Goal: Information Seeking & Learning: Learn about a topic

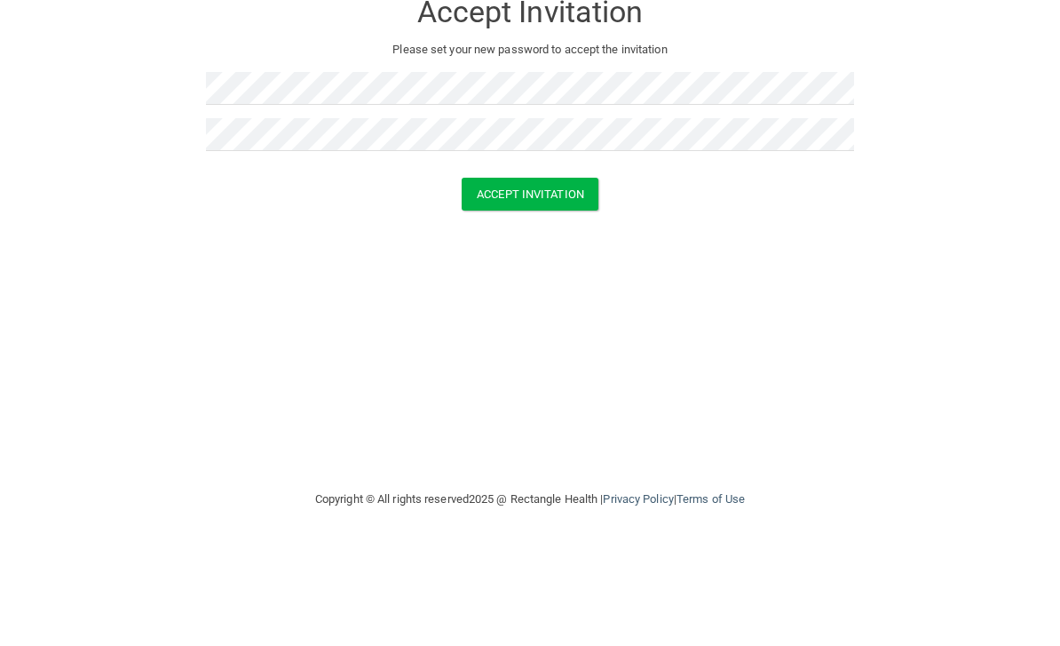
click at [550, 277] on button "Accept Invitation" at bounding box center [530, 293] width 137 height 33
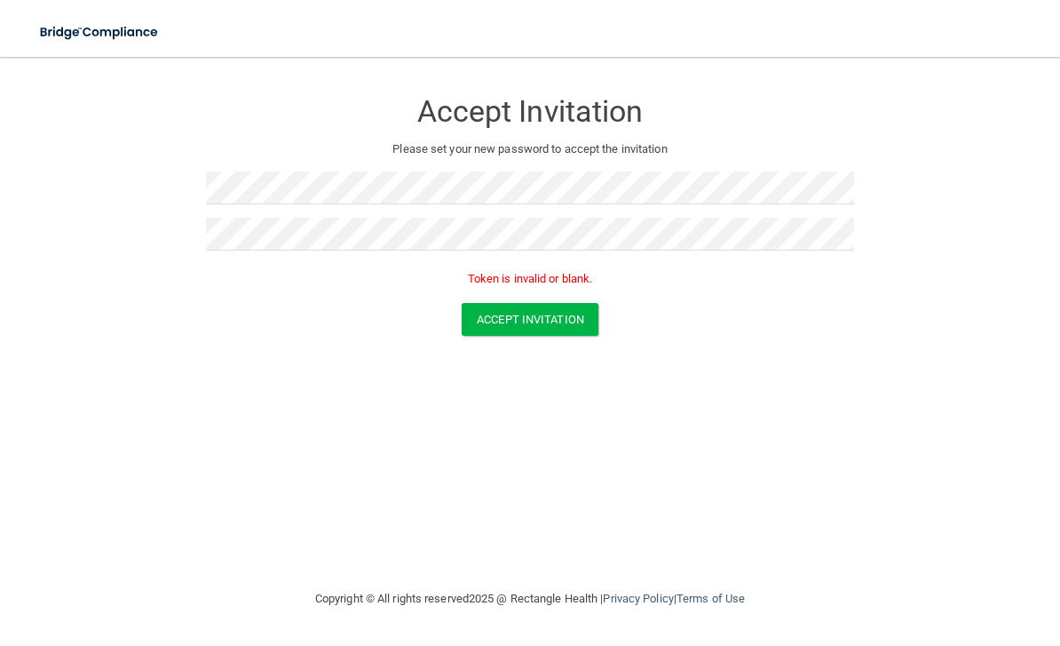
click at [547, 316] on button "Accept Invitation" at bounding box center [530, 319] width 137 height 33
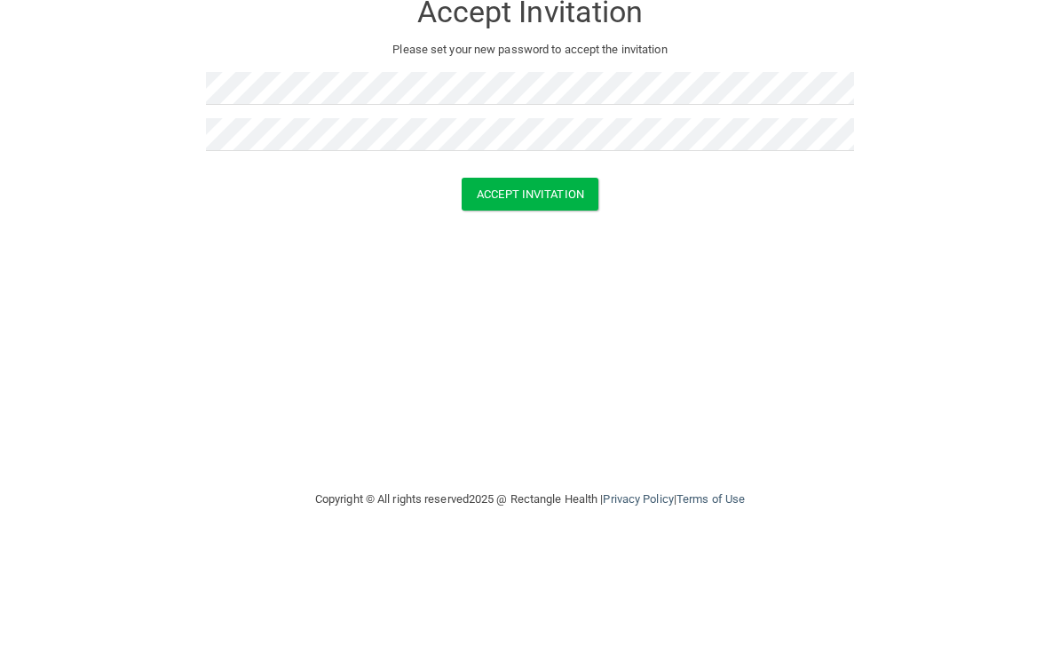
click at [535, 277] on button "Accept Invitation" at bounding box center [530, 293] width 137 height 33
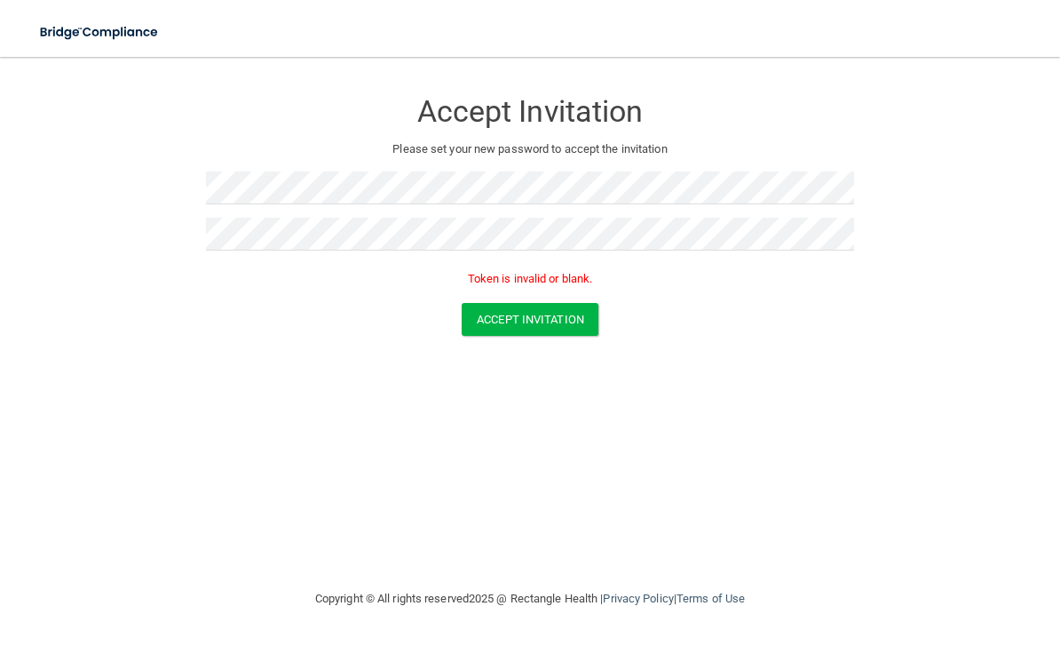
click at [531, 306] on button "Accept Invitation" at bounding box center [530, 319] width 137 height 33
click at [888, 196] on form "Accept Invitation Please set your new password to accept the invitation Token i…" at bounding box center [530, 216] width 989 height 282
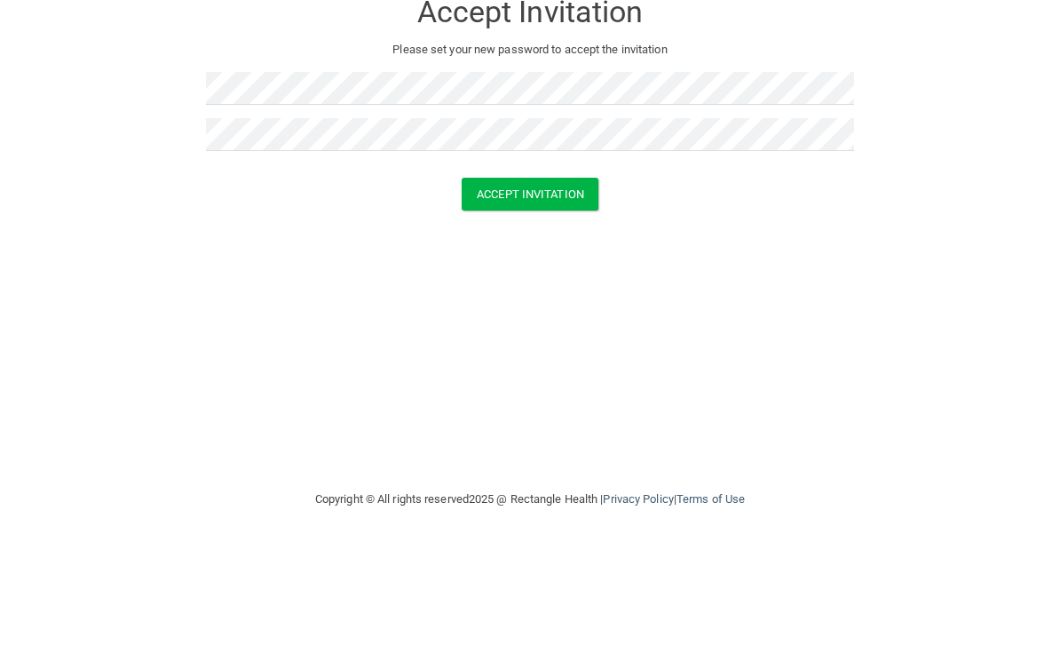
click at [534, 277] on button "Accept Invitation" at bounding box center [530, 293] width 137 height 33
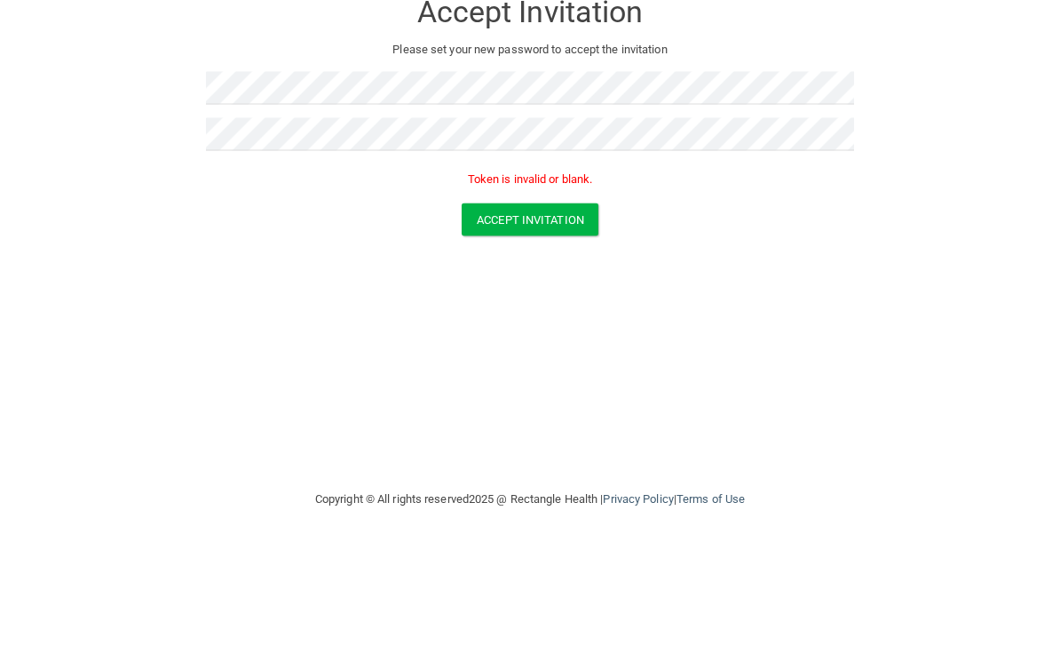
click at [551, 268] on p "Token is invalid or blank." at bounding box center [530, 278] width 648 height 21
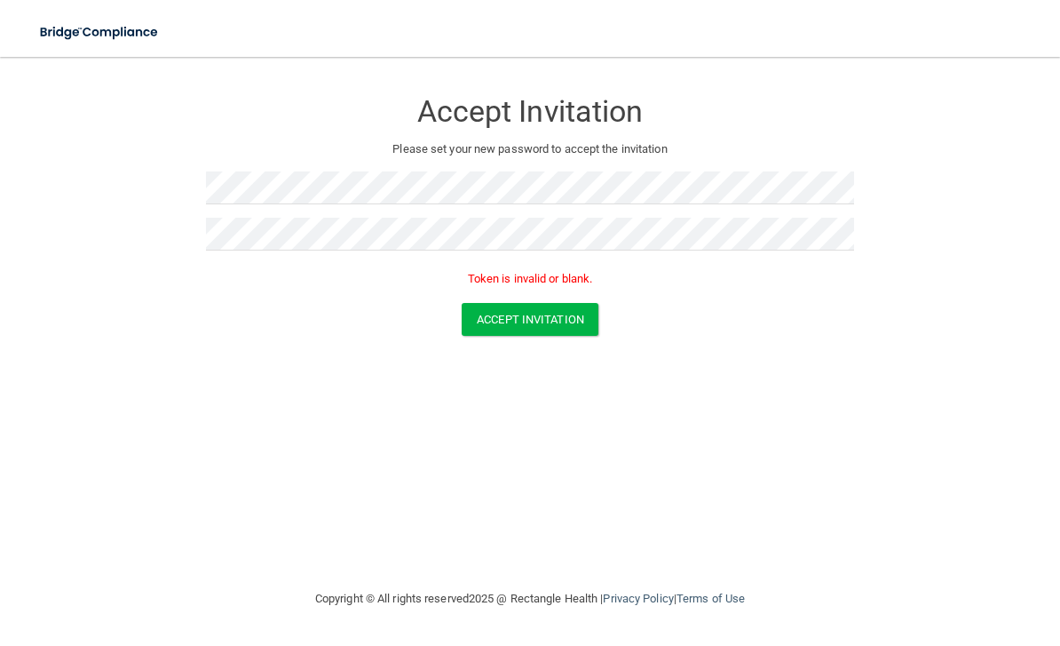
click at [539, 312] on button "Accept Invitation" at bounding box center [530, 319] width 137 height 33
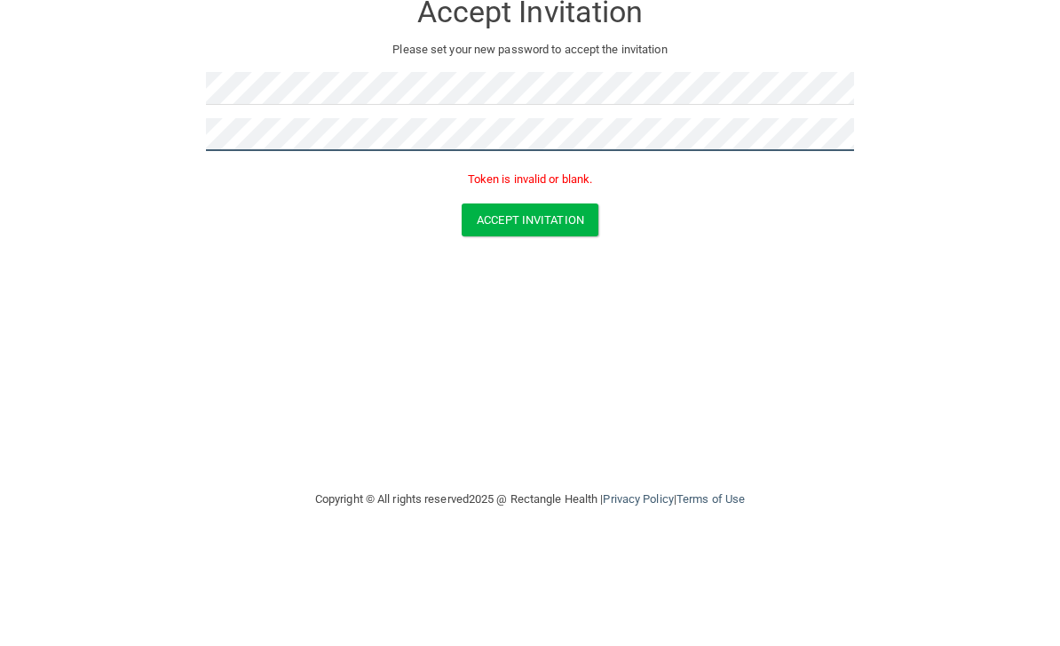
click at [550, 303] on button "Accept Invitation" at bounding box center [530, 319] width 137 height 33
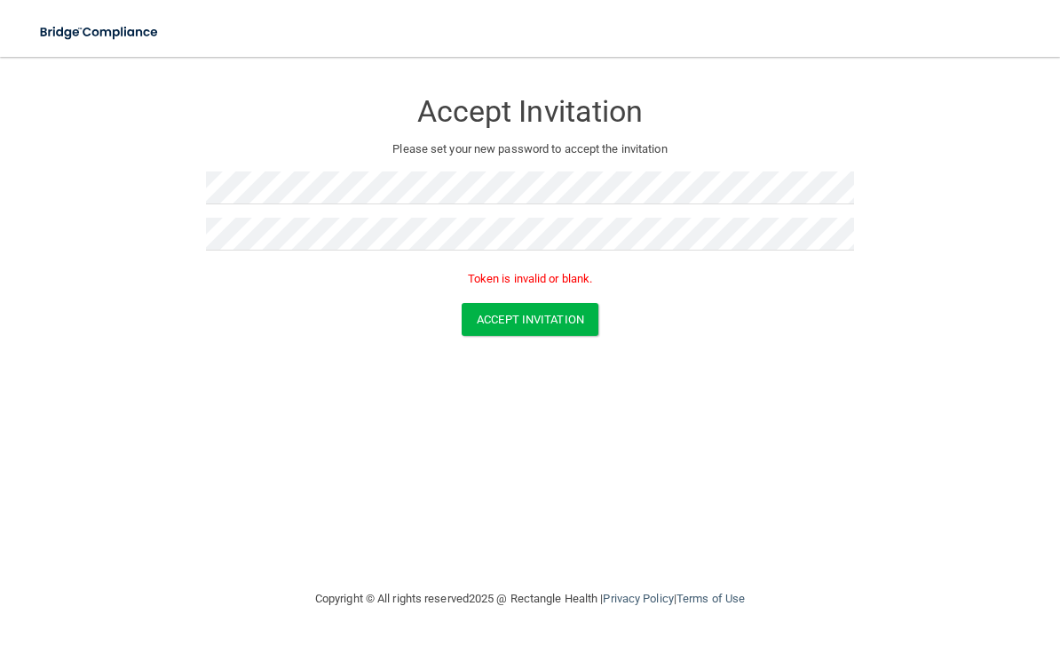
click at [532, 313] on button "Accept Invitation" at bounding box center [530, 319] width 137 height 33
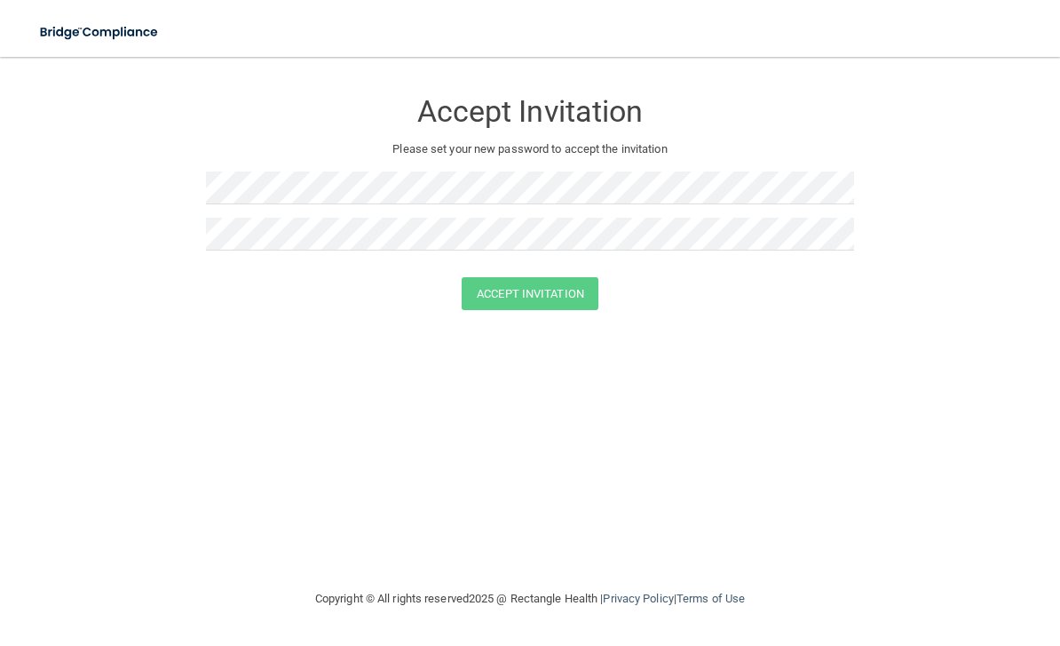
click at [124, 31] on img at bounding box center [100, 32] width 147 height 36
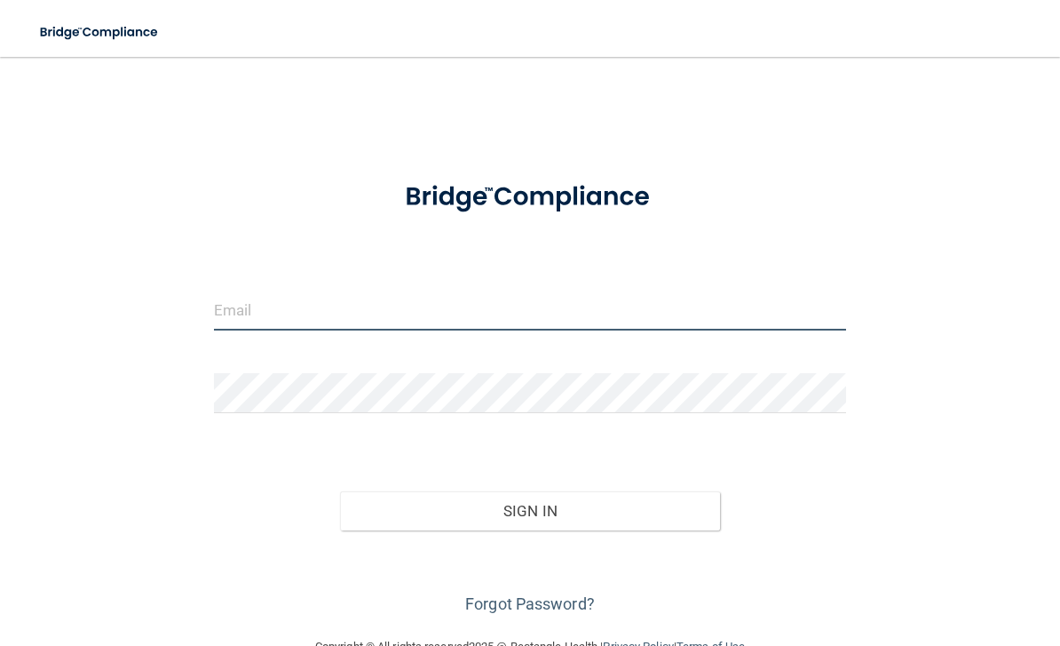
click at [274, 318] on input "email" at bounding box center [530, 310] width 633 height 40
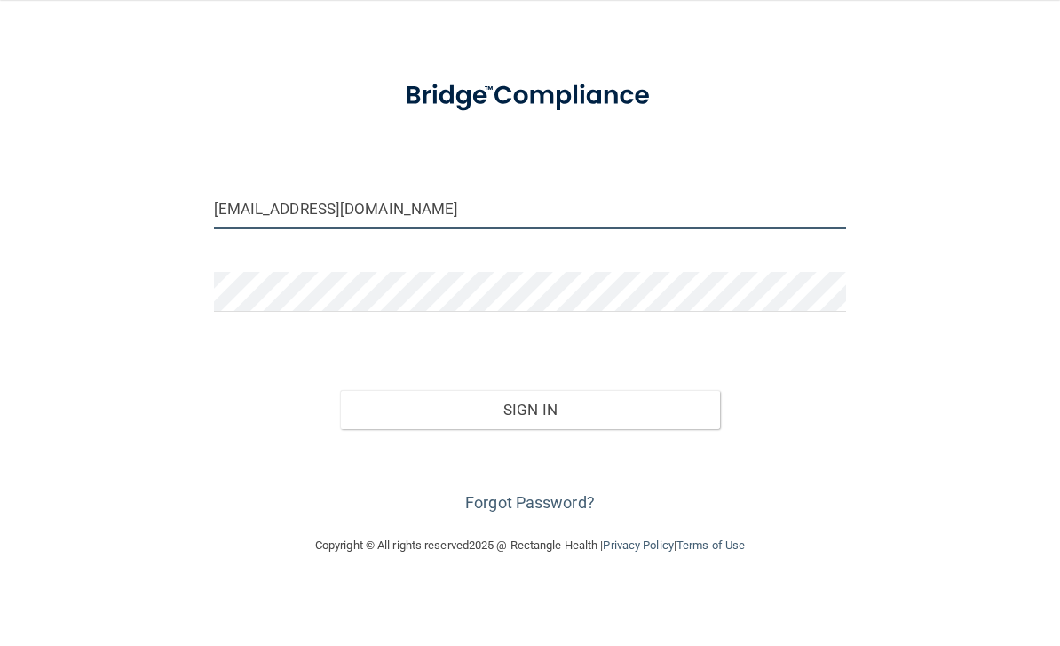
scroll to position [42, 0]
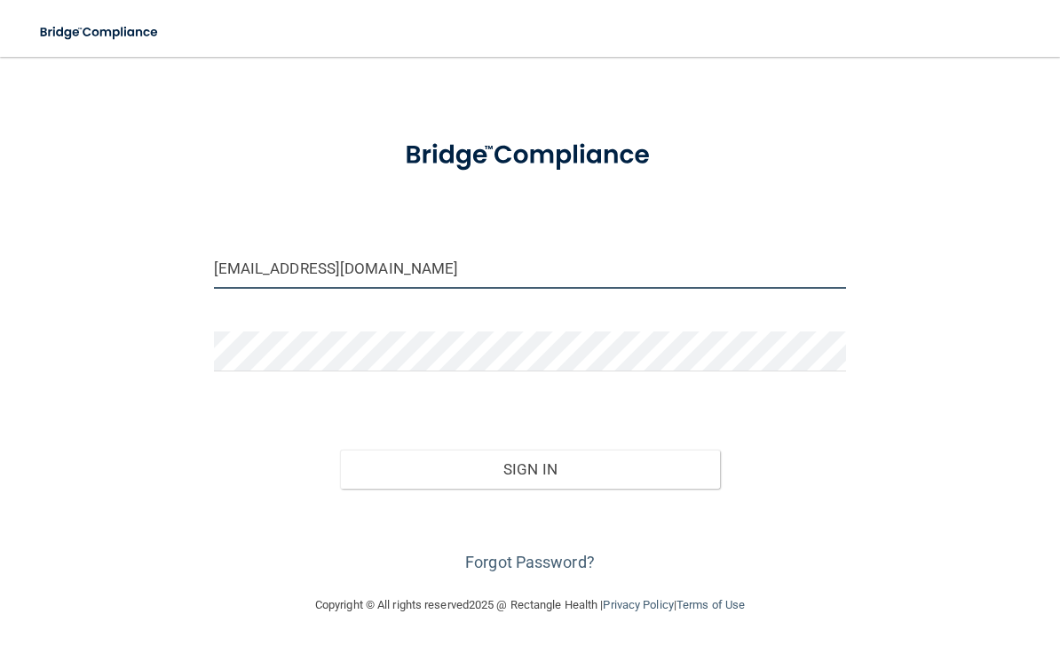
type input "[EMAIL_ADDRESS][DOMAIN_NAME]"
click at [540, 467] on button "Sign In" at bounding box center [530, 468] width 380 height 39
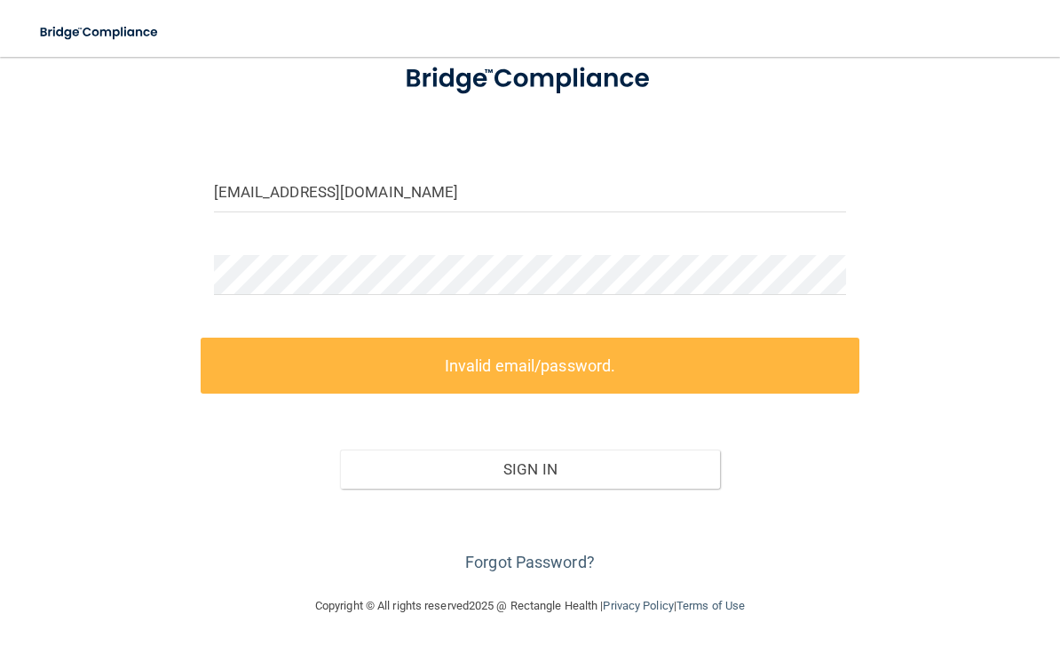
click at [527, 566] on link "Forgot Password?" at bounding box center [530, 561] width 130 height 19
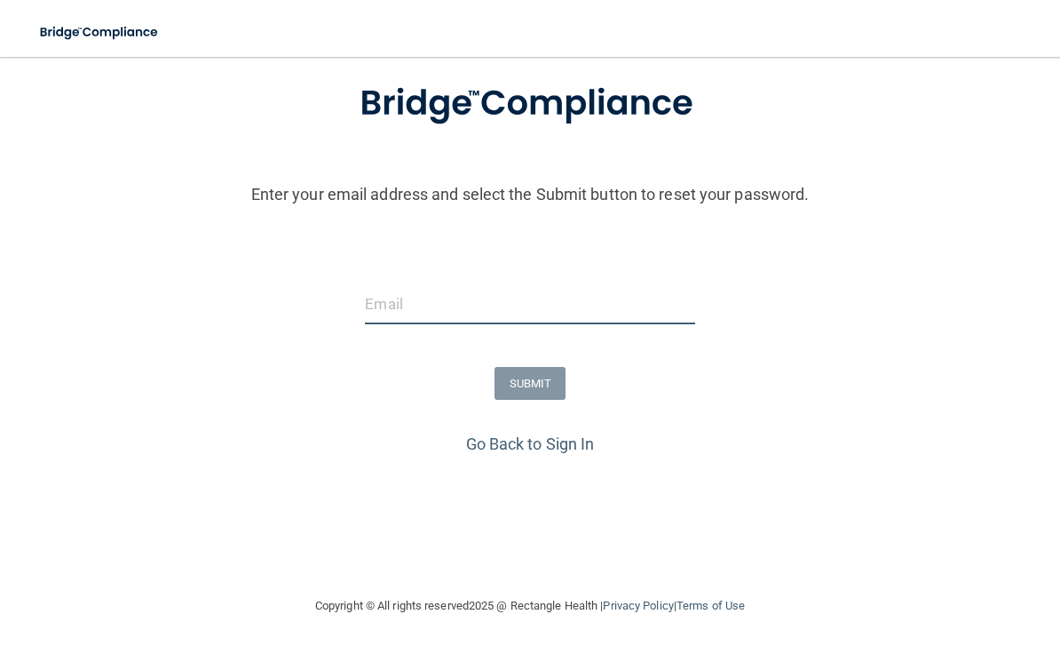
click at [454, 313] on input "email" at bounding box center [529, 304] width 329 height 40
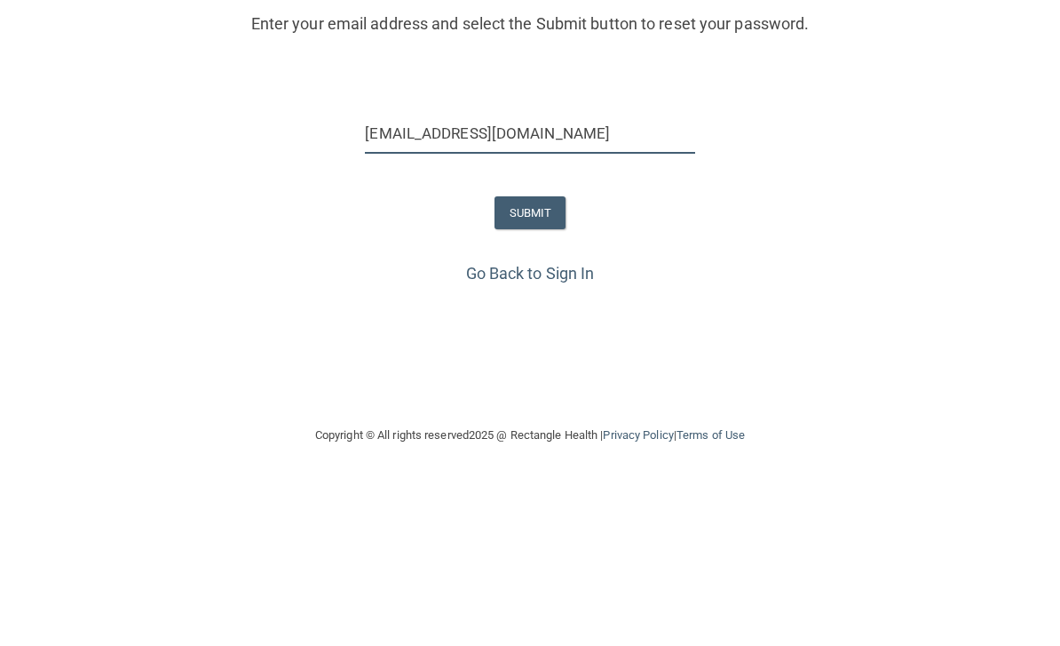
type input "[EMAIL_ADDRESS][DOMAIN_NAME]"
click at [531, 367] on button "SUBMIT" at bounding box center [531, 383] width 72 height 33
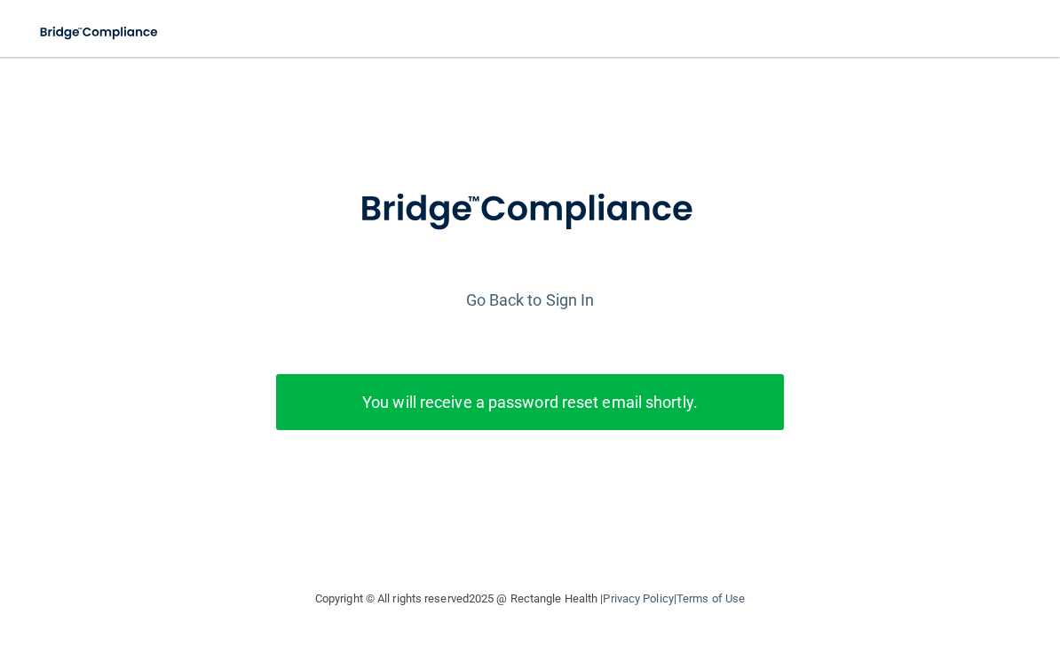
scroll to position [0, 0]
click at [544, 299] on link "Go Back to Sign In" at bounding box center [530, 299] width 129 height 19
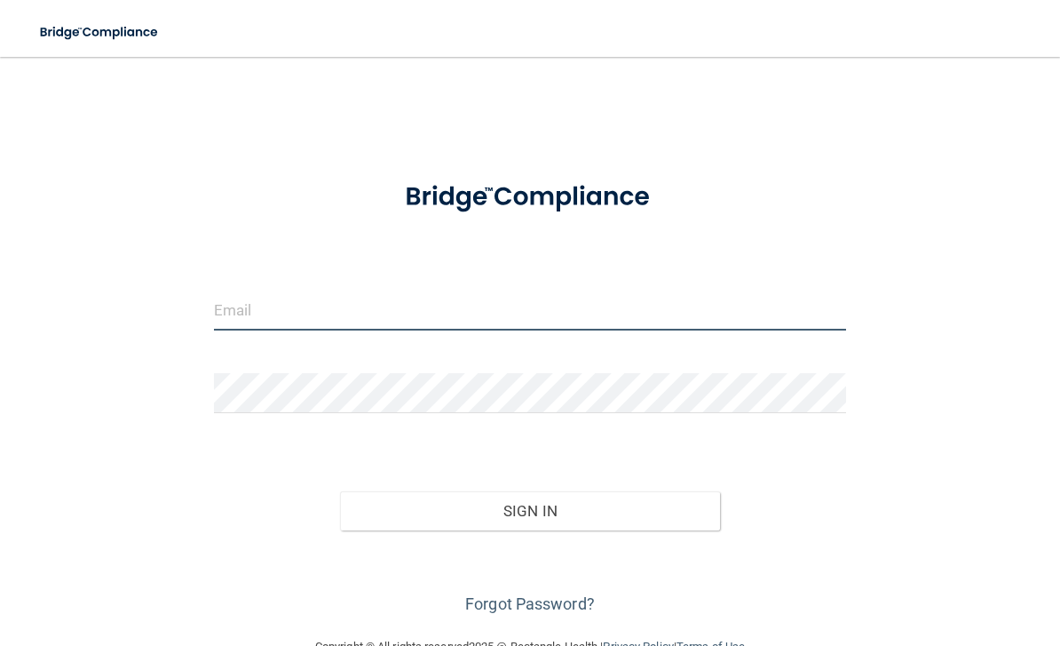
click at [321, 305] on input "email" at bounding box center [530, 310] width 633 height 40
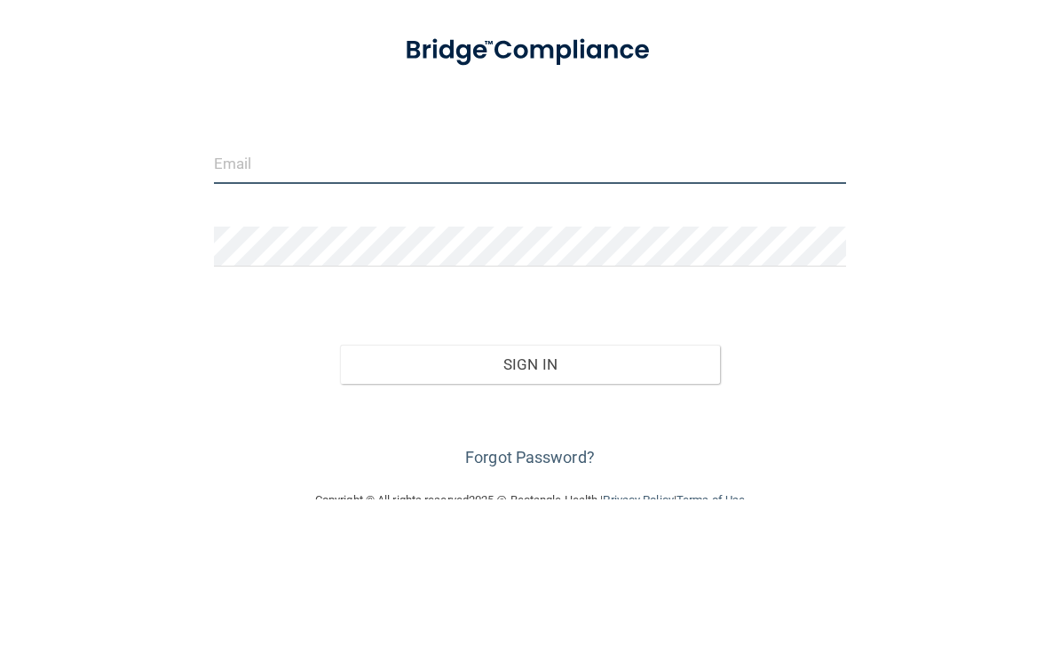
type input "[EMAIL_ADDRESS][DOMAIN_NAME]"
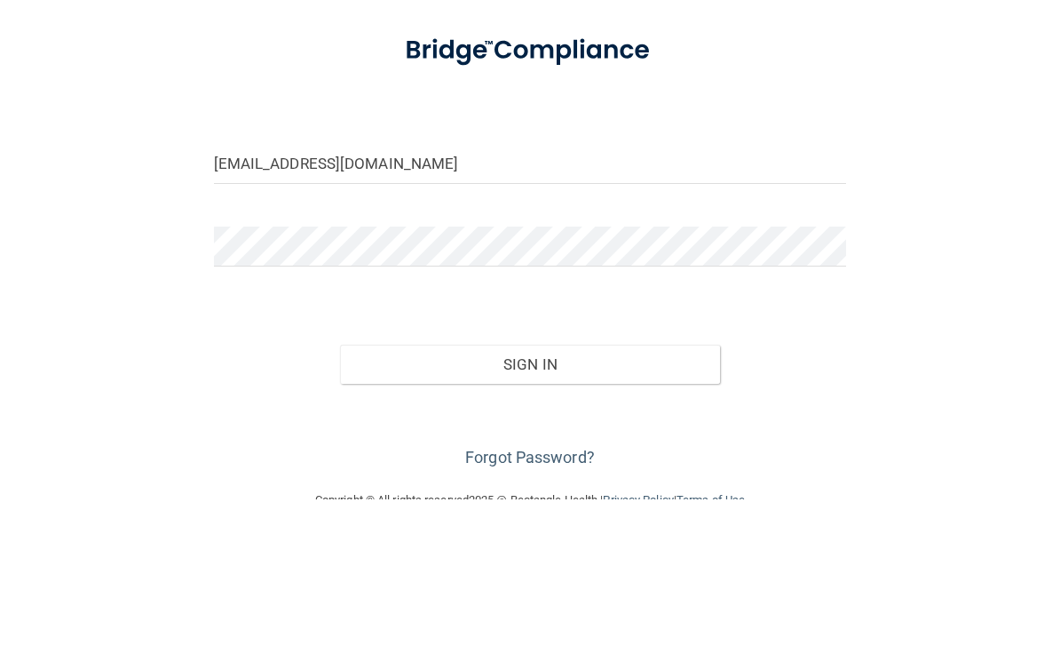
click at [530, 491] on button "Sign In" at bounding box center [530, 510] width 380 height 39
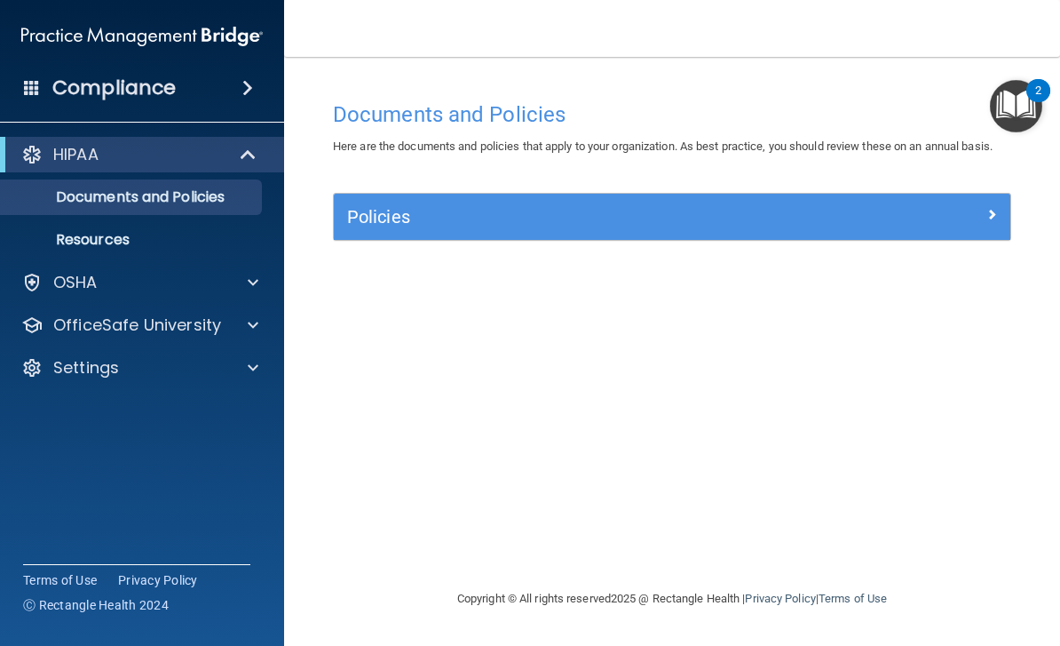
click at [1033, 103] on img "Open Resource Center, 2 new notifications" at bounding box center [1016, 106] width 52 height 52
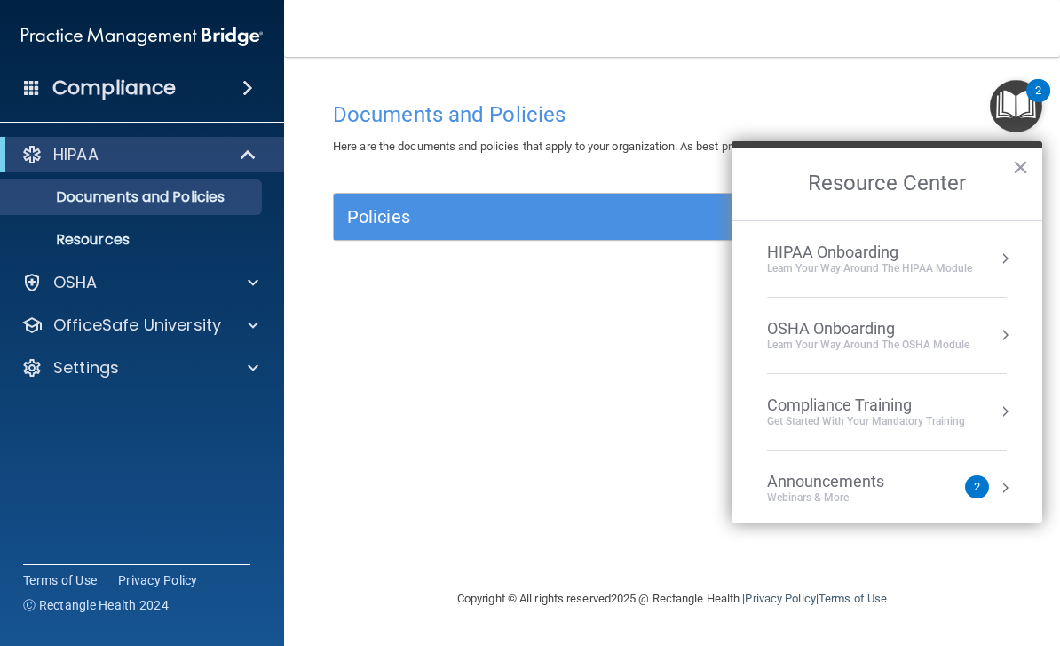
click at [933, 256] on div "HIPAA Onboarding" at bounding box center [869, 252] width 205 height 20
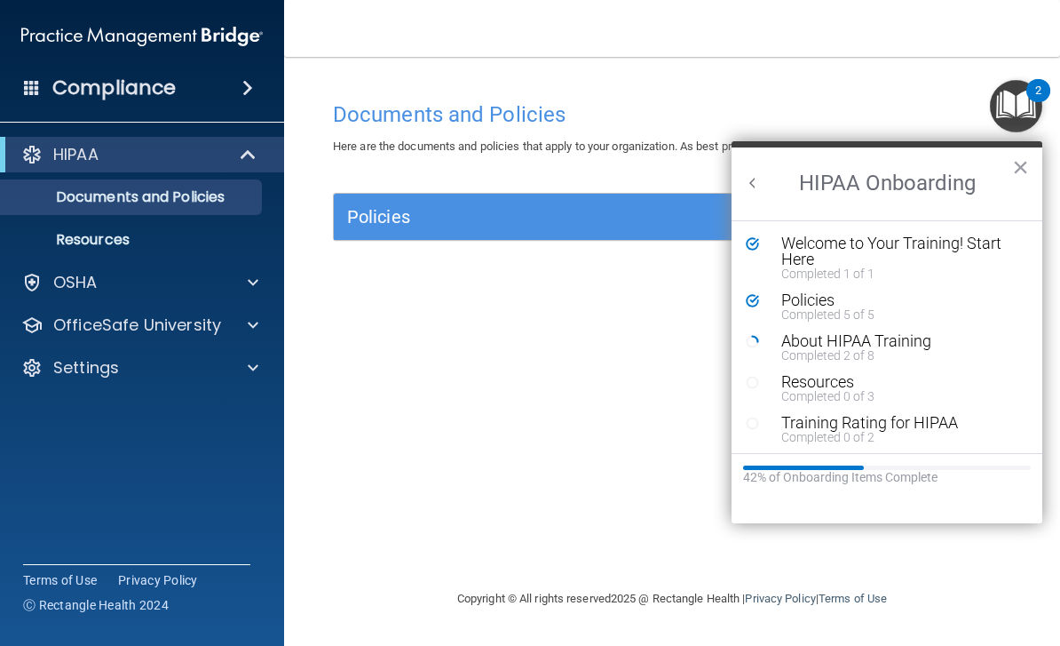
click at [885, 248] on div "Welcome to Your Training! Start Here" at bounding box center [901, 251] width 238 height 32
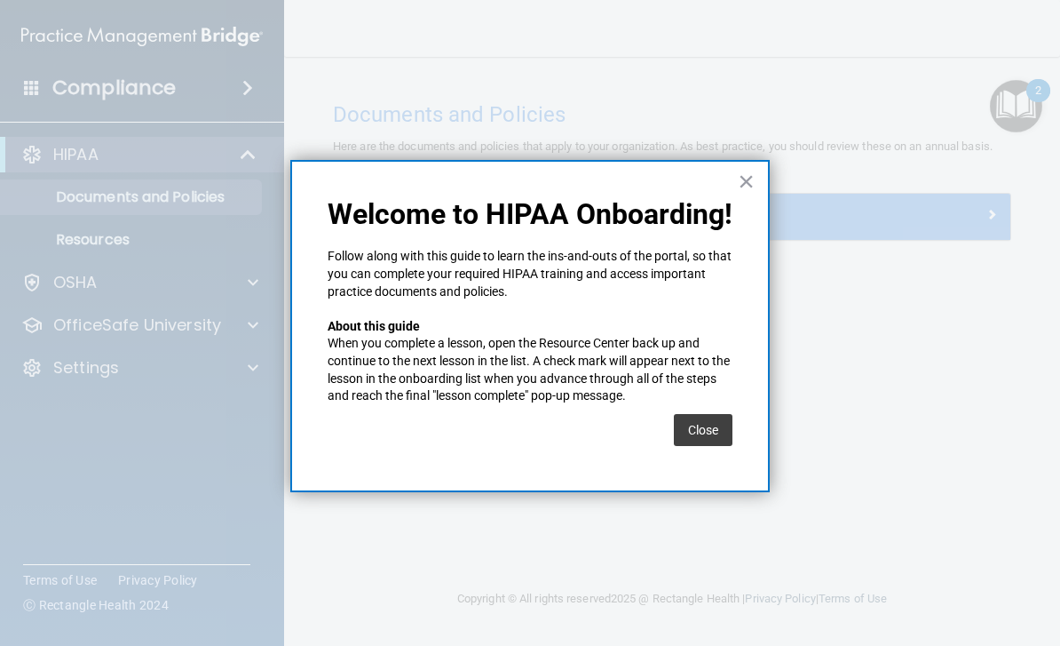
click at [742, 182] on button "×" at bounding box center [746, 181] width 17 height 28
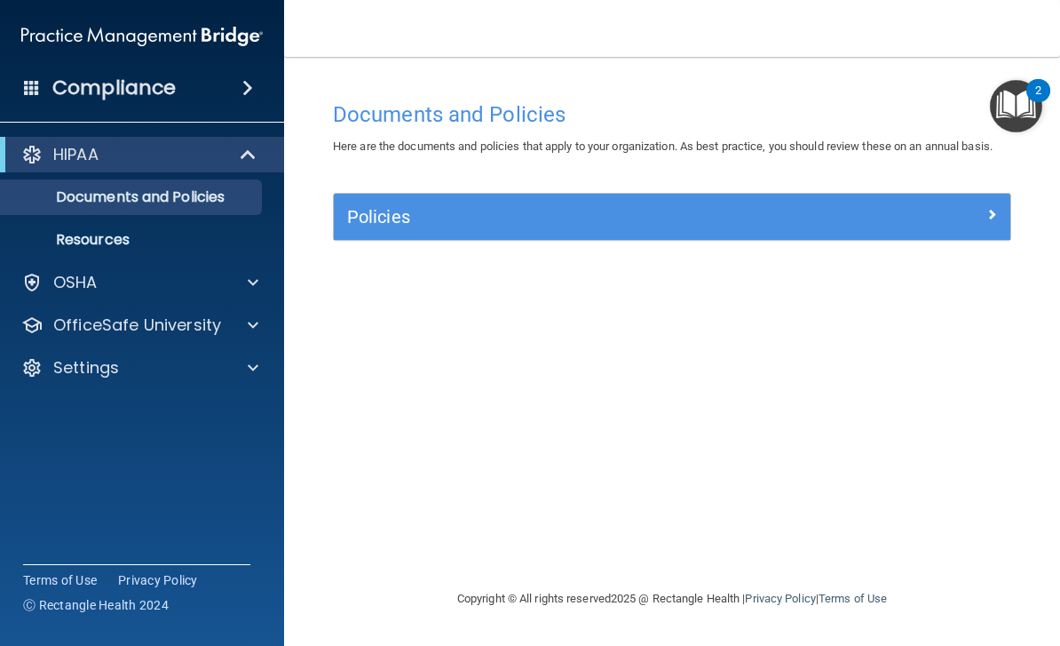
click at [992, 218] on span at bounding box center [992, 213] width 11 height 21
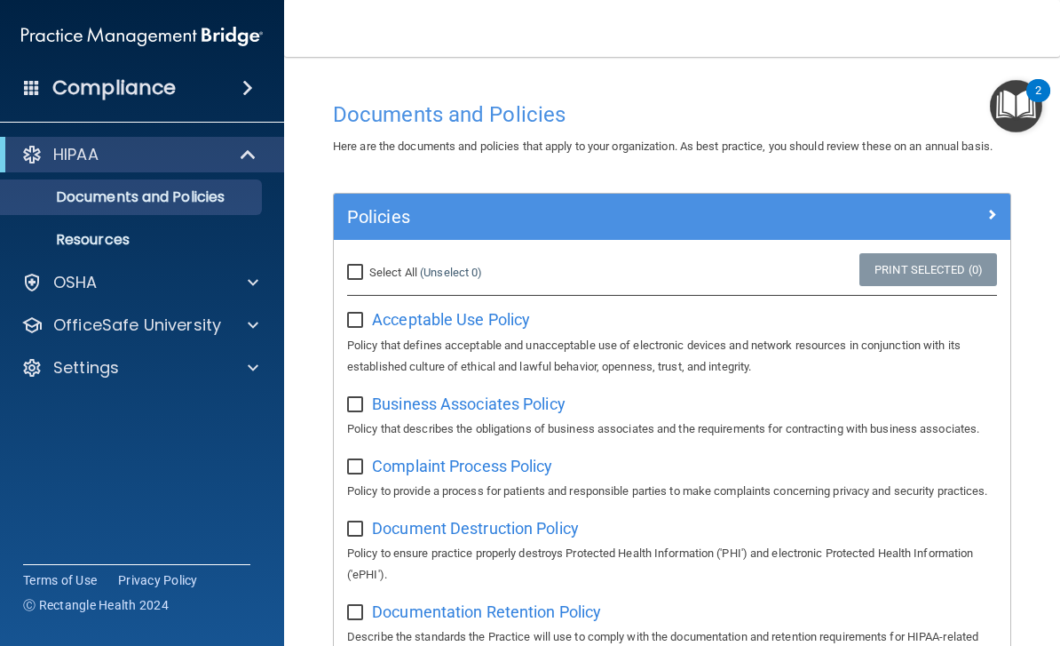
click at [1041, 115] on img "Open Resource Center, 2 new notifications" at bounding box center [1016, 106] width 52 height 52
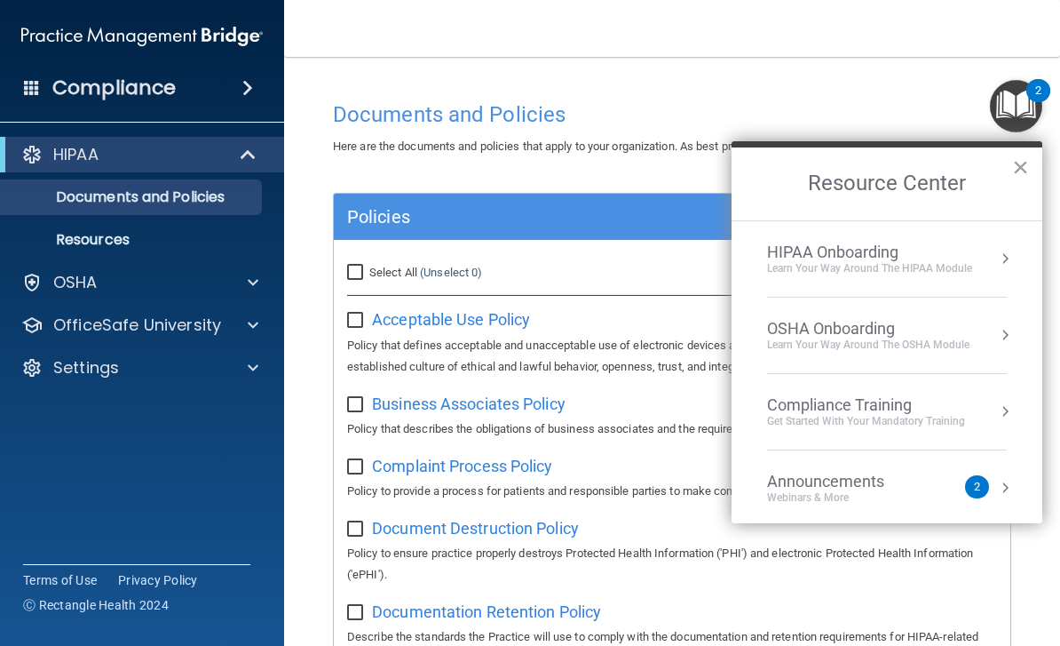
click at [979, 253] on div "HIPAA Onboarding Learn Your Way around the HIPAA module" at bounding box center [887, 258] width 240 height 33
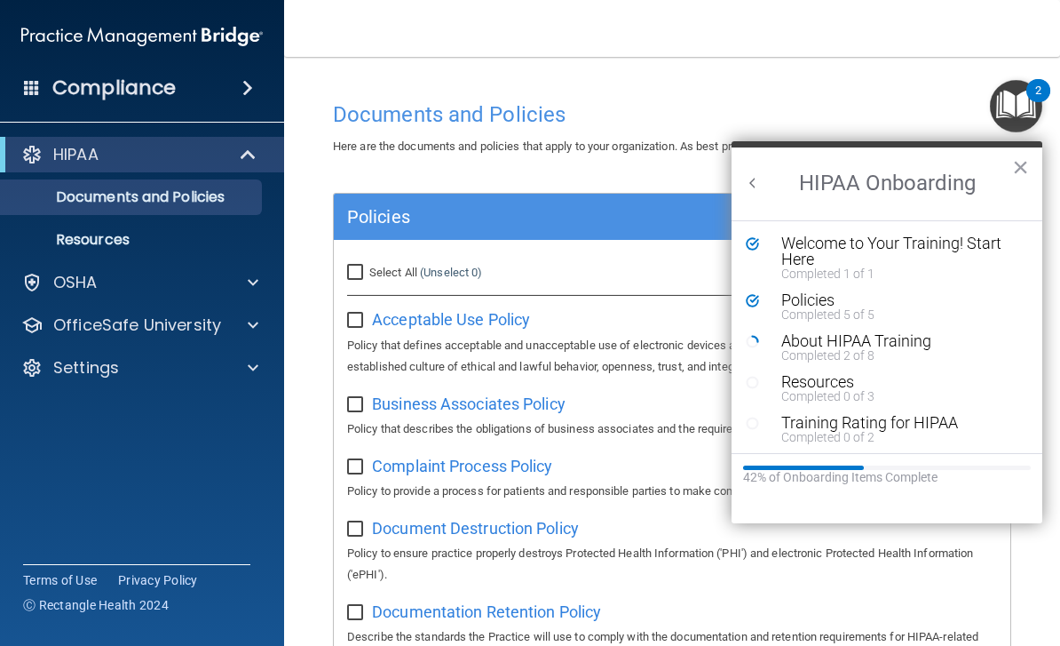
click at [885, 343] on div "About HIPAA Training" at bounding box center [901, 341] width 238 height 16
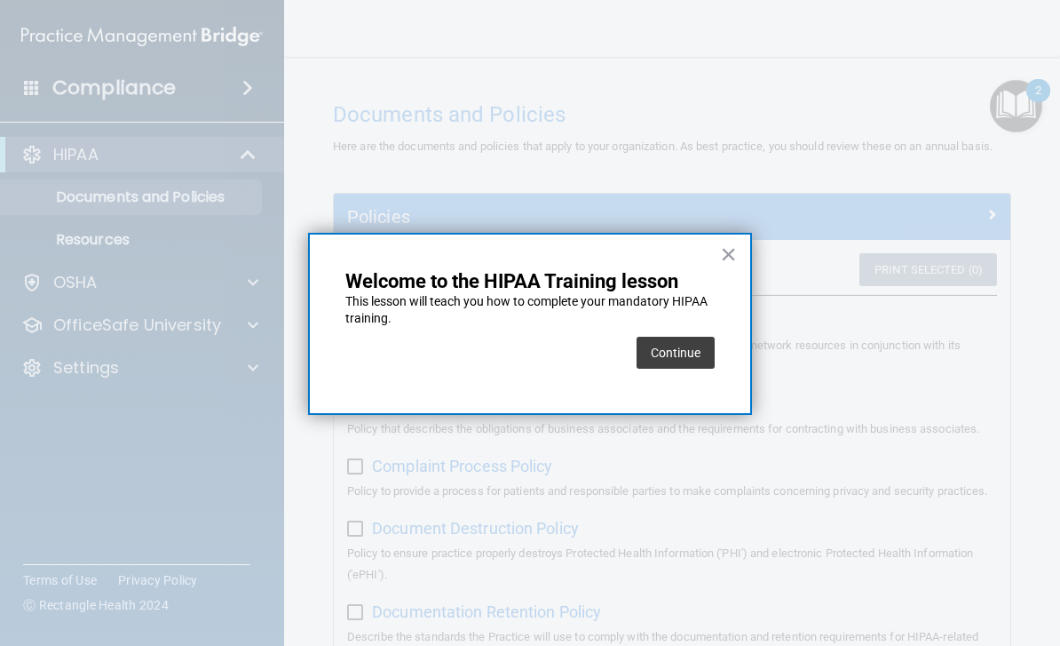
click at [691, 352] on button "Continue" at bounding box center [676, 353] width 78 height 32
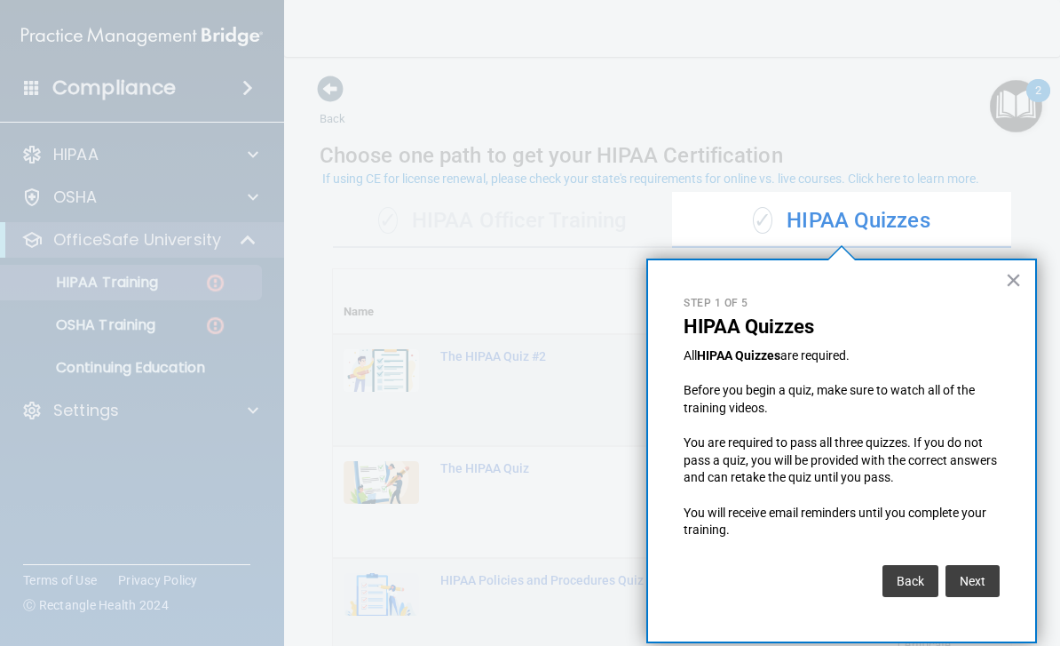
click at [960, 580] on button "Next" at bounding box center [973, 581] width 54 height 32
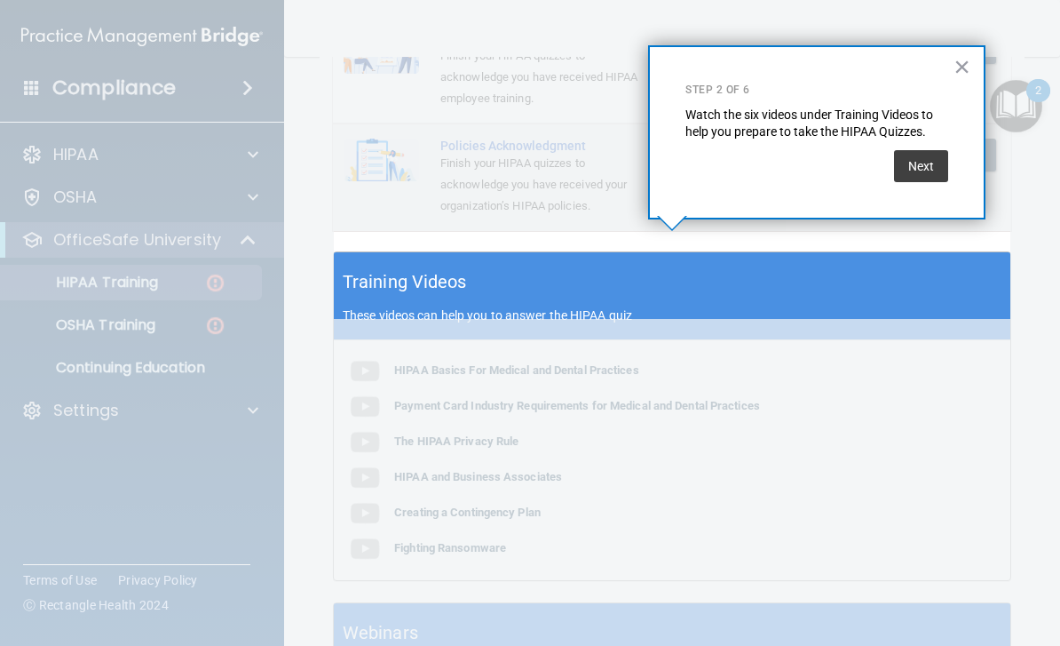
click at [918, 163] on button "Next" at bounding box center [921, 166] width 54 height 32
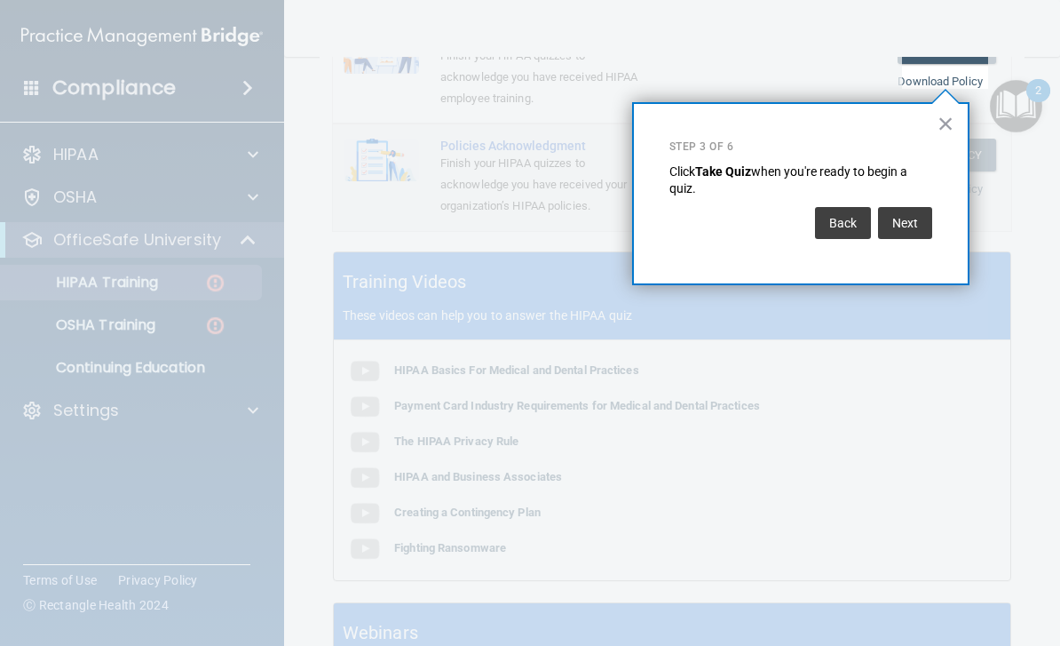
scroll to position [0, 0]
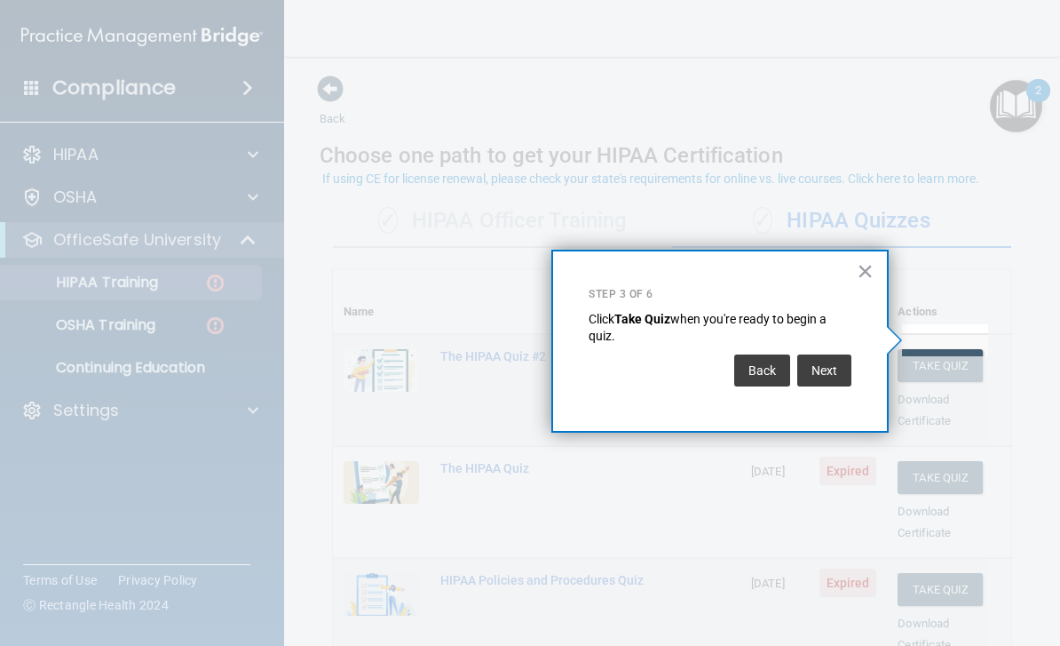
click at [832, 361] on button "Next" at bounding box center [825, 370] width 54 height 32
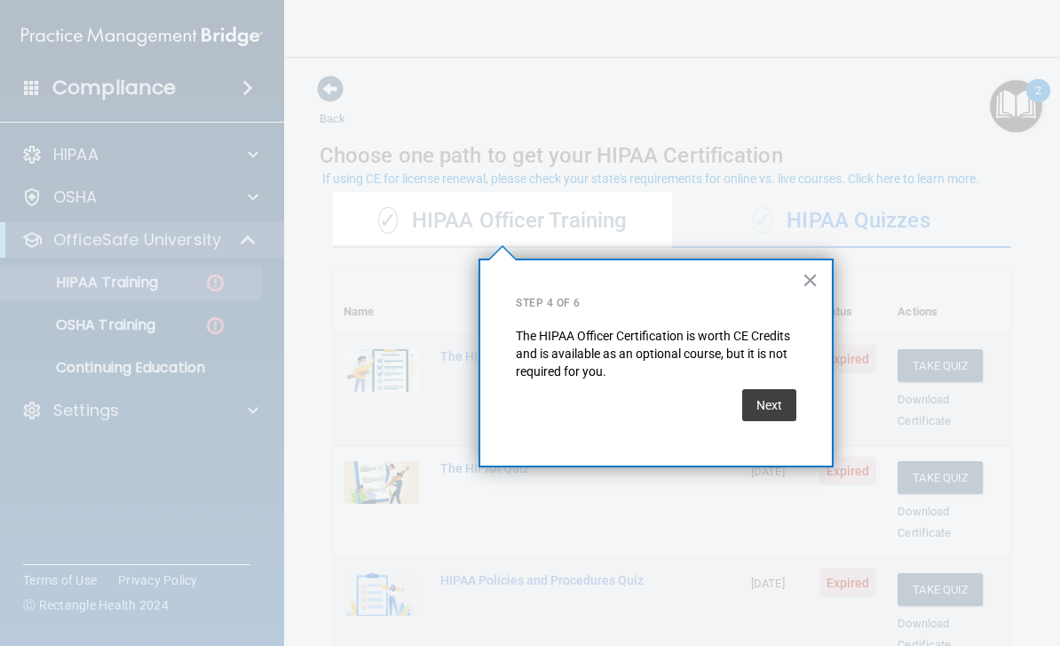
click at [778, 393] on button "Next" at bounding box center [769, 405] width 54 height 32
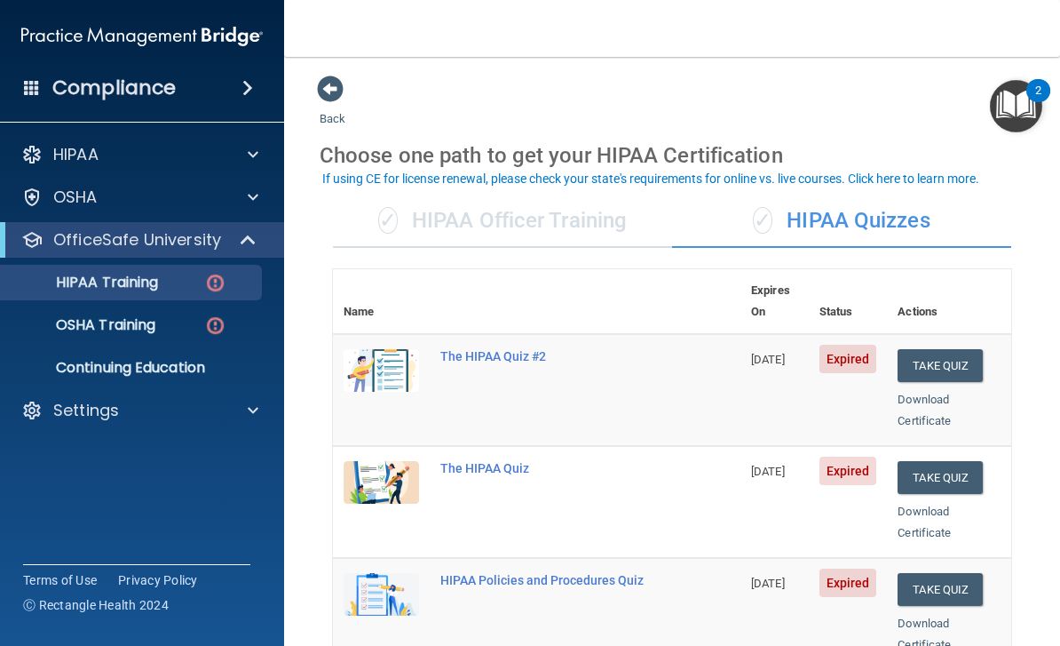
click at [396, 351] on img at bounding box center [381, 370] width 75 height 43
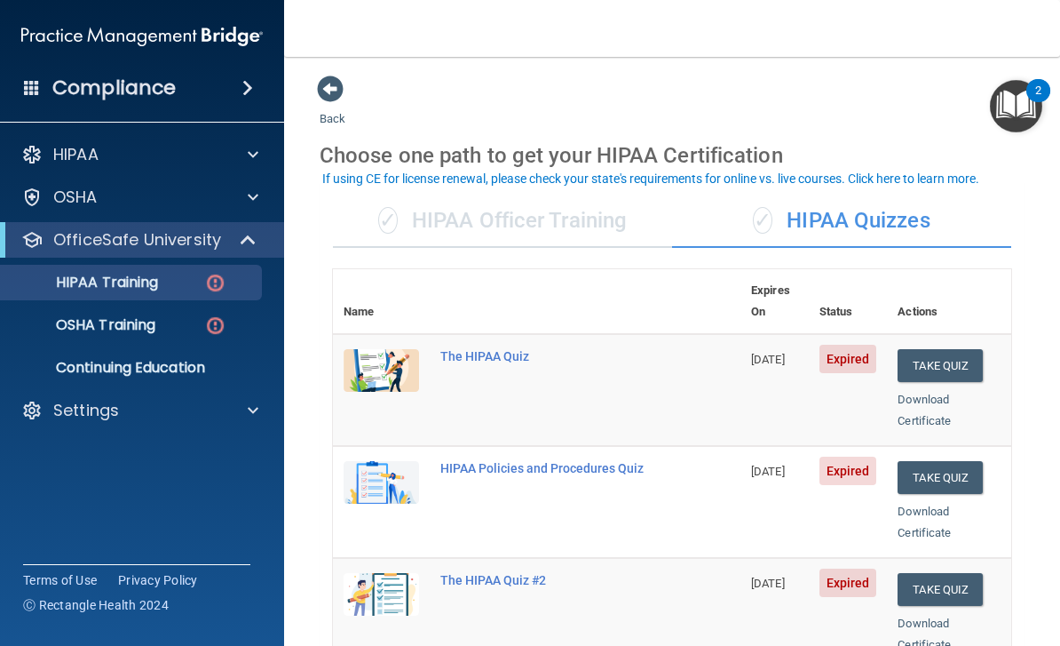
click at [1014, 122] on img "Open Resource Center, 2 new notifications" at bounding box center [1016, 106] width 52 height 52
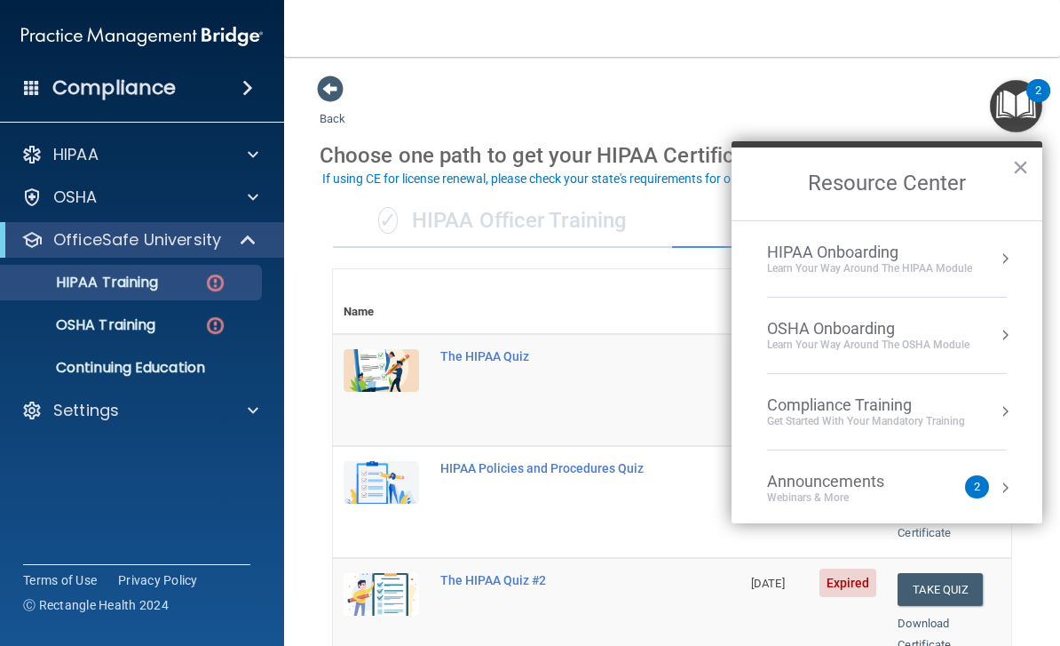
click at [994, 266] on div "HIPAA Onboarding Learn Your Way around the HIPAA module" at bounding box center [887, 258] width 240 height 33
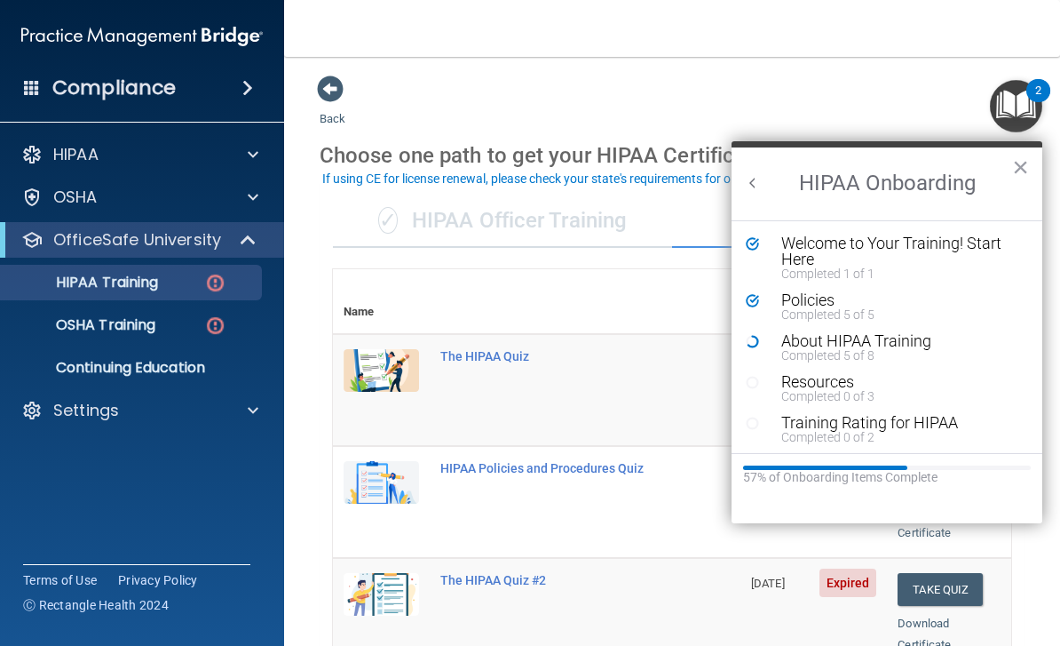
click at [864, 341] on div "About HIPAA Training" at bounding box center [901, 341] width 238 height 16
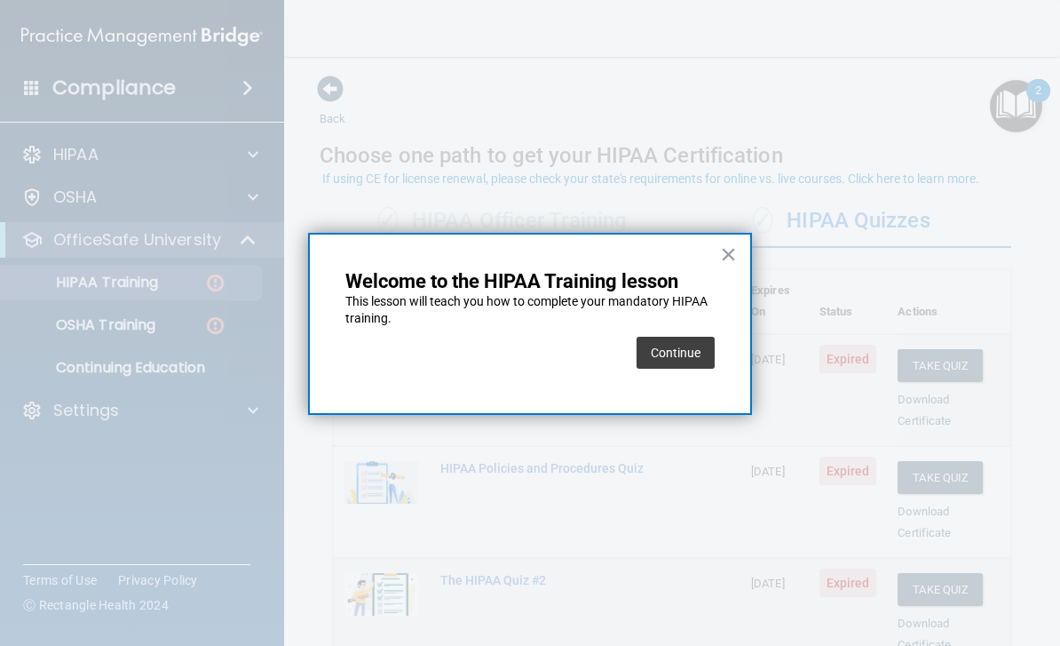
click at [670, 348] on button "Continue" at bounding box center [676, 353] width 78 height 32
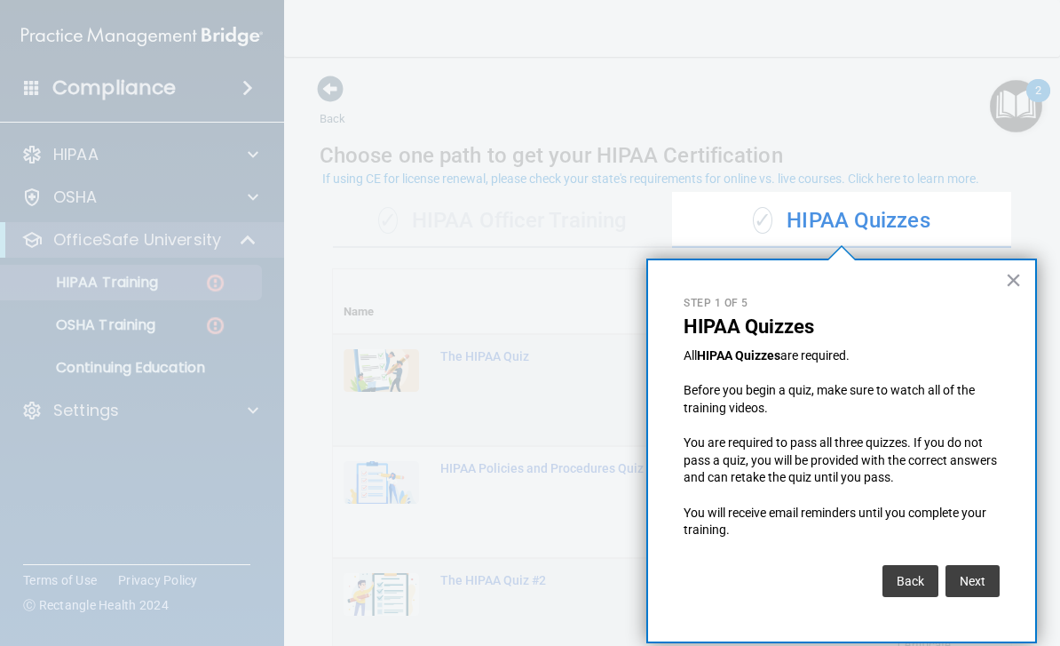
click at [972, 571] on button "Next" at bounding box center [973, 581] width 54 height 32
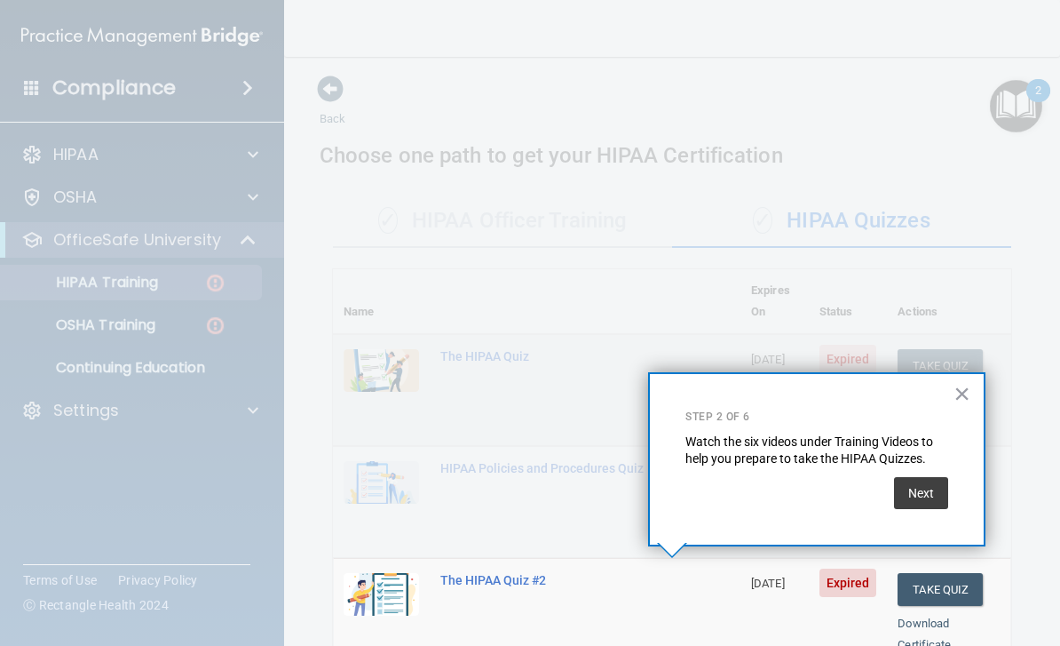
scroll to position [654, 0]
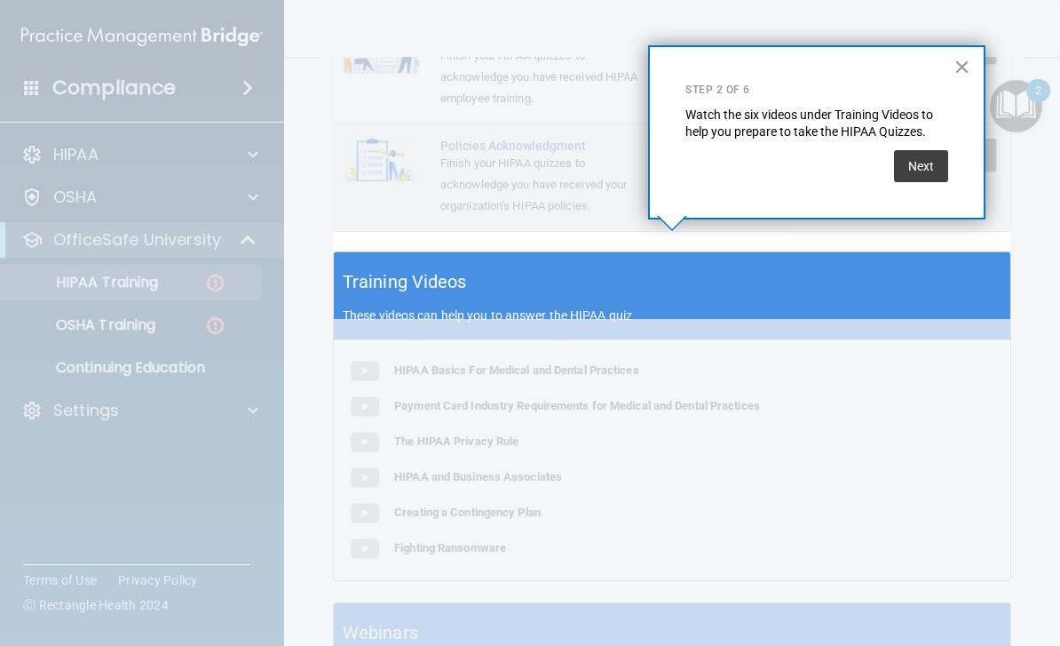
click at [931, 161] on button "Next" at bounding box center [921, 166] width 54 height 32
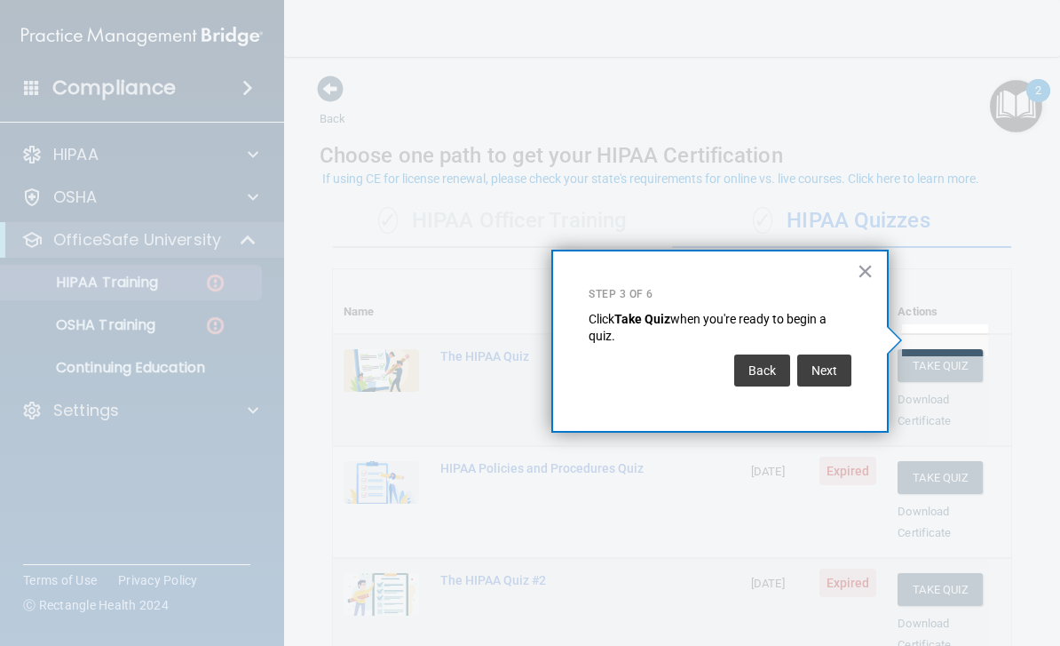
click at [833, 365] on button "Next" at bounding box center [825, 370] width 54 height 32
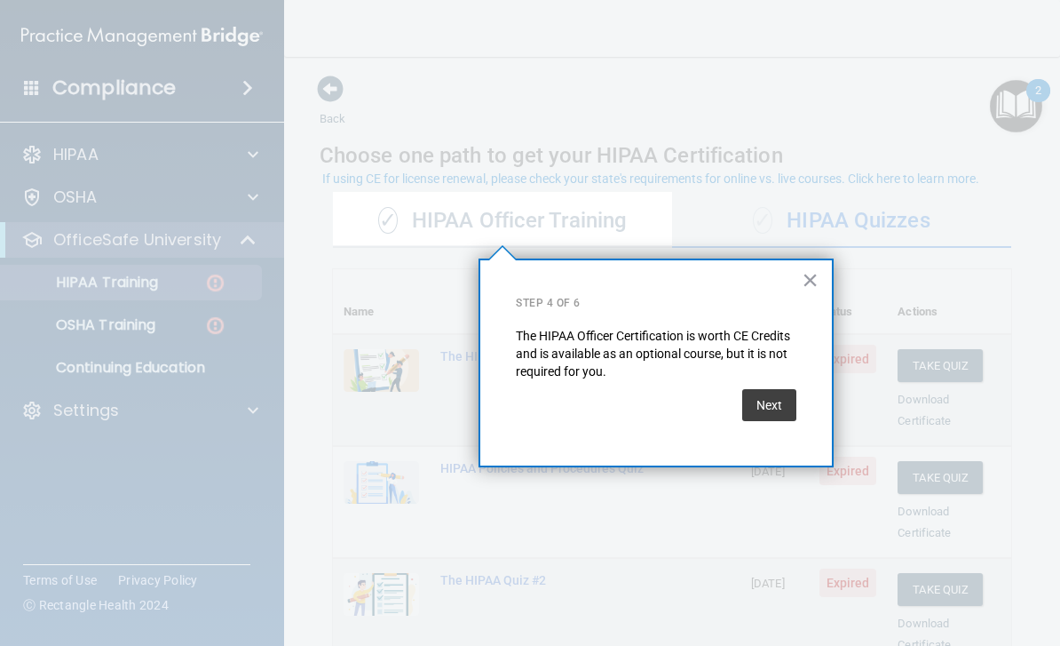
click at [779, 405] on button "Next" at bounding box center [769, 405] width 54 height 32
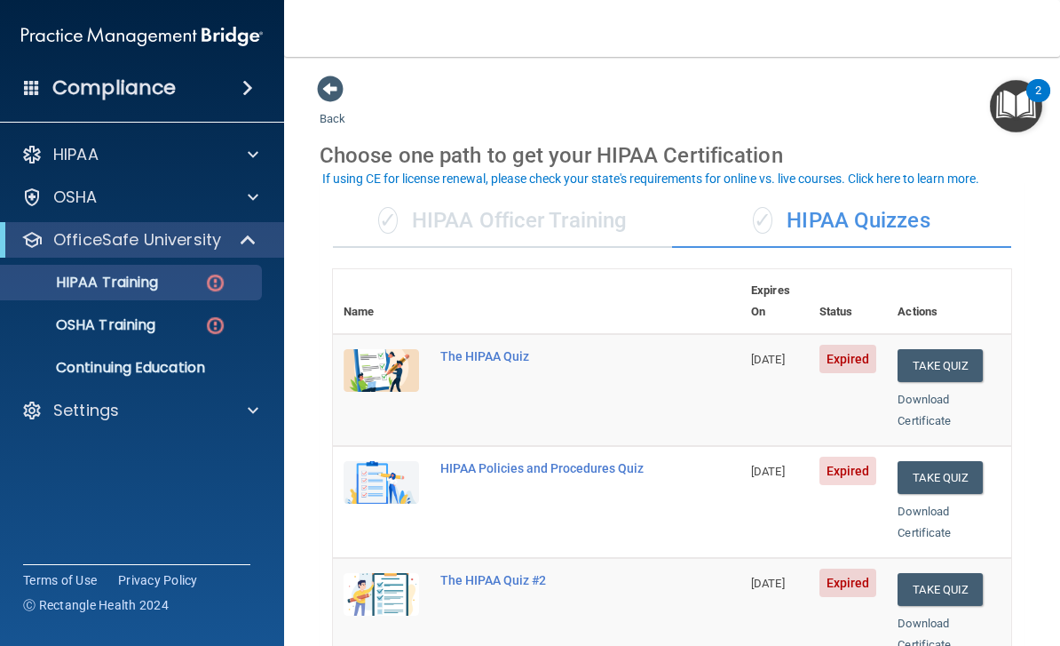
click at [1013, 99] on img "Open Resource Center, 2 new notifications" at bounding box center [1016, 106] width 52 height 52
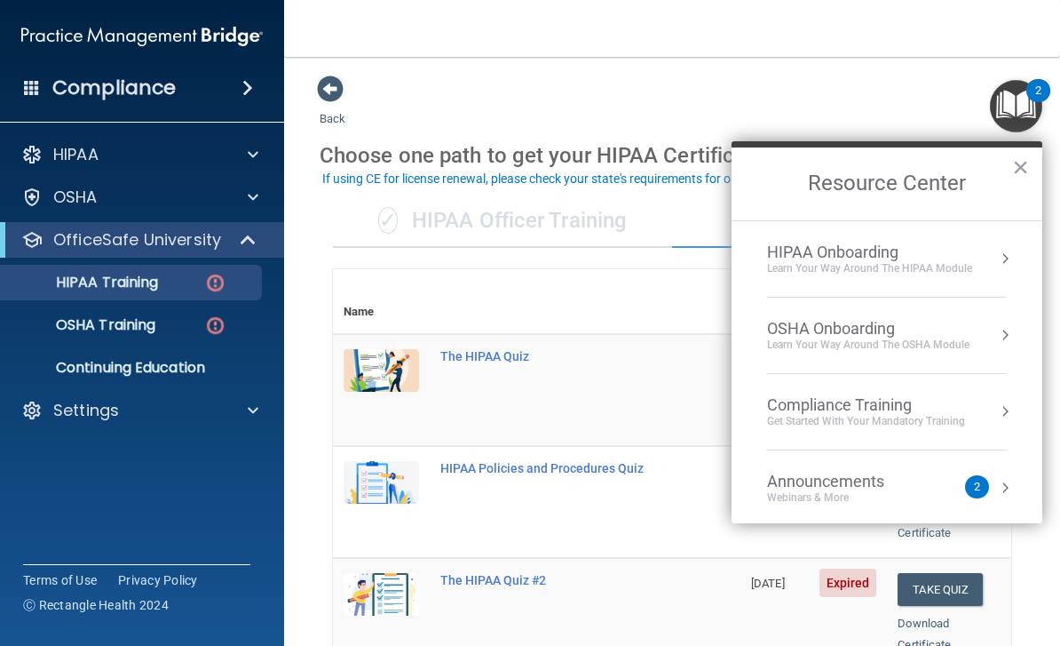
click at [1010, 265] on button "Resource Center" at bounding box center [1005, 259] width 18 height 18
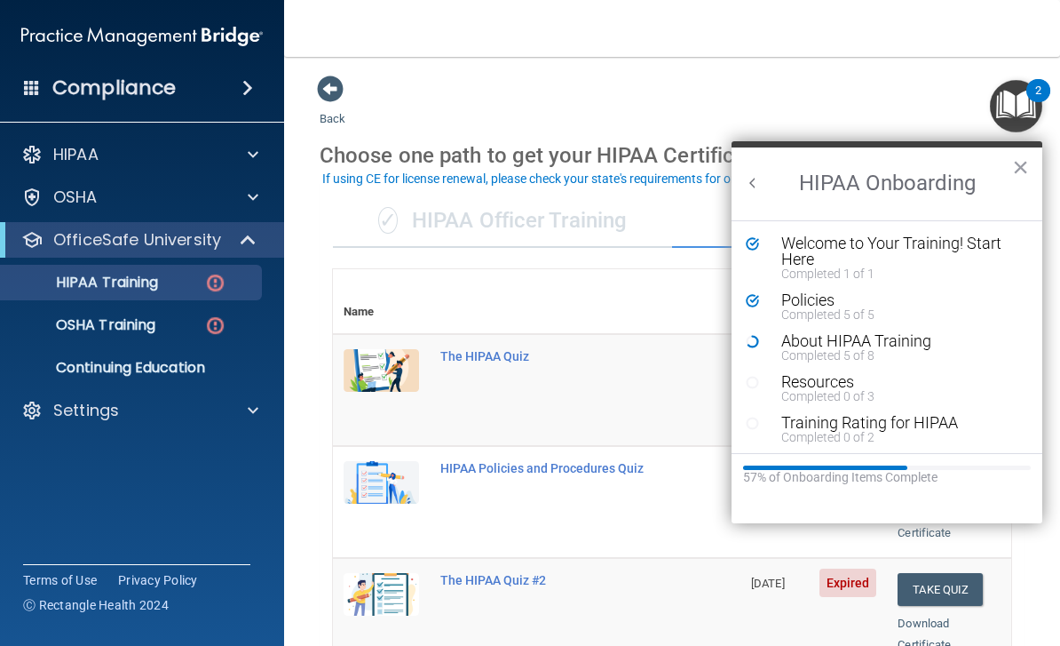
click at [882, 337] on div "About HIPAA Training" at bounding box center [901, 341] width 238 height 16
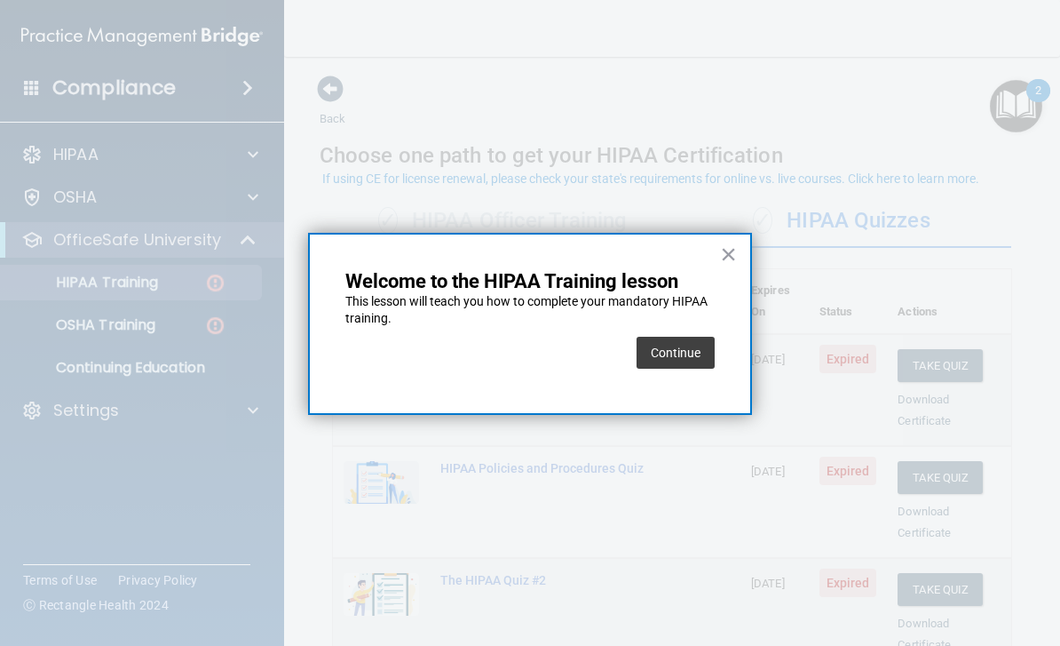
click at [669, 350] on button "Continue" at bounding box center [676, 353] width 78 height 32
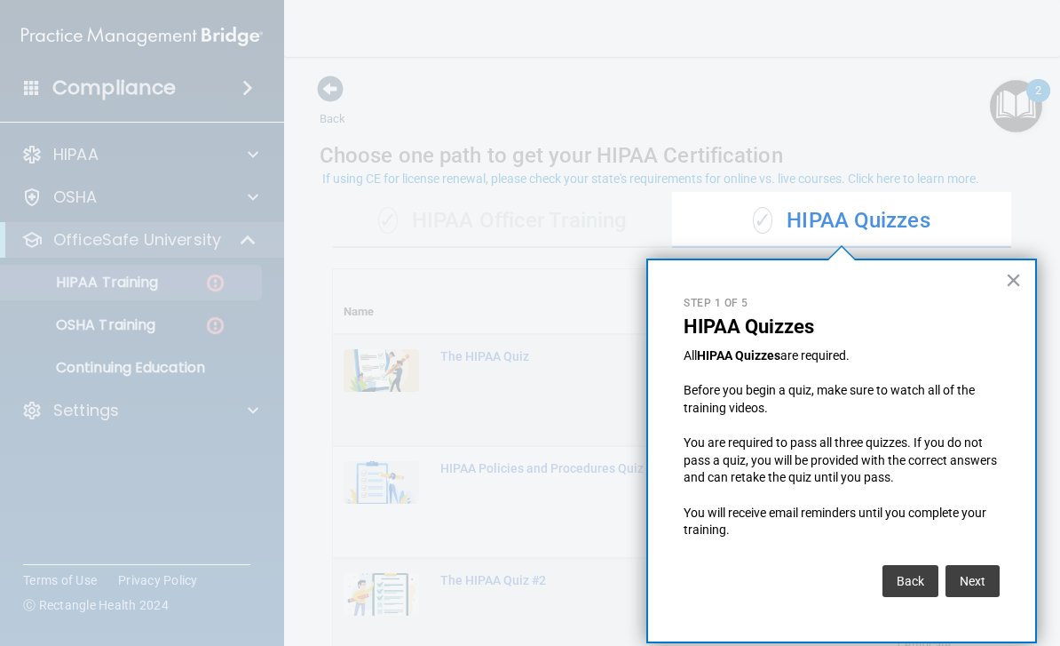
click at [972, 571] on button "Next" at bounding box center [973, 581] width 54 height 32
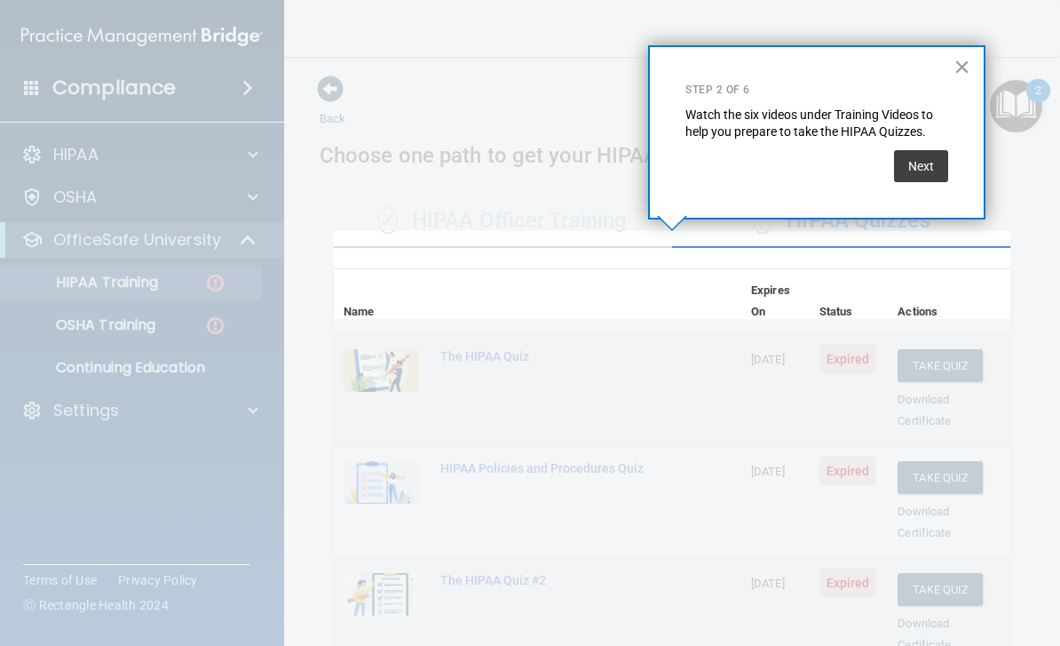
scroll to position [654, 0]
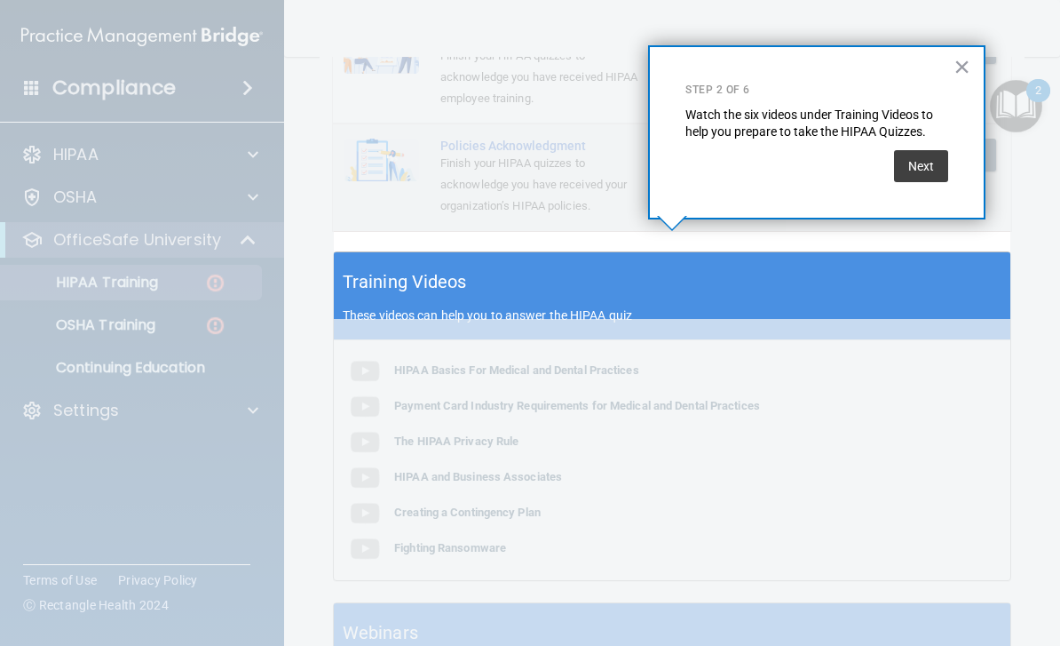
click at [920, 163] on button "Next" at bounding box center [921, 166] width 54 height 32
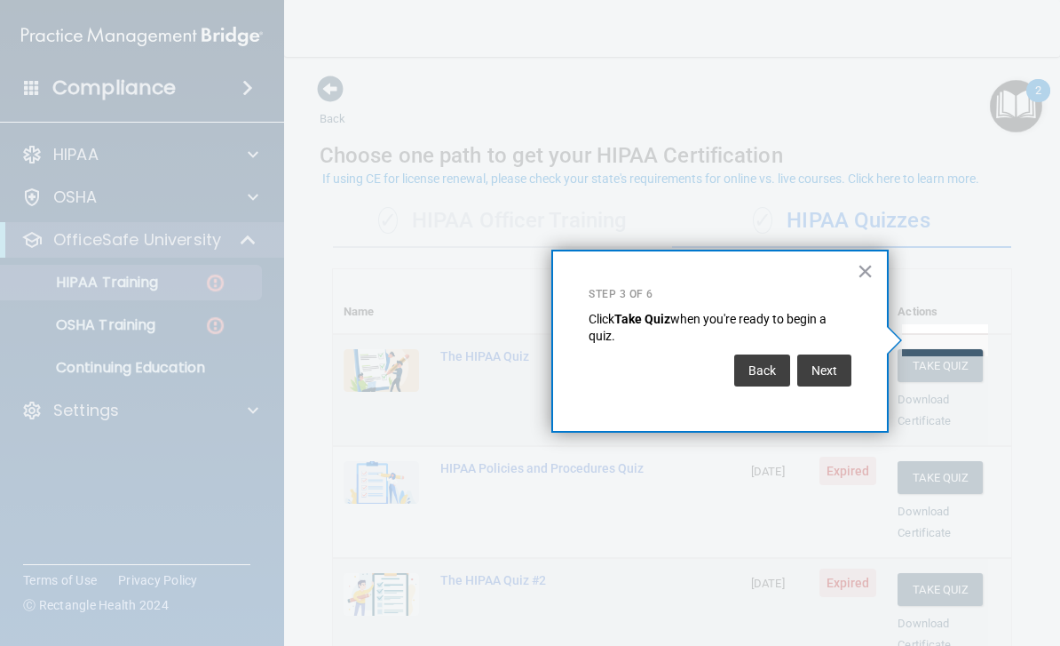
click at [830, 361] on button "Next" at bounding box center [825, 370] width 54 height 32
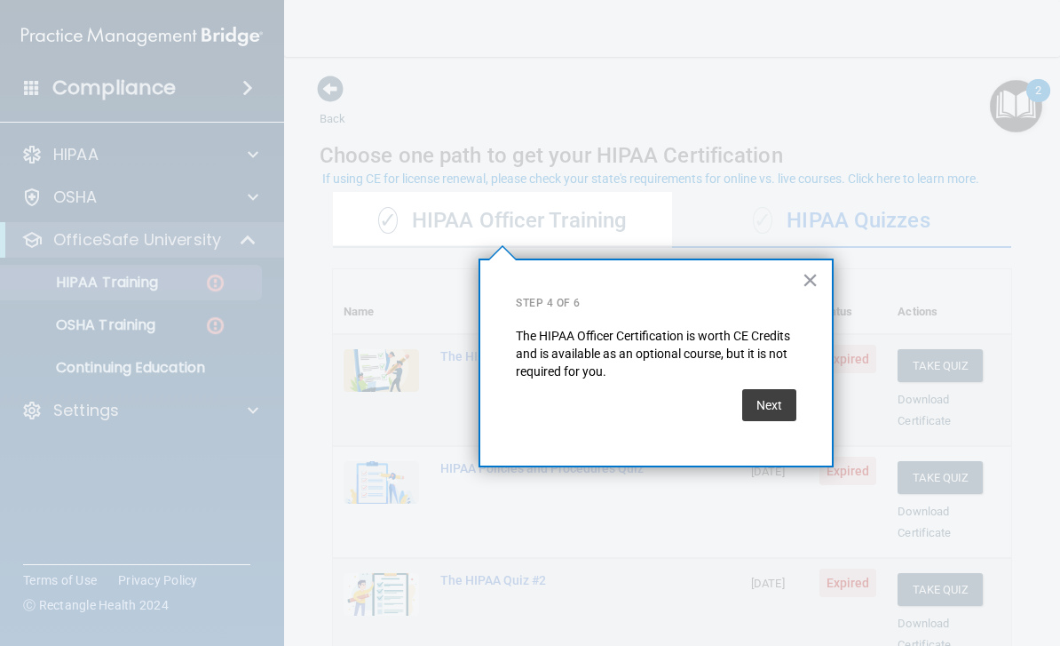
click at [783, 399] on button "Next" at bounding box center [769, 405] width 54 height 32
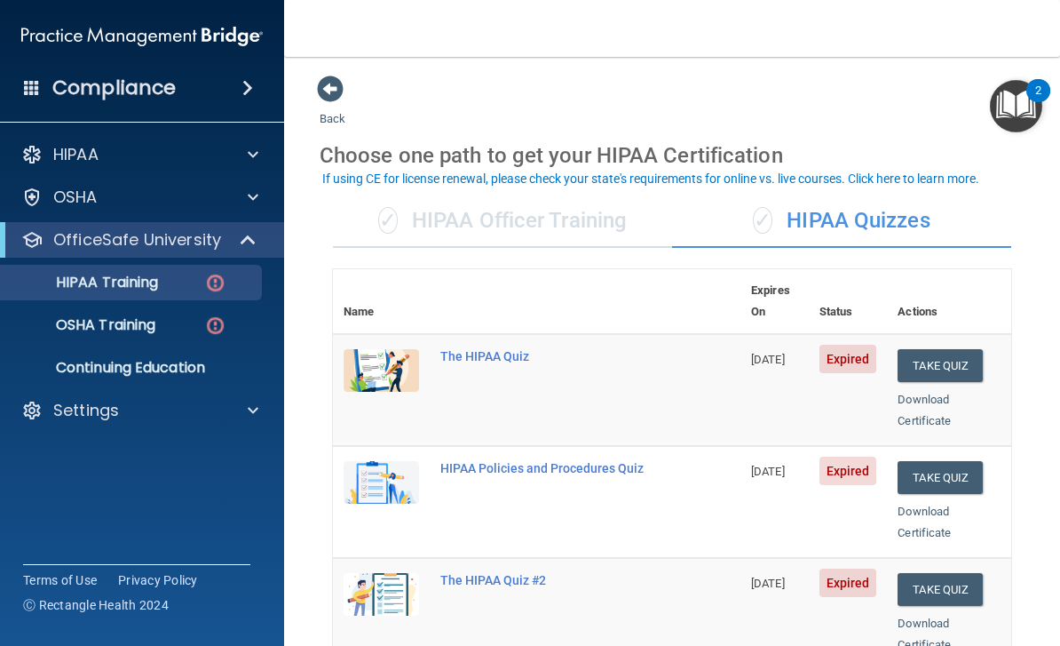
click at [968, 349] on button "Take Quiz" at bounding box center [940, 365] width 85 height 33
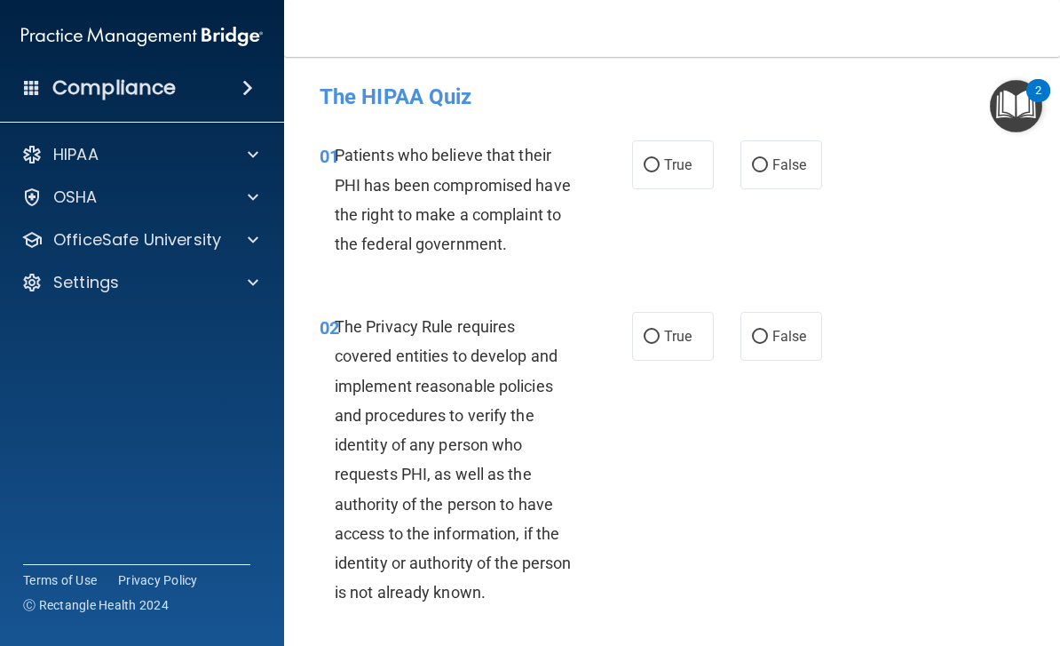
click at [650, 165] on input "True" at bounding box center [652, 165] width 16 height 13
radio input "true"
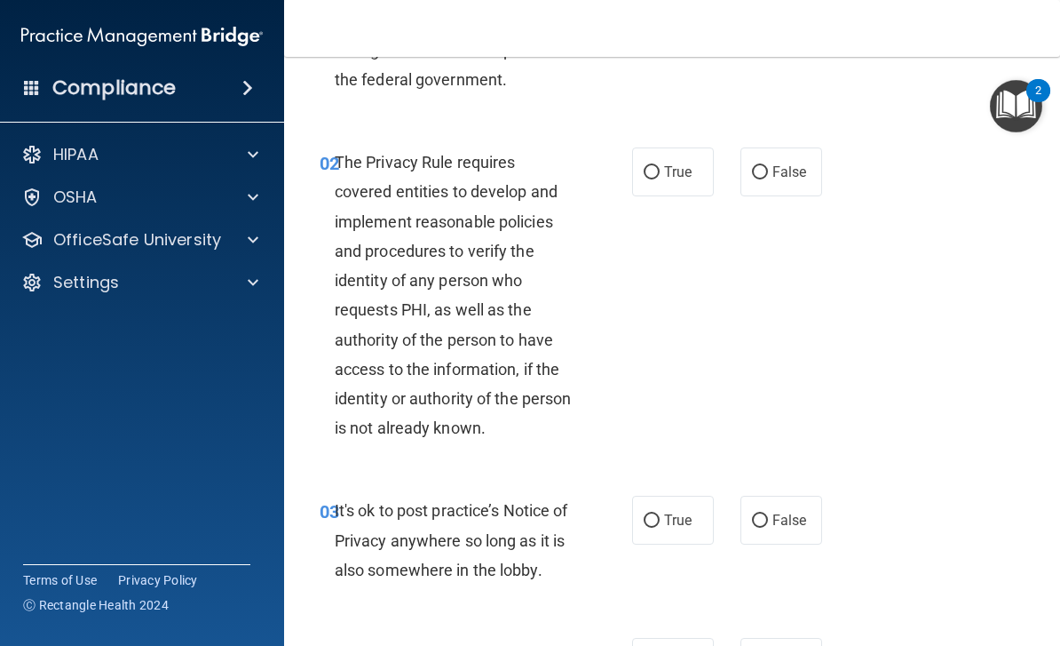
scroll to position [151, 0]
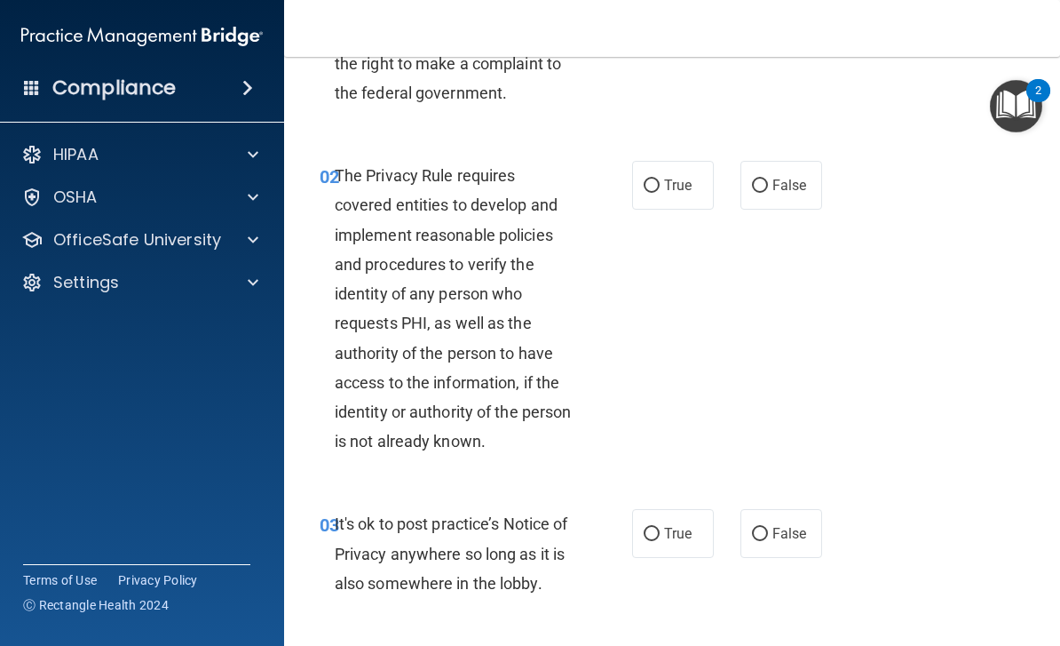
click at [656, 190] on input "True" at bounding box center [652, 185] width 16 height 13
radio input "true"
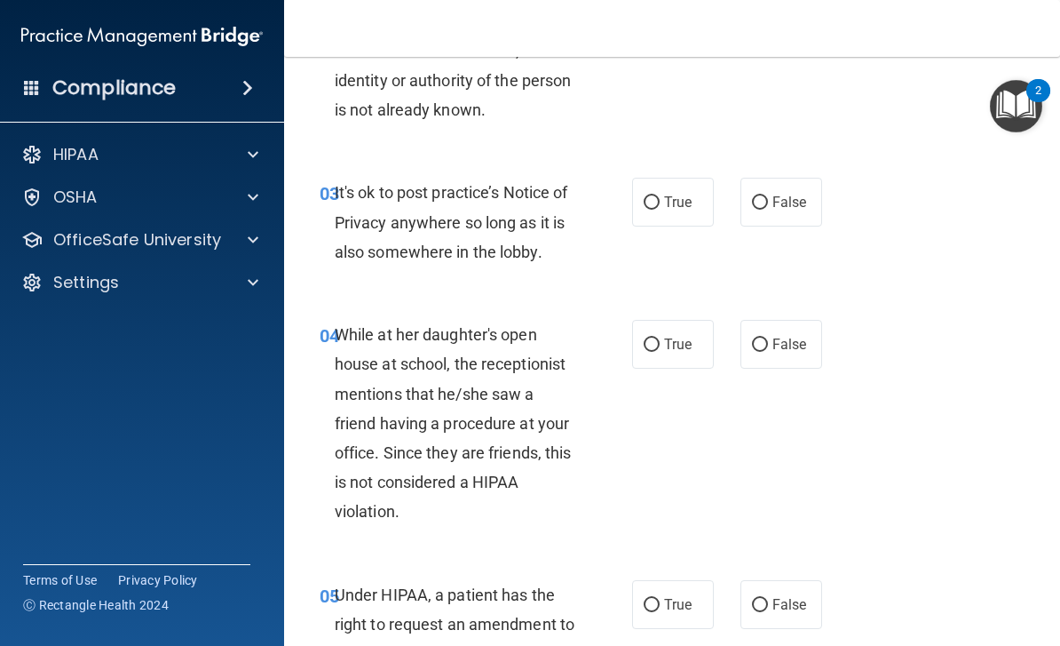
scroll to position [501, 0]
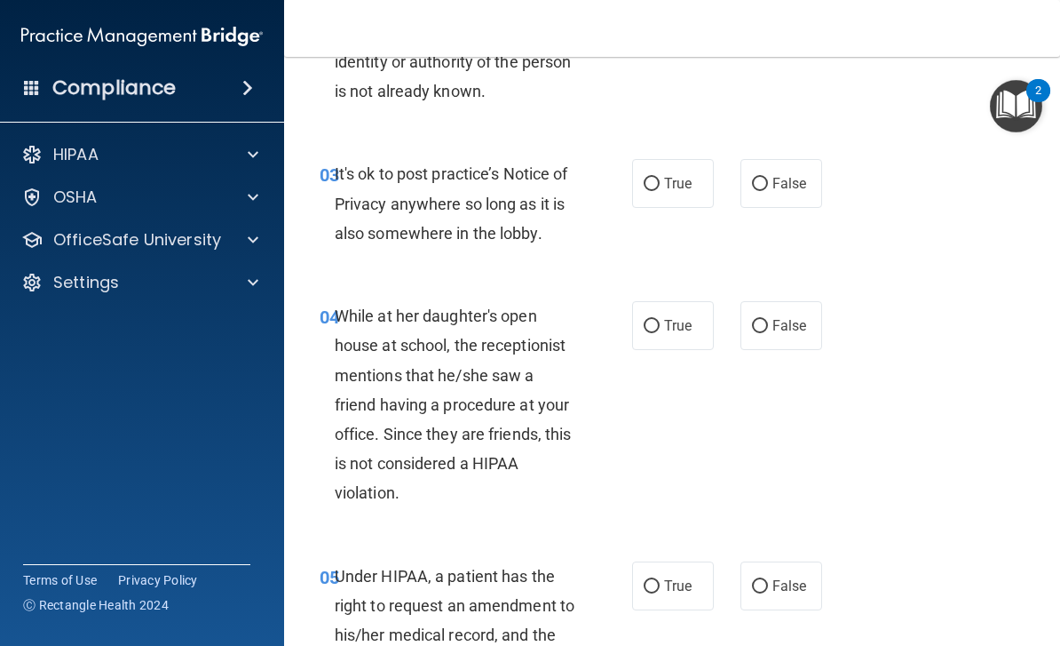
click at [650, 187] on input "True" at bounding box center [652, 184] width 16 height 13
radio input "true"
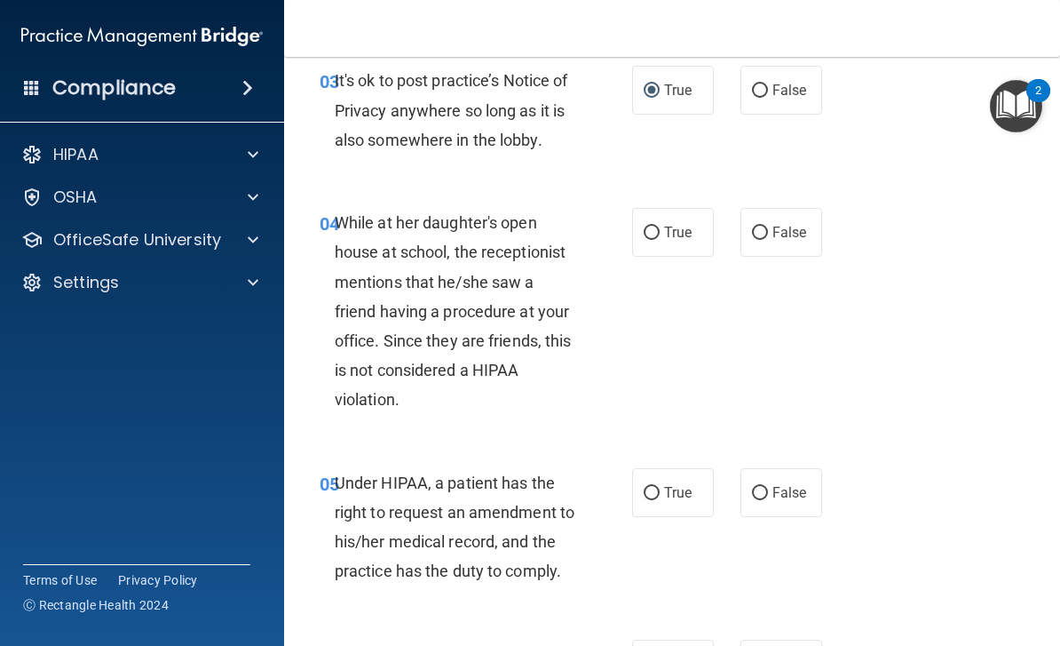
scroll to position [596, 0]
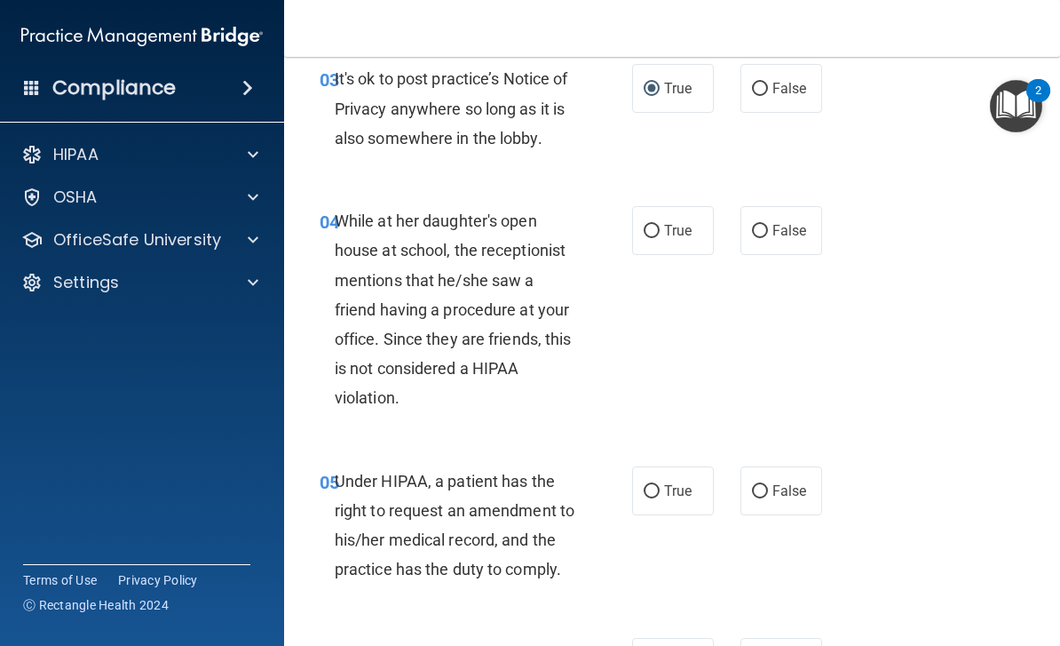
click at [766, 226] on input "False" at bounding box center [760, 231] width 16 height 13
radio input "true"
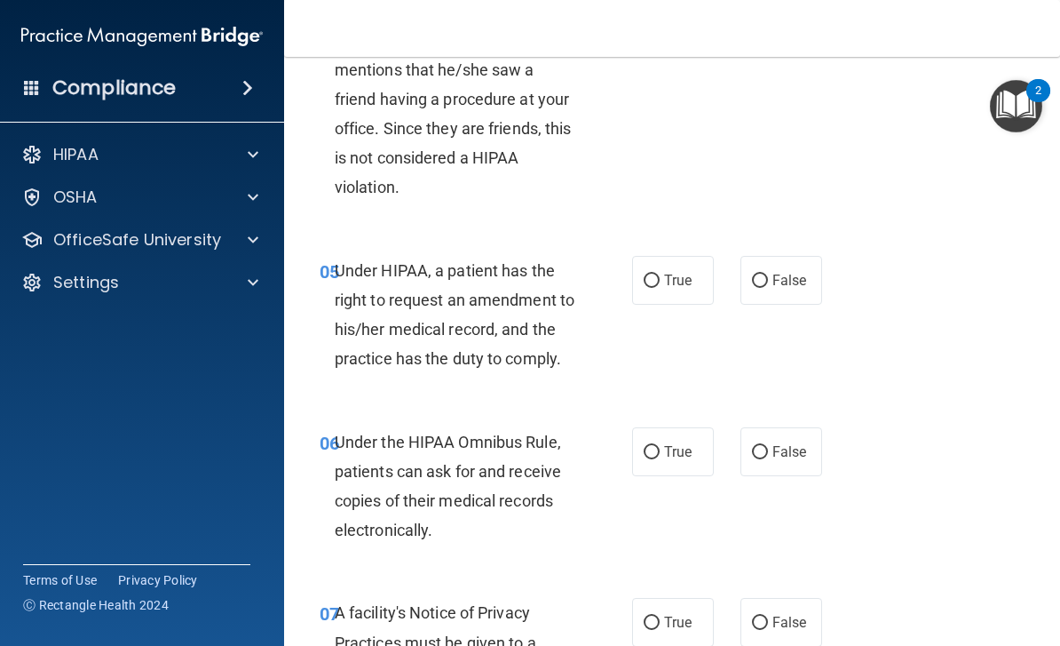
scroll to position [814, 0]
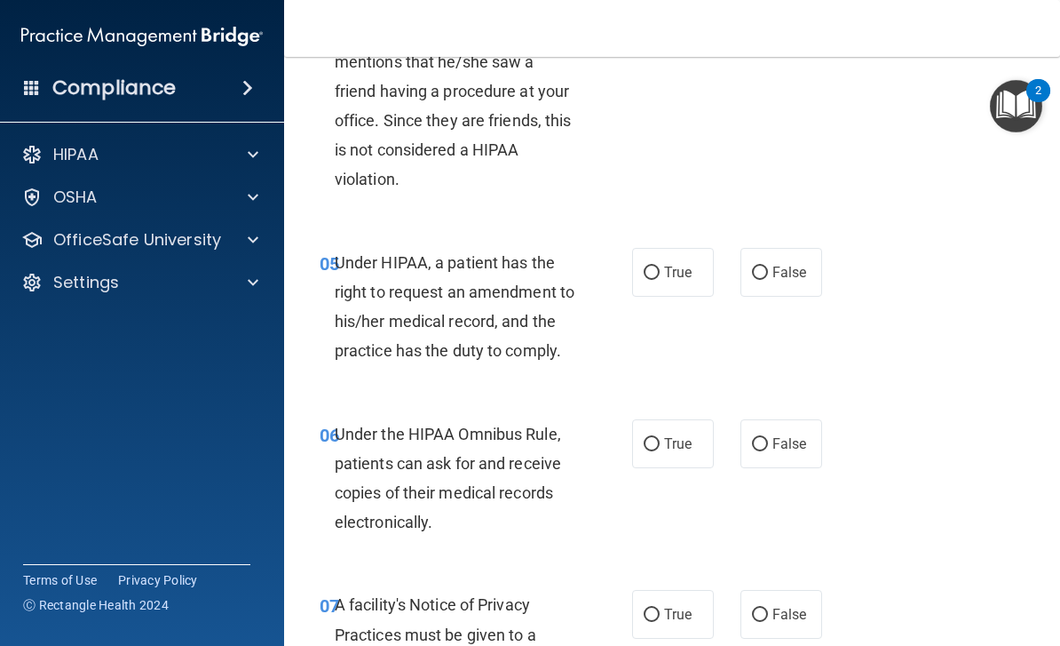
click at [768, 266] on input "False" at bounding box center [760, 272] width 16 height 13
radio input "true"
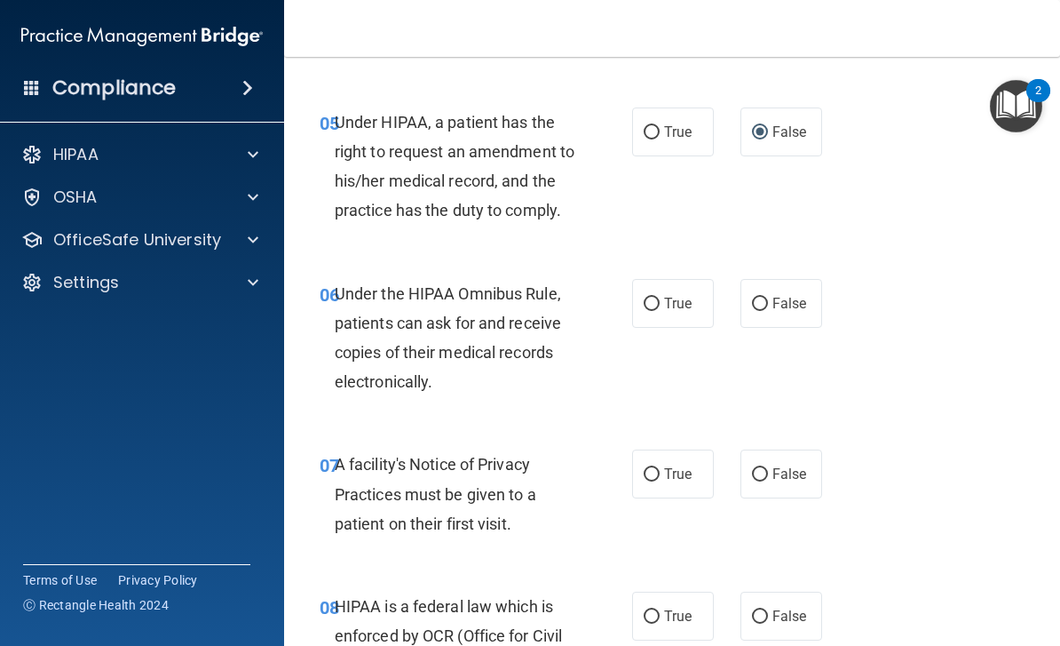
scroll to position [964, 0]
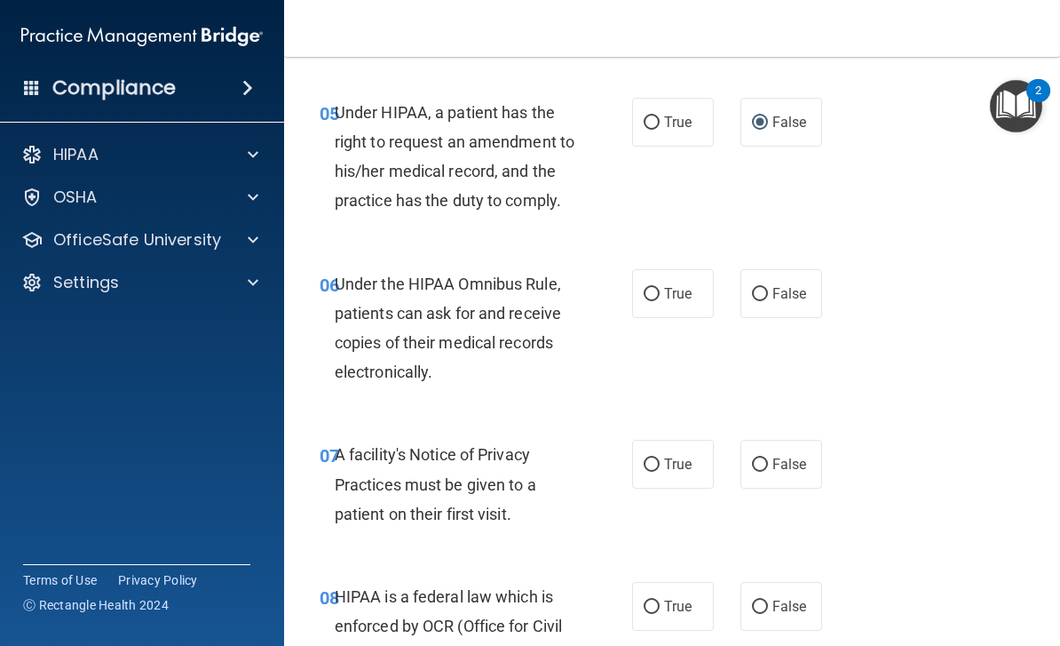
click at [655, 289] on input "True" at bounding box center [652, 294] width 16 height 13
radio input "true"
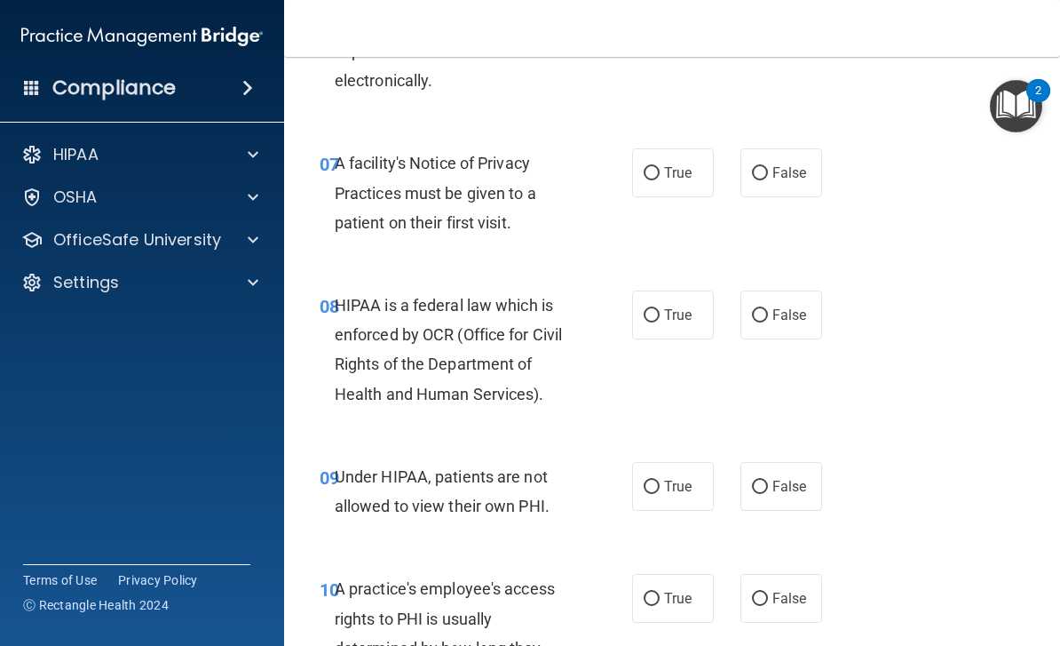
scroll to position [1258, 0]
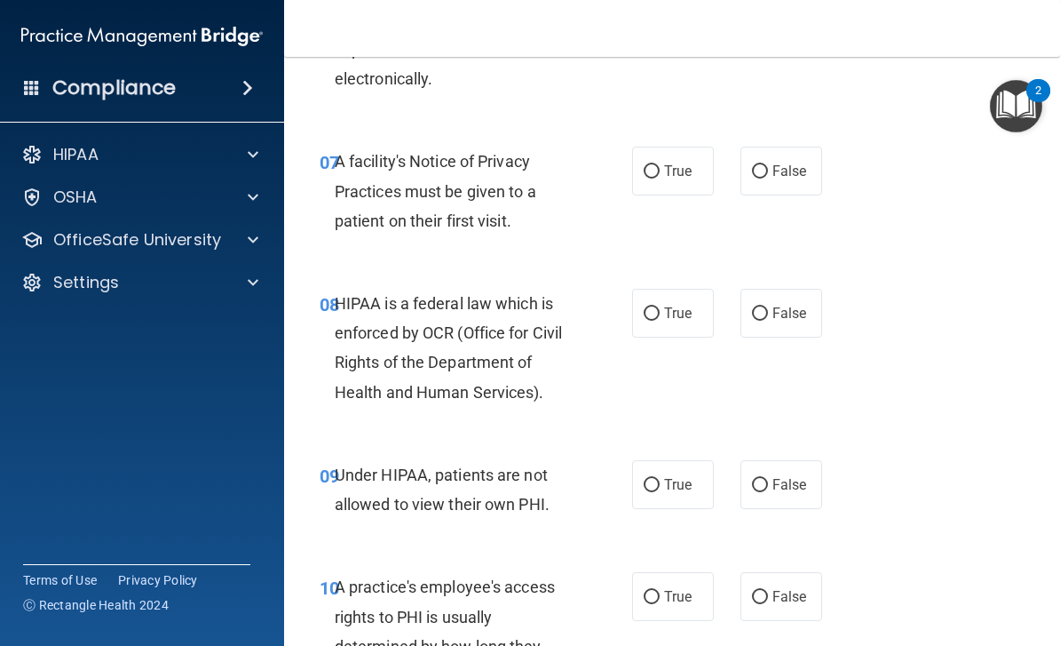
click at [646, 170] on input "True" at bounding box center [652, 171] width 16 height 13
radio input "true"
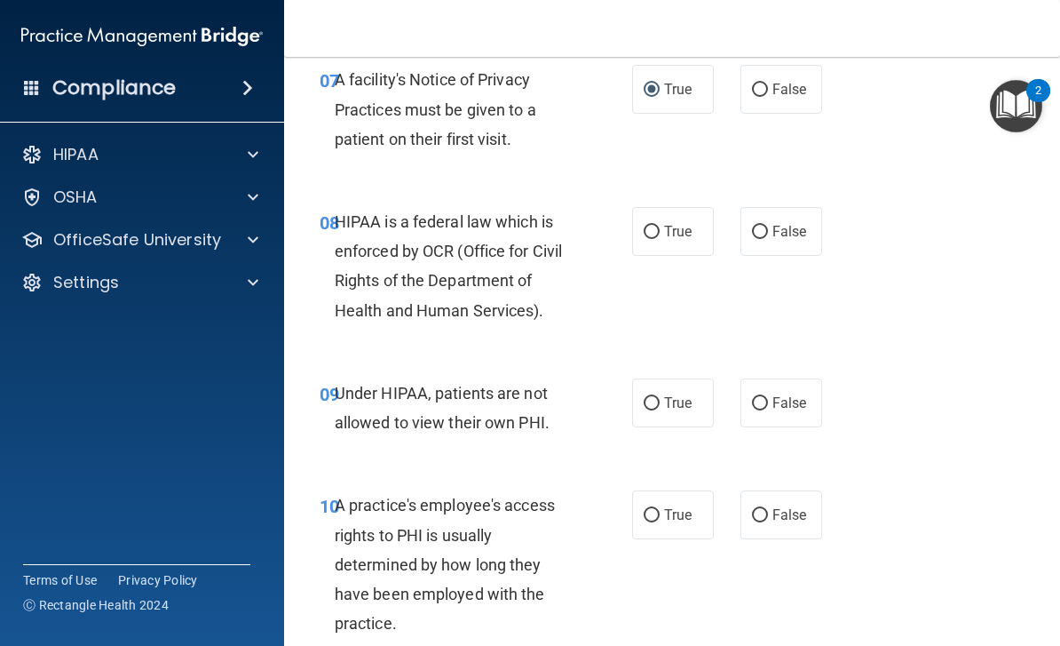
scroll to position [1343, 0]
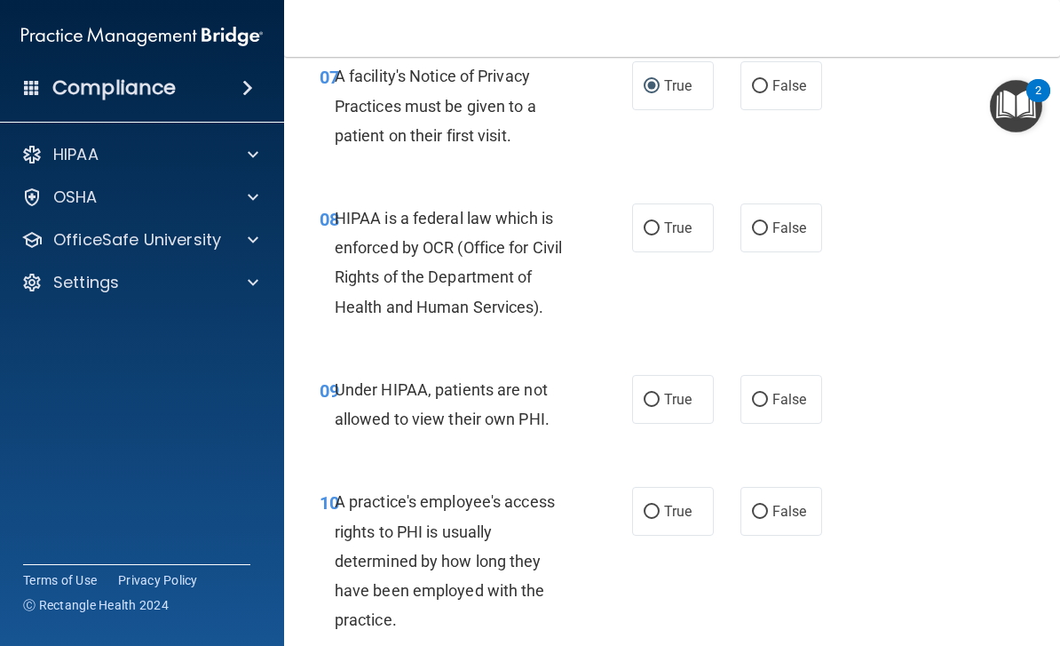
click at [651, 222] on input "True" at bounding box center [652, 228] width 16 height 13
radio input "true"
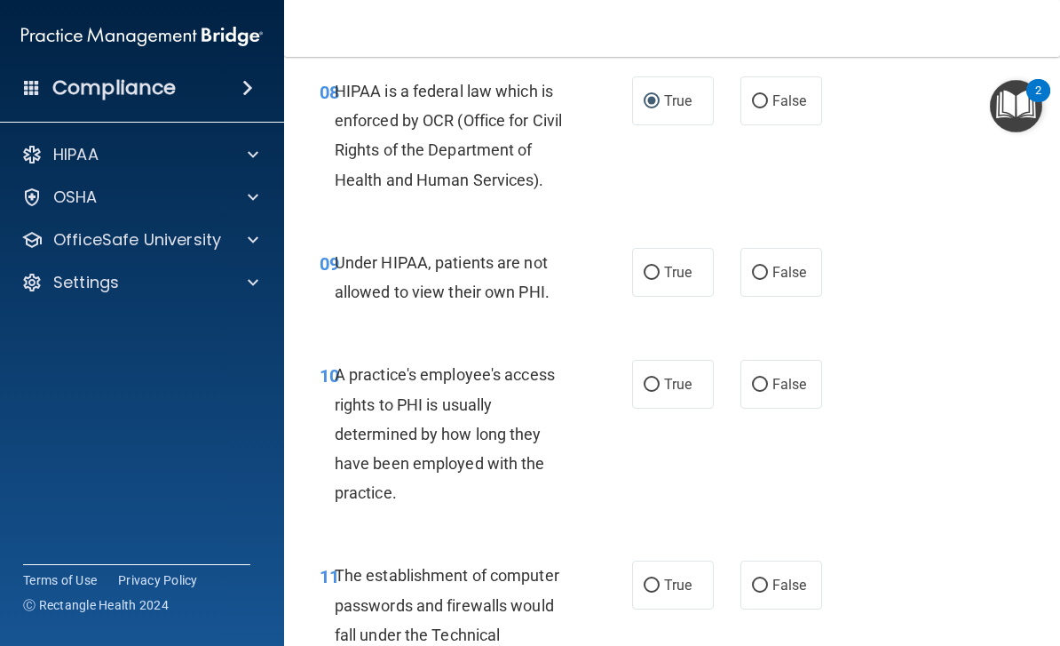
scroll to position [1471, 0]
click at [765, 266] on input "False" at bounding box center [760, 272] width 16 height 13
radio input "true"
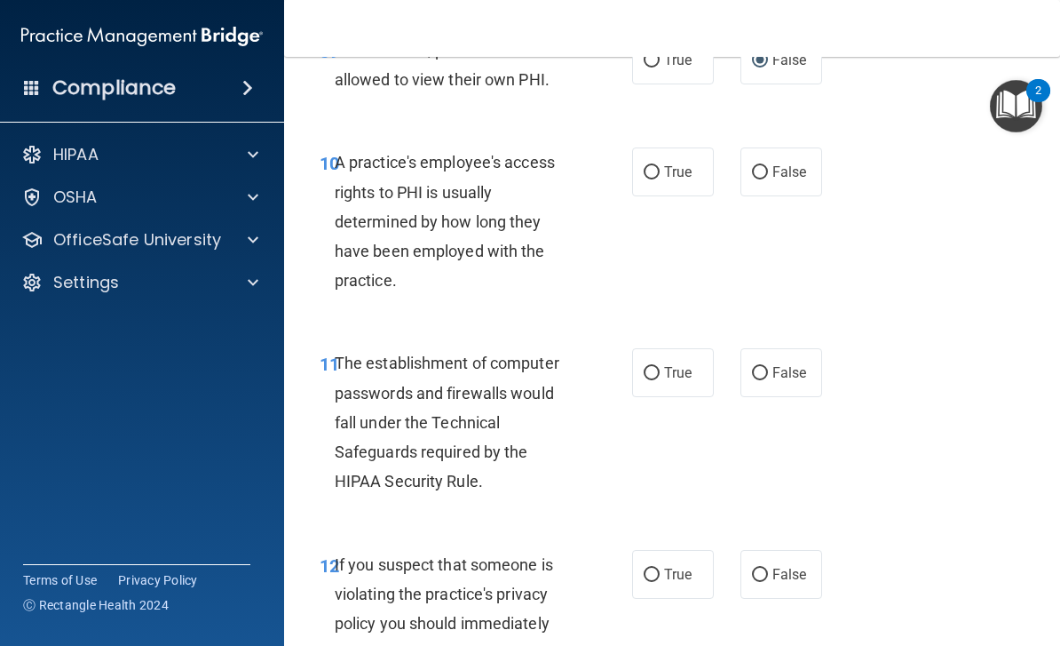
scroll to position [1683, 0]
click at [763, 165] on input "False" at bounding box center [760, 171] width 16 height 13
radio input "true"
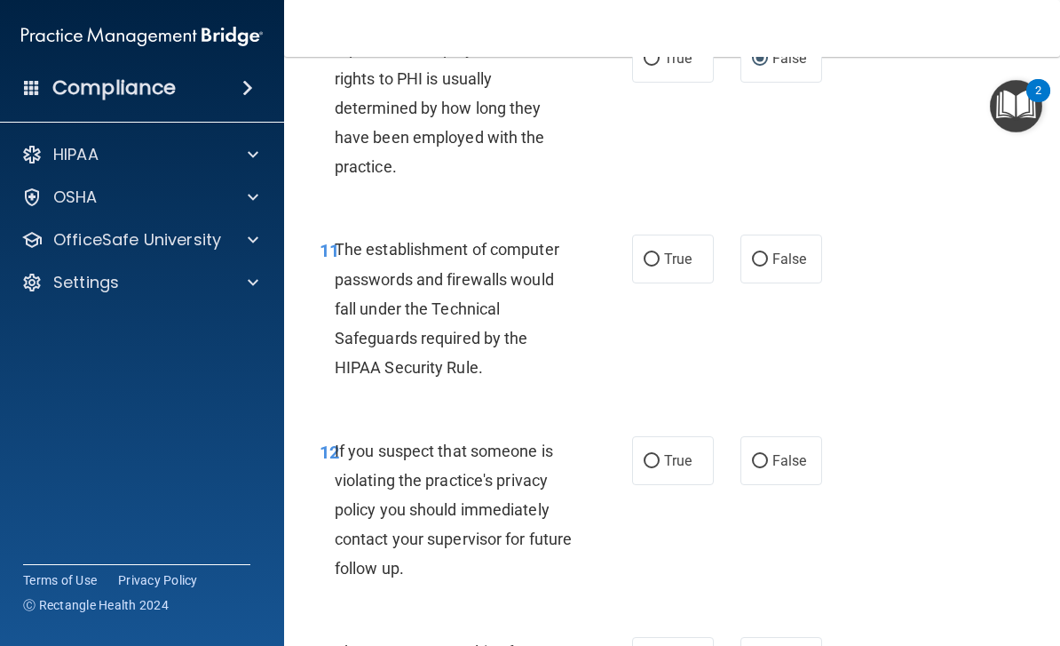
scroll to position [1804, 0]
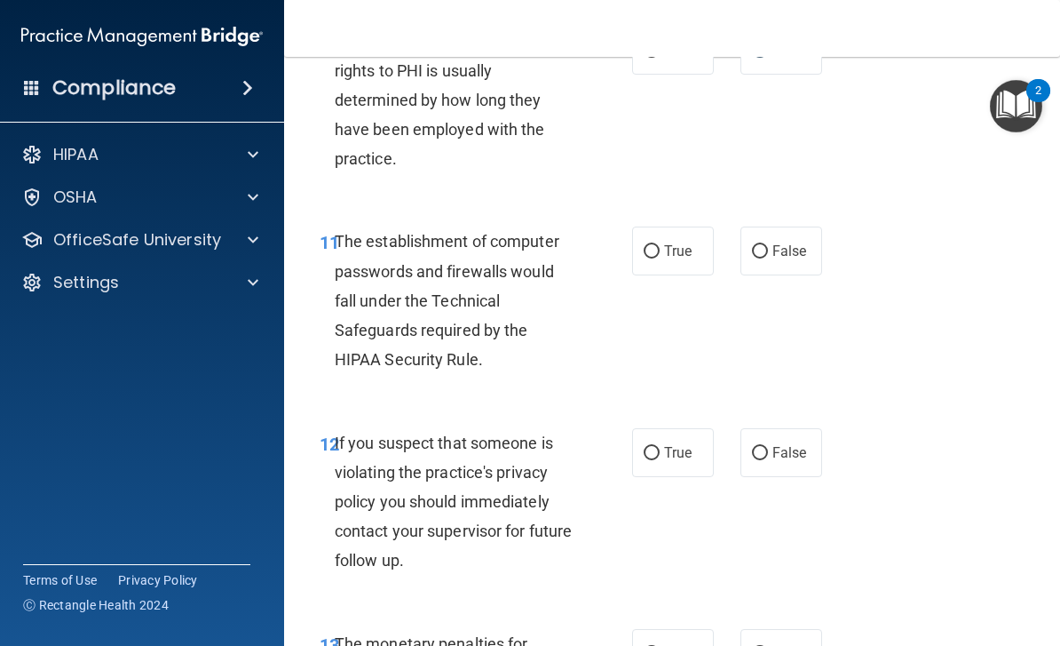
click at [650, 247] on input "True" at bounding box center [652, 251] width 16 height 13
radio input "true"
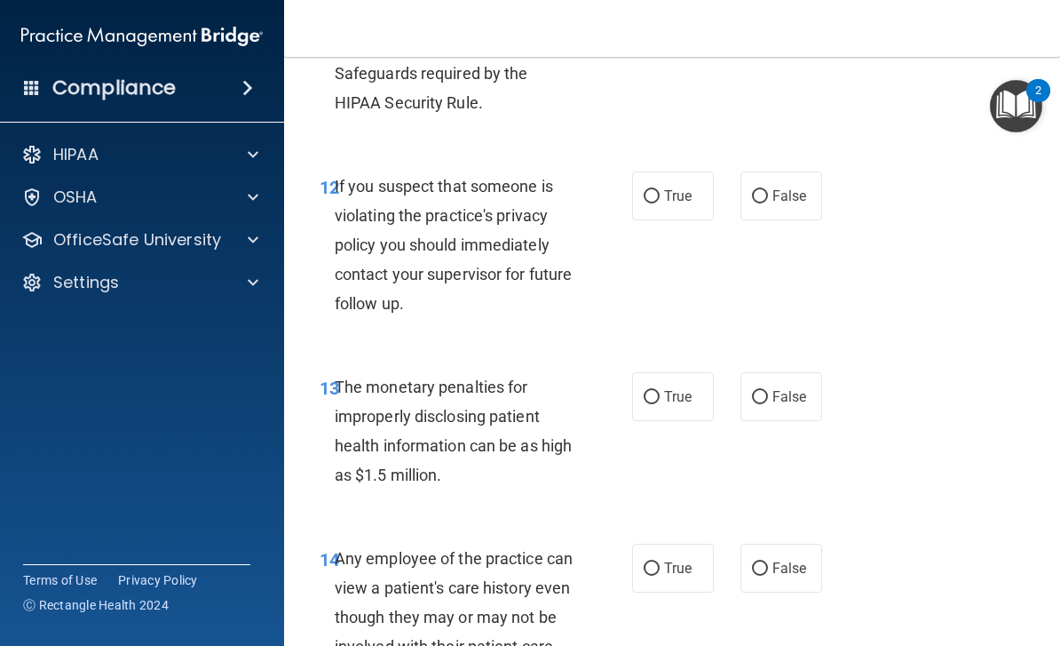
scroll to position [2061, 0]
click at [656, 190] on input "True" at bounding box center [652, 195] width 16 height 13
radio input "true"
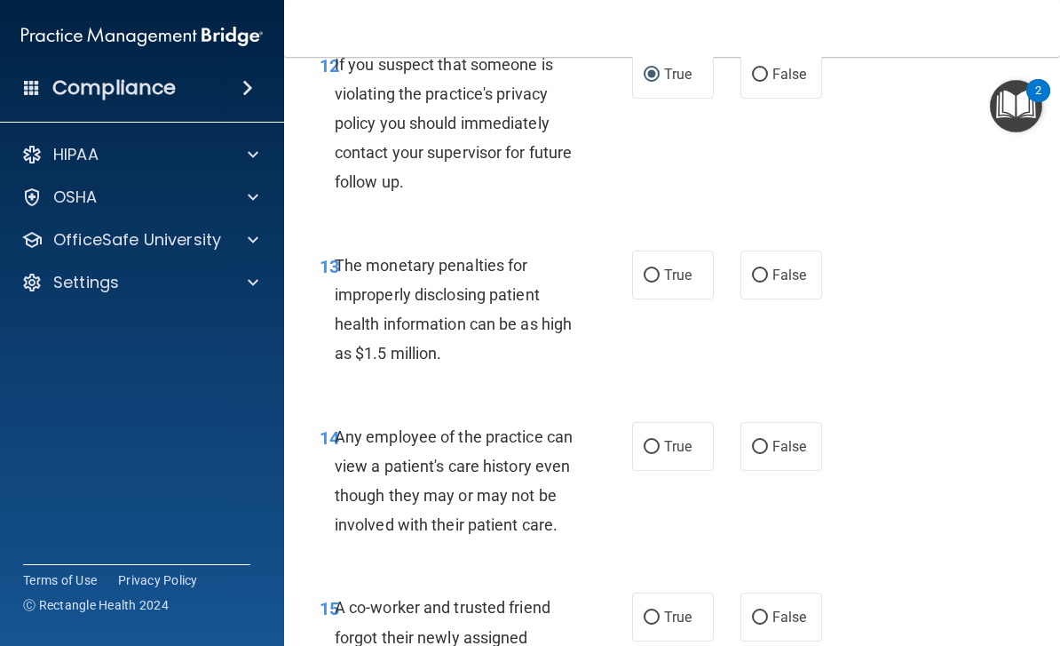
scroll to position [2183, 0]
click at [655, 268] on input "True" at bounding box center [652, 274] width 16 height 13
radio input "true"
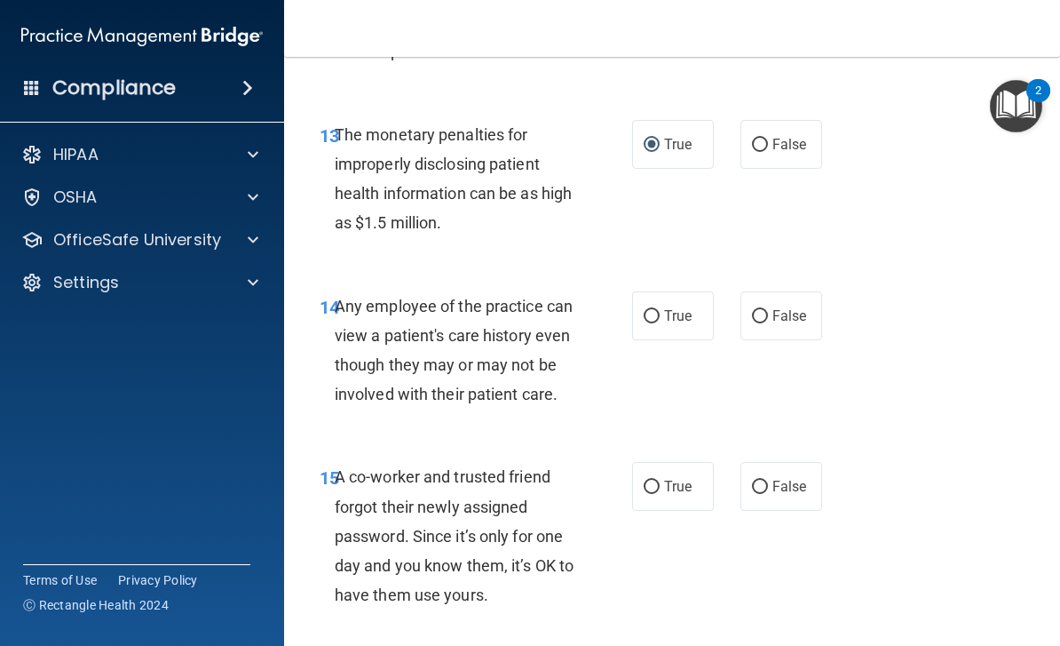
scroll to position [2318, 0]
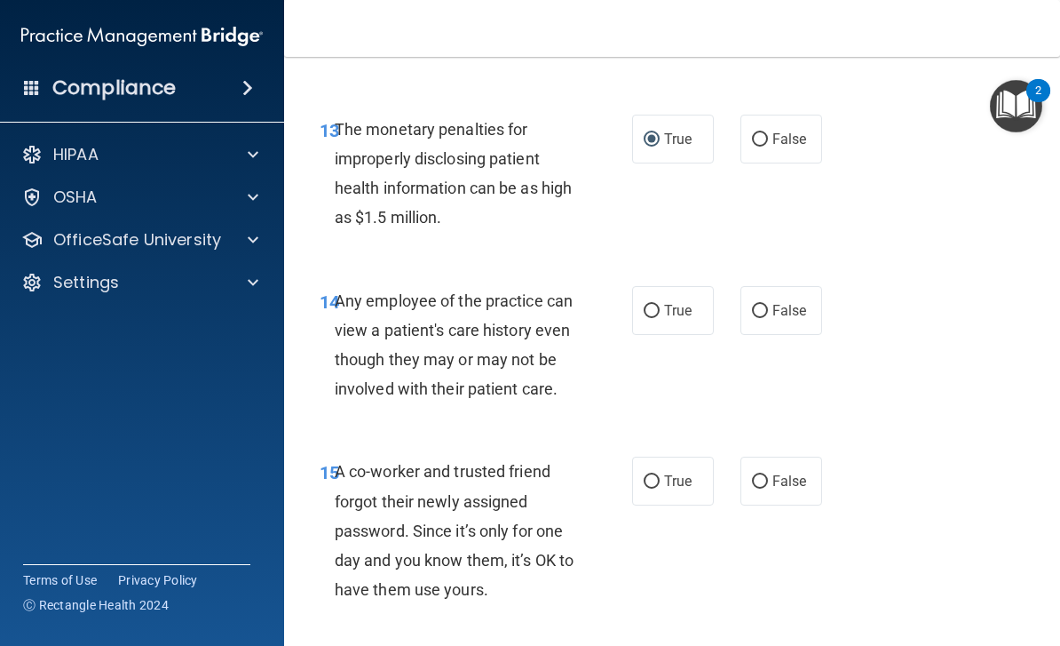
click at [765, 305] on input "False" at bounding box center [760, 311] width 16 height 13
radio input "true"
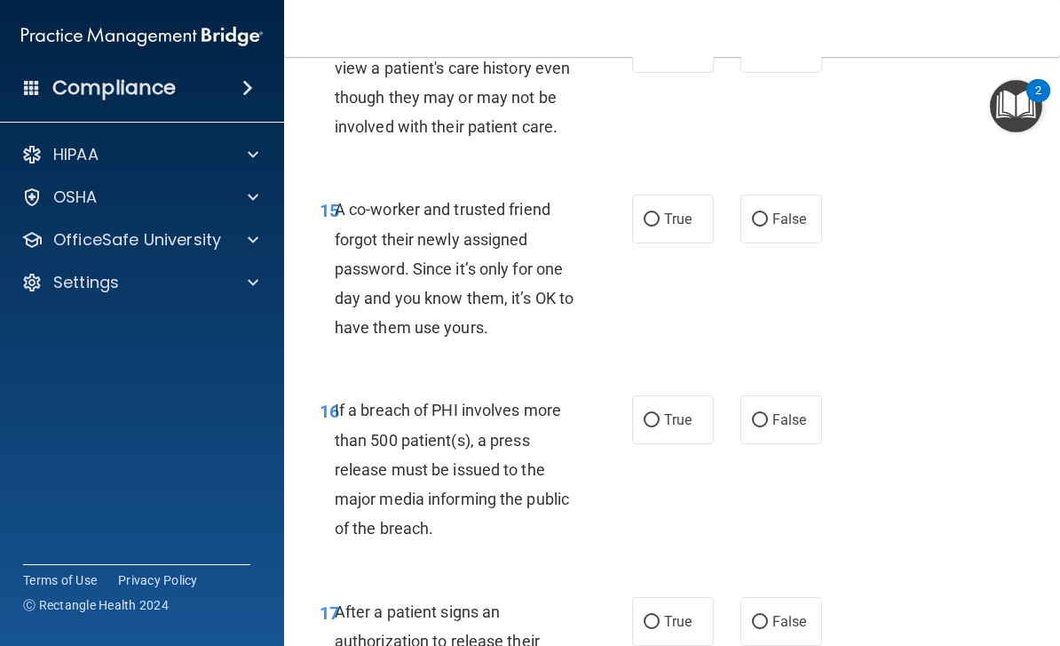
scroll to position [2608, 0]
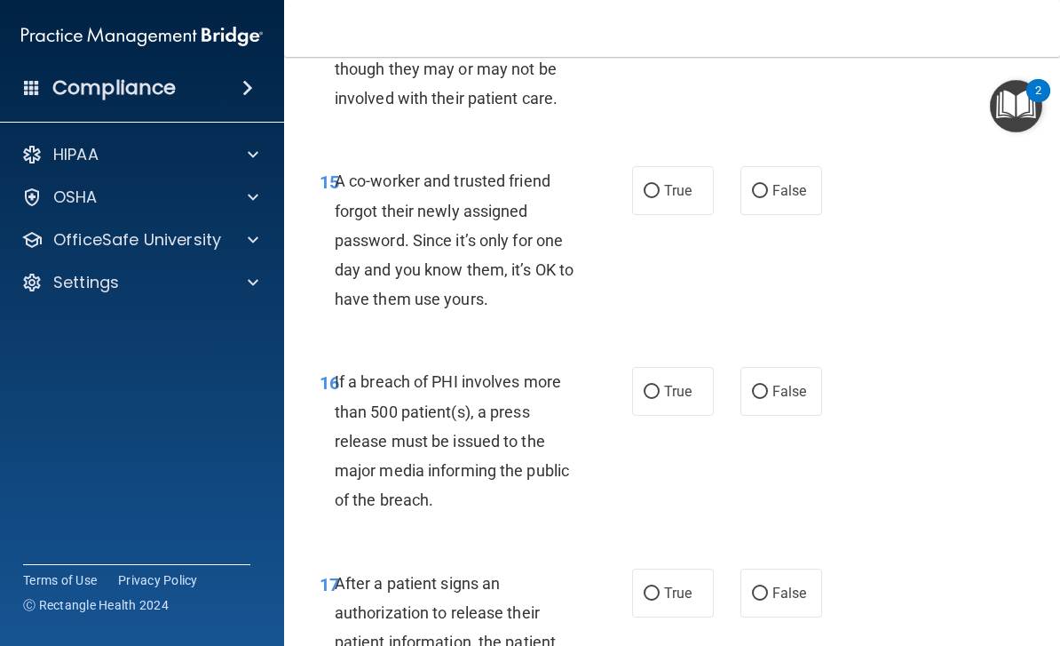
click at [763, 185] on input "False" at bounding box center [760, 191] width 16 height 13
radio input "true"
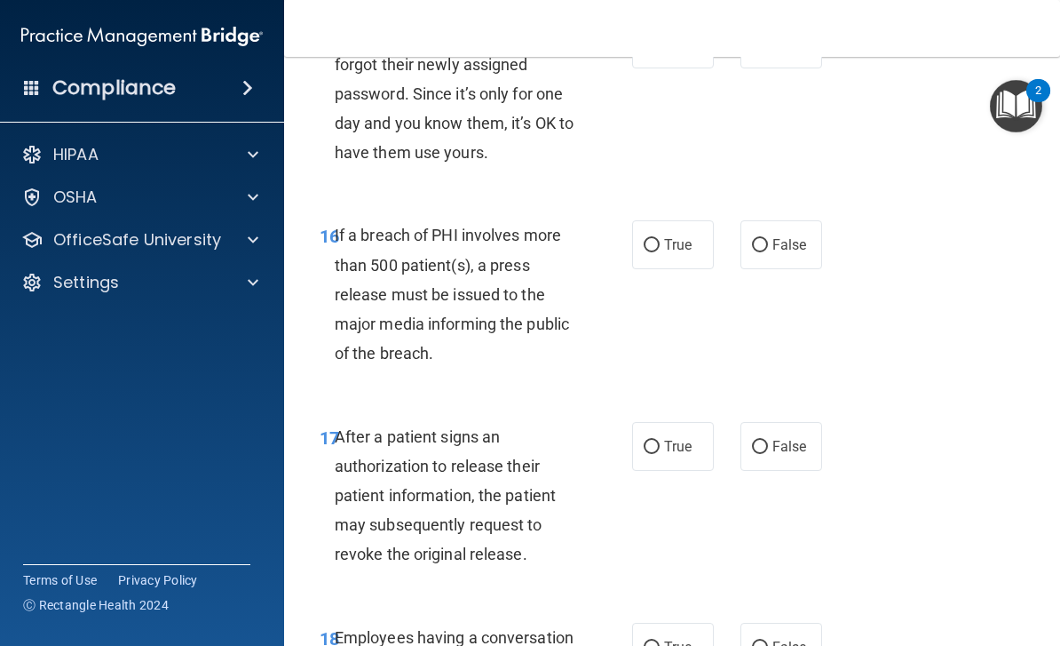
scroll to position [2759, 0]
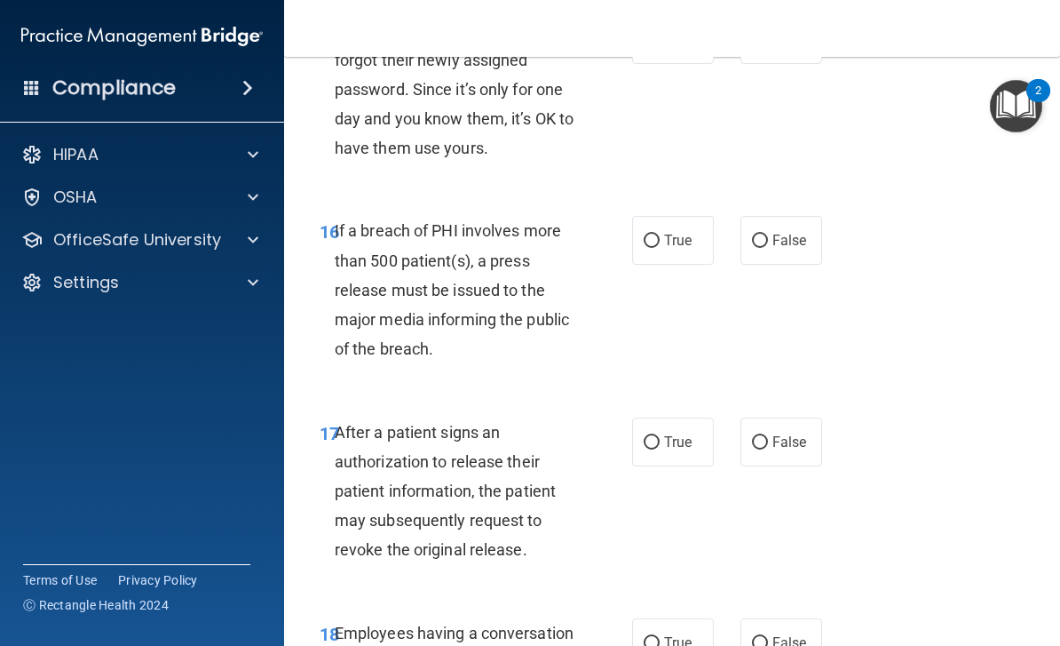
click at [765, 234] on input "False" at bounding box center [760, 240] width 16 height 13
radio input "true"
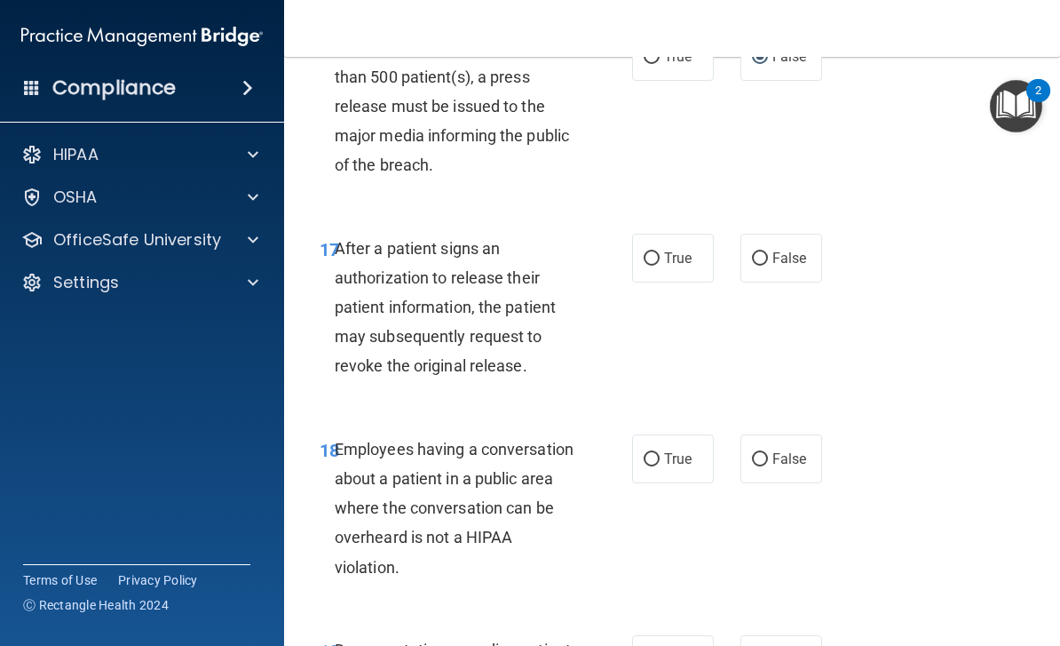
scroll to position [2946, 0]
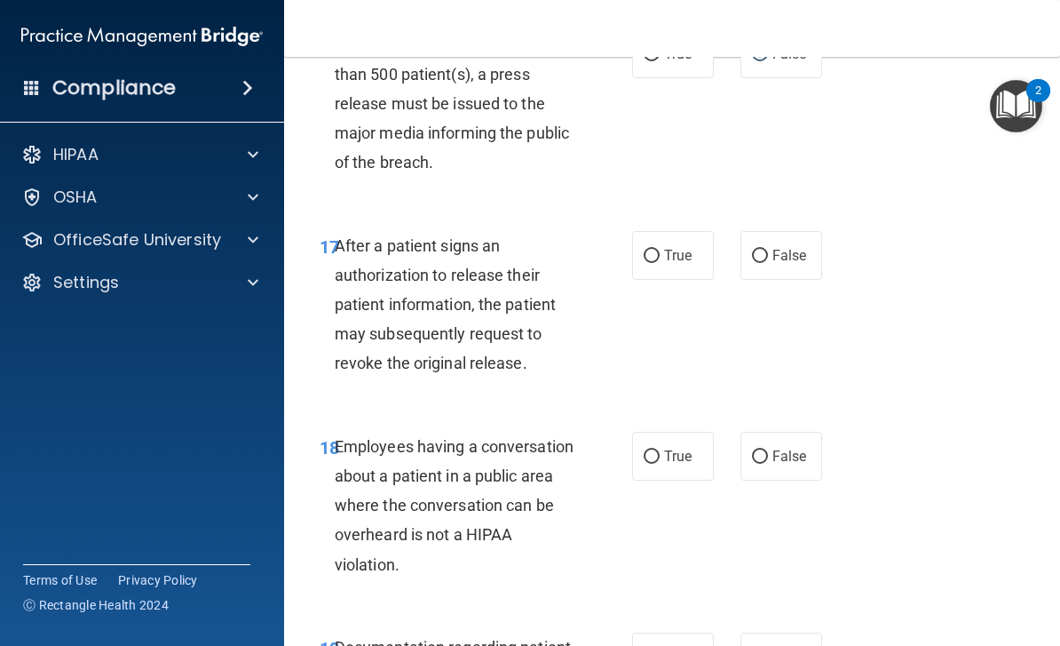
click at [655, 250] on input "True" at bounding box center [652, 256] width 16 height 13
radio input "true"
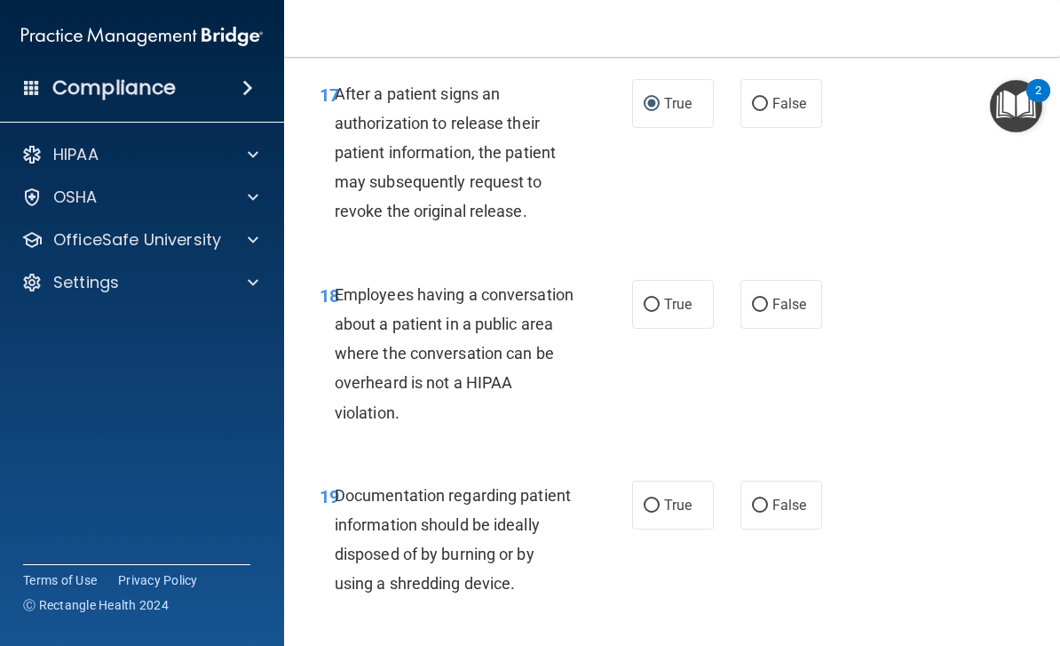
scroll to position [3099, 0]
click at [778, 295] on span "False" at bounding box center [790, 303] width 35 height 17
click at [768, 298] on input "False" at bounding box center [760, 304] width 16 height 13
radio input "true"
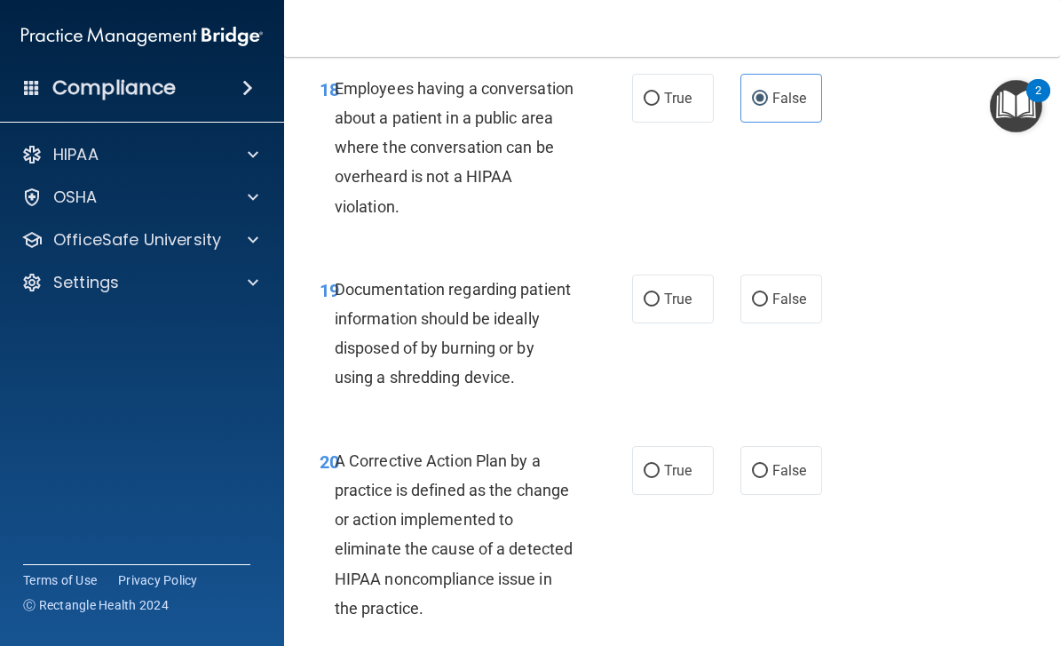
scroll to position [3306, 0]
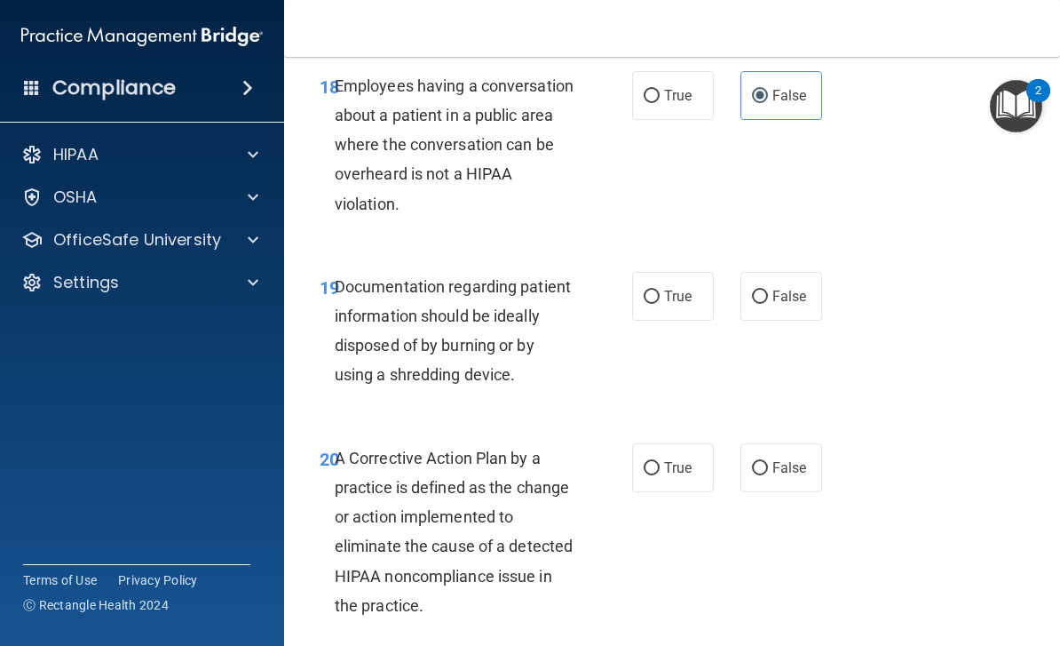
click at [656, 290] on input "True" at bounding box center [652, 296] width 16 height 13
radio input "true"
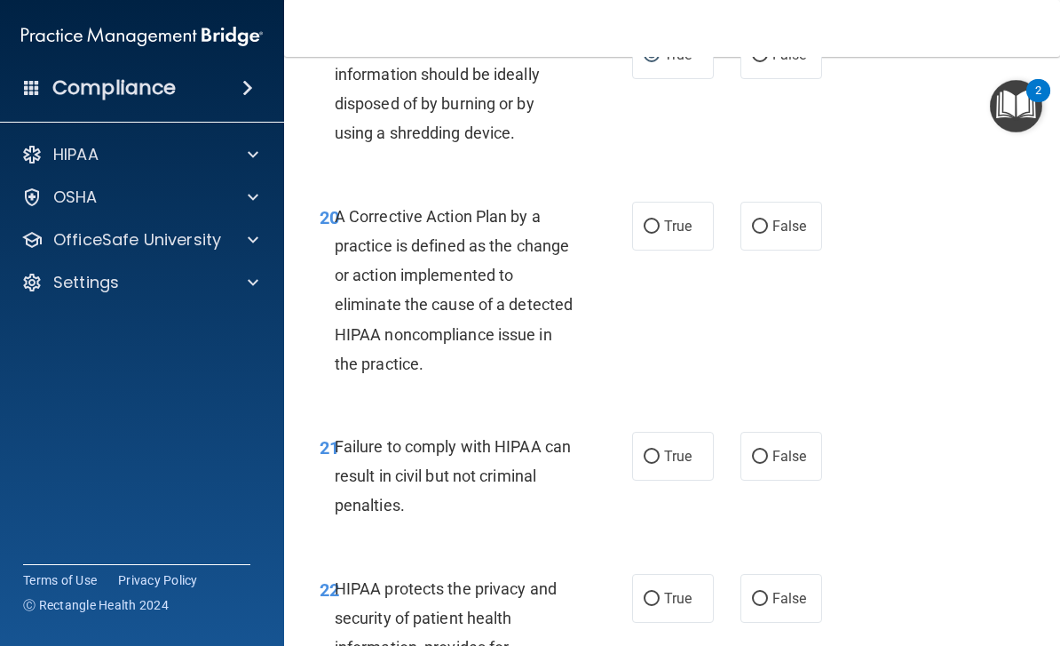
scroll to position [3538, 0]
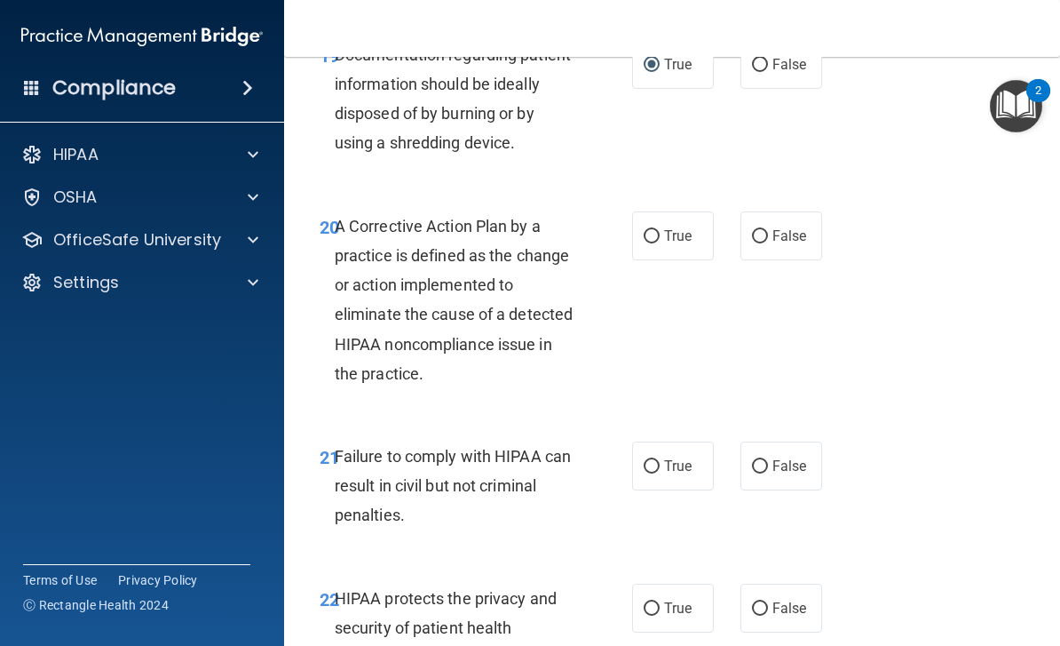
click at [670, 227] on span "True" at bounding box center [678, 235] width 28 height 17
click at [660, 230] on input "True" at bounding box center [652, 236] width 16 height 13
radio input "true"
click at [639, 211] on label "True" at bounding box center [673, 235] width 82 height 49
click at [644, 230] on input "True" at bounding box center [652, 236] width 16 height 13
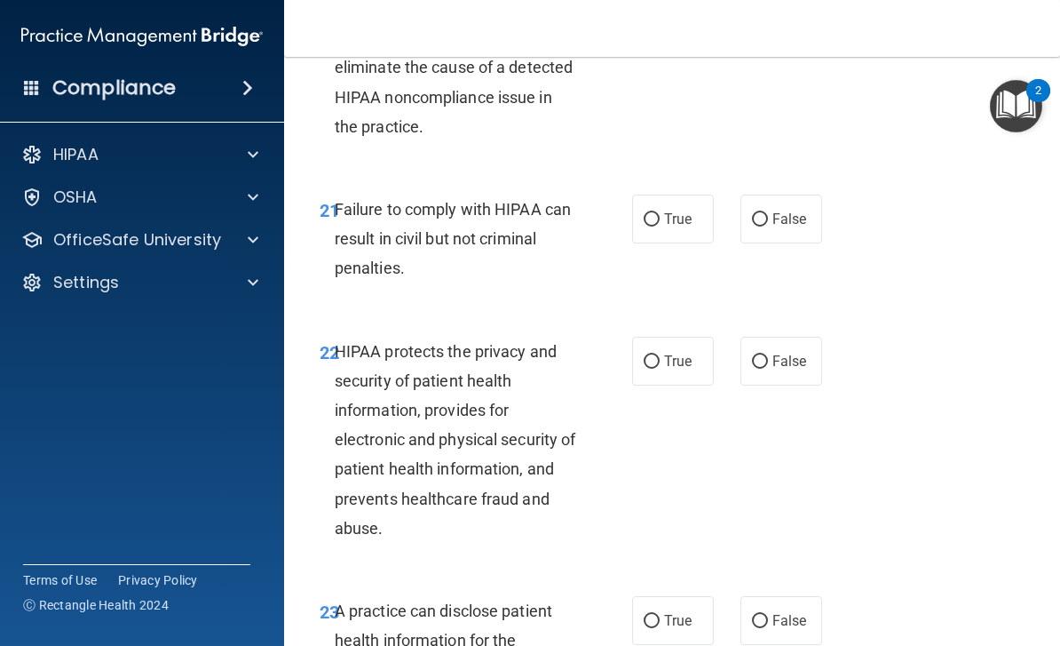
scroll to position [3789, 0]
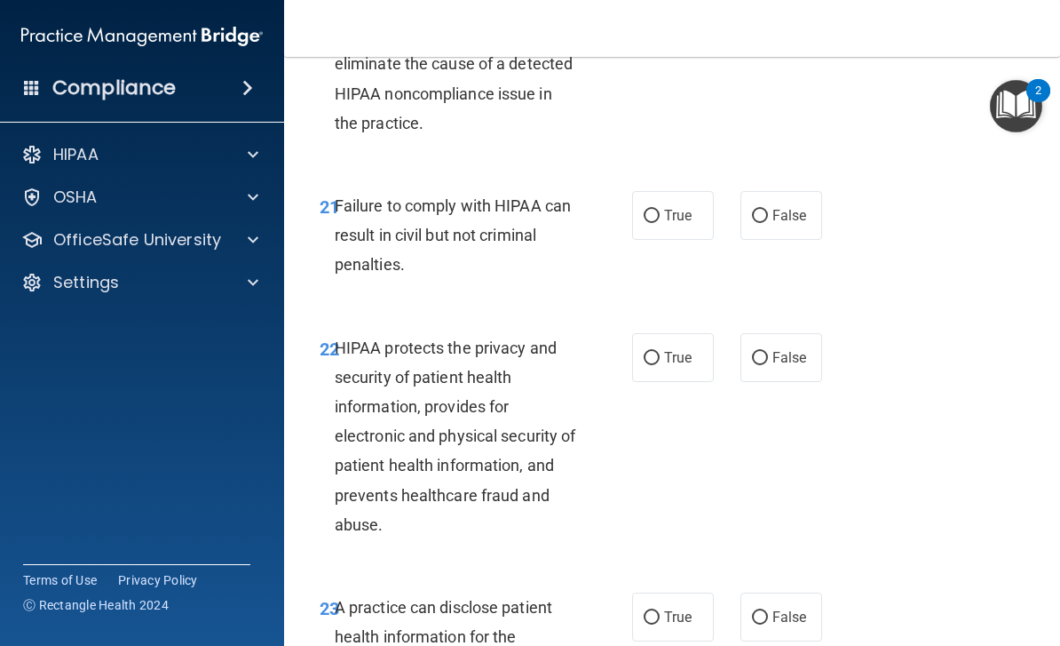
click at [758, 210] on input "False" at bounding box center [760, 216] width 16 height 13
radio input "true"
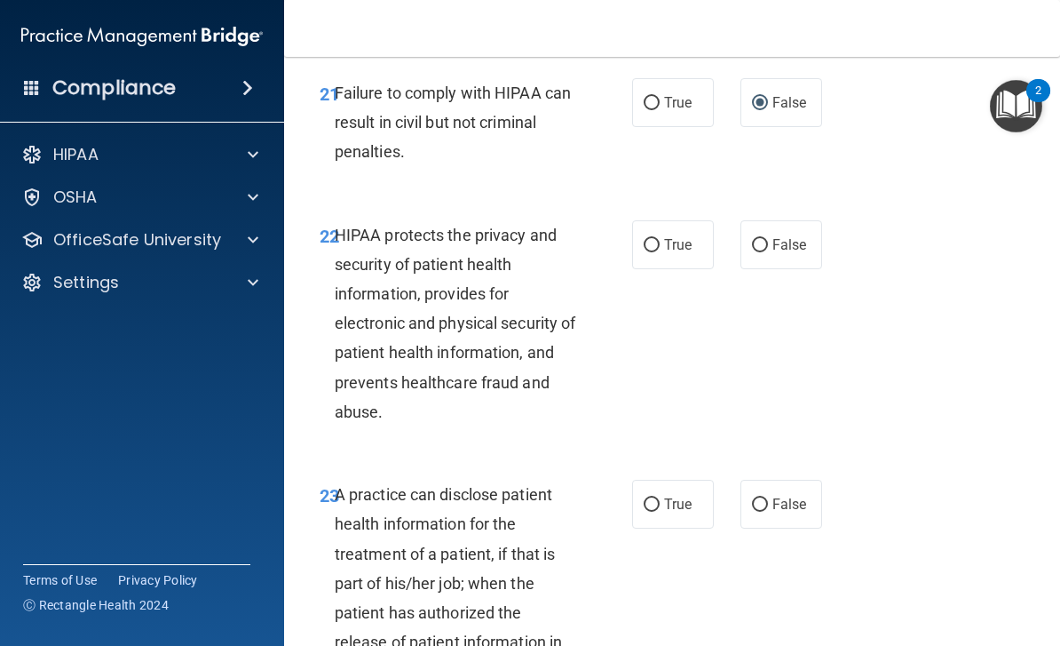
scroll to position [3904, 0]
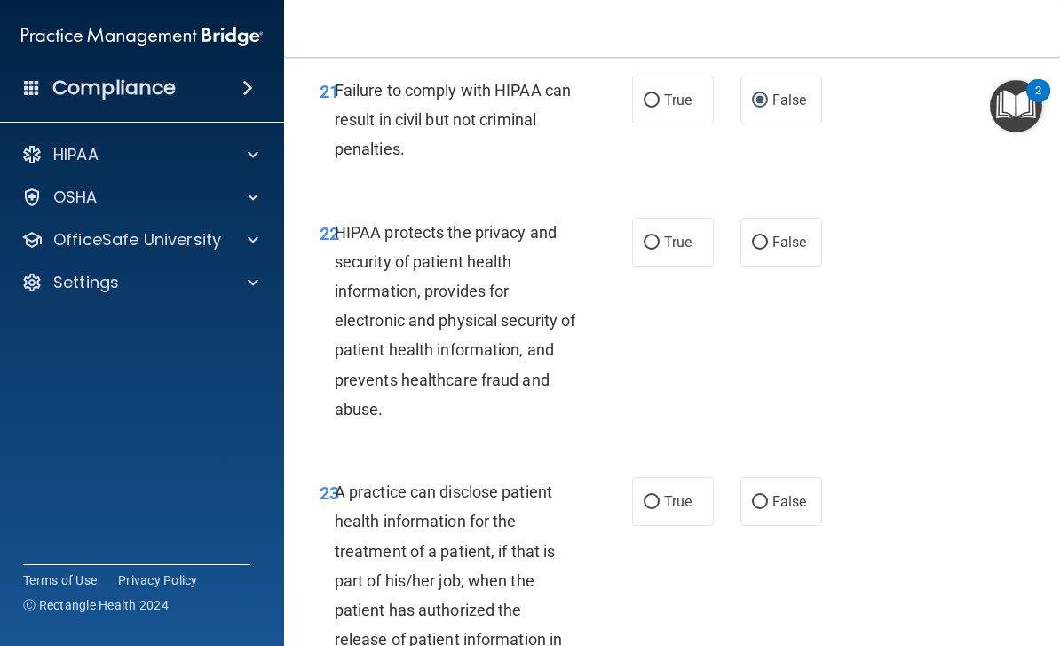
click at [655, 236] on input "True" at bounding box center [652, 242] width 16 height 13
radio input "true"
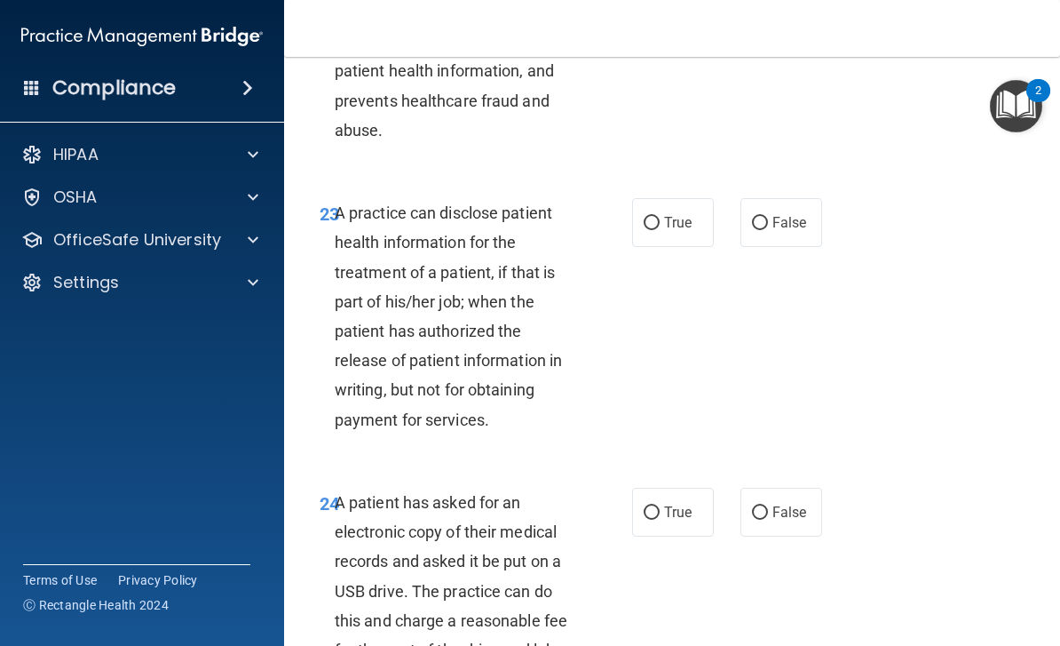
scroll to position [4184, 0]
click at [659, 216] on input "True" at bounding box center [652, 222] width 16 height 13
radio input "true"
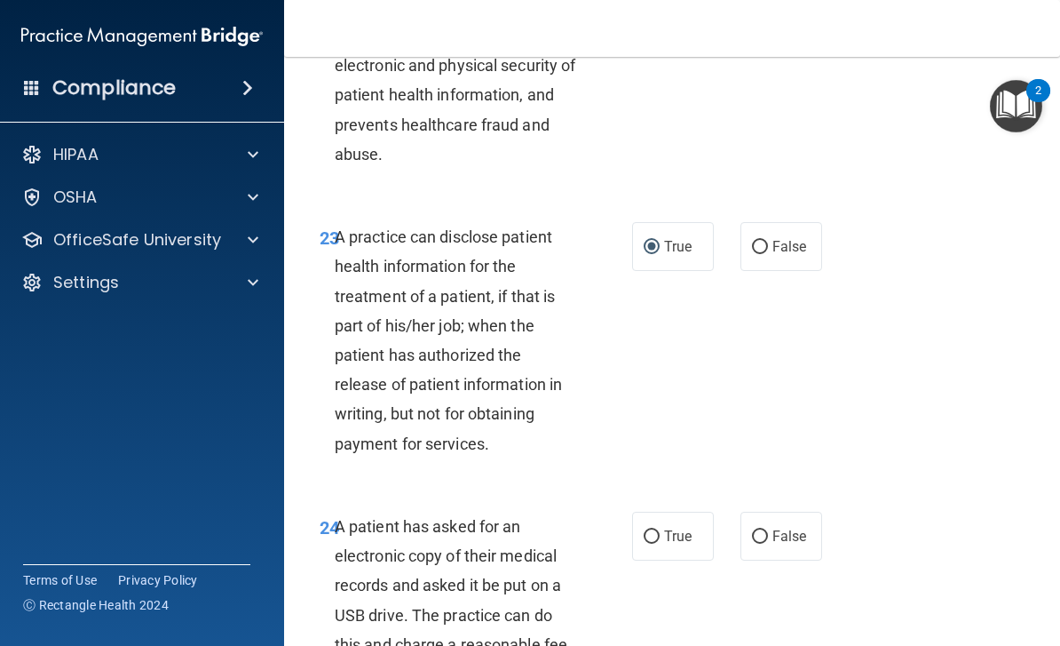
scroll to position [4156, 0]
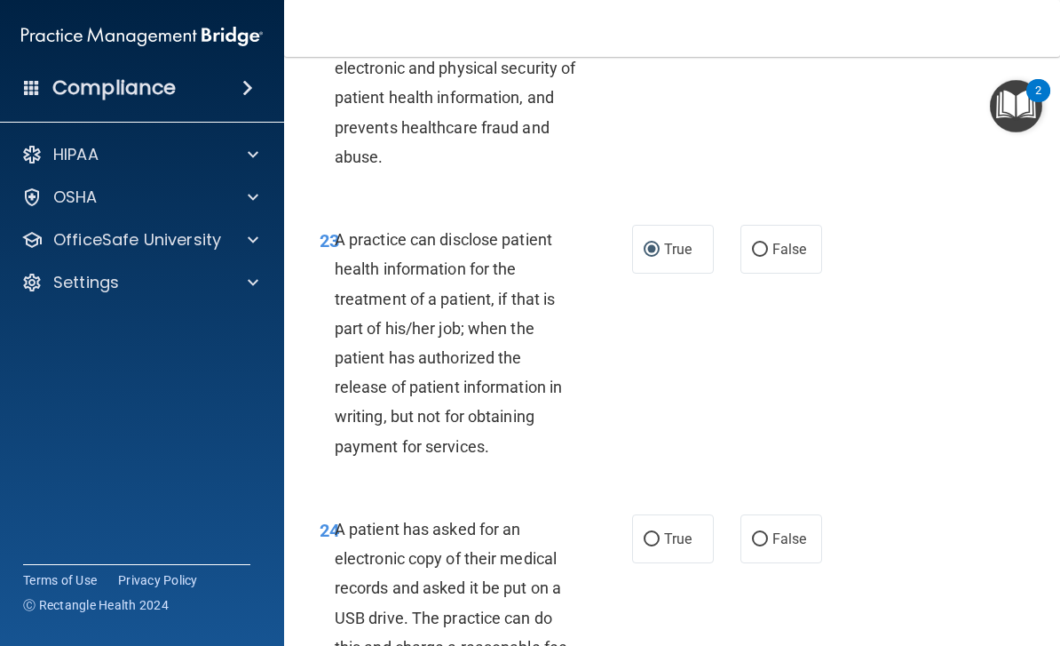
click at [765, 243] on input "False" at bounding box center [760, 249] width 16 height 13
radio input "true"
radio input "false"
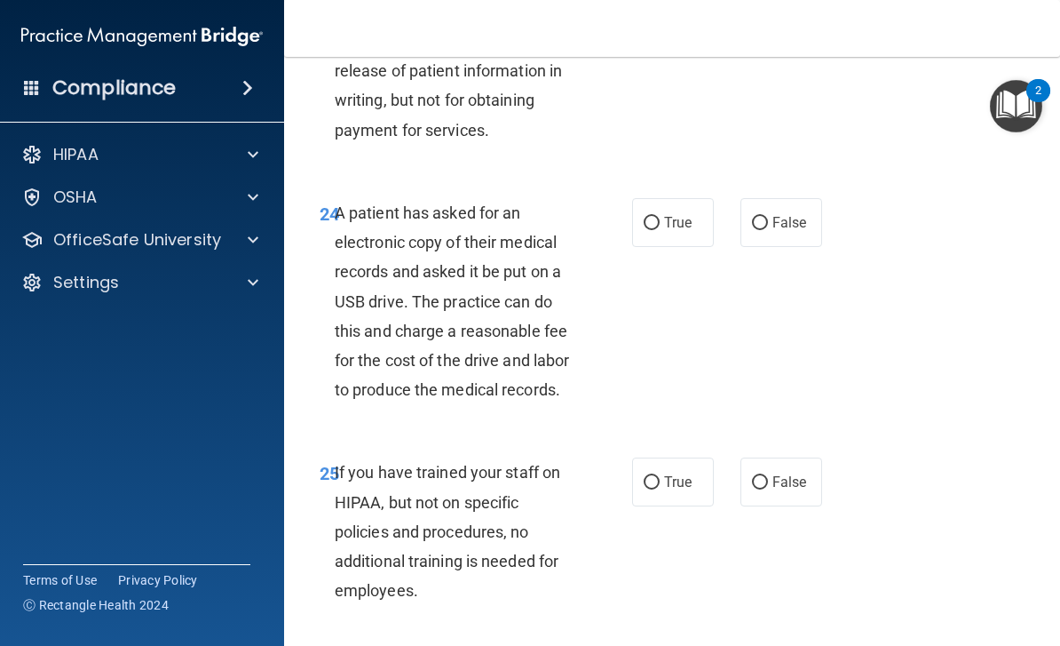
scroll to position [4473, 0]
click at [667, 213] on span "True" at bounding box center [678, 221] width 28 height 17
click at [660, 216] on input "True" at bounding box center [652, 222] width 16 height 13
radio input "true"
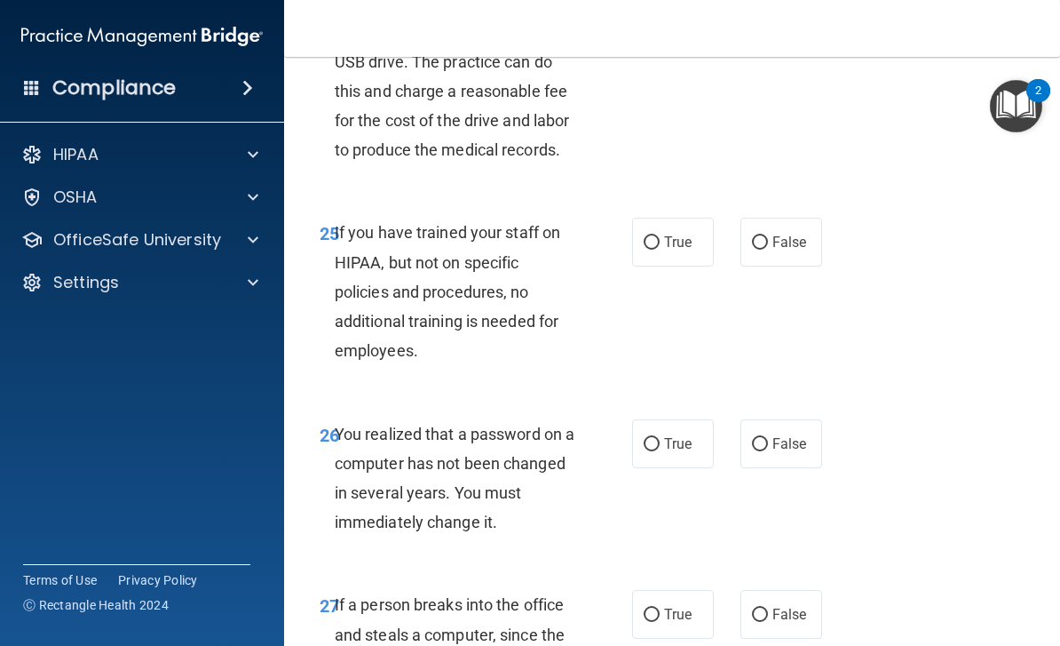
scroll to position [4713, 0]
click at [793, 233] on span "False" at bounding box center [790, 241] width 35 height 17
click at [768, 235] on input "False" at bounding box center [760, 241] width 16 height 13
radio input "true"
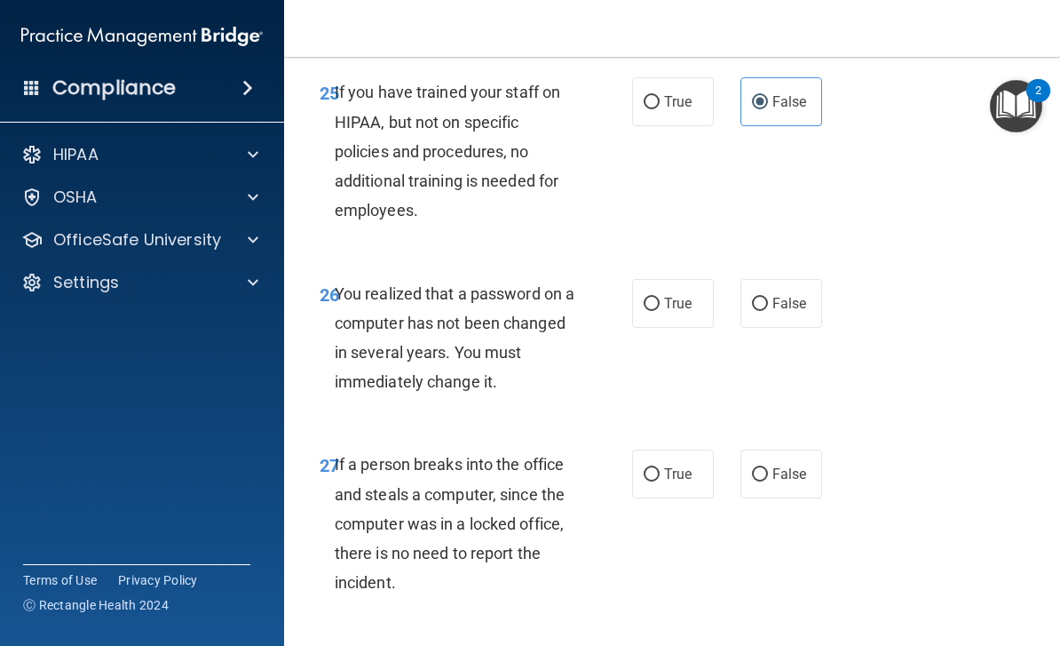
scroll to position [4859, 0]
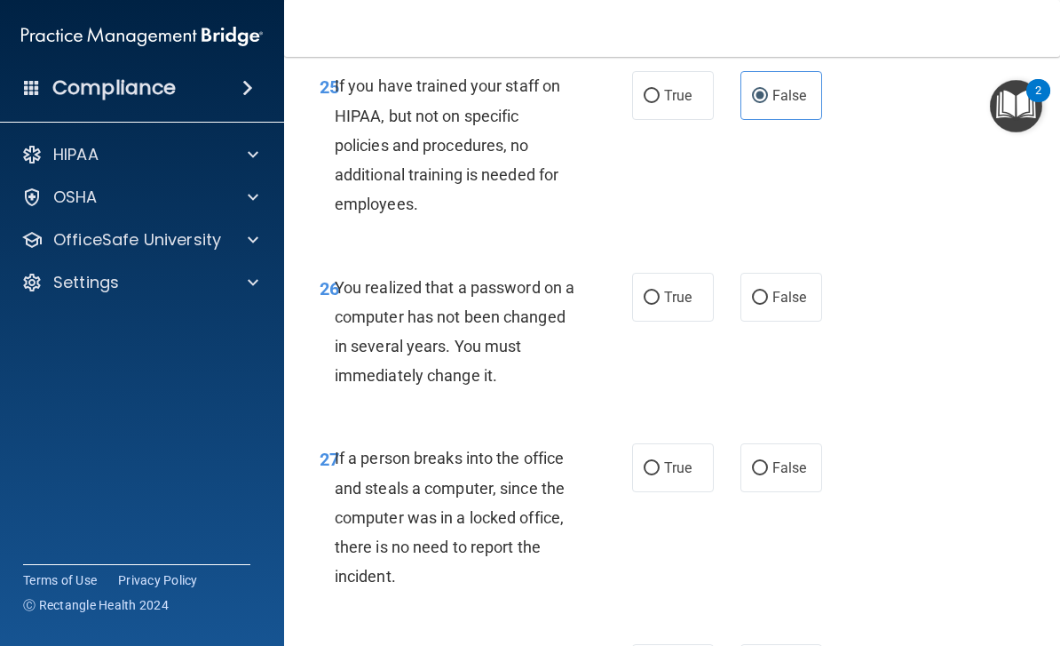
click at [659, 273] on label "True" at bounding box center [673, 297] width 82 height 49
click at [659, 291] on input "True" at bounding box center [652, 297] width 16 height 13
radio input "true"
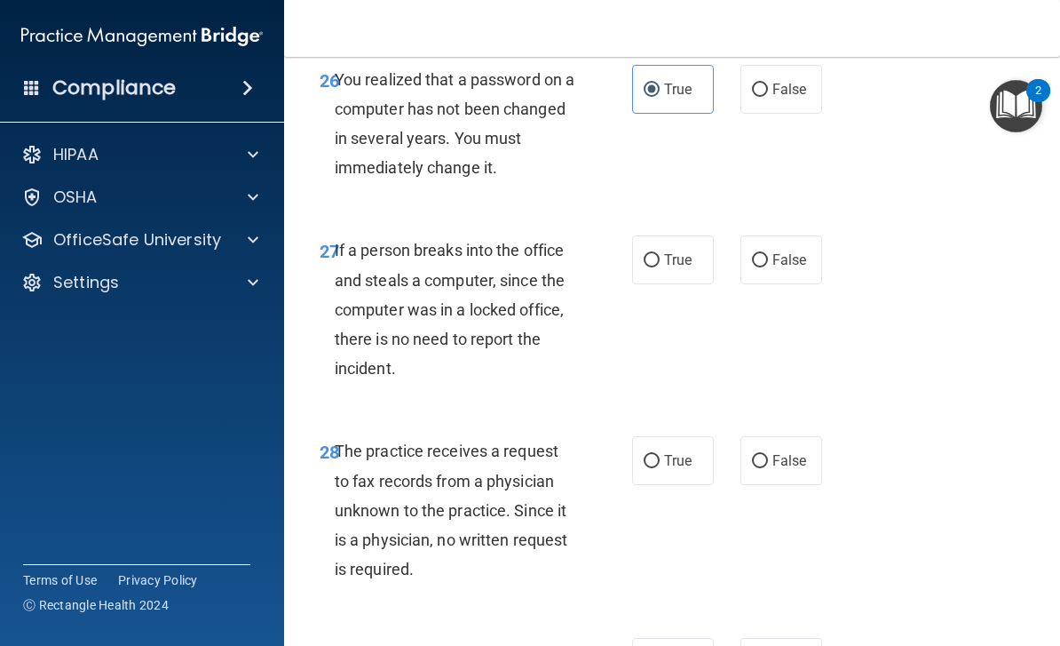
scroll to position [5068, 0]
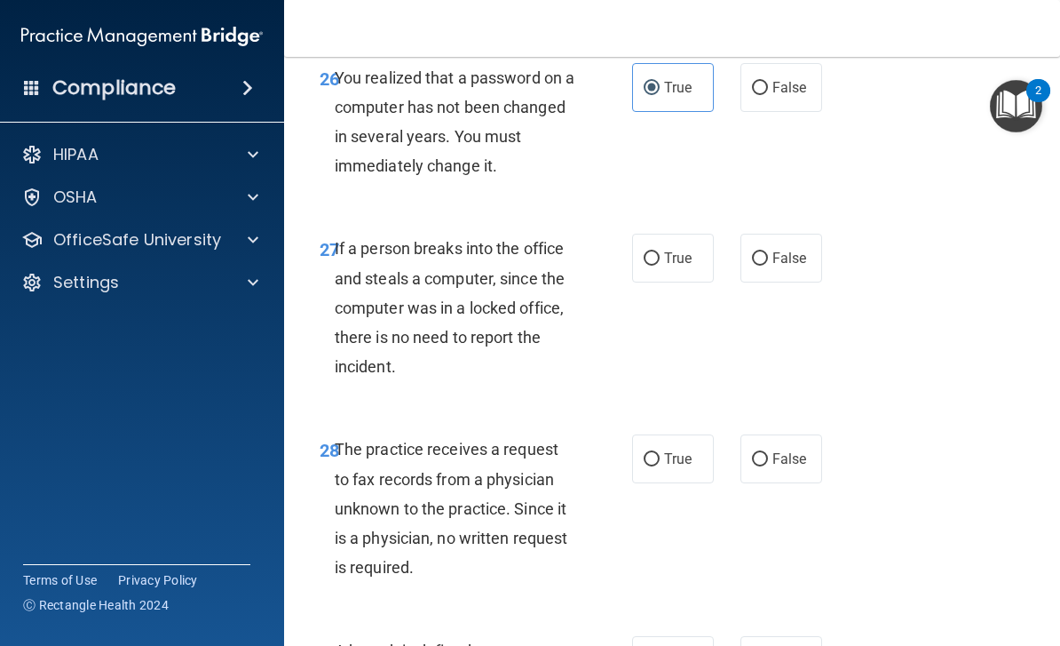
click at [780, 250] on span "False" at bounding box center [790, 258] width 35 height 17
click at [768, 252] on input "False" at bounding box center [760, 258] width 16 height 13
radio input "true"
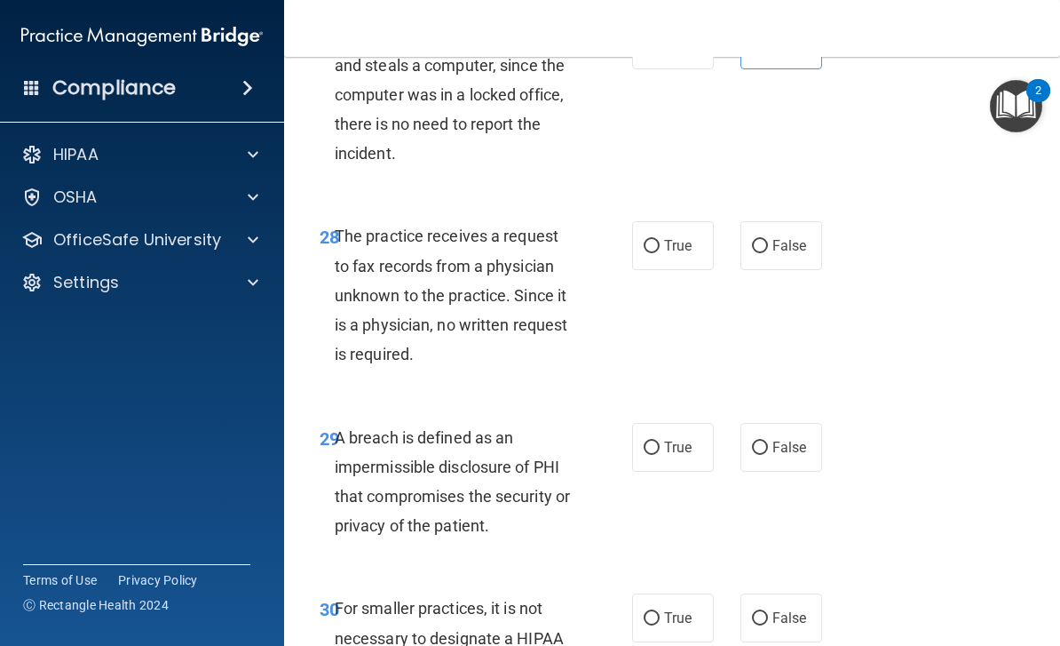
scroll to position [5282, 0]
click at [780, 236] on span "False" at bounding box center [790, 244] width 35 height 17
click at [768, 239] on input "False" at bounding box center [760, 245] width 16 height 13
radio input "true"
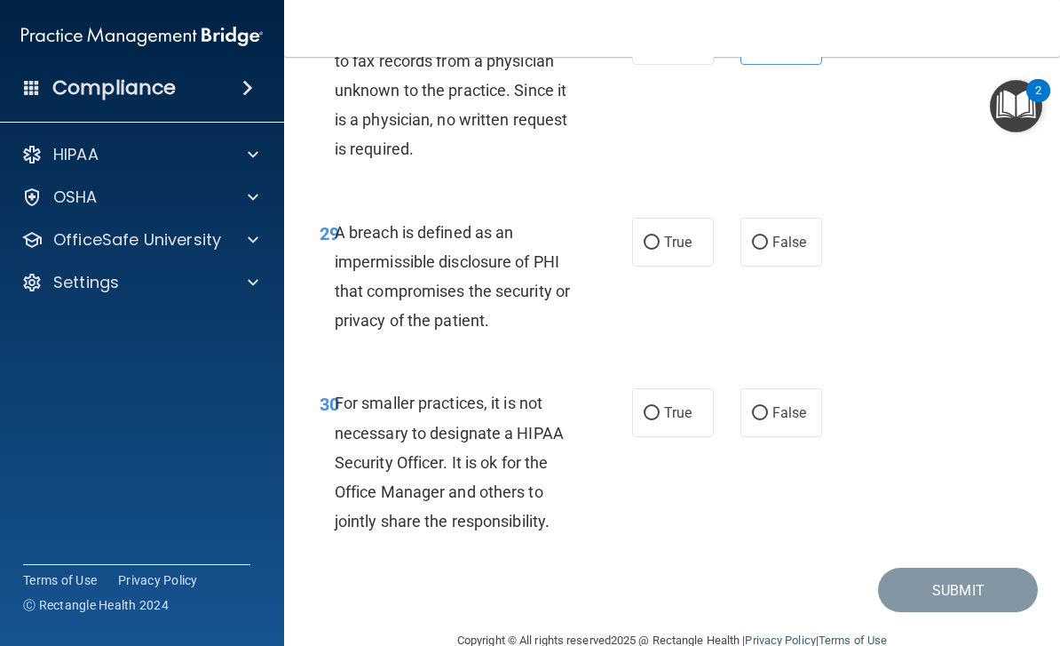
scroll to position [5488, 0]
click at [684, 233] on span "True" at bounding box center [678, 241] width 28 height 17
click at [660, 235] on input "True" at bounding box center [652, 241] width 16 height 13
radio input "true"
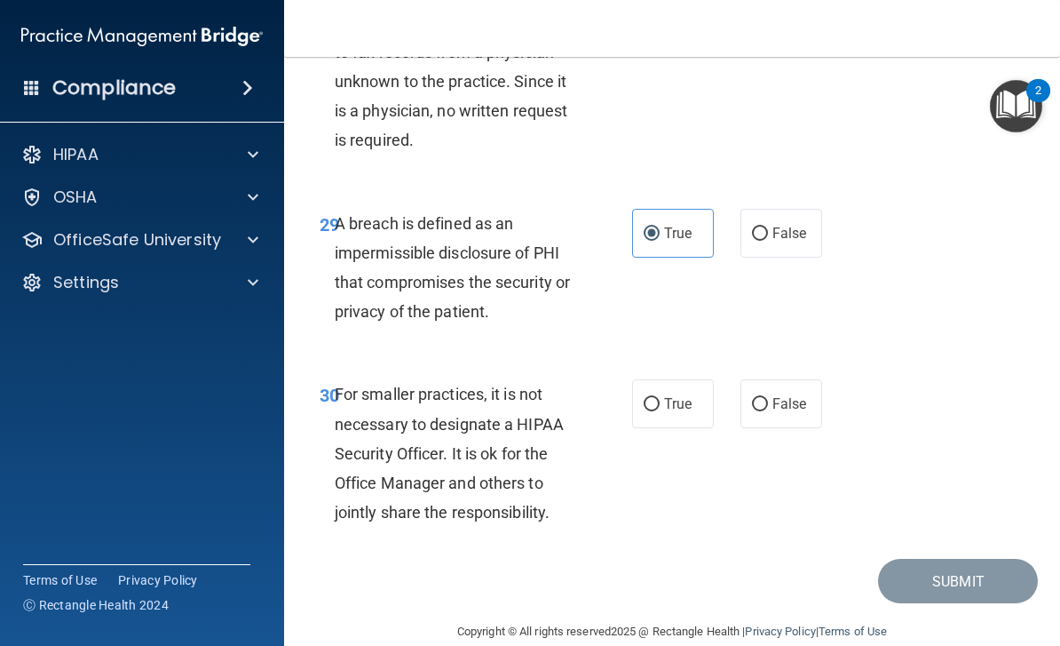
scroll to position [5495, 0]
click at [781, 396] on span "False" at bounding box center [790, 404] width 35 height 17
click at [768, 399] on input "False" at bounding box center [760, 405] width 16 height 13
radio input "true"
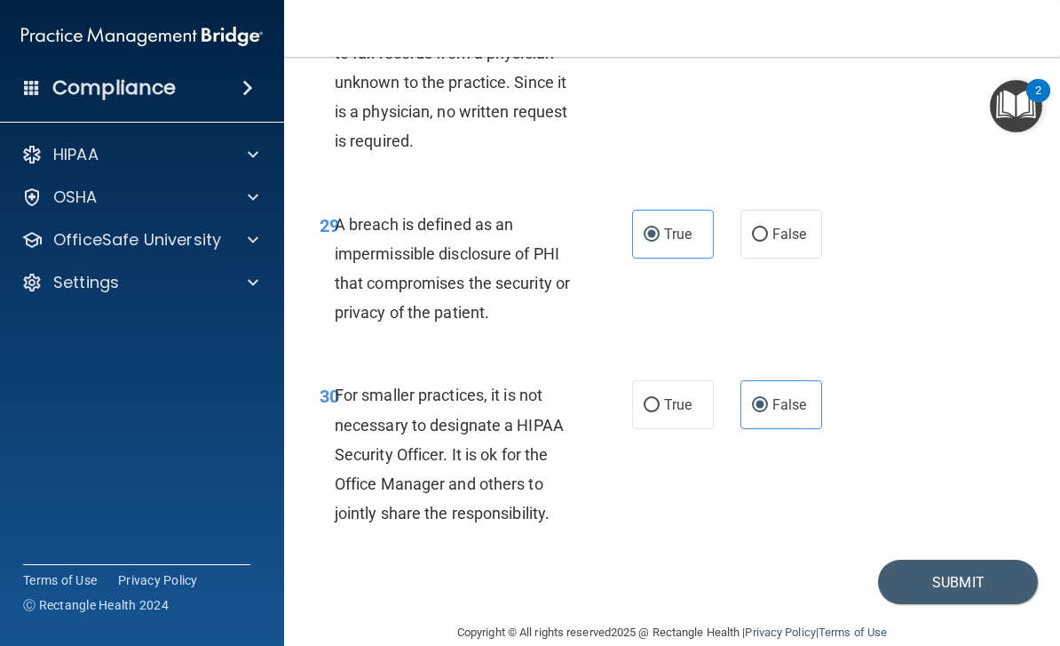
click at [969, 572] on button "Submit" at bounding box center [958, 582] width 160 height 45
click at [982, 560] on button "Submit" at bounding box center [958, 582] width 160 height 45
click at [933, 560] on button "Submit" at bounding box center [958, 582] width 160 height 45
click at [948, 560] on button "Submit" at bounding box center [958, 582] width 160 height 45
click at [969, 561] on button "Submit" at bounding box center [958, 582] width 160 height 45
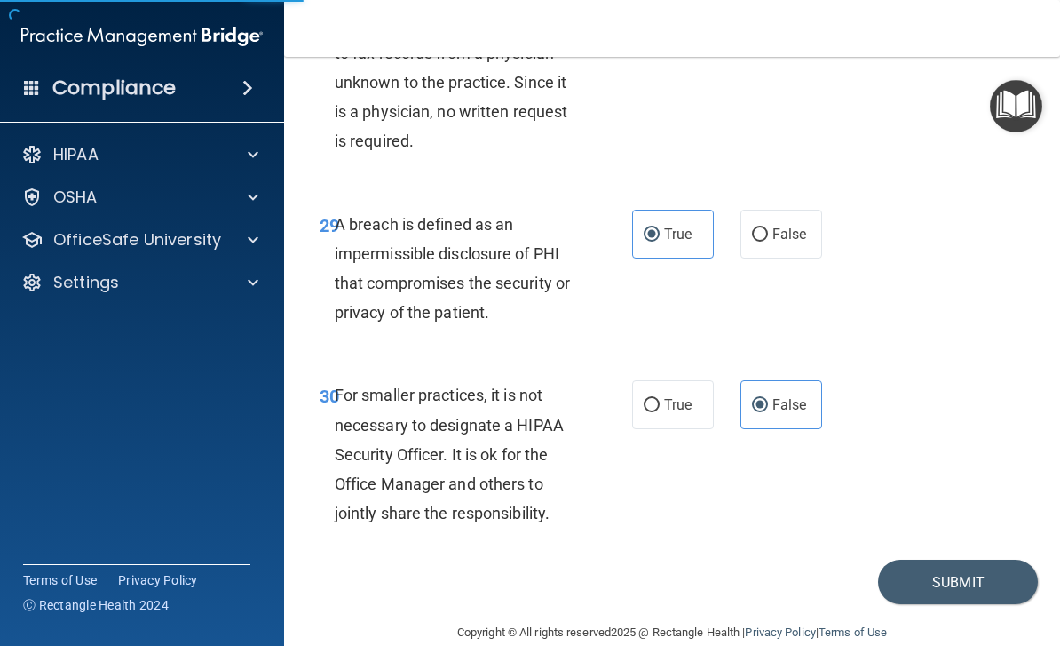
click at [970, 560] on button "Submit" at bounding box center [958, 582] width 160 height 45
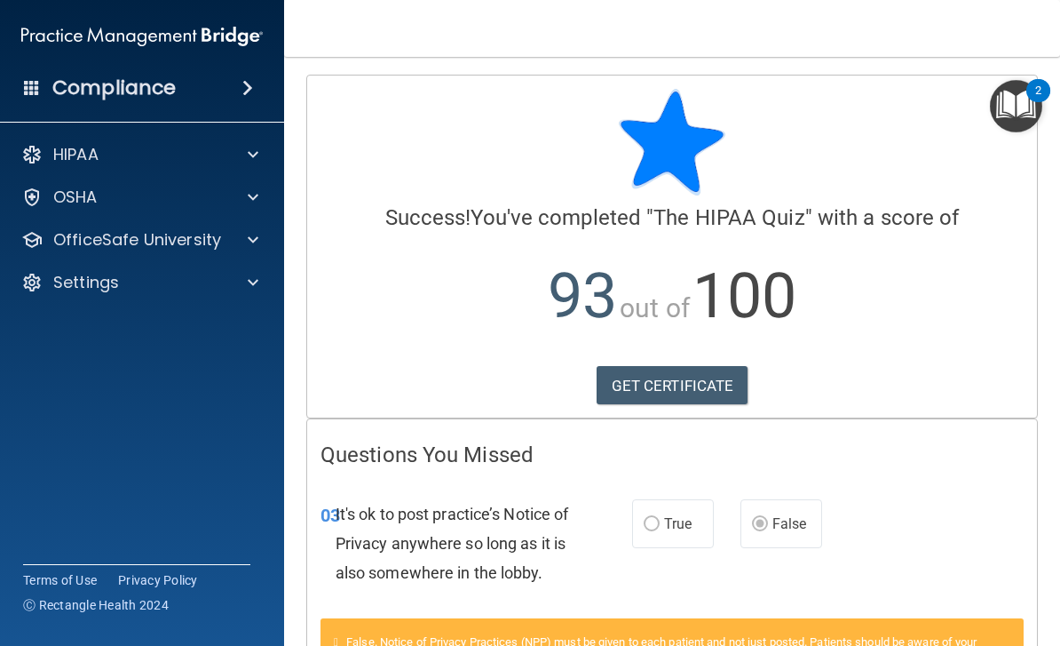
click at [691, 381] on link "GET CERTIFICATE" at bounding box center [673, 385] width 152 height 39
click at [1023, 102] on img "Open Resource Center, 2 new notifications" at bounding box center [1016, 106] width 52 height 52
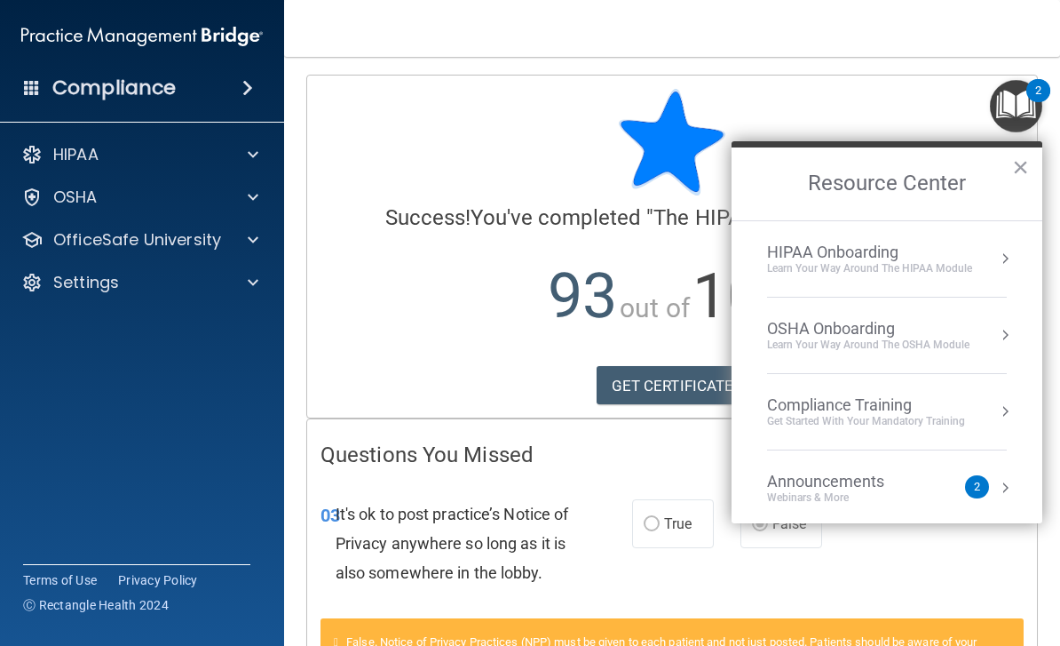
click at [990, 262] on div "HIPAA Onboarding Learn Your Way around the HIPAA module" at bounding box center [887, 258] width 240 height 33
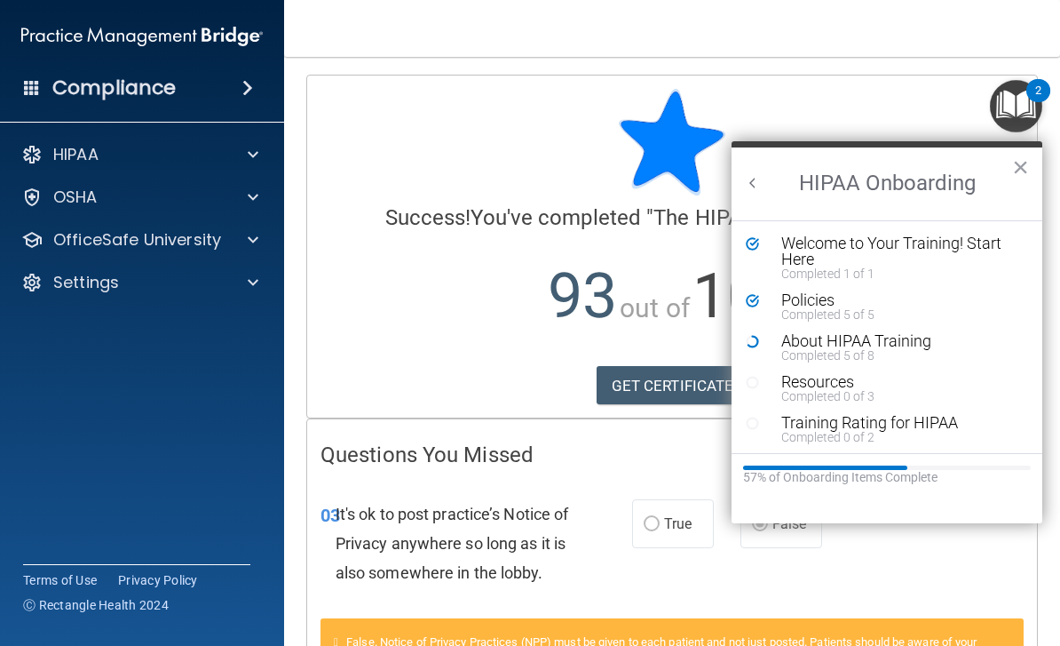
click at [925, 351] on div "Completed 5 of 8" at bounding box center [901, 355] width 238 height 12
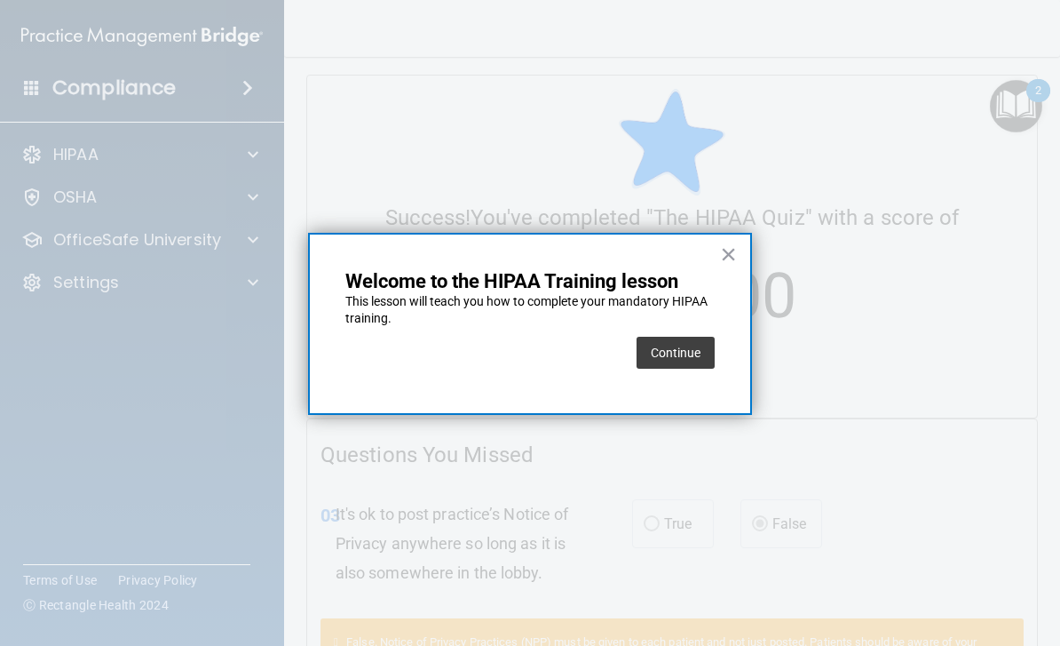
click at [676, 356] on button "Continue" at bounding box center [676, 353] width 78 height 32
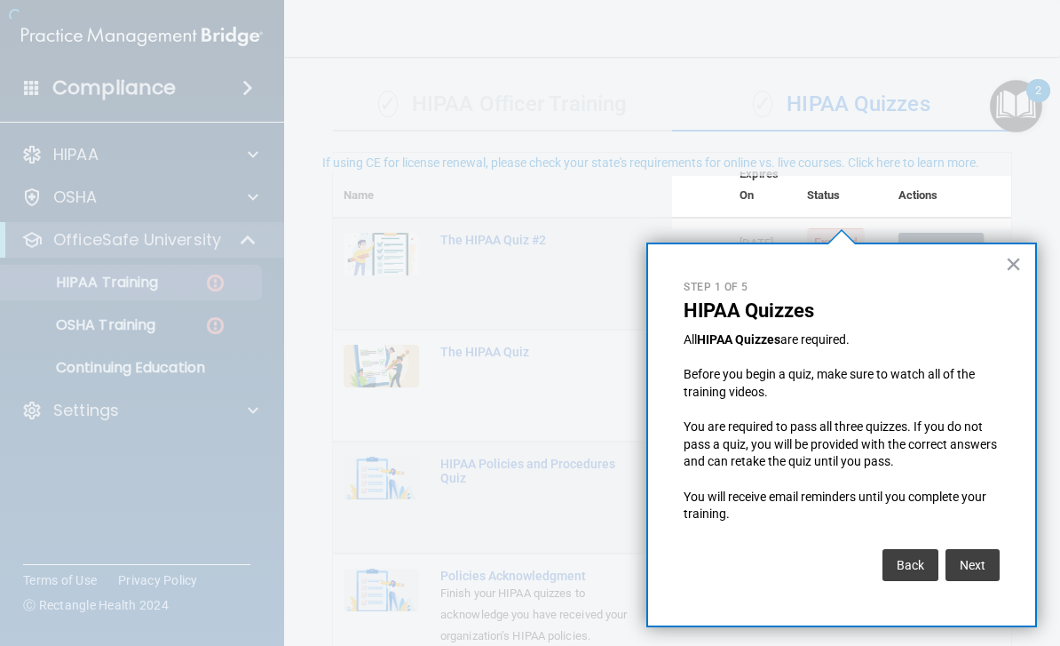
scroll to position [118, 0]
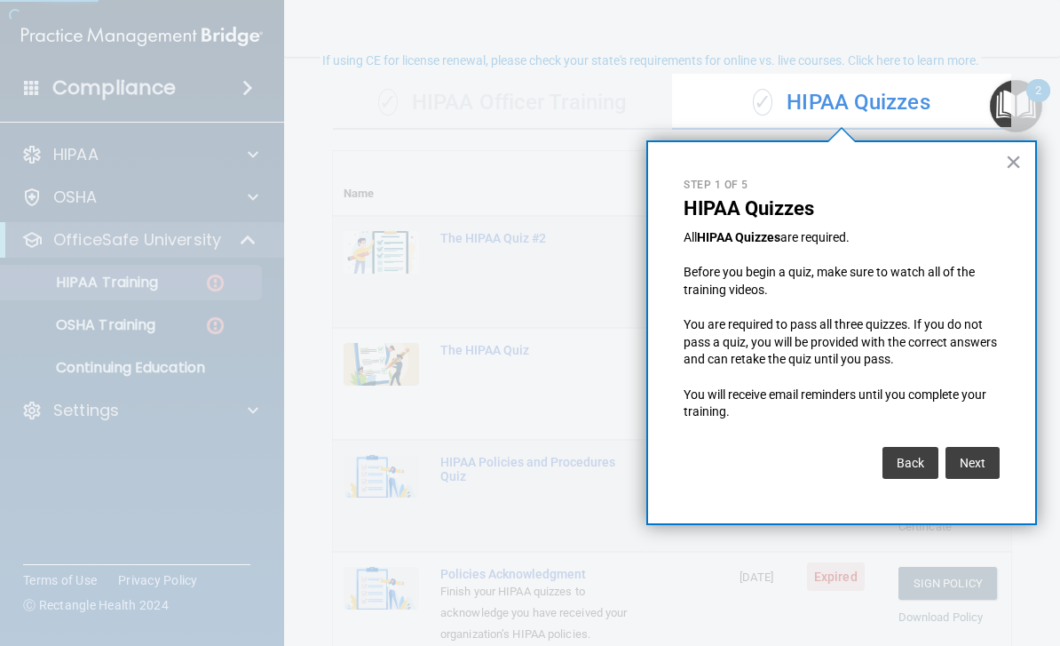
click at [1020, 171] on button "×" at bounding box center [1013, 161] width 17 height 28
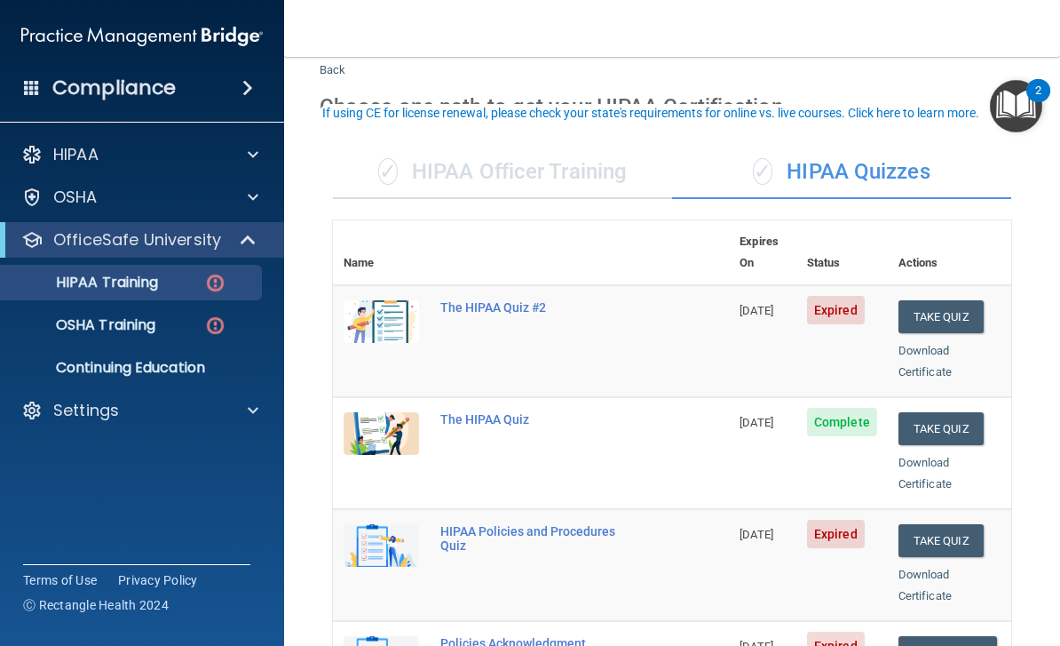
scroll to position [12, 0]
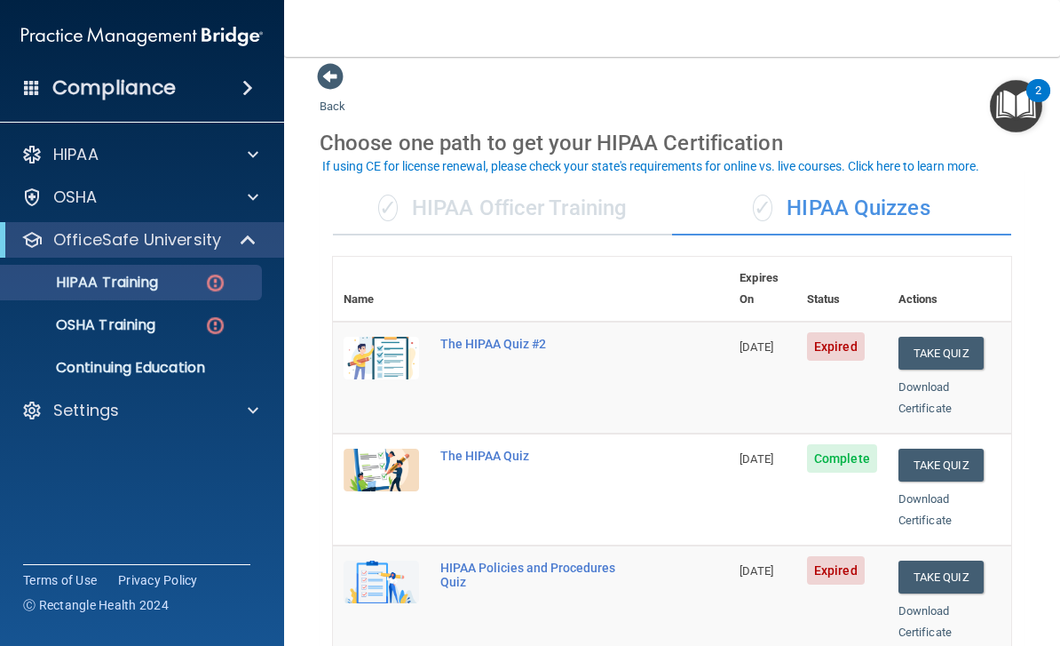
click at [948, 337] on button "Take Quiz" at bounding box center [941, 353] width 85 height 33
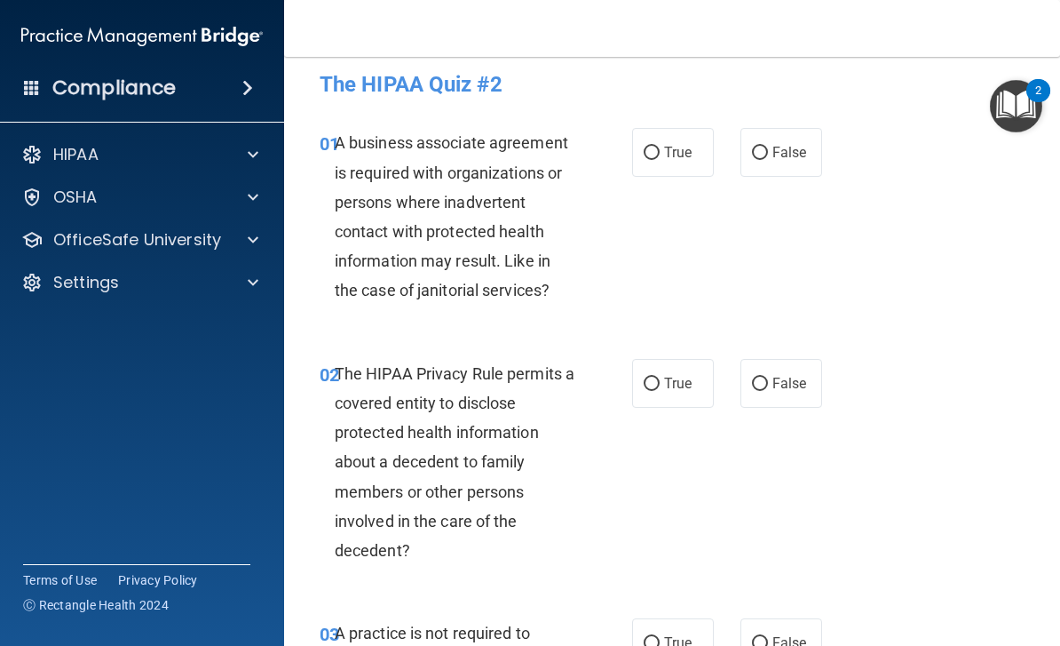
click at [663, 147] on label "True" at bounding box center [673, 152] width 82 height 49
click at [660, 147] on input "True" at bounding box center [652, 153] width 16 height 13
radio input "true"
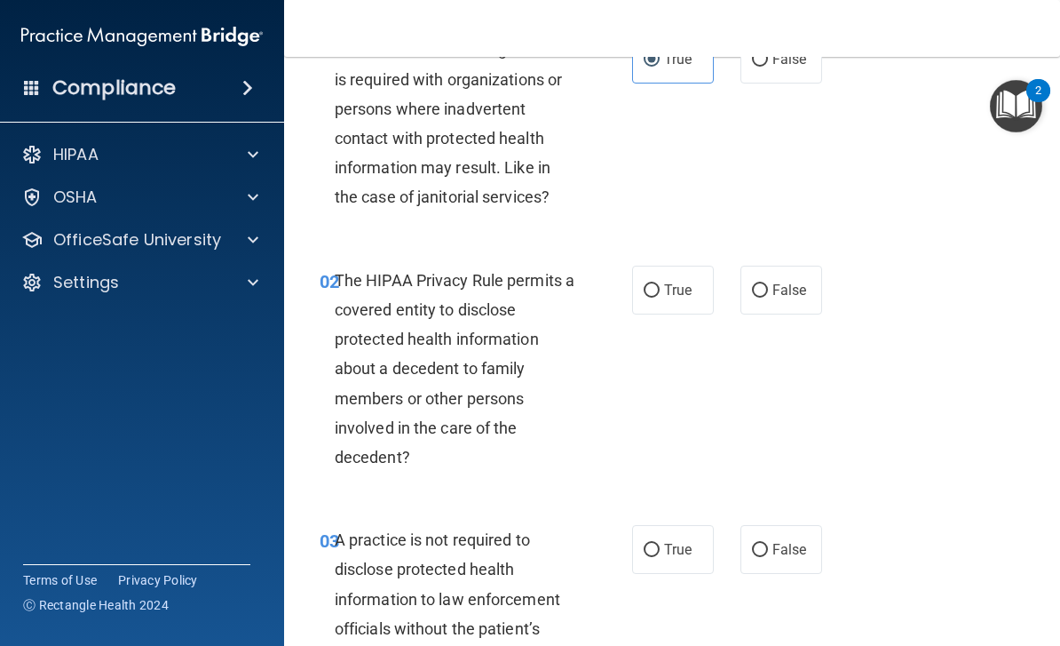
scroll to position [126, 0]
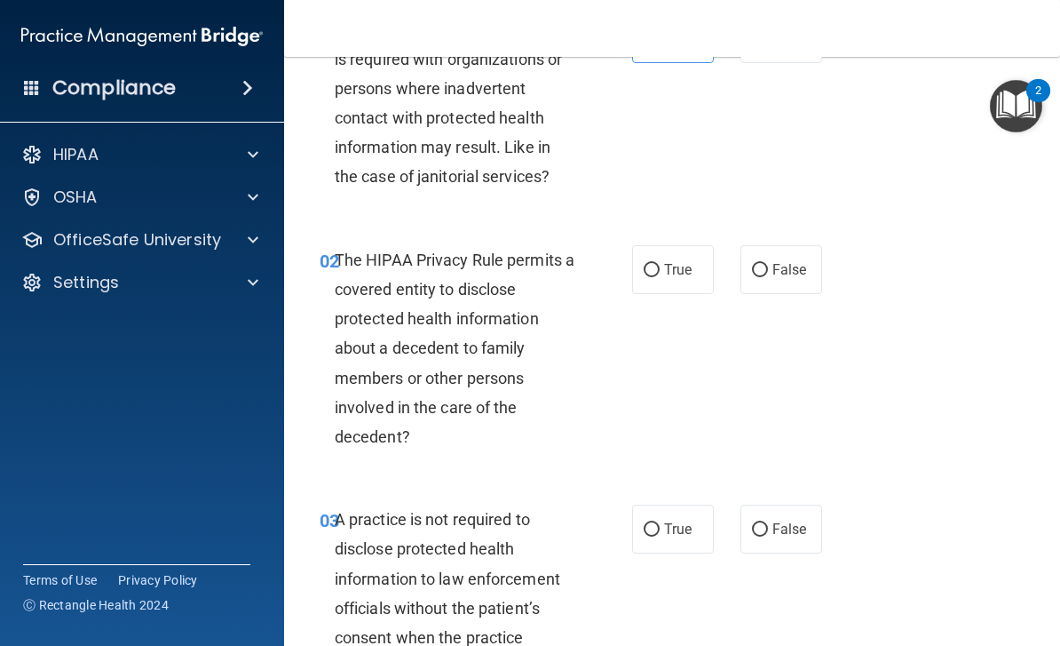
click at [757, 274] on input "False" at bounding box center [760, 270] width 16 height 13
radio input "true"
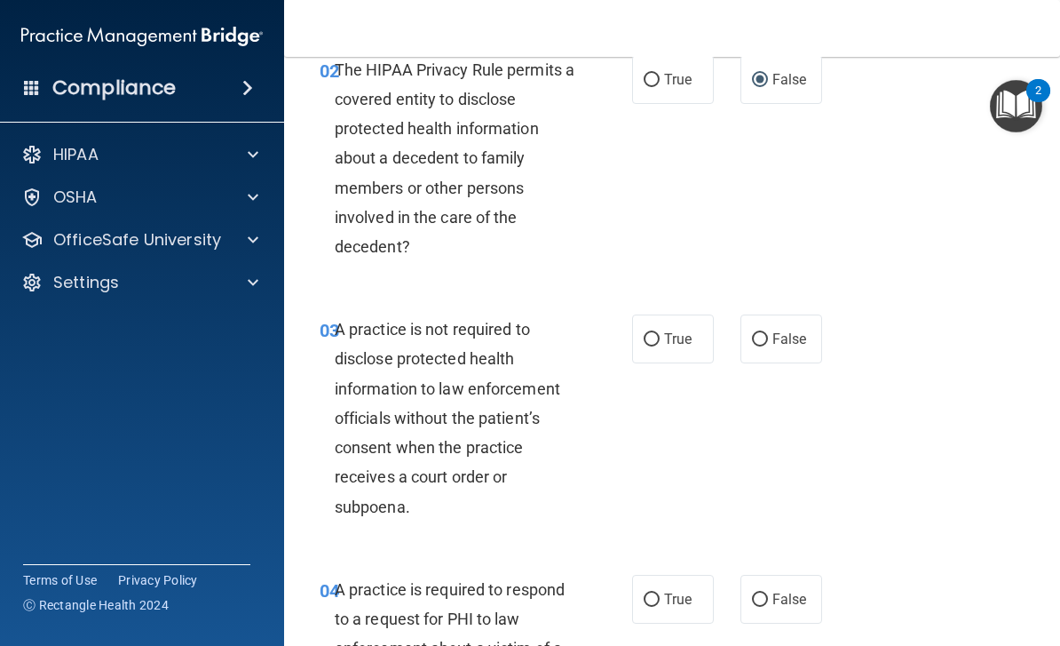
scroll to position [317, 0]
click at [767, 337] on input "False" at bounding box center [760, 338] width 16 height 13
radio input "true"
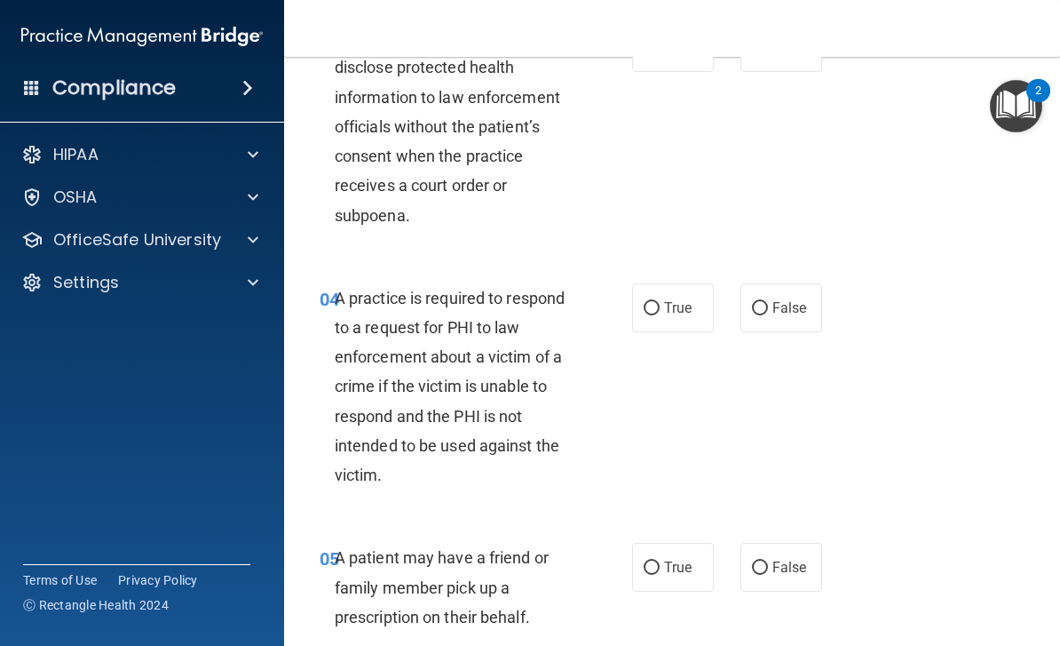
scroll to position [609, 0]
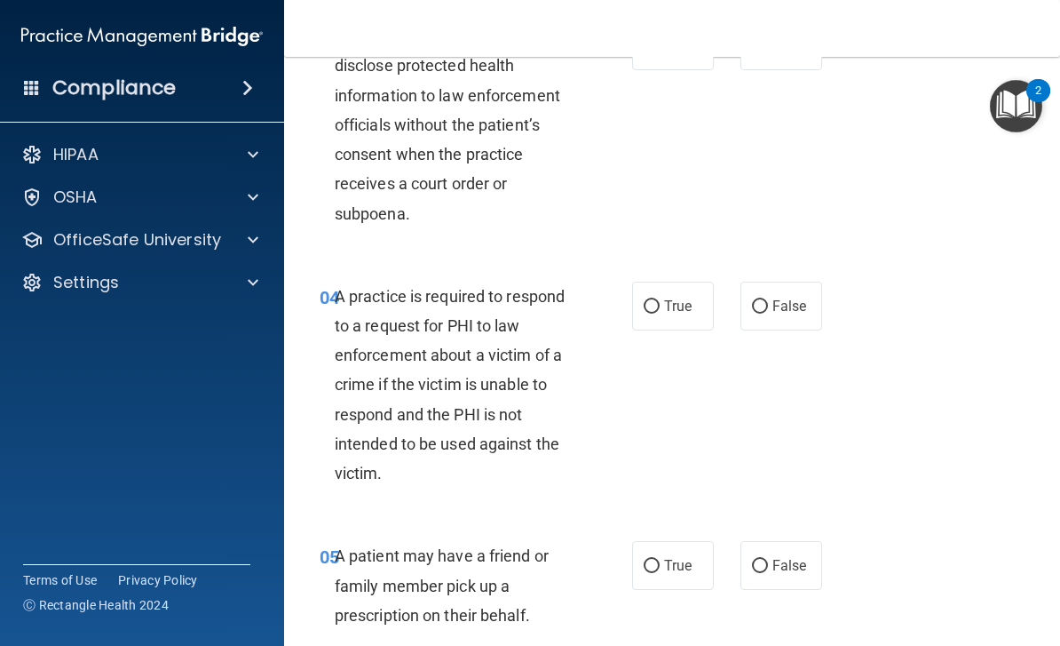
click at [758, 309] on input "False" at bounding box center [760, 306] width 16 height 13
radio input "true"
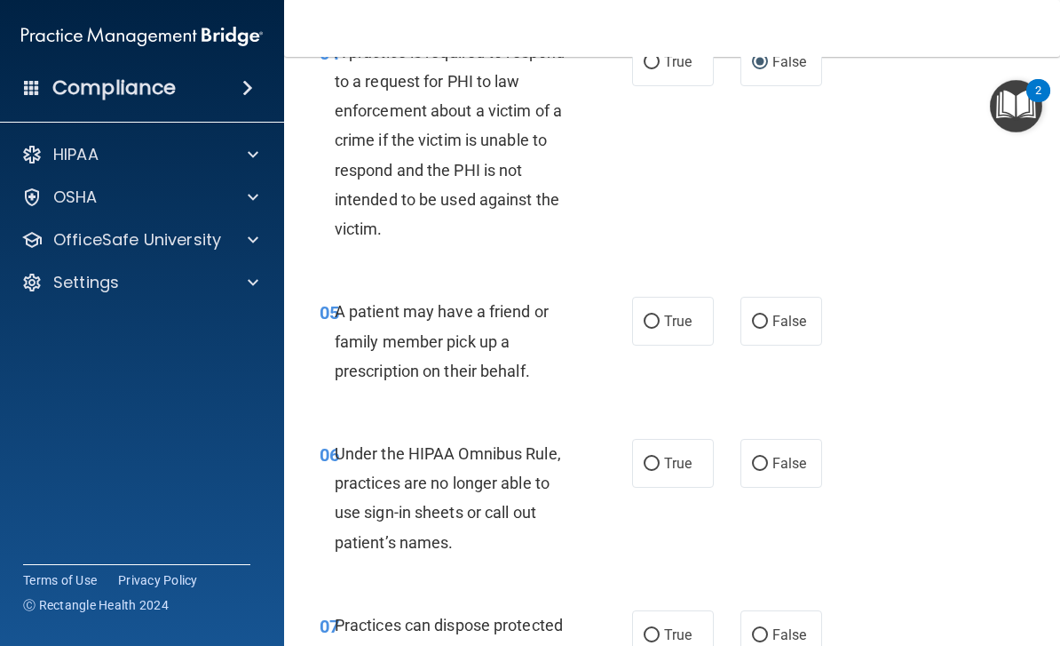
scroll to position [856, 0]
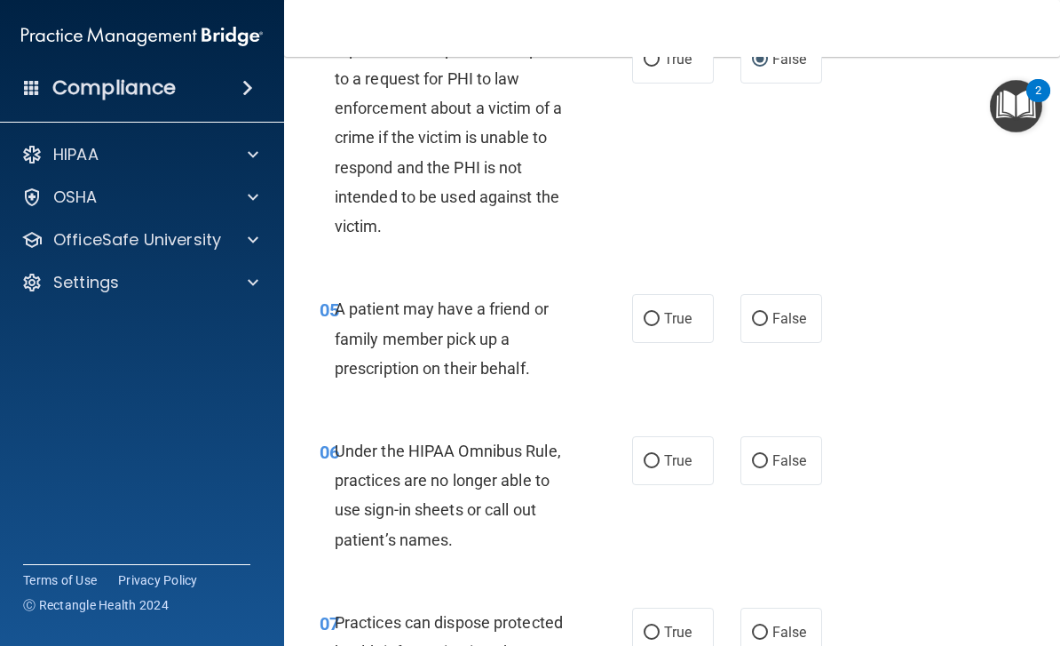
click at [655, 317] on input "True" at bounding box center [652, 319] width 16 height 13
radio input "true"
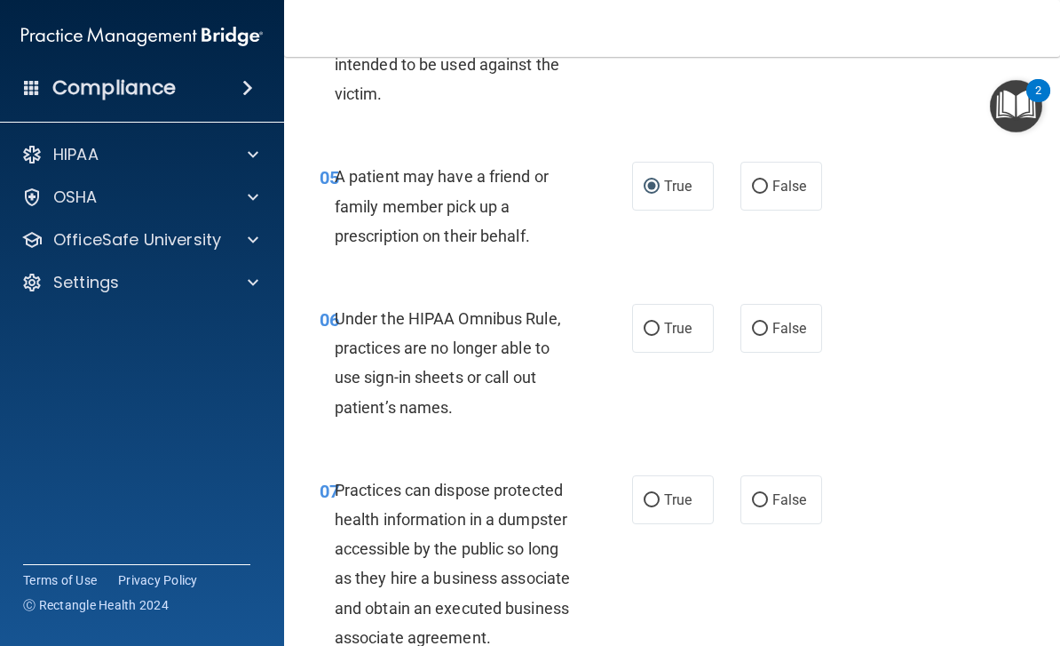
scroll to position [992, 0]
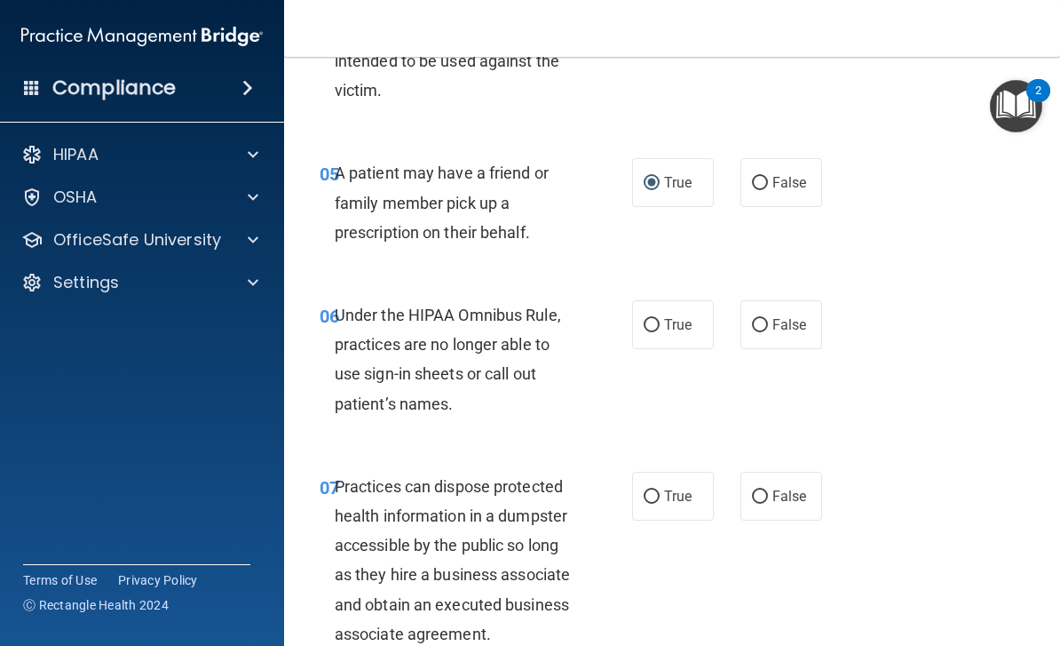
click at [658, 321] on input "True" at bounding box center [652, 325] width 16 height 13
radio input "true"
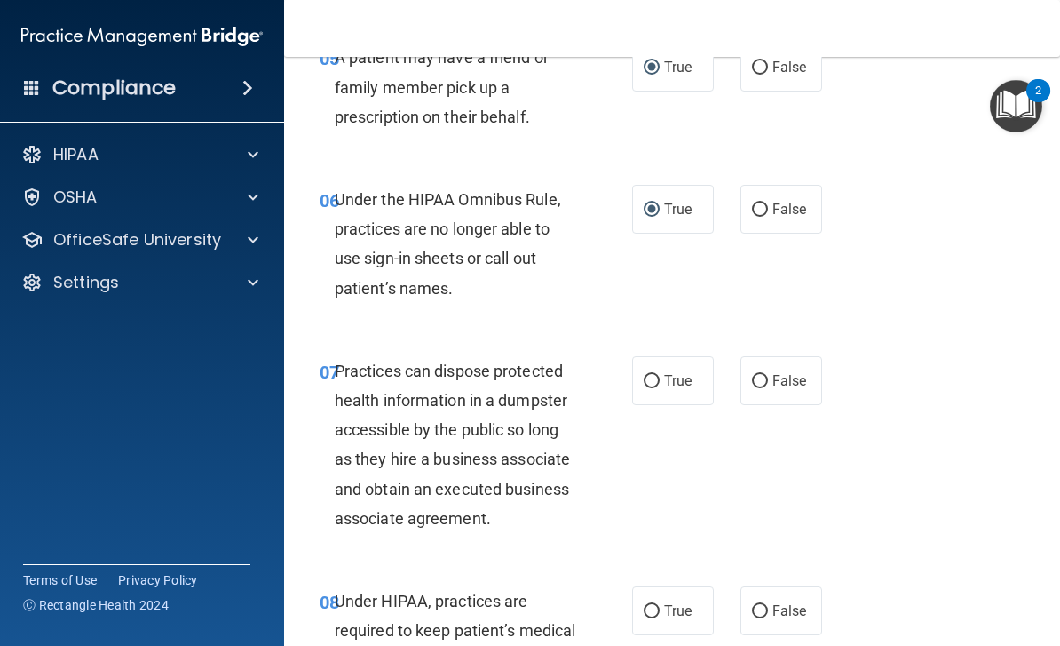
scroll to position [1103, 0]
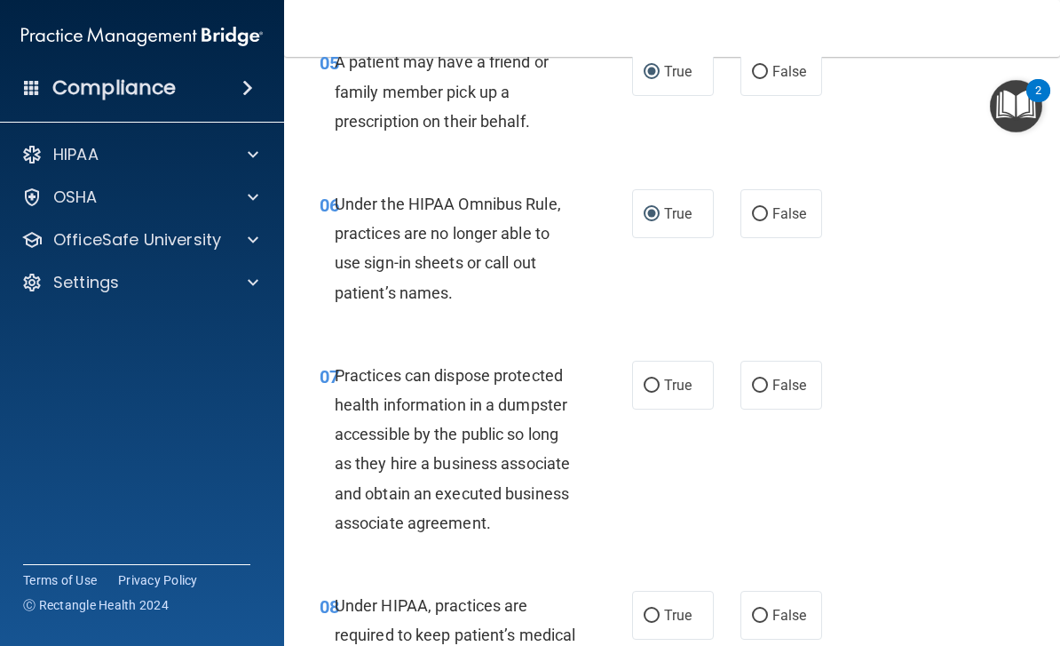
click at [761, 212] on input "False" at bounding box center [760, 214] width 16 height 13
radio input "true"
radio input "false"
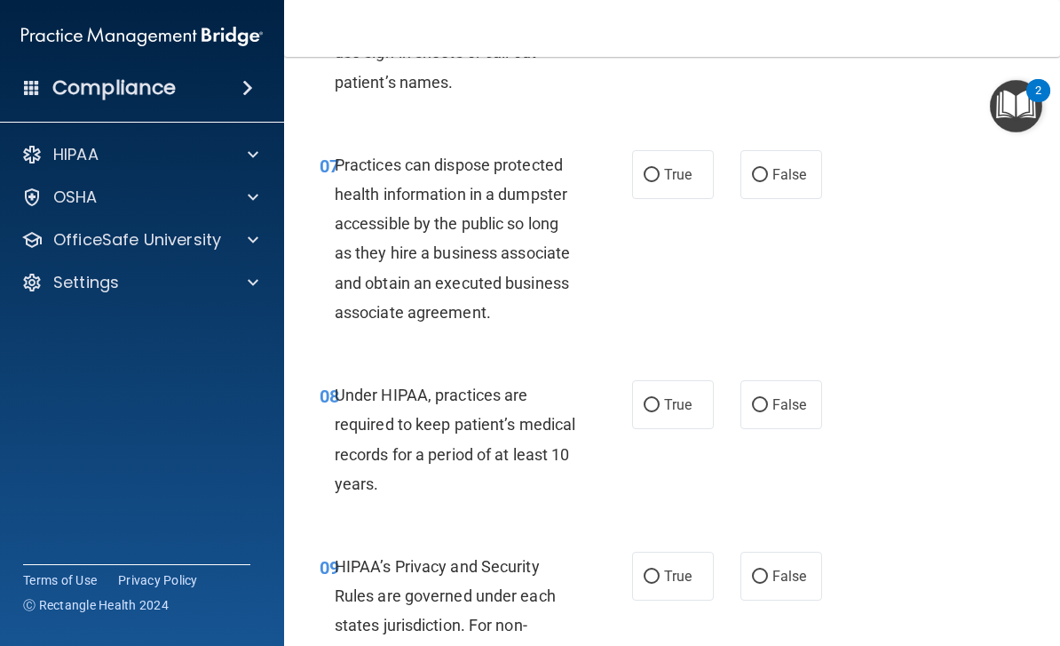
scroll to position [1314, 0]
click at [767, 168] on input "False" at bounding box center [760, 174] width 16 height 13
radio input "true"
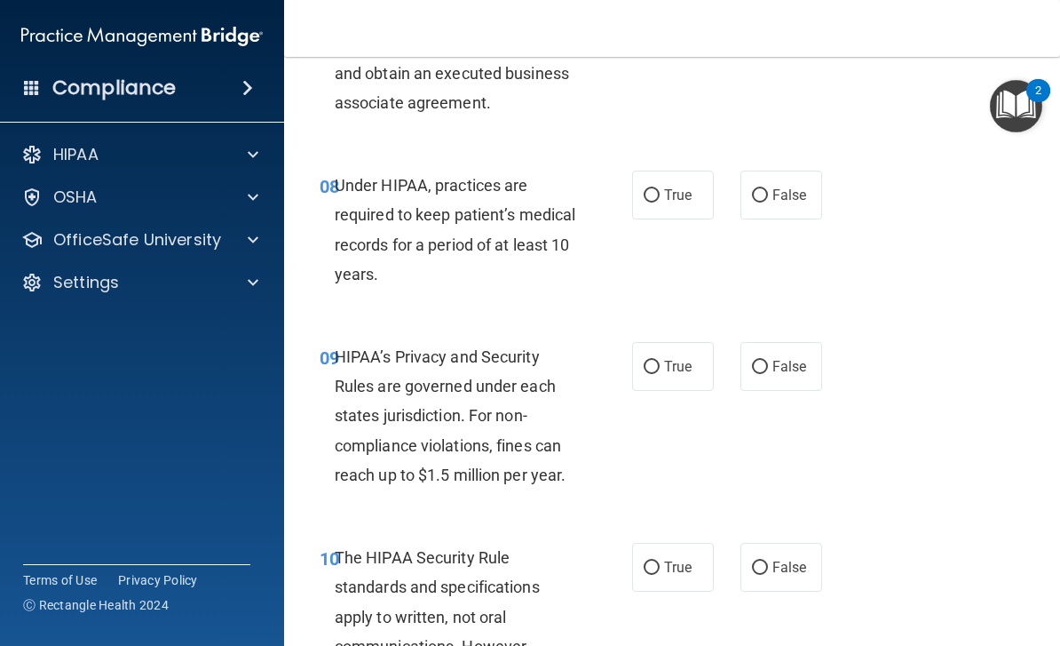
scroll to position [1524, 0]
click at [670, 186] on span "True" at bounding box center [678, 194] width 28 height 17
click at [660, 188] on input "True" at bounding box center [652, 194] width 16 height 13
radio input "true"
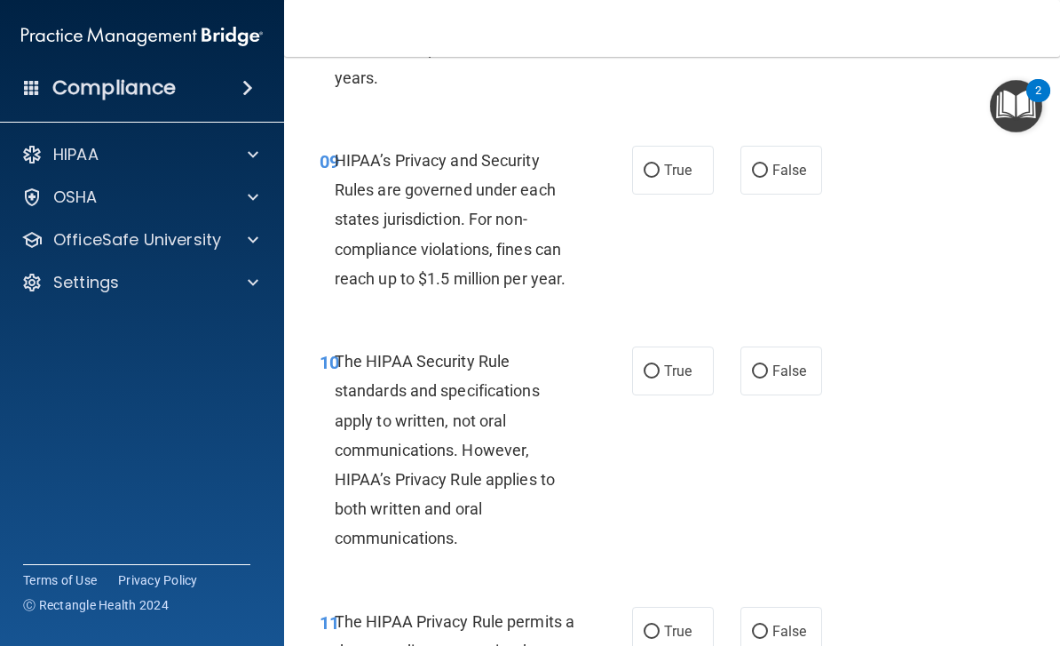
scroll to position [1720, 0]
click at [658, 164] on input "True" at bounding box center [652, 169] width 16 height 13
radio input "true"
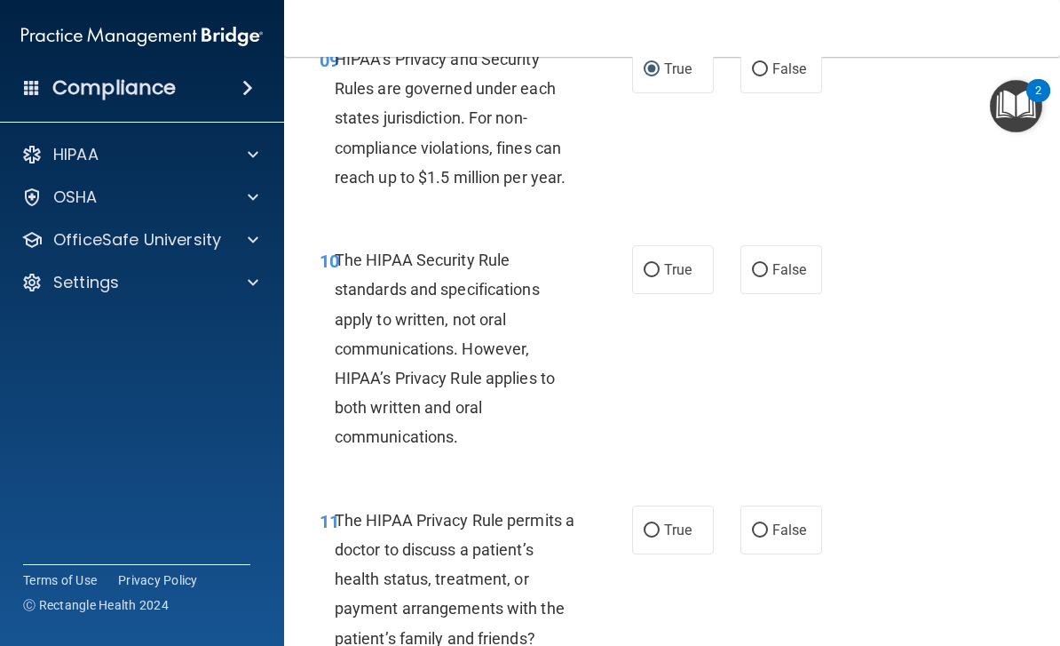
scroll to position [1822, 0]
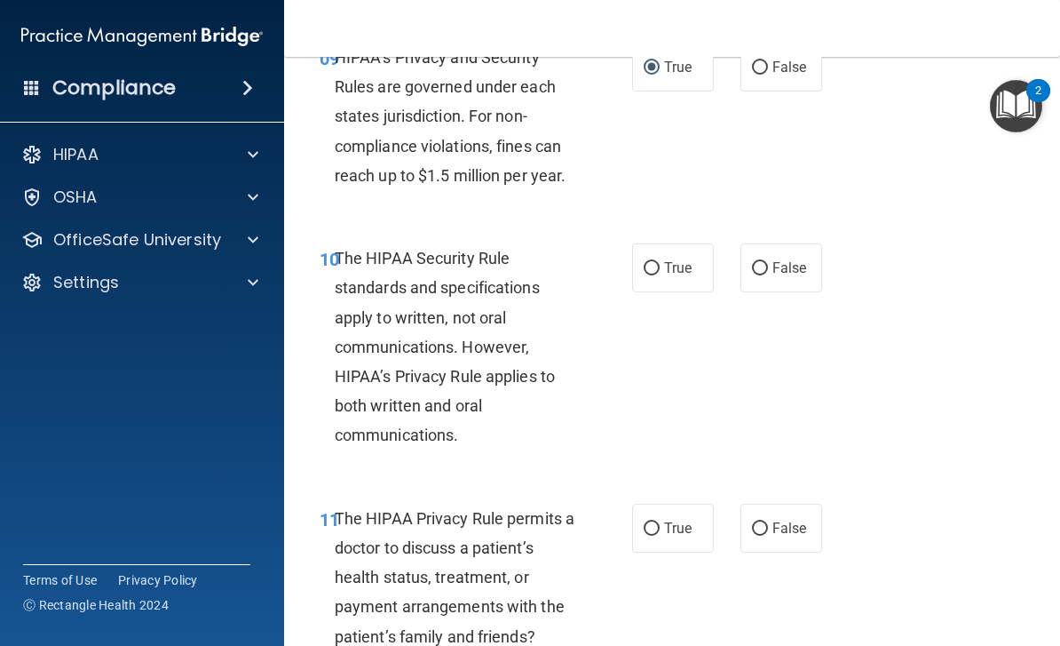
click at [785, 259] on span "False" at bounding box center [790, 267] width 35 height 17
click at [768, 262] on input "False" at bounding box center [760, 268] width 16 height 13
radio input "true"
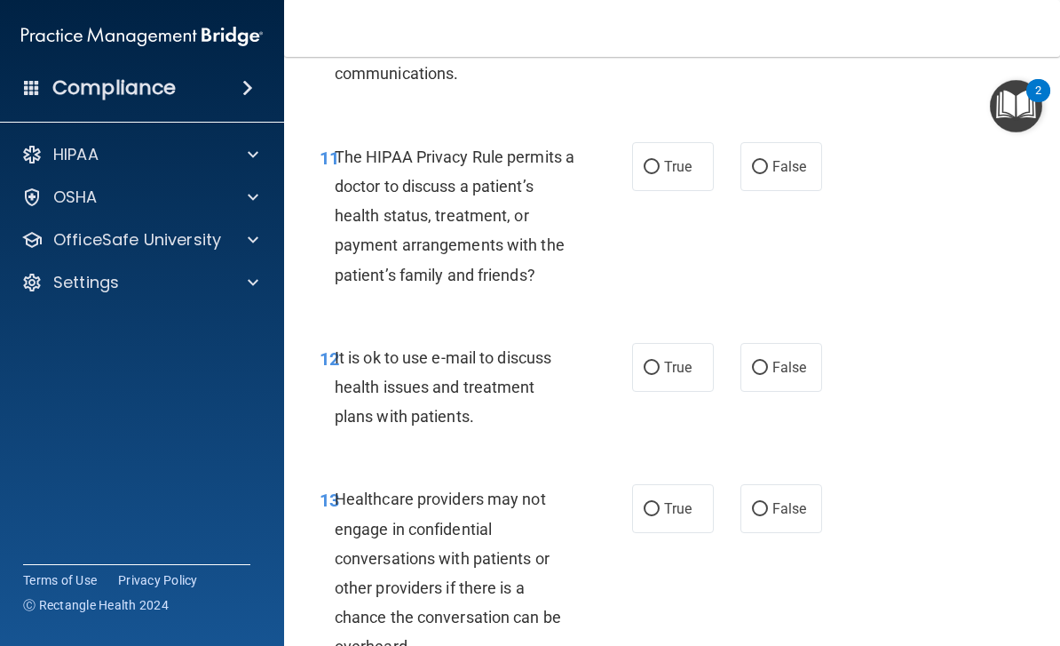
scroll to position [2186, 0]
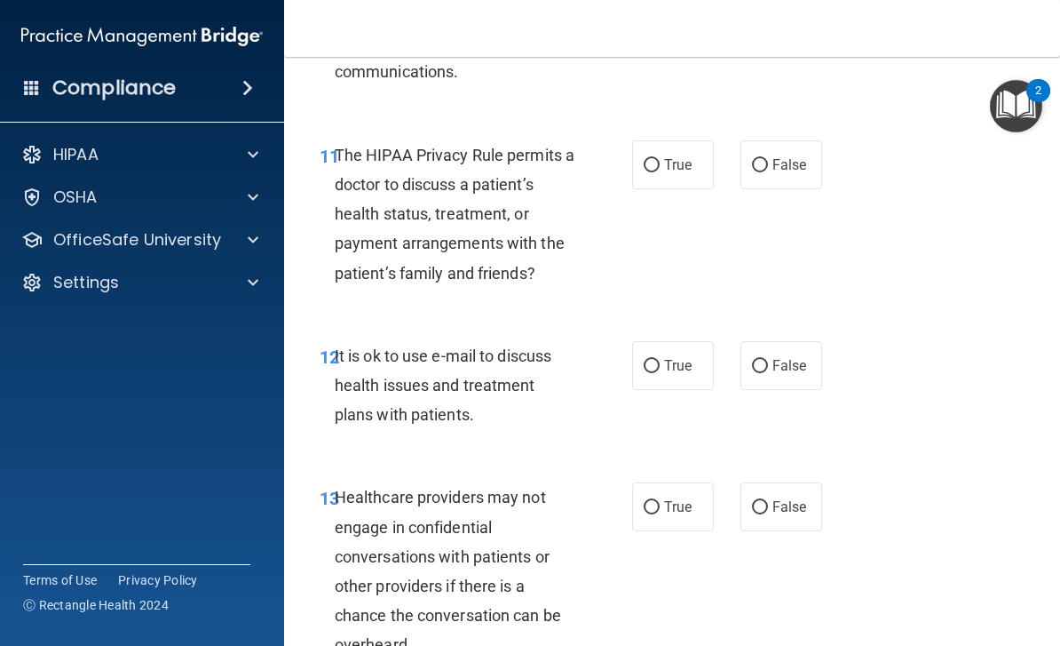
click at [782, 160] on span "False" at bounding box center [790, 164] width 35 height 17
click at [768, 160] on input "False" at bounding box center [760, 165] width 16 height 13
radio input "true"
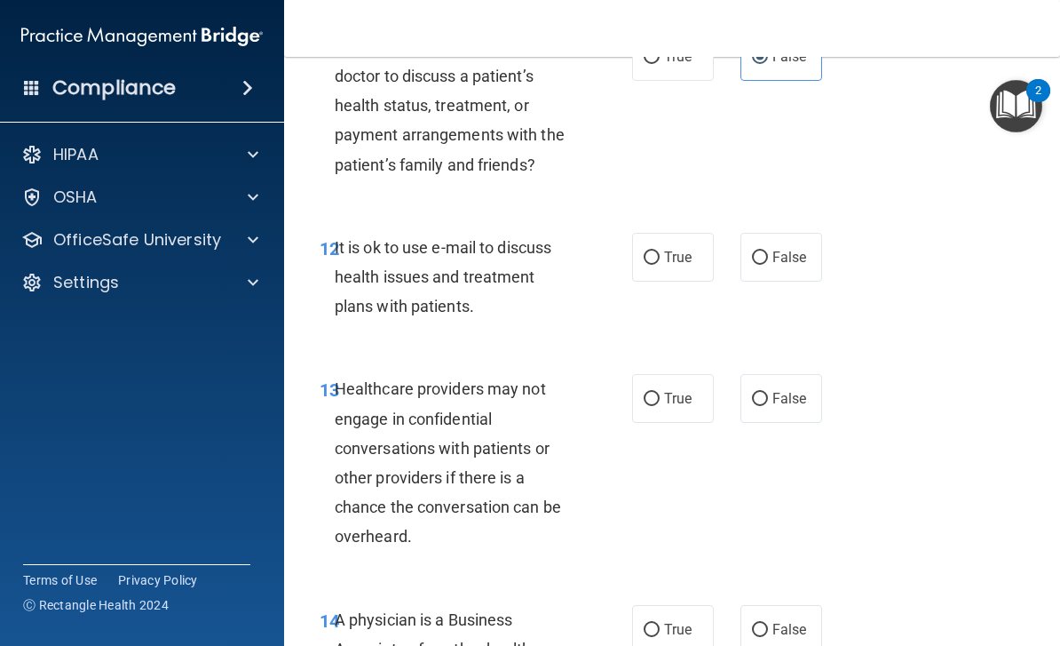
scroll to position [2306, 0]
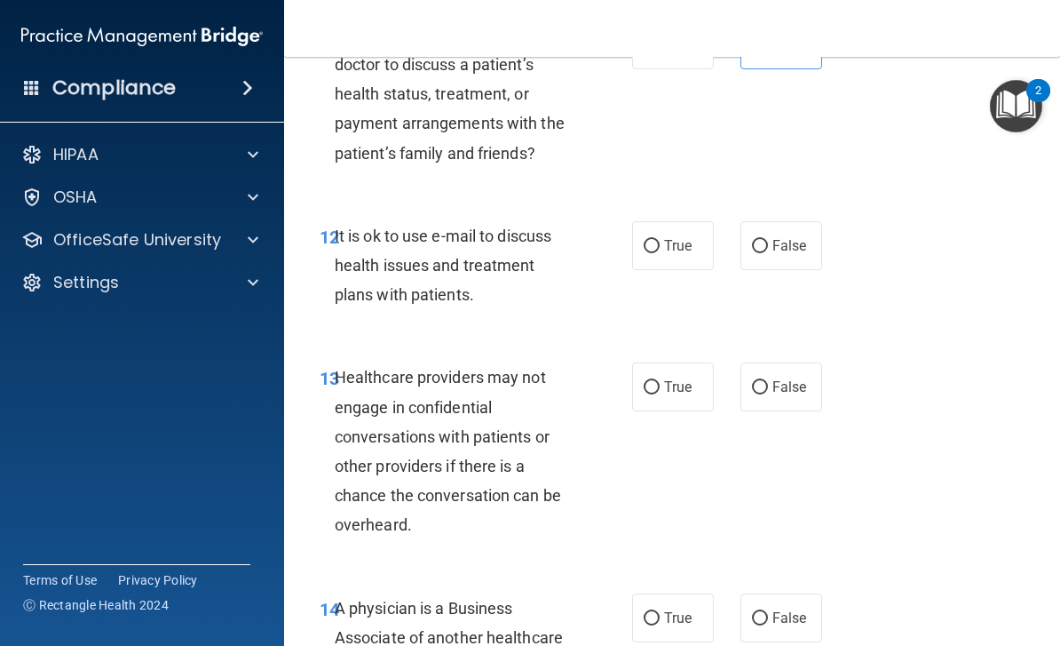
click at [686, 237] on span "True" at bounding box center [678, 245] width 28 height 17
click at [660, 240] on input "True" at bounding box center [652, 246] width 16 height 13
radio input "true"
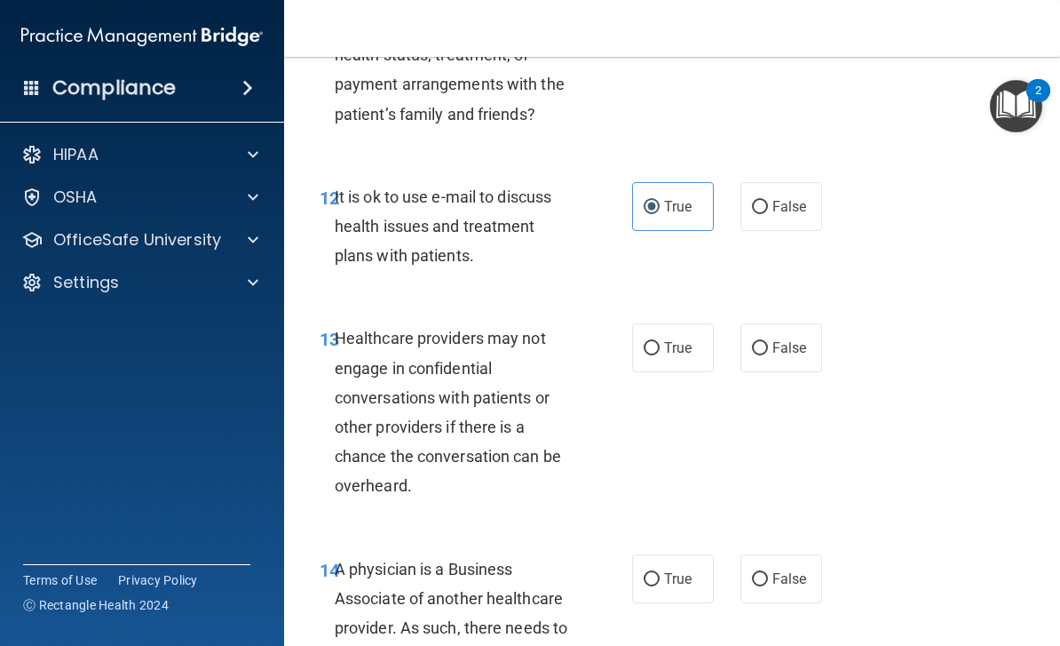
scroll to position [2329, 0]
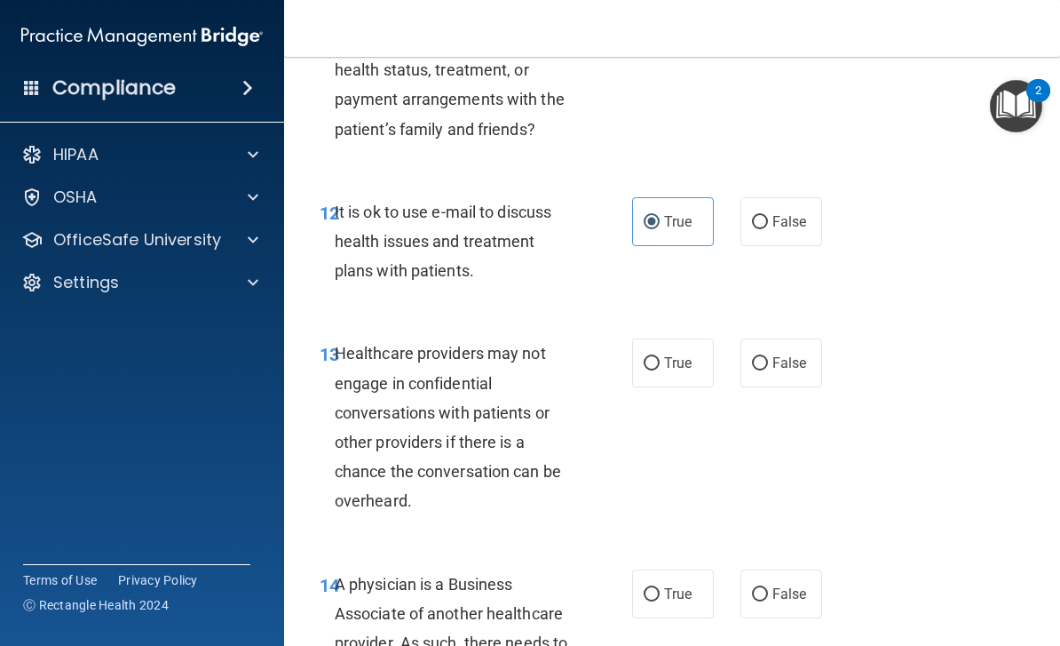
click at [759, 216] on input "False" at bounding box center [760, 222] width 16 height 13
radio input "true"
click at [678, 213] on span "True" at bounding box center [678, 221] width 28 height 17
click at [660, 216] on input "True" at bounding box center [652, 222] width 16 height 13
radio input "true"
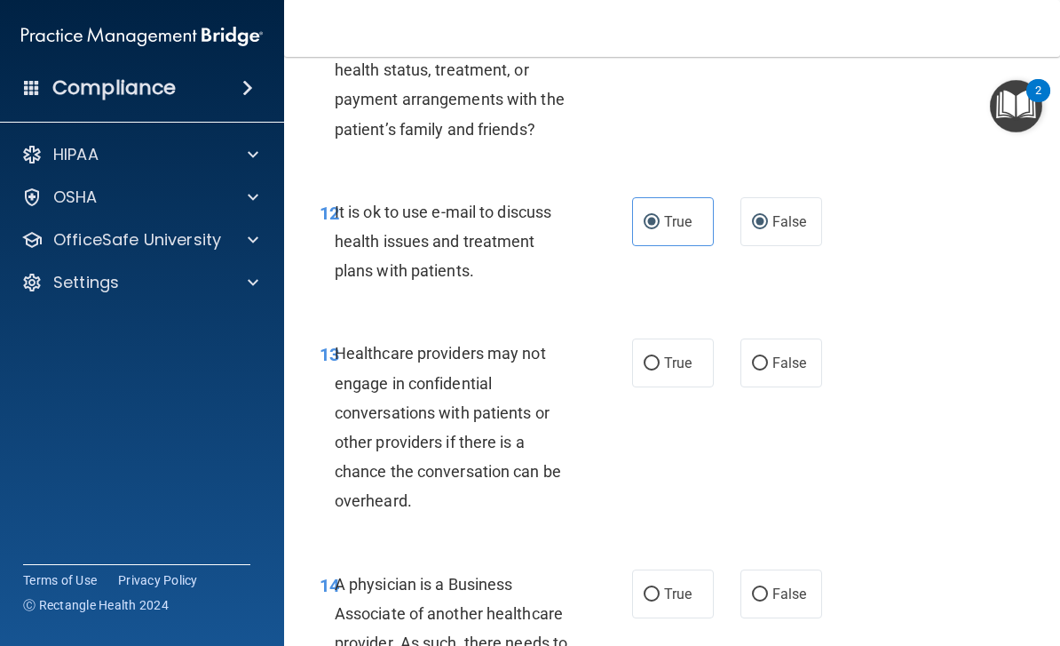
radio input "false"
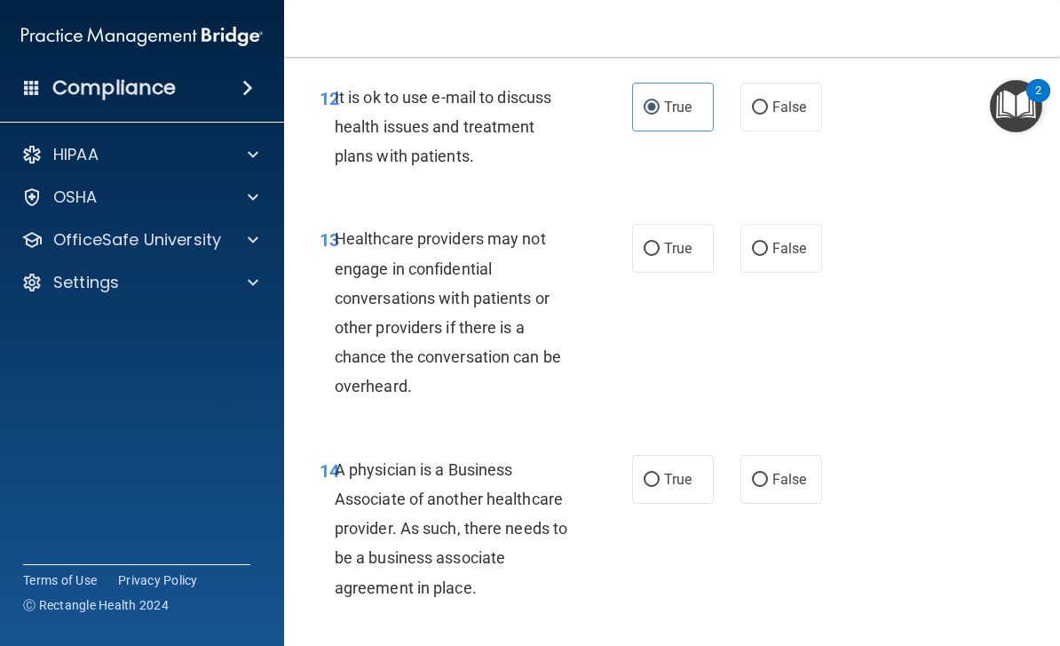
scroll to position [2443, 0]
click at [669, 241] on span "True" at bounding box center [678, 249] width 28 height 17
click at [660, 243] on input "True" at bounding box center [652, 249] width 16 height 13
radio input "true"
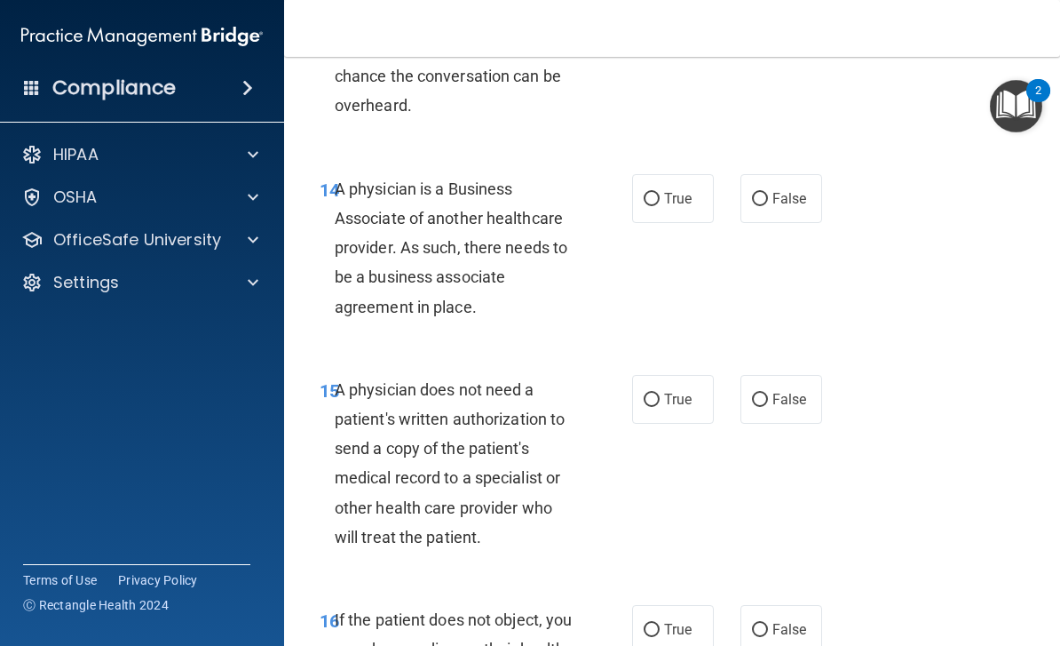
scroll to position [2727, 0]
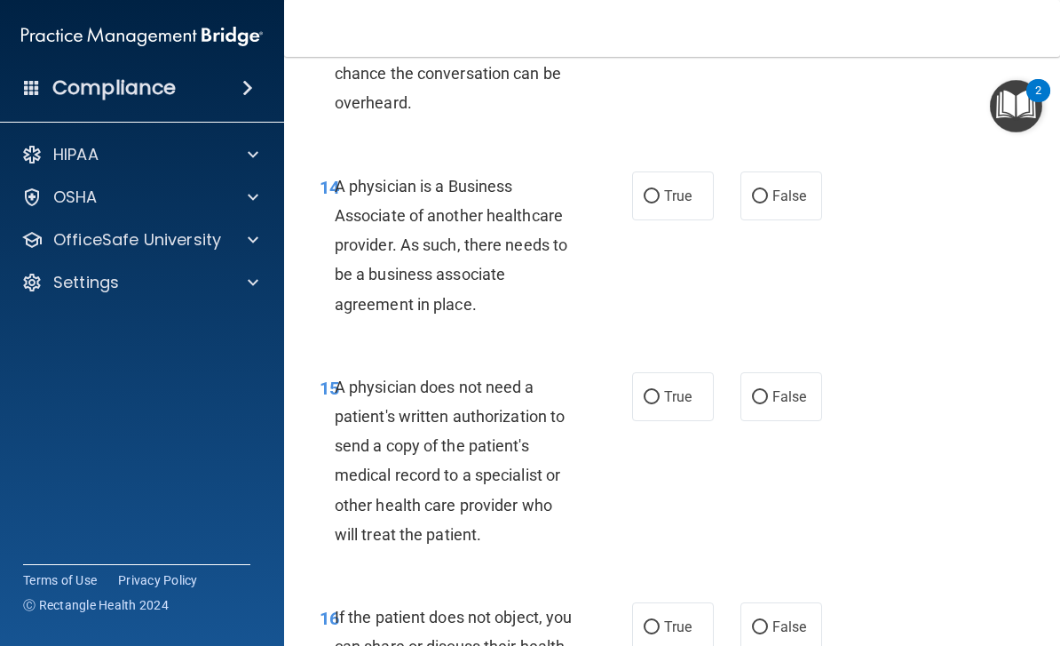
click at [775, 187] on span "False" at bounding box center [790, 195] width 35 height 17
click at [768, 190] on input "False" at bounding box center [760, 196] width 16 height 13
radio input "true"
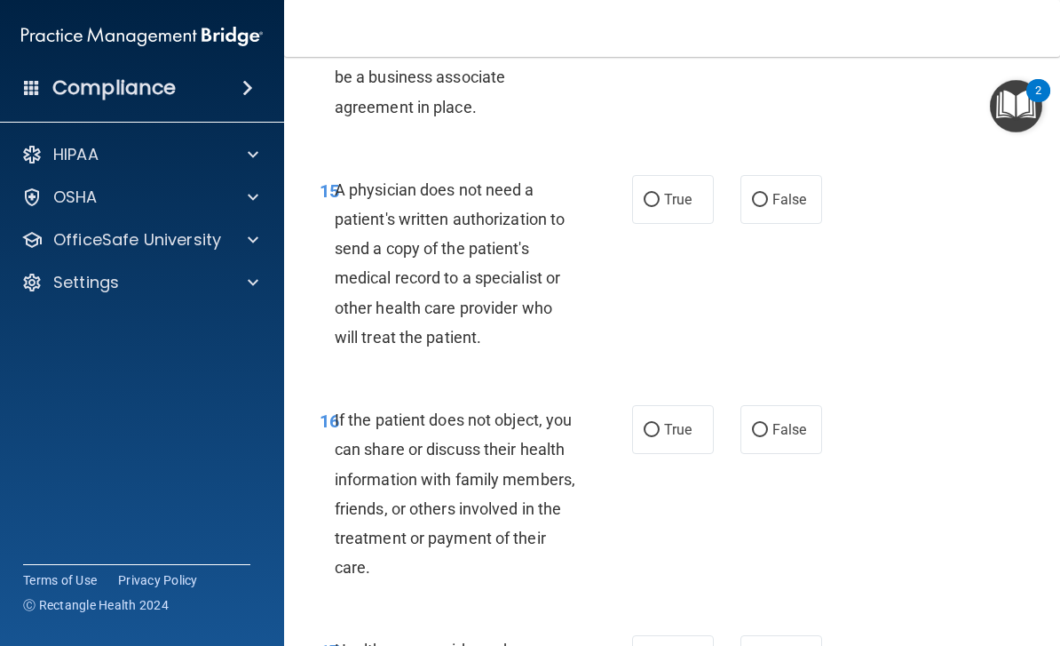
scroll to position [2924, 0]
click at [762, 194] on input "False" at bounding box center [760, 200] width 16 height 13
radio input "true"
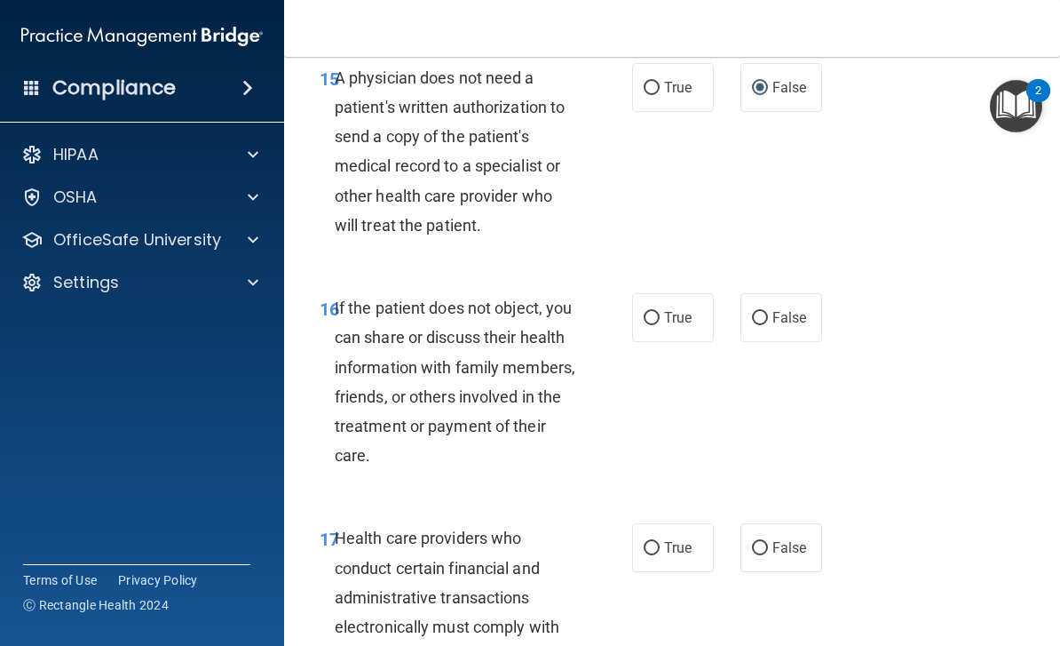
scroll to position [3037, 0]
click at [793, 308] on span "False" at bounding box center [790, 316] width 35 height 17
click at [768, 311] on input "False" at bounding box center [760, 317] width 16 height 13
radio input "true"
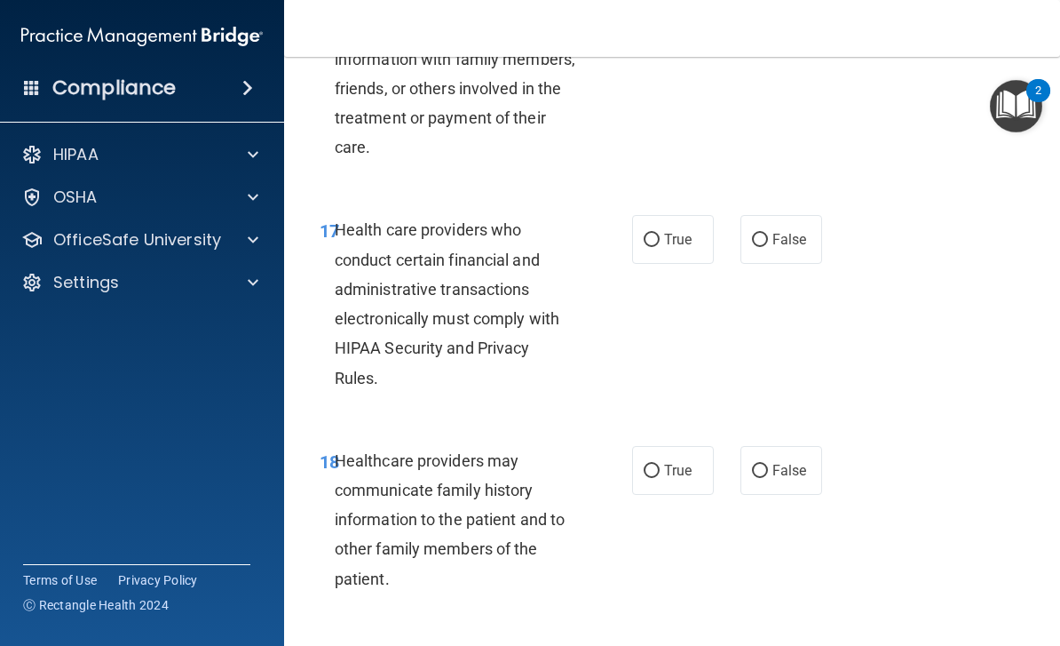
scroll to position [3339, 0]
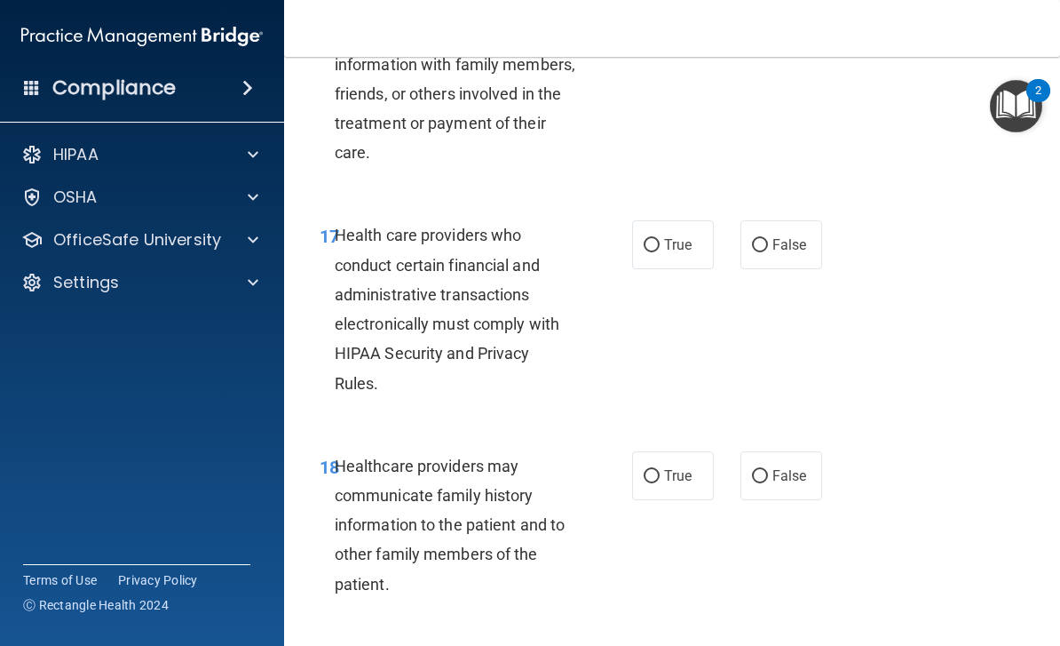
click at [682, 236] on span "True" at bounding box center [678, 244] width 28 height 17
click at [660, 239] on input "True" at bounding box center [652, 245] width 16 height 13
radio input "true"
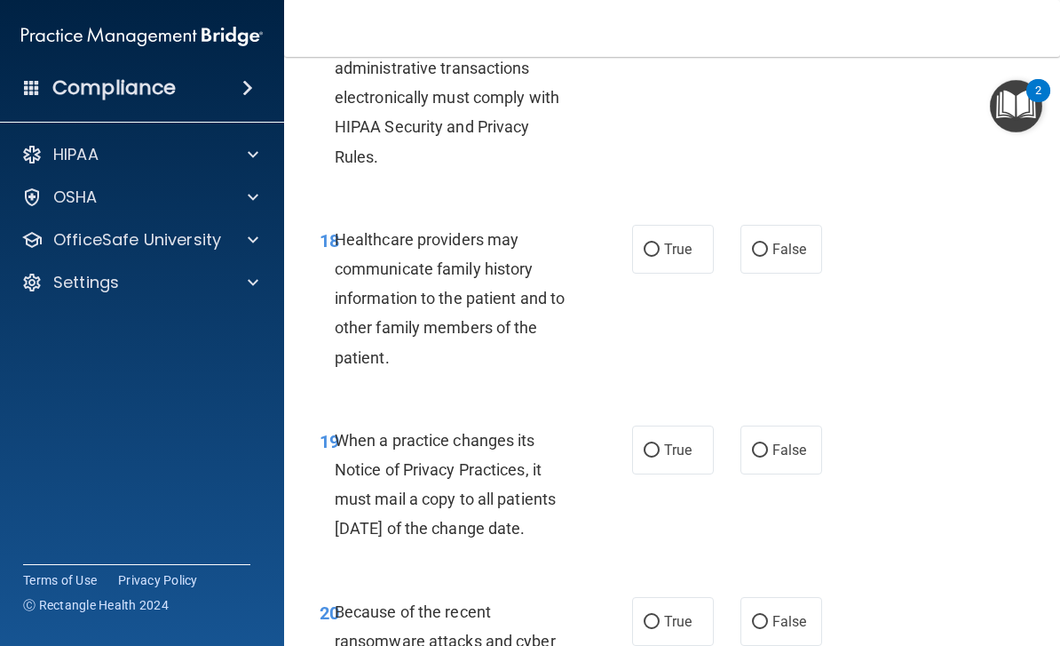
scroll to position [3569, 0]
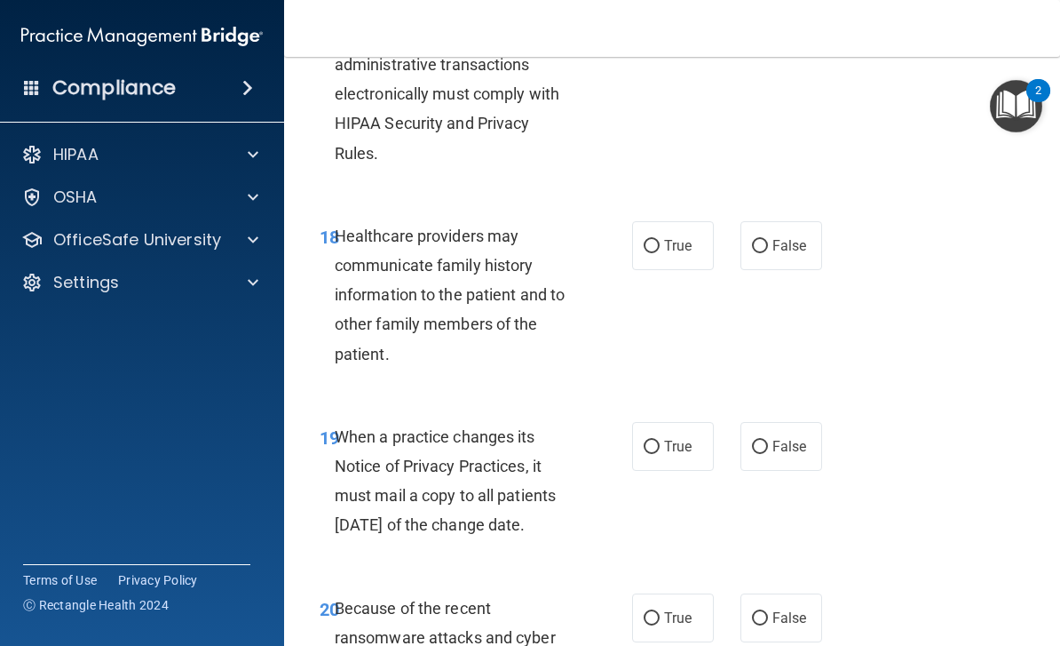
click at [804, 237] on span "False" at bounding box center [790, 245] width 35 height 17
click at [768, 240] on input "False" at bounding box center [760, 246] width 16 height 13
radio input "true"
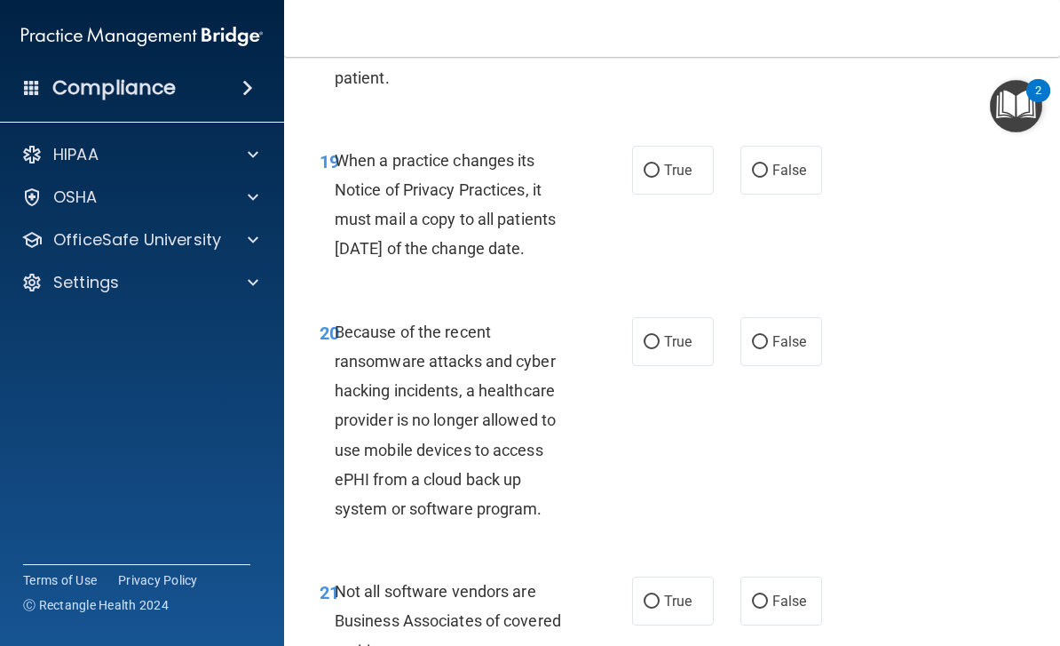
scroll to position [3869, 0]
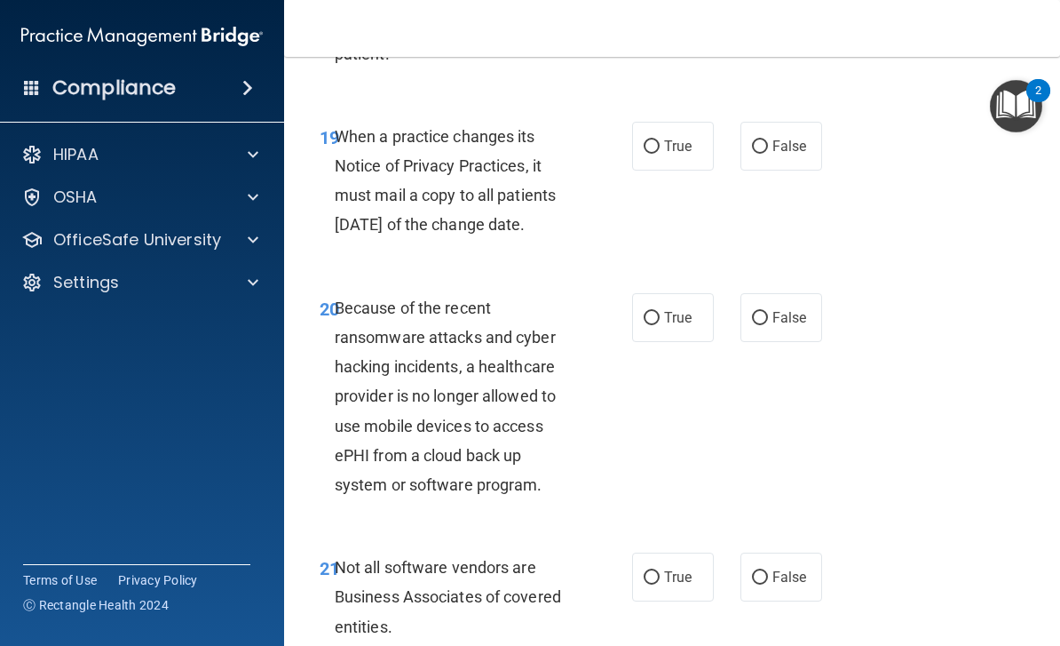
click at [697, 122] on label "True" at bounding box center [673, 146] width 82 height 49
click at [660, 140] on input "True" at bounding box center [652, 146] width 16 height 13
radio input "true"
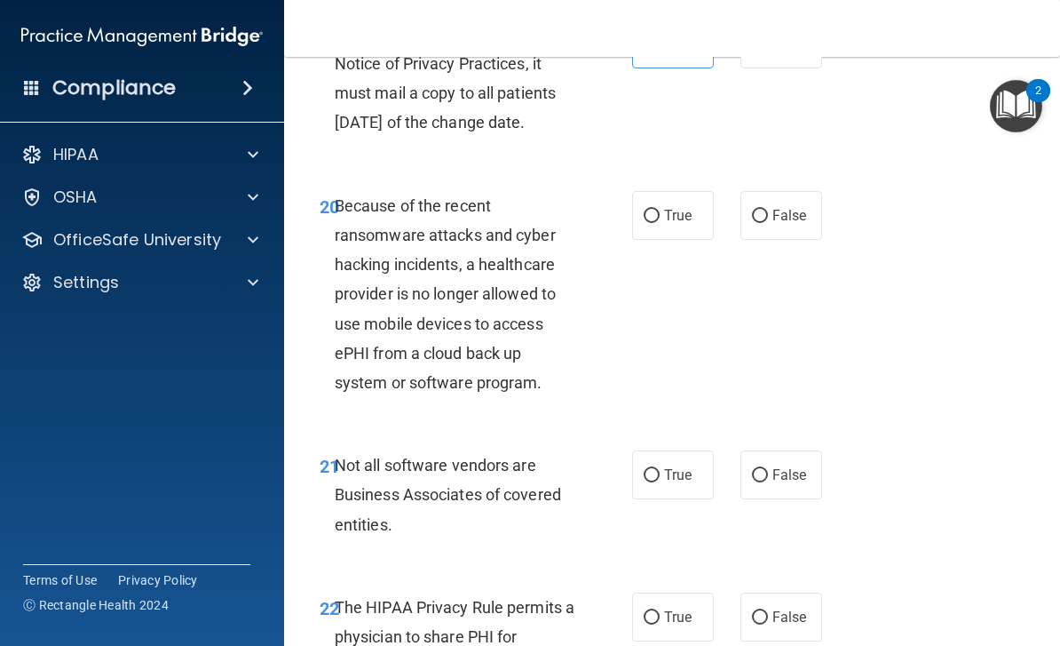
scroll to position [4004, 0]
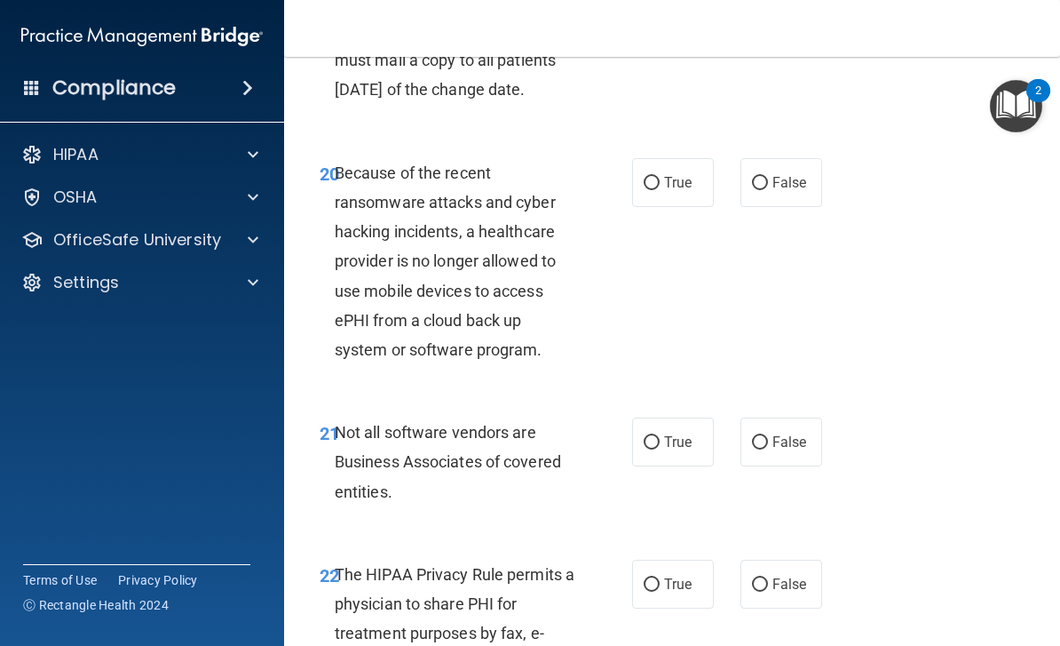
click at [766, 185] on input "False" at bounding box center [760, 183] width 16 height 13
radio input "true"
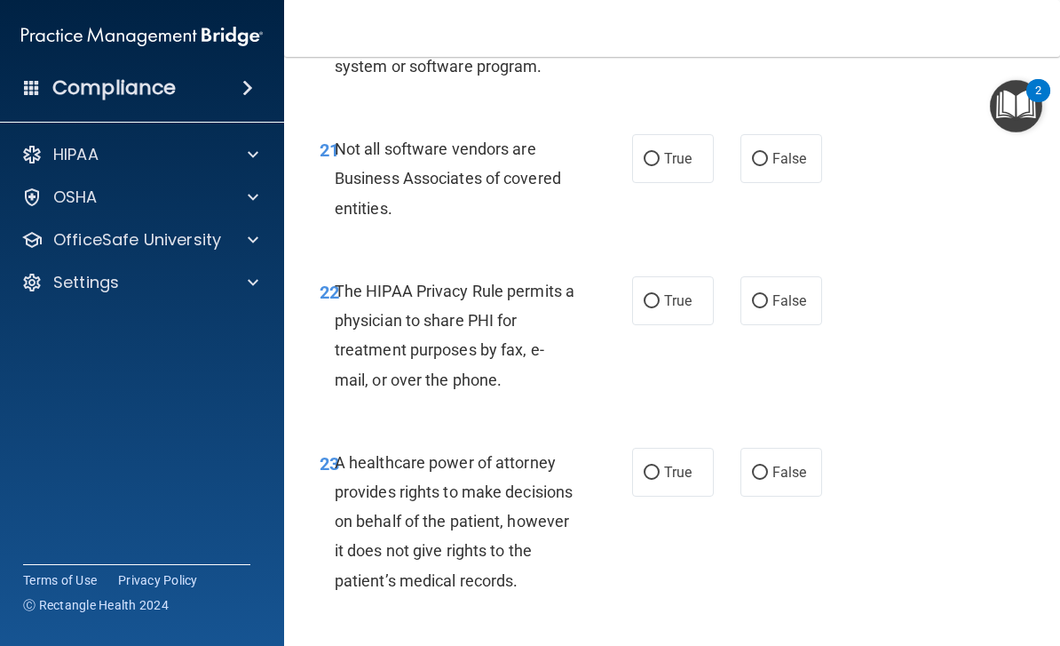
scroll to position [4289, 0]
click at [679, 162] on span "True" at bounding box center [678, 157] width 28 height 17
click at [660, 162] on input "True" at bounding box center [652, 158] width 16 height 13
radio input "true"
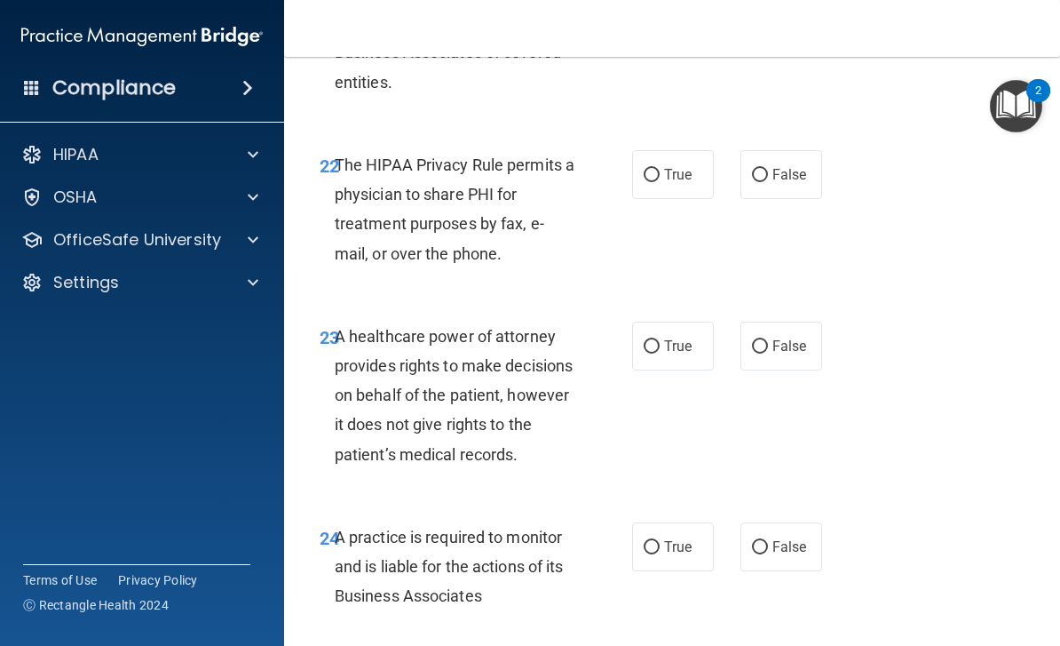
scroll to position [4415, 0]
click at [679, 171] on label "True" at bounding box center [673, 173] width 82 height 49
click at [660, 171] on input "True" at bounding box center [652, 174] width 16 height 13
radio input "true"
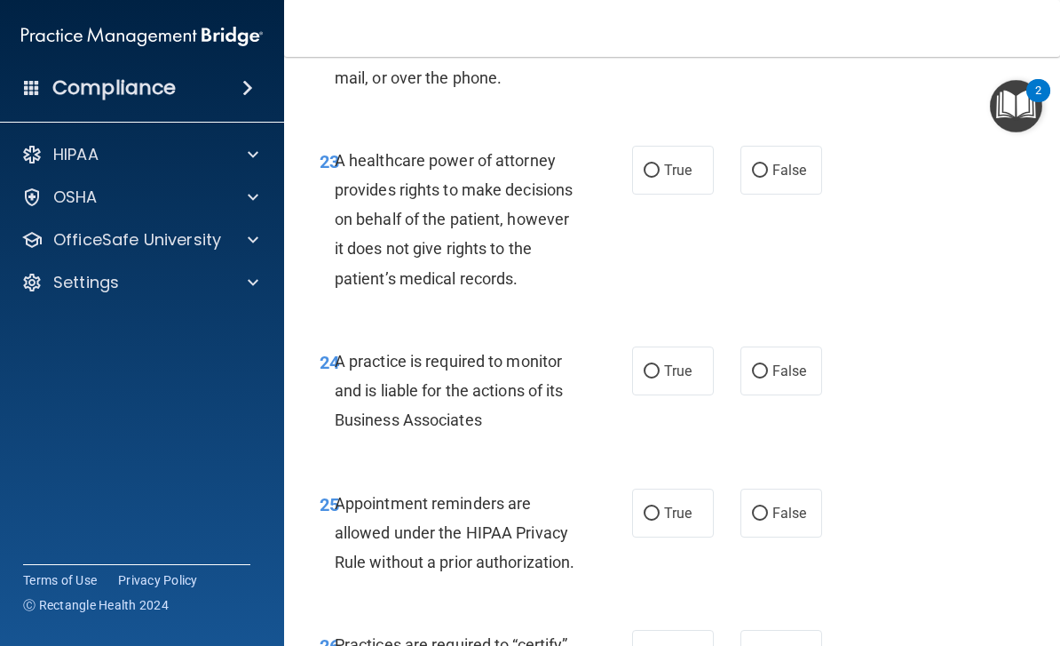
scroll to position [4591, 0]
click at [793, 178] on span "False" at bounding box center [790, 169] width 35 height 17
click at [768, 177] on input "False" at bounding box center [760, 169] width 16 height 13
radio input "true"
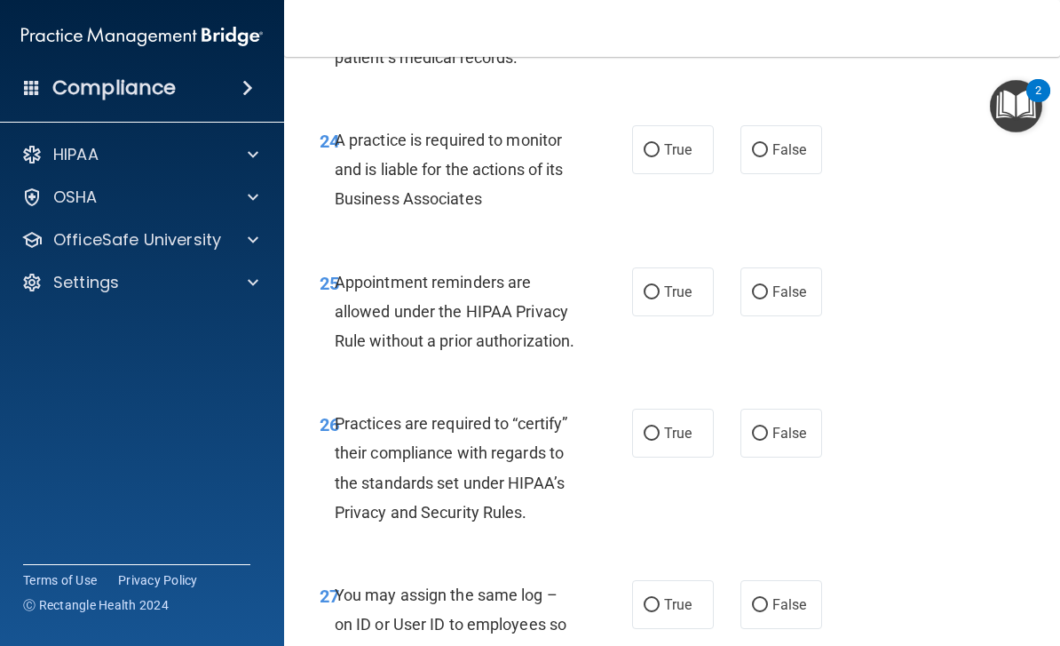
scroll to position [4813, 0]
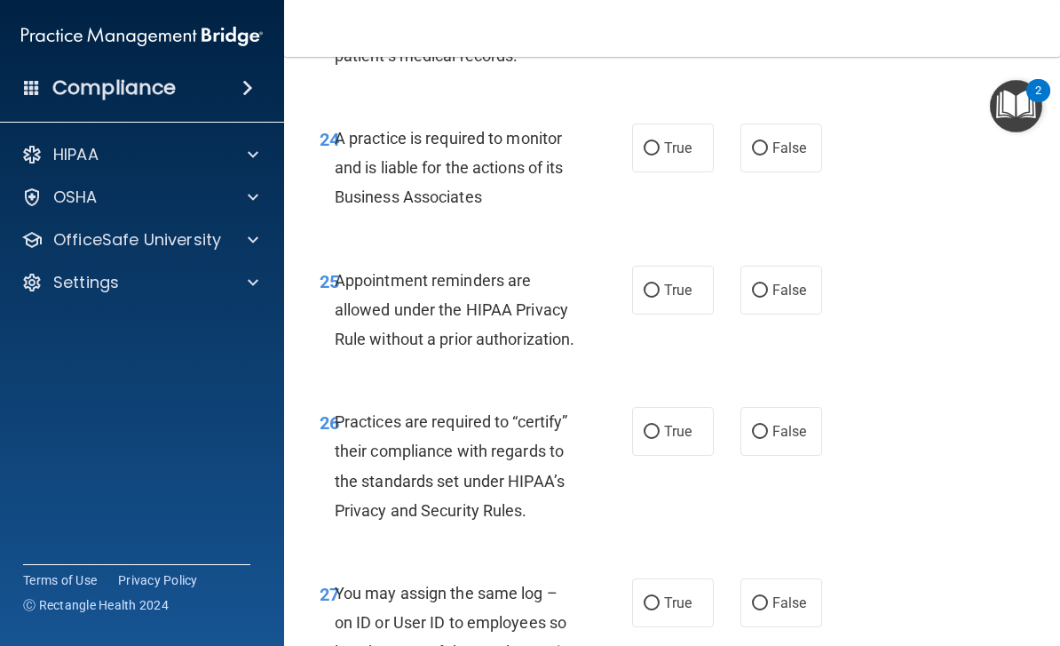
click at [802, 156] on span "False" at bounding box center [790, 147] width 35 height 17
click at [768, 155] on input "False" at bounding box center [760, 148] width 16 height 13
radio input "true"
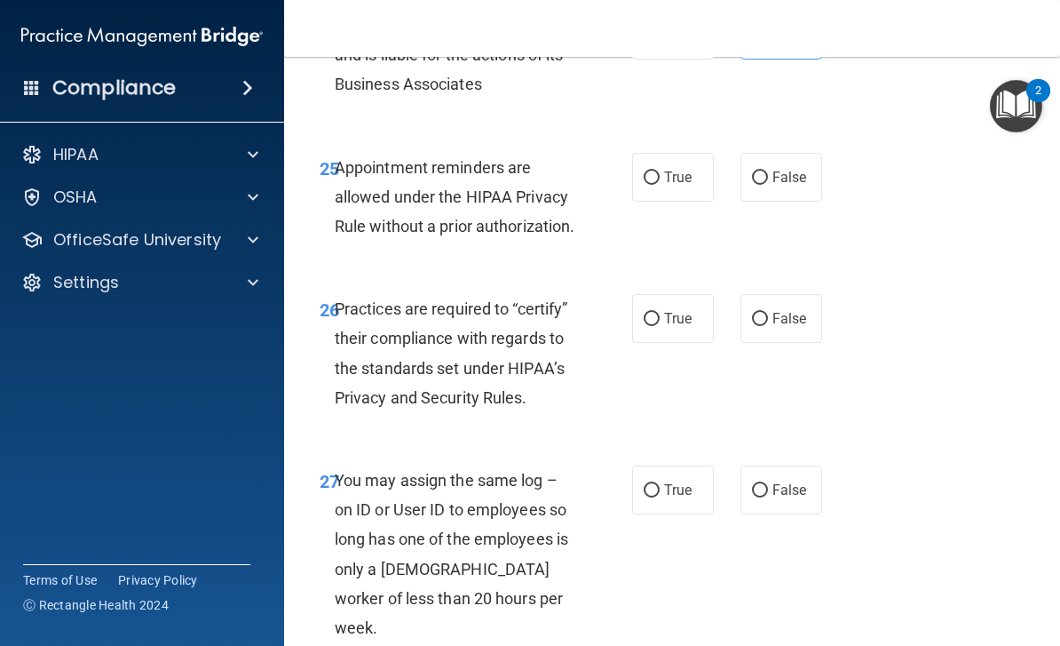
scroll to position [4928, 0]
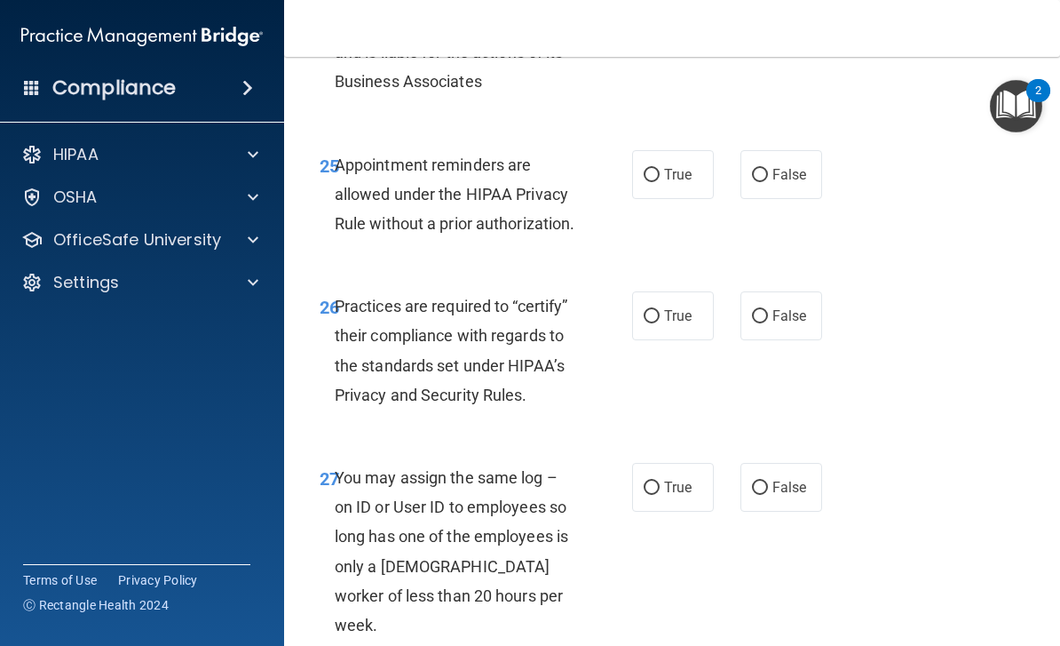
click at [795, 199] on label "False" at bounding box center [782, 174] width 82 height 49
click at [768, 182] on input "False" at bounding box center [760, 175] width 16 height 13
radio input "true"
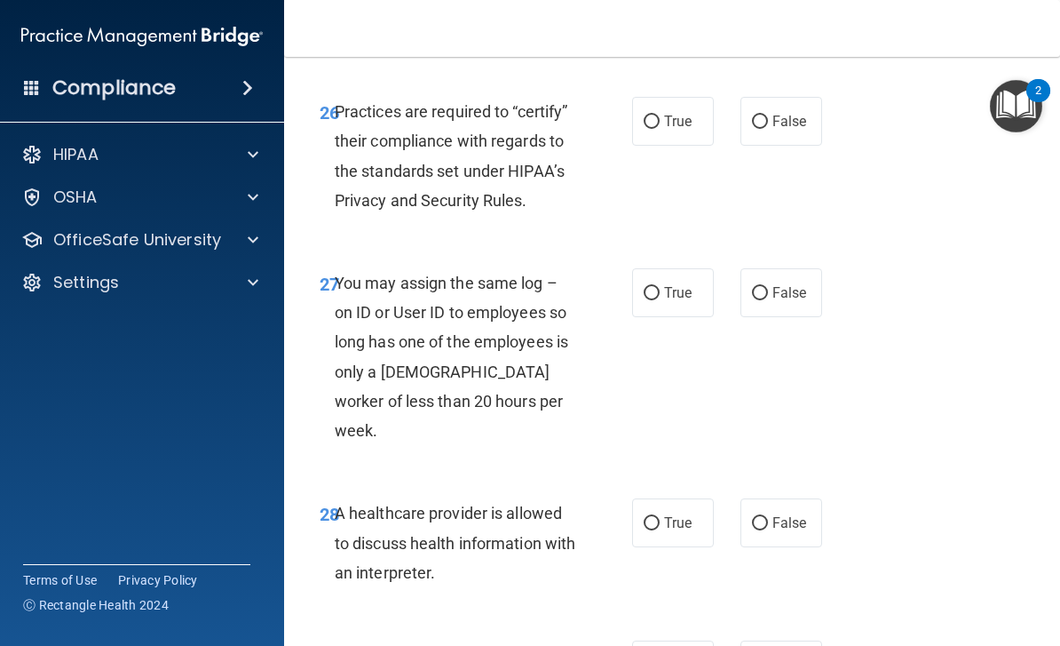
scroll to position [5127, 0]
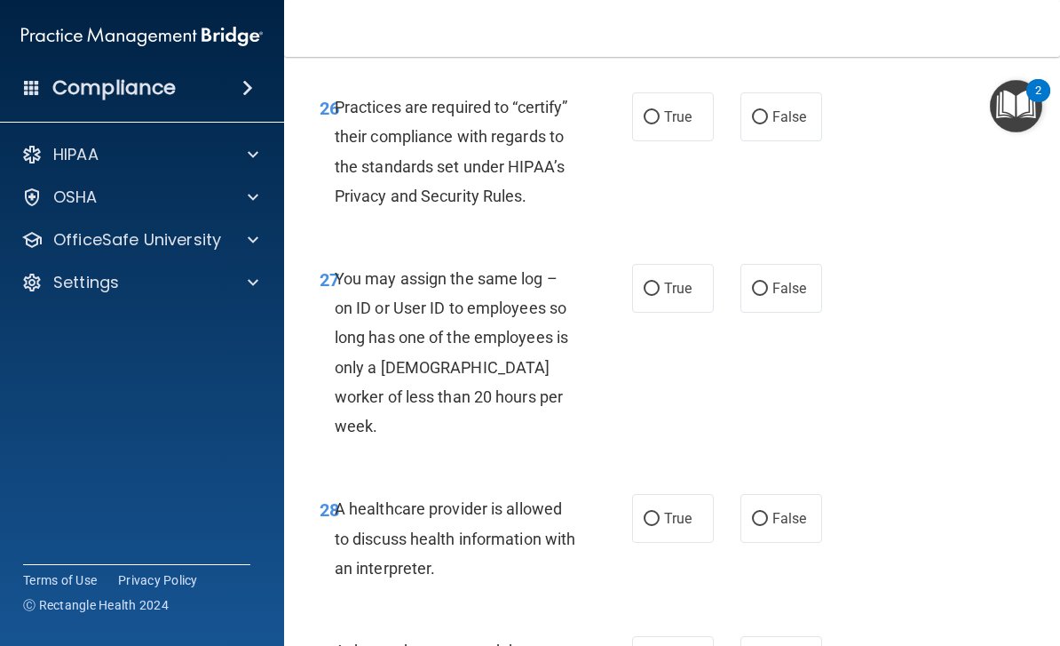
click at [673, 125] on span "True" at bounding box center [678, 116] width 28 height 17
click at [660, 124] on input "True" at bounding box center [652, 117] width 16 height 13
radio input "true"
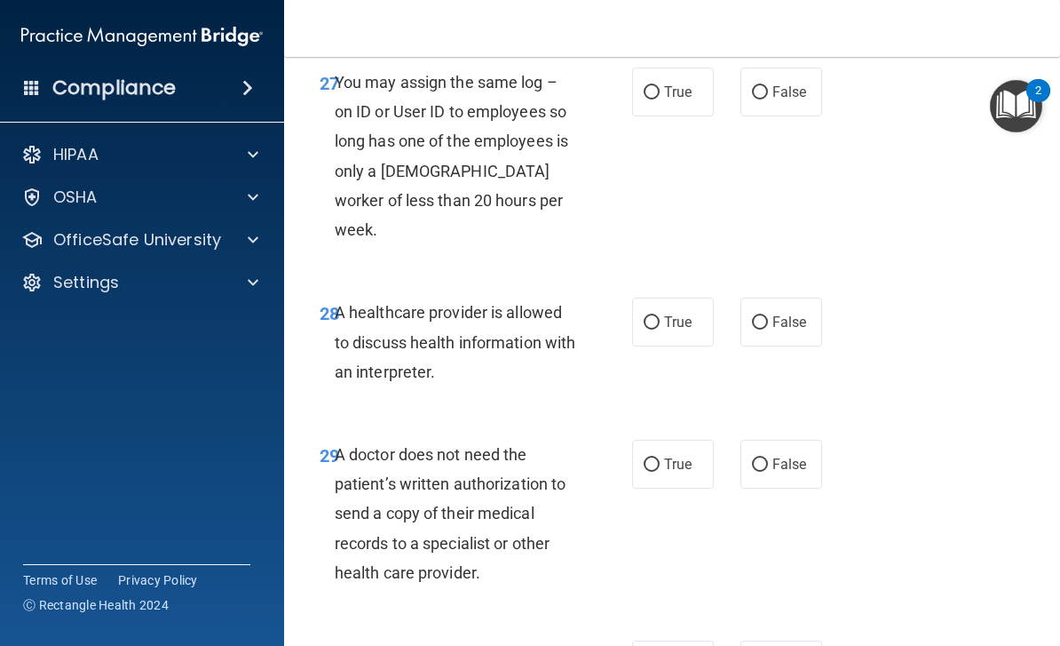
scroll to position [5327, 0]
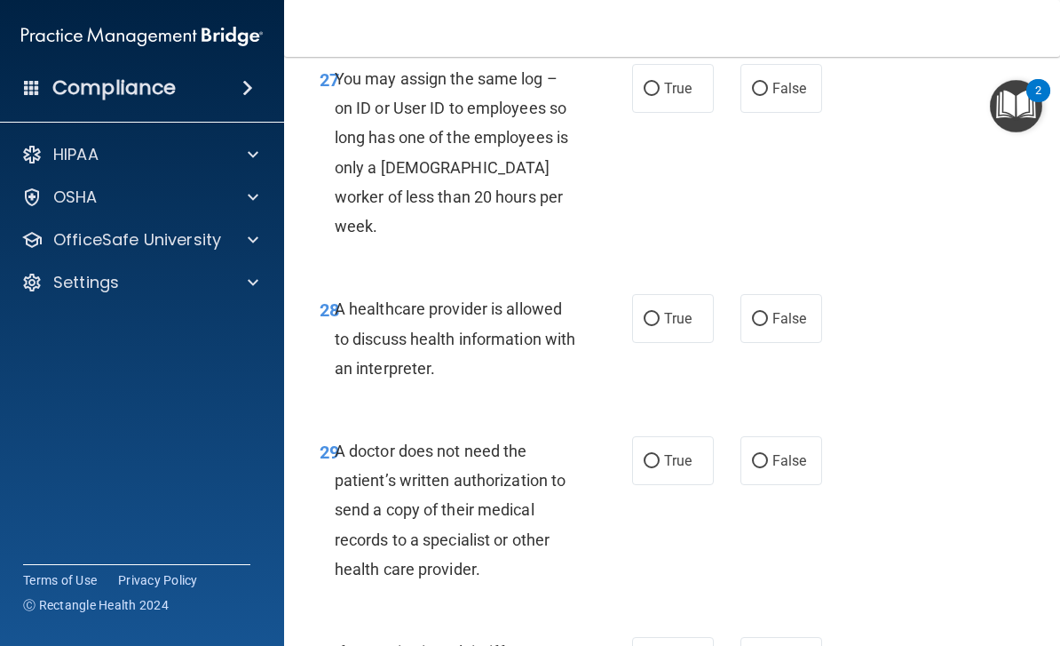
click at [805, 97] on span "False" at bounding box center [790, 88] width 35 height 17
click at [768, 96] on input "False" at bounding box center [760, 89] width 16 height 13
radio input "true"
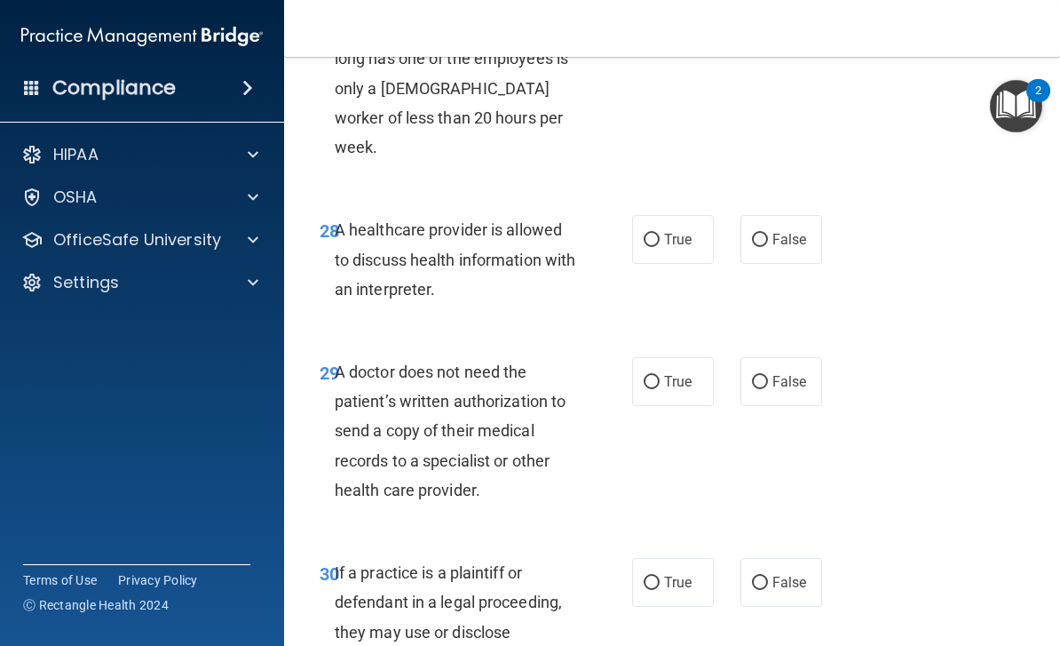
scroll to position [5408, 0]
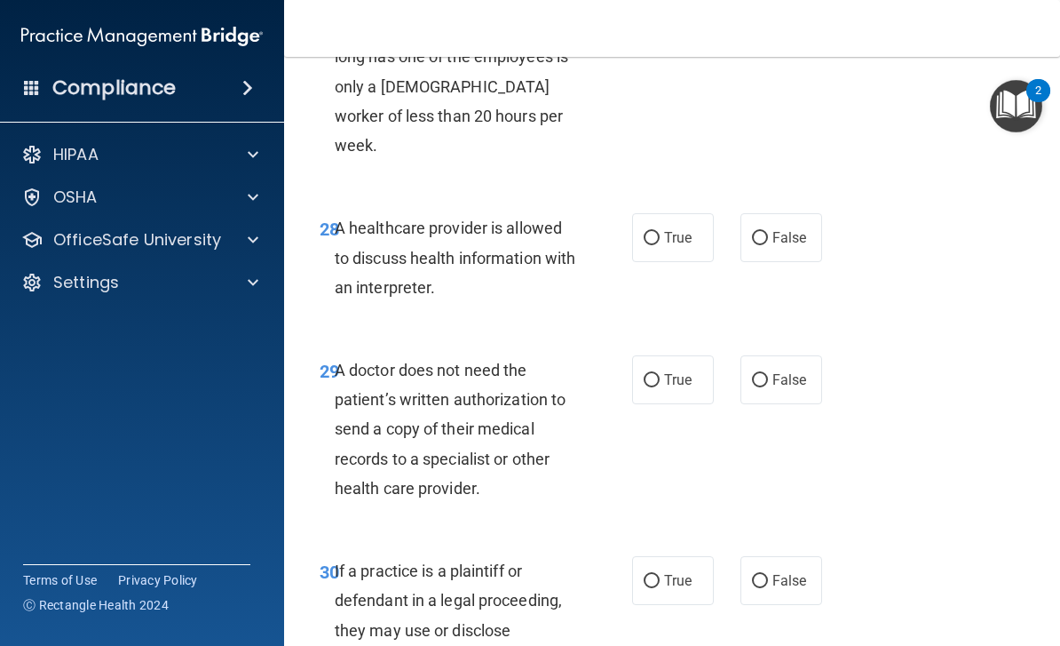
click at [672, 246] on span "True" at bounding box center [678, 237] width 28 height 17
click at [660, 245] on input "True" at bounding box center [652, 238] width 16 height 13
radio input "true"
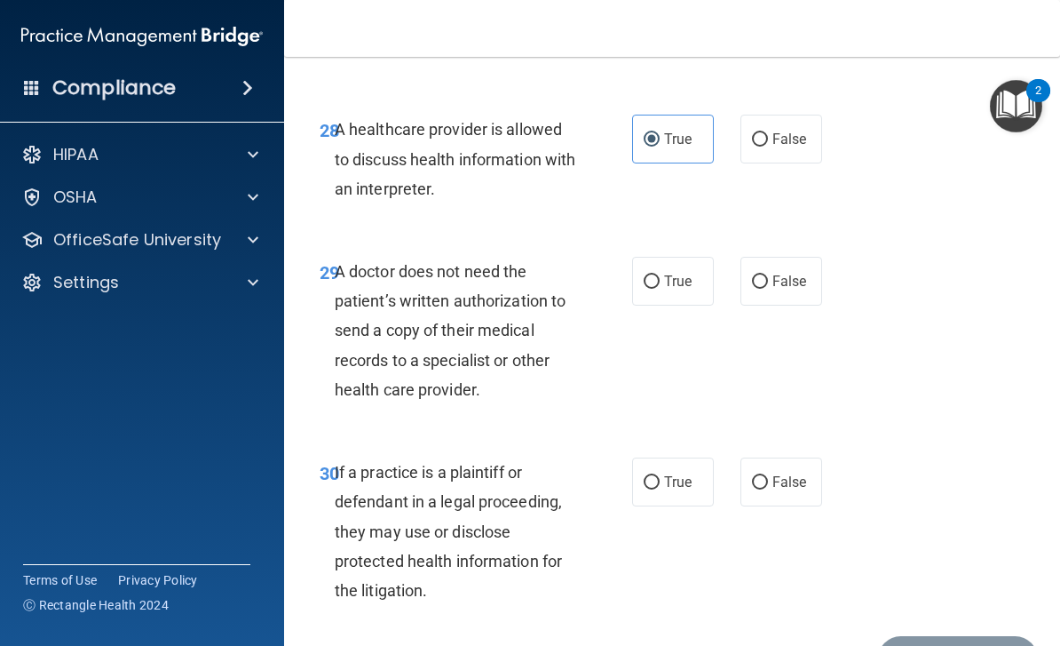
scroll to position [5511, 0]
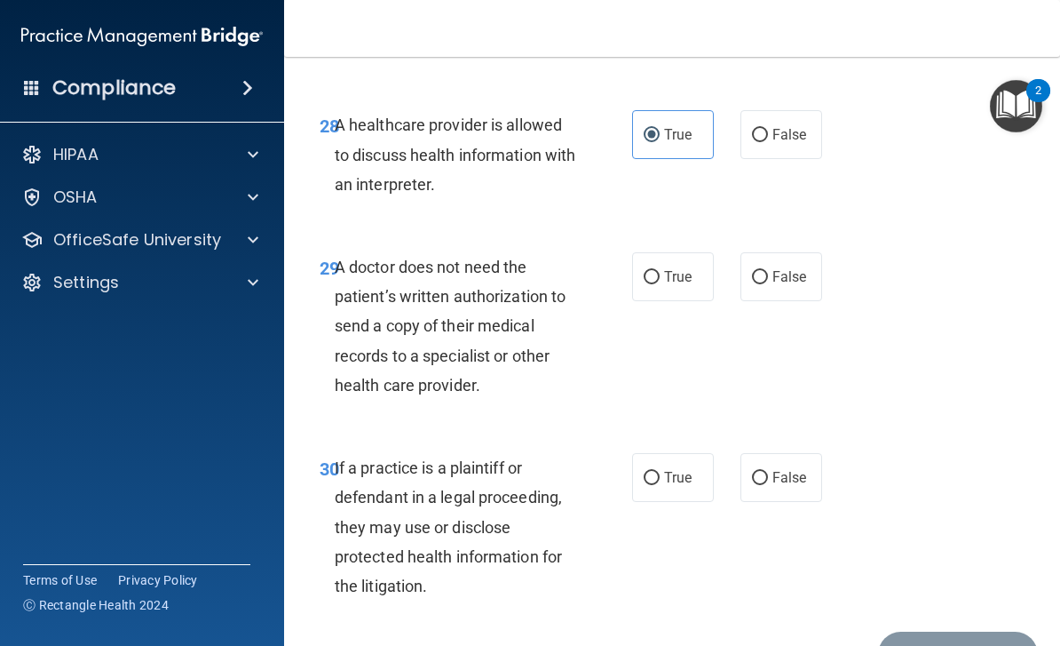
click at [797, 285] on span "False" at bounding box center [790, 276] width 35 height 17
click at [768, 284] on input "False" at bounding box center [760, 277] width 16 height 13
radio input "true"
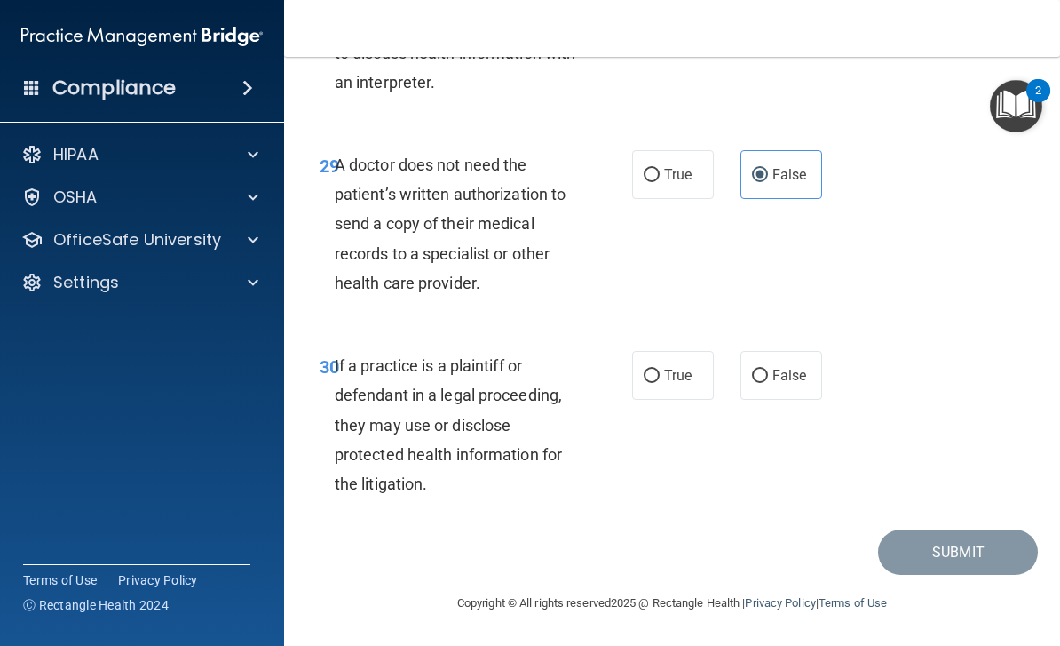
scroll to position [5641, 0]
click at [774, 377] on span "False" at bounding box center [790, 375] width 35 height 17
click at [768, 377] on input "False" at bounding box center [760, 375] width 16 height 13
radio input "true"
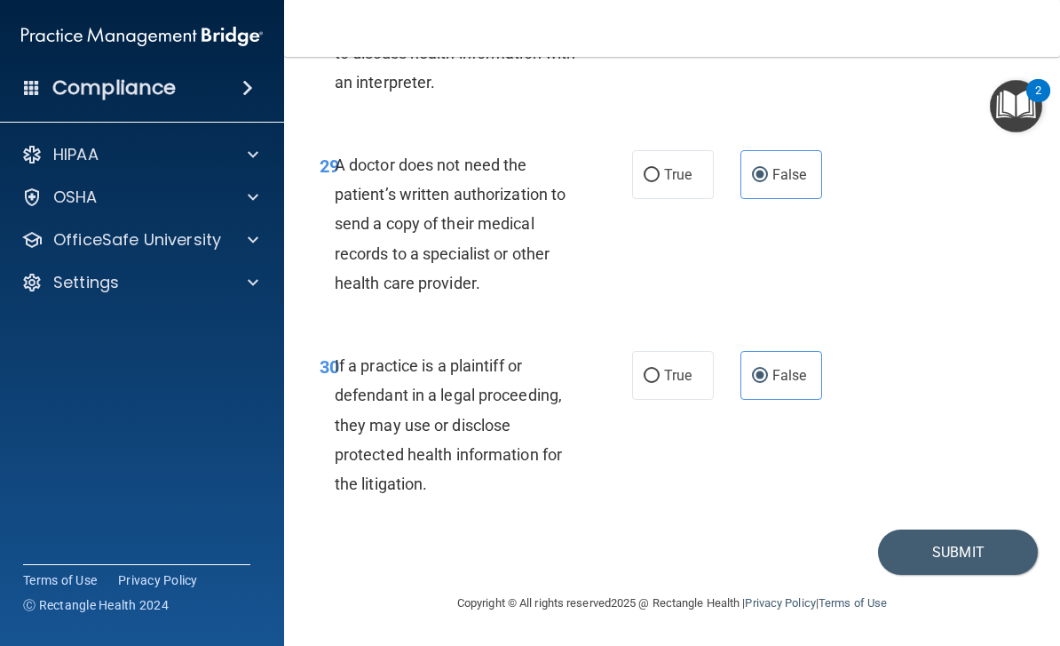
click at [968, 558] on button "Submit" at bounding box center [958, 551] width 160 height 45
click at [971, 545] on button "Submit" at bounding box center [958, 551] width 160 height 45
click at [948, 552] on button "Submit" at bounding box center [958, 551] width 160 height 45
click at [957, 548] on button "Submit" at bounding box center [958, 551] width 160 height 45
click at [911, 547] on button "Submit" at bounding box center [958, 551] width 160 height 45
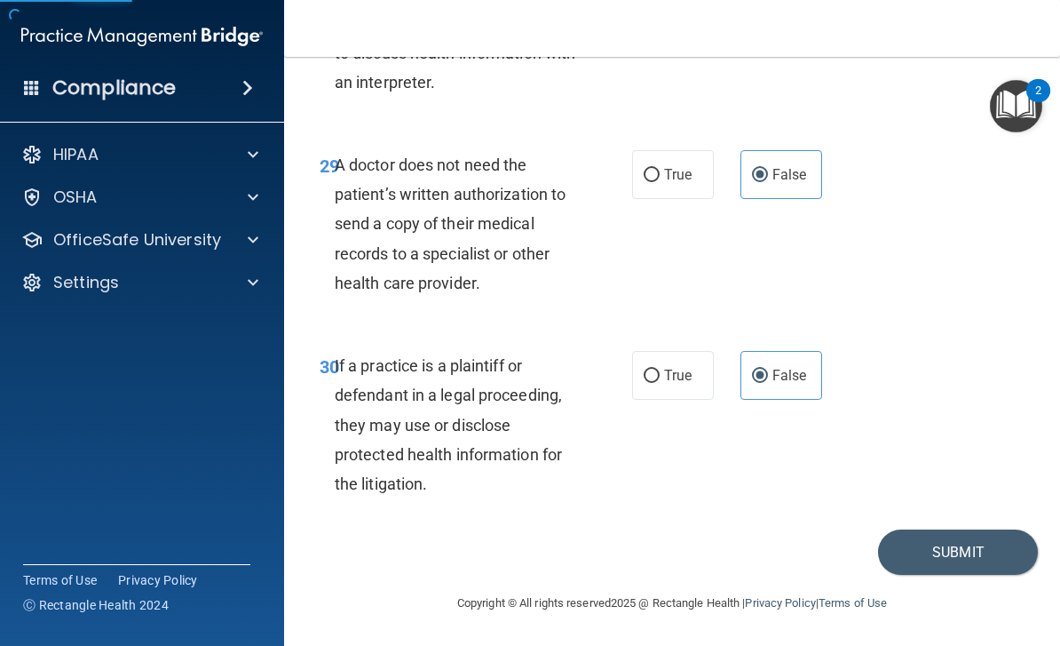
click at [955, 560] on button "Submit" at bounding box center [958, 551] width 160 height 45
click at [961, 563] on button "Submit" at bounding box center [958, 551] width 160 height 45
click at [980, 547] on button "Submit" at bounding box center [958, 551] width 160 height 45
click at [958, 552] on button "Submit" at bounding box center [958, 551] width 160 height 45
click at [975, 558] on button "Submit" at bounding box center [958, 551] width 160 height 45
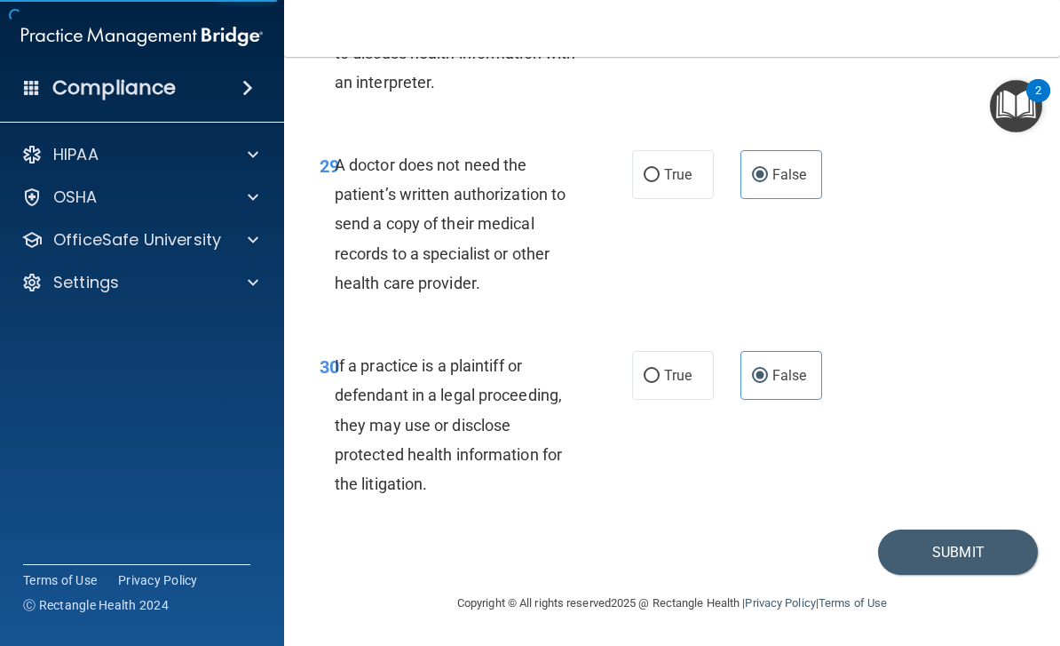
click at [915, 556] on button "Submit" at bounding box center [958, 551] width 160 height 45
click at [901, 559] on button "Submit" at bounding box center [958, 551] width 160 height 45
click at [1034, 545] on button "Submit" at bounding box center [958, 551] width 160 height 45
click at [1021, 554] on button "Submit" at bounding box center [958, 551] width 160 height 45
click at [979, 555] on button "Submit" at bounding box center [958, 551] width 160 height 45
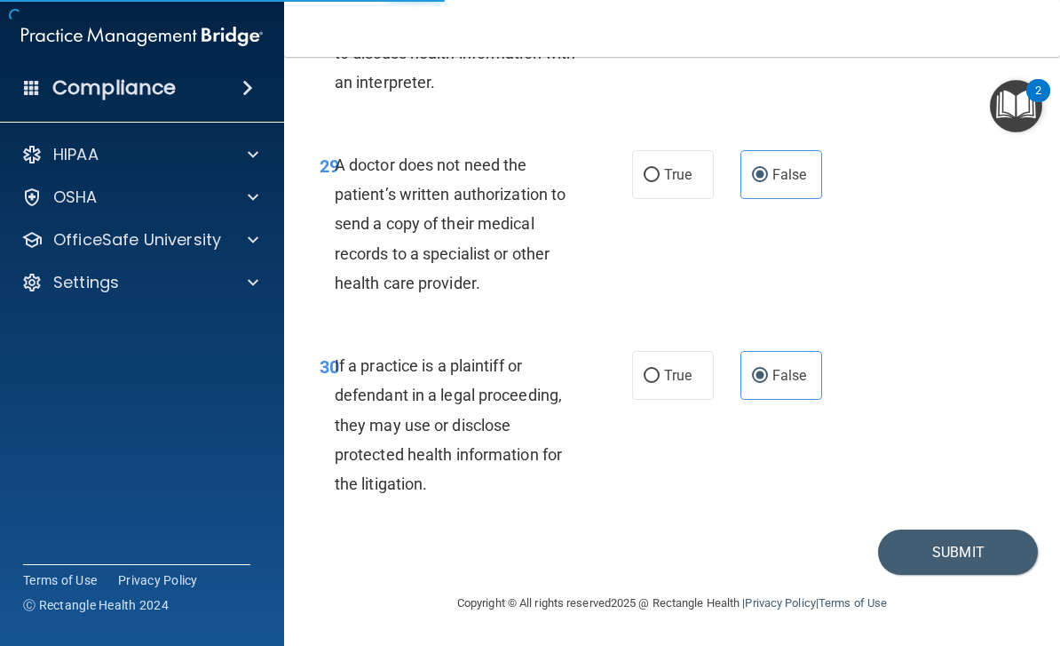
click at [940, 573] on button "Submit" at bounding box center [958, 551] width 160 height 45
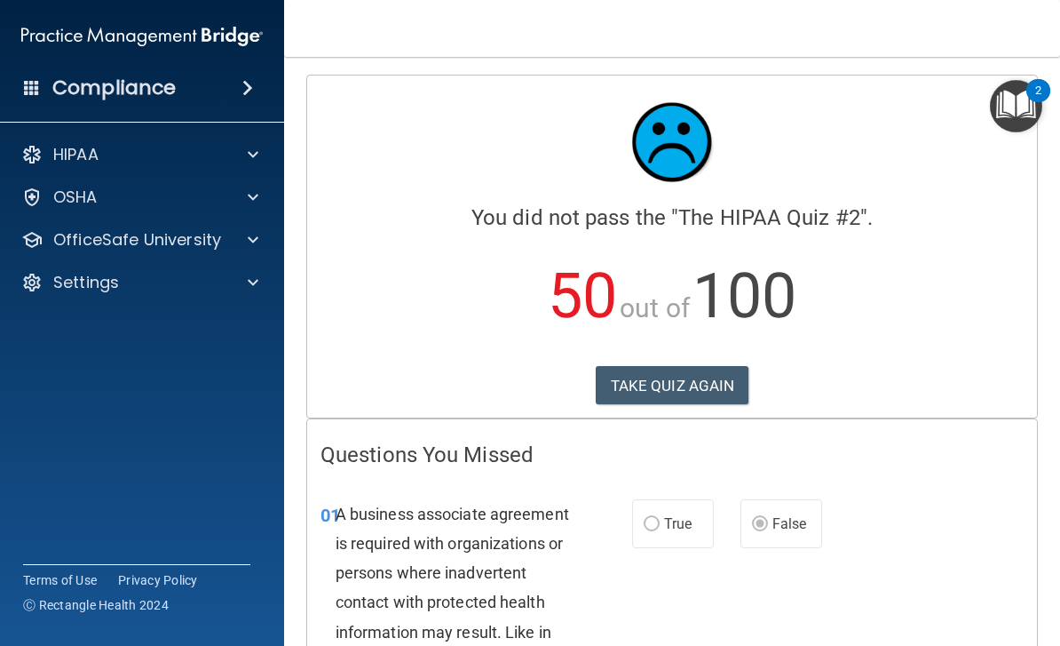
click at [702, 381] on button "TAKE QUIZ AGAIN" at bounding box center [673, 385] width 154 height 39
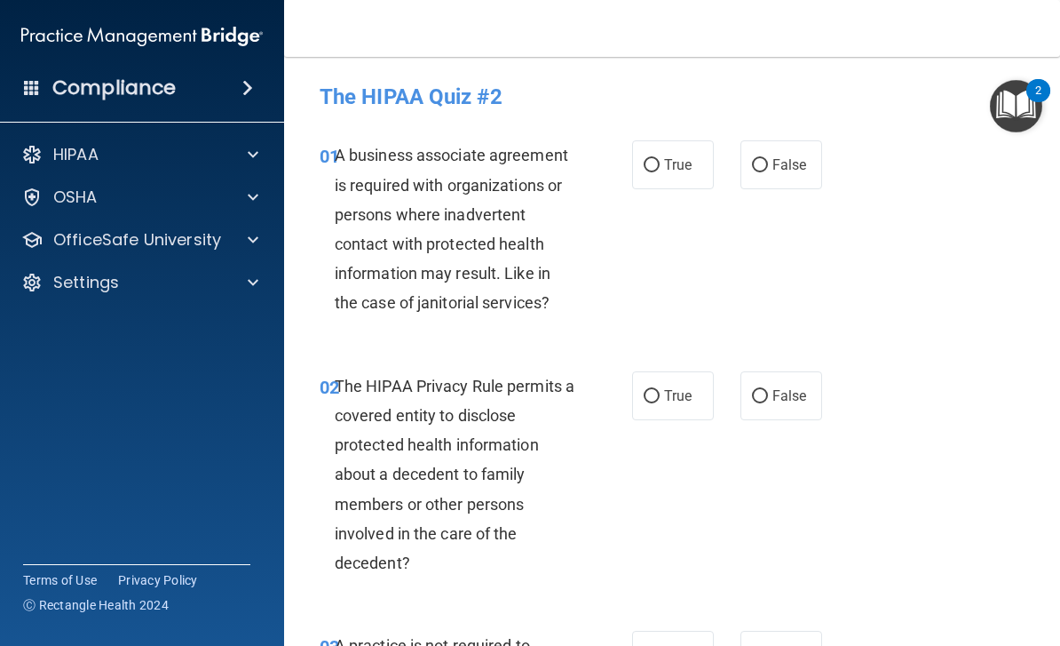
click at [772, 163] on label "False" at bounding box center [782, 164] width 82 height 49
click at [768, 163] on input "False" at bounding box center [760, 165] width 16 height 13
radio input "true"
click at [668, 385] on label "True" at bounding box center [673, 395] width 82 height 49
click at [660, 390] on input "True" at bounding box center [652, 396] width 16 height 13
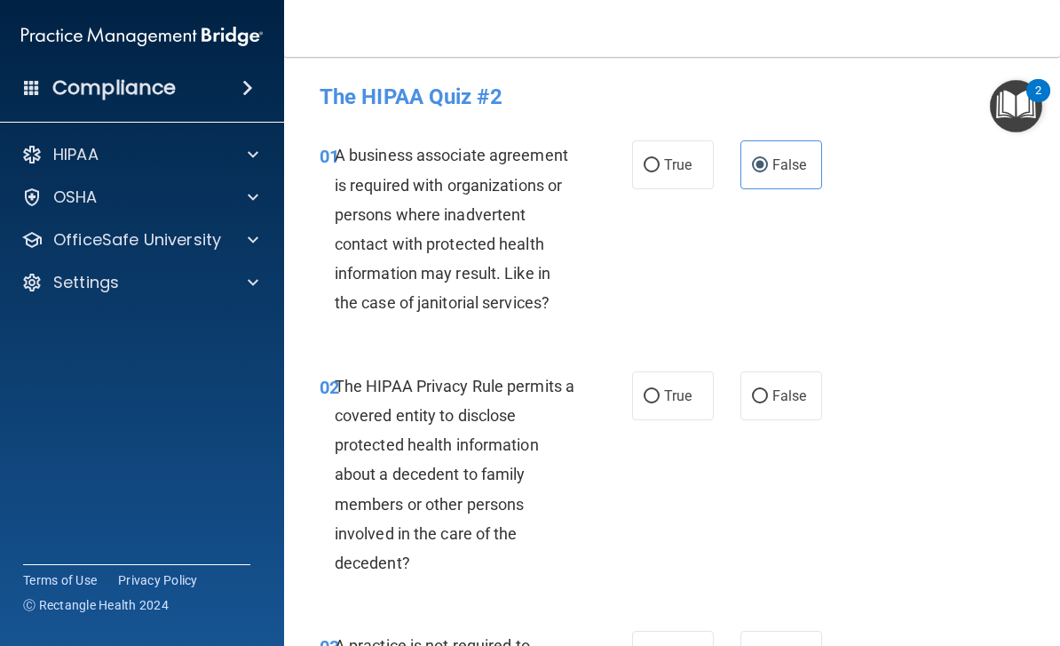
radio input "true"
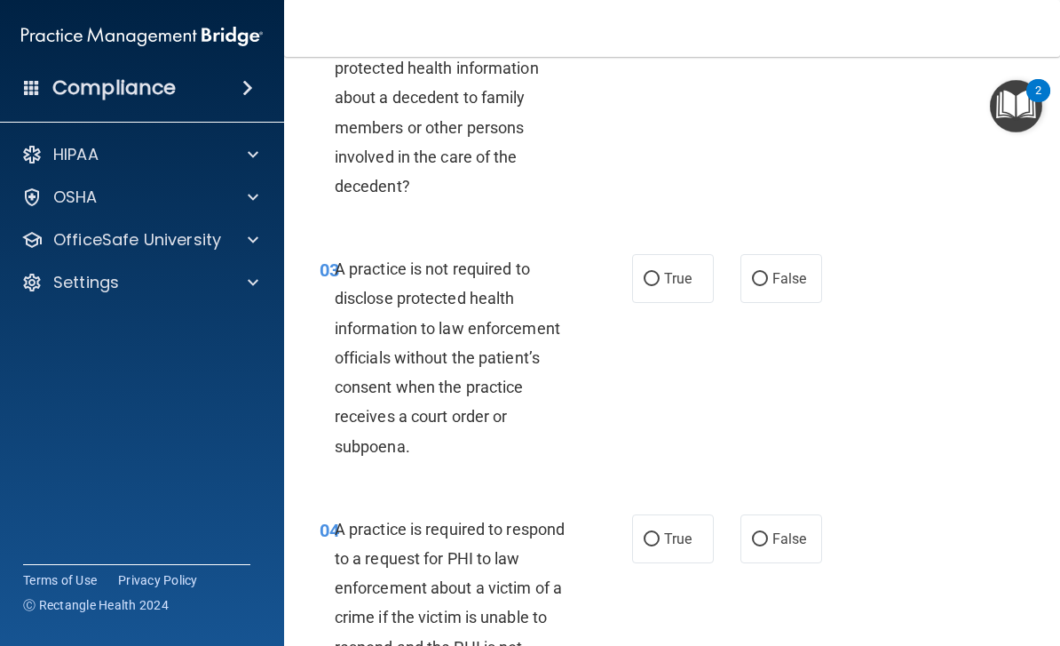
scroll to position [384, 0]
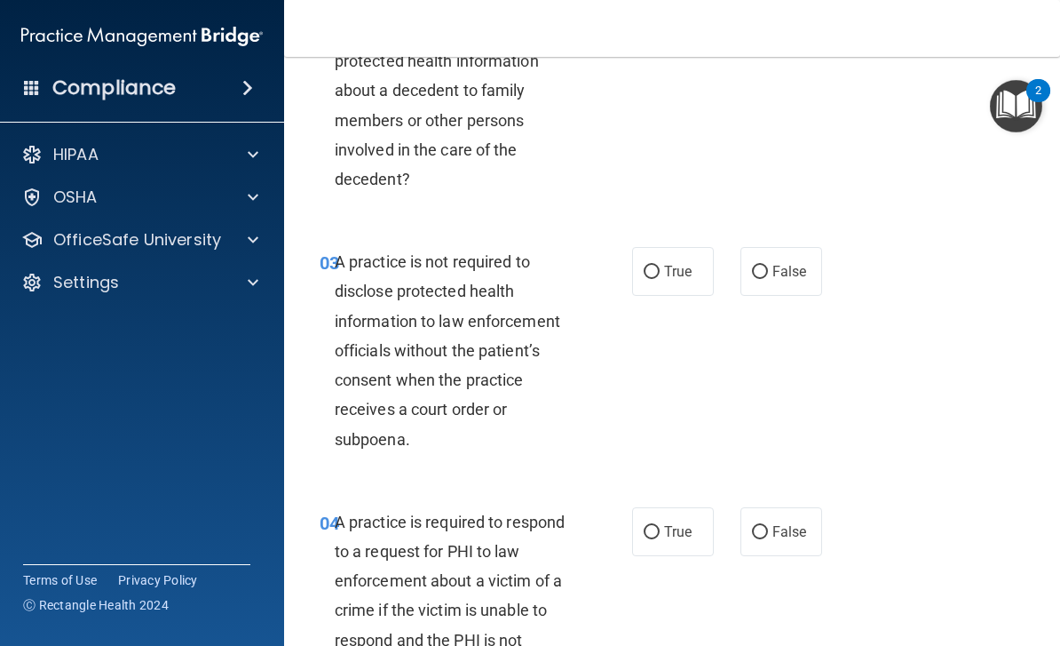
click at [785, 263] on span "False" at bounding box center [790, 271] width 35 height 17
click at [768, 266] on input "False" at bounding box center [760, 272] width 16 height 13
radio input "true"
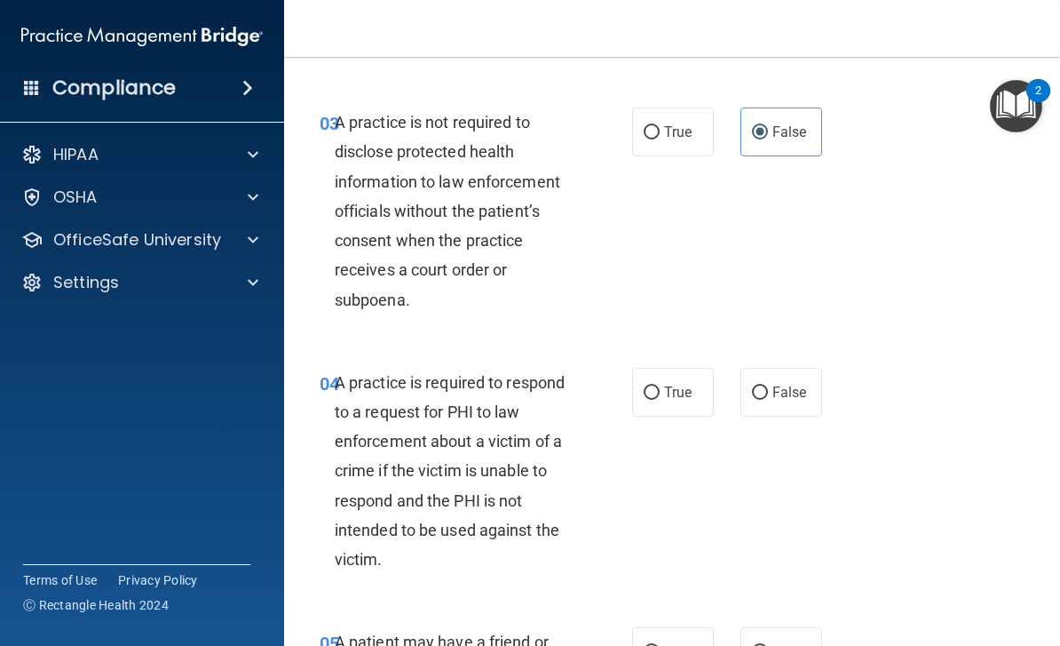
scroll to position [526, 0]
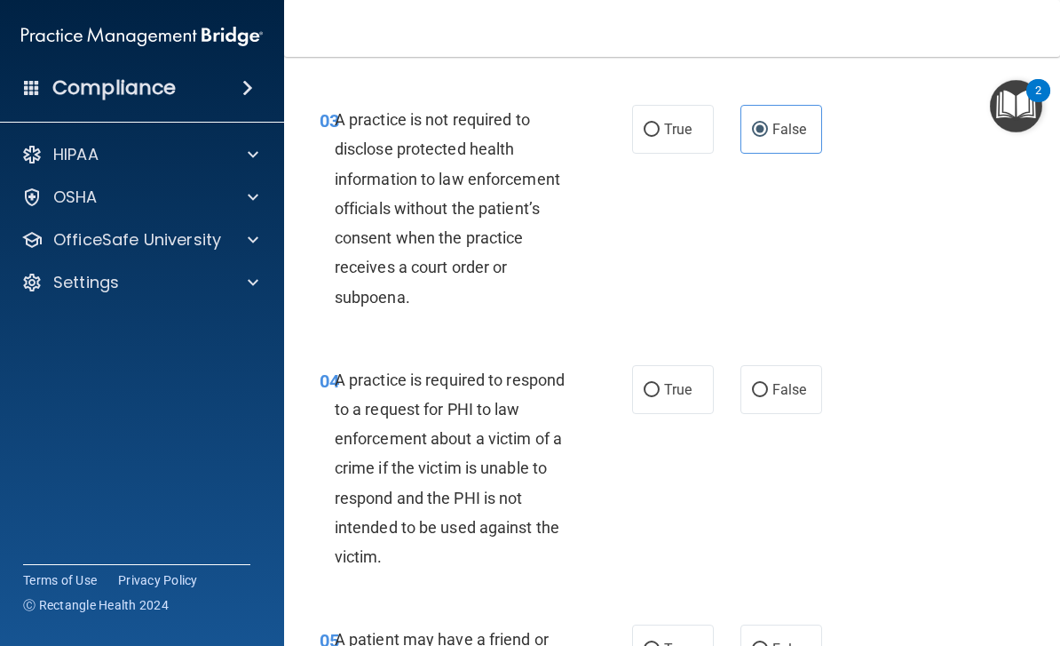
click at [671, 391] on span "True" at bounding box center [678, 389] width 28 height 17
click at [660, 391] on input "True" at bounding box center [652, 390] width 16 height 13
radio input "true"
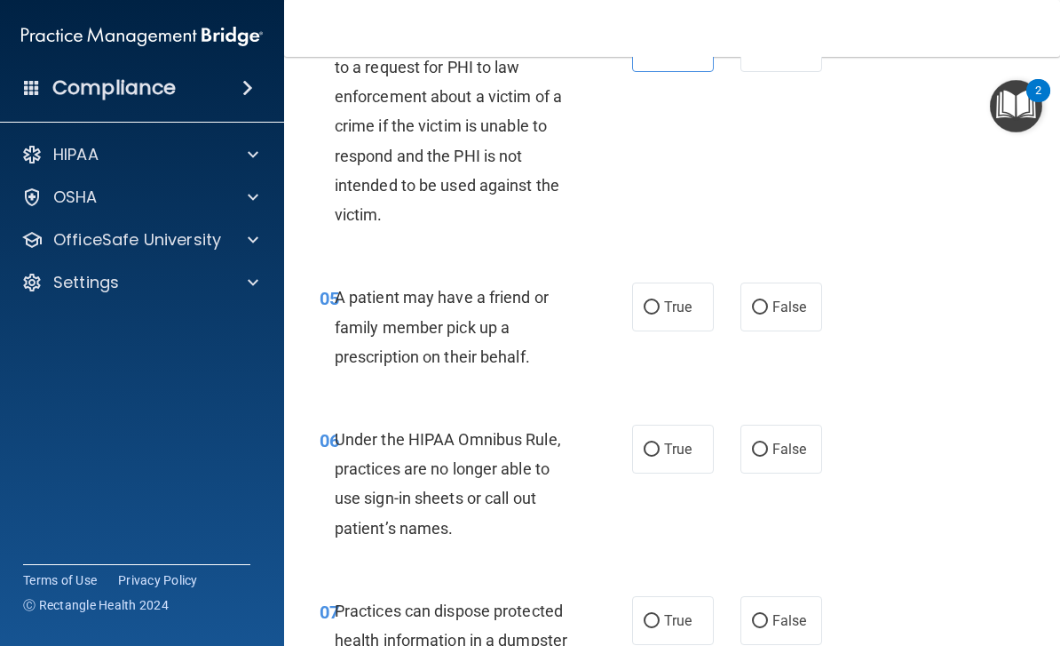
scroll to position [870, 0]
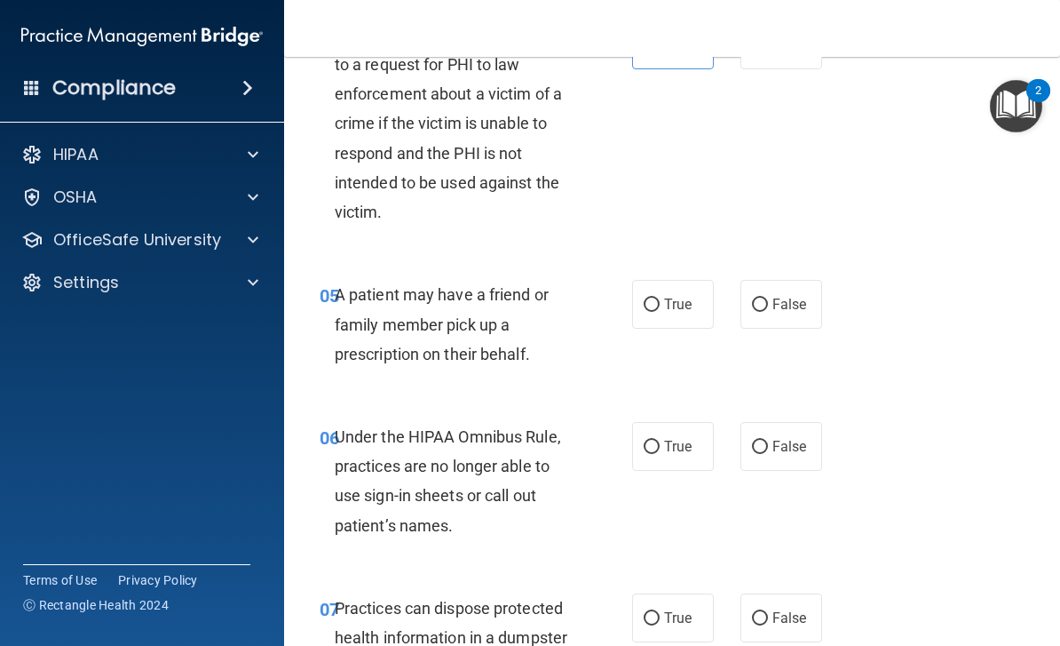
click at [672, 296] on span "True" at bounding box center [678, 304] width 28 height 17
click at [660, 298] on input "True" at bounding box center [652, 304] width 16 height 13
radio input "true"
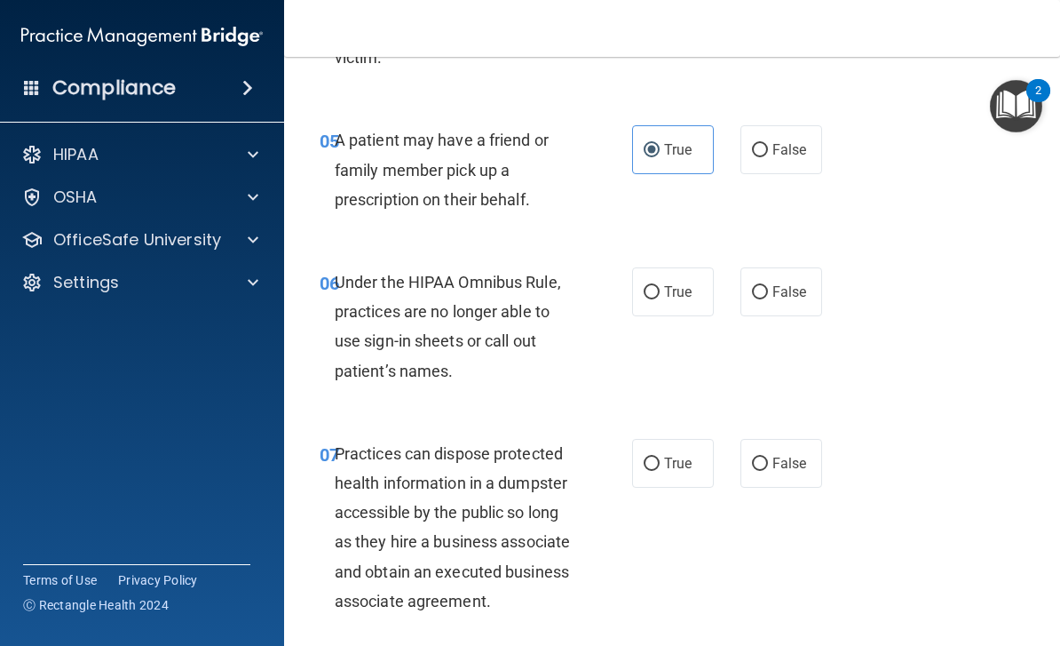
scroll to position [1028, 0]
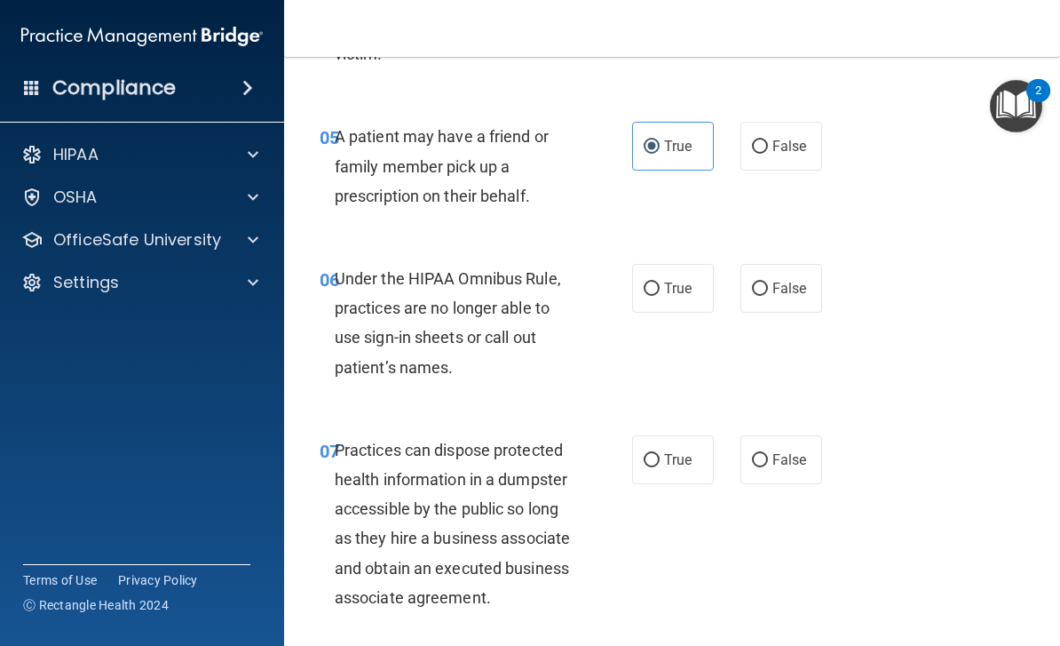
click at [790, 280] on span "False" at bounding box center [790, 288] width 35 height 17
click at [768, 282] on input "False" at bounding box center [760, 288] width 16 height 13
radio input "true"
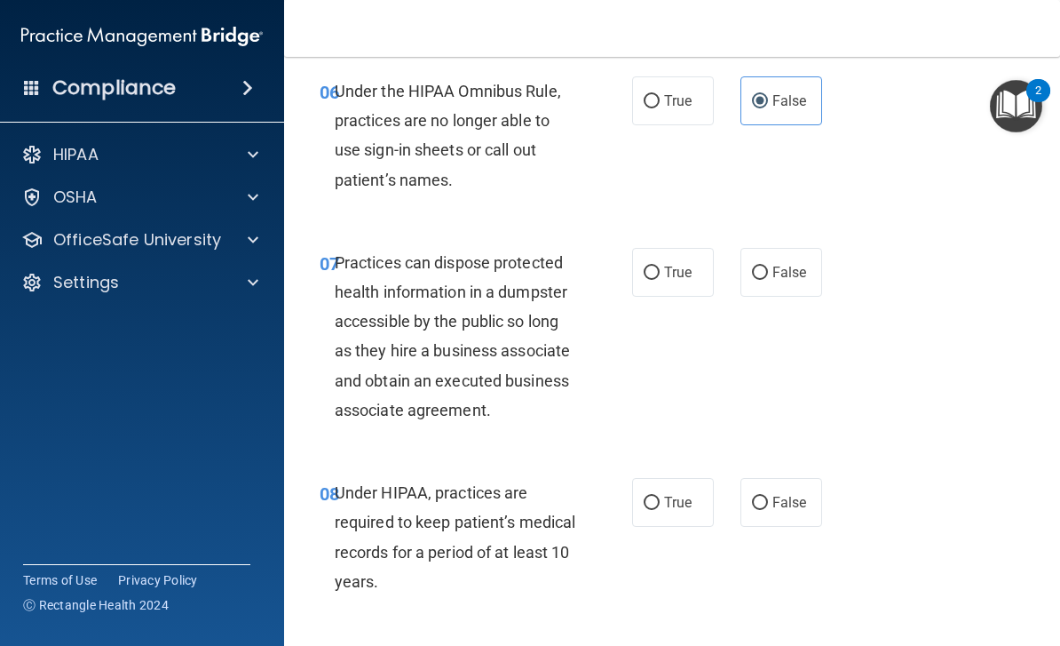
scroll to position [1218, 0]
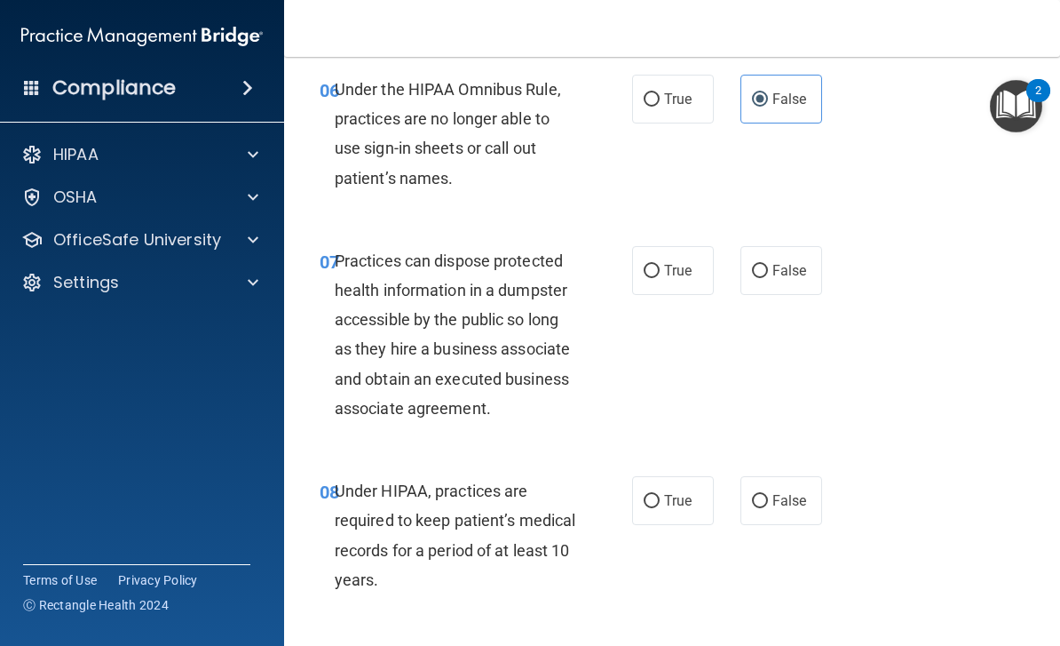
click at [784, 262] on span "False" at bounding box center [790, 270] width 35 height 17
click at [768, 265] on input "False" at bounding box center [760, 271] width 16 height 13
radio input "true"
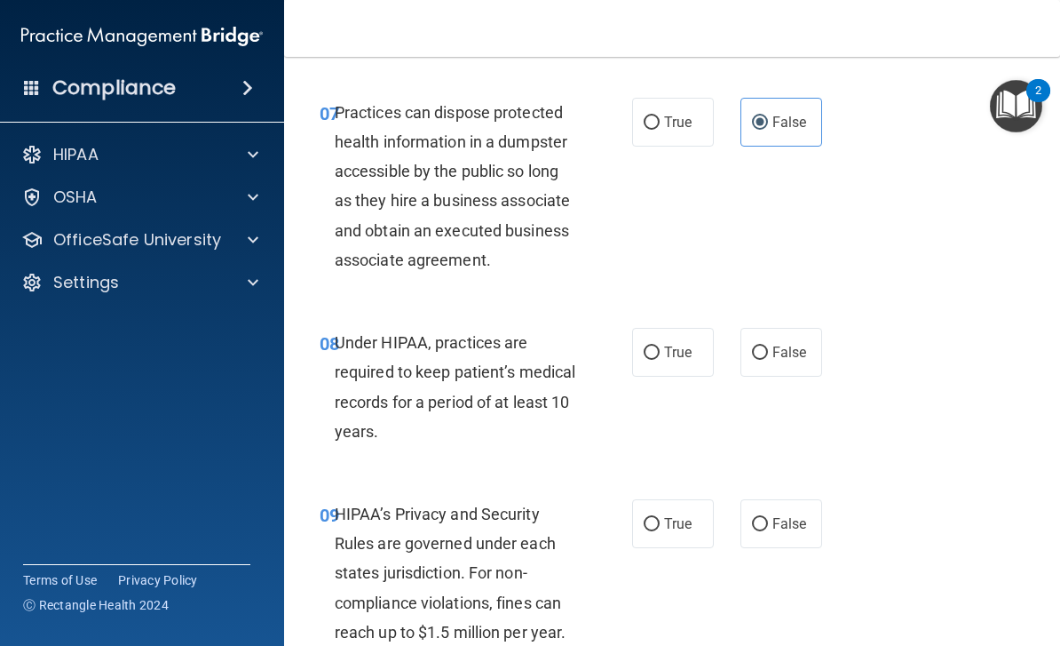
scroll to position [1367, 0]
click at [798, 343] on span "False" at bounding box center [790, 351] width 35 height 17
click at [768, 345] on input "False" at bounding box center [760, 351] width 16 height 13
radio input "true"
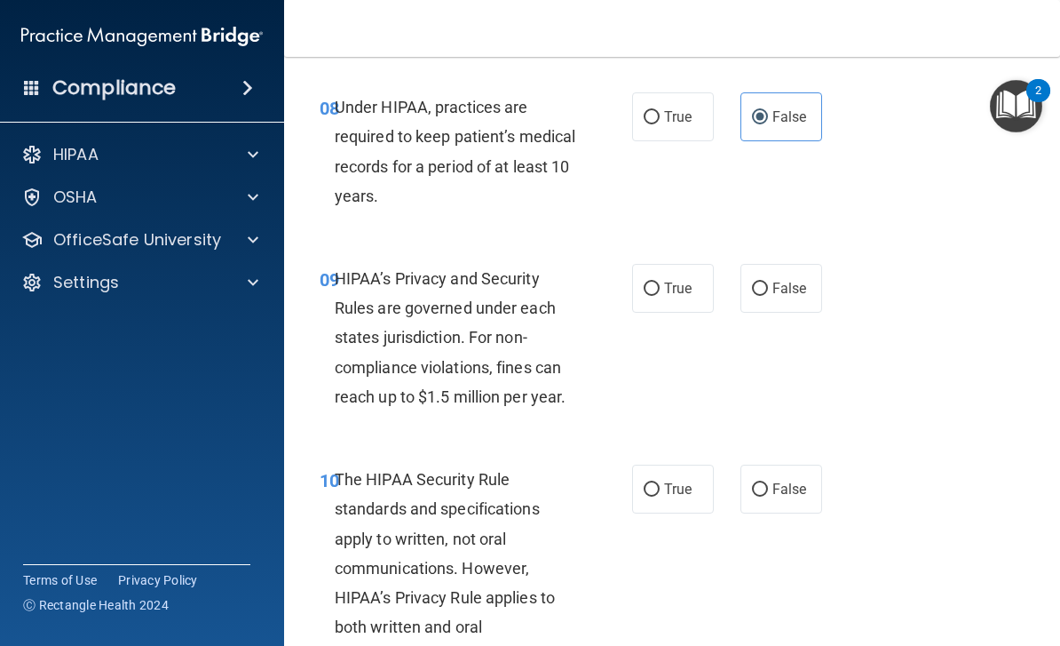
scroll to position [1602, 0]
click at [798, 279] on span "False" at bounding box center [790, 287] width 35 height 17
click at [768, 282] on input "False" at bounding box center [760, 288] width 16 height 13
radio input "true"
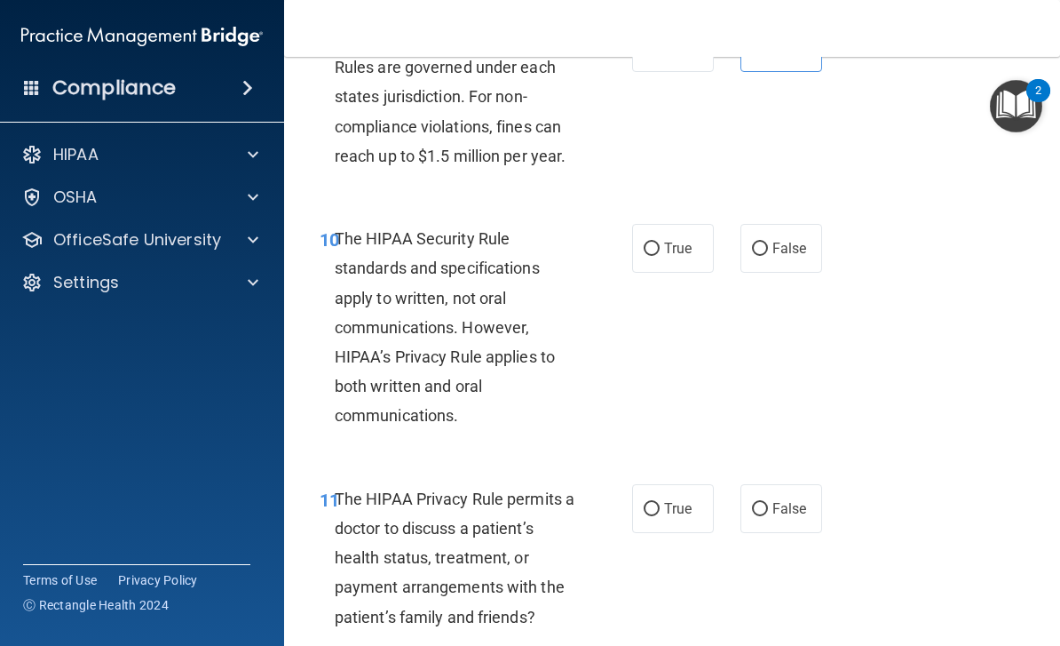
scroll to position [1847, 0]
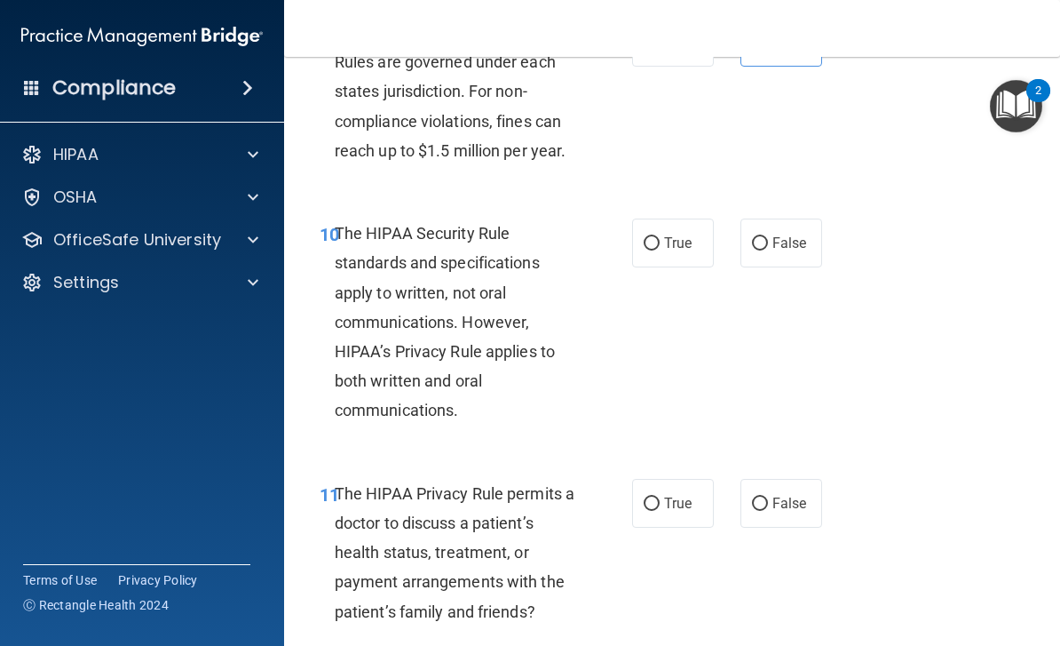
click at [667, 234] on span "True" at bounding box center [678, 242] width 28 height 17
click at [660, 237] on input "True" at bounding box center [652, 243] width 16 height 13
radio input "true"
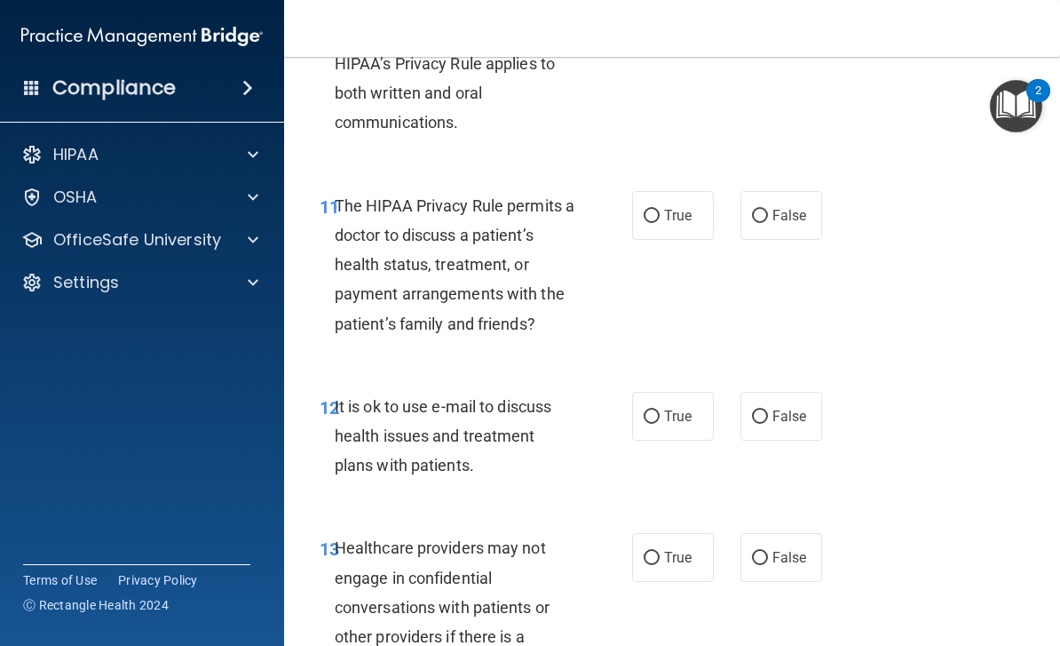
scroll to position [2138, 0]
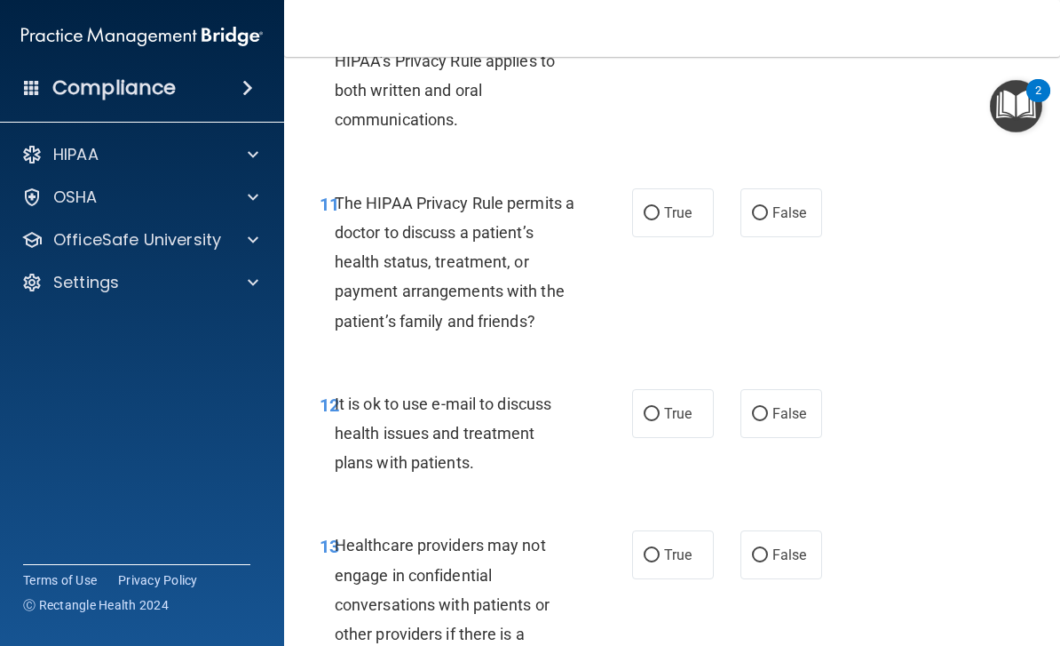
click at [667, 192] on label "True" at bounding box center [673, 212] width 82 height 49
click at [660, 207] on input "True" at bounding box center [652, 213] width 16 height 13
radio input "true"
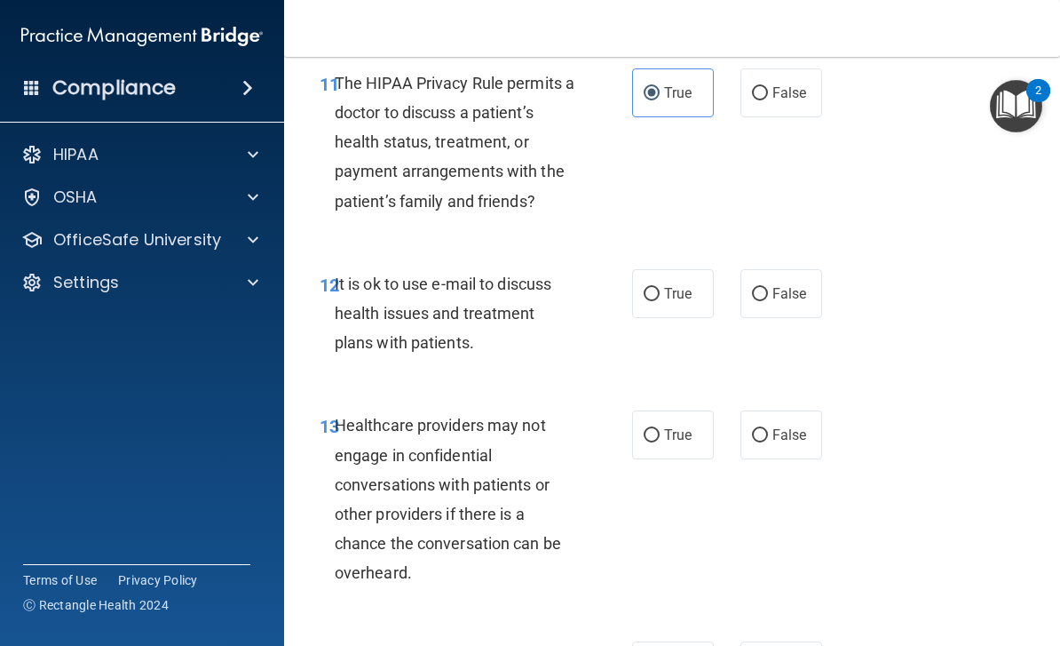
scroll to position [2259, 0]
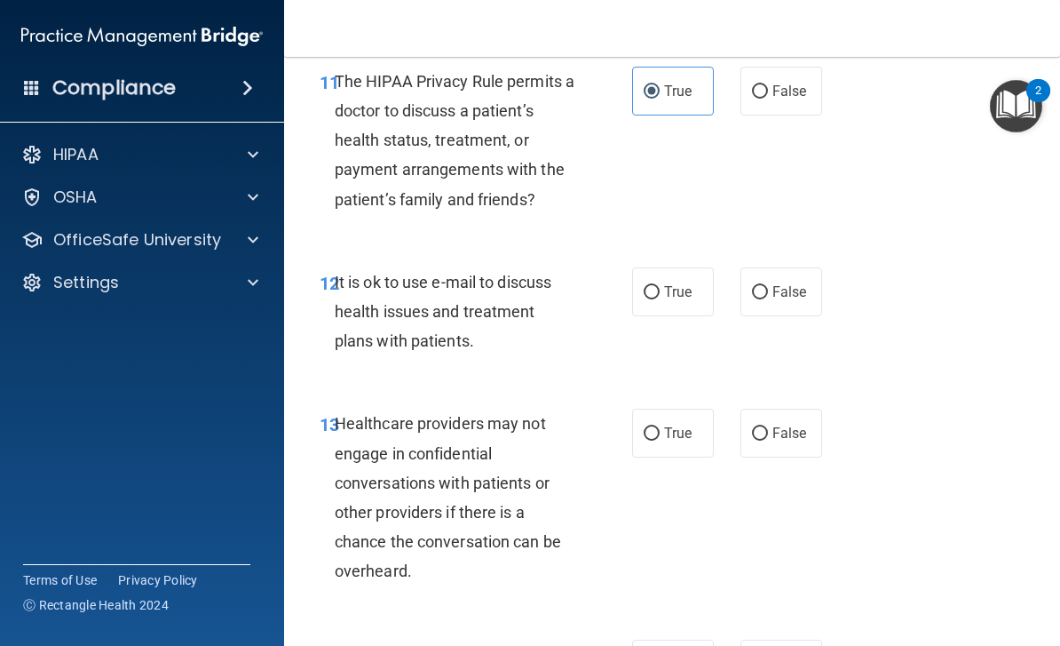
click at [794, 283] on span "False" at bounding box center [790, 291] width 35 height 17
click at [768, 286] on input "False" at bounding box center [760, 292] width 16 height 13
radio input "true"
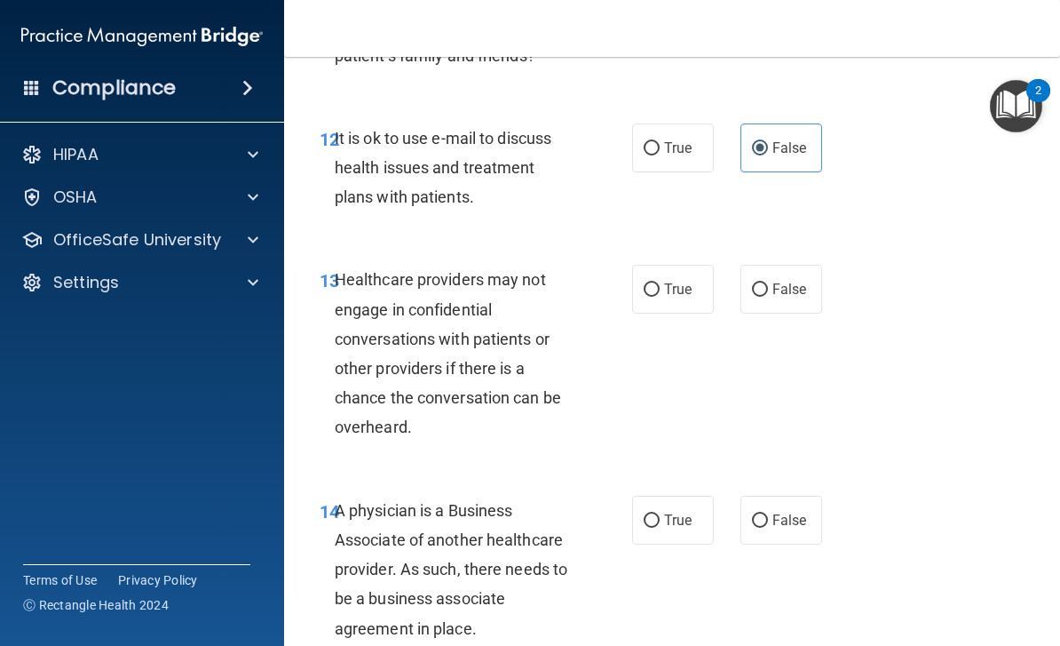
scroll to position [2407, 0]
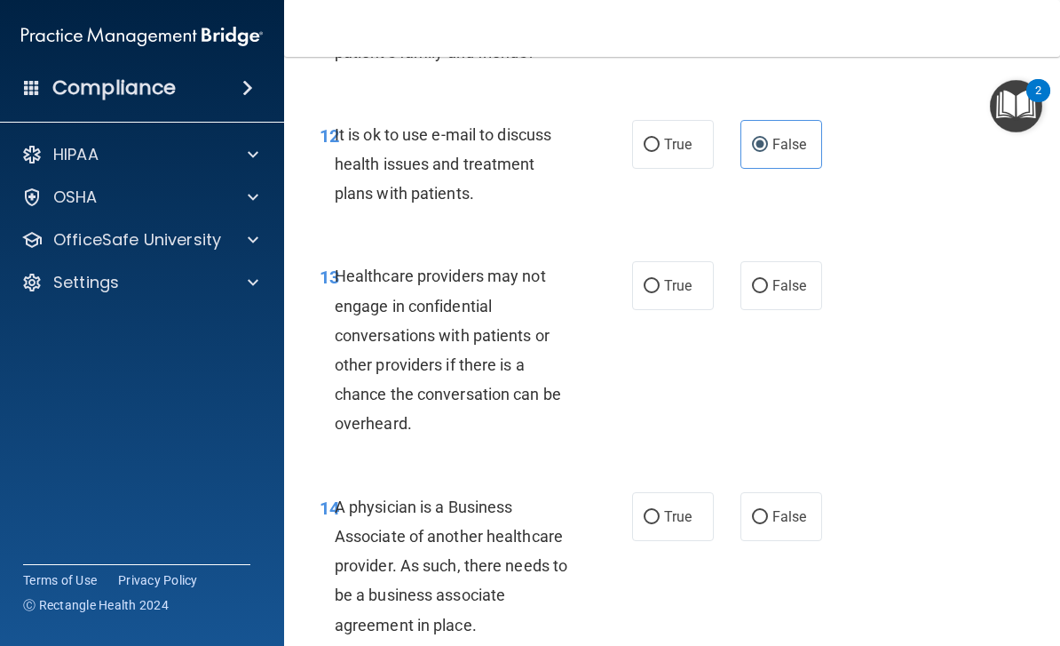
click at [792, 277] on span "False" at bounding box center [790, 285] width 35 height 17
click at [768, 280] on input "False" at bounding box center [760, 286] width 16 height 13
radio input "true"
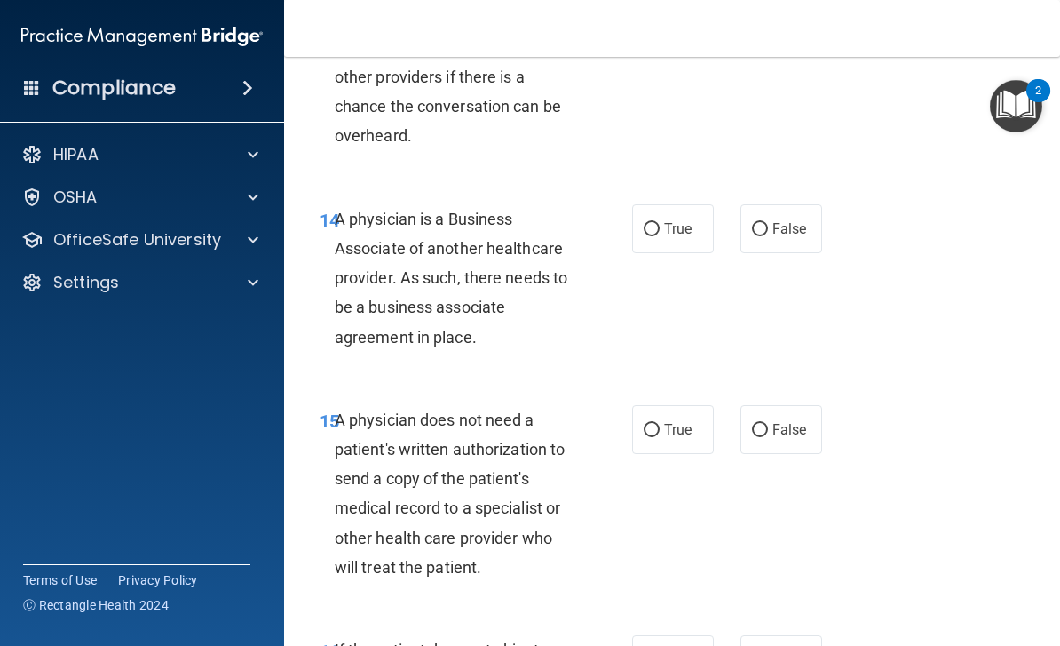
scroll to position [2695, 0]
click at [680, 219] on span "True" at bounding box center [678, 227] width 28 height 17
click at [660, 222] on input "True" at bounding box center [652, 228] width 16 height 13
radio input "true"
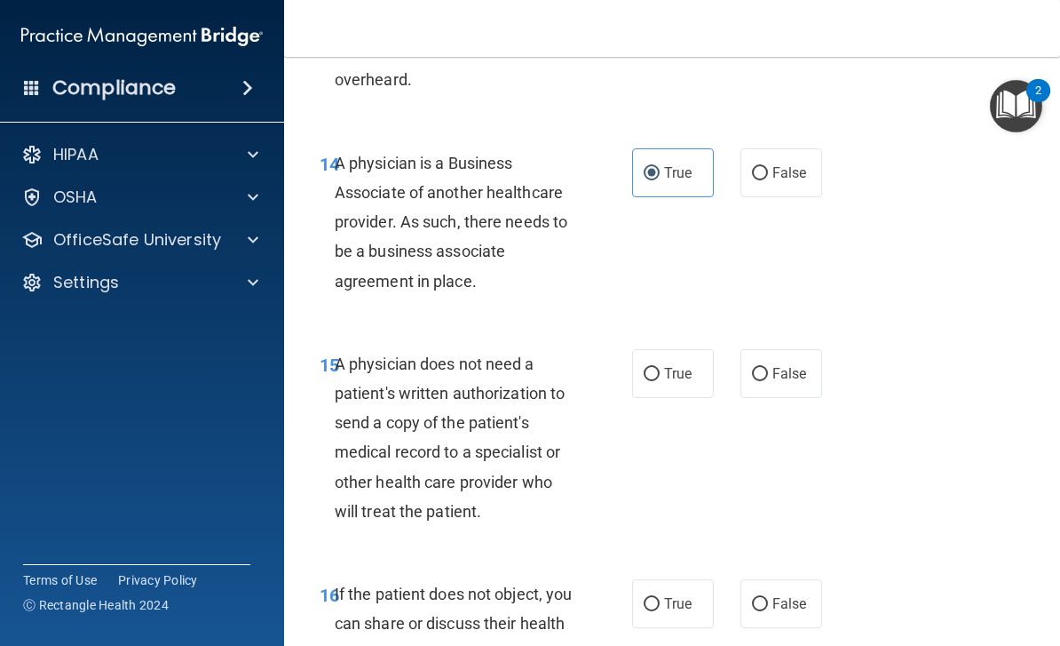
scroll to position [2734, 0]
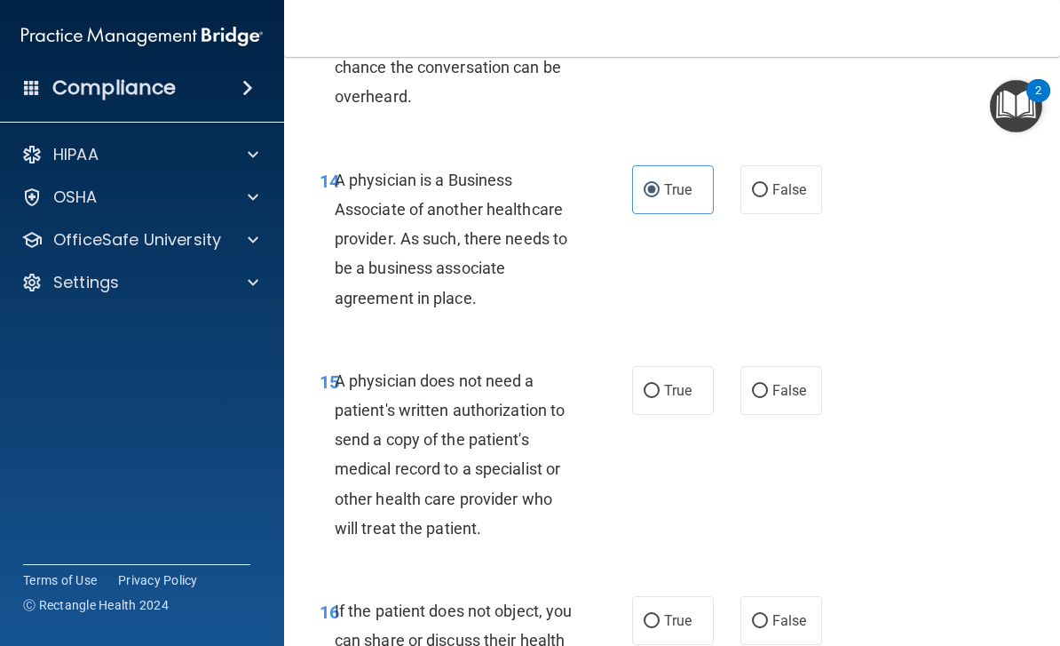
click at [783, 165] on label "False" at bounding box center [782, 189] width 82 height 49
click at [768, 184] on input "False" at bounding box center [760, 190] width 16 height 13
radio input "true"
radio input "false"
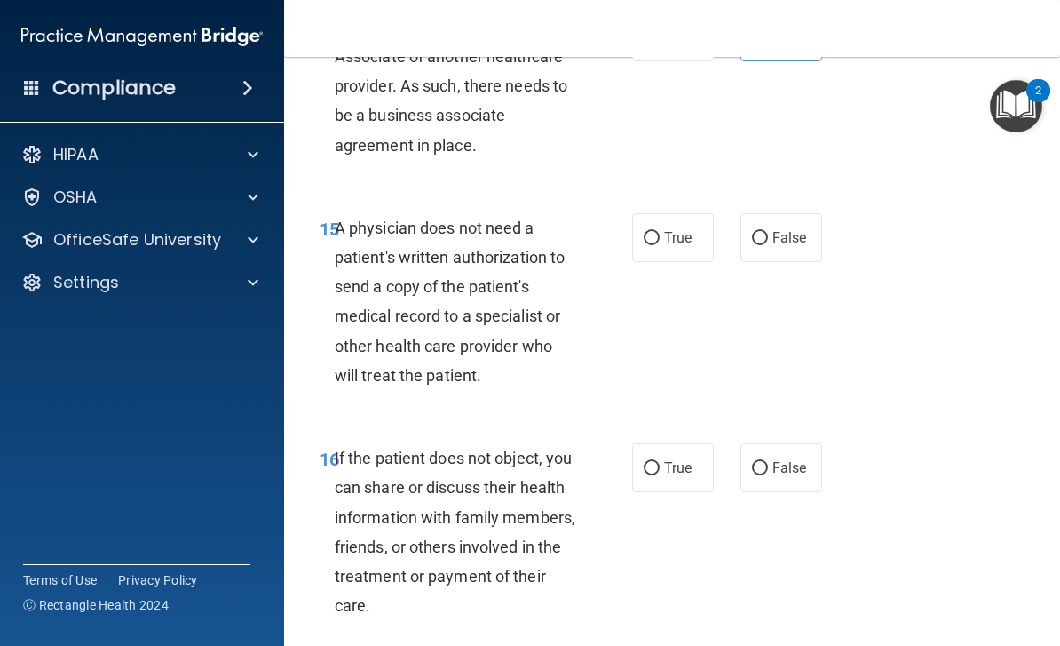
scroll to position [2887, 0]
click at [668, 212] on label "True" at bounding box center [673, 236] width 82 height 49
click at [660, 231] on input "True" at bounding box center [652, 237] width 16 height 13
radio input "true"
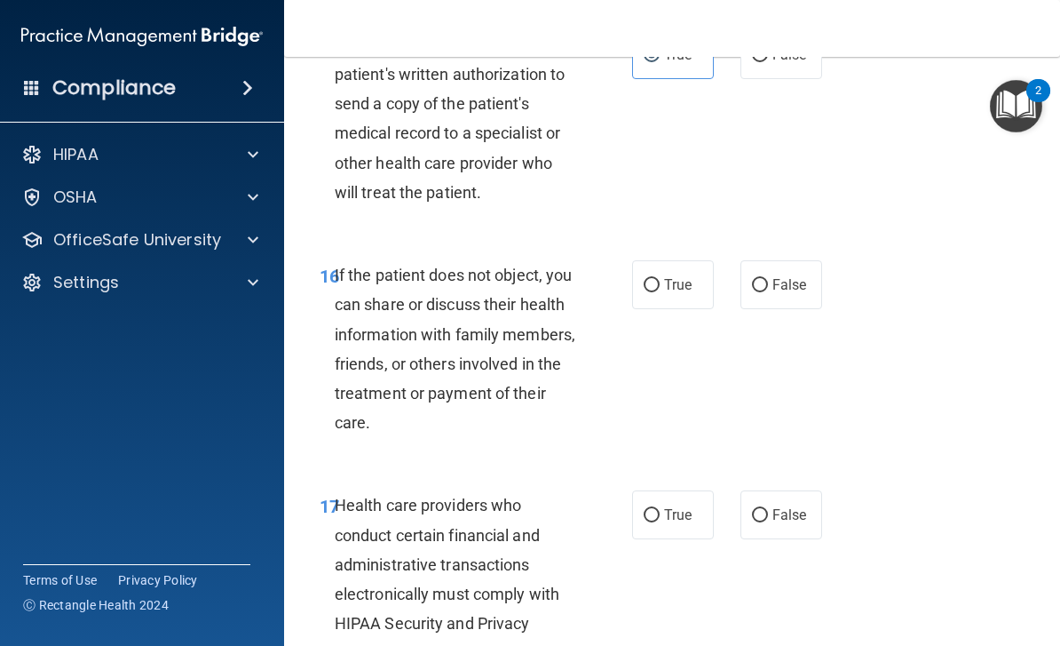
scroll to position [3070, 0]
click at [673, 275] on span "True" at bounding box center [678, 283] width 28 height 17
click at [660, 278] on input "True" at bounding box center [652, 284] width 16 height 13
radio input "true"
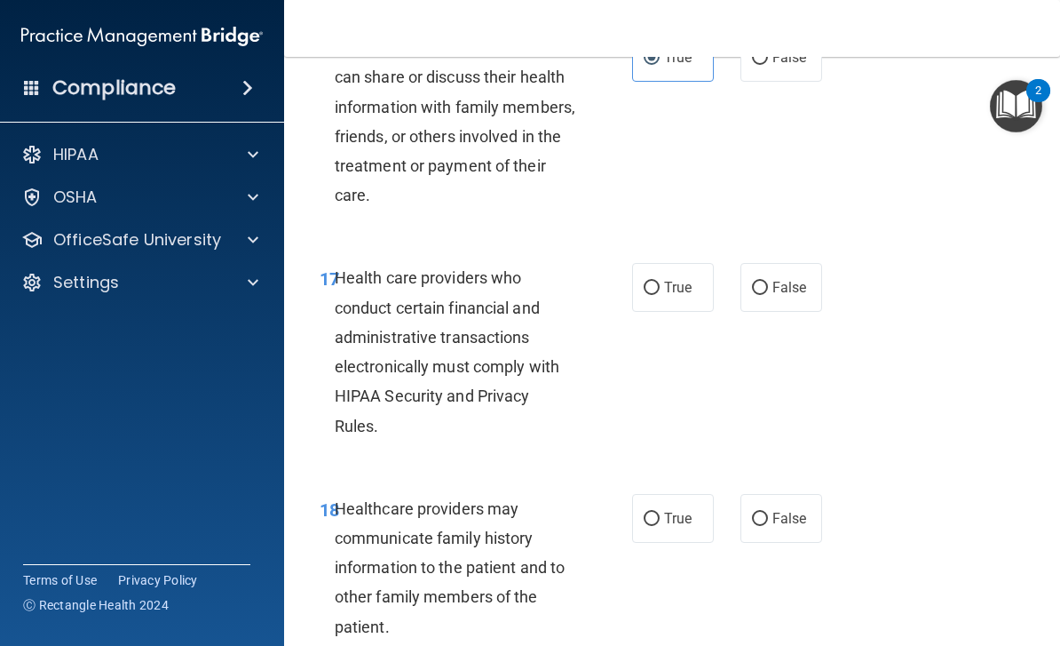
scroll to position [3298, 0]
click at [677, 262] on label "True" at bounding box center [673, 286] width 82 height 49
click at [660, 281] on input "True" at bounding box center [652, 287] width 16 height 13
radio input "true"
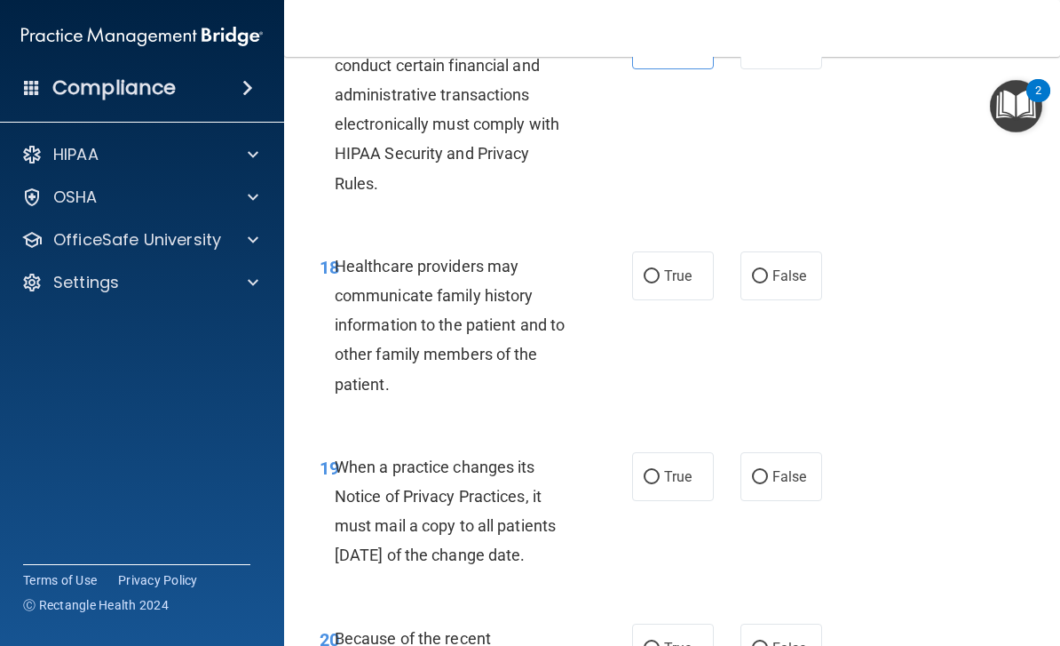
scroll to position [3538, 0]
click at [790, 268] on span "False" at bounding box center [790, 276] width 35 height 17
click at [768, 271] on input "False" at bounding box center [760, 277] width 16 height 13
radio input "true"
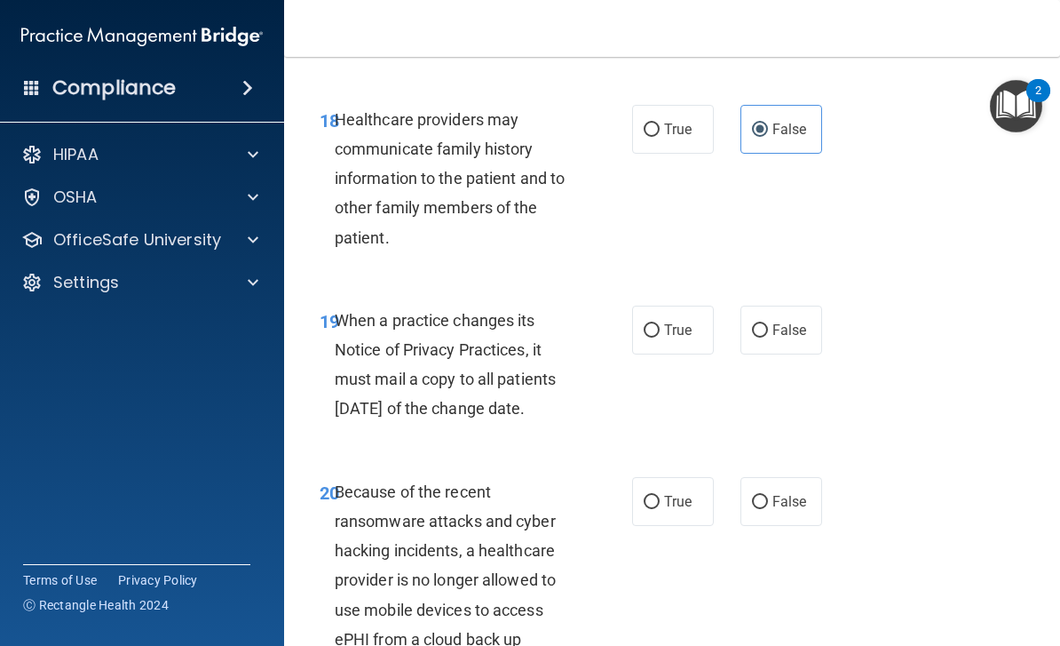
scroll to position [3687, 0]
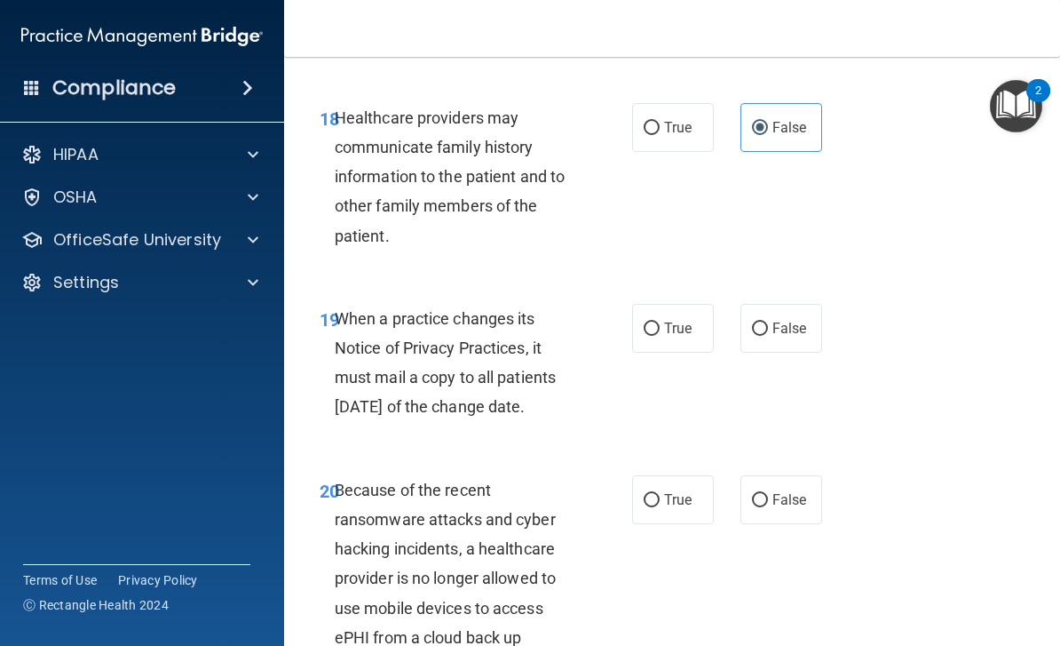
click at [794, 304] on label "False" at bounding box center [782, 328] width 82 height 49
click at [768, 322] on input "False" at bounding box center [760, 328] width 16 height 13
radio input "true"
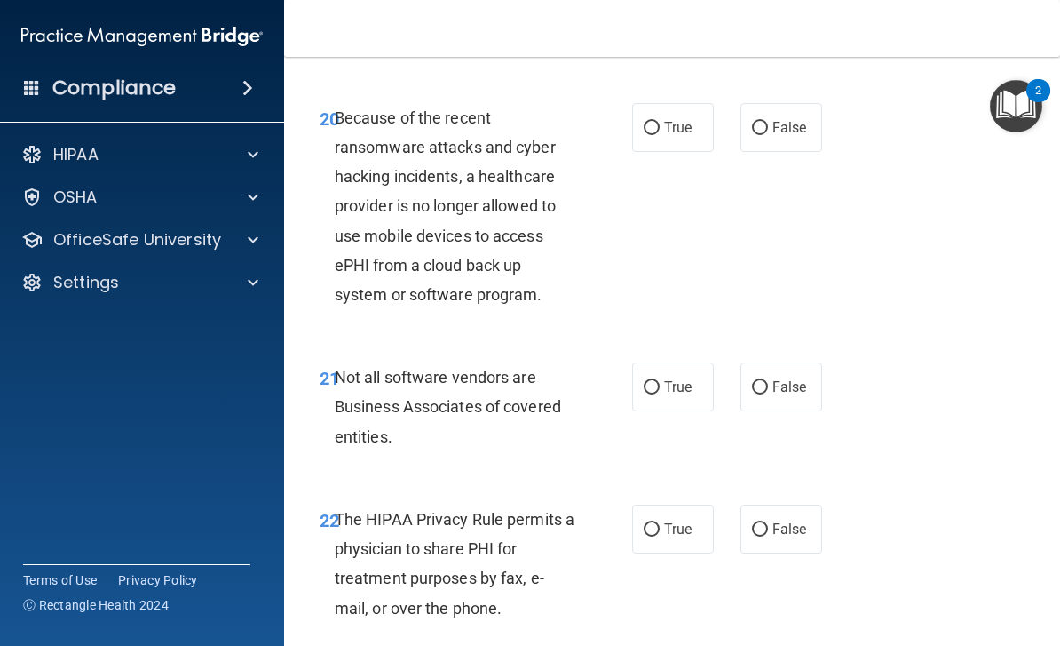
scroll to position [4028, 0]
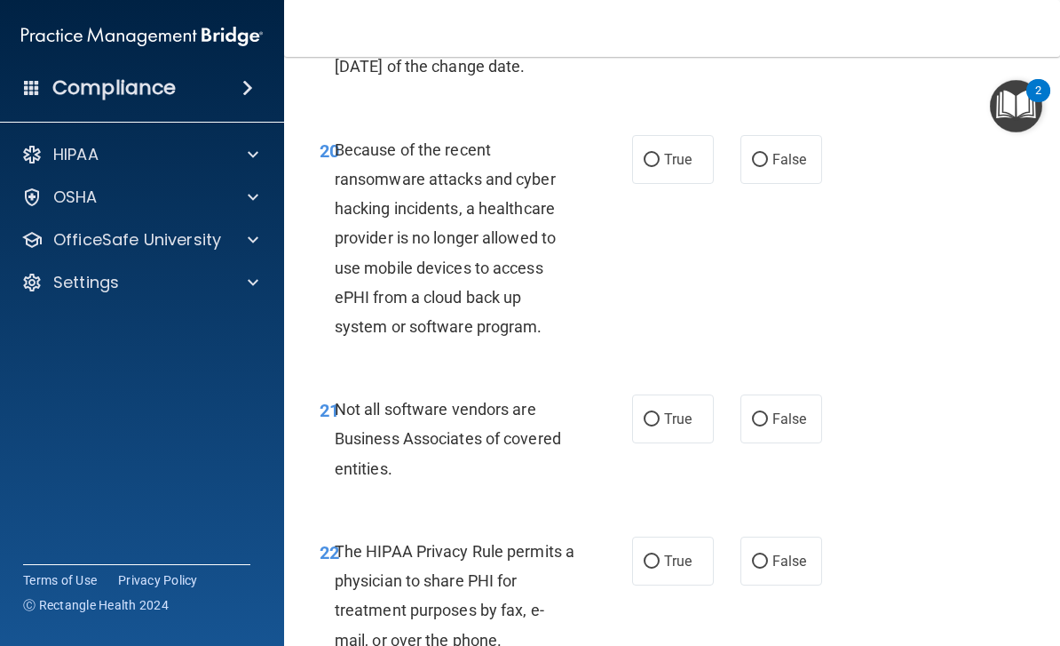
click at [766, 167] on input "False" at bounding box center [760, 160] width 16 height 13
radio input "true"
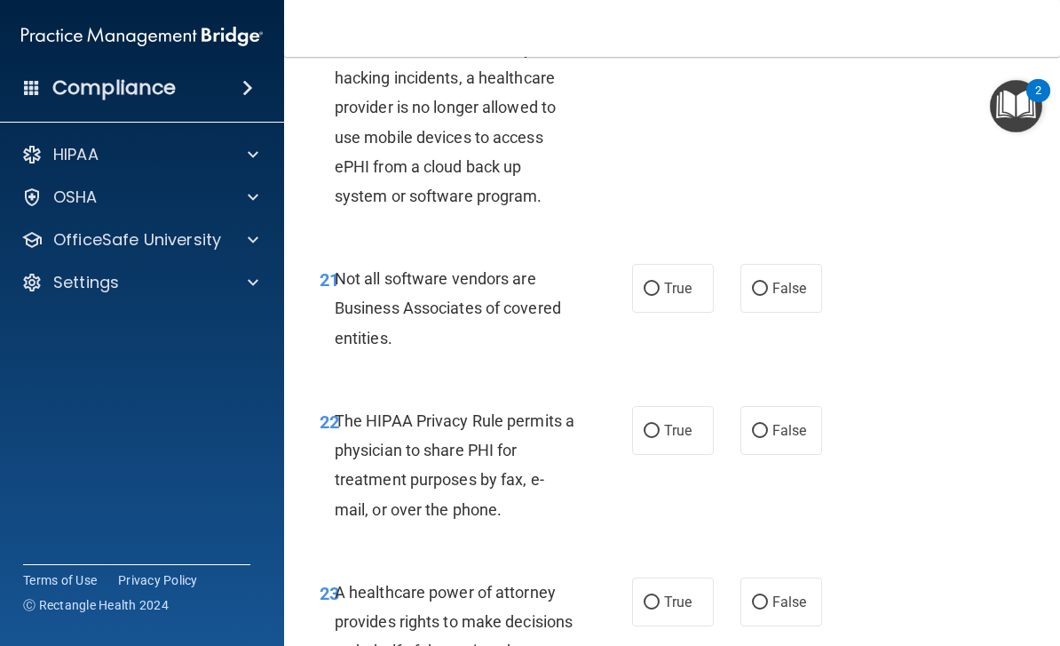
scroll to position [4161, 0]
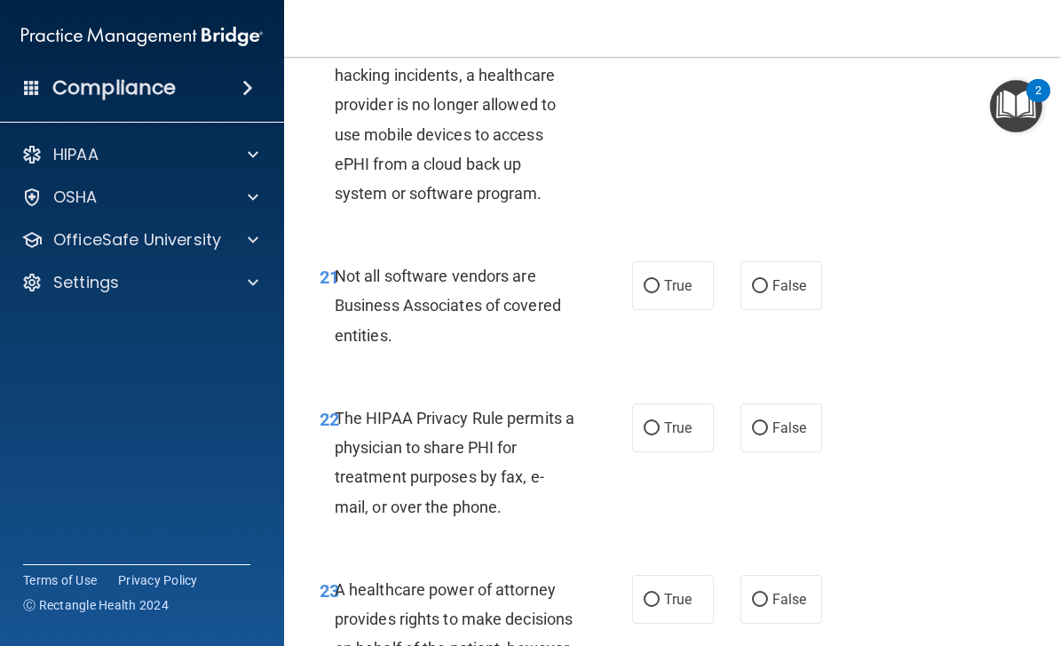
click at [673, 294] on span "True" at bounding box center [678, 285] width 28 height 17
click at [660, 293] on input "True" at bounding box center [652, 286] width 16 height 13
radio input "true"
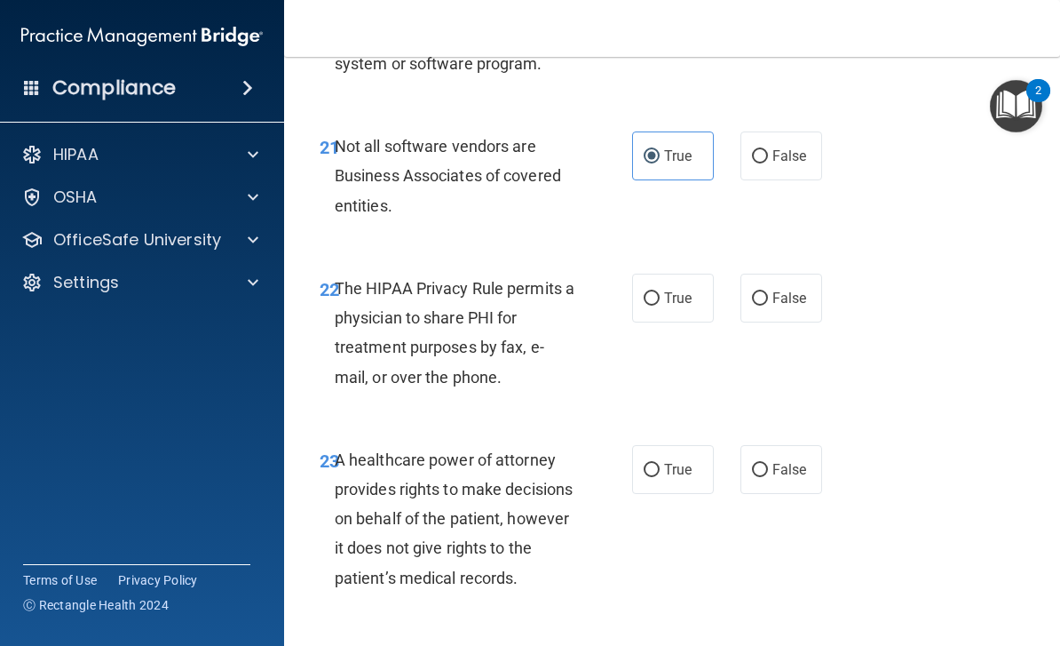
scroll to position [4300, 0]
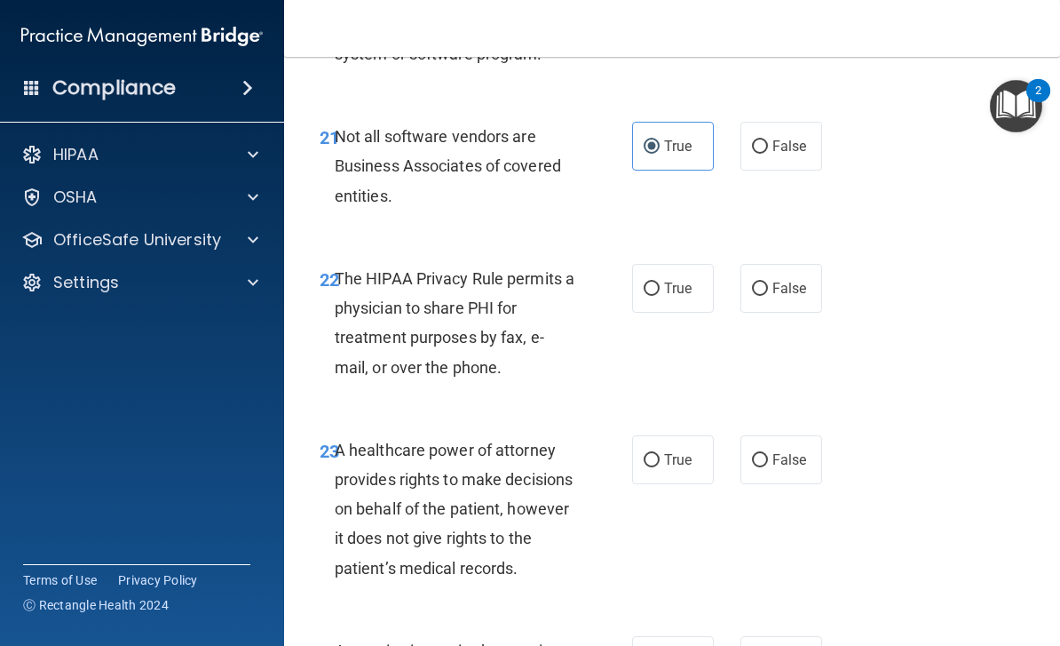
click at [677, 294] on span "True" at bounding box center [678, 288] width 28 height 17
click at [660, 294] on input "True" at bounding box center [652, 288] width 16 height 13
radio input "true"
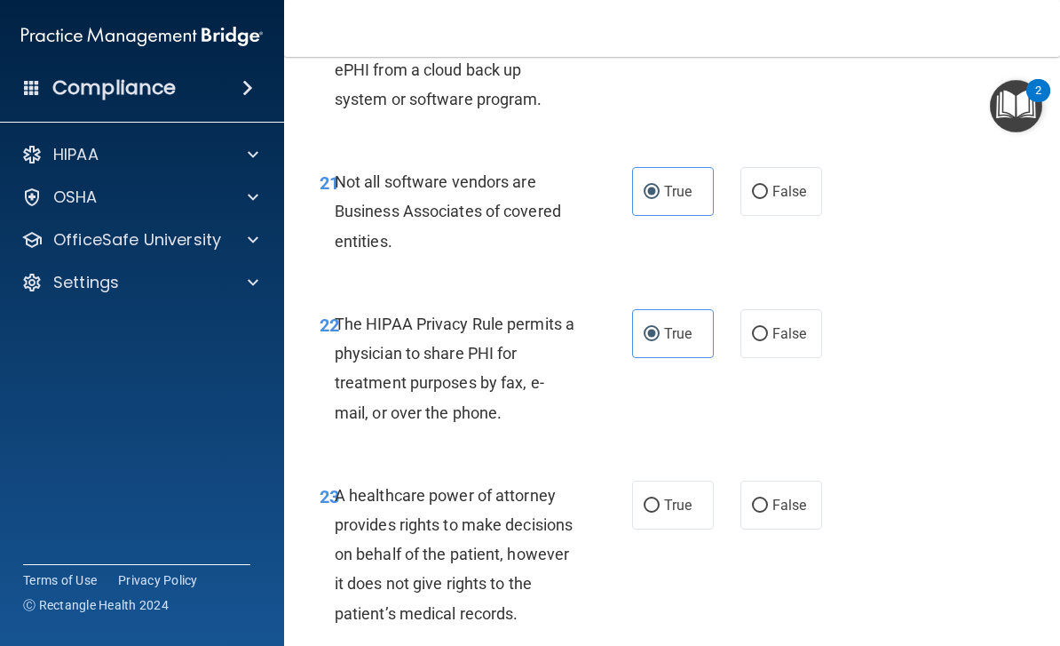
scroll to position [4262, 0]
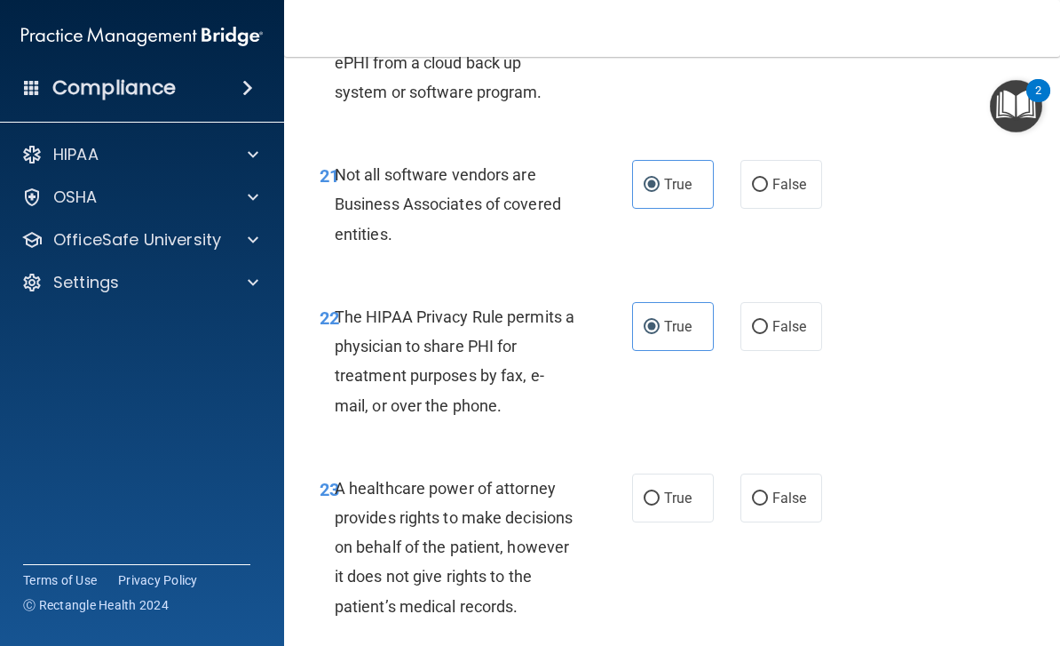
click at [794, 319] on label "False" at bounding box center [782, 326] width 82 height 49
click at [768, 321] on input "False" at bounding box center [760, 327] width 16 height 13
radio input "true"
radio input "false"
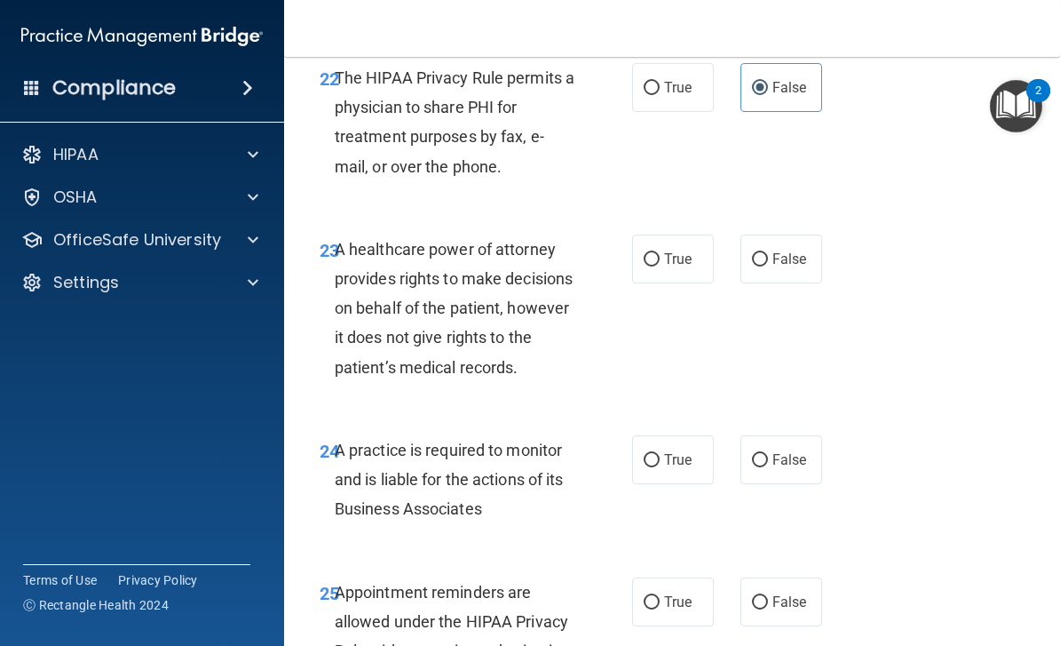
scroll to position [4506, 0]
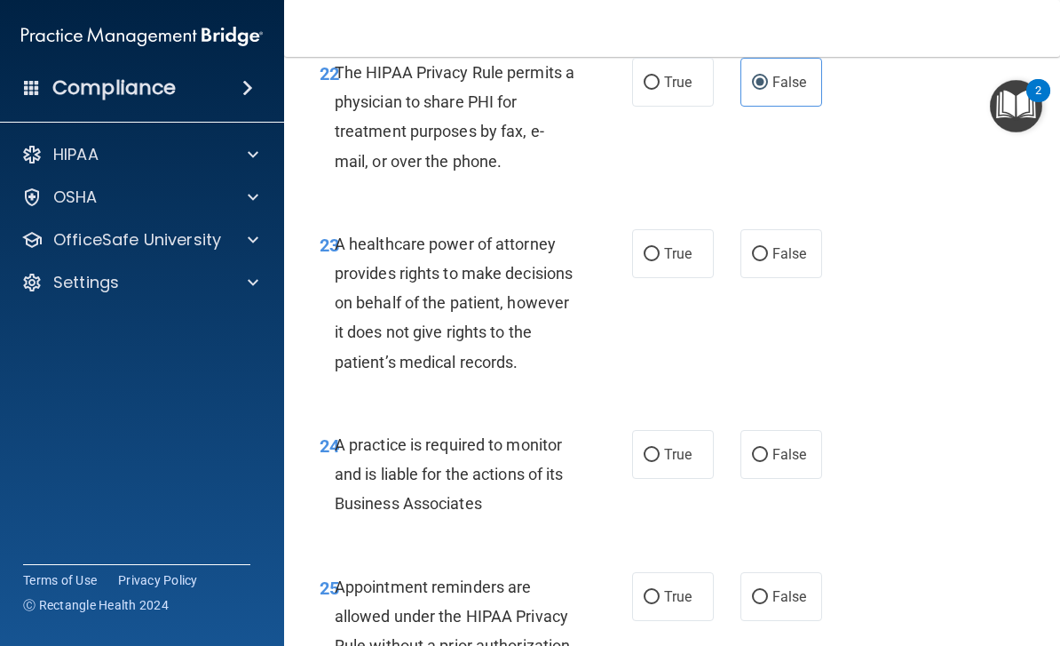
click at [655, 248] on label "True" at bounding box center [673, 253] width 82 height 49
click at [655, 248] on input "True" at bounding box center [652, 254] width 16 height 13
radio input "true"
click at [788, 251] on span "False" at bounding box center [790, 253] width 35 height 17
click at [768, 251] on input "False" at bounding box center [760, 254] width 16 height 13
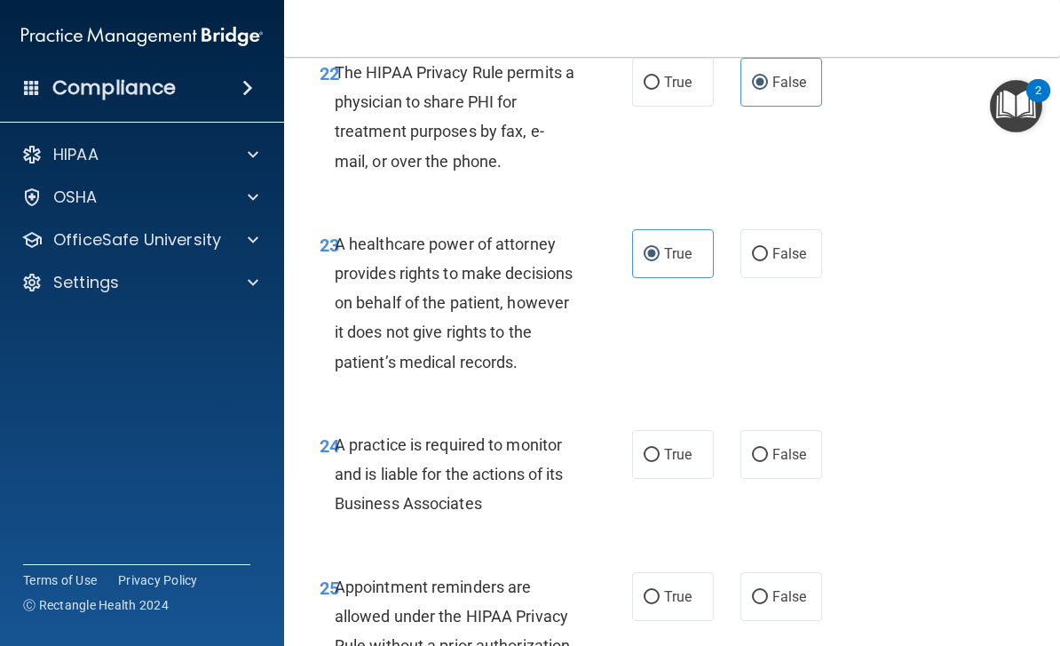
radio input "true"
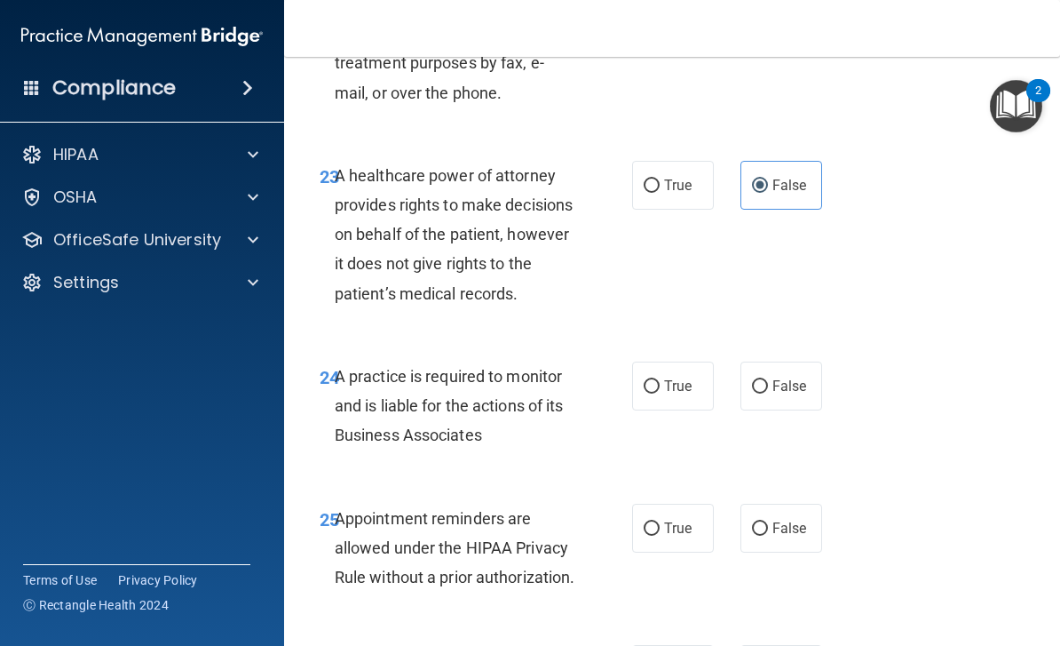
scroll to position [4575, 0]
click at [679, 193] on span "True" at bounding box center [678, 184] width 28 height 17
click at [660, 192] on input "True" at bounding box center [652, 185] width 16 height 13
radio input "true"
radio input "false"
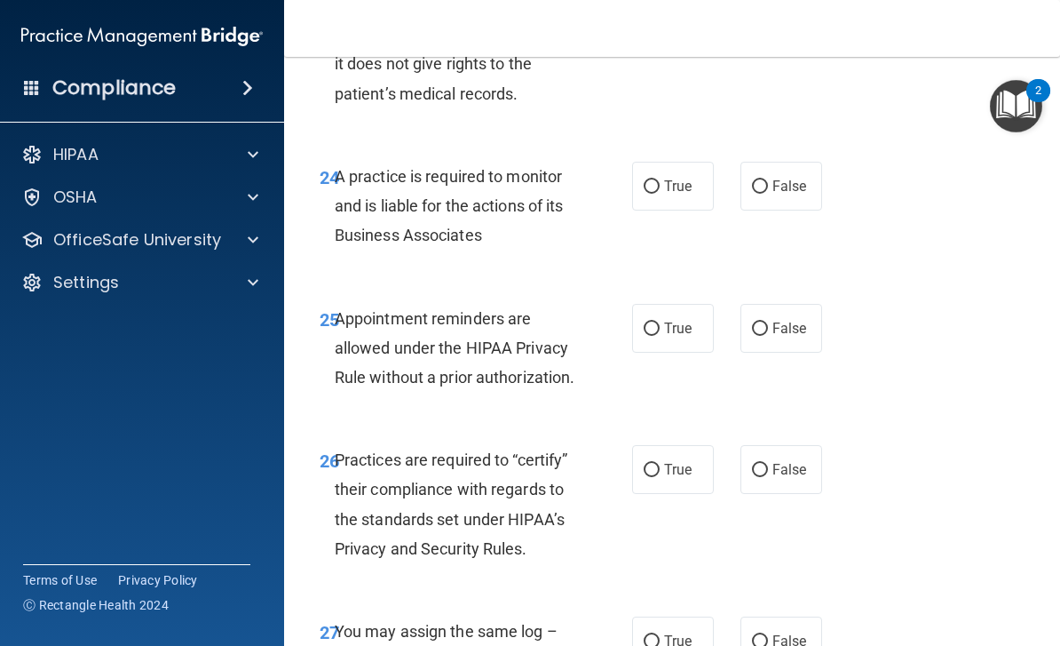
scroll to position [4779, 0]
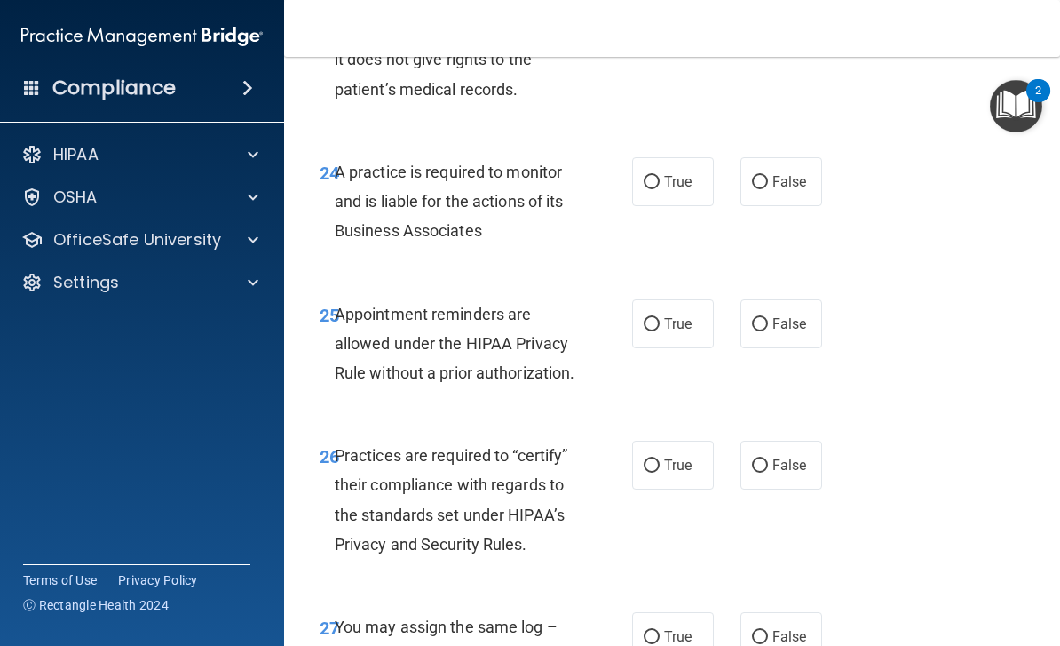
click at [802, 190] on span "False" at bounding box center [790, 181] width 35 height 17
click at [768, 189] on input "False" at bounding box center [760, 182] width 16 height 13
radio input "true"
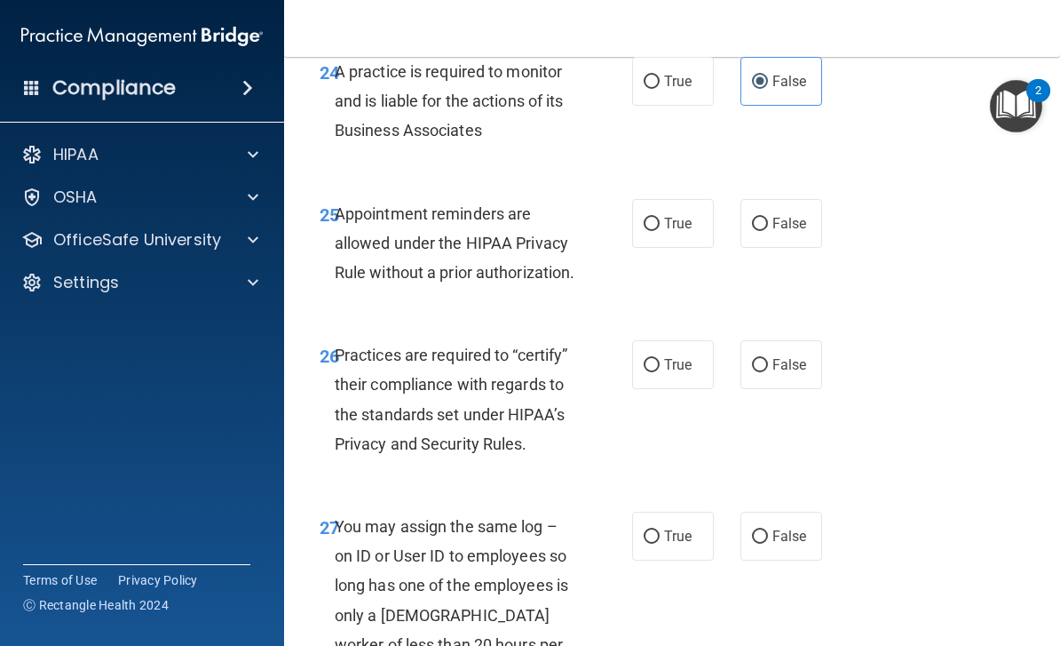
scroll to position [4881, 0]
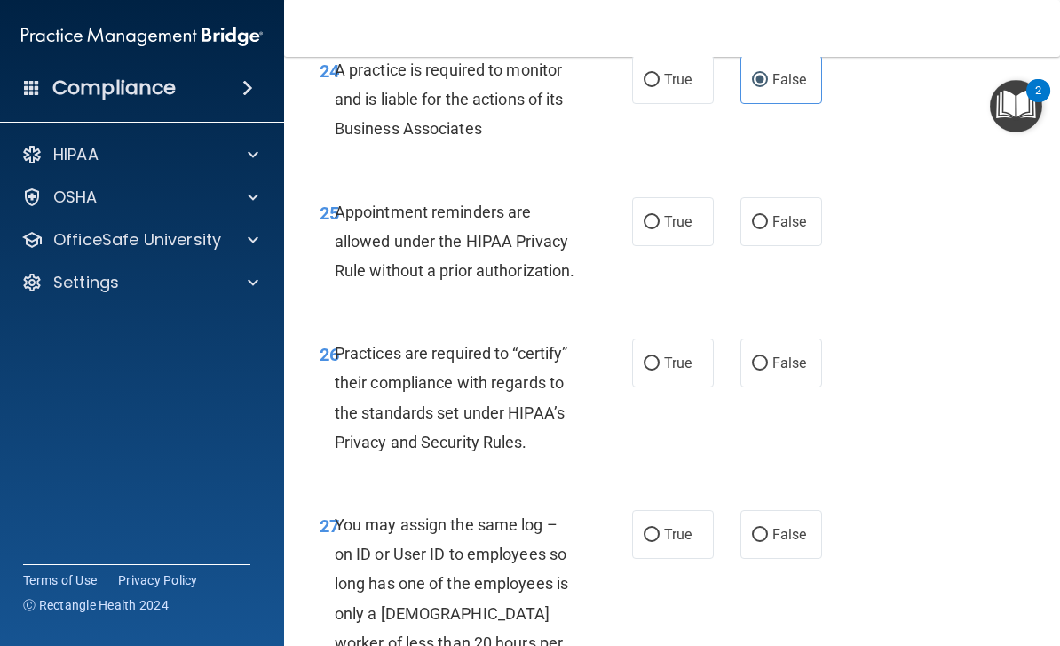
click at [679, 230] on span "True" at bounding box center [678, 221] width 28 height 17
click at [660, 229] on input "True" at bounding box center [652, 222] width 16 height 13
radio input "true"
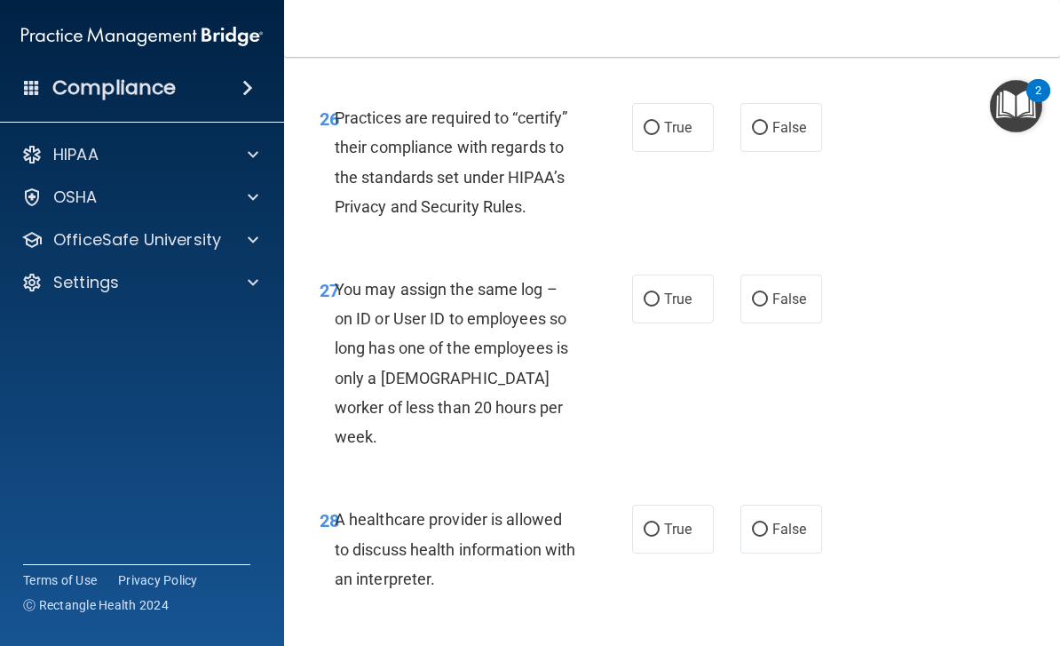
scroll to position [5117, 0]
click at [775, 151] on label "False" at bounding box center [782, 126] width 82 height 49
click at [768, 134] on input "False" at bounding box center [760, 127] width 16 height 13
radio input "true"
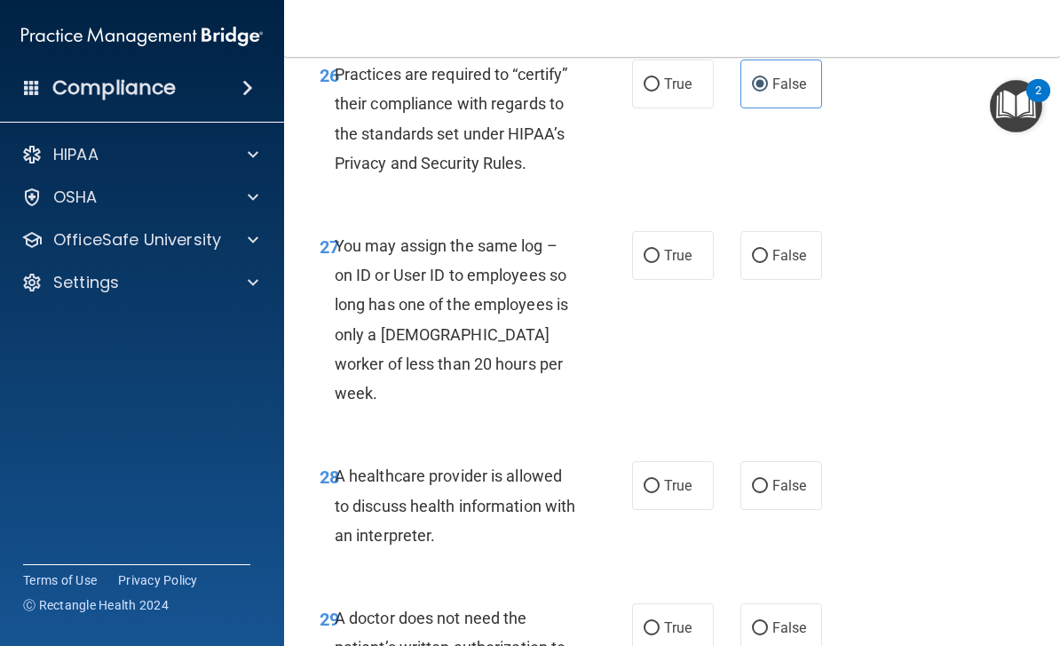
scroll to position [5163, 0]
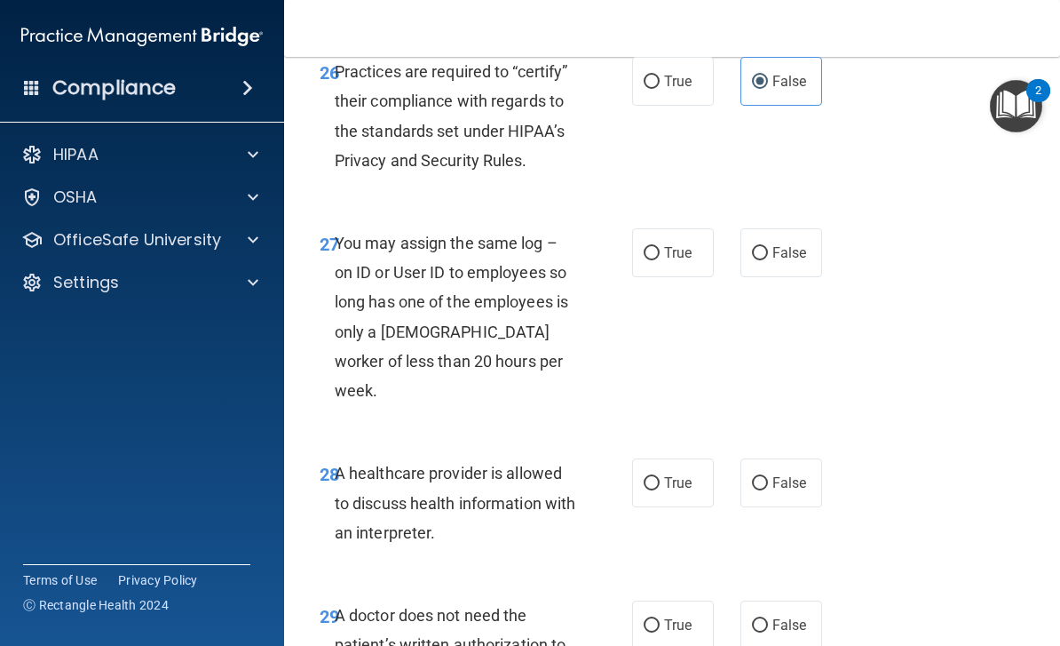
click at [790, 261] on span "False" at bounding box center [790, 252] width 35 height 17
click at [768, 260] on input "False" at bounding box center [760, 253] width 16 height 13
radio input "true"
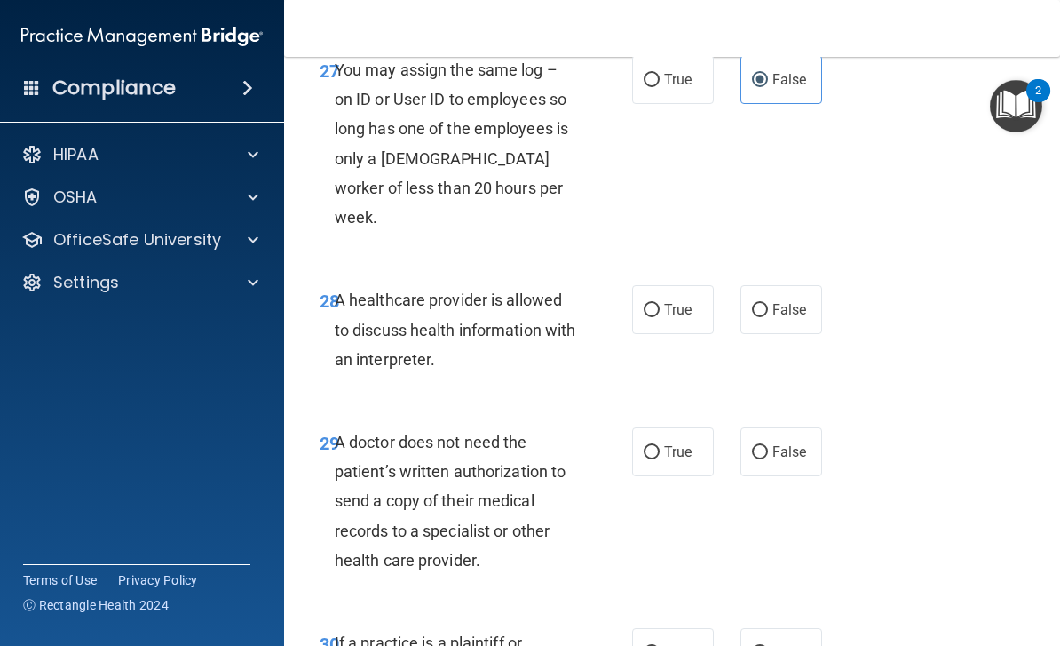
scroll to position [5337, 0]
click at [673, 317] on span "True" at bounding box center [678, 308] width 28 height 17
click at [660, 316] on input "True" at bounding box center [652, 309] width 16 height 13
radio input "true"
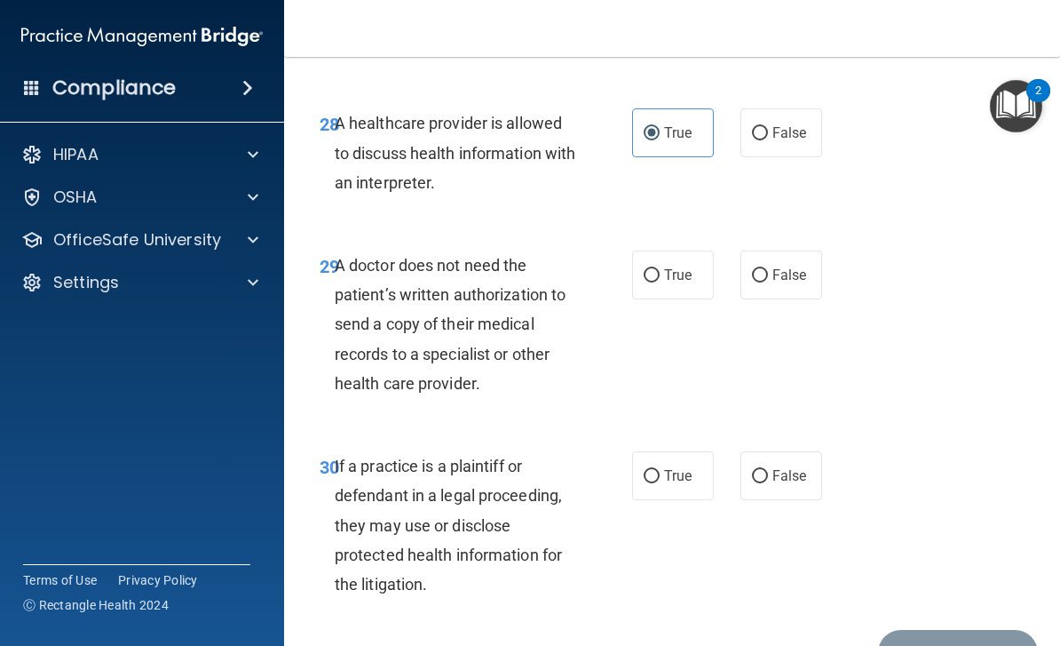
scroll to position [5514, 0]
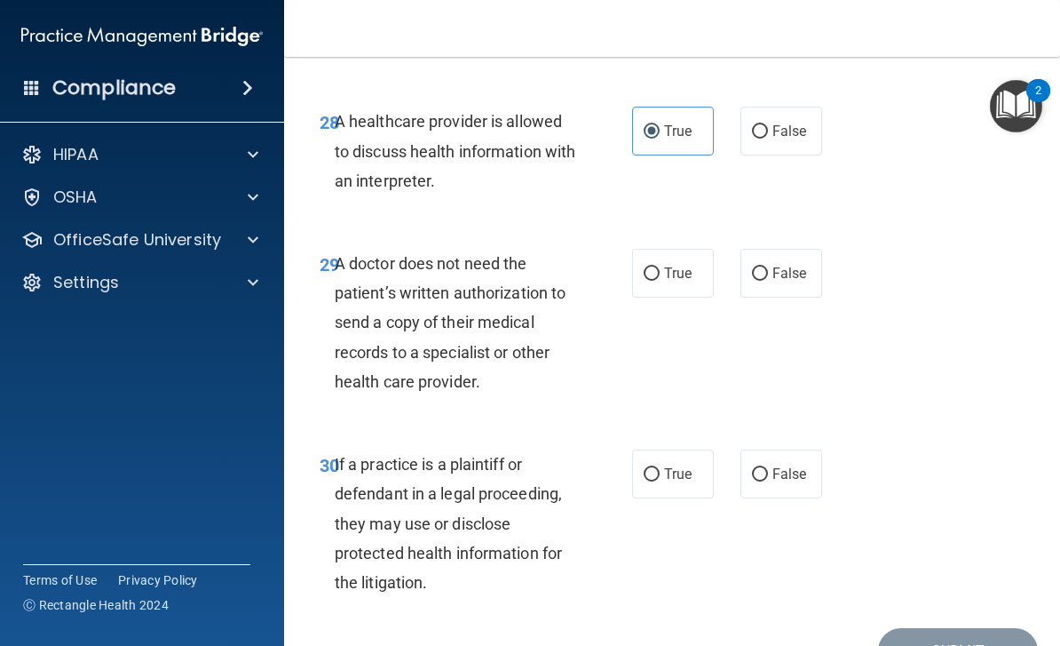
click at [679, 282] on span "True" at bounding box center [678, 273] width 28 height 17
click at [660, 281] on input "True" at bounding box center [652, 273] width 16 height 13
radio input "true"
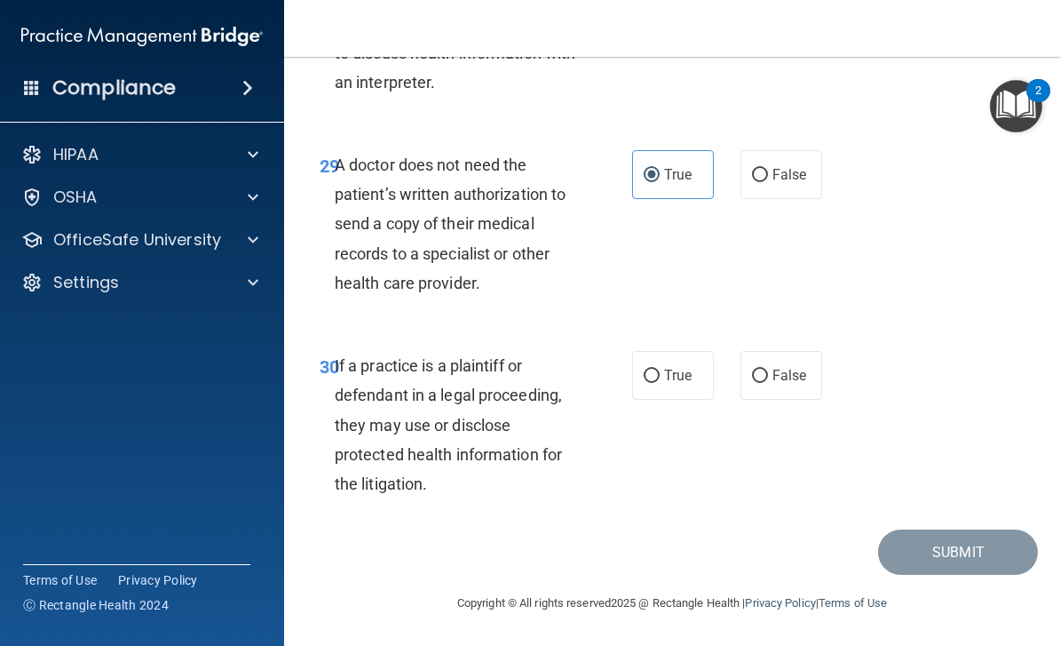
scroll to position [5641, 0]
click at [684, 368] on label "True" at bounding box center [673, 375] width 82 height 49
click at [660, 369] on input "True" at bounding box center [652, 375] width 16 height 13
radio input "true"
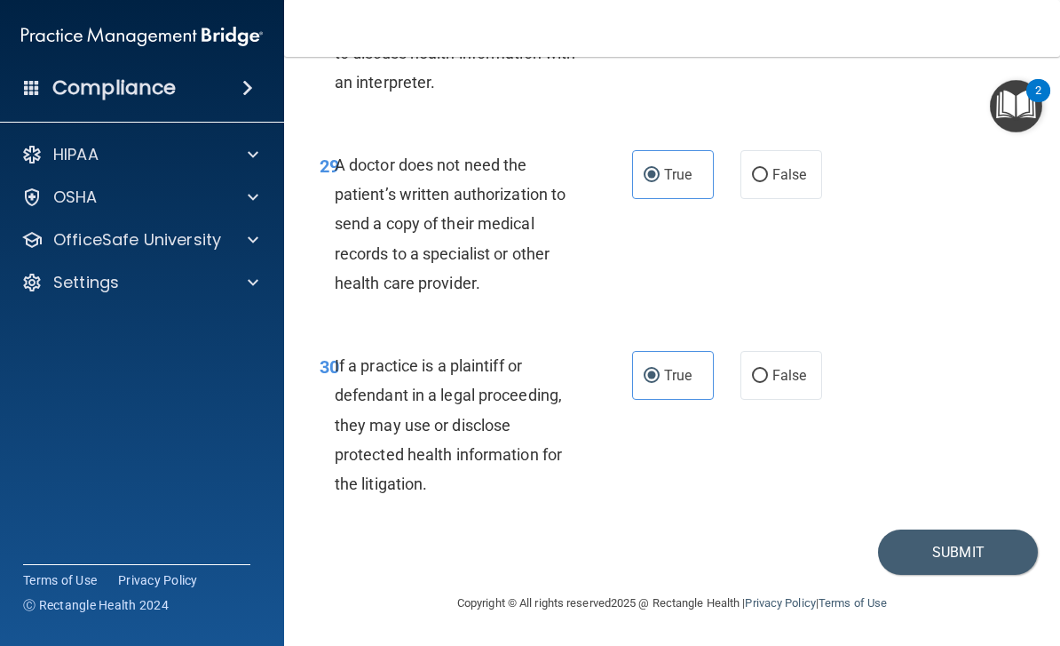
click at [963, 550] on button "Submit" at bounding box center [958, 551] width 160 height 45
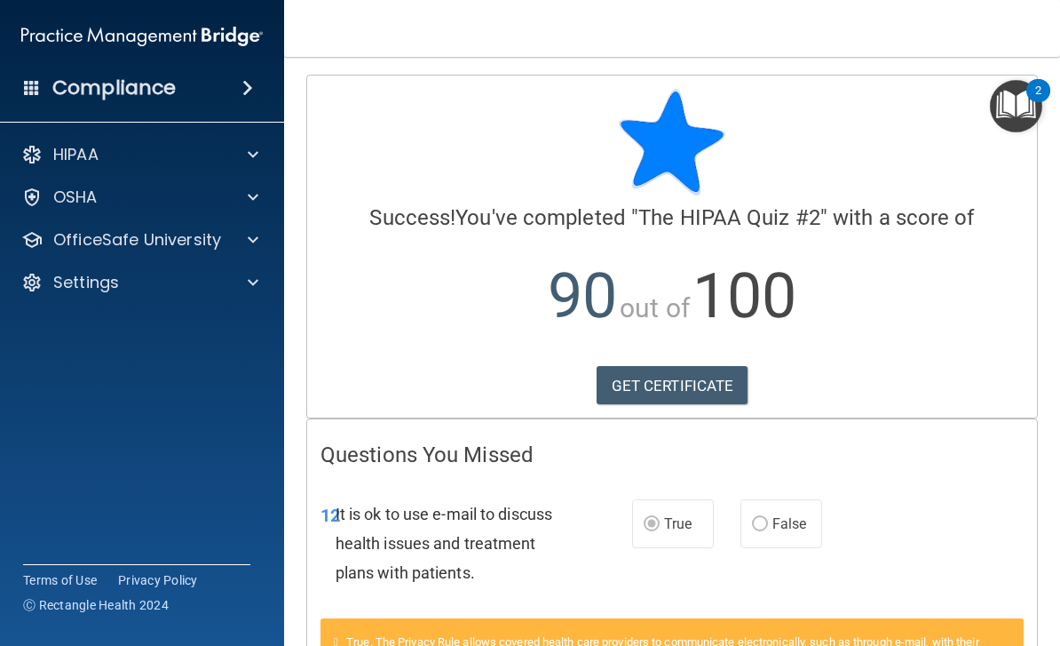
click at [700, 372] on link "GET CERTIFICATE" at bounding box center [673, 385] width 152 height 39
click at [1026, 90] on img "Open Resource Center, 2 new notifications" at bounding box center [1016, 106] width 52 height 52
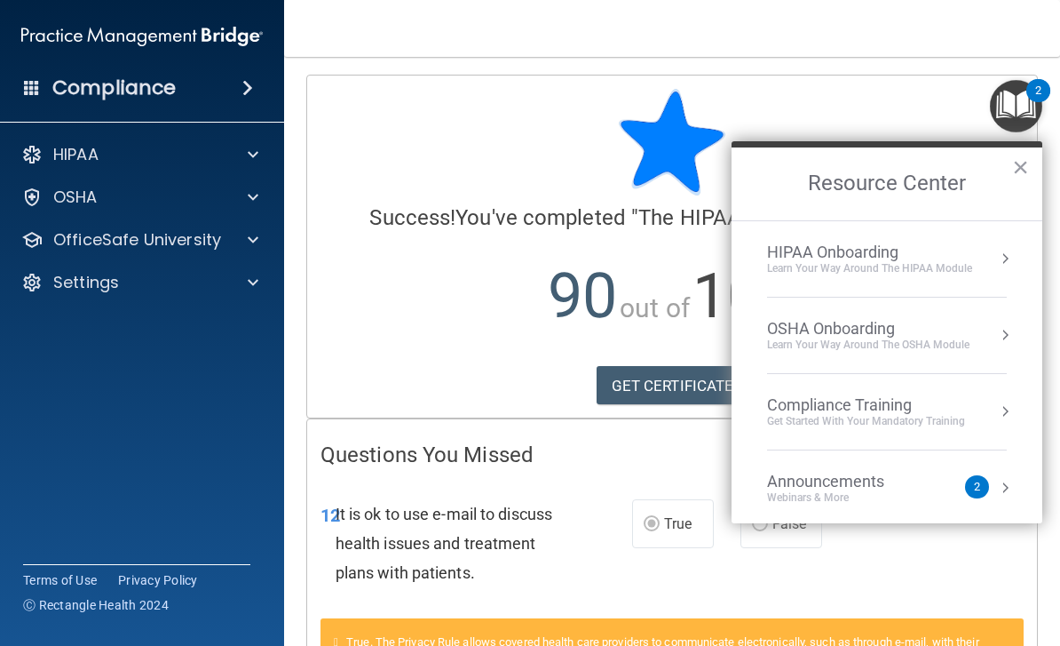
click at [1001, 262] on button "Resource Center" at bounding box center [1005, 259] width 18 height 18
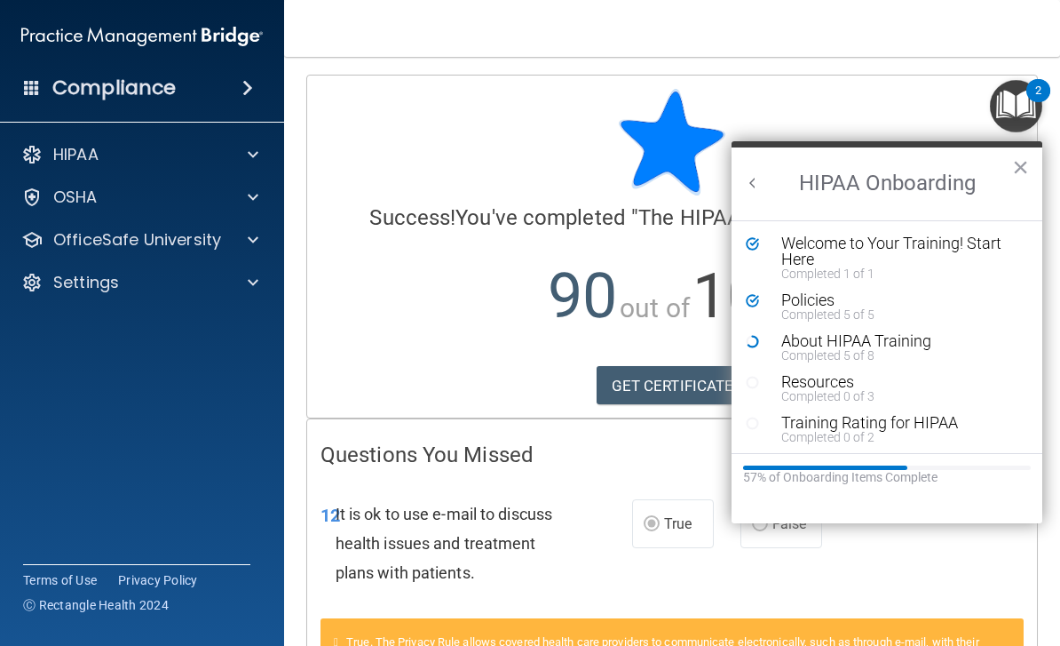
click at [945, 252] on div "Welcome to Your Training! Start Here" at bounding box center [901, 251] width 238 height 32
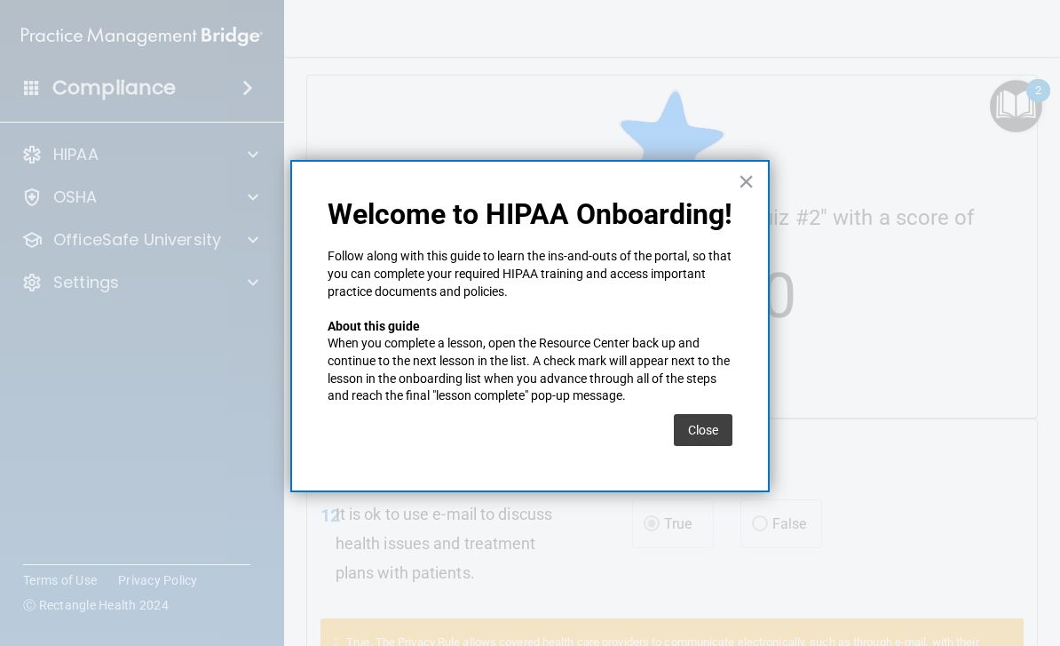
click at [707, 424] on button "Close" at bounding box center [703, 430] width 59 height 32
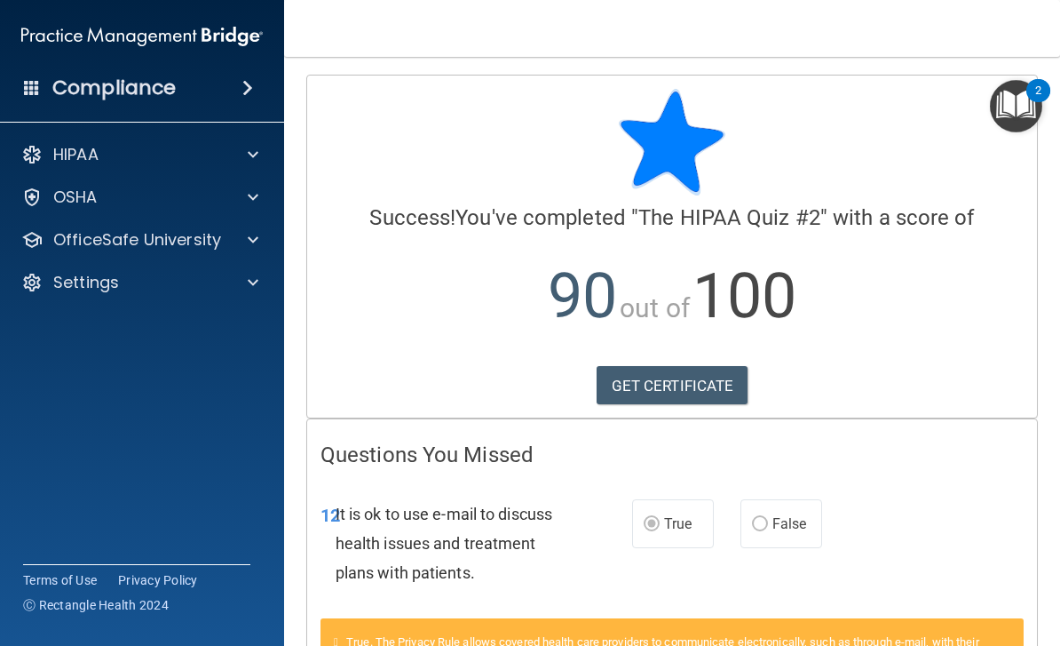
click at [1028, 103] on img "Open Resource Center, 2 new notifications" at bounding box center [1016, 106] width 52 height 52
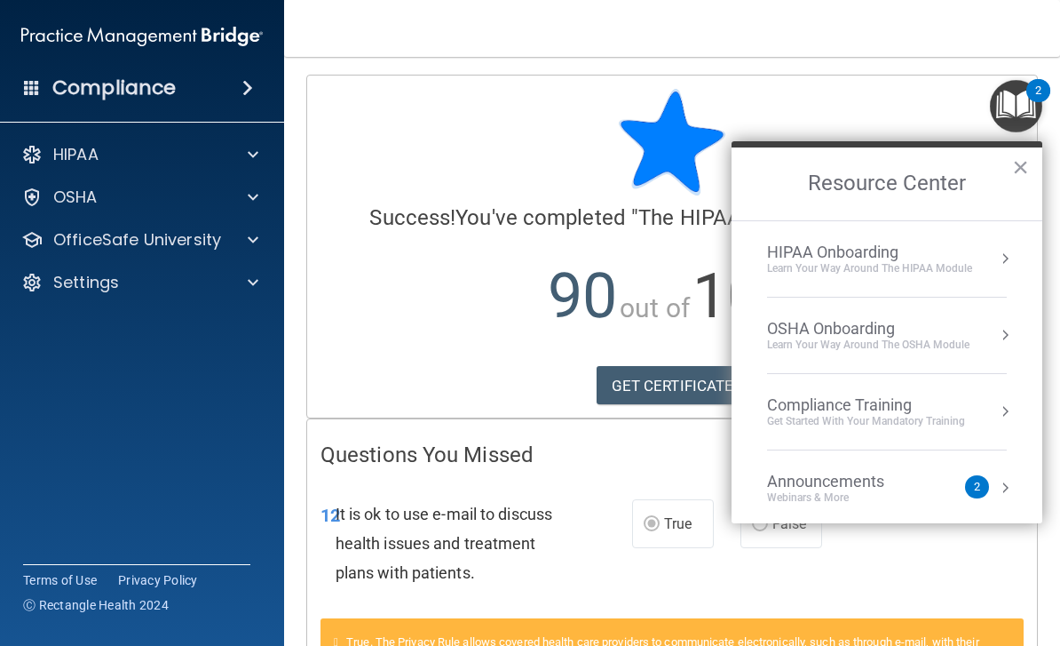
click at [973, 257] on div "HIPAA Onboarding Learn Your Way around the HIPAA module" at bounding box center [887, 258] width 240 height 33
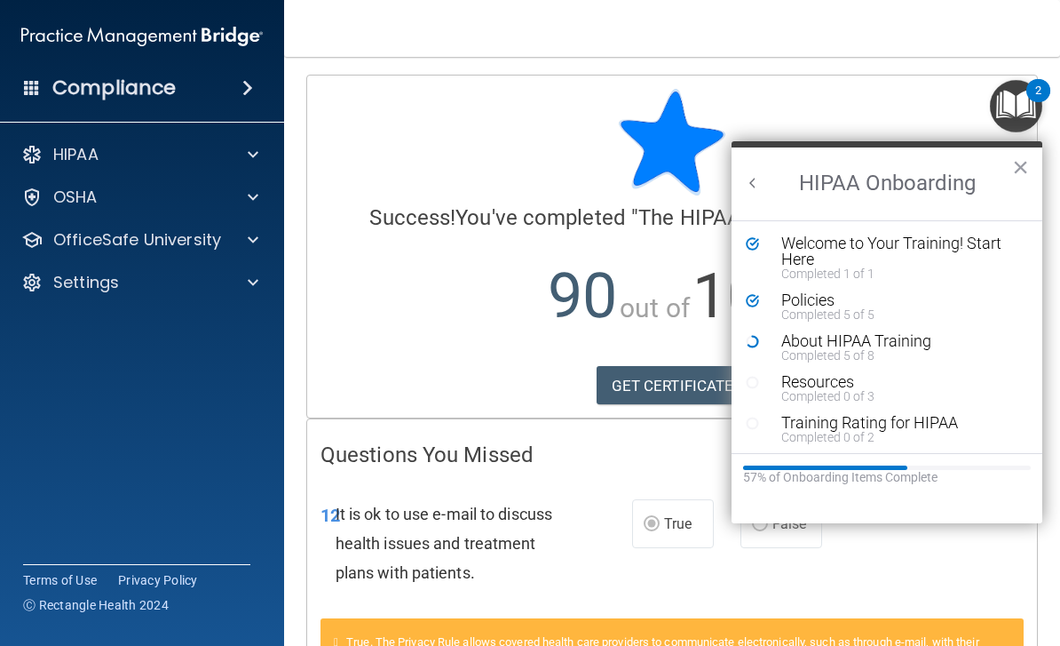
click at [846, 264] on div "Welcome to Your Training! Start Here" at bounding box center [901, 251] width 238 height 32
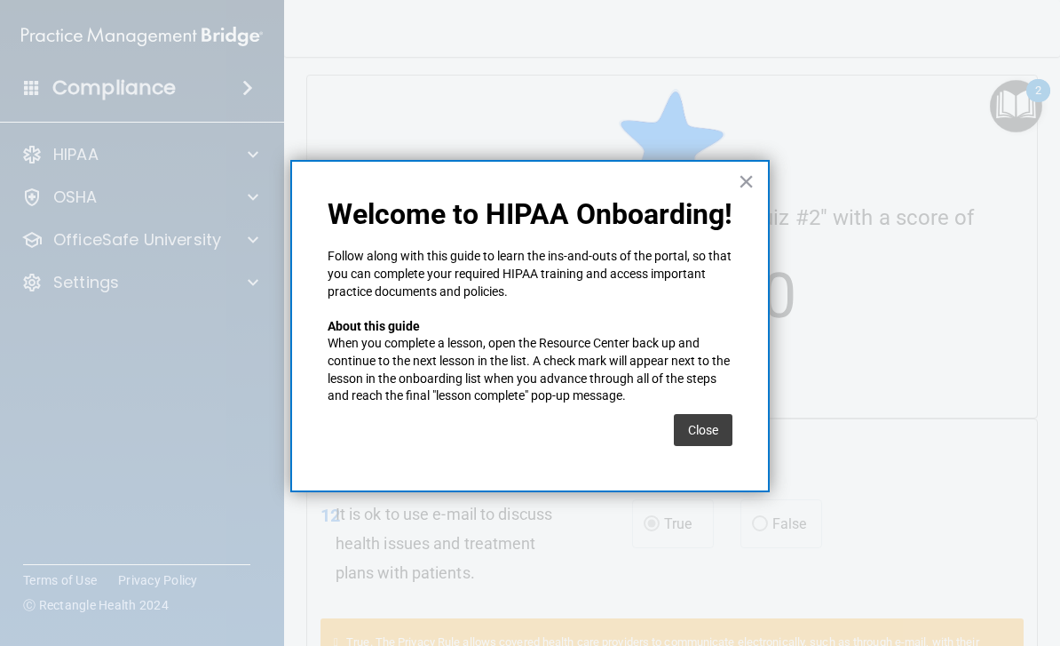
click at [713, 420] on button "Close" at bounding box center [703, 430] width 59 height 32
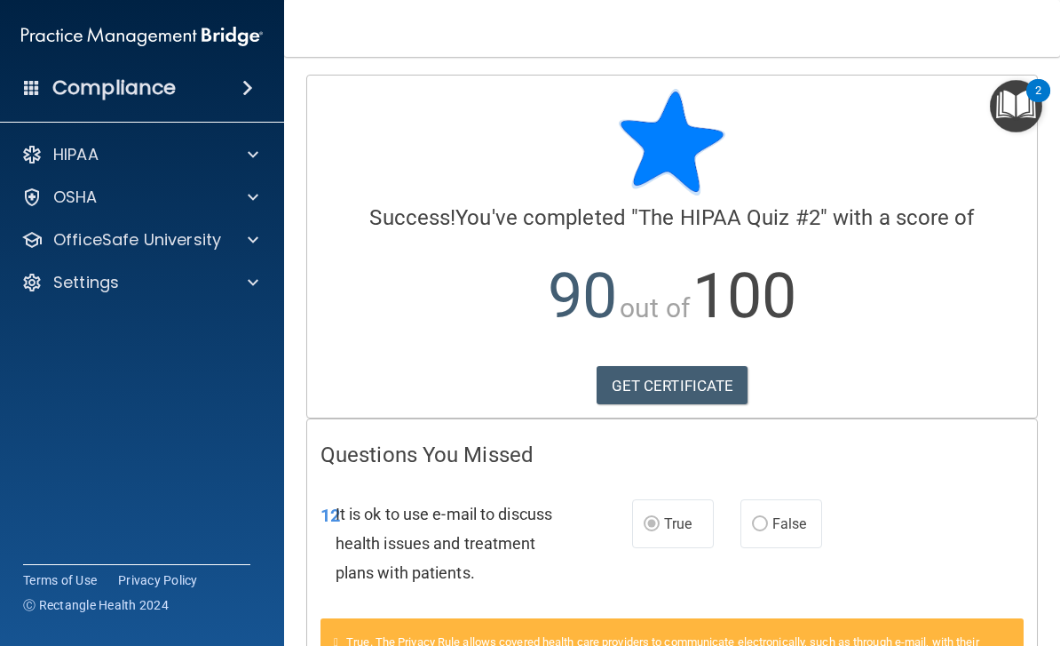
click at [1026, 95] on img "Open Resource Center, 2 new notifications" at bounding box center [1016, 106] width 52 height 52
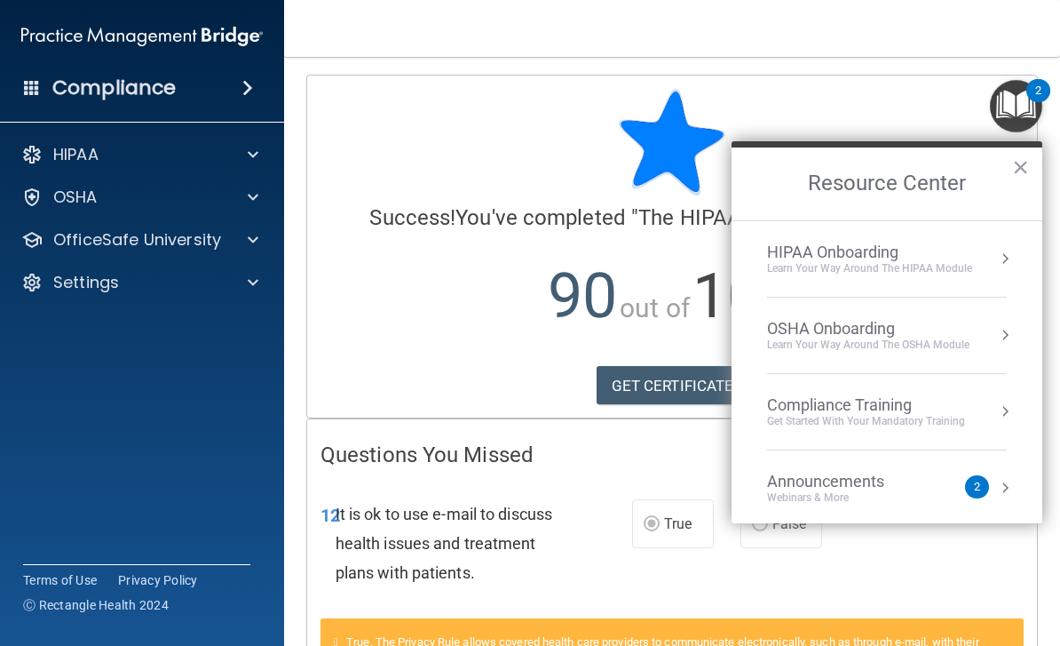
click at [987, 341] on div "OSHA Onboarding Learn your way around the OSHA module" at bounding box center [887, 335] width 240 height 33
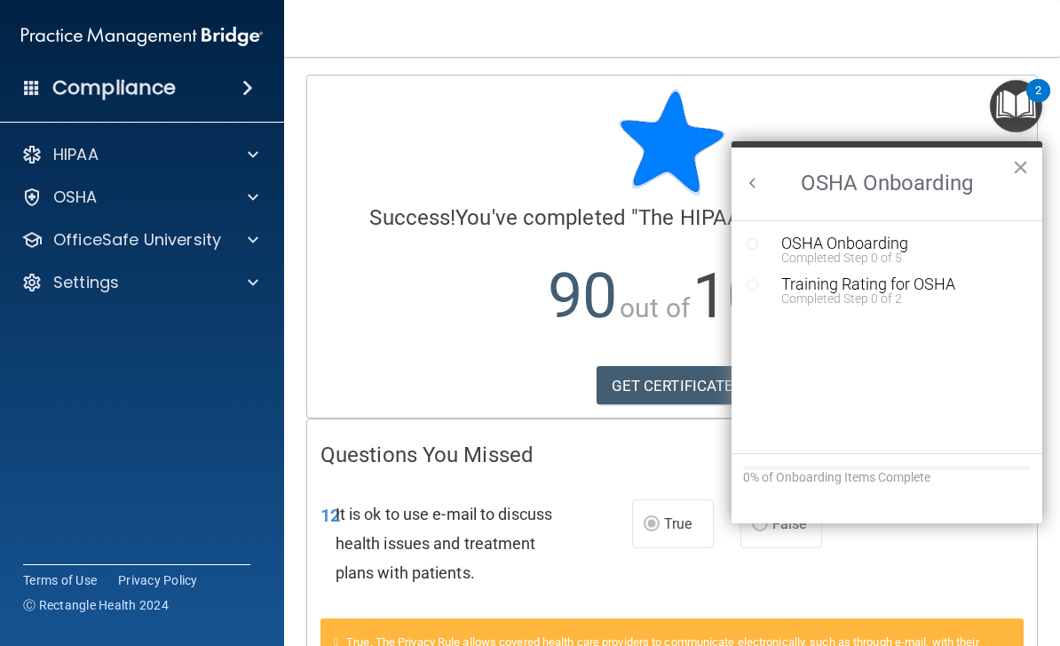
click at [759, 178] on button "Back to Resource Center Home" at bounding box center [753, 183] width 18 height 18
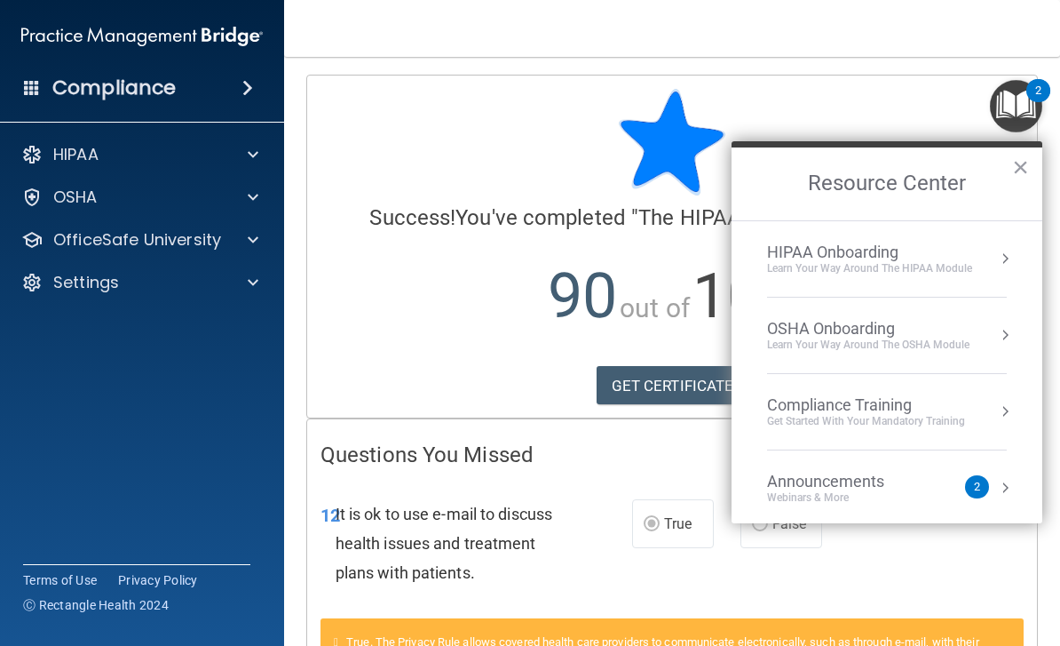
click at [986, 266] on div "HIPAA Onboarding Learn Your Way around the HIPAA module" at bounding box center [887, 258] width 240 height 33
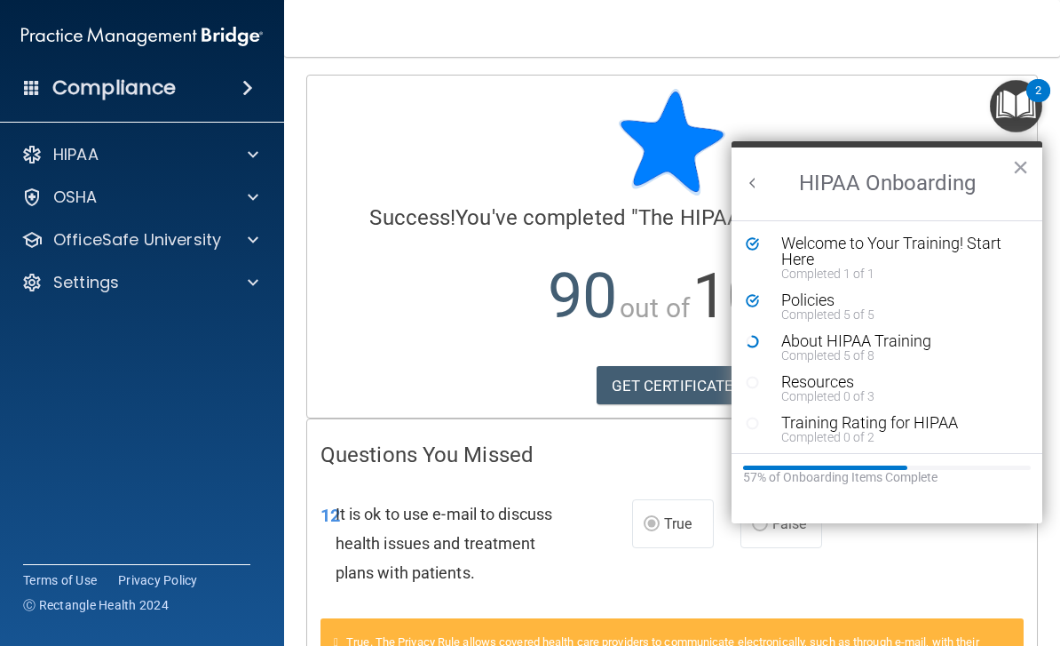
click at [853, 308] on div "Completed 5 of 5" at bounding box center [901, 314] width 238 height 12
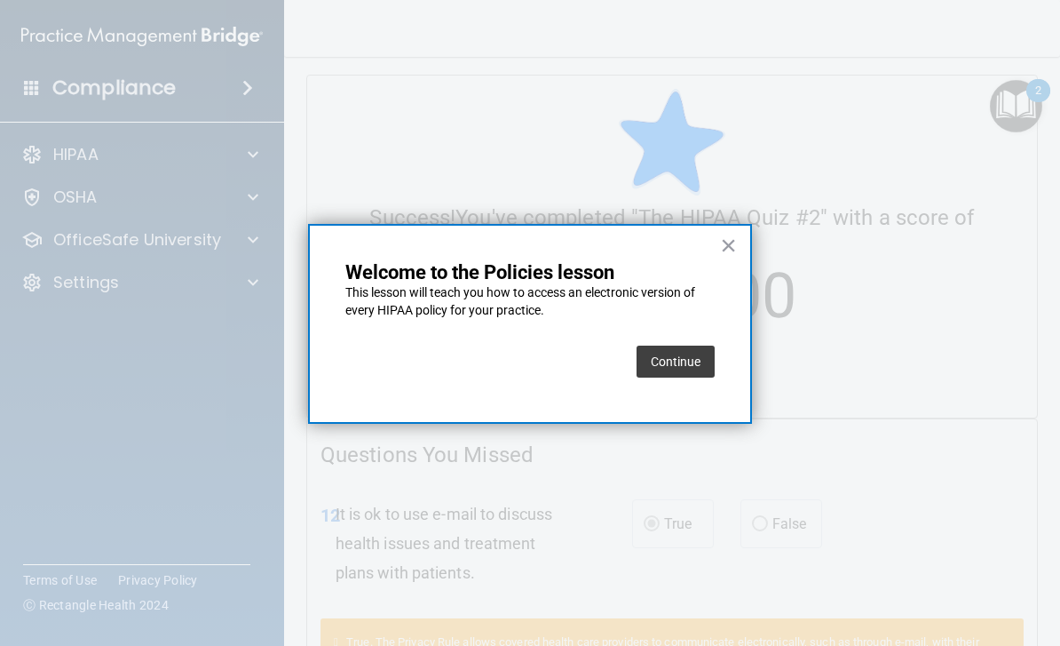
click at [678, 362] on button "Continue" at bounding box center [676, 361] width 78 height 32
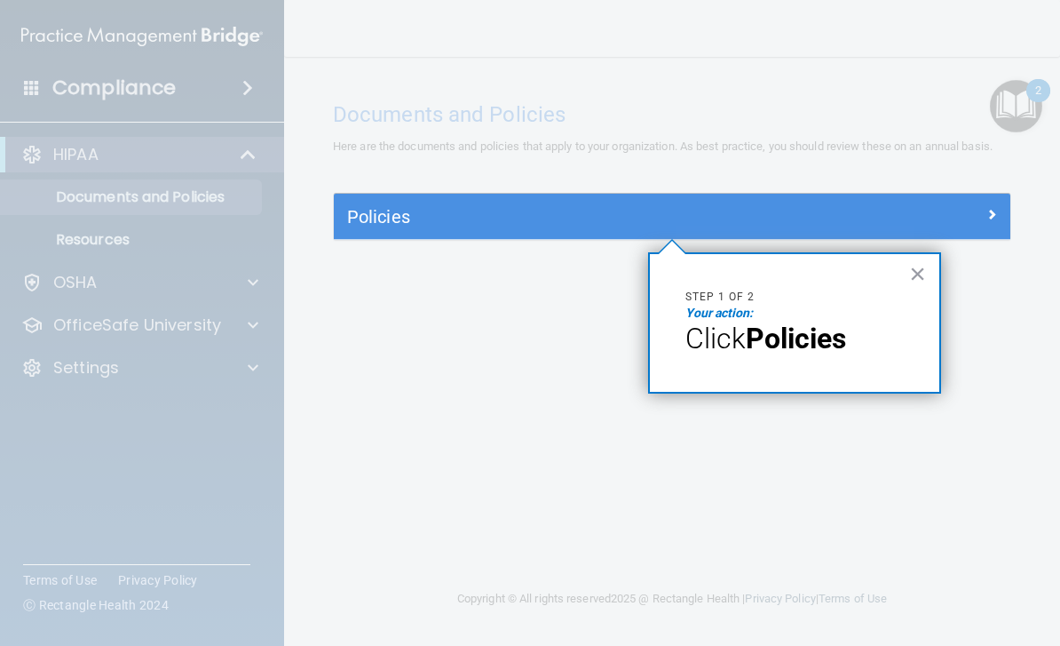
click at [812, 339] on strong "Policies" at bounding box center [796, 338] width 100 height 34
click at [755, 343] on strong "Policies" at bounding box center [796, 338] width 100 height 34
click at [810, 346] on strong "Policies" at bounding box center [796, 338] width 100 height 34
click at [812, 346] on strong "Policies" at bounding box center [796, 338] width 100 height 34
click at [798, 354] on div "× Step 1 of 2 Your action: Click Policies" at bounding box center [794, 322] width 293 height 141
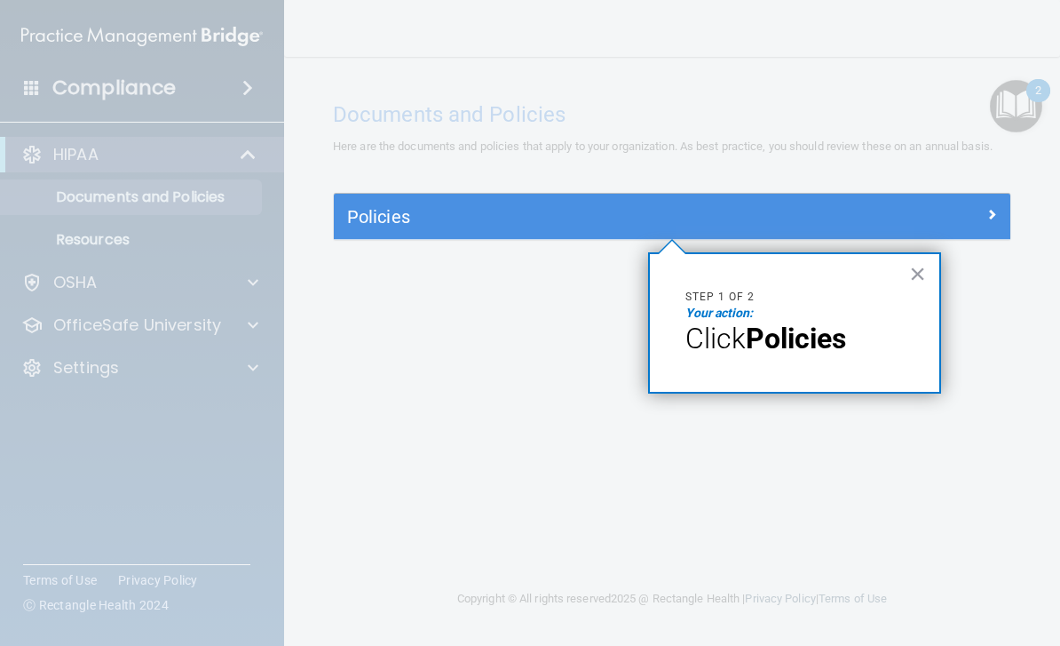
click at [792, 354] on div "× Step 1 of 2 Your action: Click Policies" at bounding box center [794, 322] width 293 height 141
click at [869, 212] on div at bounding box center [927, 212] width 170 height 21
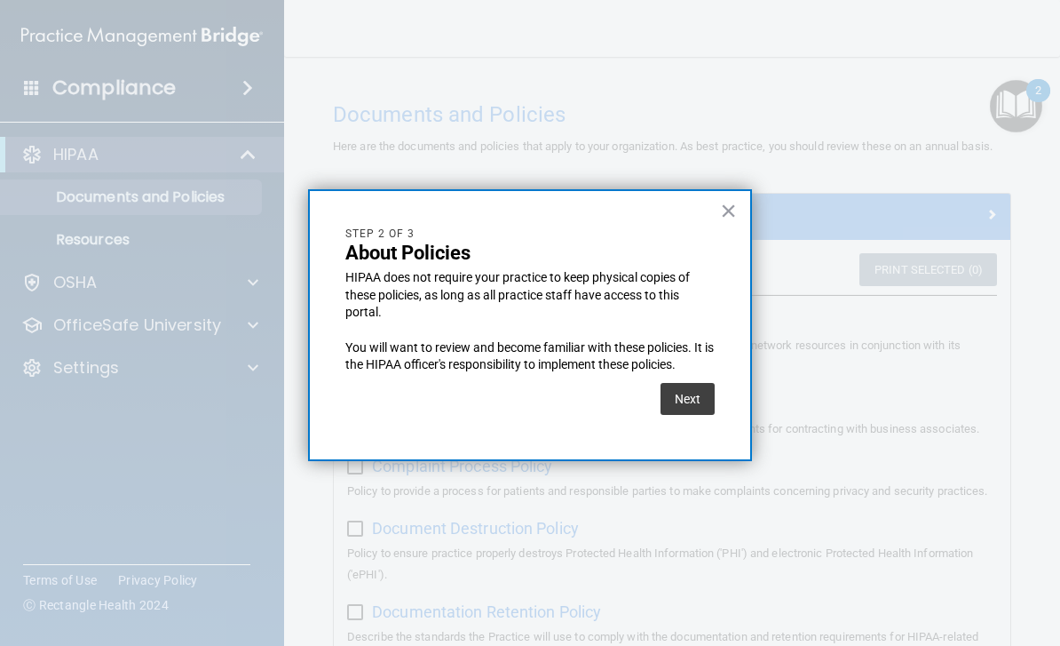
click at [691, 390] on button "Next" at bounding box center [688, 399] width 54 height 32
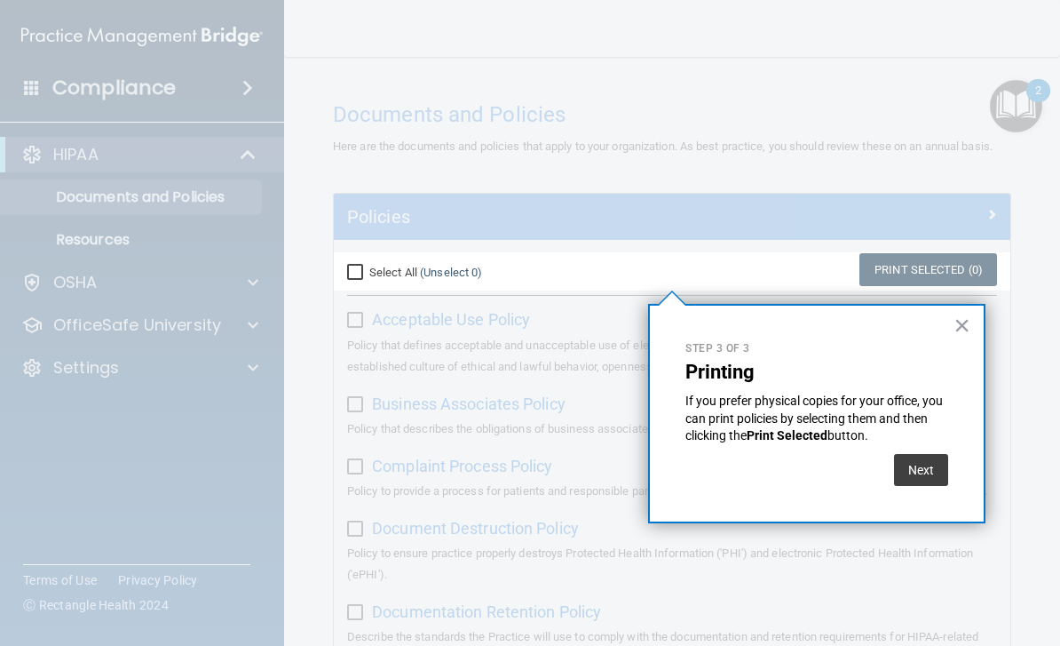
click at [927, 471] on button "Next" at bounding box center [921, 470] width 54 height 32
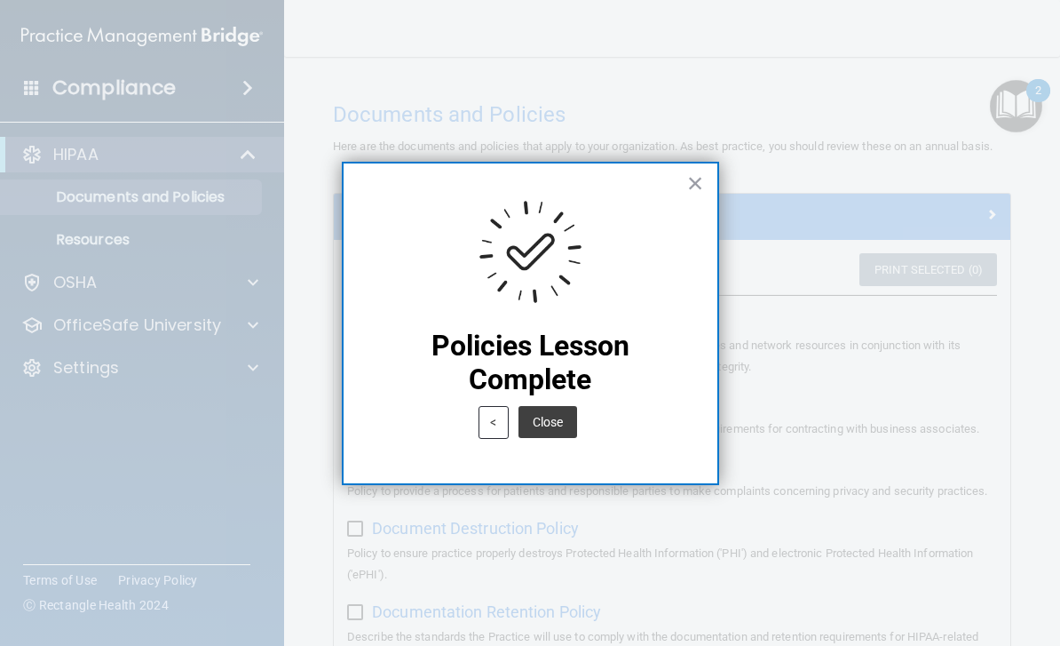
click at [703, 187] on button "×" at bounding box center [695, 183] width 17 height 28
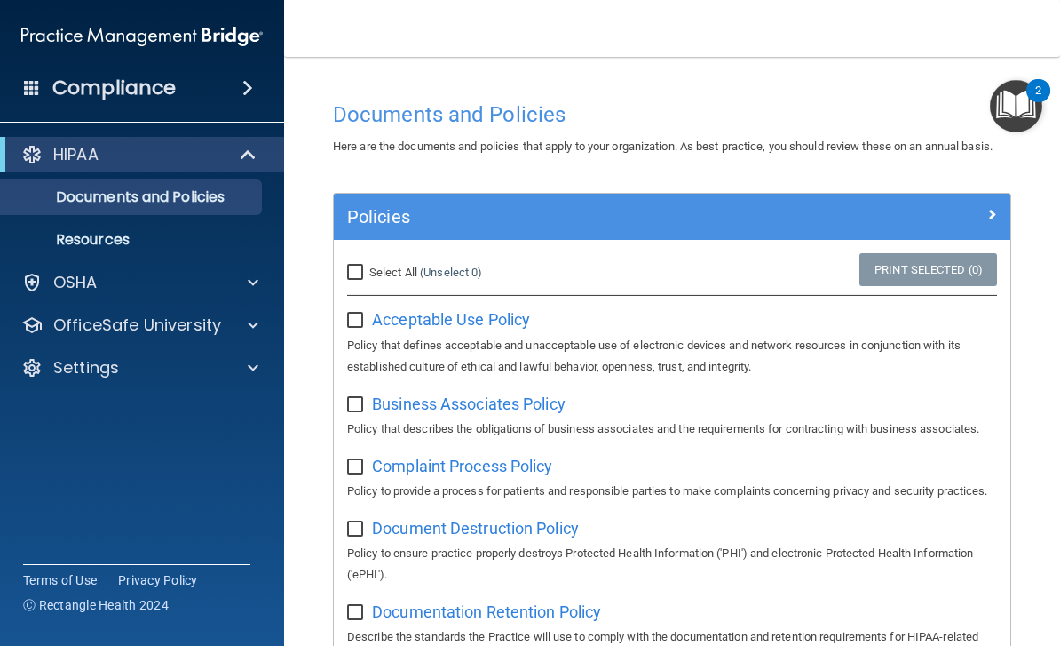
click at [1028, 100] on img "Open Resource Center, 2 new notifications" at bounding box center [1016, 106] width 52 height 52
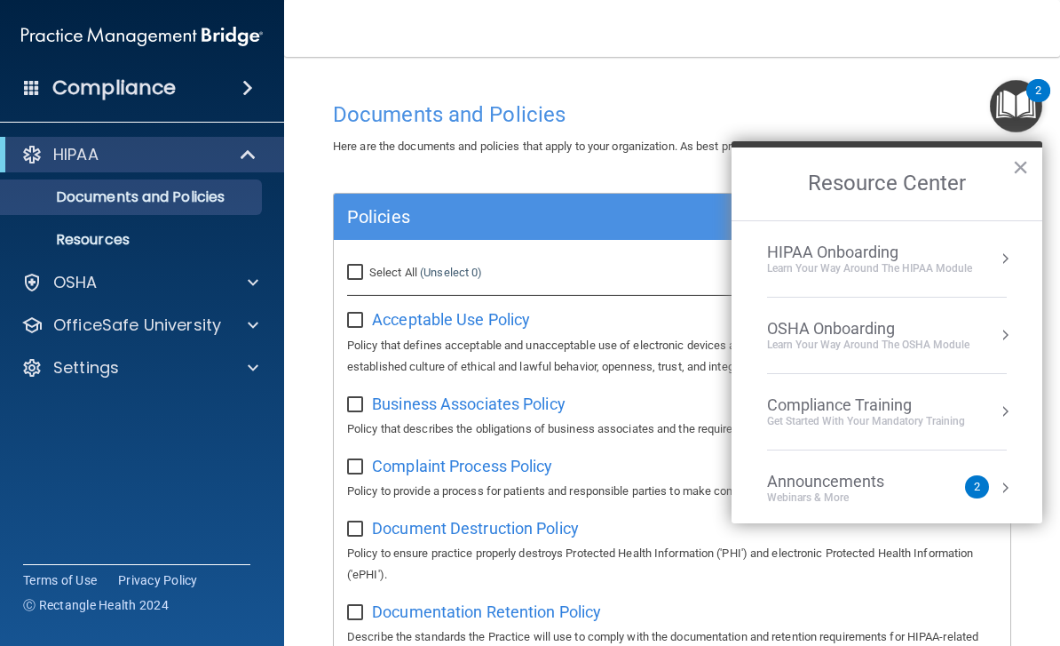
click at [974, 260] on div "HIPAA Onboarding Learn Your Way around the HIPAA module" at bounding box center [887, 258] width 240 height 33
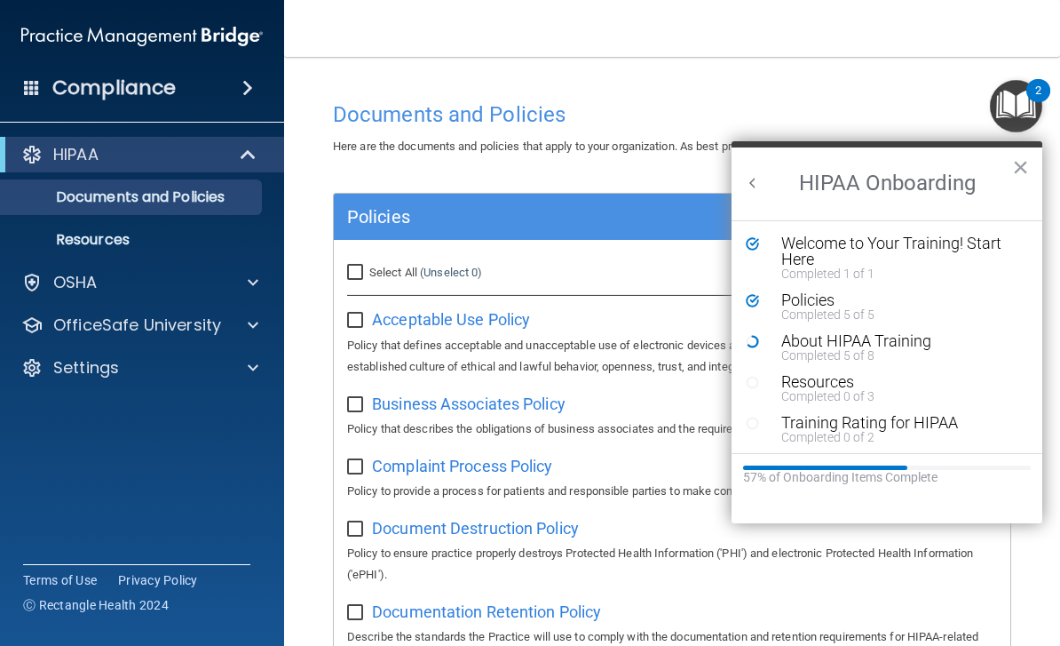
click at [813, 308] on div "Completed 5 of 5" at bounding box center [901, 314] width 238 height 12
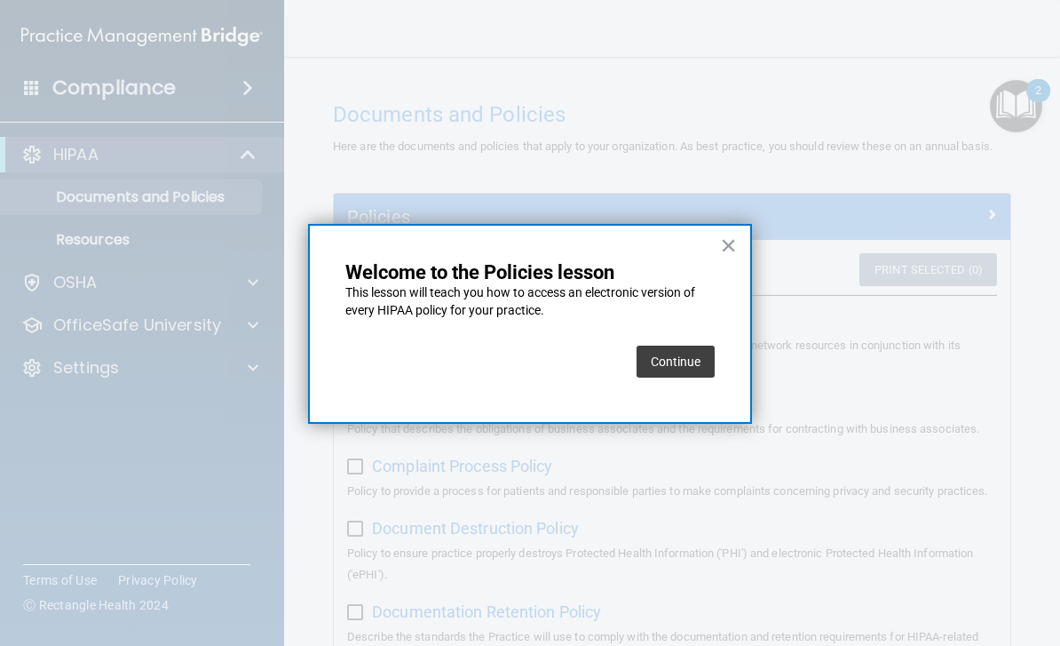
click at [726, 244] on button "×" at bounding box center [728, 245] width 17 height 28
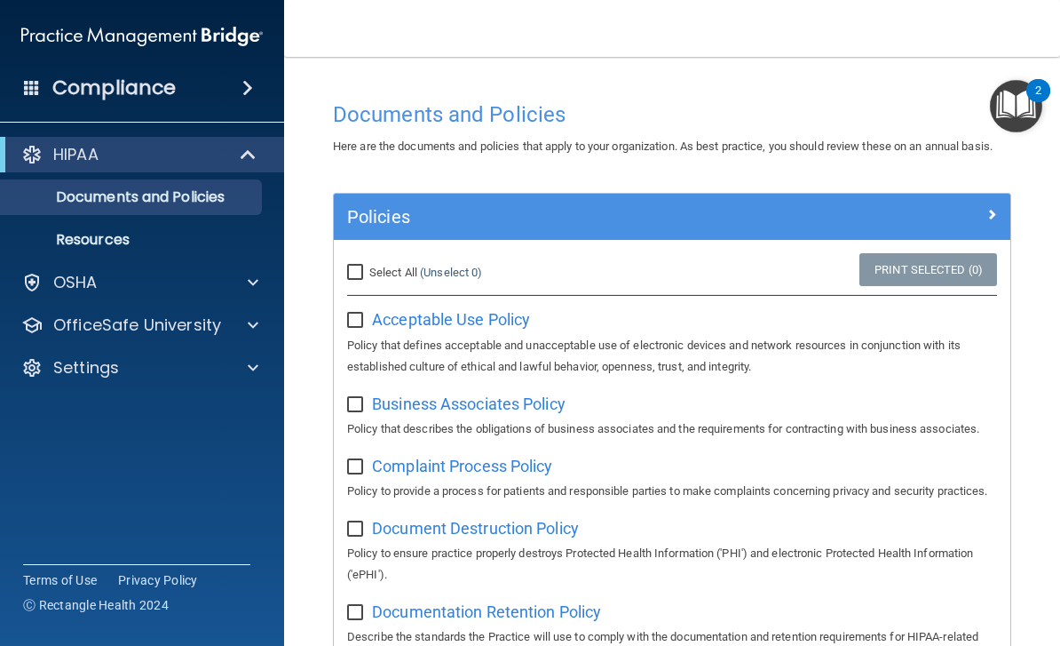
click at [1025, 110] on img "Open Resource Center, 2 new notifications" at bounding box center [1016, 106] width 52 height 52
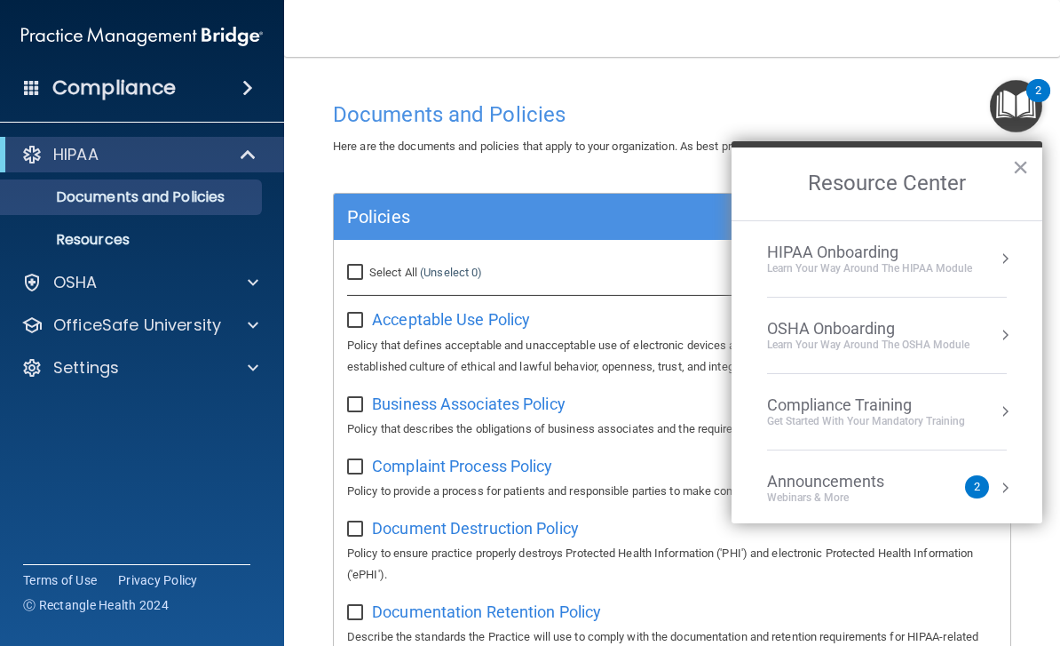
click at [988, 266] on div "HIPAA Onboarding Learn Your Way around the HIPAA module" at bounding box center [887, 258] width 240 height 33
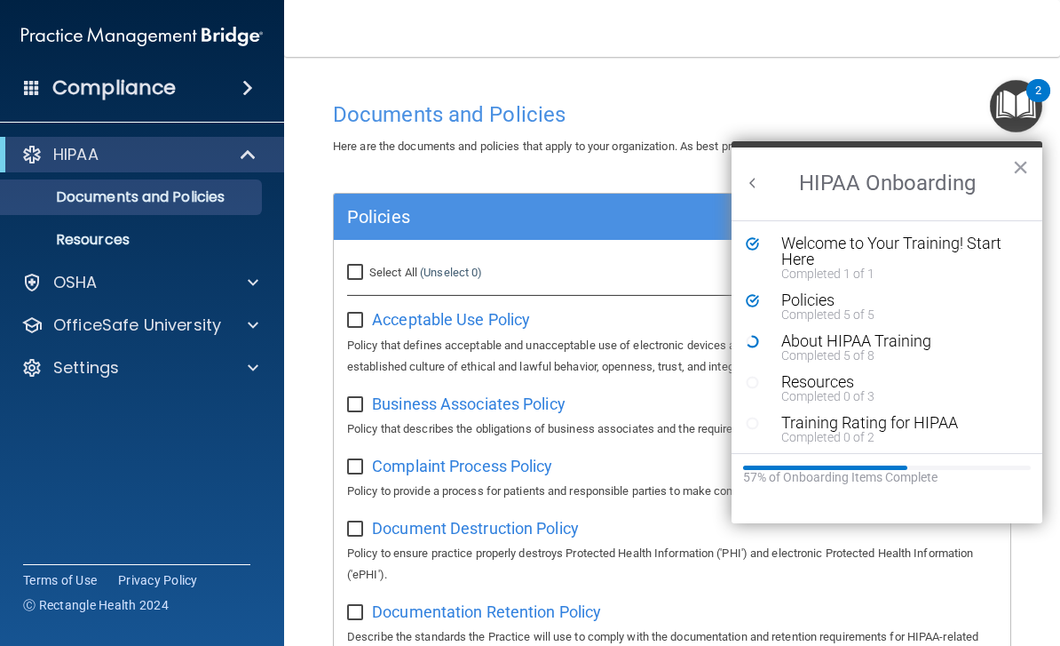
click at [849, 350] on div "Completed 5 of 8" at bounding box center [901, 355] width 238 height 12
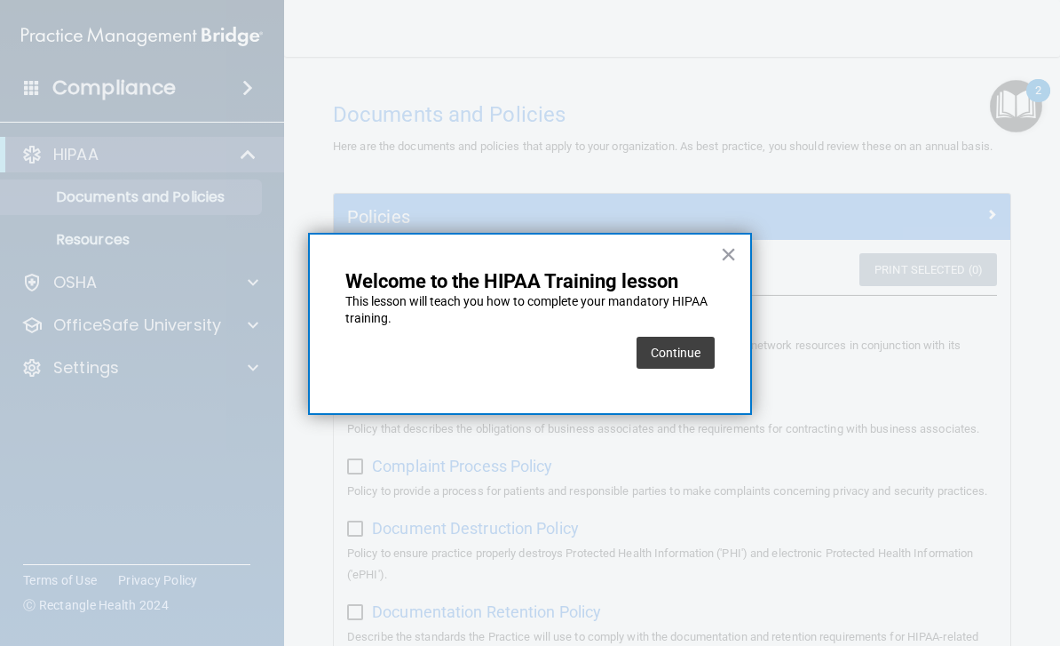
click at [679, 346] on button "Continue" at bounding box center [676, 353] width 78 height 32
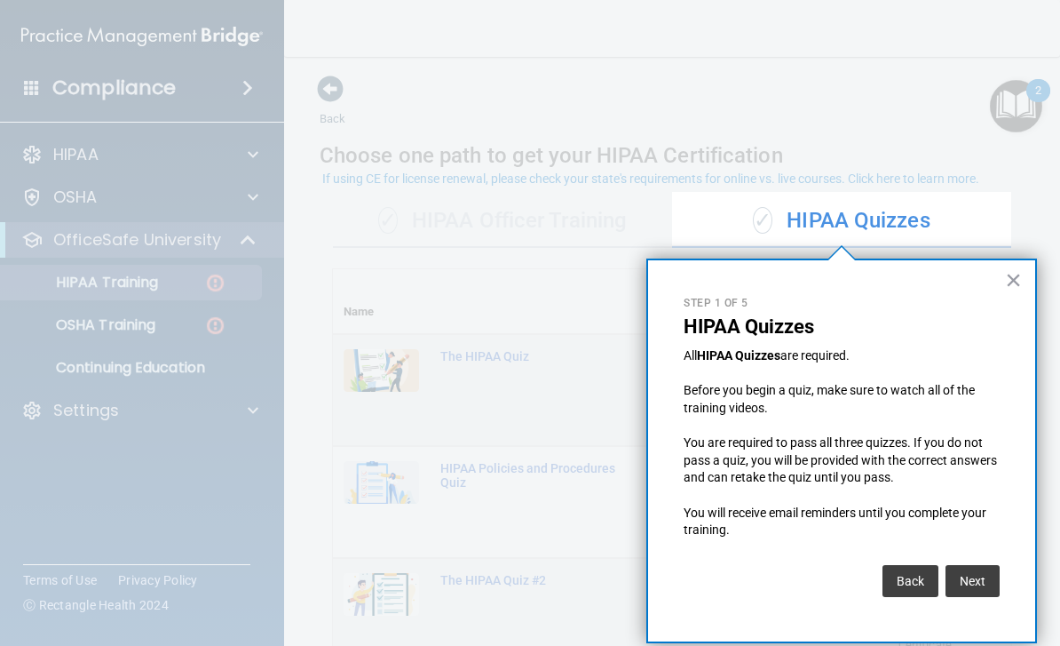
click at [980, 566] on button "Next" at bounding box center [973, 581] width 54 height 32
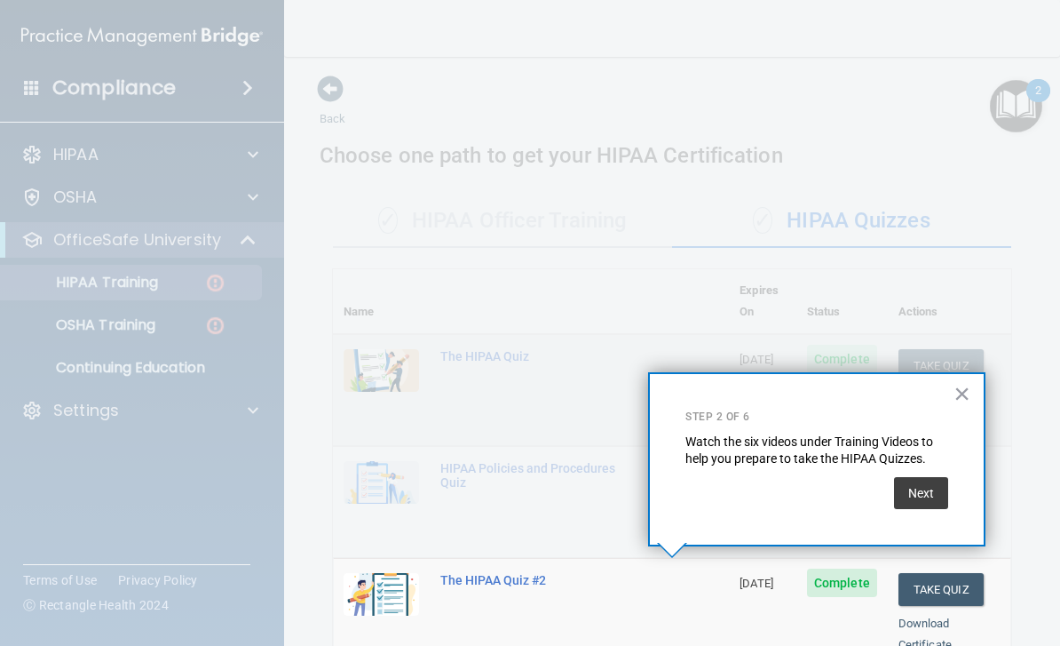
scroll to position [654, 0]
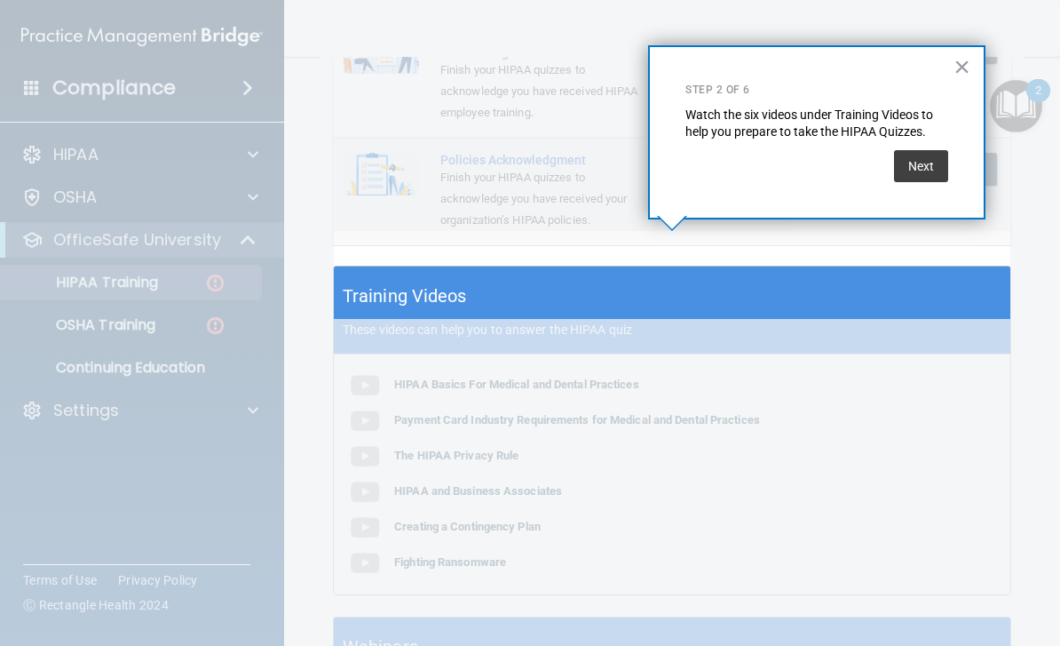
click at [964, 71] on button "×" at bounding box center [962, 66] width 17 height 28
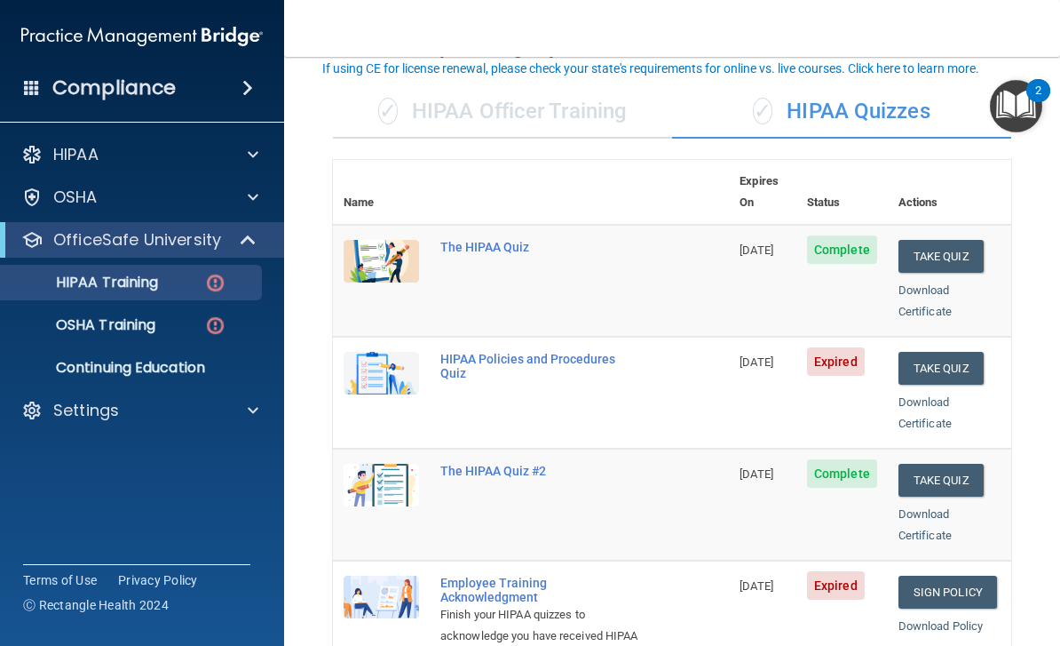
scroll to position [110, 0]
click at [951, 351] on button "Take Quiz" at bounding box center [941, 367] width 85 height 33
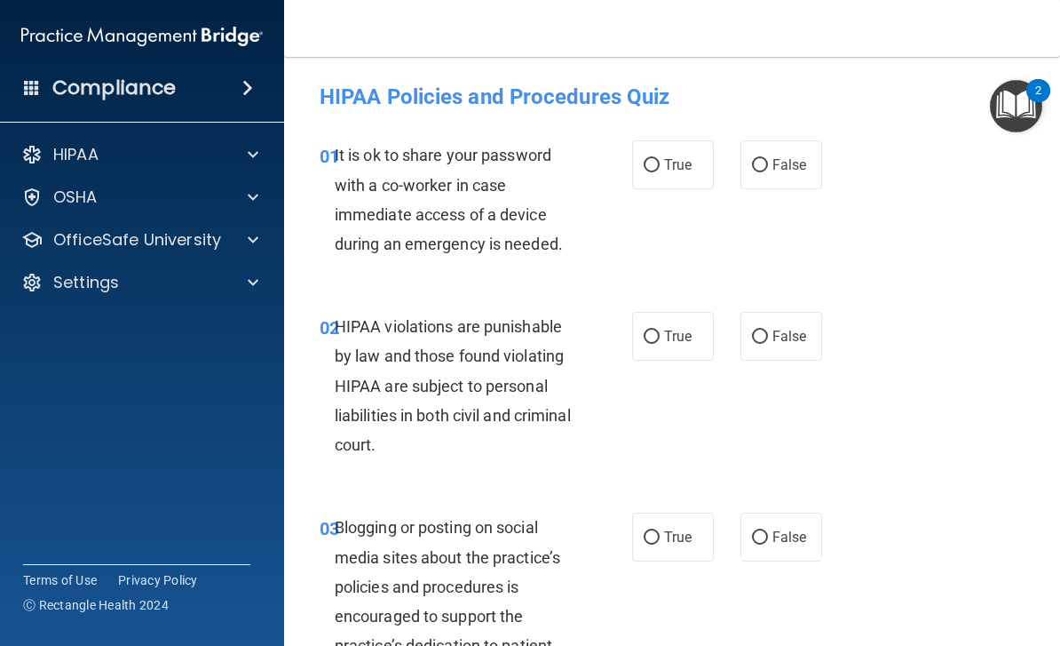
click at [657, 159] on input "True" at bounding box center [652, 165] width 16 height 13
radio input "true"
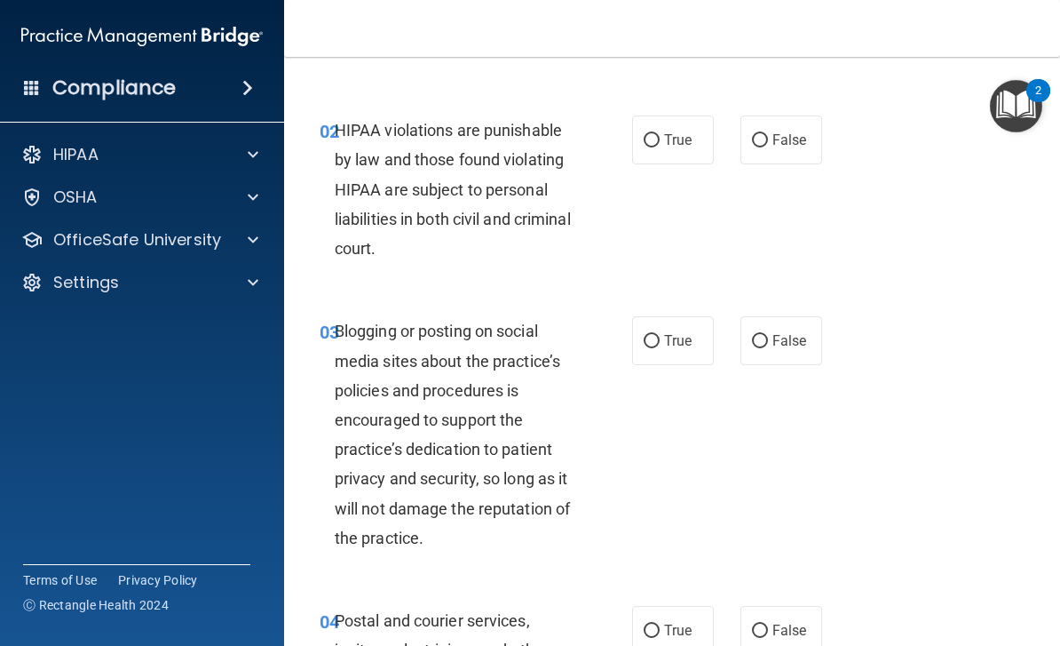
scroll to position [199, 0]
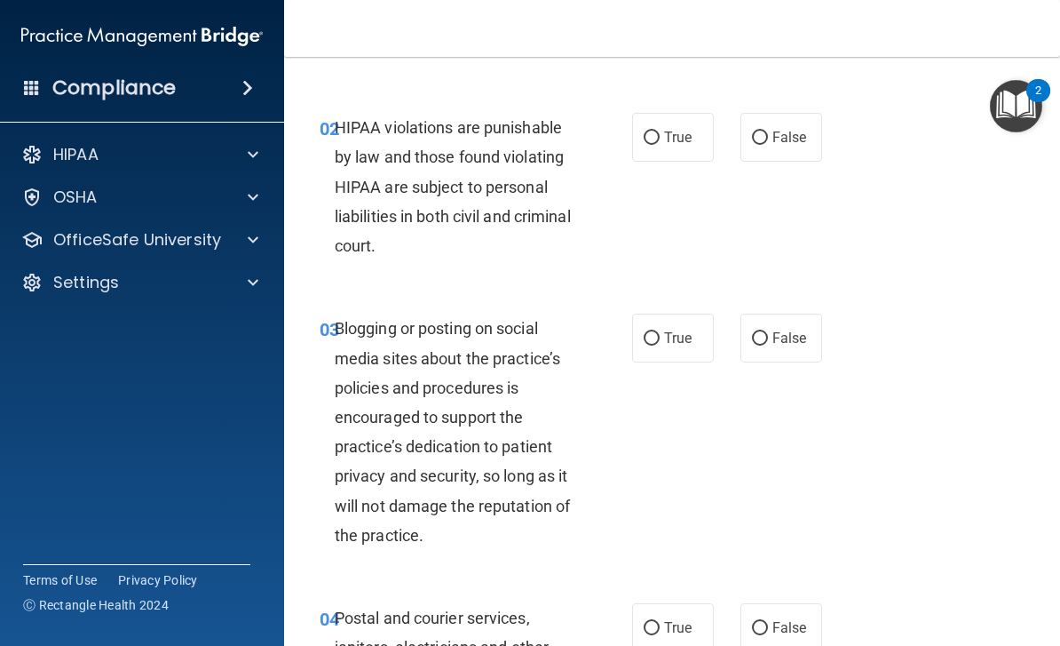
click at [671, 141] on span "True" at bounding box center [678, 137] width 28 height 17
click at [660, 141] on input "True" at bounding box center [652, 137] width 16 height 13
radio input "true"
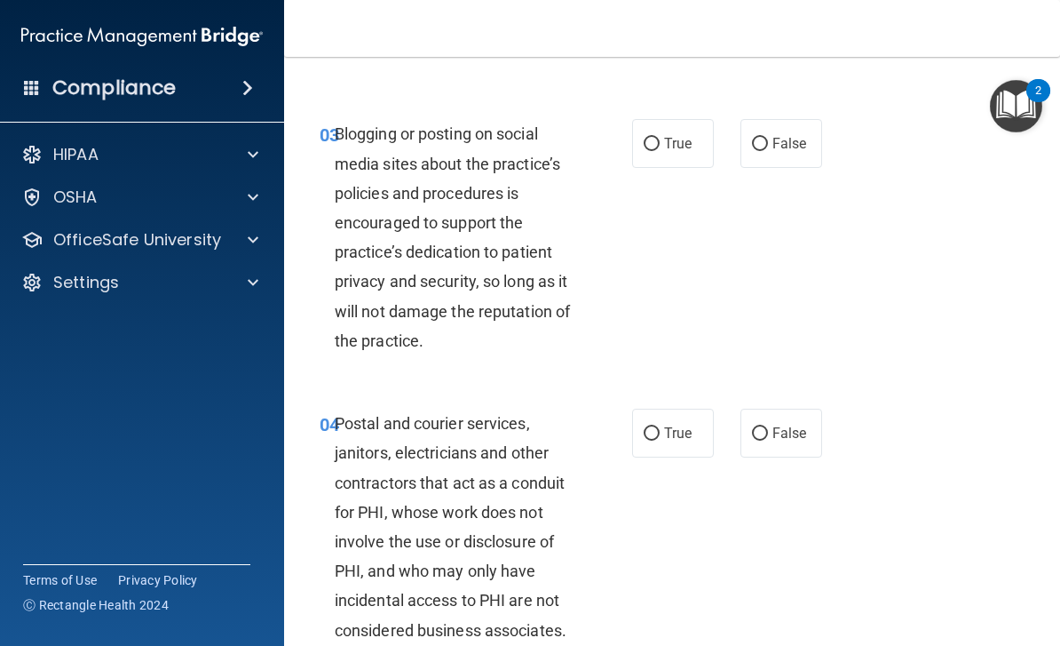
scroll to position [392, 0]
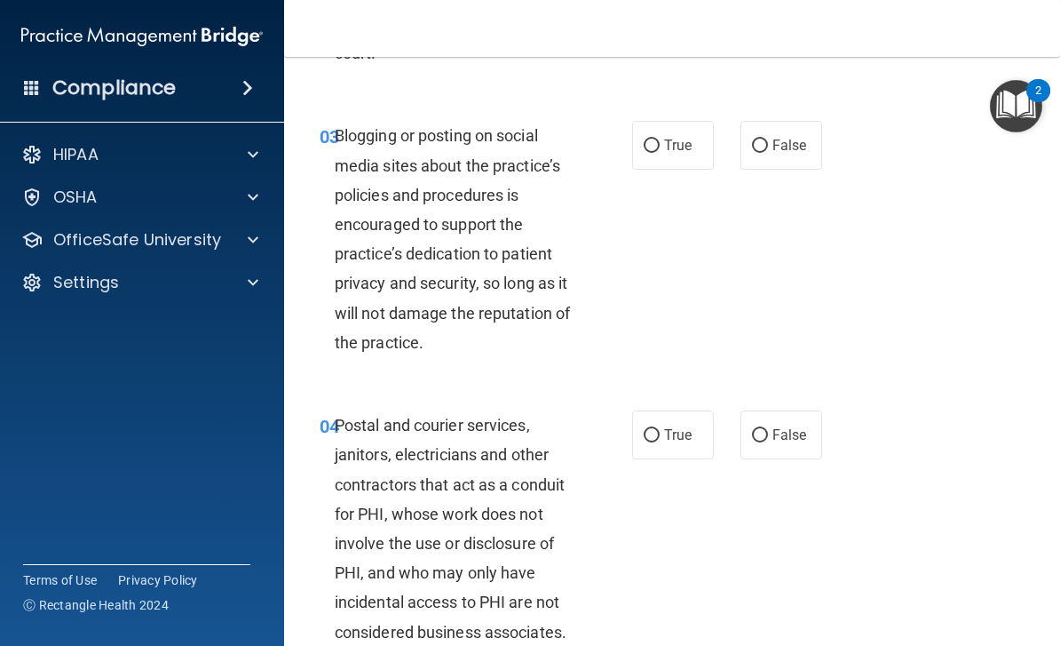
click at [672, 141] on span "True" at bounding box center [678, 145] width 28 height 17
click at [660, 141] on input "True" at bounding box center [652, 145] width 16 height 13
radio input "true"
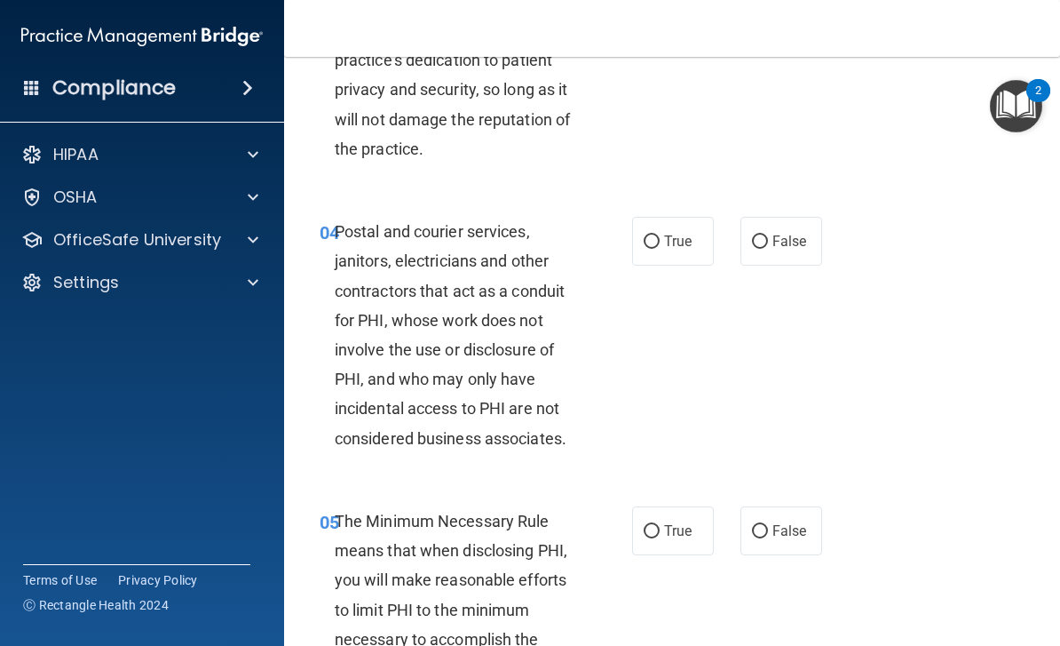
scroll to position [583, 0]
click at [782, 237] on span "False" at bounding box center [790, 242] width 35 height 17
click at [768, 237] on input "False" at bounding box center [760, 243] width 16 height 13
radio input "true"
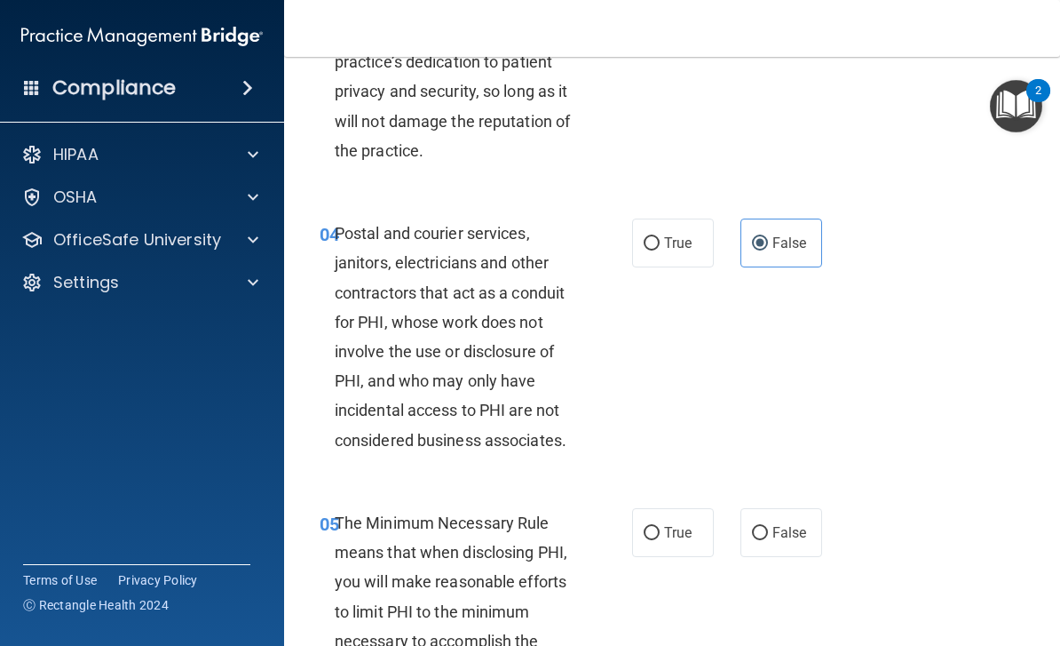
click at [654, 244] on input "True" at bounding box center [652, 243] width 16 height 13
radio input "true"
radio input "false"
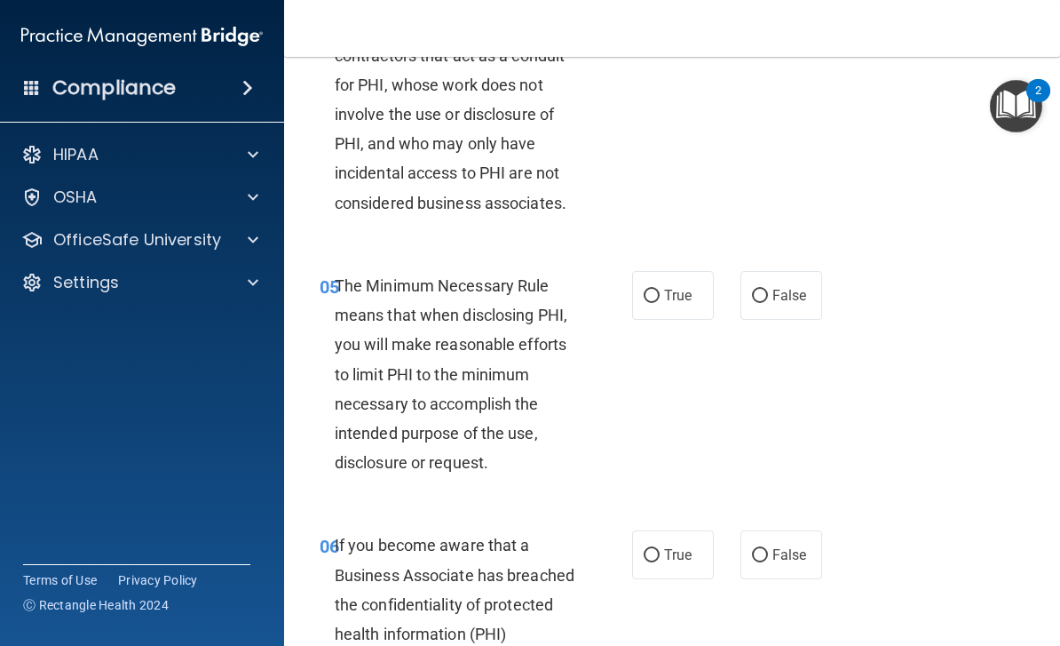
scroll to position [837, 0]
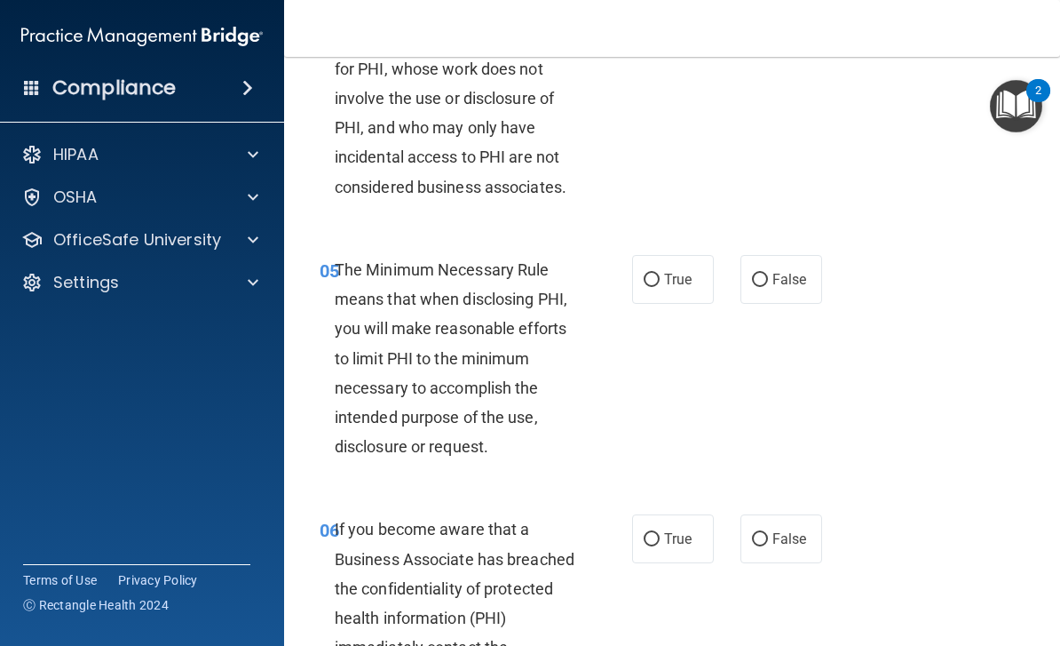
click at [687, 279] on span "True" at bounding box center [678, 279] width 28 height 17
click at [660, 279] on input "True" at bounding box center [652, 280] width 16 height 13
radio input "true"
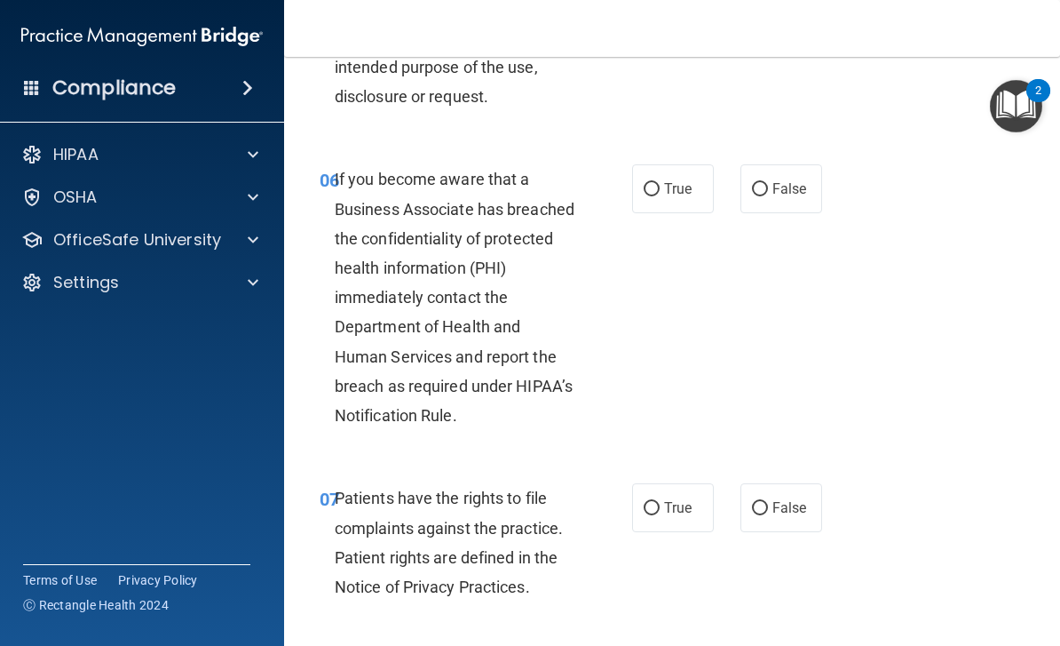
scroll to position [1170, 0]
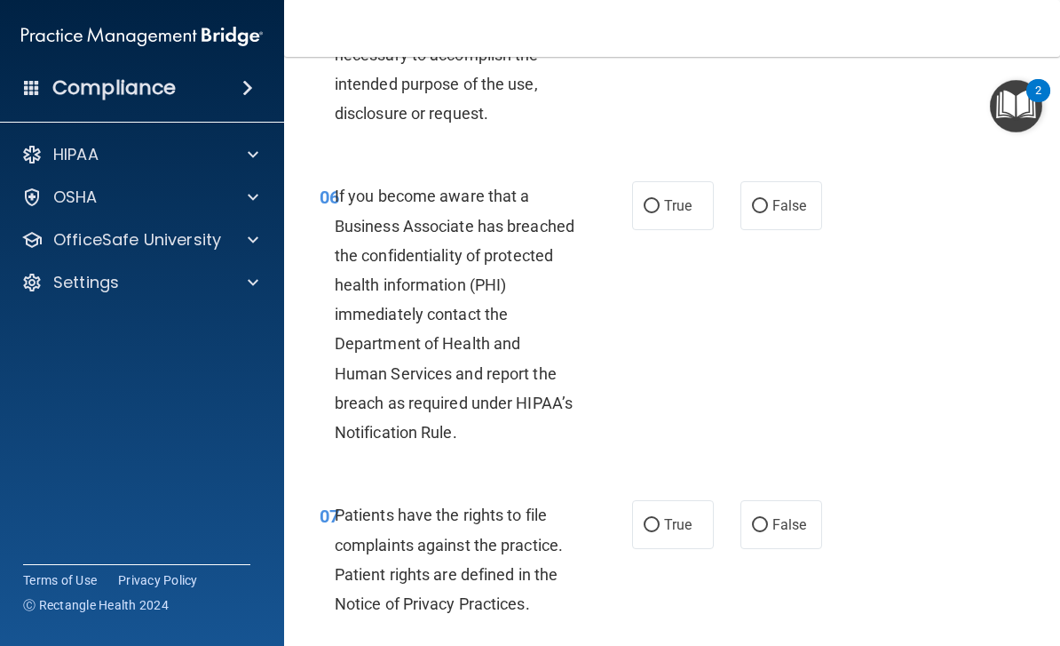
click at [790, 202] on span "False" at bounding box center [790, 205] width 35 height 17
click at [768, 202] on input "False" at bounding box center [760, 206] width 16 height 13
radio input "true"
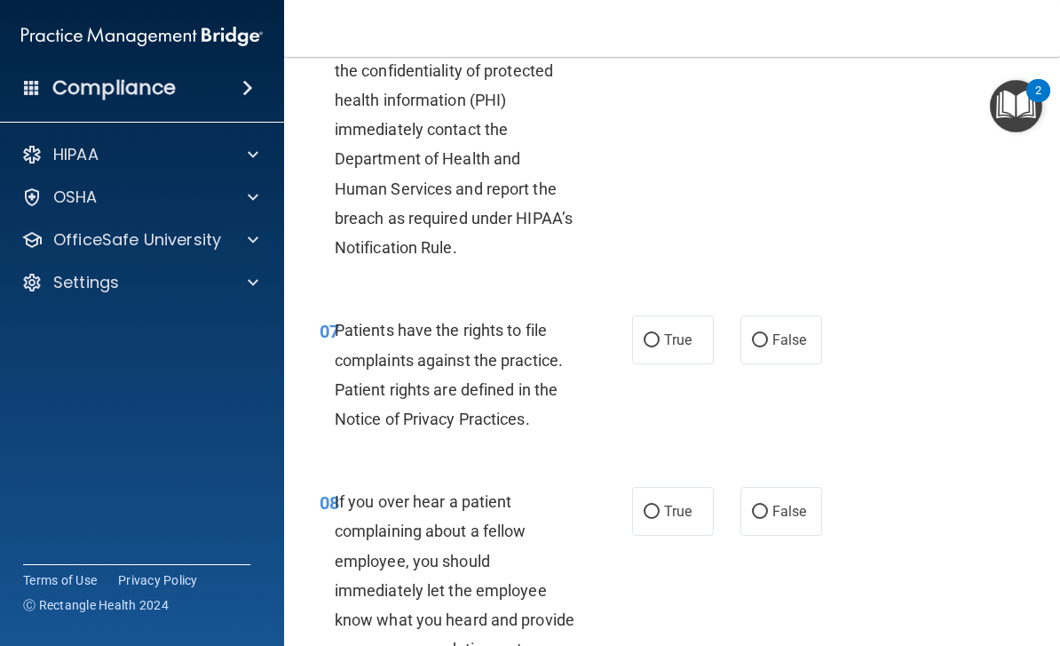
scroll to position [1355, 0]
click at [669, 341] on label "True" at bounding box center [673, 338] width 82 height 49
click at [660, 341] on input "True" at bounding box center [652, 339] width 16 height 13
radio input "true"
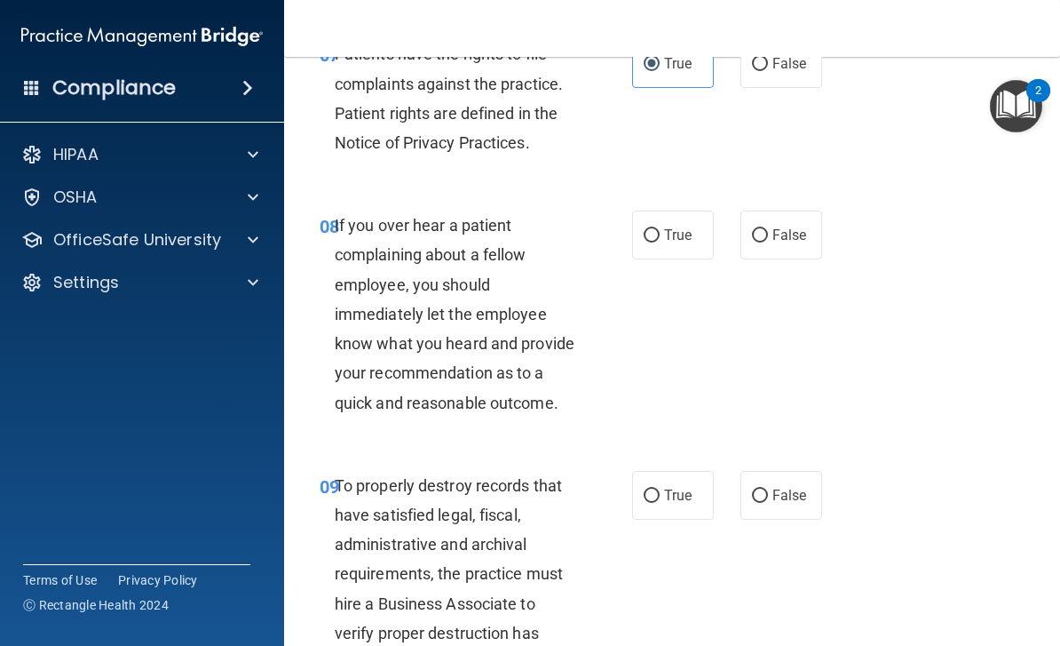
scroll to position [1633, 0]
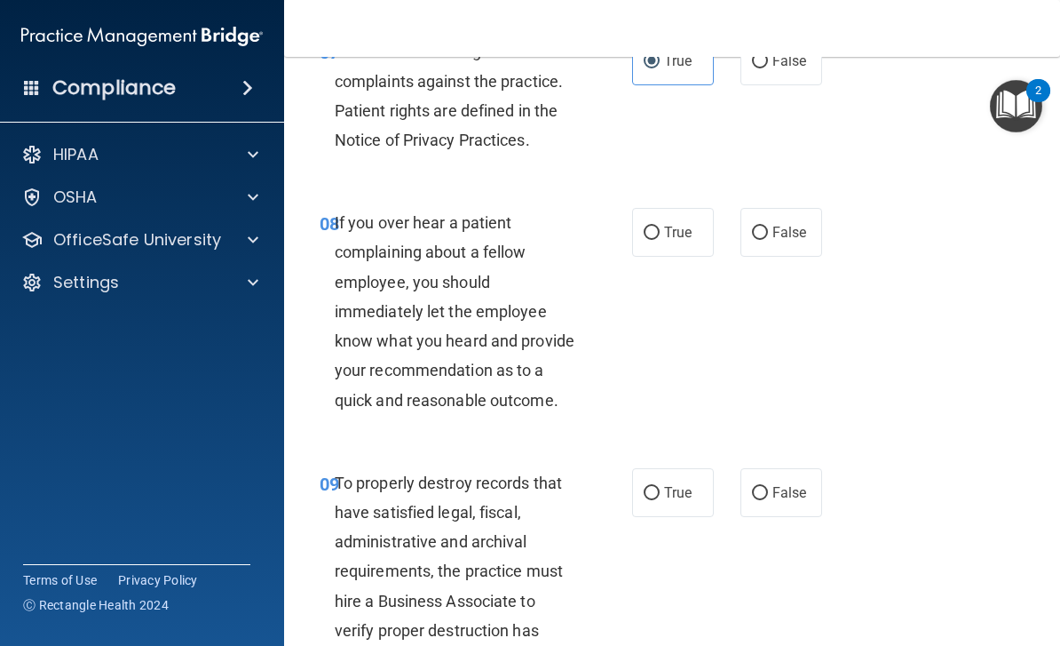
click at [804, 210] on label "False" at bounding box center [782, 232] width 82 height 49
click at [768, 226] on input "False" at bounding box center [760, 232] width 16 height 13
radio input "true"
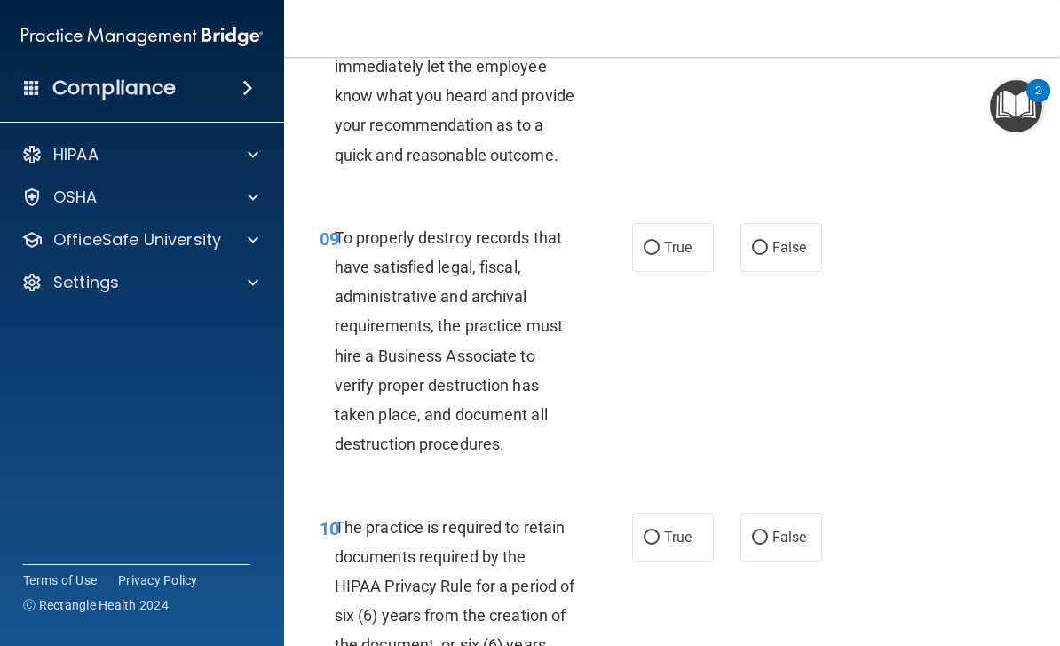
scroll to position [1887, 0]
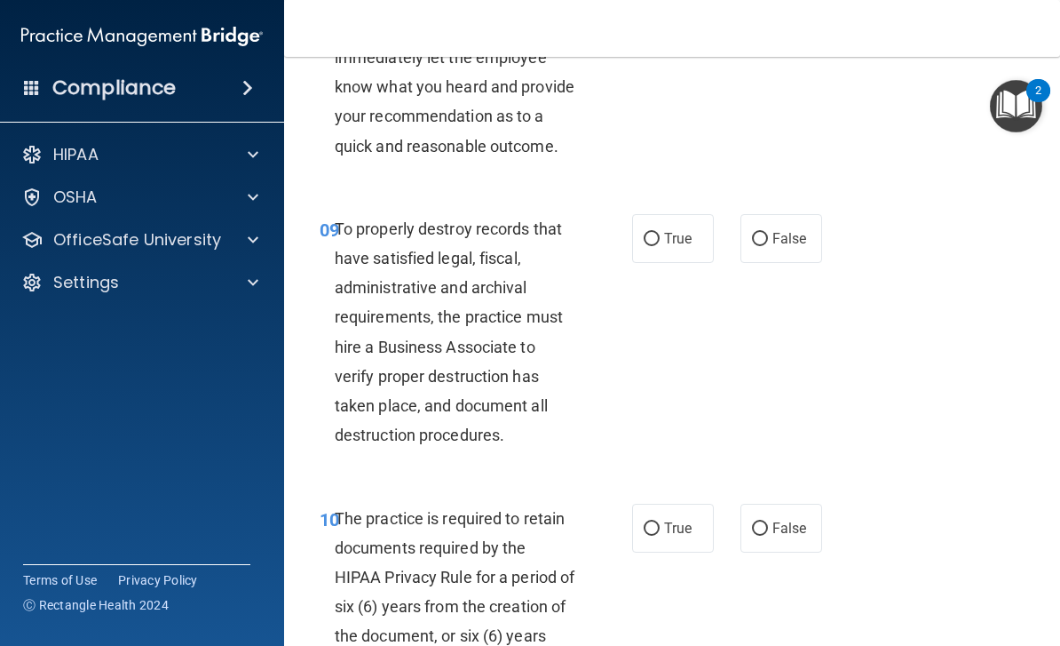
click at [795, 230] on span "False" at bounding box center [790, 238] width 35 height 17
click at [768, 233] on input "False" at bounding box center [760, 239] width 16 height 13
radio input "true"
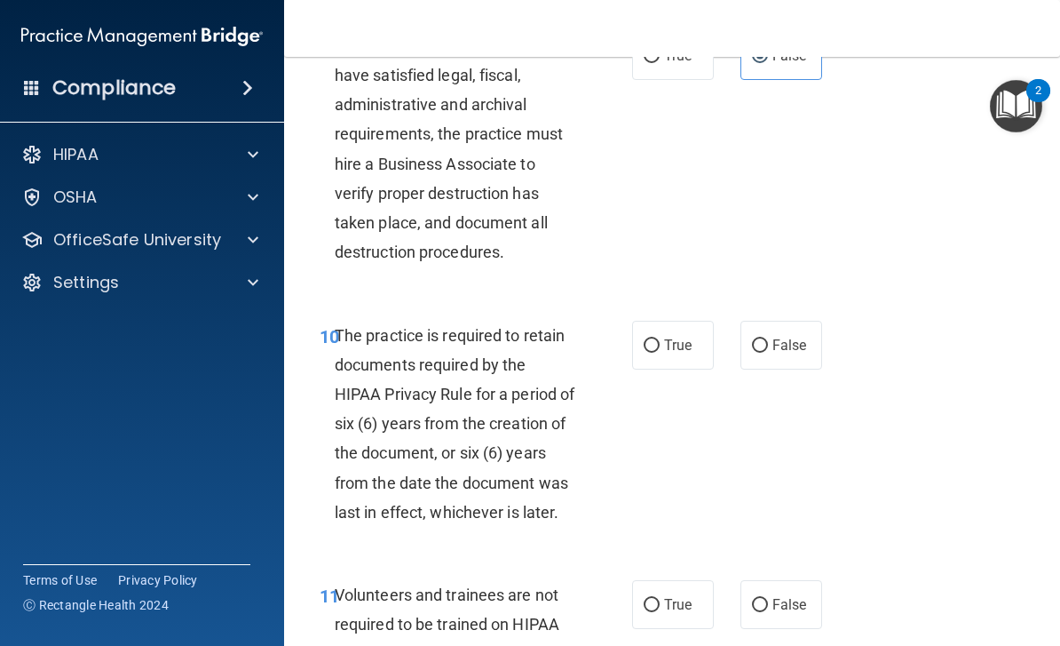
scroll to position [2072, 0]
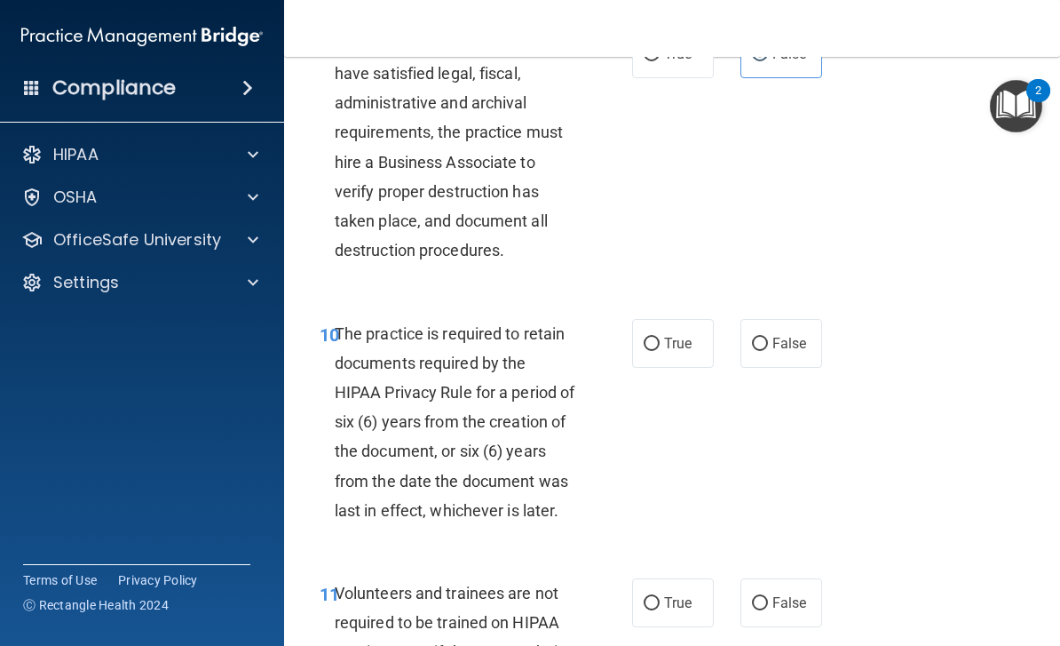
click at [672, 335] on span "True" at bounding box center [678, 343] width 28 height 17
click at [660, 337] on input "True" at bounding box center [652, 343] width 16 height 13
radio input "true"
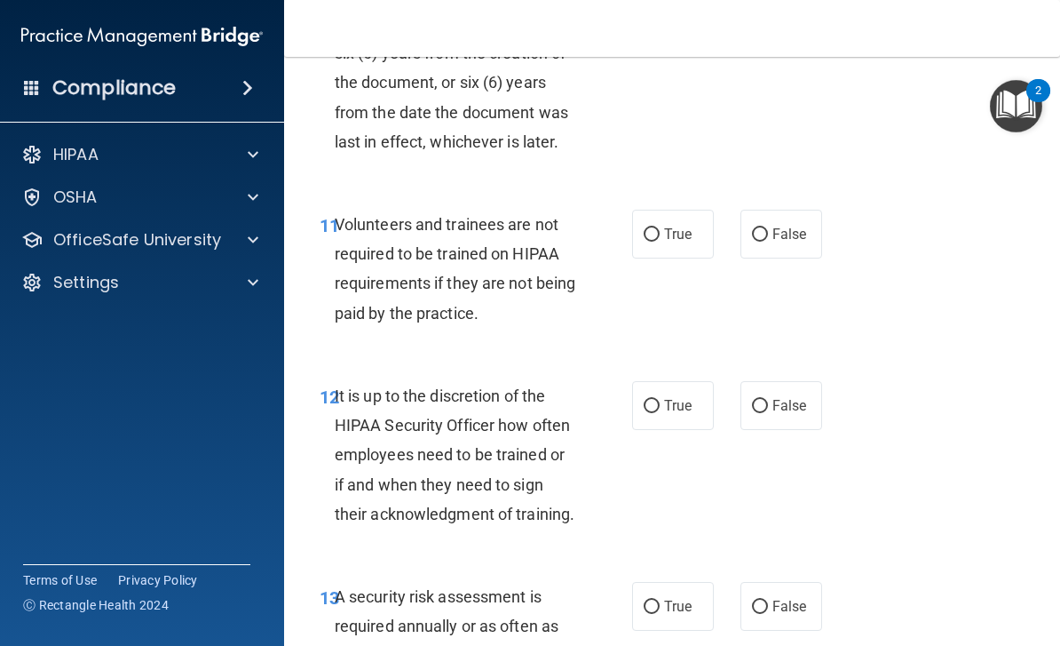
scroll to position [2441, 0]
click at [796, 225] on span "False" at bounding box center [790, 233] width 35 height 17
click at [768, 227] on input "False" at bounding box center [760, 233] width 16 height 13
radio input "true"
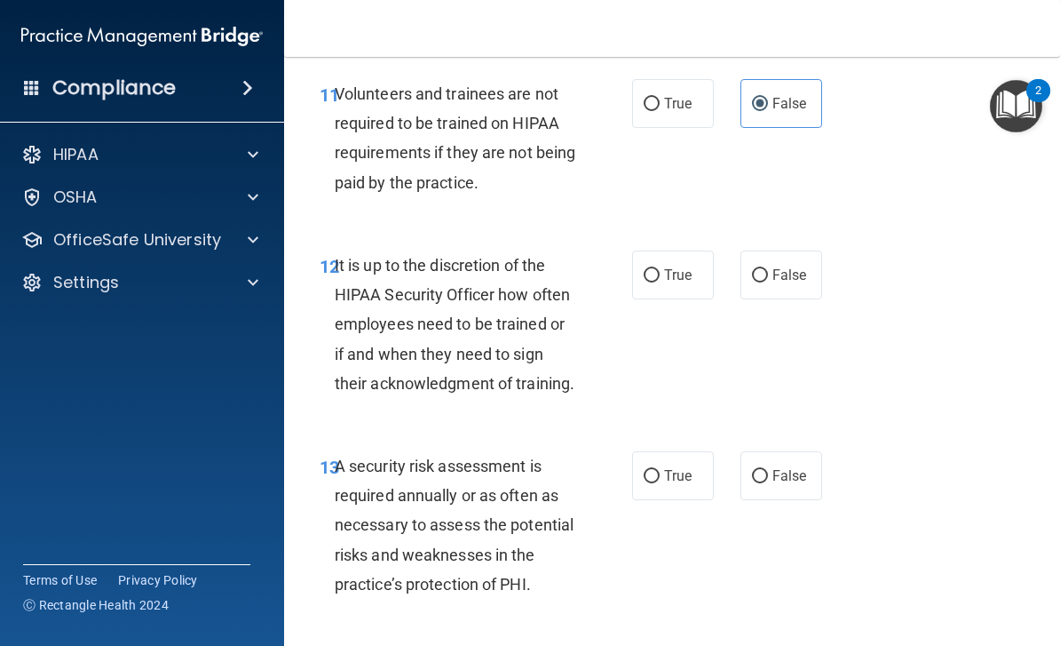
scroll to position [2566, 0]
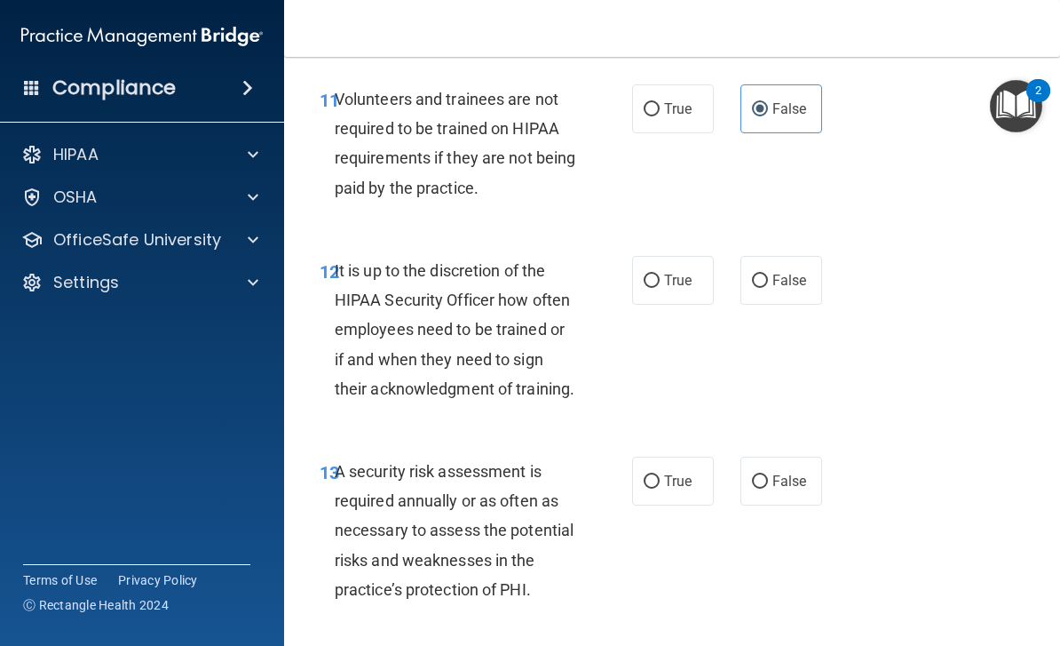
click at [794, 272] on span "False" at bounding box center [790, 280] width 35 height 17
click at [768, 274] on input "False" at bounding box center [760, 280] width 16 height 13
radio input "true"
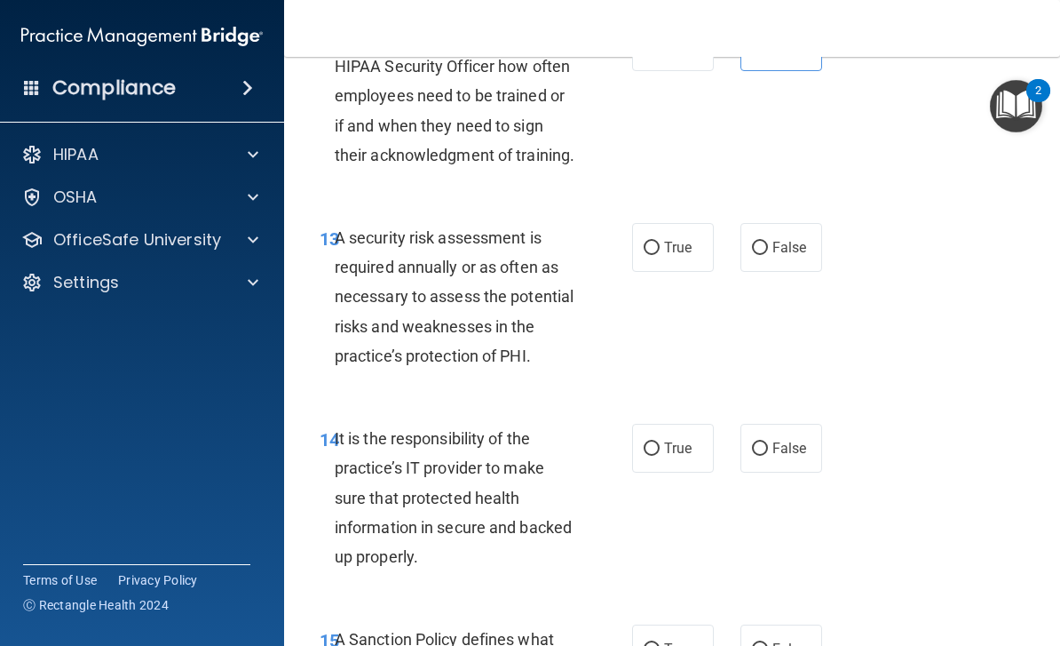
scroll to position [2828, 0]
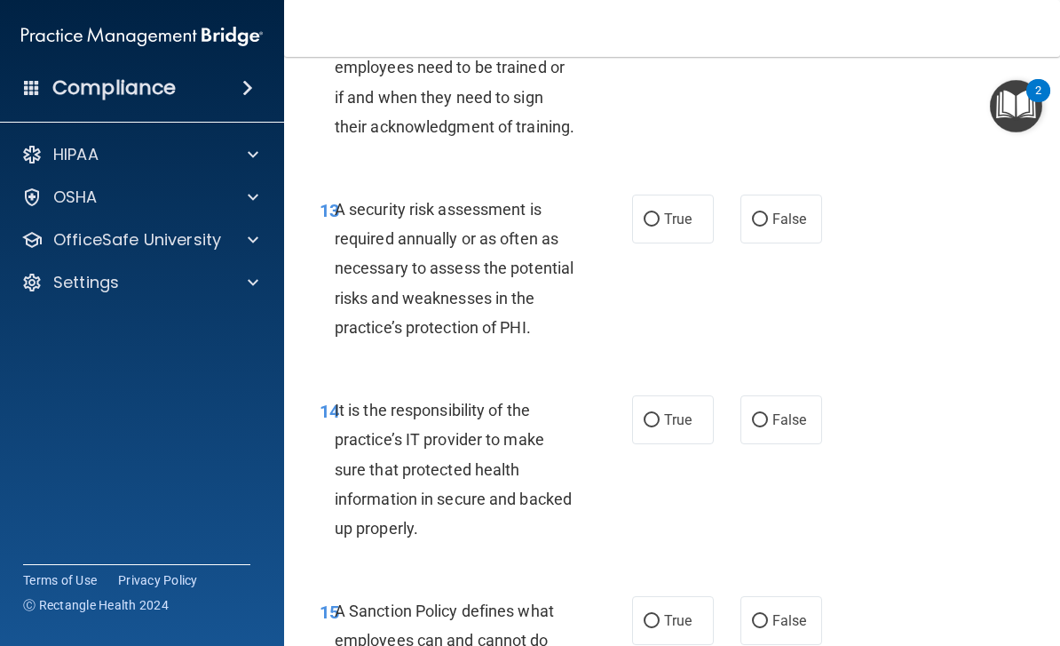
click at [679, 210] on span "True" at bounding box center [678, 218] width 28 height 17
click at [660, 213] on input "True" at bounding box center [652, 219] width 16 height 13
radio input "true"
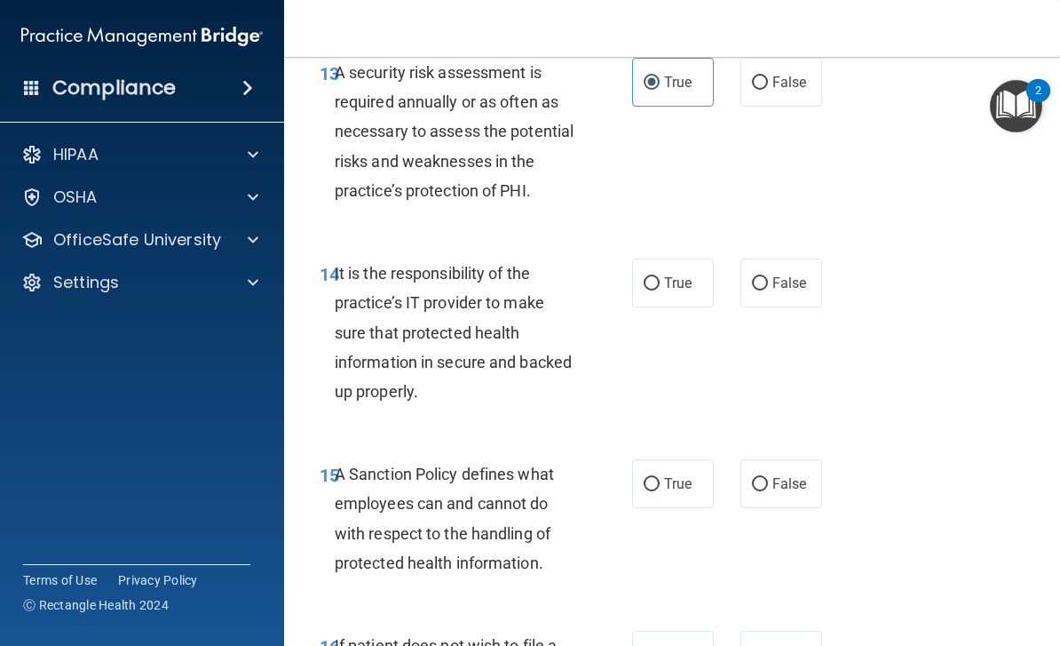
scroll to position [2980, 0]
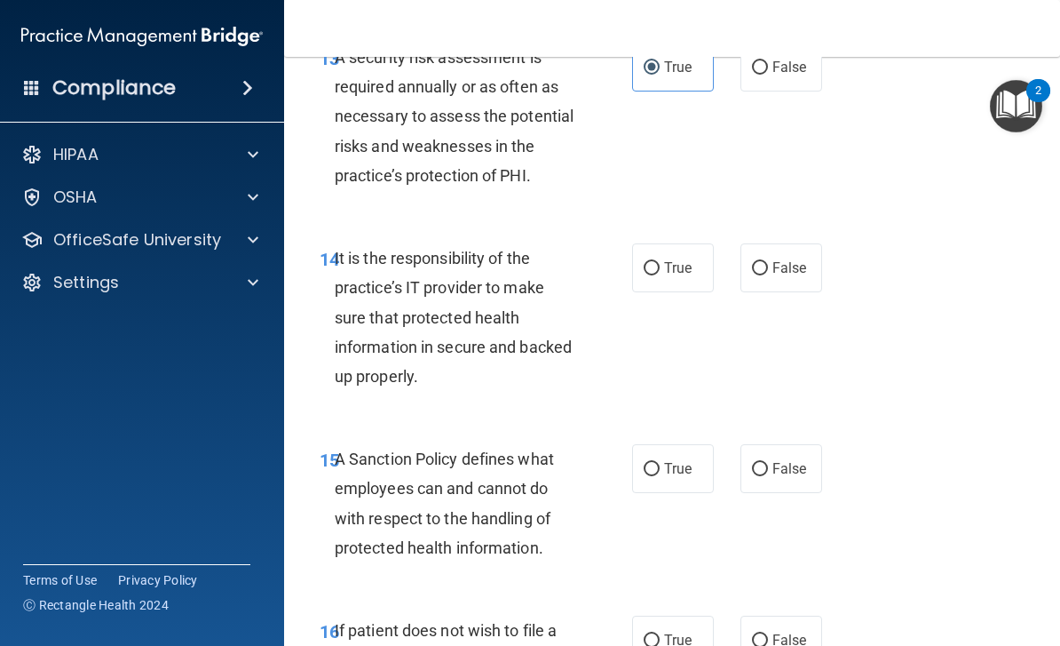
click at [792, 259] on span "False" at bounding box center [790, 267] width 35 height 17
click at [768, 262] on input "False" at bounding box center [760, 268] width 16 height 13
radio input "true"
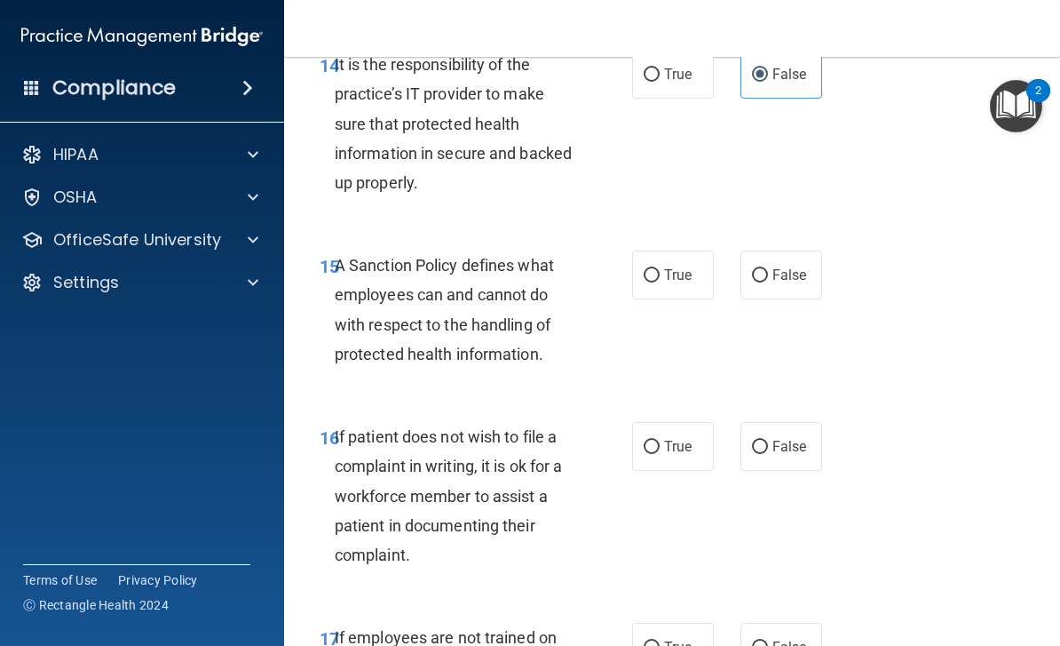
scroll to position [3174, 0]
click at [766, 268] on input "False" at bounding box center [760, 274] width 16 height 13
radio input "true"
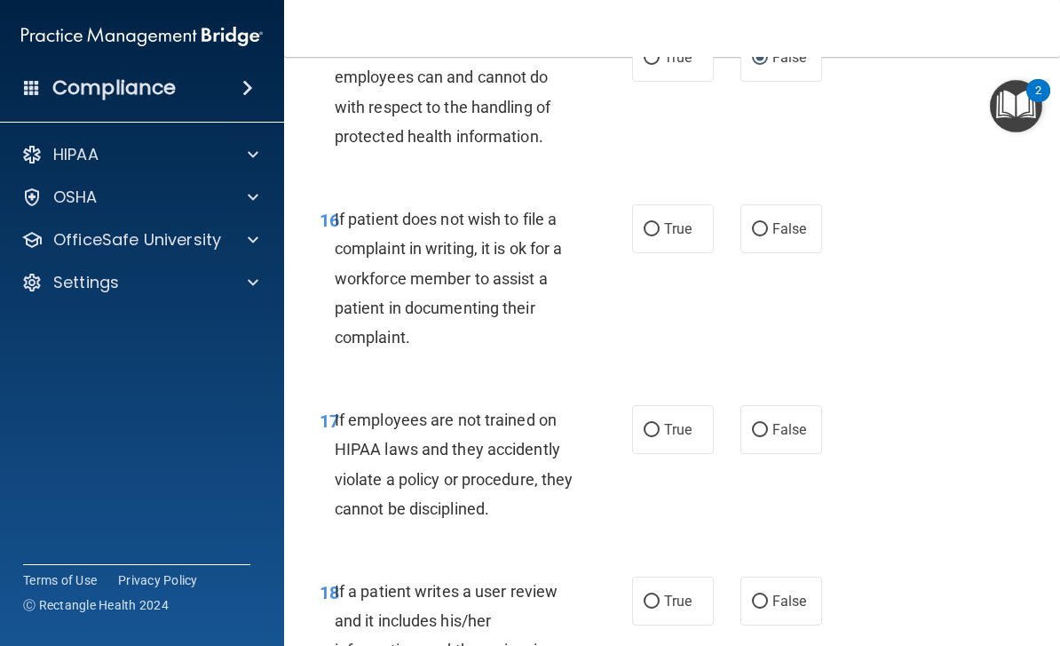
scroll to position [3398, 0]
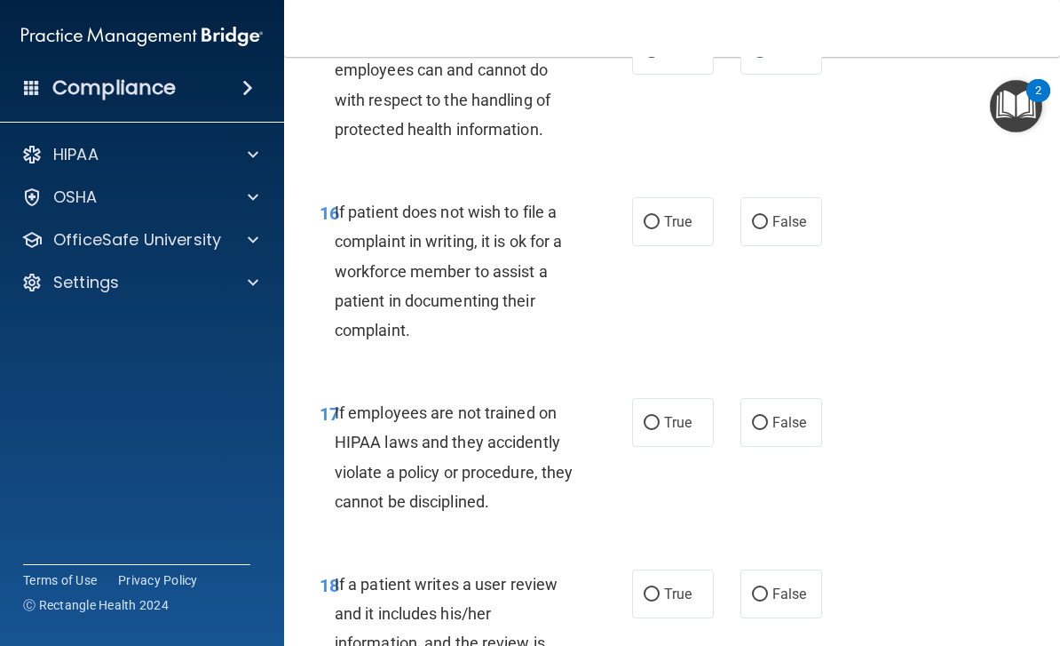
click at [780, 213] on span "False" at bounding box center [790, 221] width 35 height 17
click at [768, 216] on input "False" at bounding box center [760, 222] width 16 height 13
radio input "true"
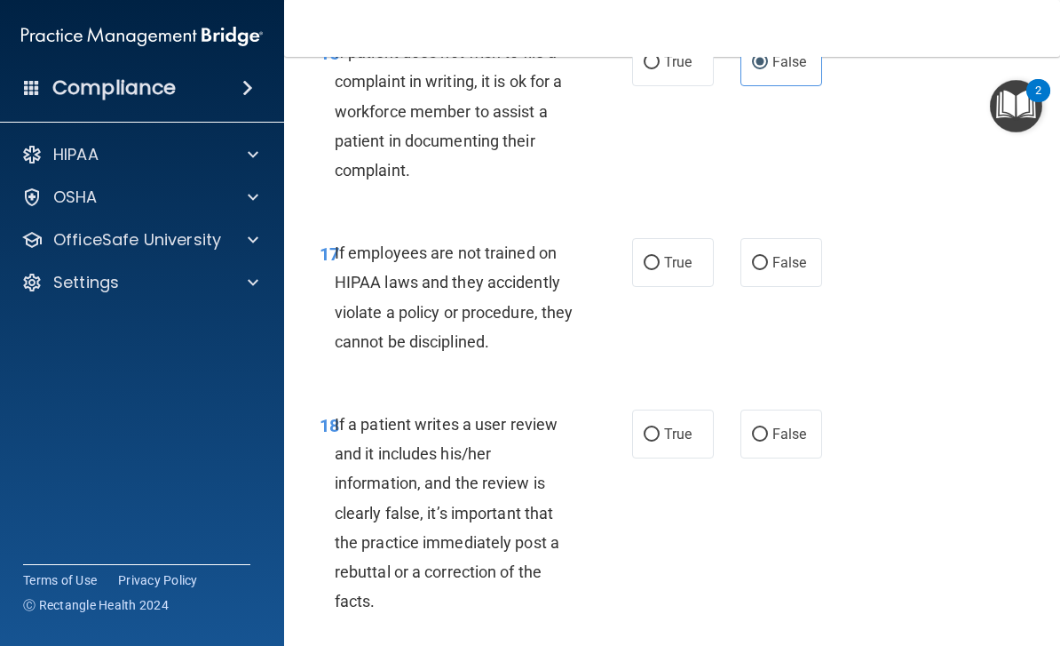
scroll to position [3569, 0]
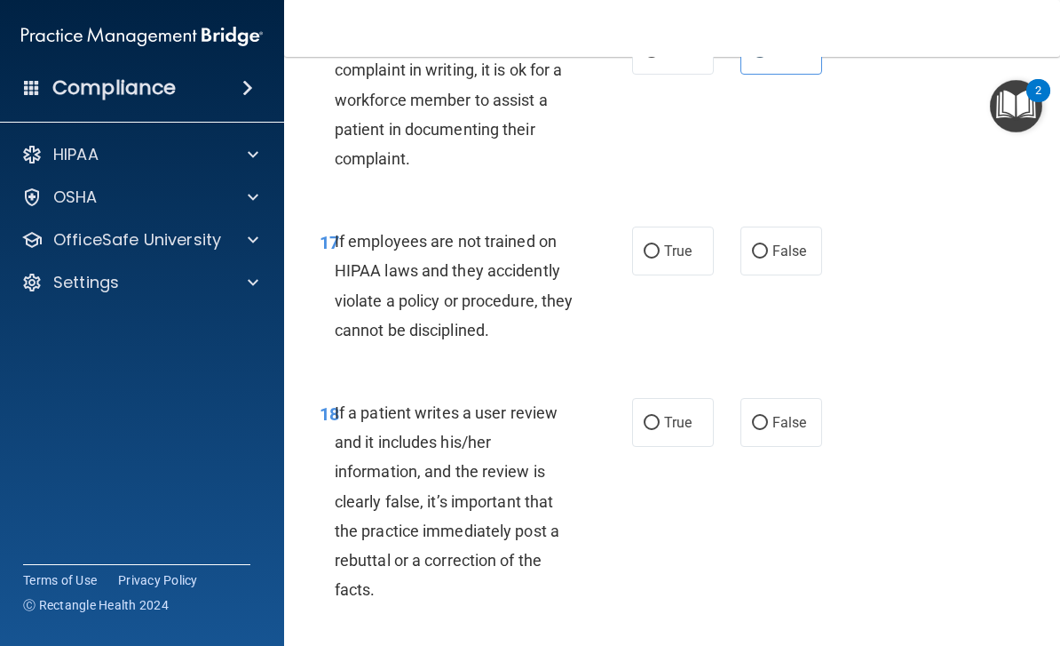
click at [669, 242] on span "True" at bounding box center [678, 250] width 28 height 17
click at [660, 245] on input "True" at bounding box center [652, 251] width 16 height 13
radio input "true"
click at [798, 242] on span "False" at bounding box center [790, 250] width 35 height 17
click at [768, 245] on input "False" at bounding box center [760, 251] width 16 height 13
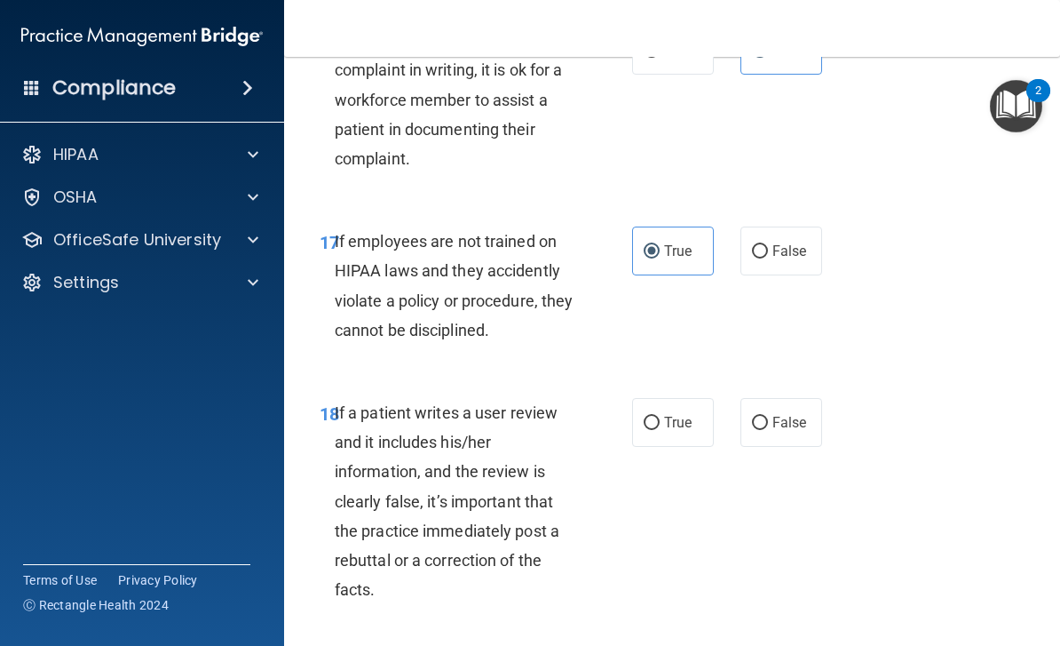
radio input "true"
click at [657, 245] on input "True" at bounding box center [652, 251] width 16 height 13
radio input "true"
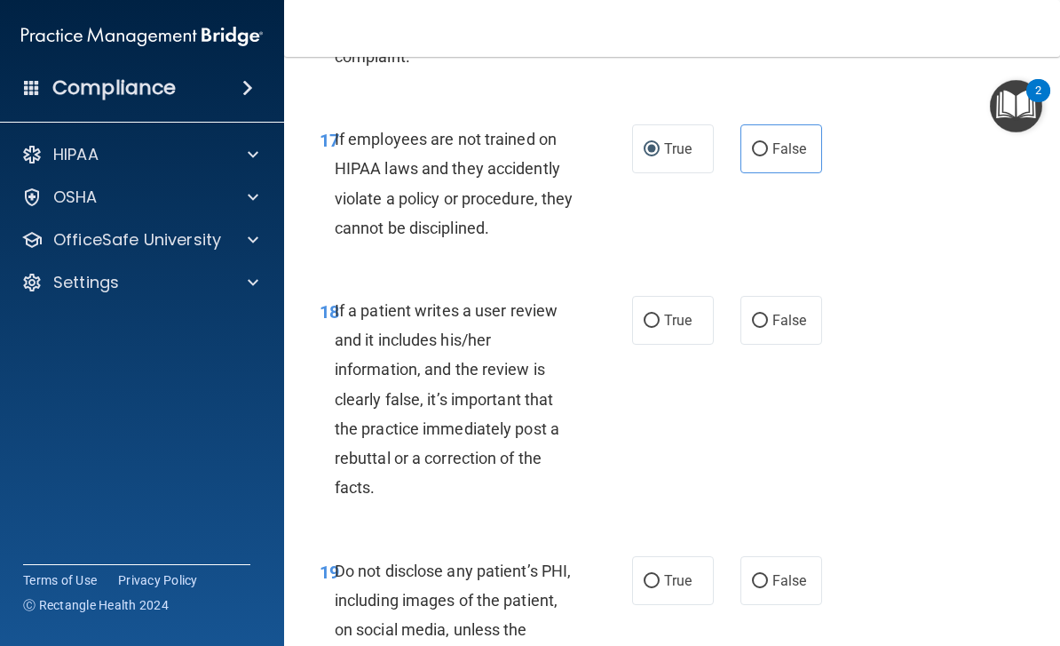
scroll to position [3671, 0]
click at [786, 141] on span "False" at bounding box center [790, 149] width 35 height 17
click at [768, 144] on input "False" at bounding box center [760, 150] width 16 height 13
radio input "true"
click at [678, 147] on label "True" at bounding box center [673, 149] width 82 height 49
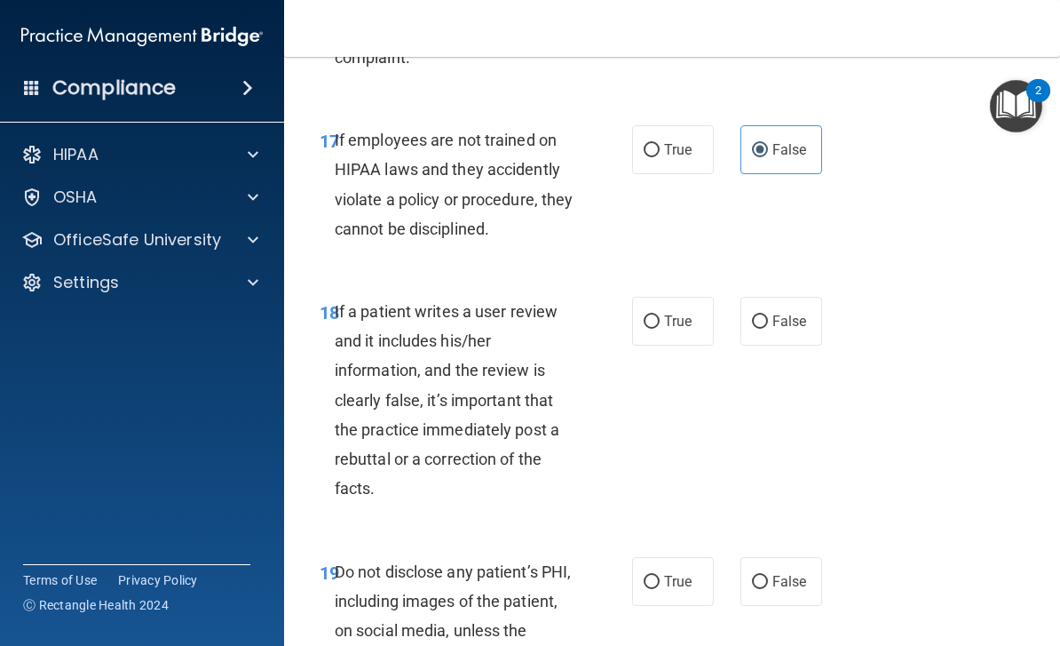
click at [660, 147] on input "True" at bounding box center [652, 150] width 16 height 13
radio input "true"
radio input "false"
click at [768, 315] on input "False" at bounding box center [760, 321] width 16 height 13
radio input "true"
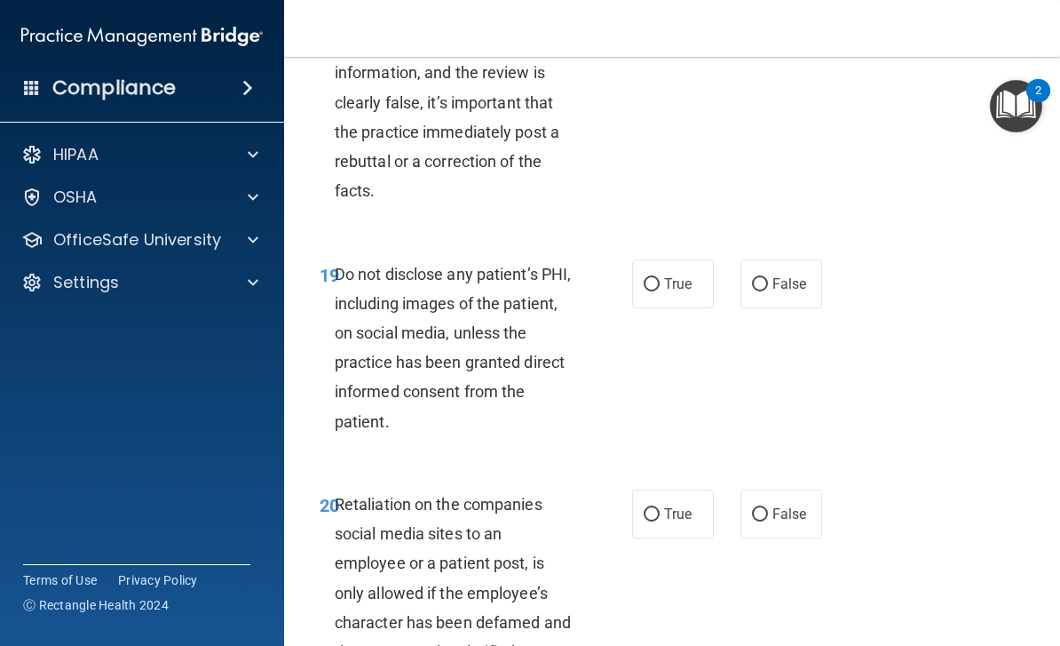
scroll to position [3969, 0]
click at [658, 277] on input "True" at bounding box center [652, 283] width 16 height 13
radio input "true"
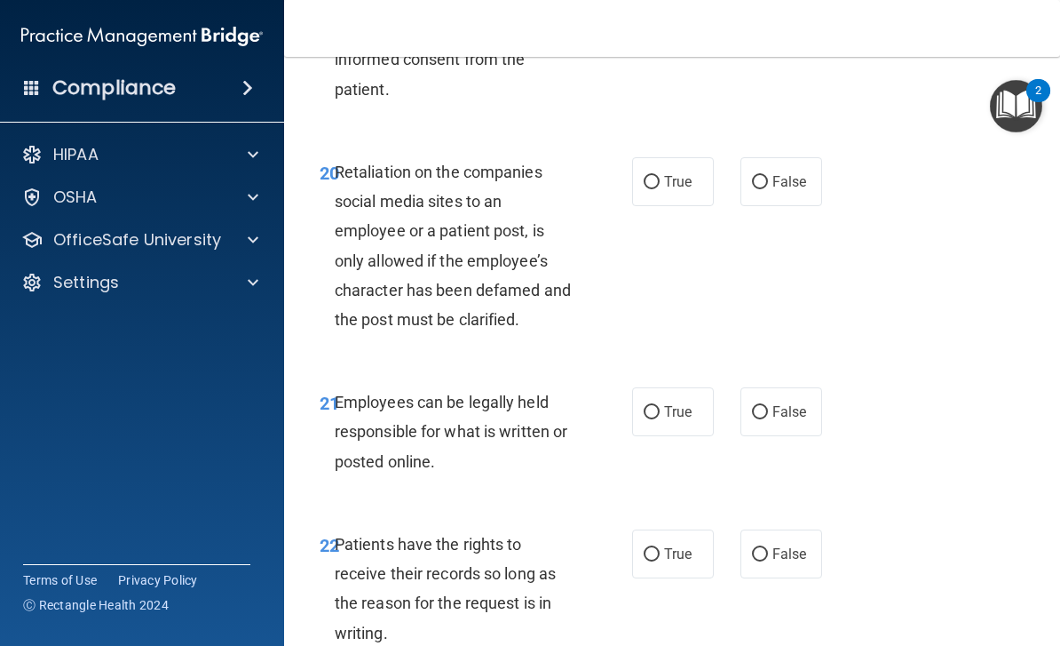
scroll to position [4307, 0]
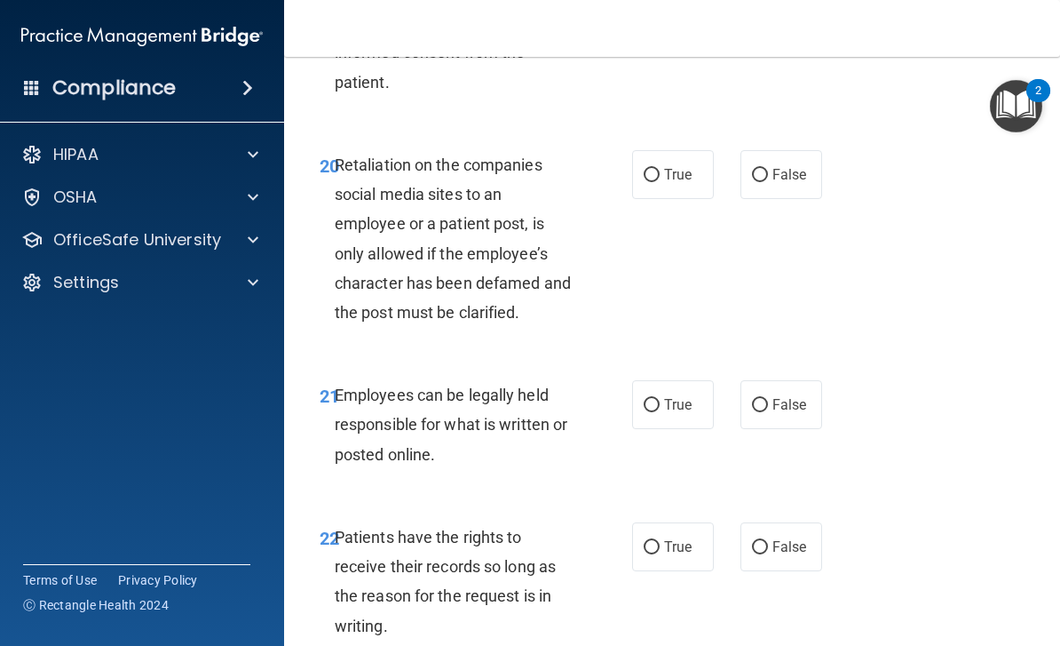
click at [793, 166] on span "False" at bounding box center [790, 174] width 35 height 17
click at [768, 169] on input "False" at bounding box center [760, 175] width 16 height 13
radio input "true"
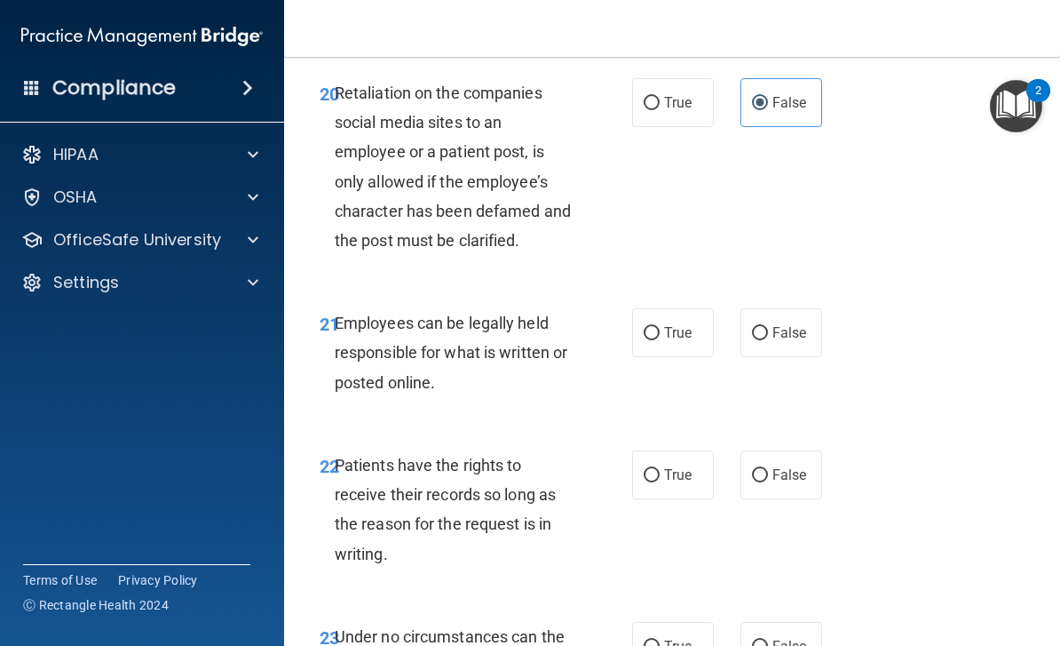
scroll to position [4380, 0]
click at [656, 326] on input "True" at bounding box center [652, 332] width 16 height 13
radio input "true"
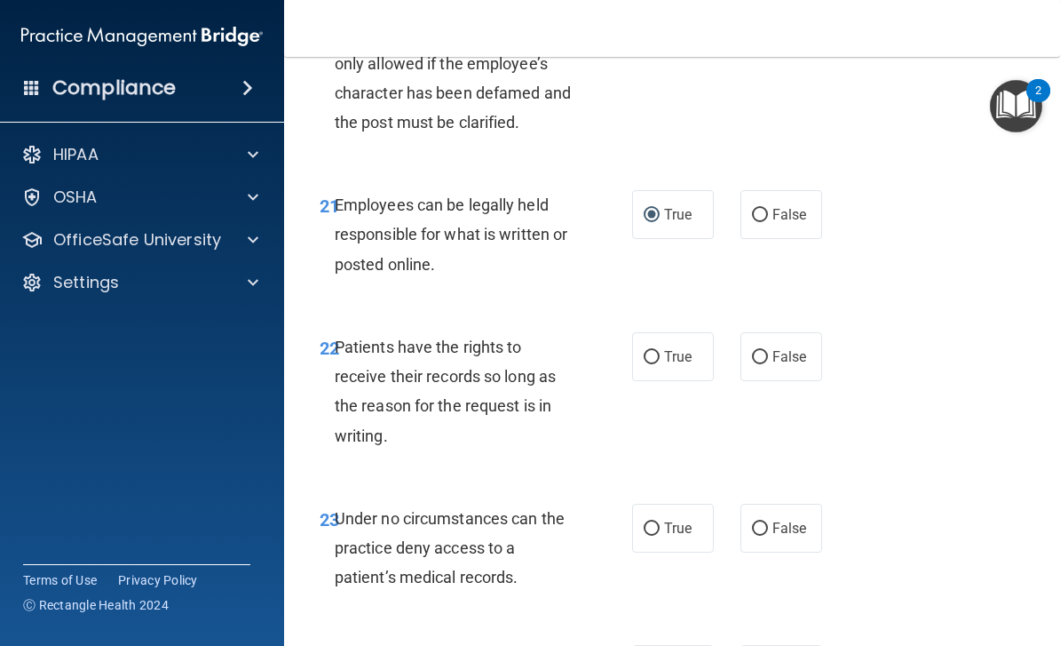
scroll to position [4505, 0]
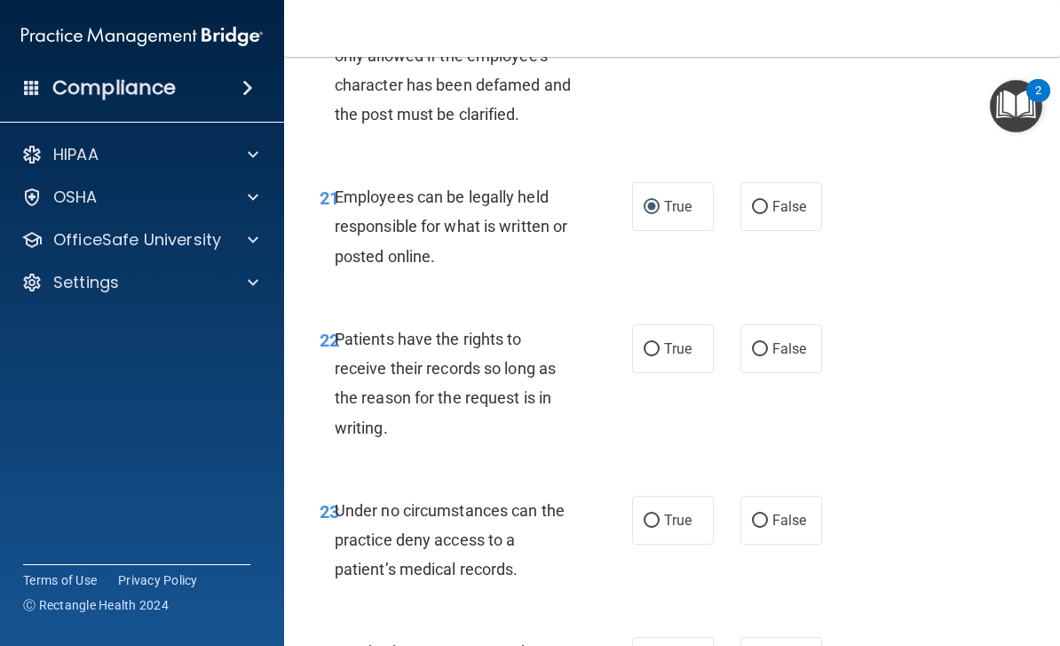
click at [670, 324] on label "True" at bounding box center [673, 348] width 82 height 49
click at [660, 343] on input "True" at bounding box center [652, 349] width 16 height 13
radio input "true"
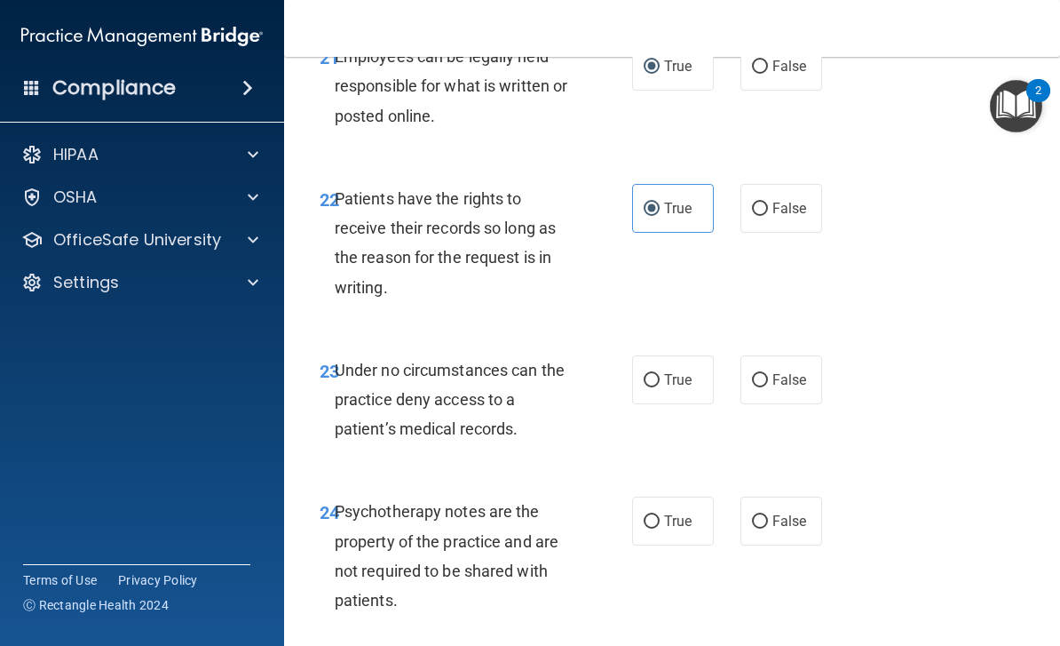
scroll to position [4647, 0]
click at [761, 202] on input "False" at bounding box center [760, 208] width 16 height 13
radio input "true"
radio input "false"
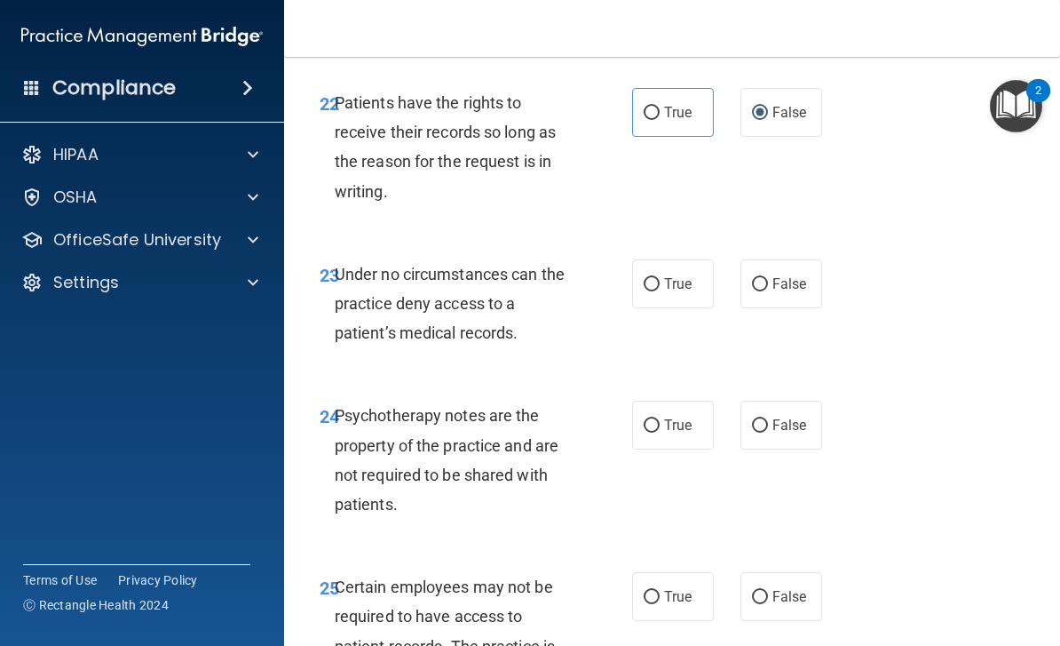
scroll to position [4743, 0]
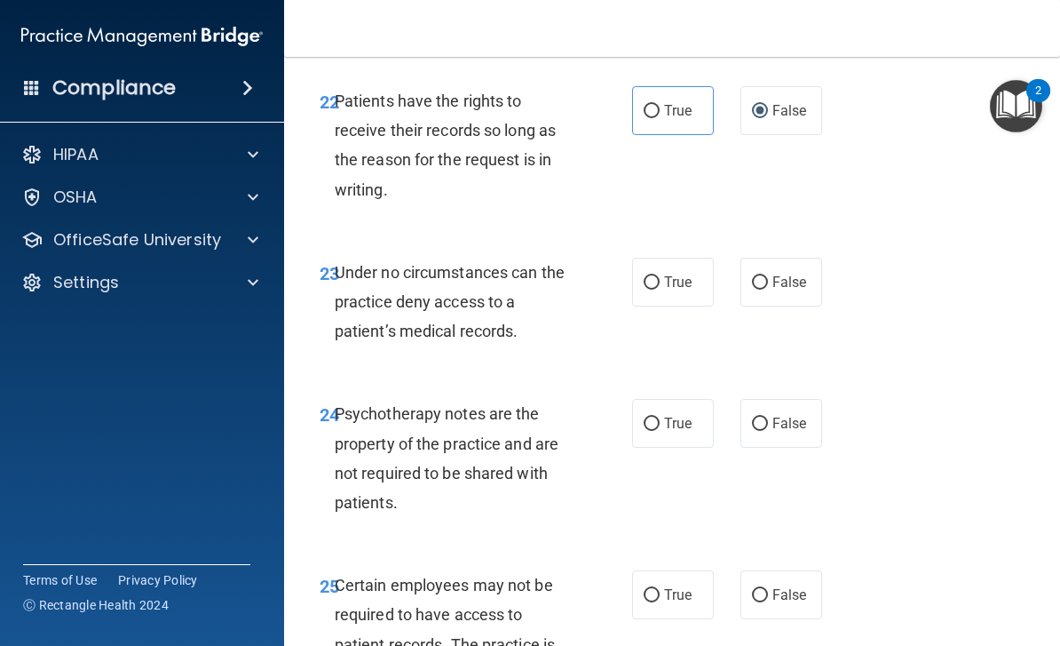
click at [785, 274] on span "False" at bounding box center [790, 282] width 35 height 17
click at [768, 276] on input "False" at bounding box center [760, 282] width 16 height 13
radio input "true"
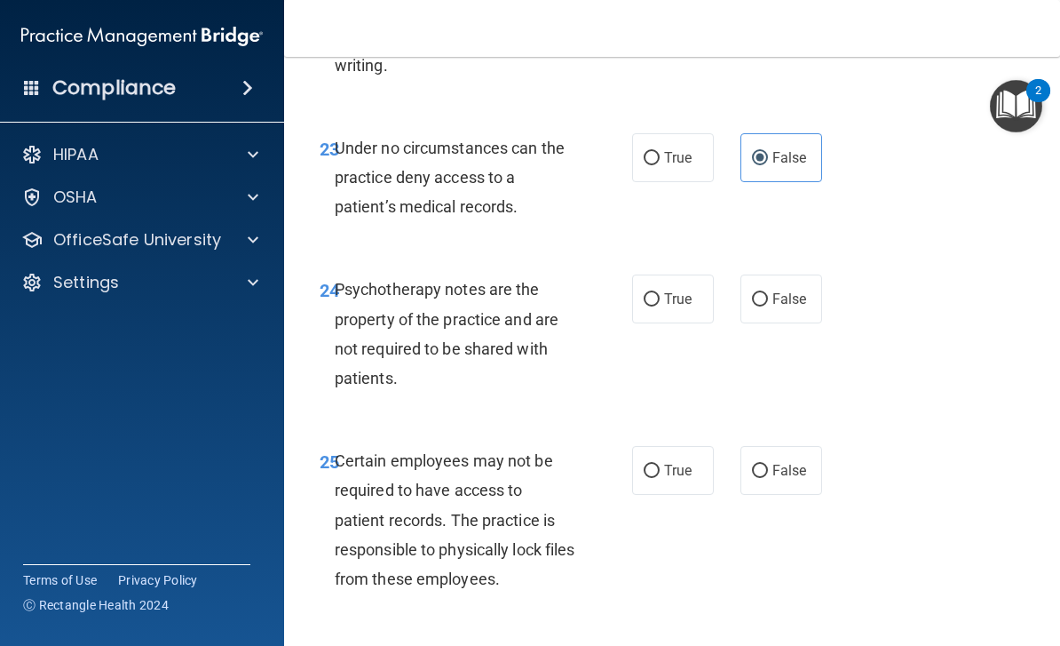
scroll to position [4873, 0]
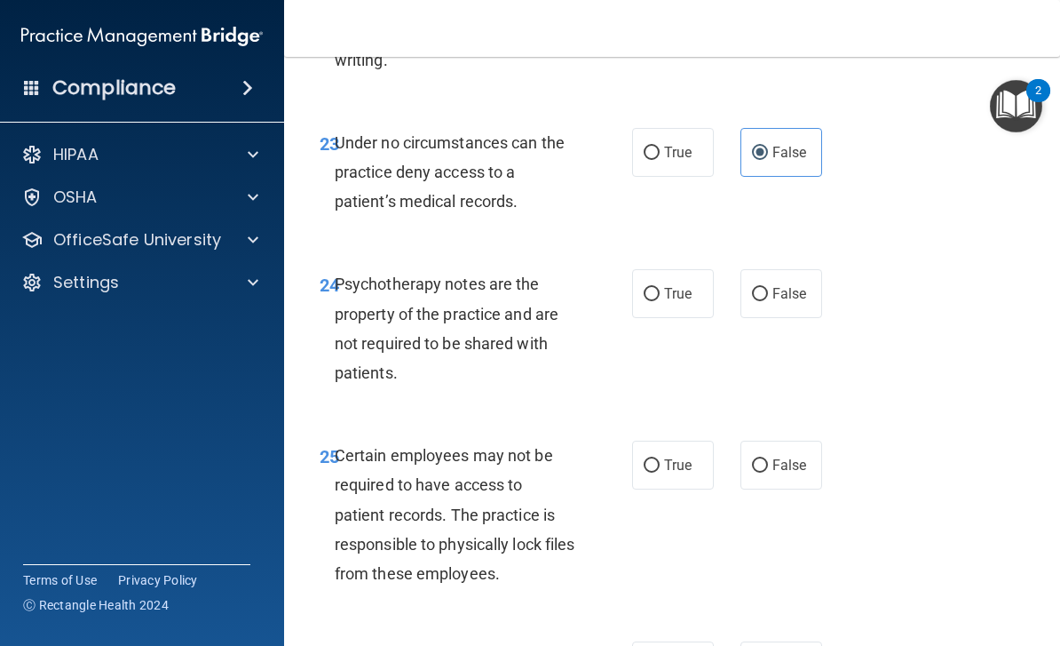
click at [798, 285] on span "False" at bounding box center [790, 293] width 35 height 17
click at [768, 288] on input "False" at bounding box center [760, 294] width 16 height 13
radio input "true"
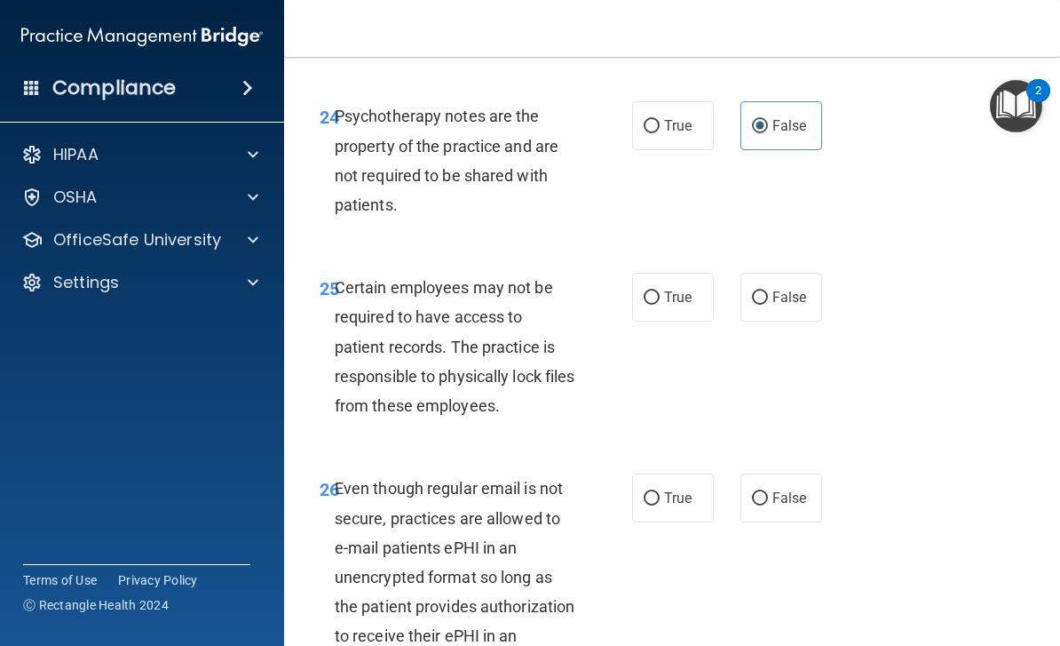
scroll to position [5047, 0]
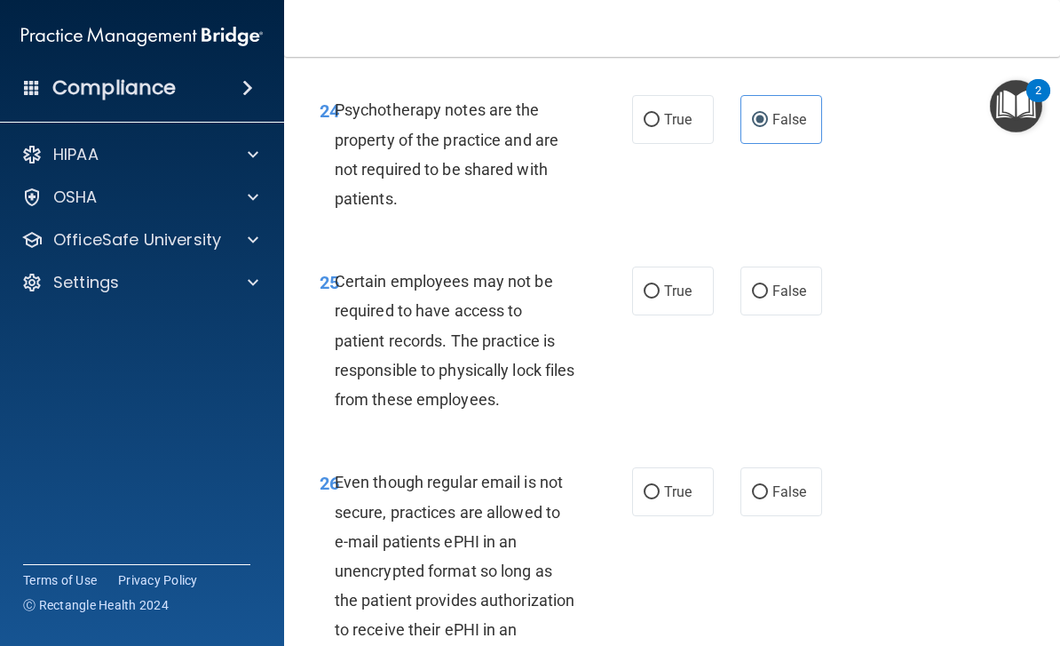
click at [772, 266] on label "False" at bounding box center [782, 290] width 82 height 49
click at [768, 285] on input "False" at bounding box center [760, 291] width 16 height 13
radio input "true"
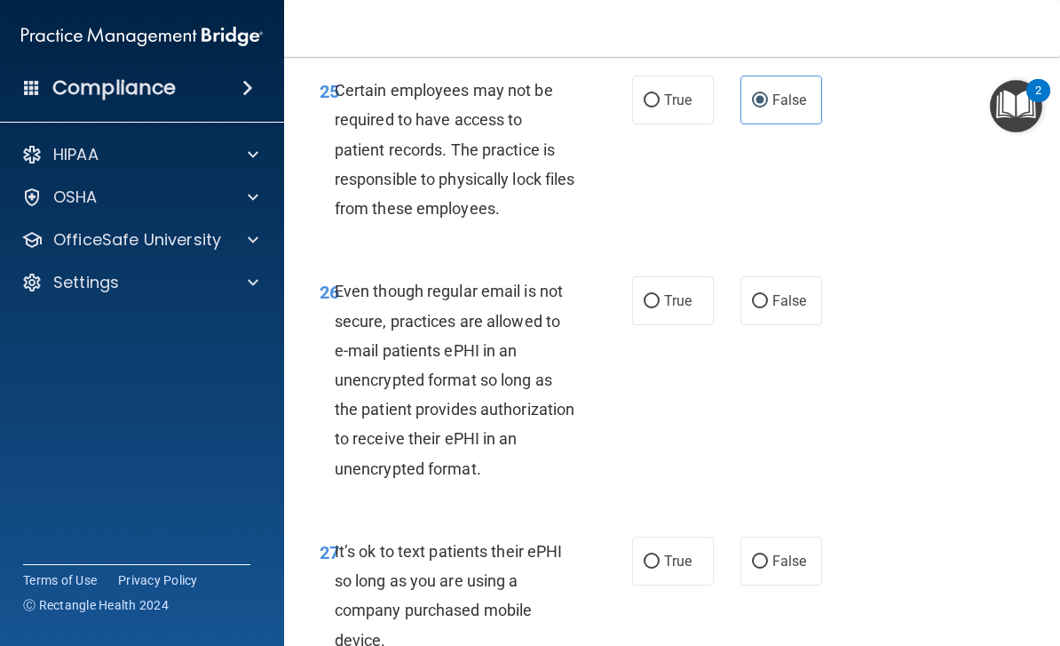
scroll to position [5239, 0]
click at [786, 283] on label "False" at bounding box center [782, 299] width 82 height 49
click at [768, 294] on input "False" at bounding box center [760, 300] width 16 height 13
radio input "true"
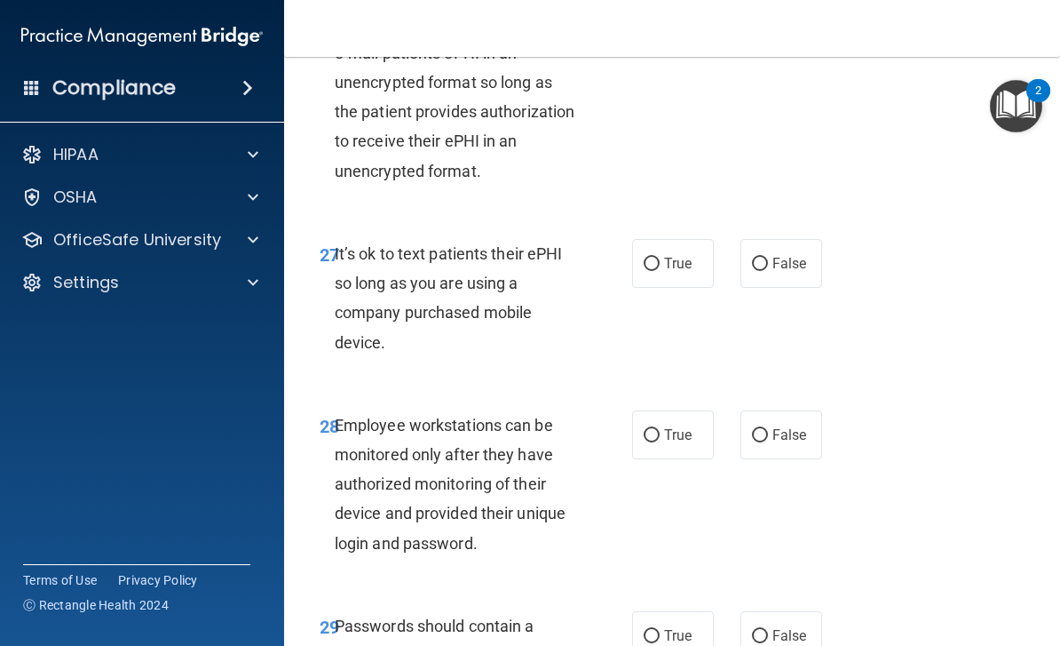
scroll to position [5538, 0]
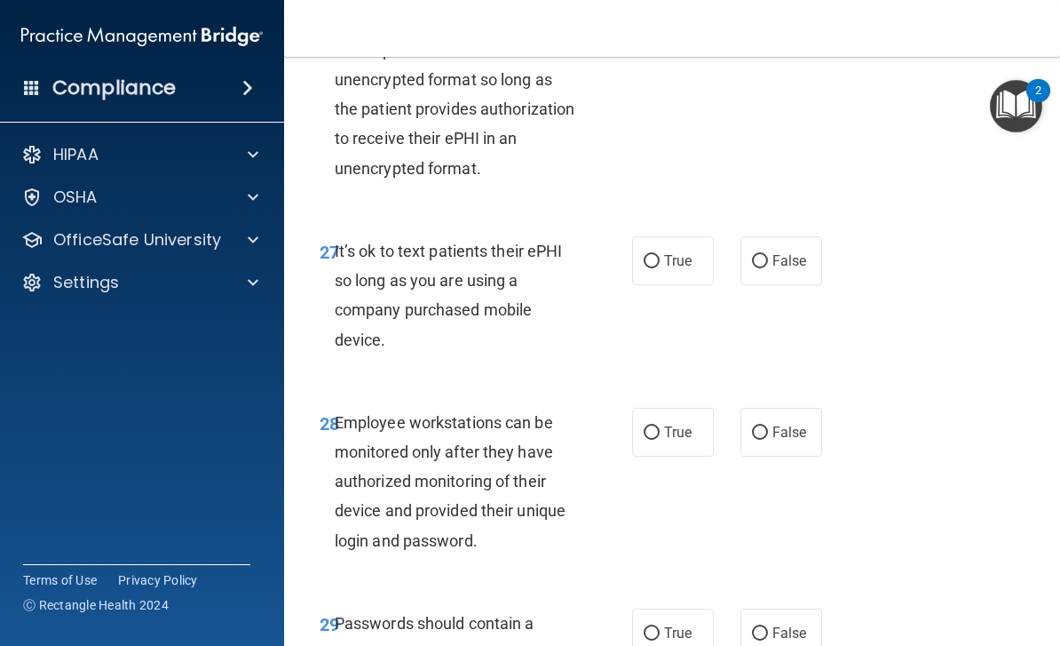
click at [798, 243] on label "False" at bounding box center [782, 260] width 82 height 49
click at [768, 255] on input "False" at bounding box center [760, 261] width 16 height 13
radio input "true"
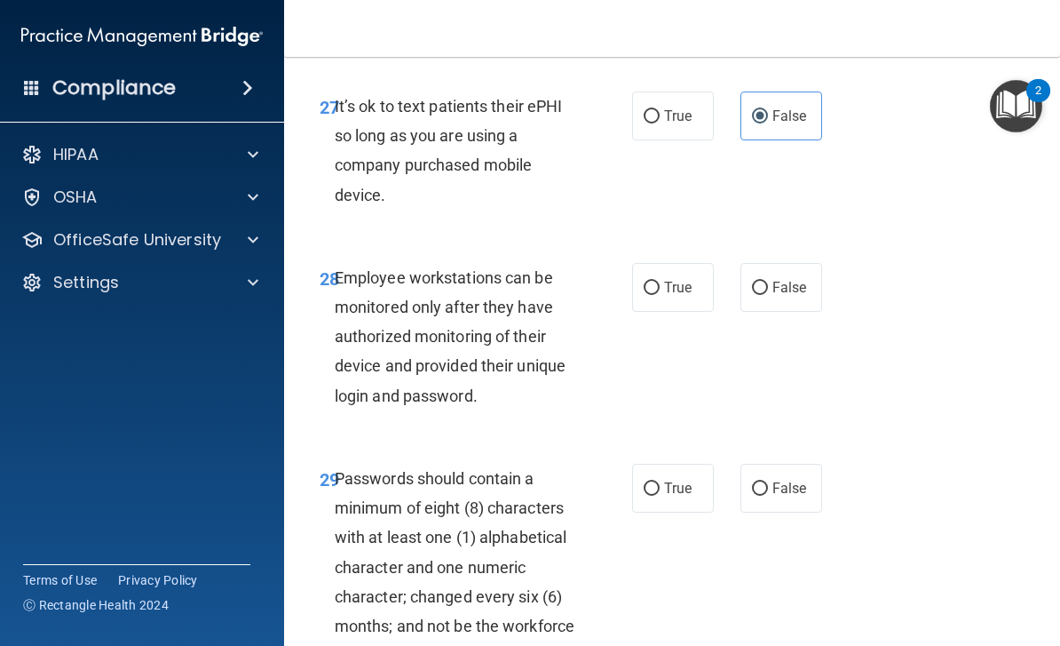
scroll to position [5687, 0]
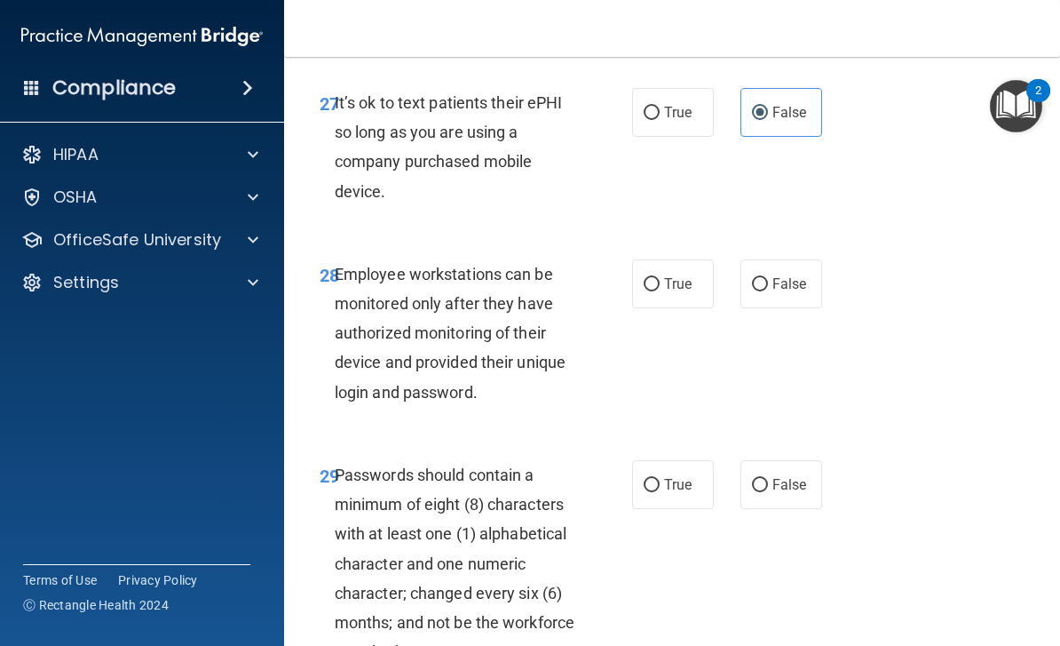
click at [784, 275] on span "False" at bounding box center [790, 283] width 35 height 17
click at [768, 278] on input "False" at bounding box center [760, 284] width 16 height 13
radio input "true"
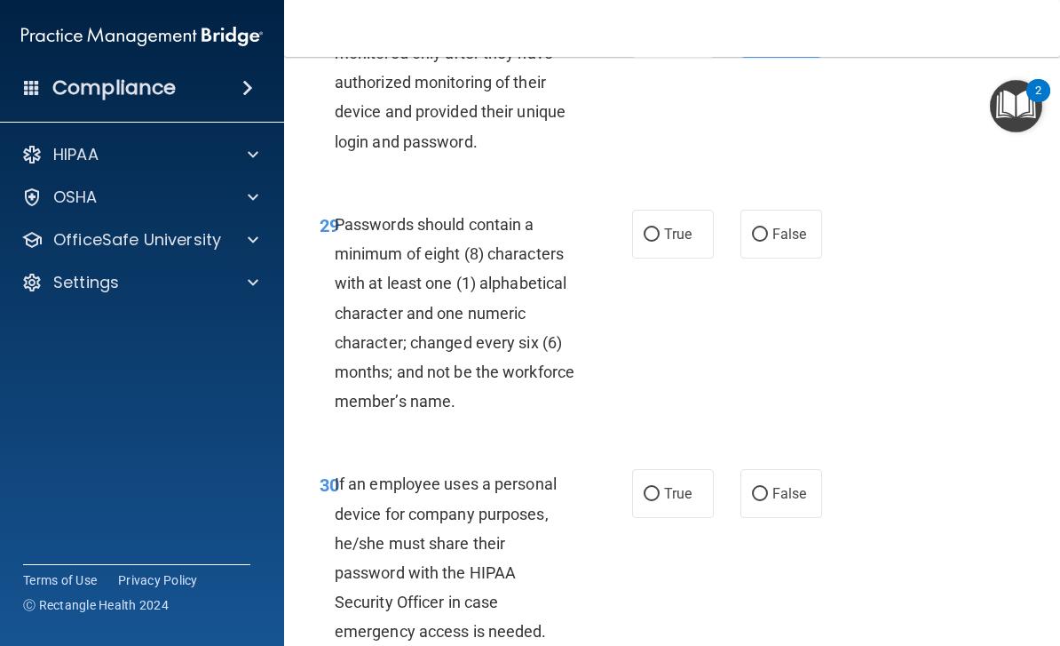
scroll to position [5940, 0]
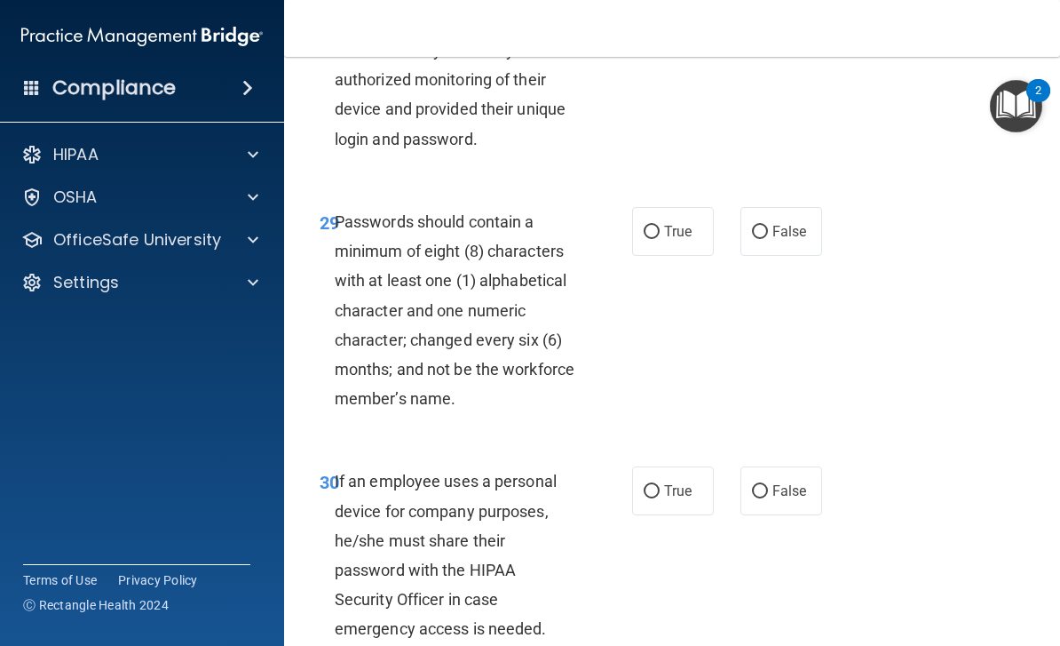
click at [655, 226] on input "True" at bounding box center [652, 232] width 16 height 13
radio input "true"
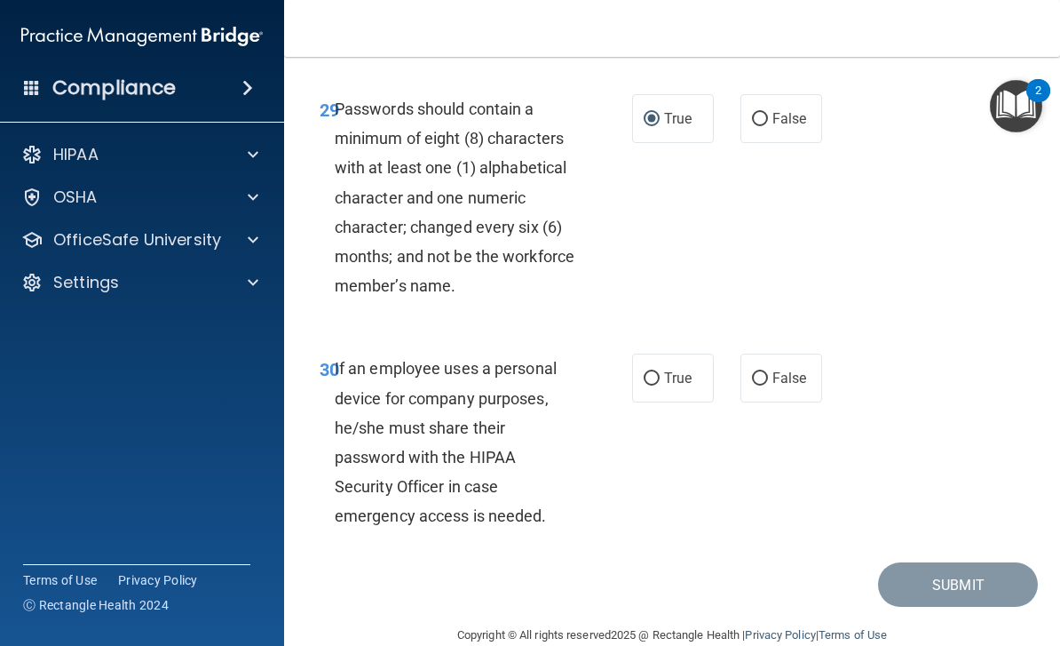
scroll to position [6052, 0]
click at [790, 354] on label "False" at bounding box center [782, 378] width 82 height 49
click at [768, 373] on input "False" at bounding box center [760, 379] width 16 height 13
radio input "true"
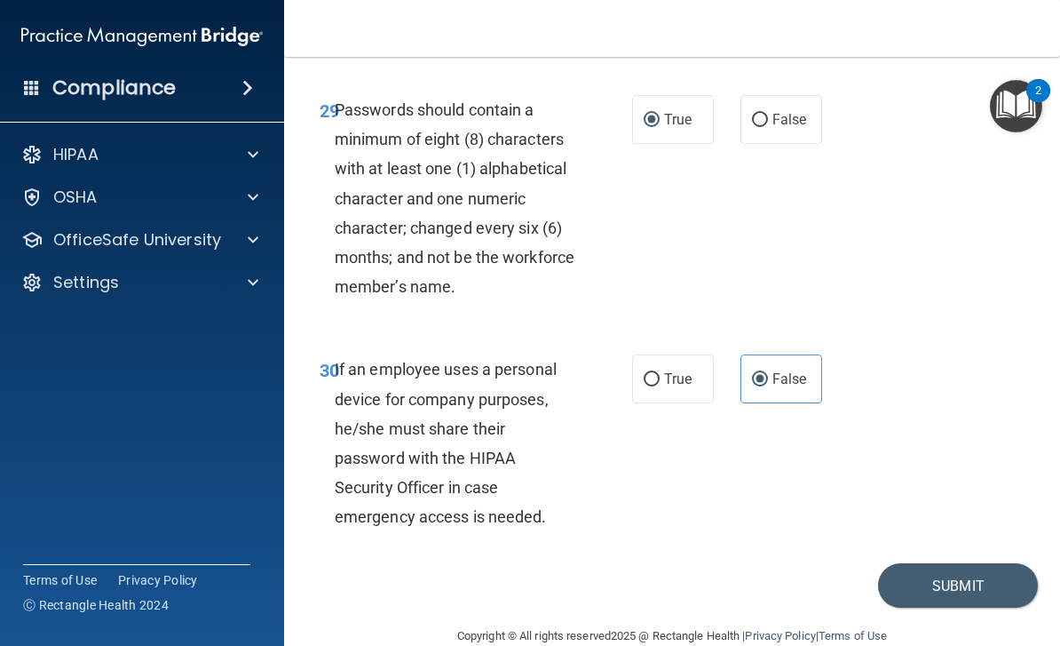
click at [934, 563] on button "Submit" at bounding box center [958, 585] width 160 height 45
click at [949, 563] on button "Submit" at bounding box center [958, 585] width 160 height 45
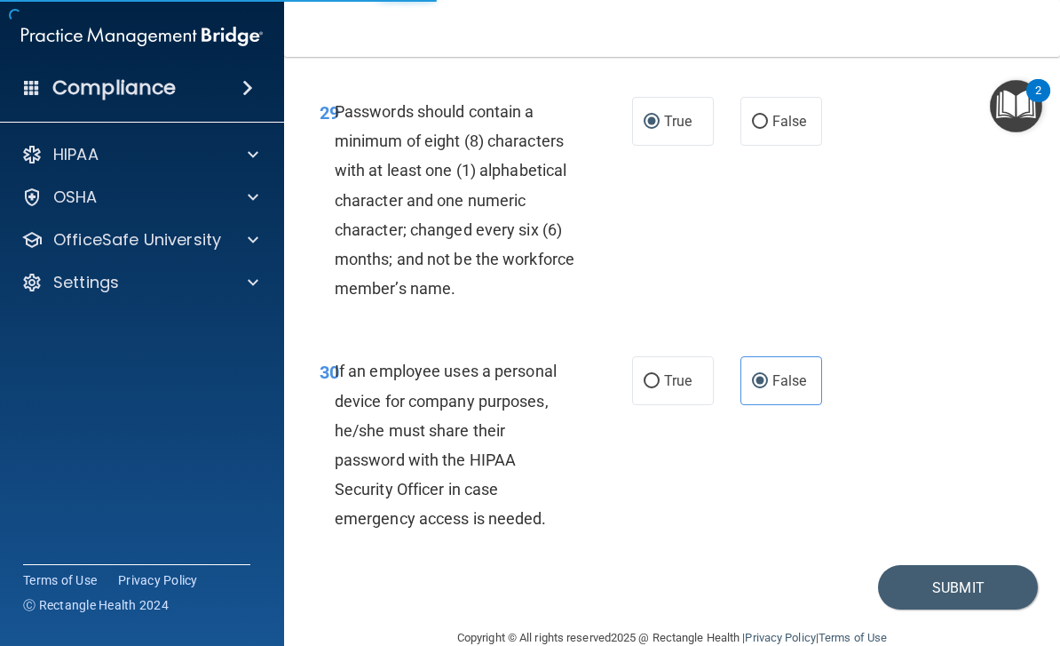
scroll to position [6049, 0]
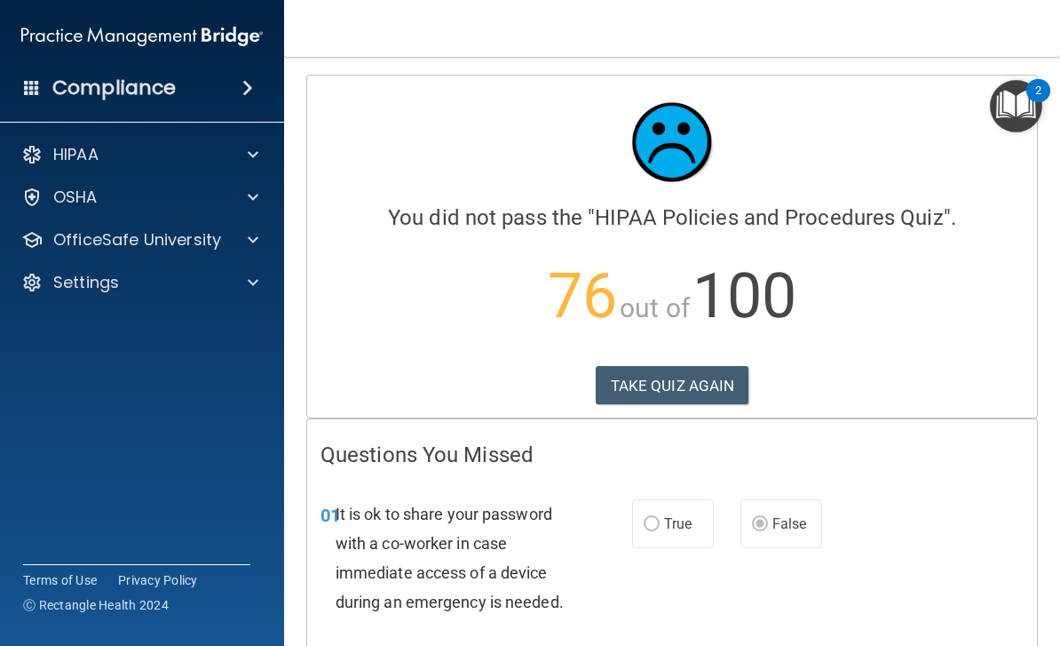
click at [704, 383] on button "TAKE QUIZ AGAIN" at bounding box center [673, 385] width 154 height 39
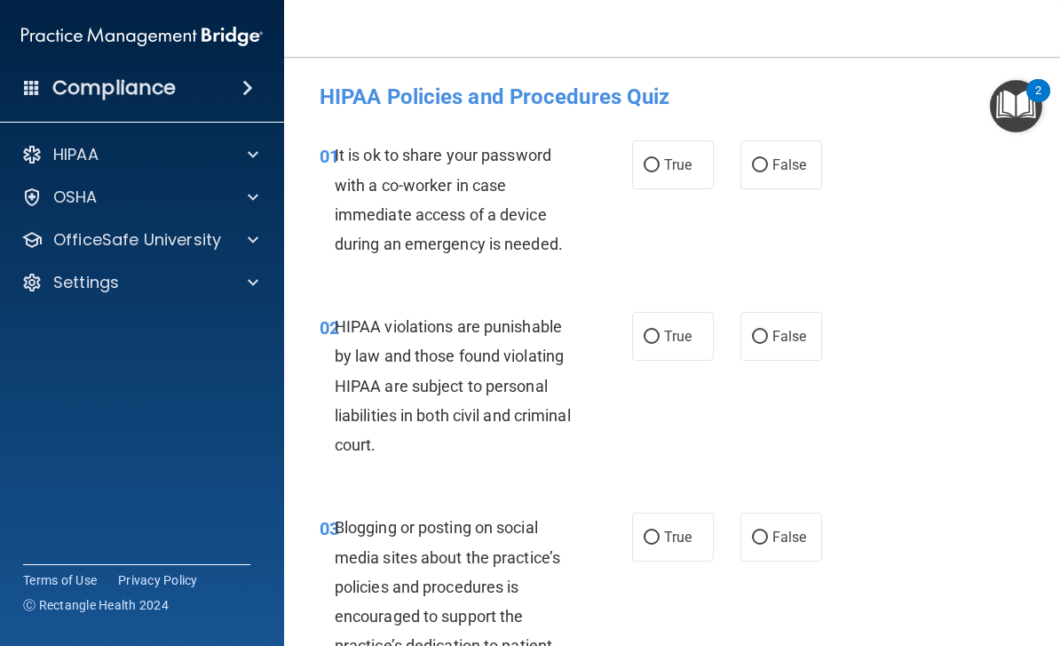
click at [782, 151] on label "False" at bounding box center [782, 164] width 82 height 49
click at [768, 159] on input "False" at bounding box center [760, 165] width 16 height 13
radio input "true"
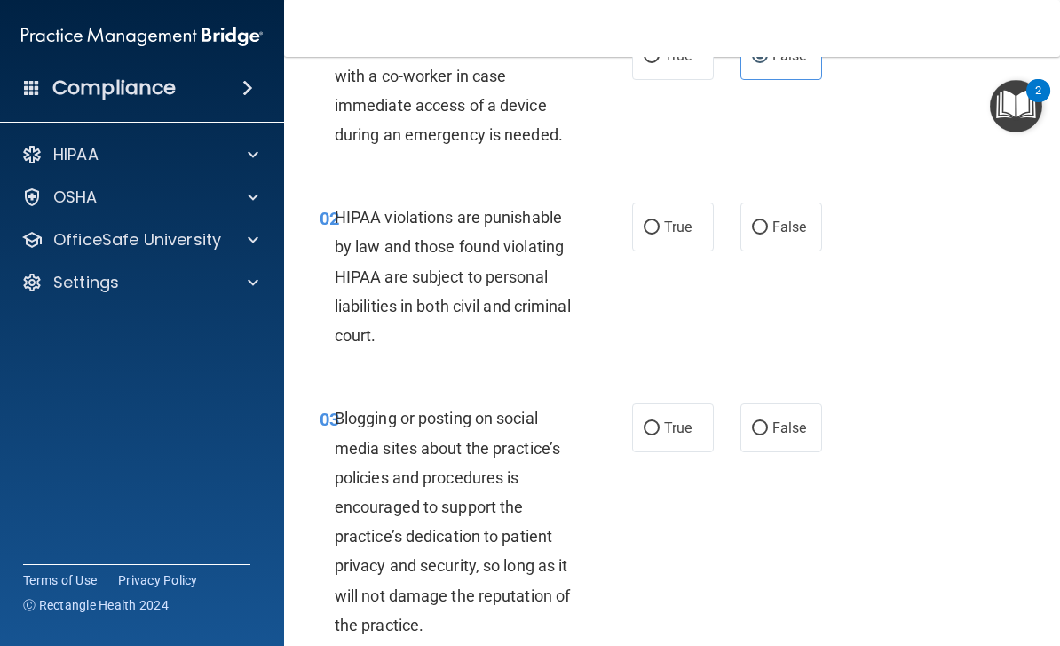
scroll to position [111, 0]
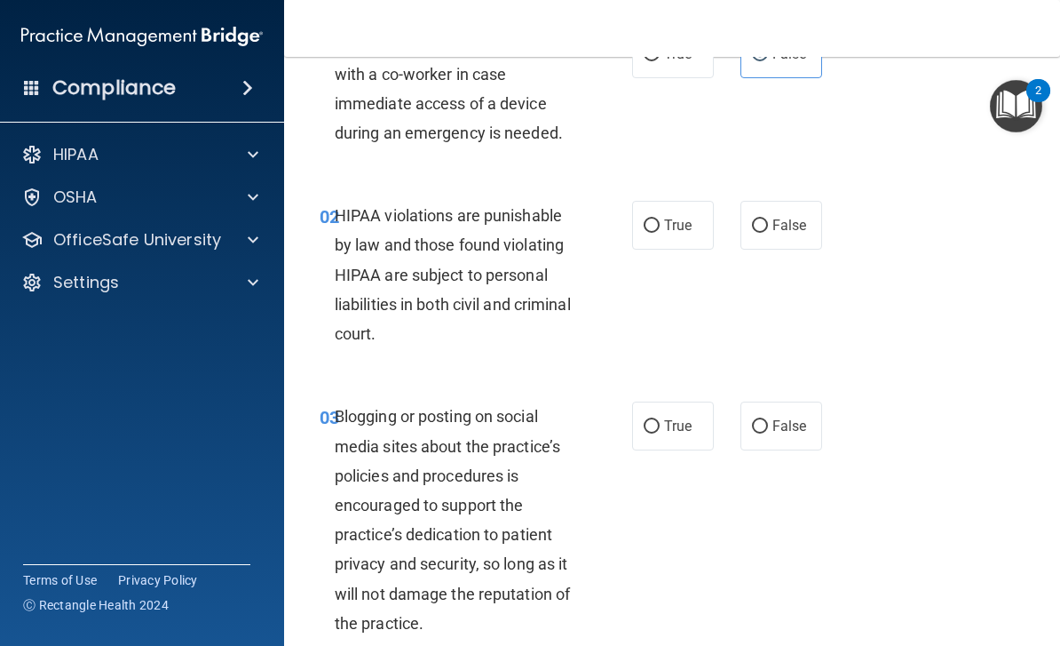
click at [782, 226] on span "False" at bounding box center [790, 225] width 35 height 17
click at [768, 226] on input "False" at bounding box center [760, 225] width 16 height 13
radio input "true"
click at [671, 226] on span "True" at bounding box center [678, 225] width 28 height 17
click at [660, 226] on input "True" at bounding box center [652, 225] width 16 height 13
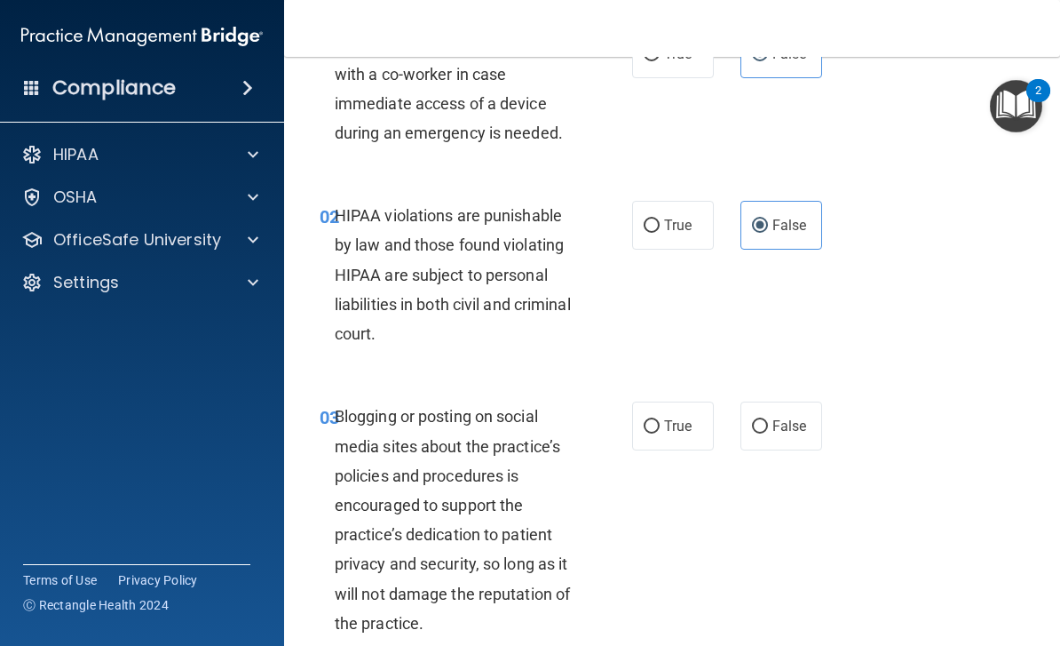
radio input "true"
radio input "false"
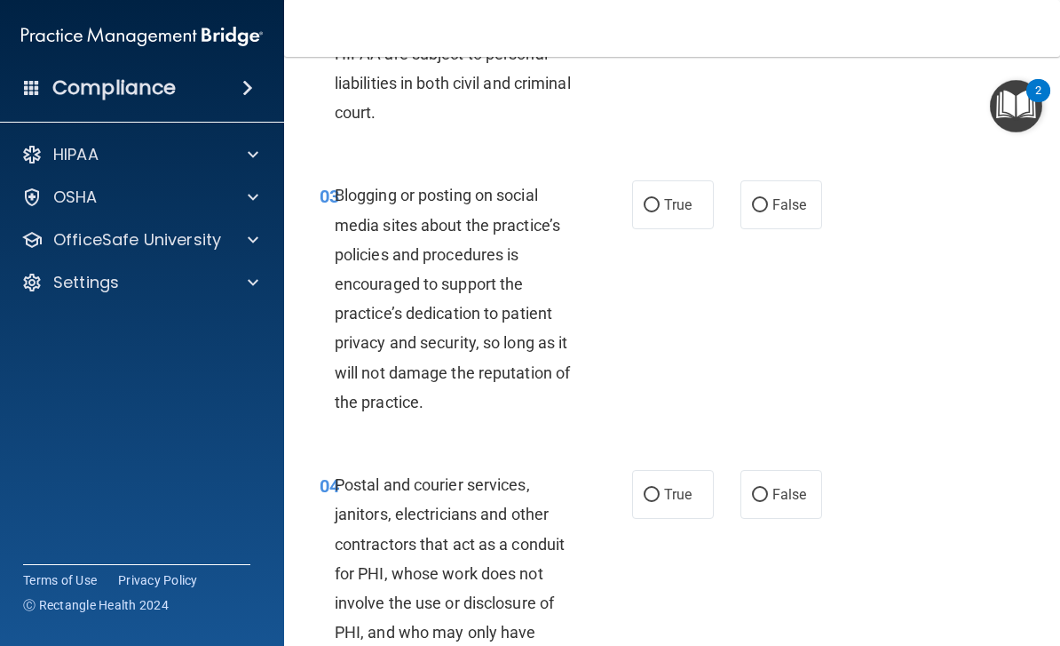
scroll to position [343, 0]
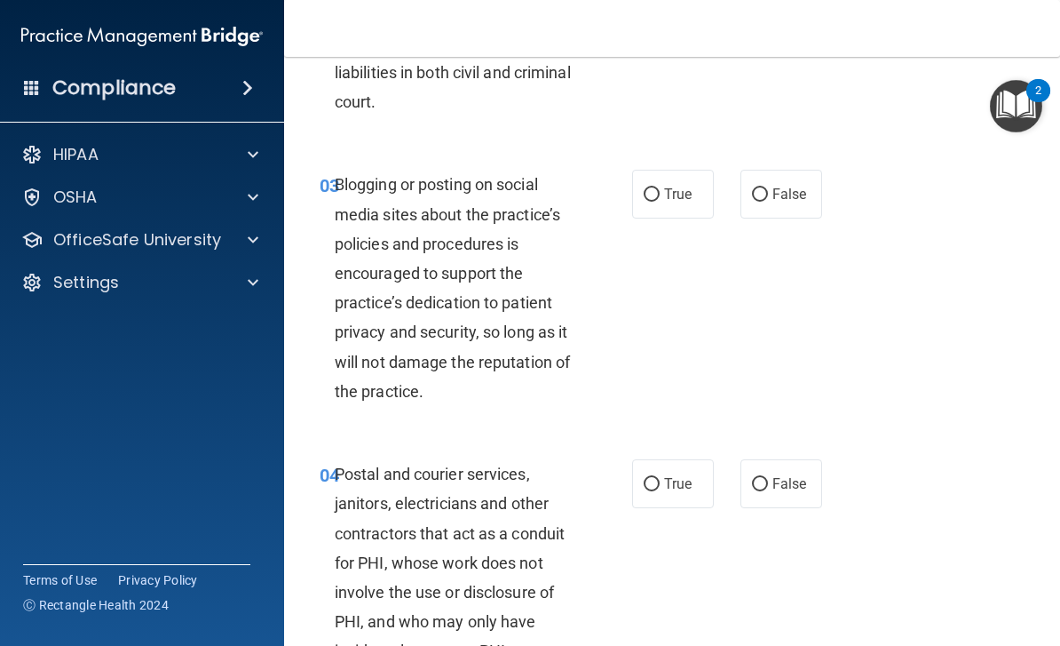
click at [804, 190] on span "False" at bounding box center [790, 194] width 35 height 17
click at [768, 190] on input "False" at bounding box center [760, 194] width 16 height 13
radio input "true"
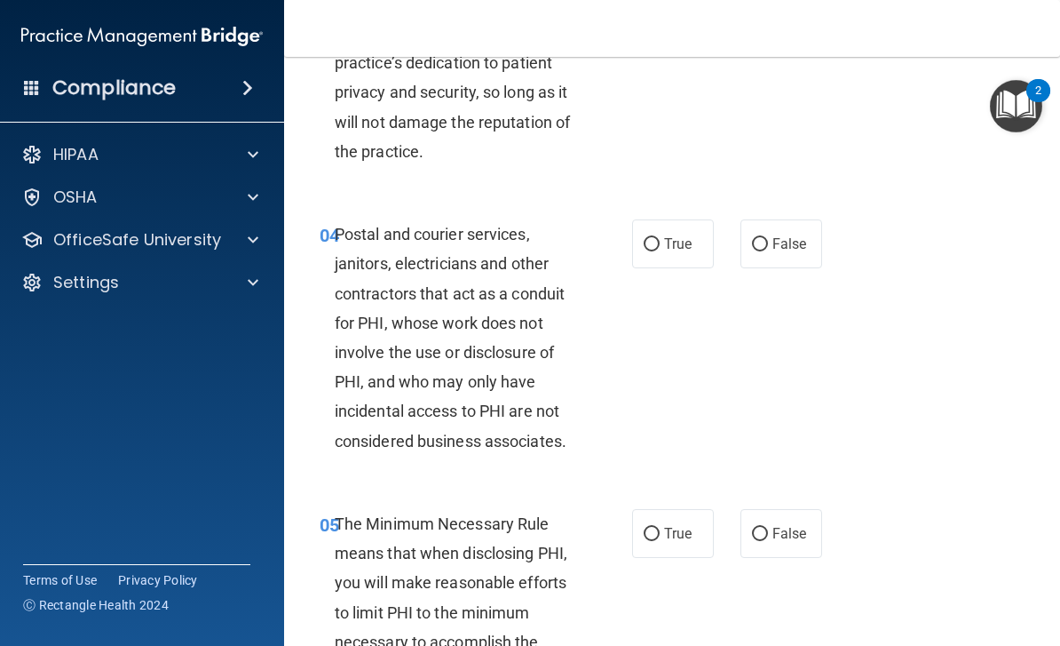
scroll to position [584, 0]
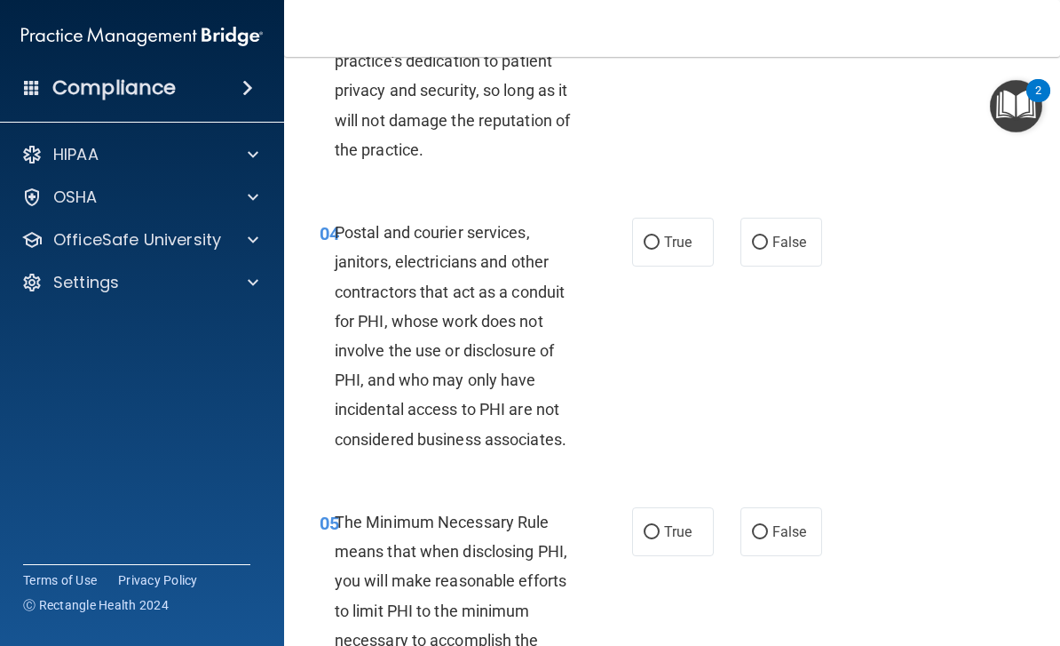
click at [676, 235] on span "True" at bounding box center [678, 242] width 28 height 17
click at [660, 236] on input "True" at bounding box center [652, 242] width 16 height 13
radio input "true"
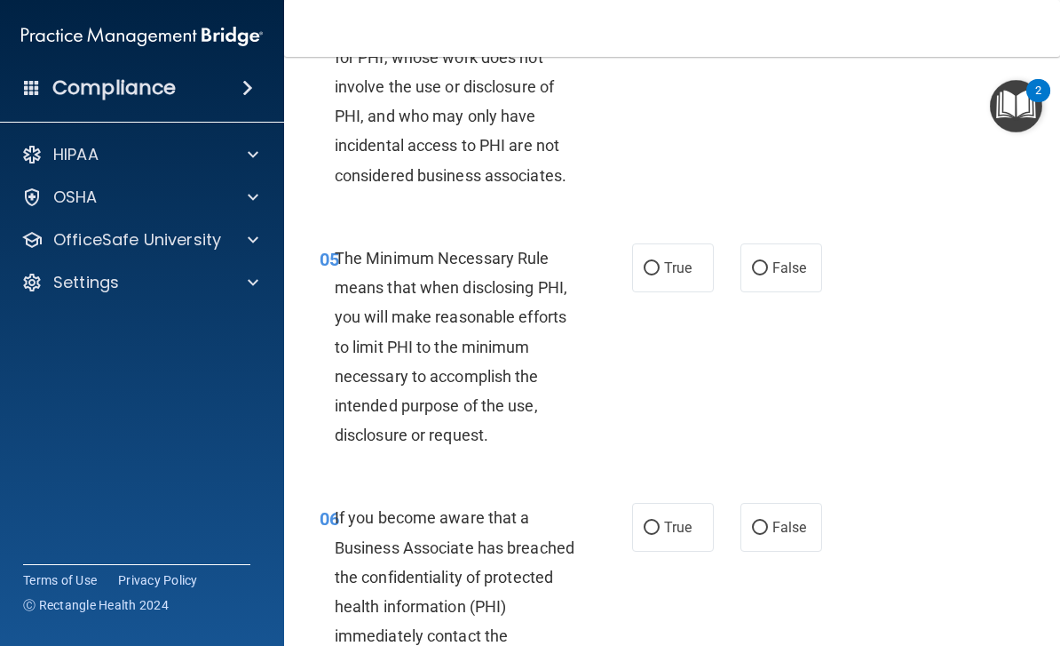
scroll to position [850, 0]
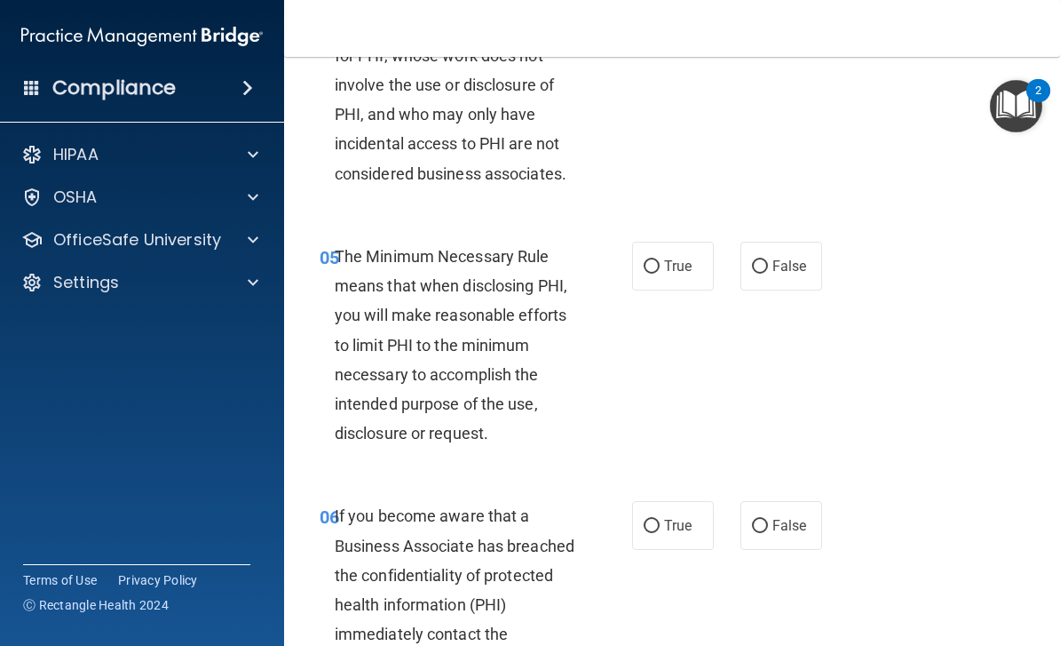
click at [668, 250] on label "True" at bounding box center [673, 266] width 82 height 49
click at [660, 260] on input "True" at bounding box center [652, 266] width 16 height 13
radio input "true"
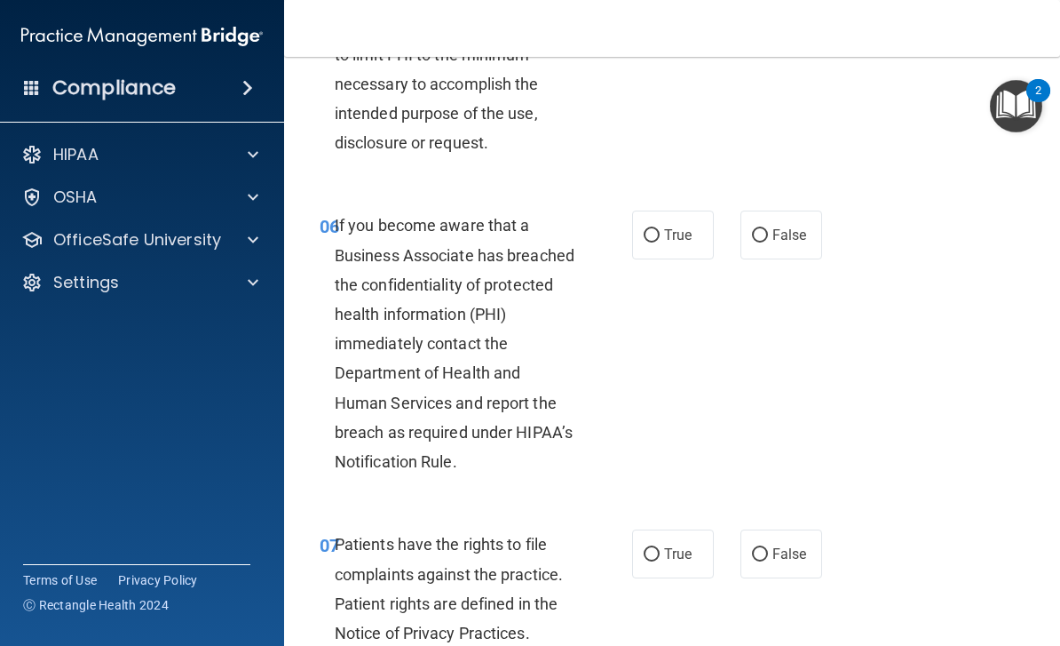
scroll to position [1134, 0]
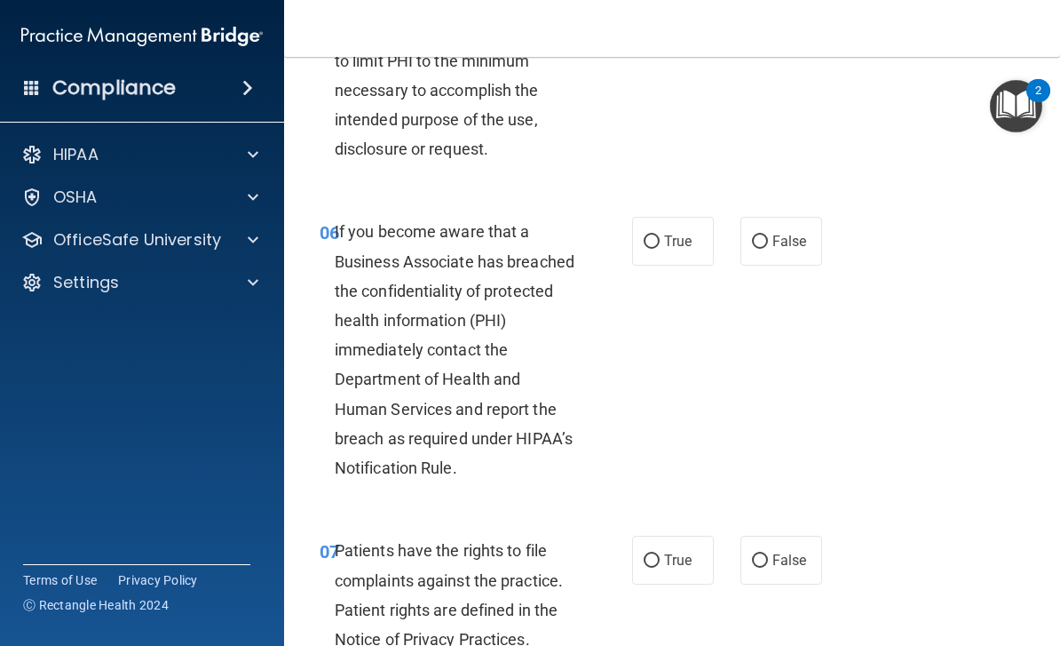
click at [841, 388] on div "06 If you become aware that a Business Associate has breached the confidentiali…" at bounding box center [672, 353] width 732 height 319
click at [910, 352] on div "06 If you become aware that a Business Associate has breached the confidentiali…" at bounding box center [672, 353] width 732 height 319
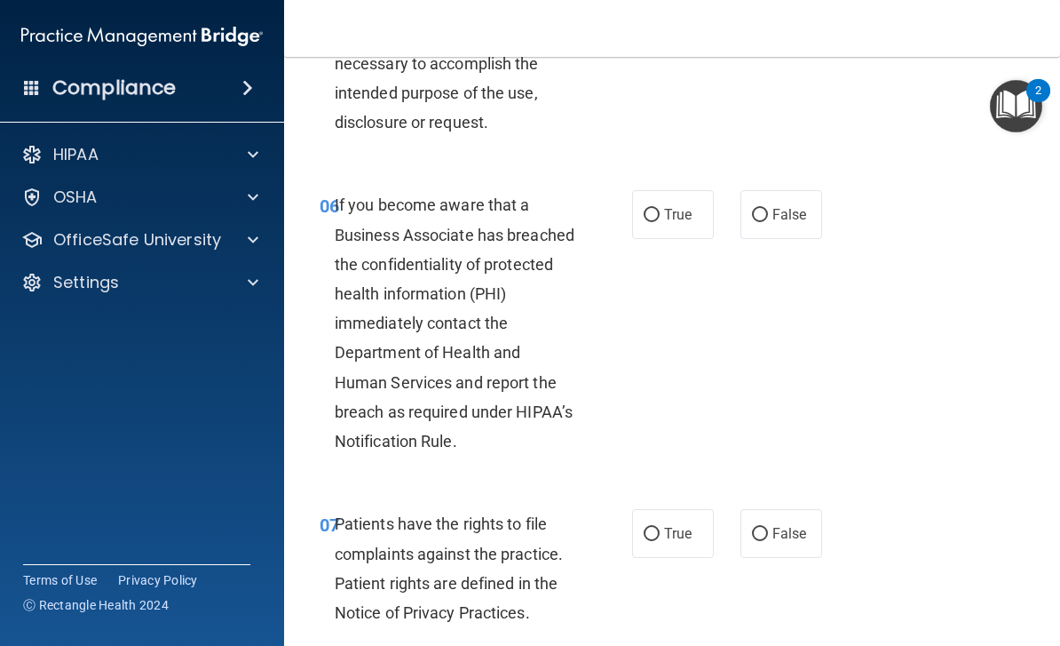
scroll to position [1162, 0]
click at [782, 215] on span "False" at bounding box center [790, 213] width 35 height 17
click at [768, 215] on input "False" at bounding box center [760, 214] width 16 height 13
radio input "true"
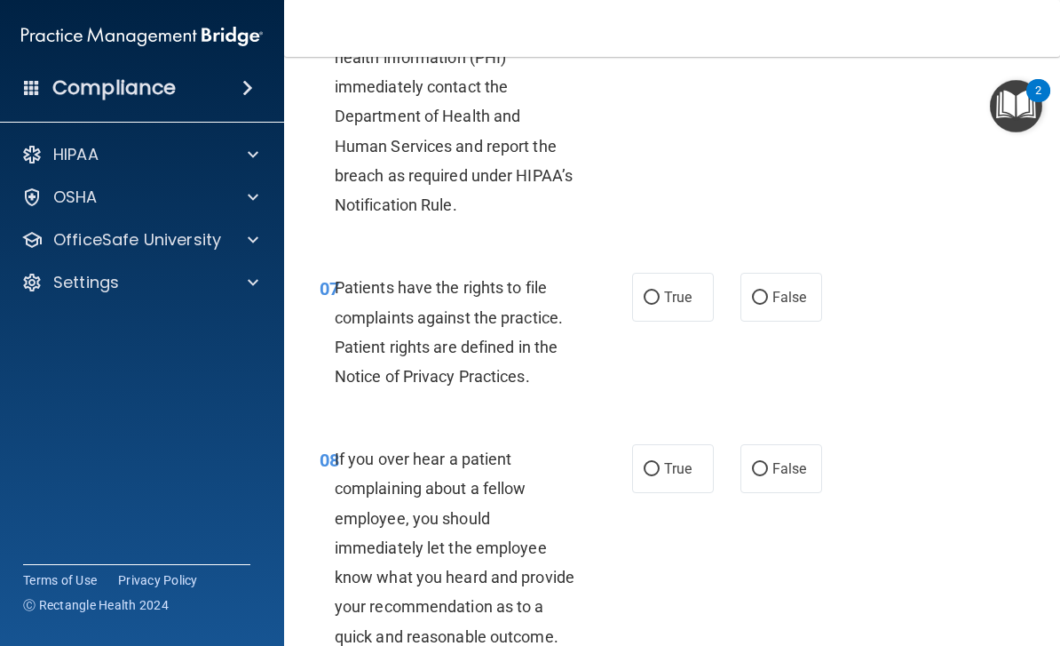
scroll to position [1398, 0]
click at [687, 288] on span "True" at bounding box center [678, 296] width 28 height 17
click at [660, 290] on input "True" at bounding box center [652, 296] width 16 height 13
radio input "true"
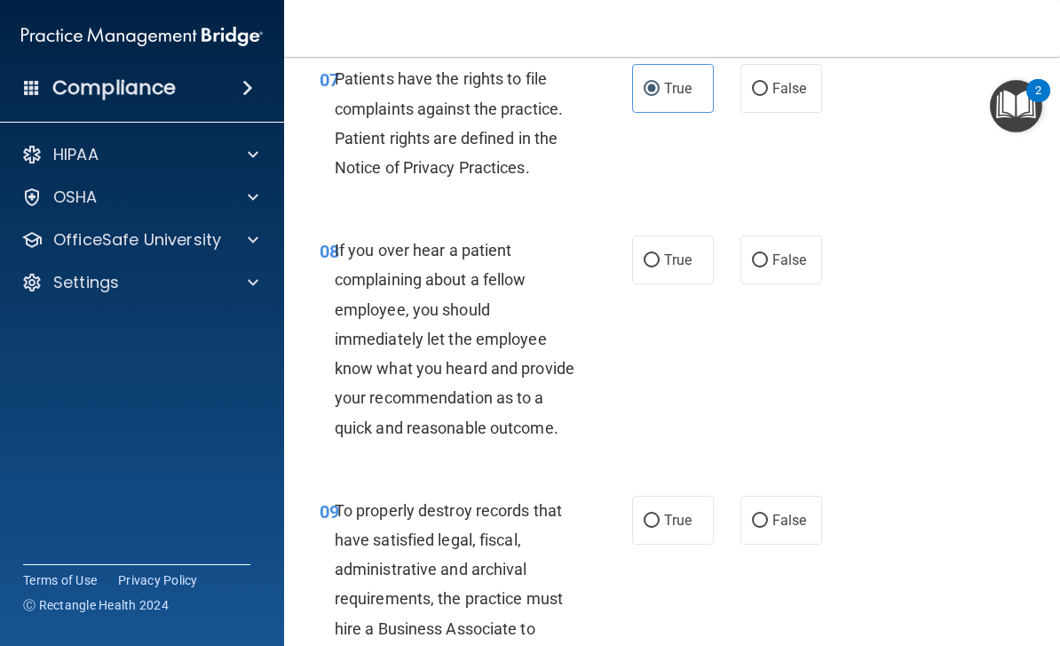
scroll to position [1607, 0]
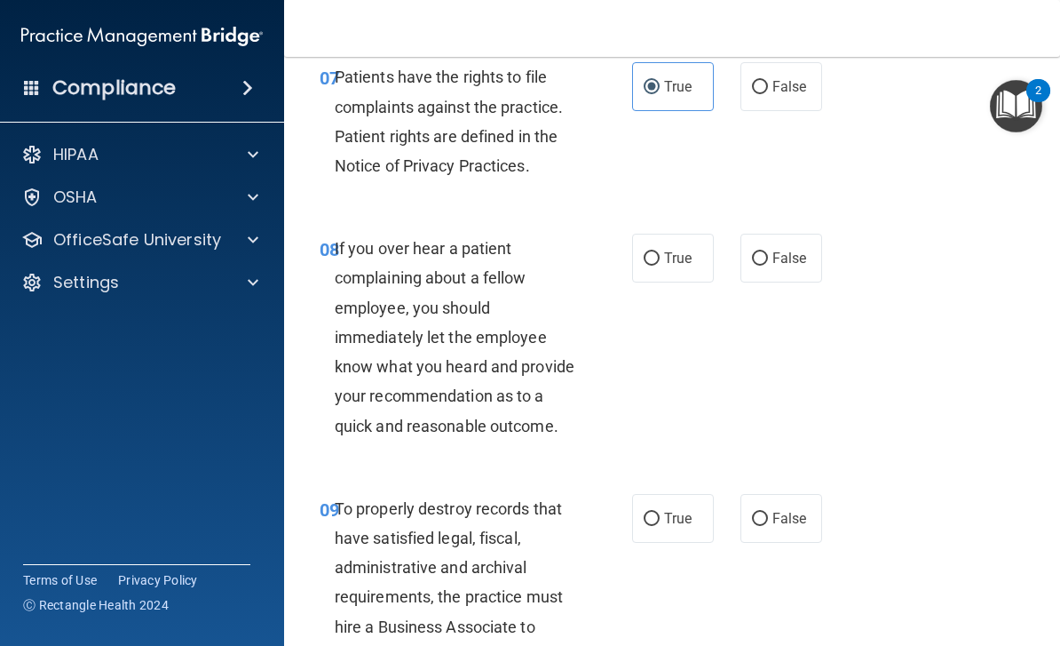
click at [806, 239] on label "False" at bounding box center [782, 258] width 82 height 49
click at [768, 252] on input "False" at bounding box center [760, 258] width 16 height 13
radio input "true"
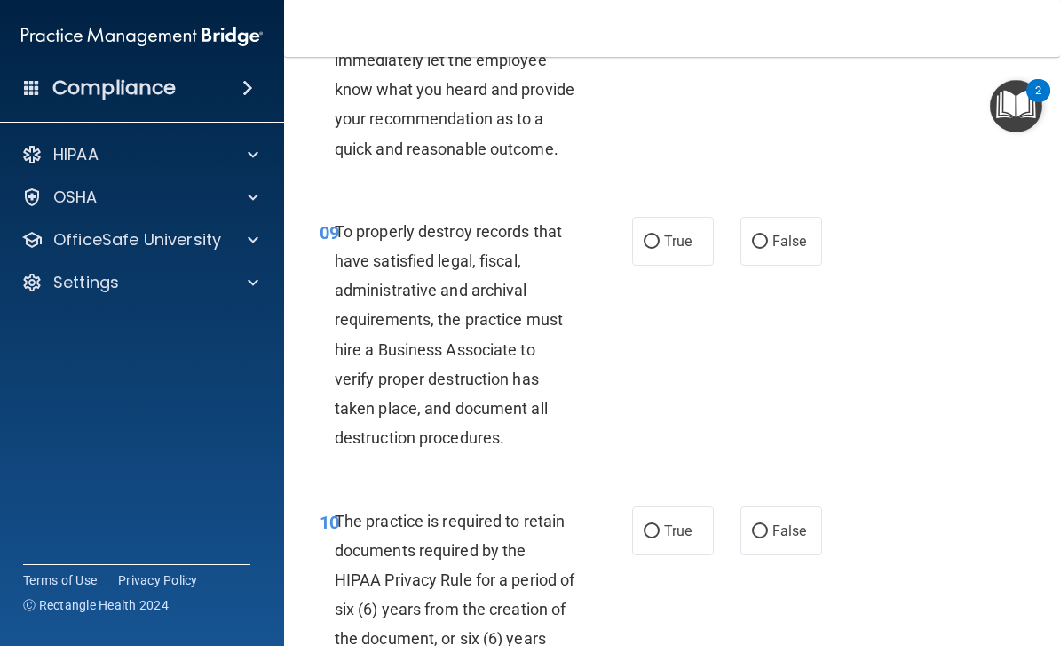
scroll to position [1886, 0]
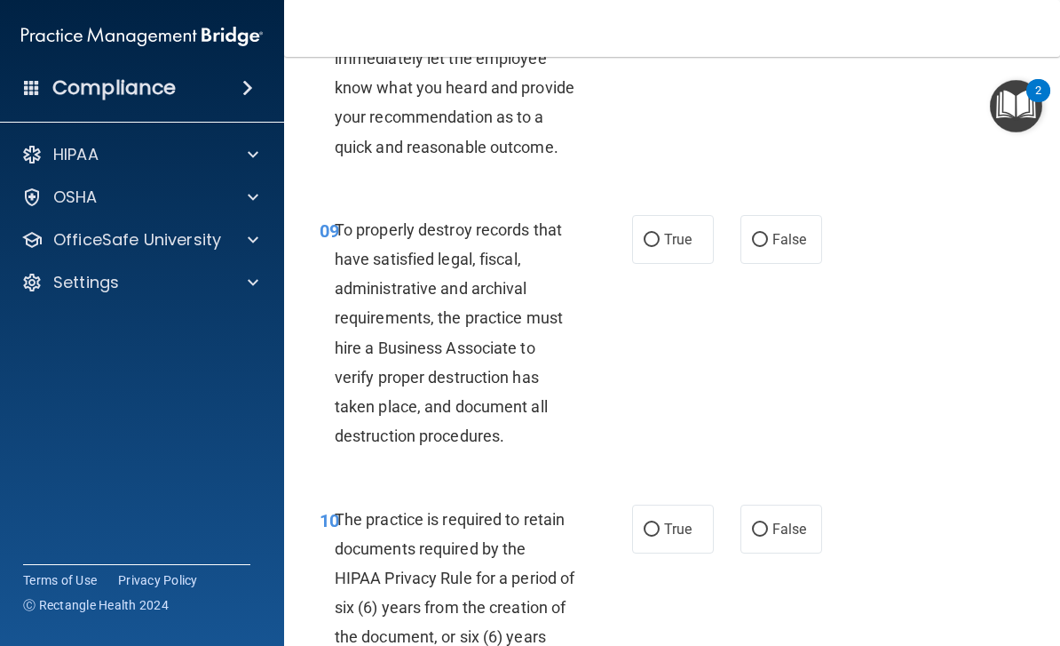
click at [791, 219] on label "False" at bounding box center [782, 239] width 82 height 49
click at [768, 234] on input "False" at bounding box center [760, 240] width 16 height 13
radio input "true"
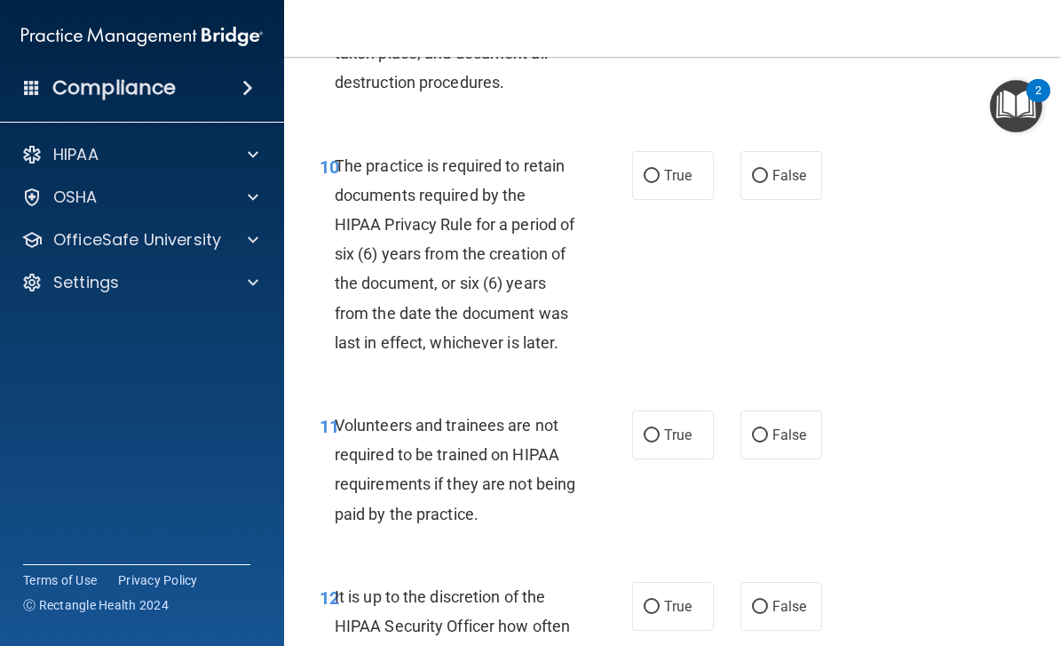
scroll to position [2236, 0]
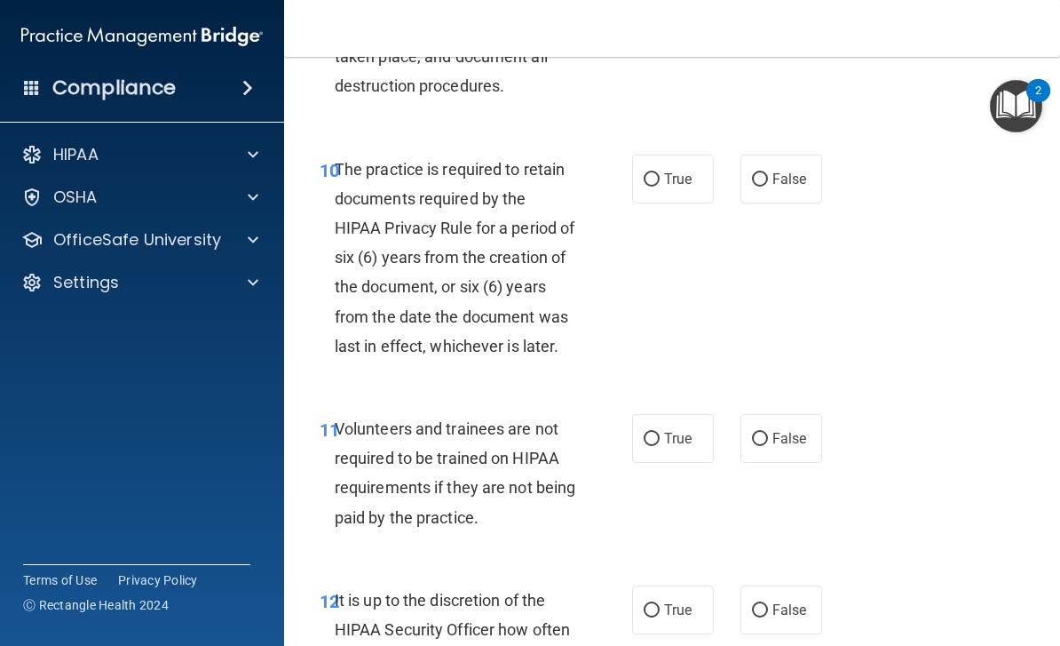
click at [667, 171] on span "True" at bounding box center [678, 179] width 28 height 17
click at [660, 173] on input "True" at bounding box center [652, 179] width 16 height 13
radio input "true"
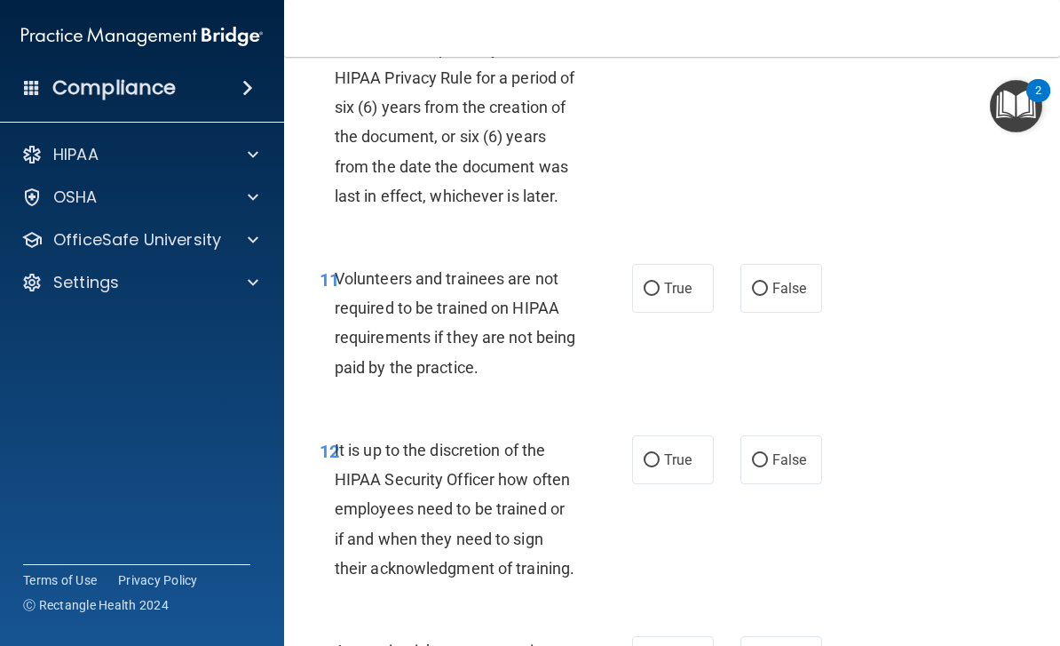
scroll to position [2395, 0]
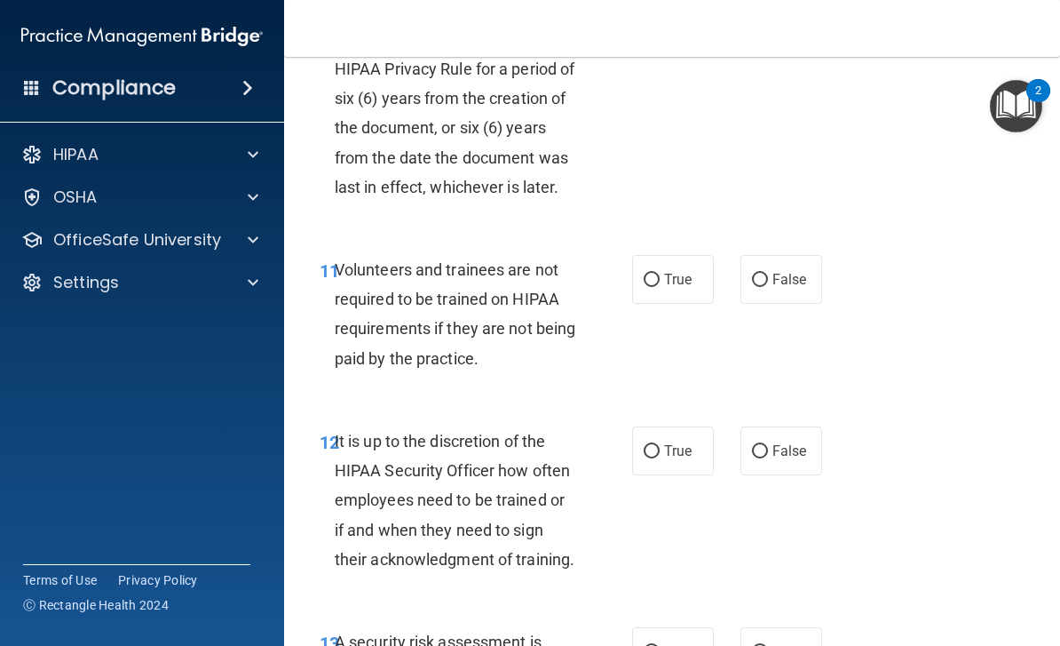
click at [782, 271] on span "False" at bounding box center [790, 279] width 35 height 17
click at [768, 274] on input "False" at bounding box center [760, 280] width 16 height 13
radio input "true"
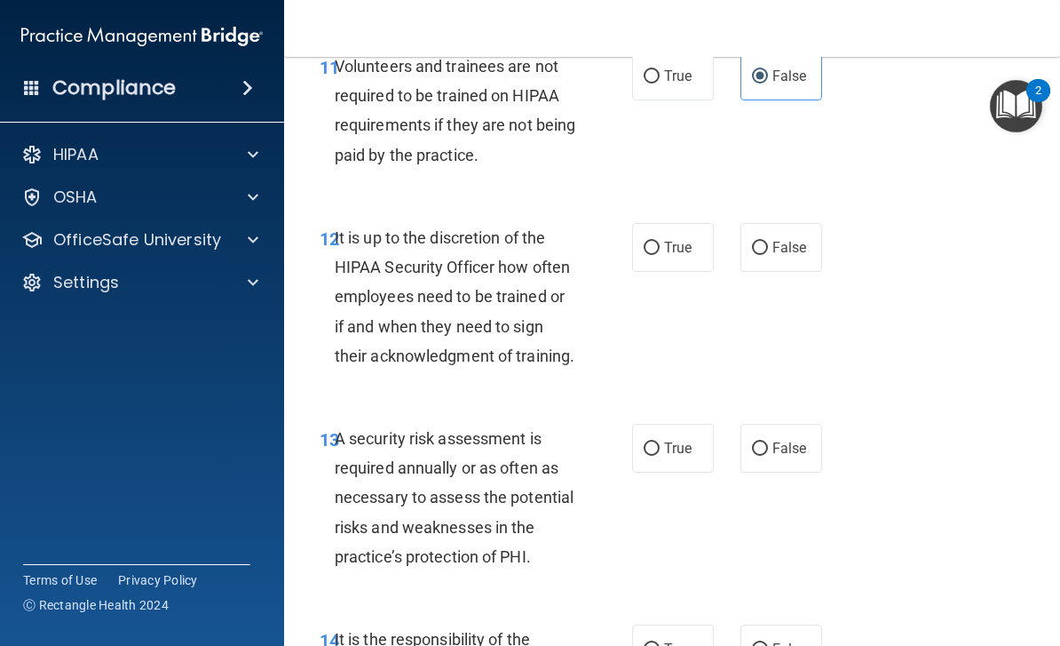
scroll to position [2603, 0]
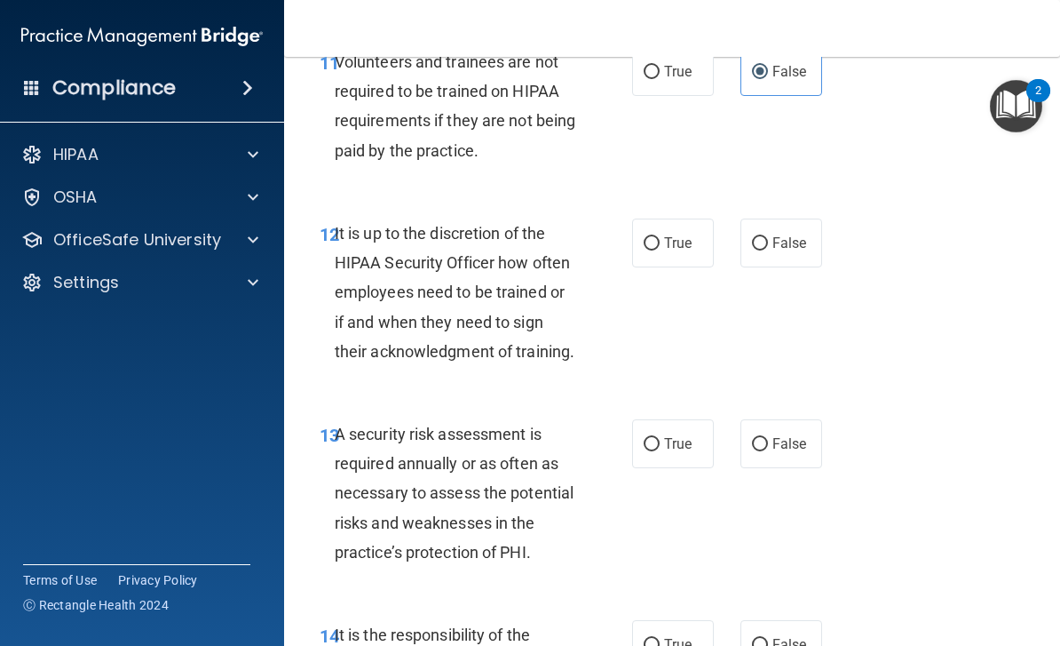
click at [767, 237] on input "False" at bounding box center [760, 243] width 16 height 13
radio input "true"
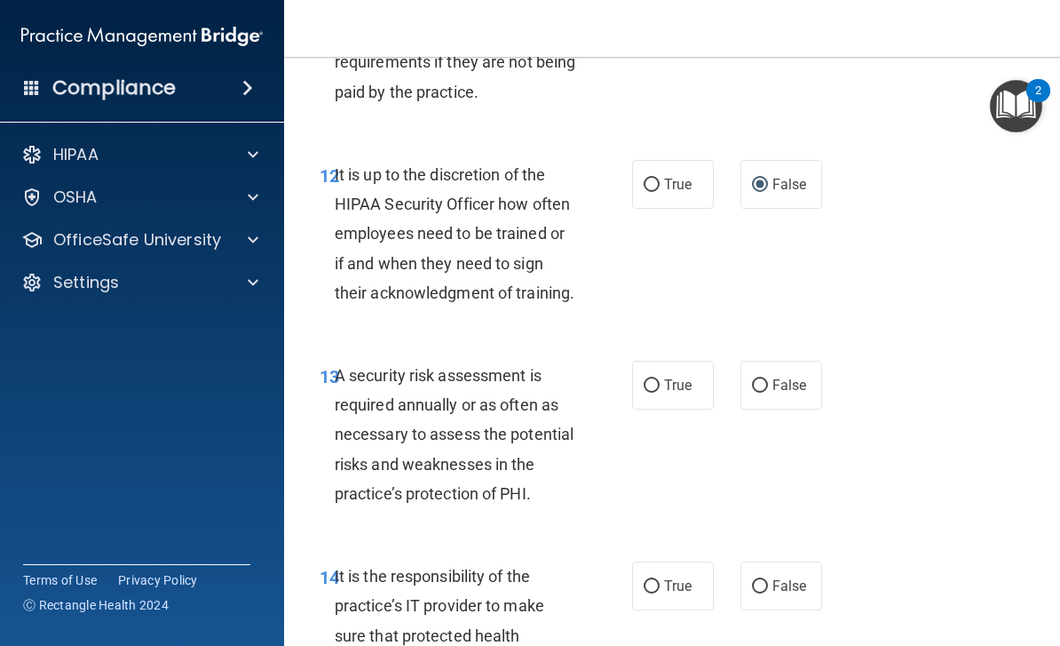
scroll to position [2665, 0]
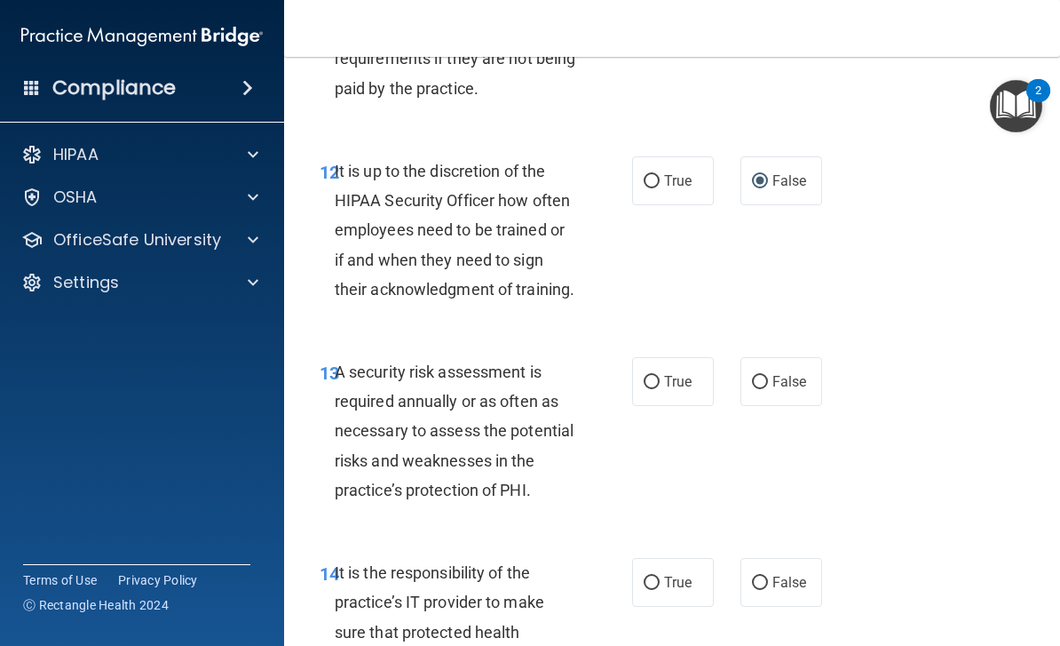
click at [679, 373] on span "True" at bounding box center [678, 381] width 28 height 17
click at [660, 376] on input "True" at bounding box center [652, 382] width 16 height 13
radio input "true"
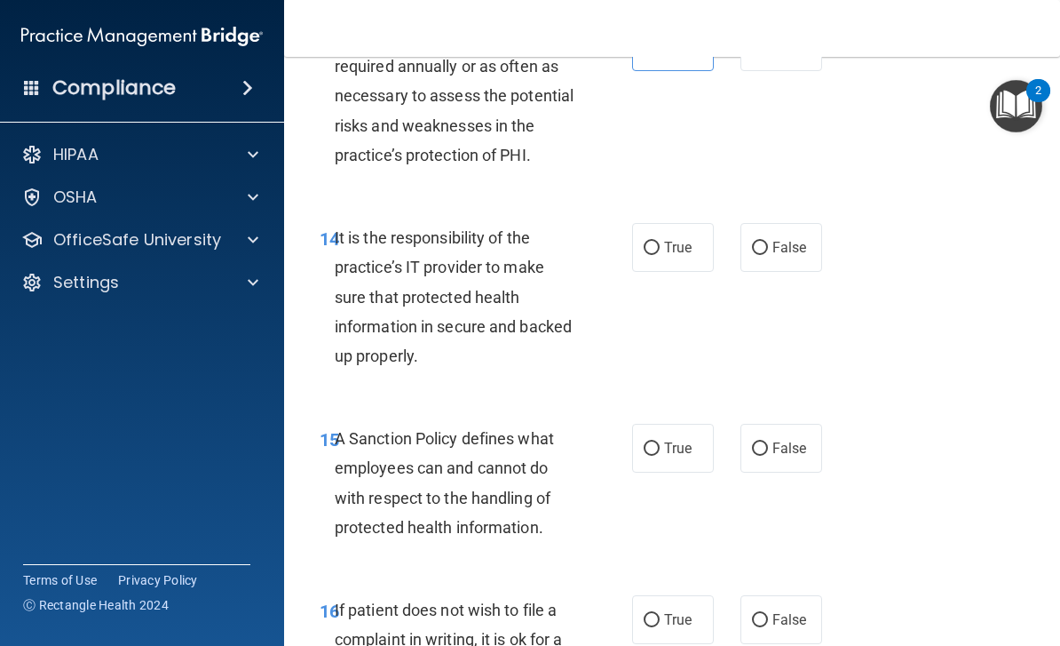
scroll to position [3001, 0]
click at [793, 238] on span "False" at bounding box center [790, 246] width 35 height 17
click at [768, 241] on input "False" at bounding box center [760, 247] width 16 height 13
radio input "true"
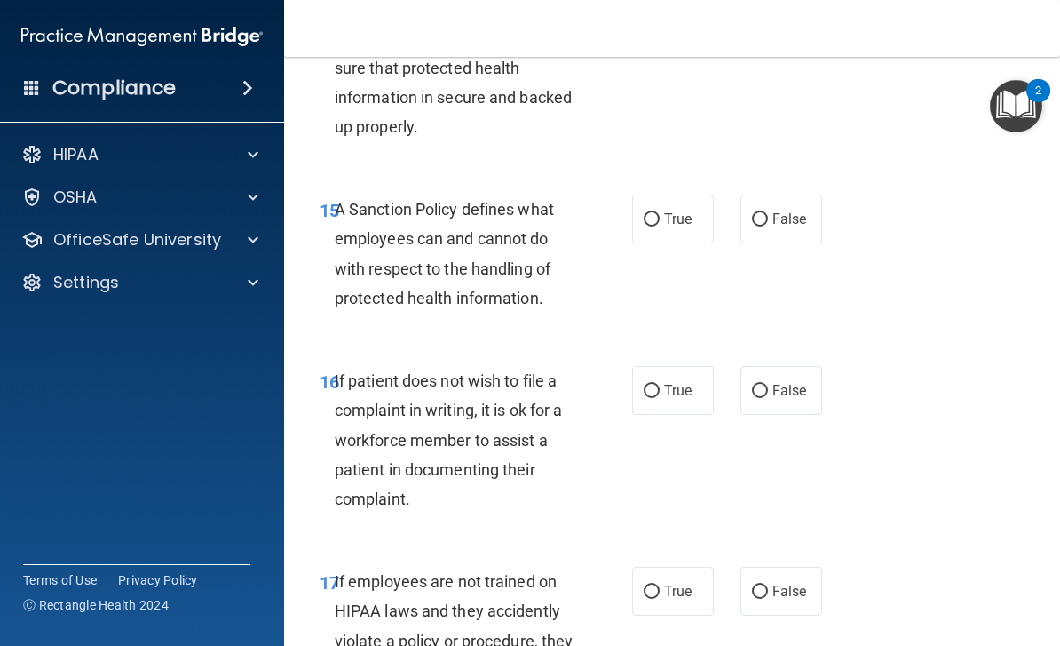
scroll to position [3230, 0]
click at [787, 210] on span "False" at bounding box center [790, 218] width 35 height 17
click at [768, 212] on input "False" at bounding box center [760, 218] width 16 height 13
radio input "true"
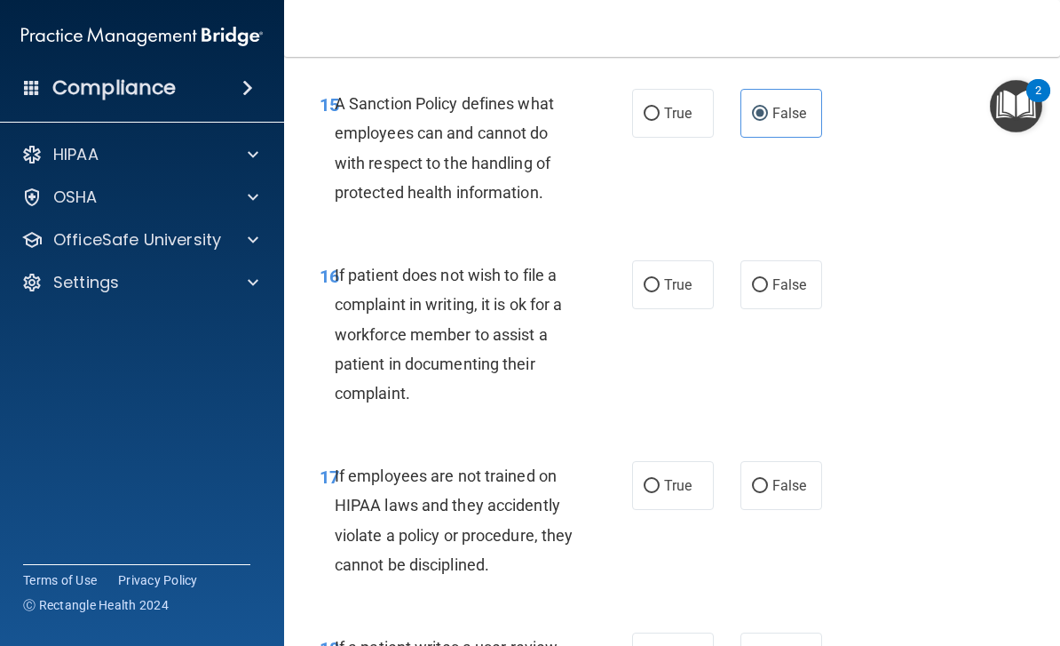
scroll to position [3339, 0]
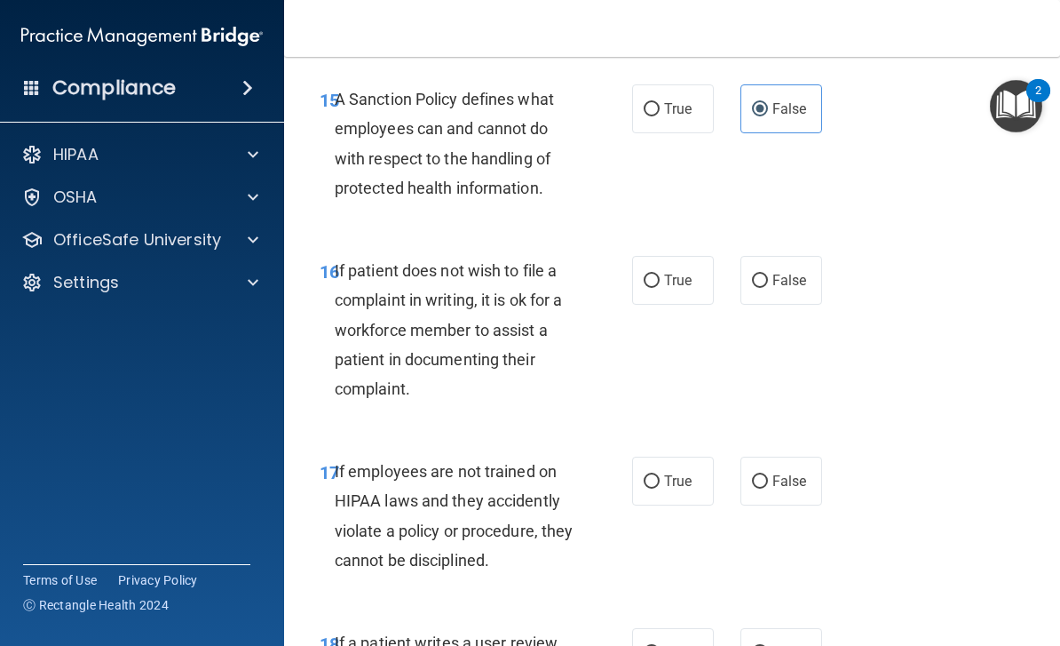
click at [668, 272] on span "True" at bounding box center [678, 280] width 28 height 17
click at [660, 274] on input "True" at bounding box center [652, 280] width 16 height 13
radio input "true"
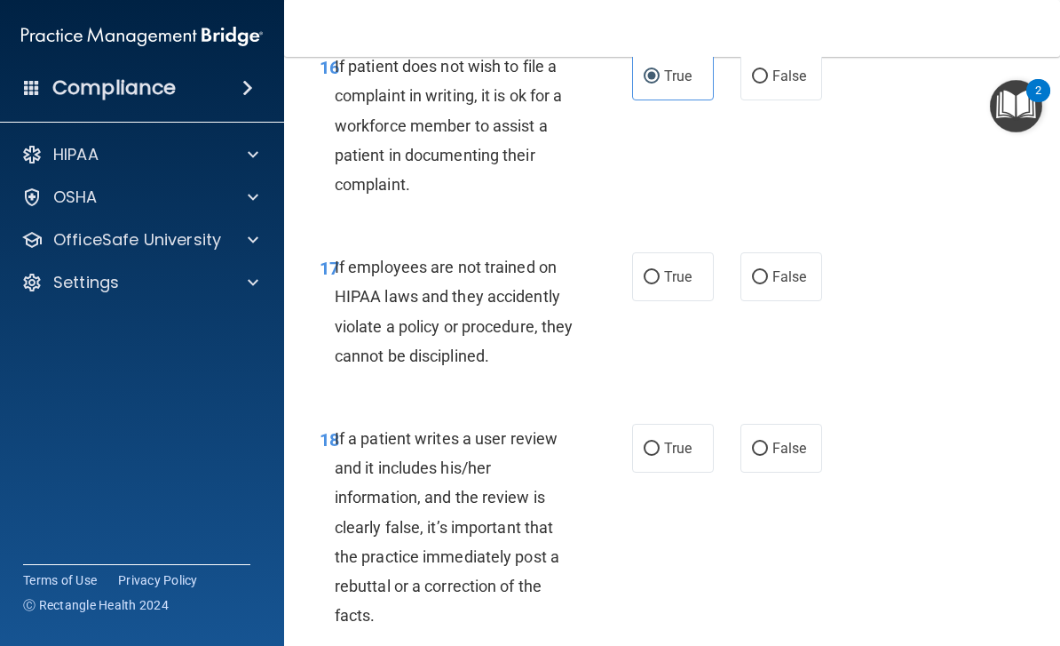
scroll to position [3548, 0]
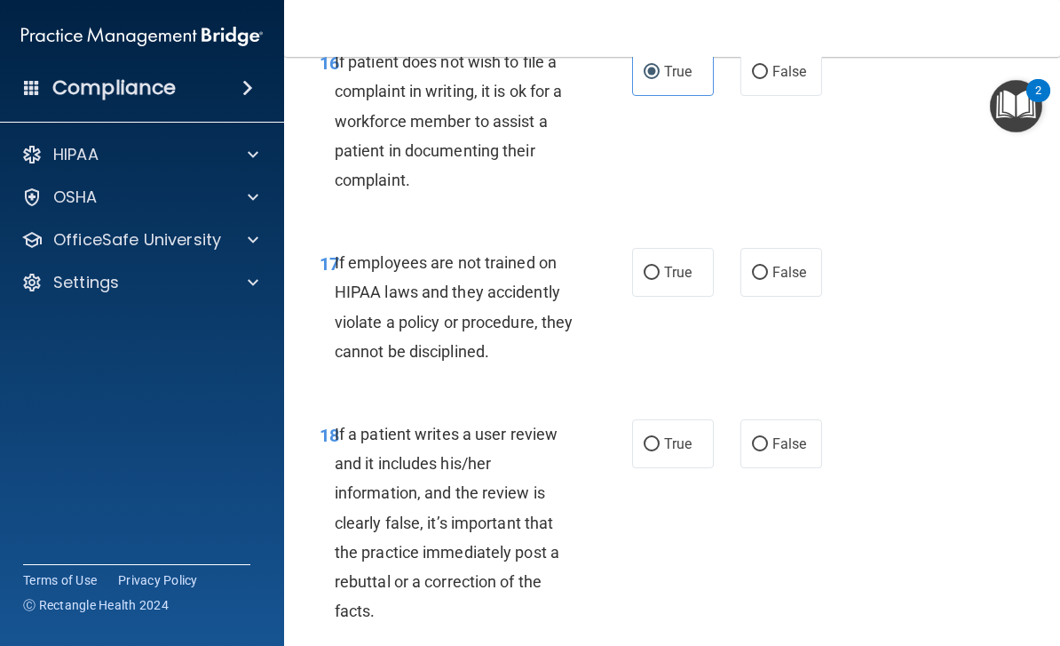
click at [783, 264] on span "False" at bounding box center [790, 272] width 35 height 17
click at [768, 266] on input "False" at bounding box center [760, 272] width 16 height 13
radio input "true"
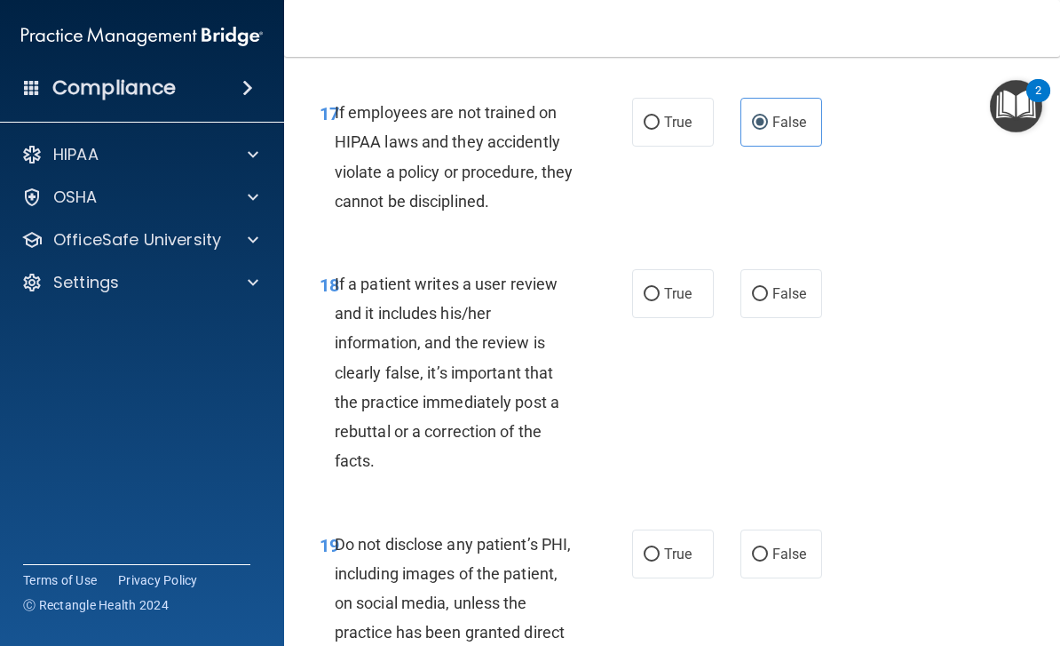
scroll to position [3701, 0]
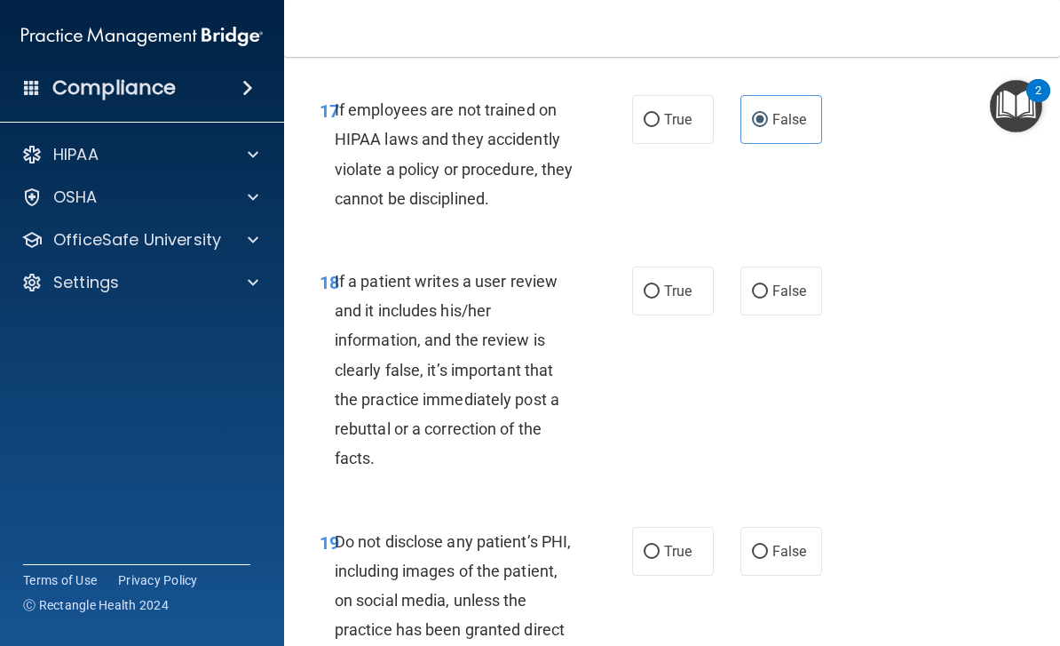
click at [790, 282] on span "False" at bounding box center [790, 290] width 35 height 17
click at [768, 285] on input "False" at bounding box center [760, 291] width 16 height 13
radio input "true"
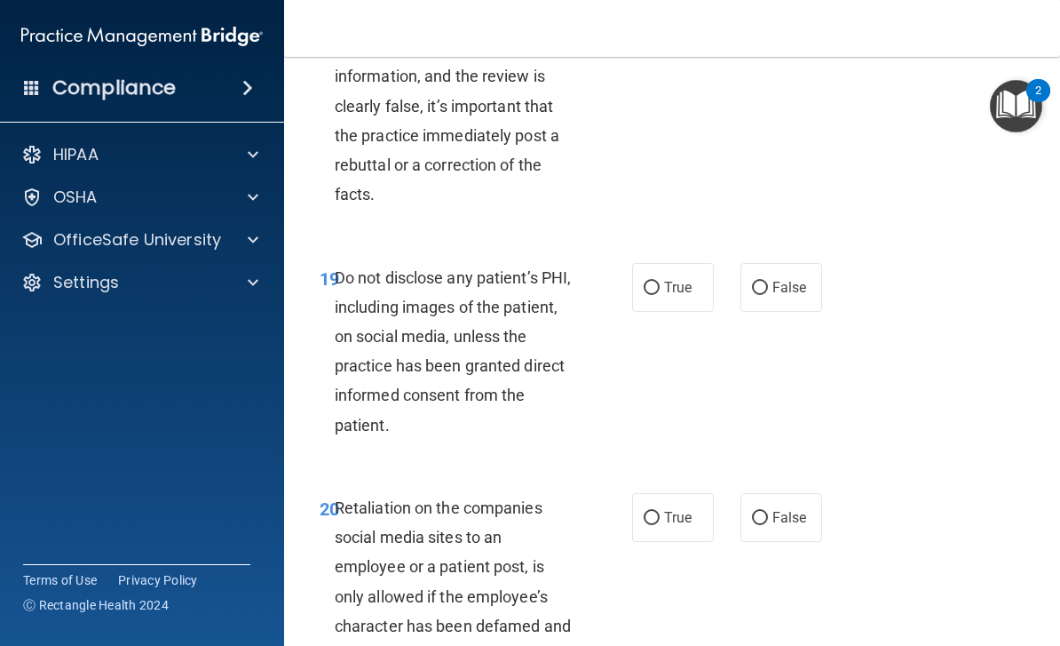
scroll to position [3968, 0]
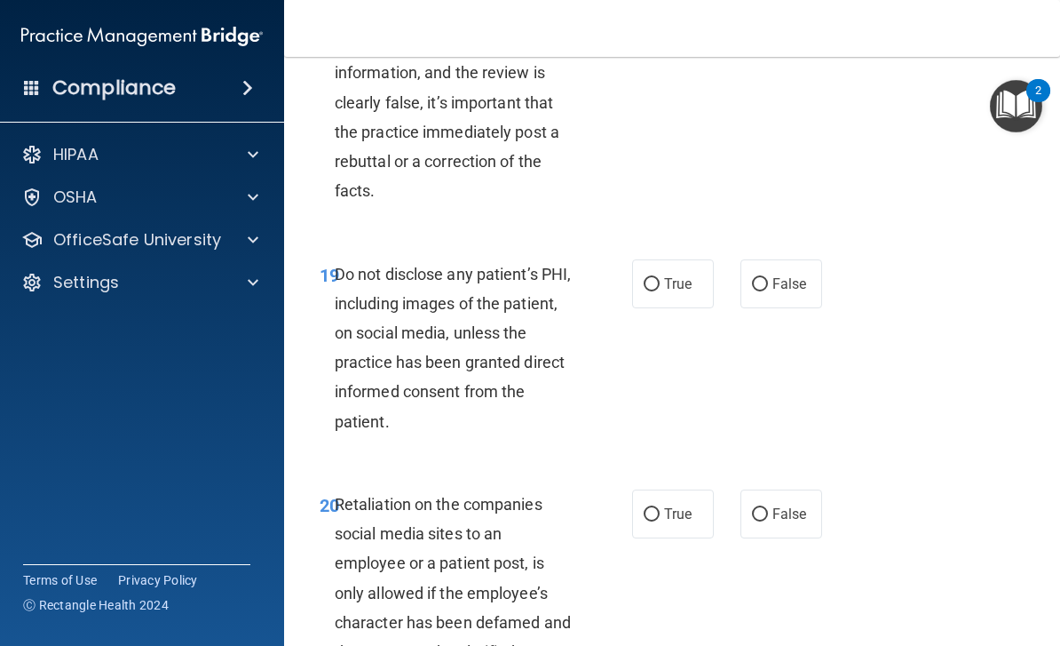
click at [670, 275] on span "True" at bounding box center [678, 283] width 28 height 17
click at [660, 278] on input "True" at bounding box center [652, 284] width 16 height 13
radio input "true"
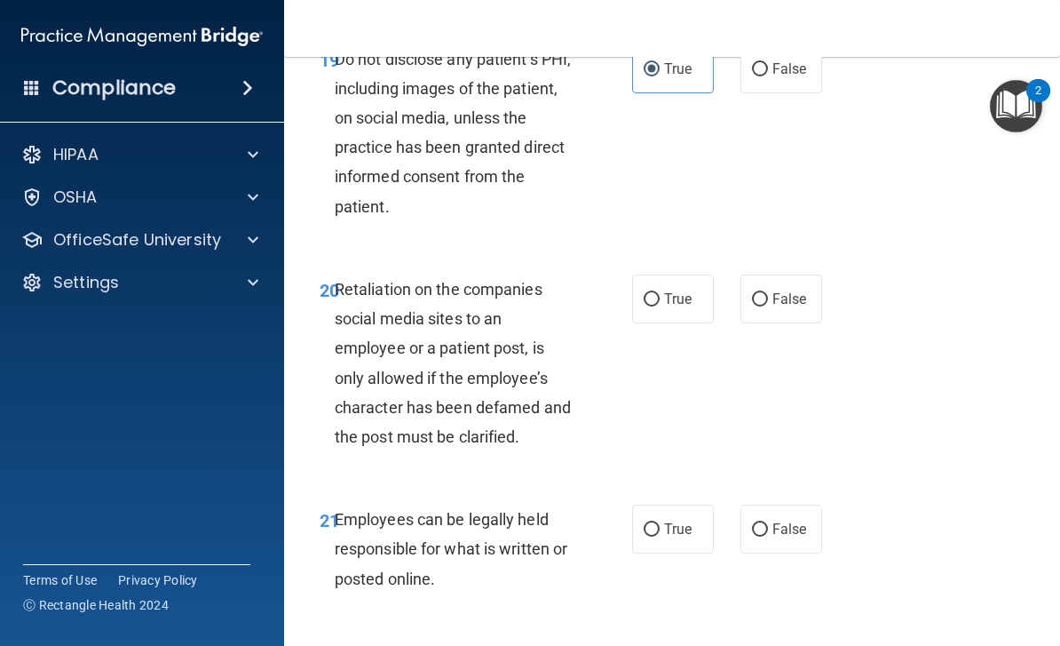
scroll to position [4184, 0]
click at [789, 290] on span "False" at bounding box center [790, 298] width 35 height 17
click at [768, 292] on input "False" at bounding box center [760, 298] width 16 height 13
radio input "true"
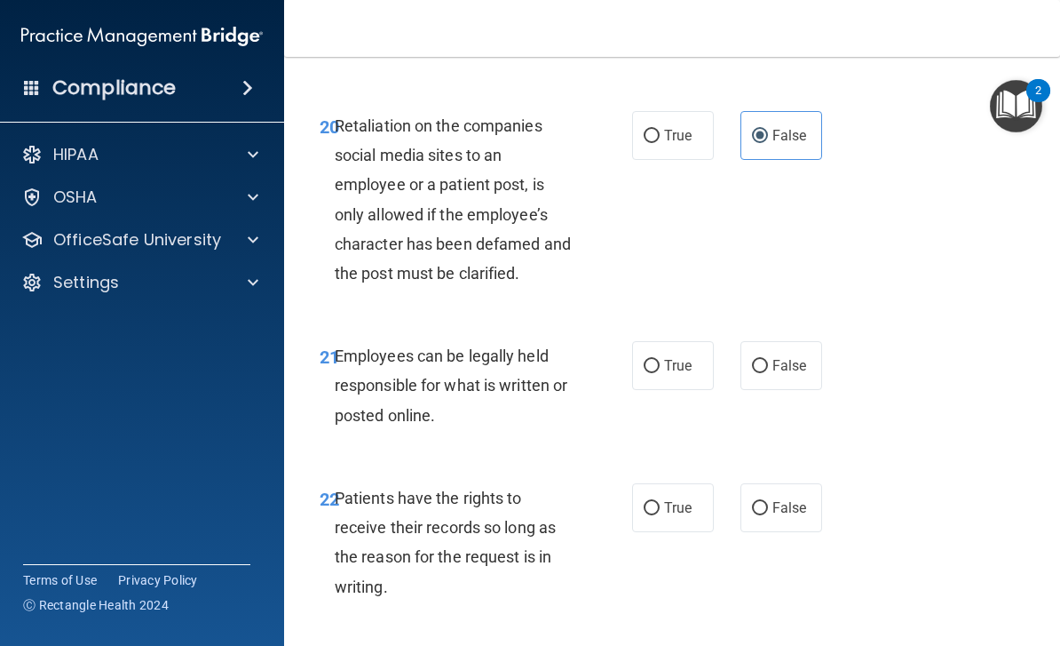
scroll to position [4352, 0]
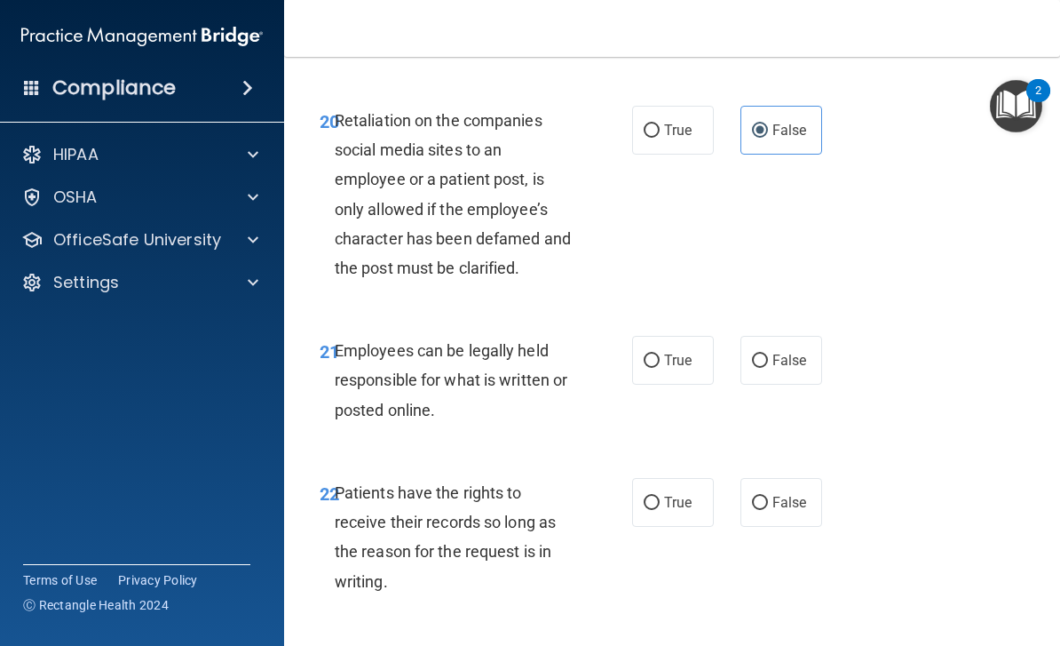
click at [674, 350] on label "True" at bounding box center [673, 360] width 82 height 49
click at [660, 354] on input "True" at bounding box center [652, 360] width 16 height 13
radio input "true"
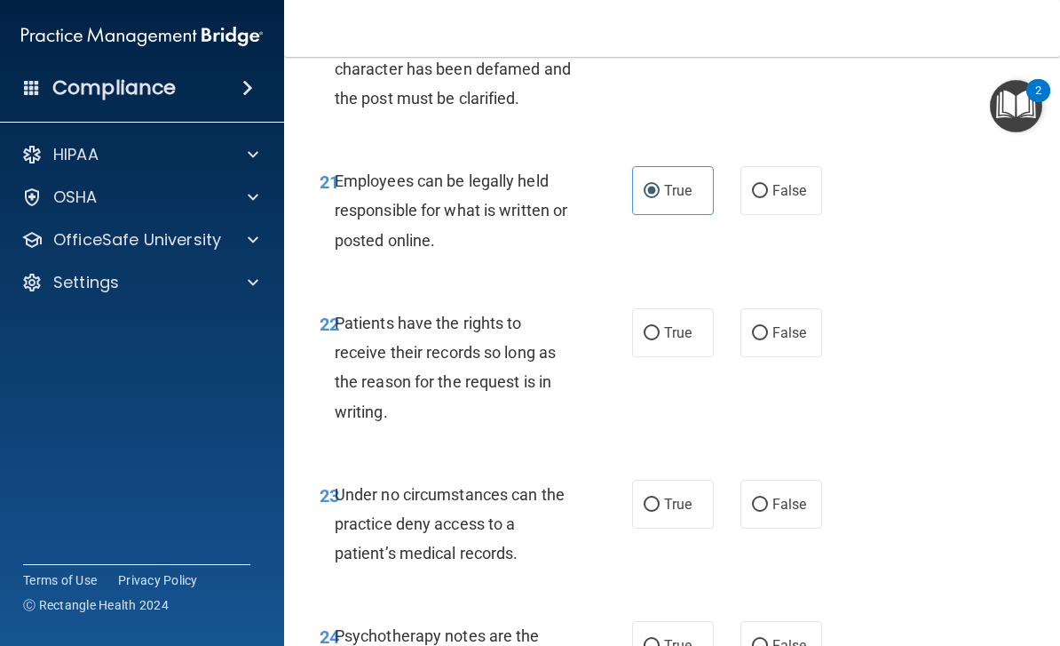
scroll to position [4523, 0]
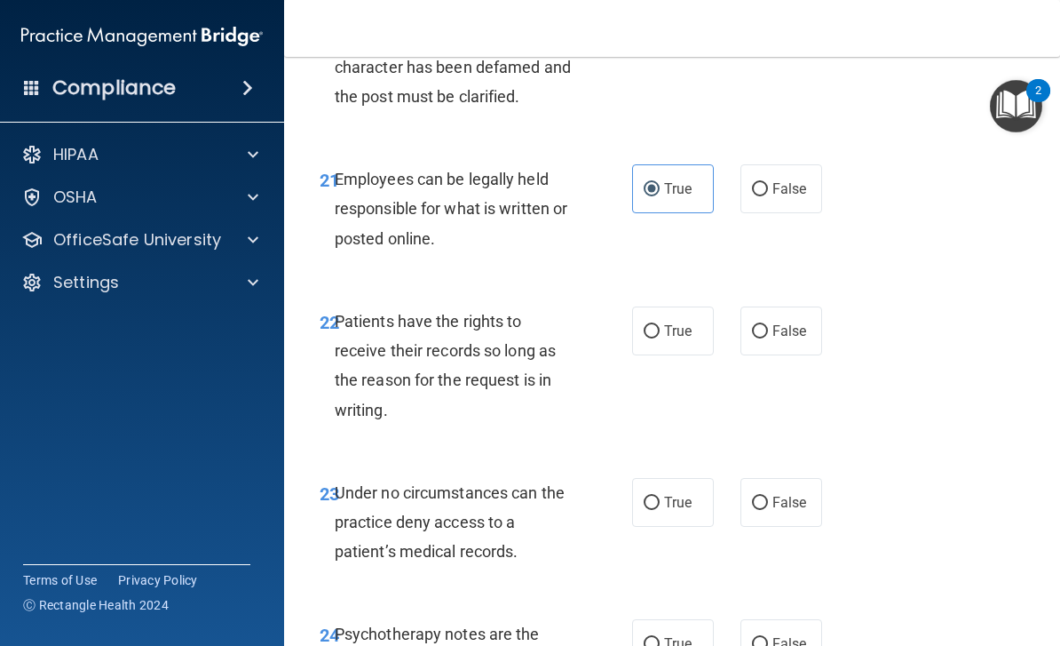
click at [682, 315] on label "True" at bounding box center [673, 330] width 82 height 49
click at [660, 325] on input "True" at bounding box center [652, 331] width 16 height 13
radio input "true"
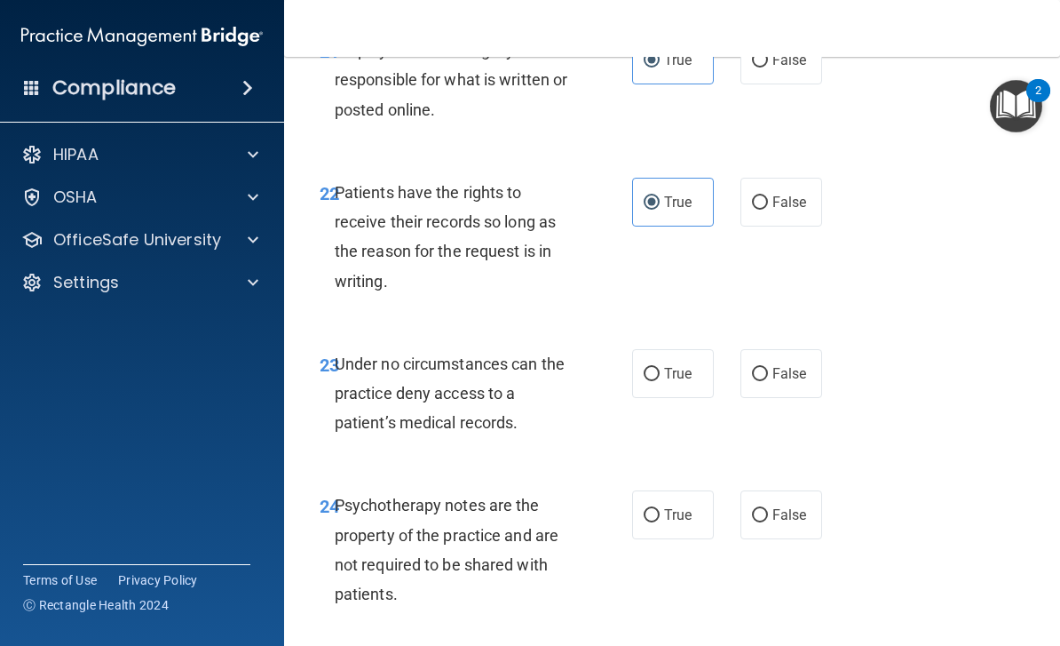
scroll to position [4656, 0]
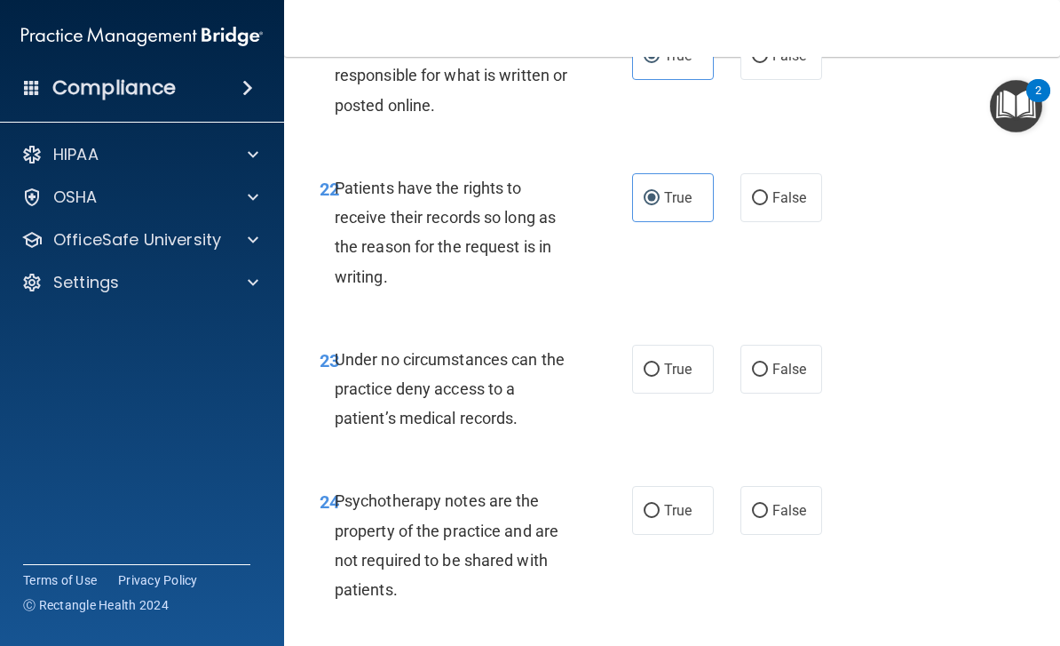
click at [800, 361] on span "False" at bounding box center [790, 369] width 35 height 17
click at [768, 363] on input "False" at bounding box center [760, 369] width 16 height 13
radio input "true"
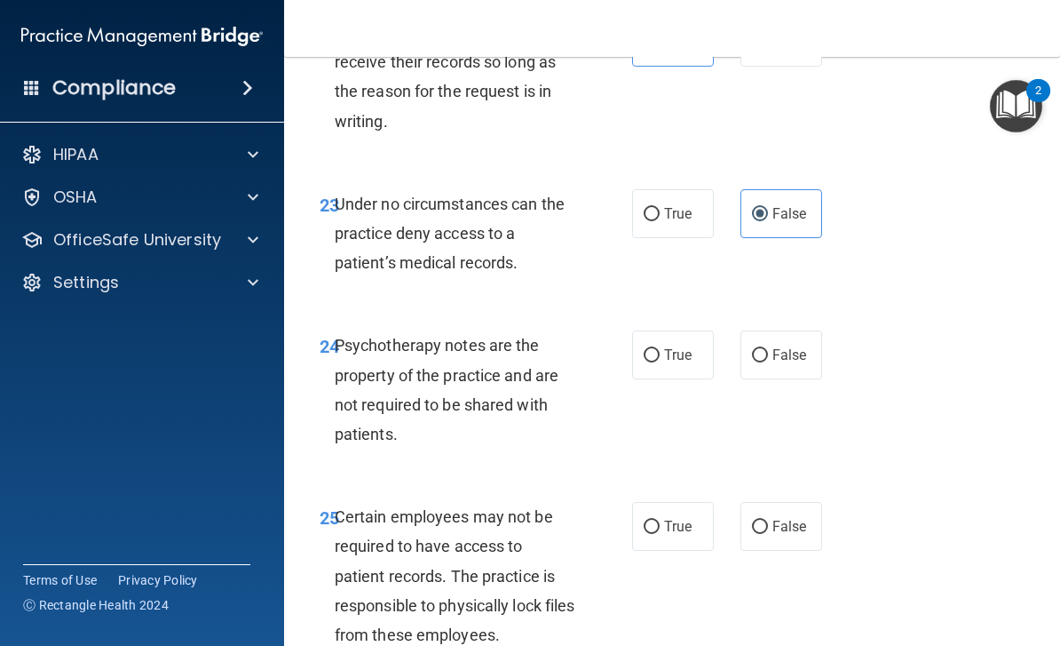
scroll to position [4813, 0]
click at [671, 345] on span "True" at bounding box center [678, 353] width 28 height 17
click at [660, 348] on input "True" at bounding box center [652, 354] width 16 height 13
radio input "true"
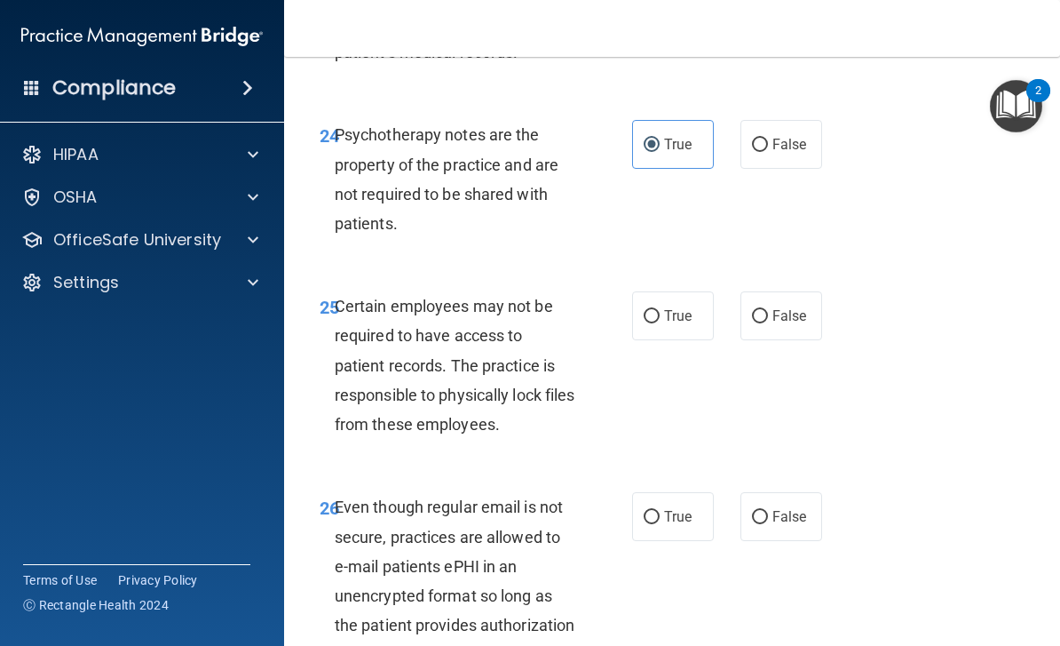
scroll to position [5023, 0]
click at [699, 290] on label "True" at bounding box center [673, 314] width 82 height 49
click at [660, 309] on input "True" at bounding box center [652, 315] width 16 height 13
radio input "true"
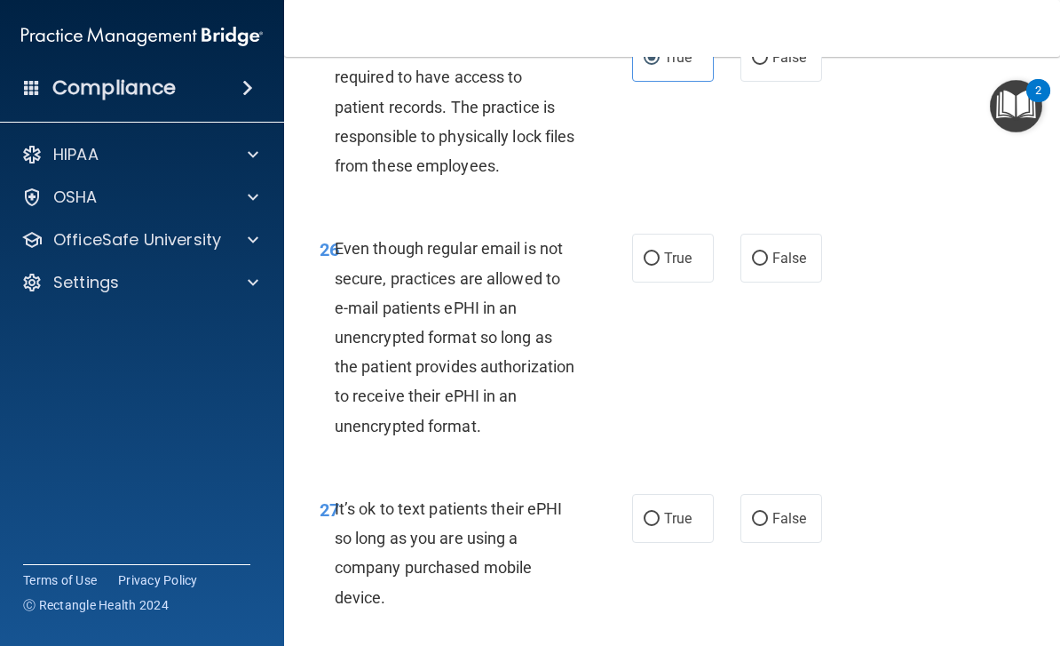
scroll to position [5282, 0]
click at [686, 249] on span "True" at bounding box center [678, 257] width 28 height 17
click at [660, 251] on input "True" at bounding box center [652, 257] width 16 height 13
radio input "true"
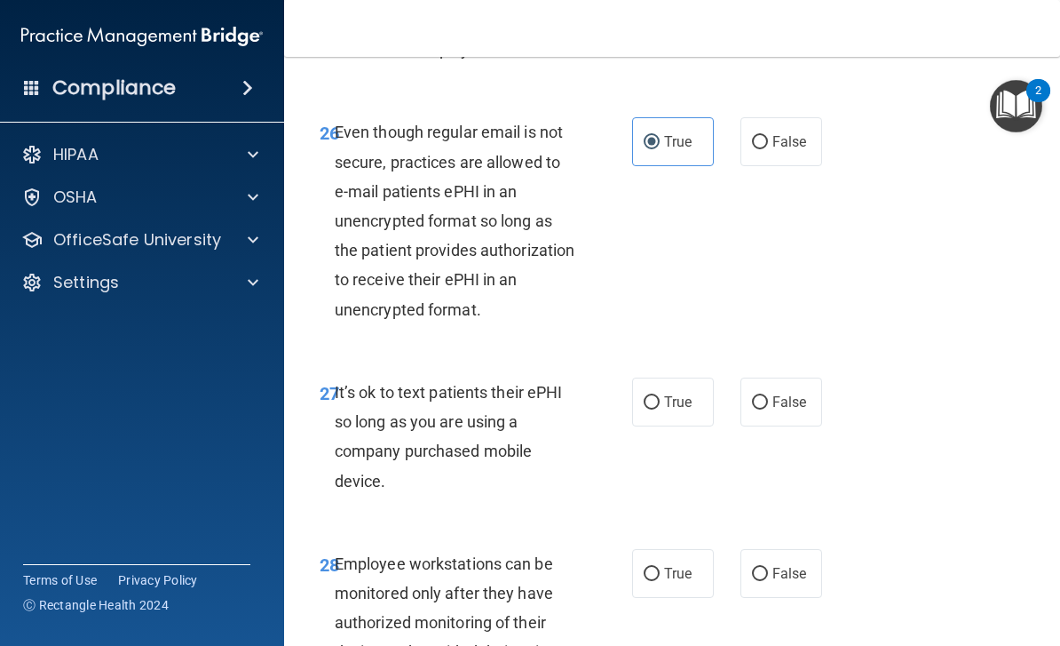
scroll to position [5401, 0]
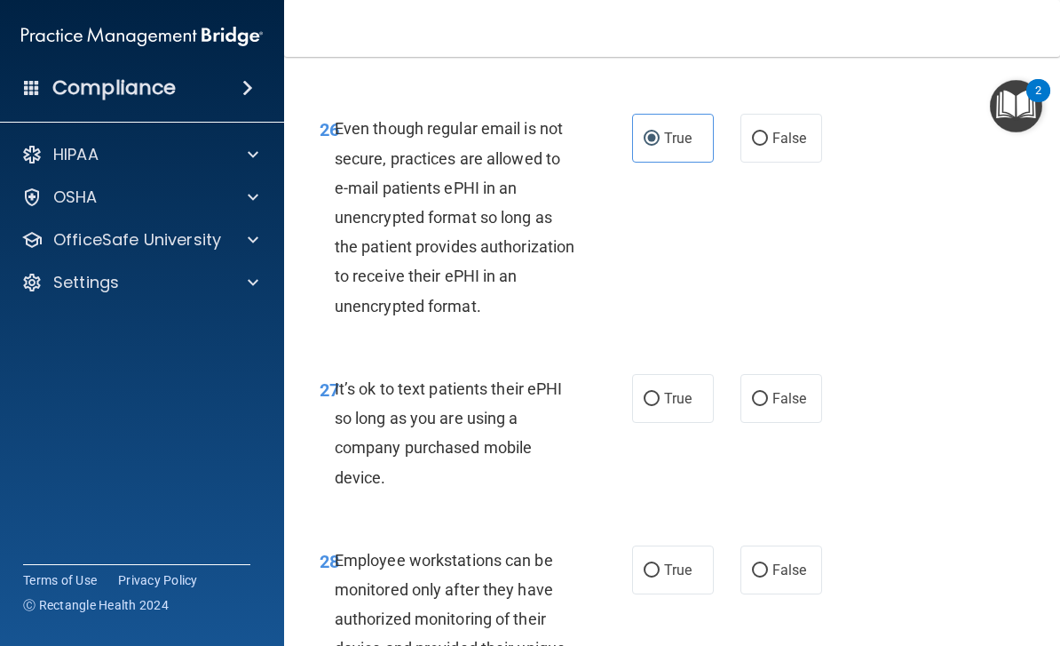
click at [816, 374] on label "False" at bounding box center [782, 398] width 82 height 49
click at [768, 393] on input "False" at bounding box center [760, 399] width 16 height 13
radio input "true"
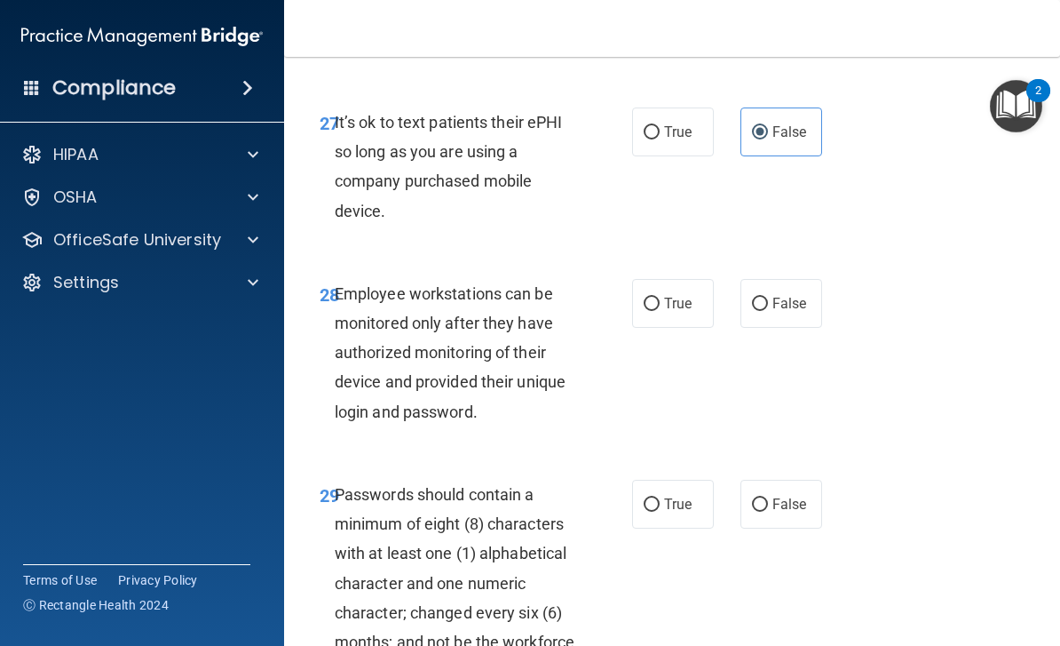
scroll to position [5669, 0]
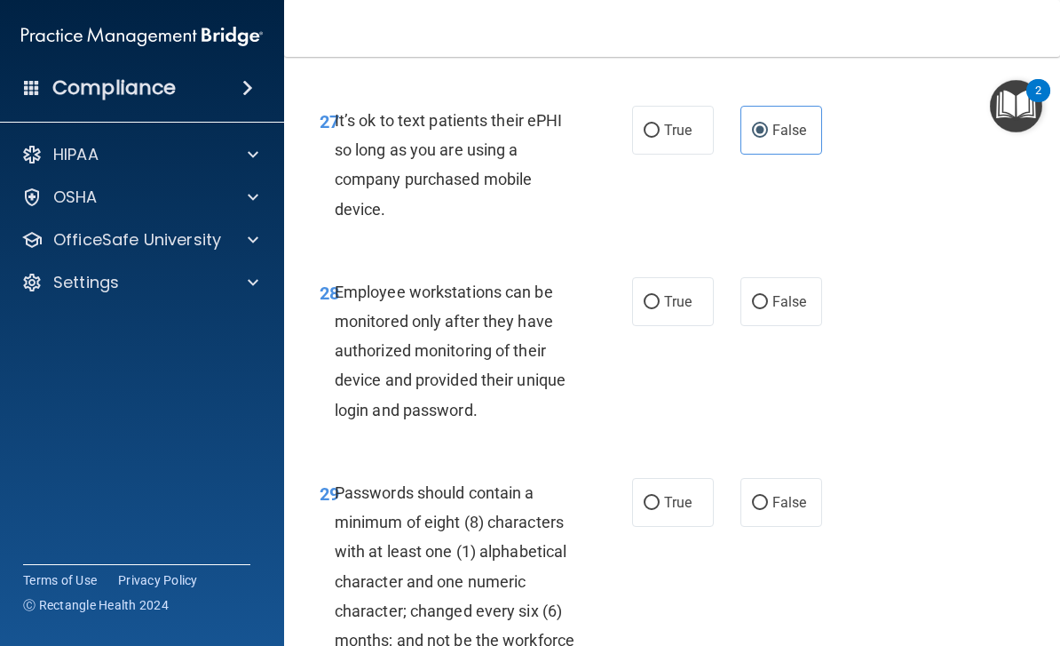
click at [790, 293] on span "False" at bounding box center [790, 301] width 35 height 17
click at [768, 296] on input "False" at bounding box center [760, 302] width 16 height 13
radio input "true"
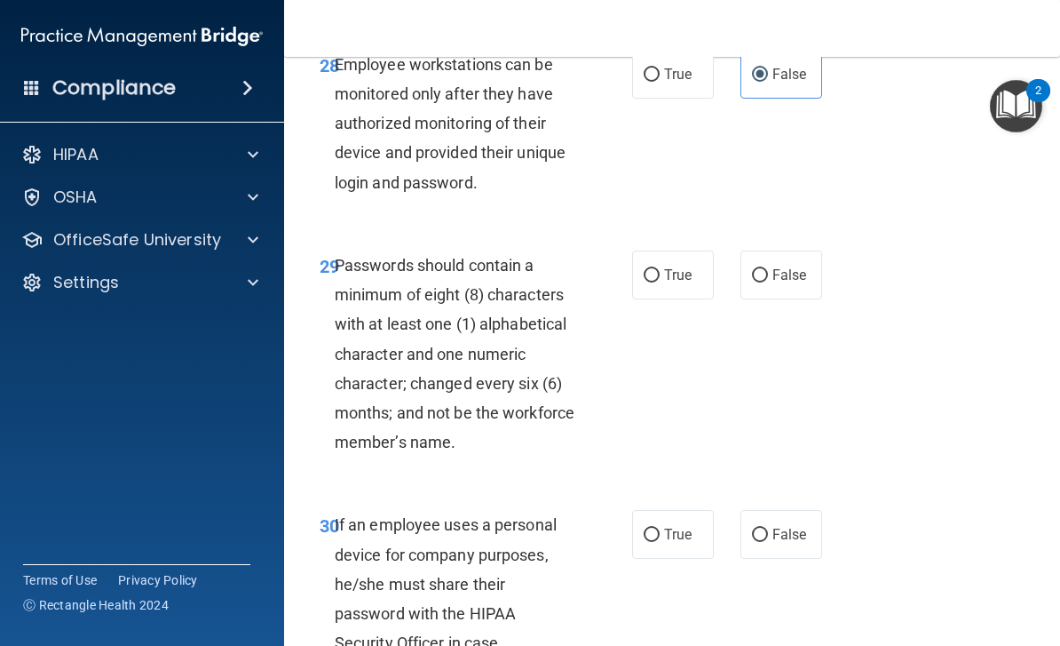
scroll to position [5898, 0]
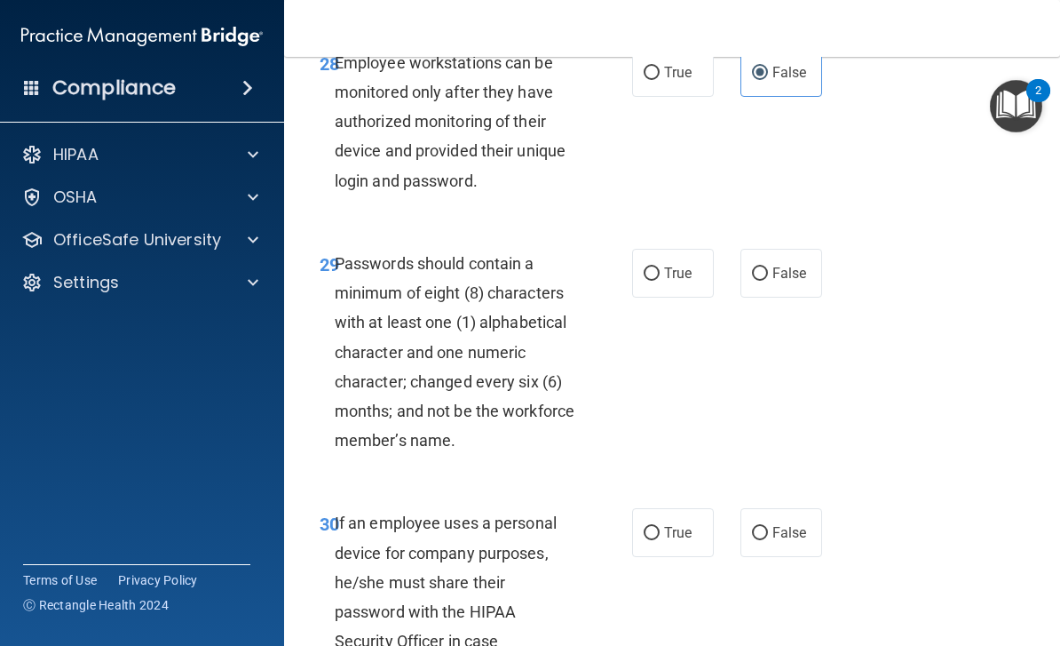
click at [690, 265] on span "True" at bounding box center [678, 273] width 28 height 17
click at [660, 267] on input "True" at bounding box center [652, 273] width 16 height 13
radio input "true"
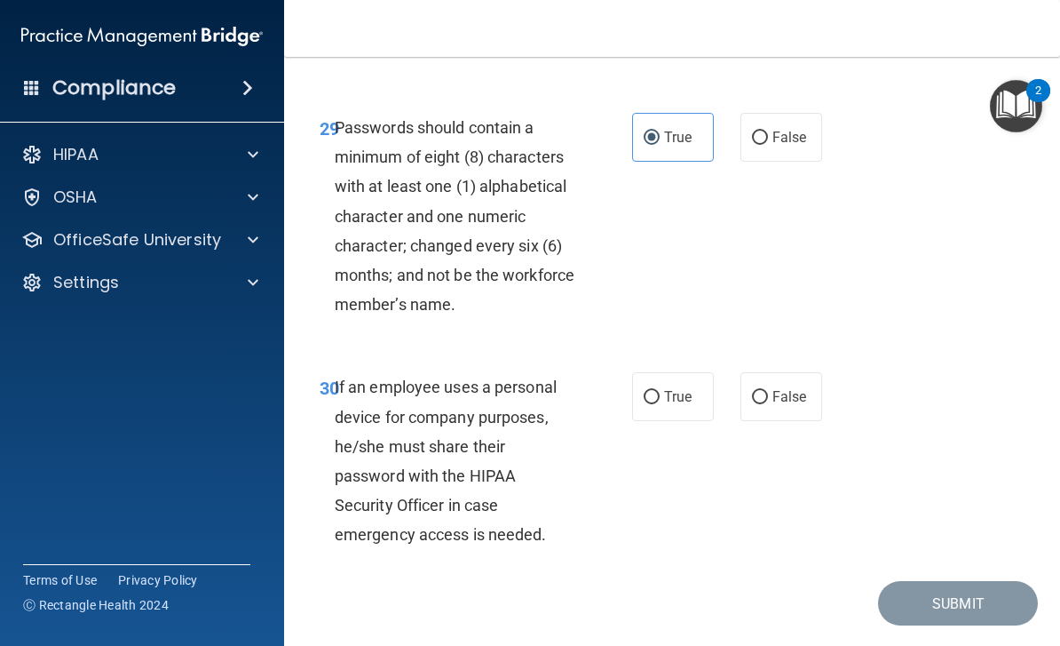
scroll to position [6036, 0]
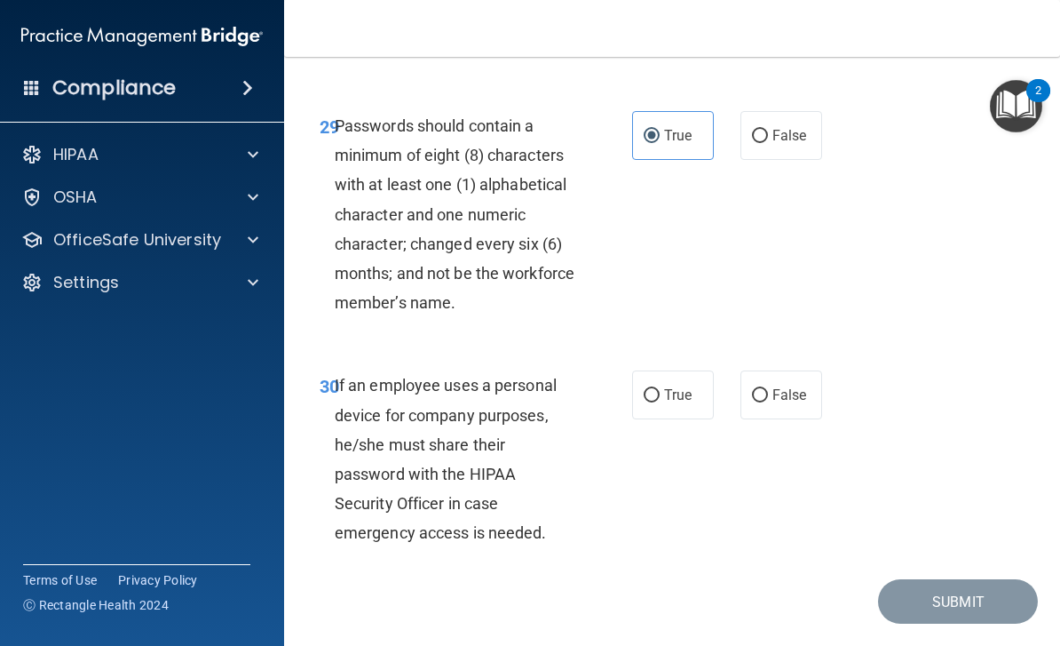
click at [788, 386] on span "False" at bounding box center [790, 394] width 35 height 17
click at [768, 389] on input "False" at bounding box center [760, 395] width 16 height 13
radio input "true"
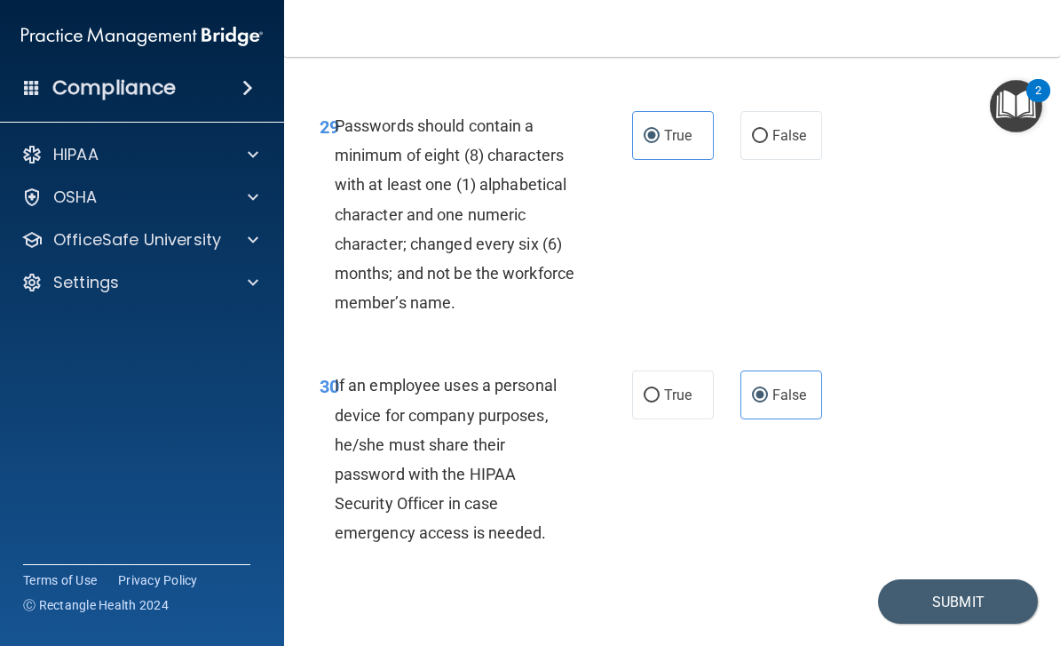
click at [942, 579] on button "Submit" at bounding box center [958, 601] width 160 height 45
click at [956, 579] on button "Submit" at bounding box center [958, 601] width 160 height 45
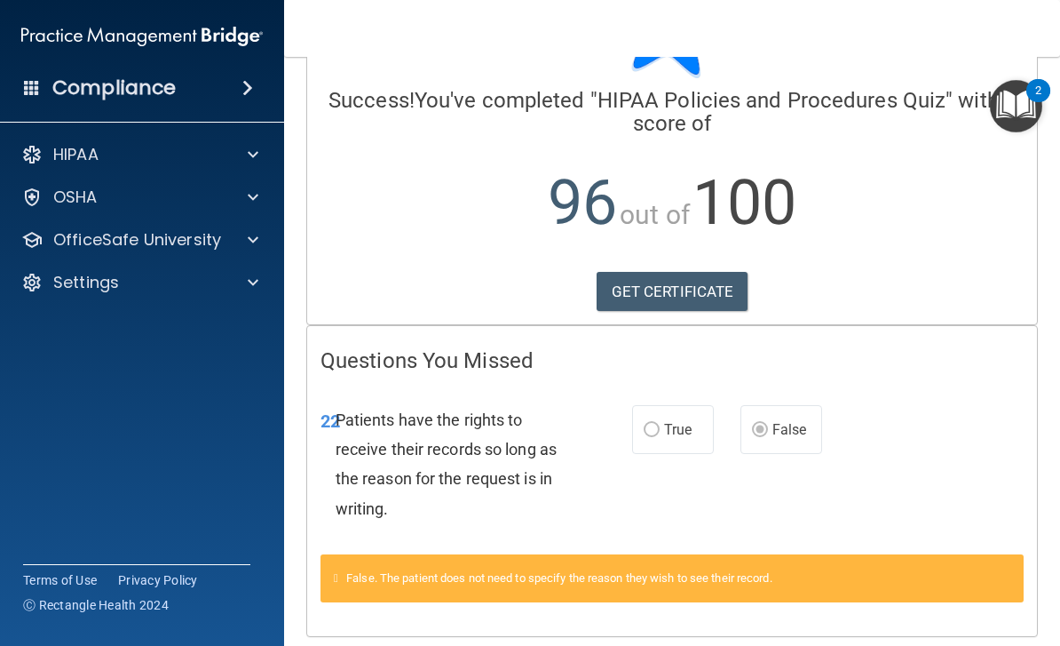
scroll to position [100, 0]
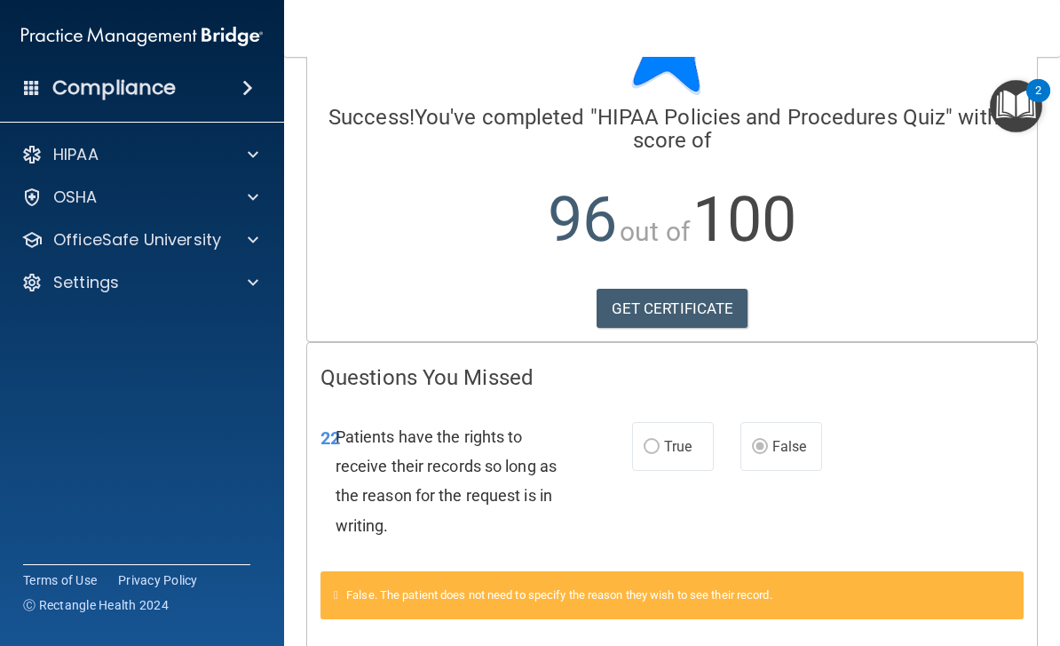
click at [707, 300] on link "GET CERTIFICATE" at bounding box center [673, 308] width 152 height 39
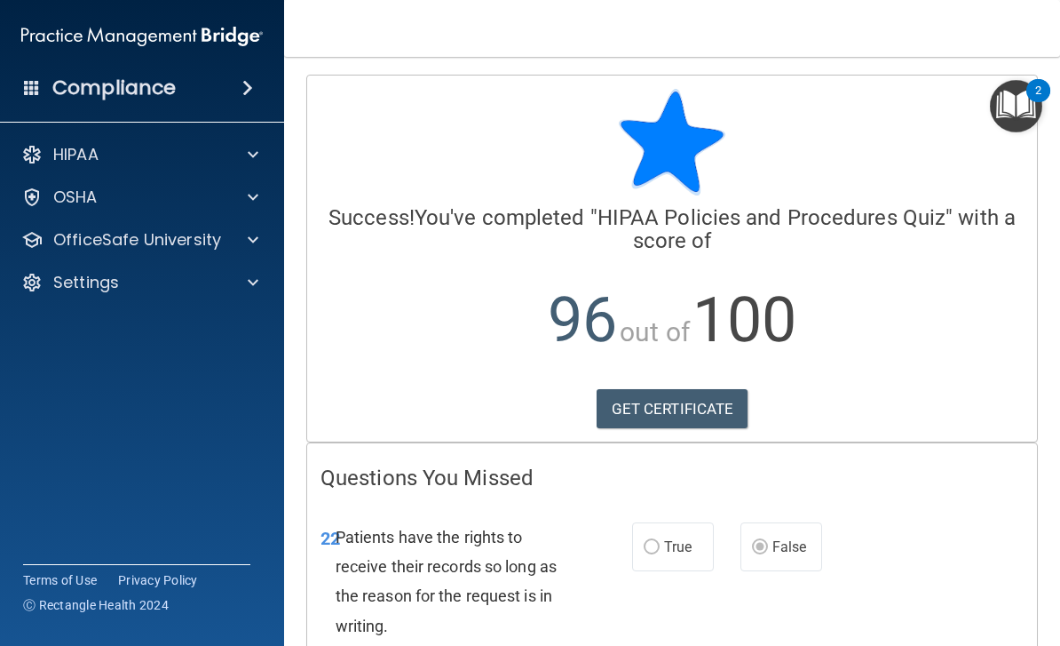
scroll to position [0, 0]
click at [1019, 97] on img "Open Resource Center, 2 new notifications" at bounding box center [1016, 106] width 52 height 52
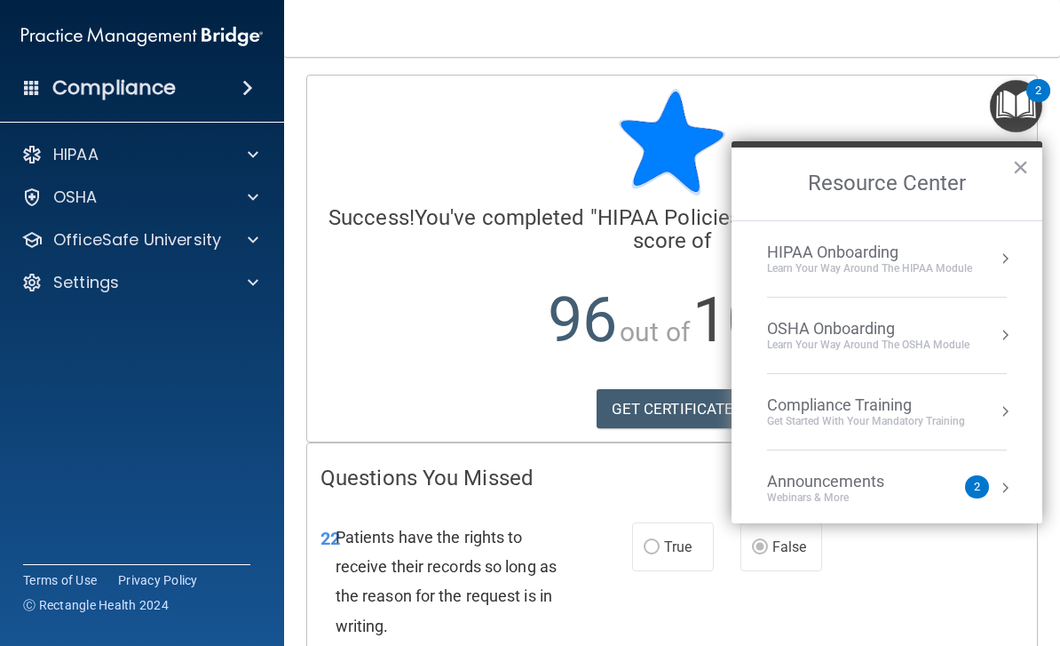
click at [1005, 266] on button "Resource Center" at bounding box center [1005, 259] width 18 height 18
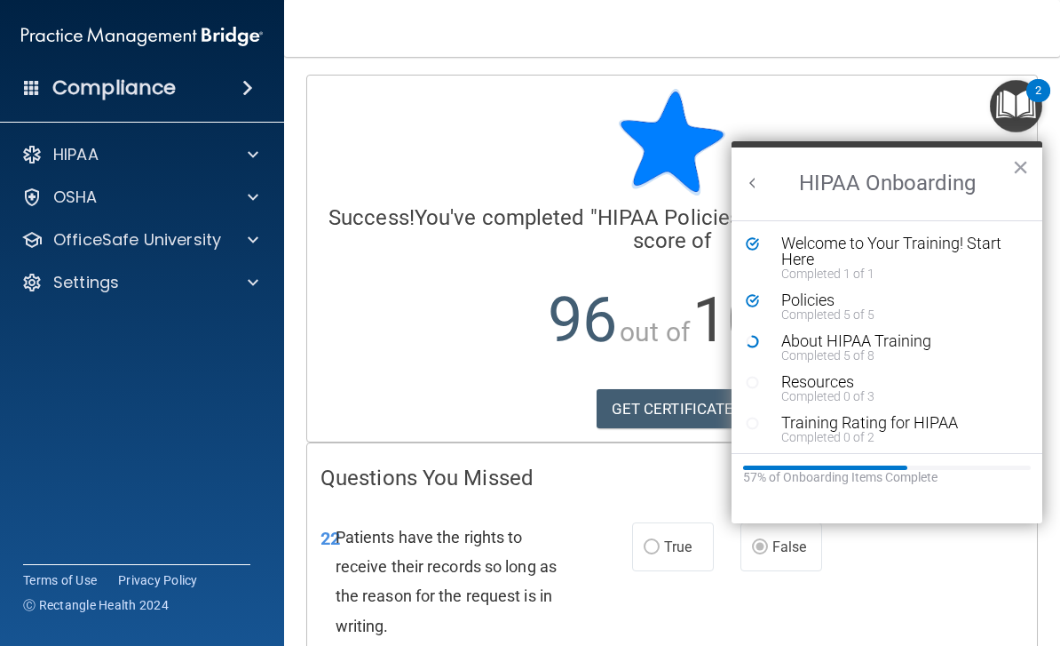
click at [865, 267] on div "Completed 1 of 1" at bounding box center [901, 273] width 238 height 12
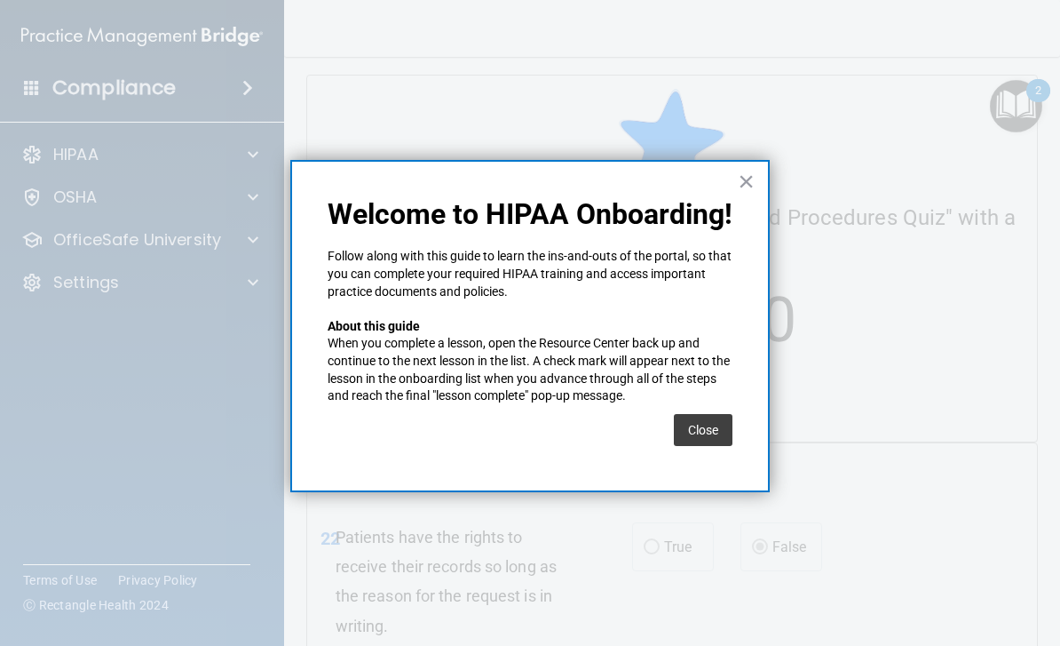
click at [714, 427] on button "Close" at bounding box center [703, 430] width 59 height 32
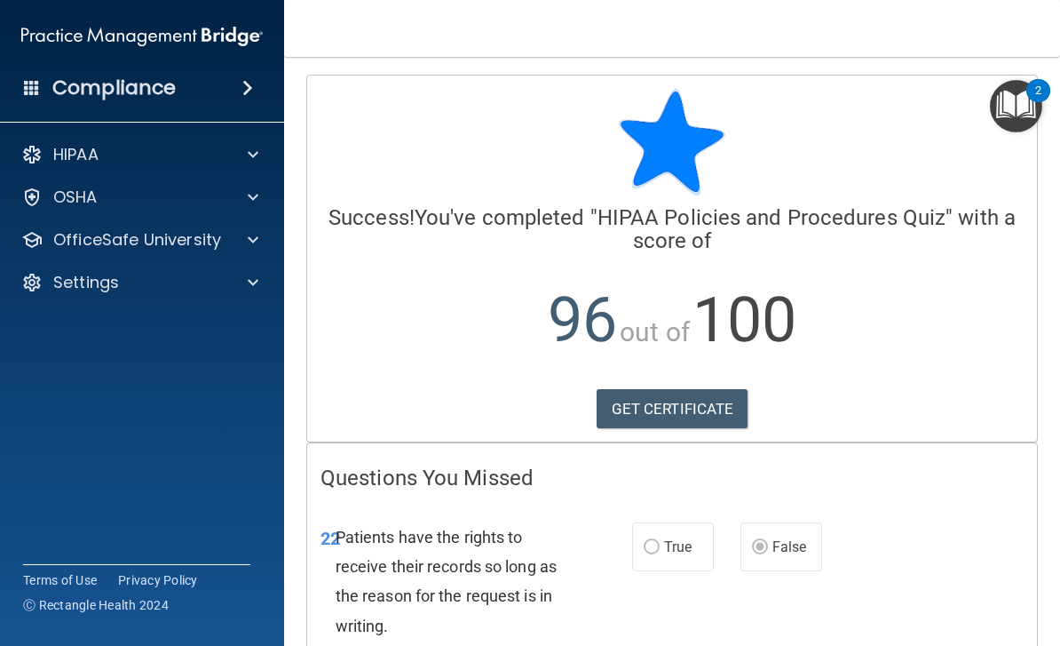
click at [1027, 112] on img "Open Resource Center, 2 new notifications" at bounding box center [1016, 106] width 52 height 52
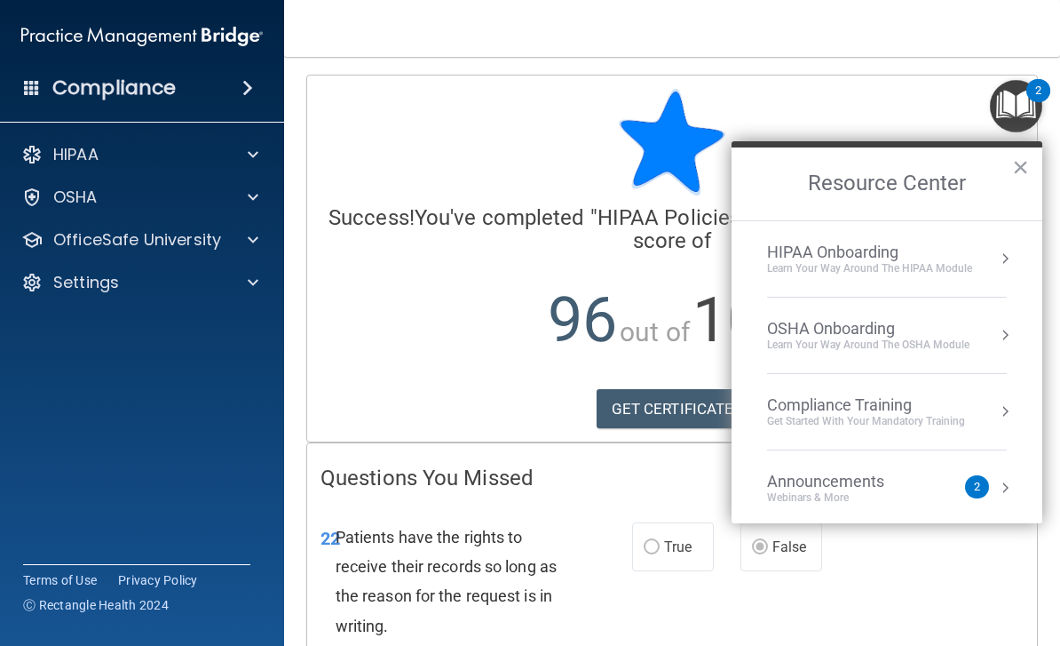
click at [893, 258] on div "HIPAA Onboarding" at bounding box center [869, 252] width 205 height 20
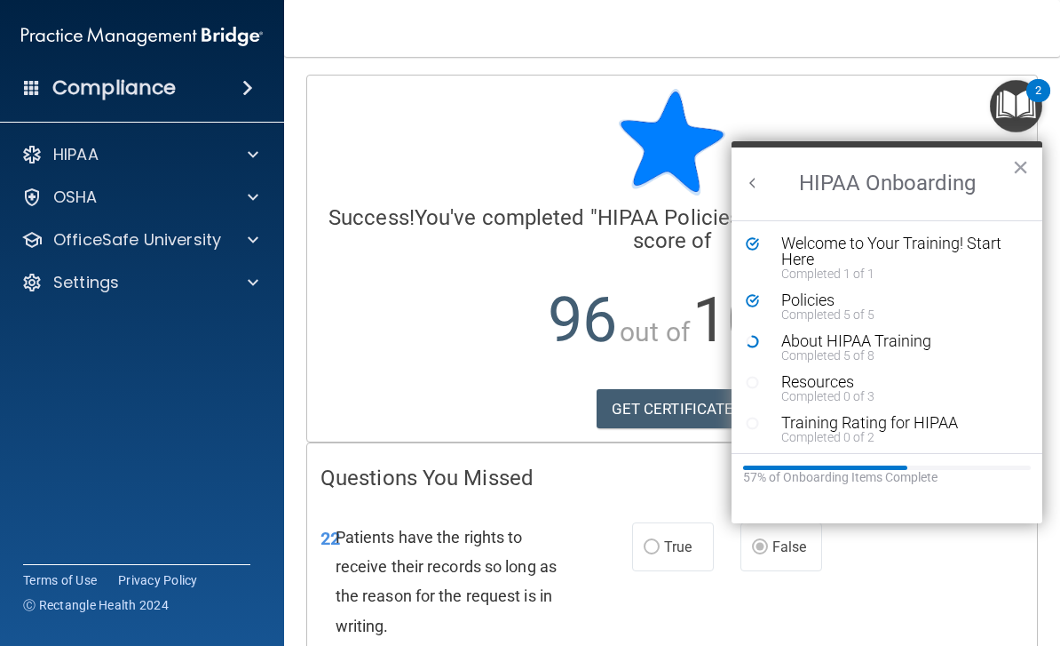
click at [822, 313] on div "Completed 5 of 5" at bounding box center [901, 314] width 238 height 12
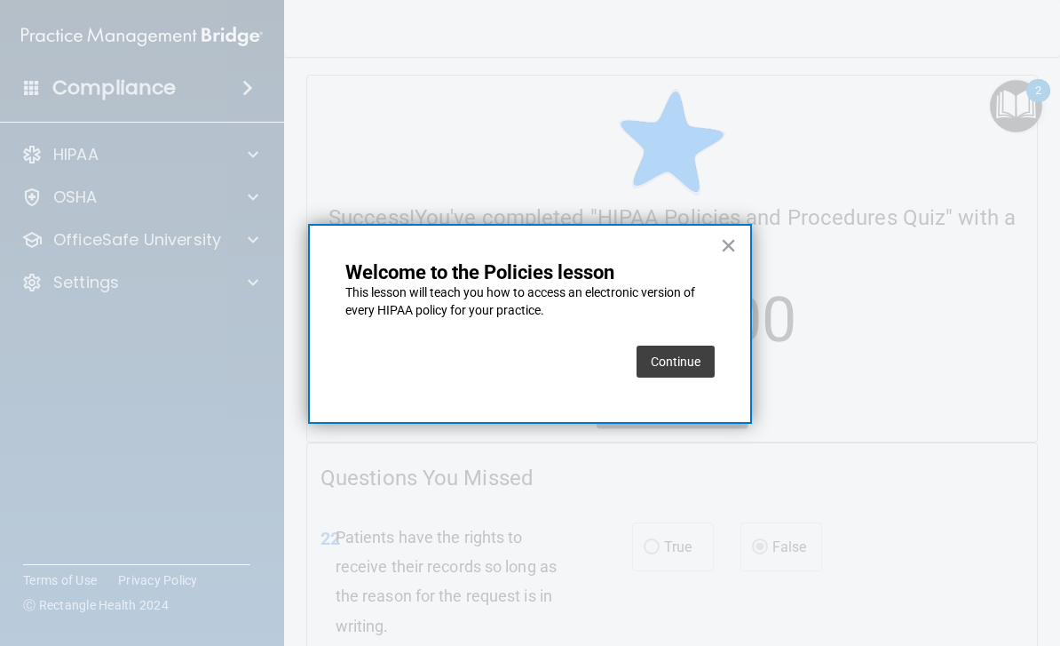
click at [694, 362] on button "Continue" at bounding box center [676, 361] width 78 height 32
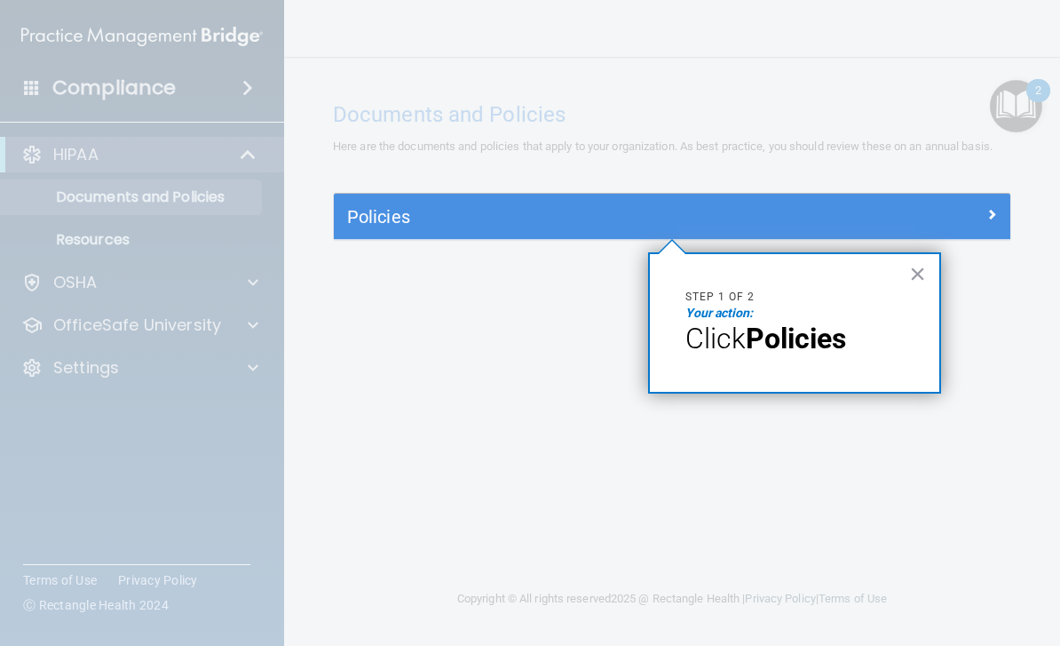
click at [813, 338] on strong "Policies" at bounding box center [796, 338] width 100 height 34
click at [806, 227] on div "Policies" at bounding box center [588, 216] width 508 height 28
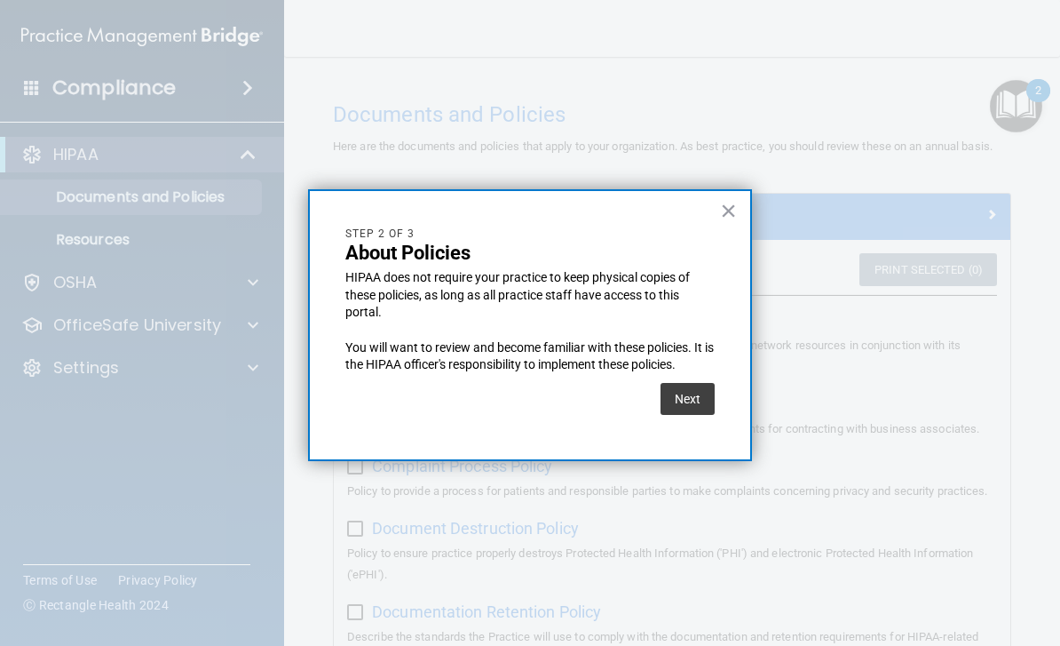
click at [694, 394] on button "Next" at bounding box center [688, 399] width 54 height 32
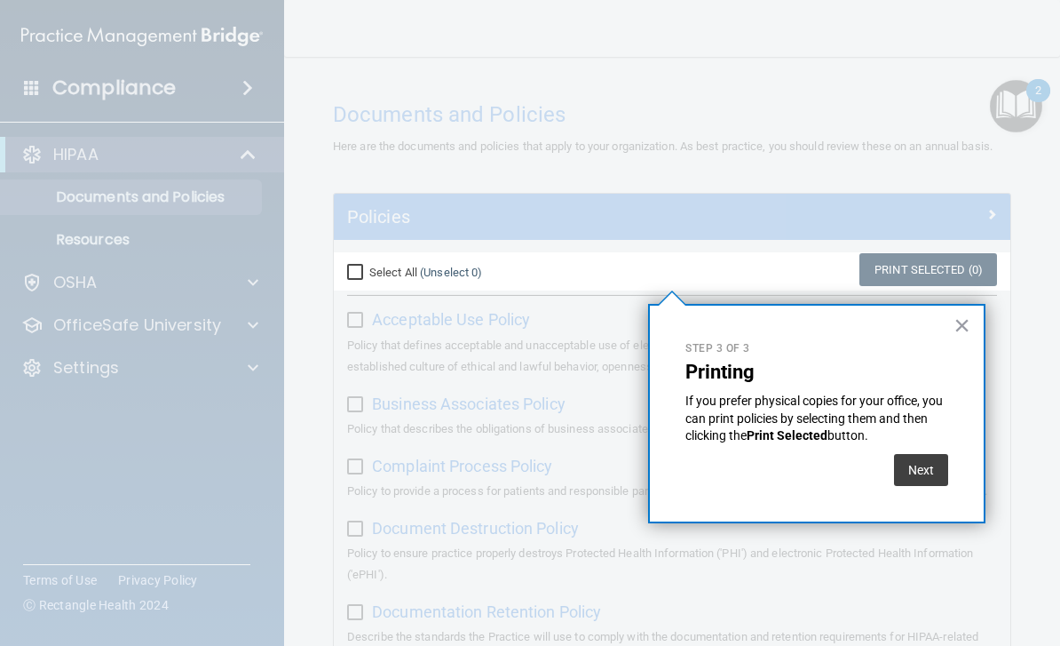
click at [924, 474] on button "Next" at bounding box center [921, 470] width 54 height 32
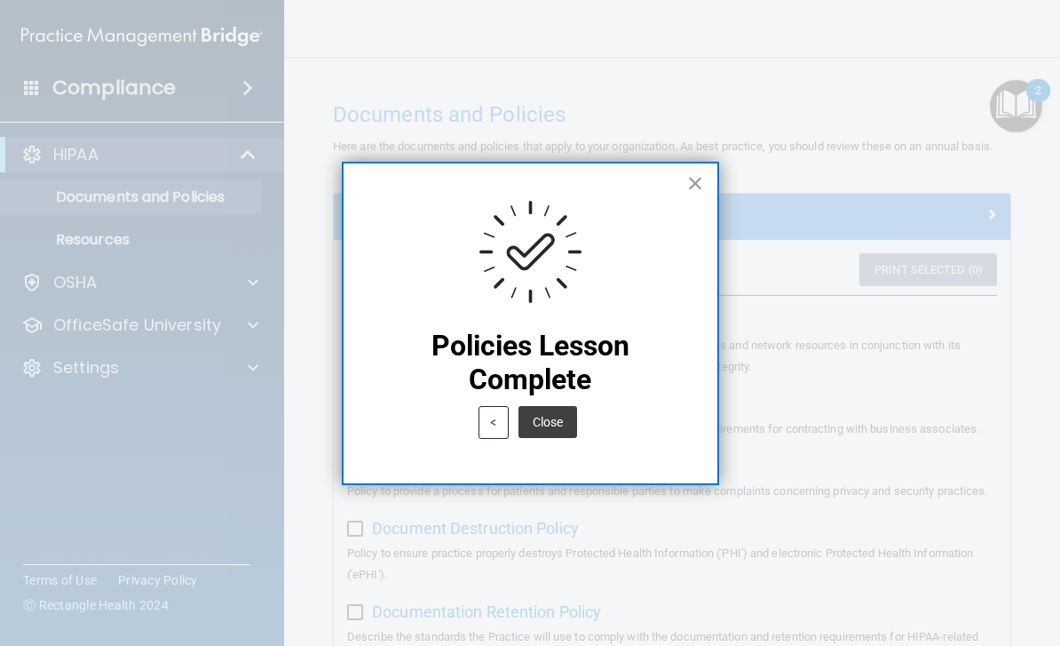
click at [703, 182] on button "×" at bounding box center [695, 183] width 17 height 28
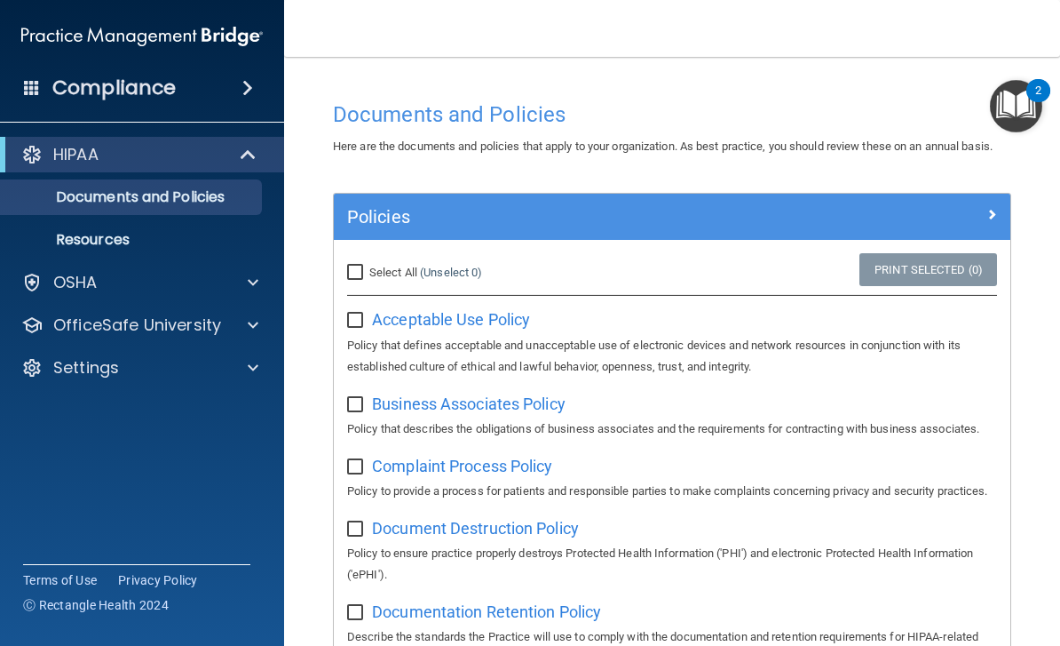
click at [1024, 112] on img "Open Resource Center, 2 new notifications" at bounding box center [1016, 106] width 52 height 52
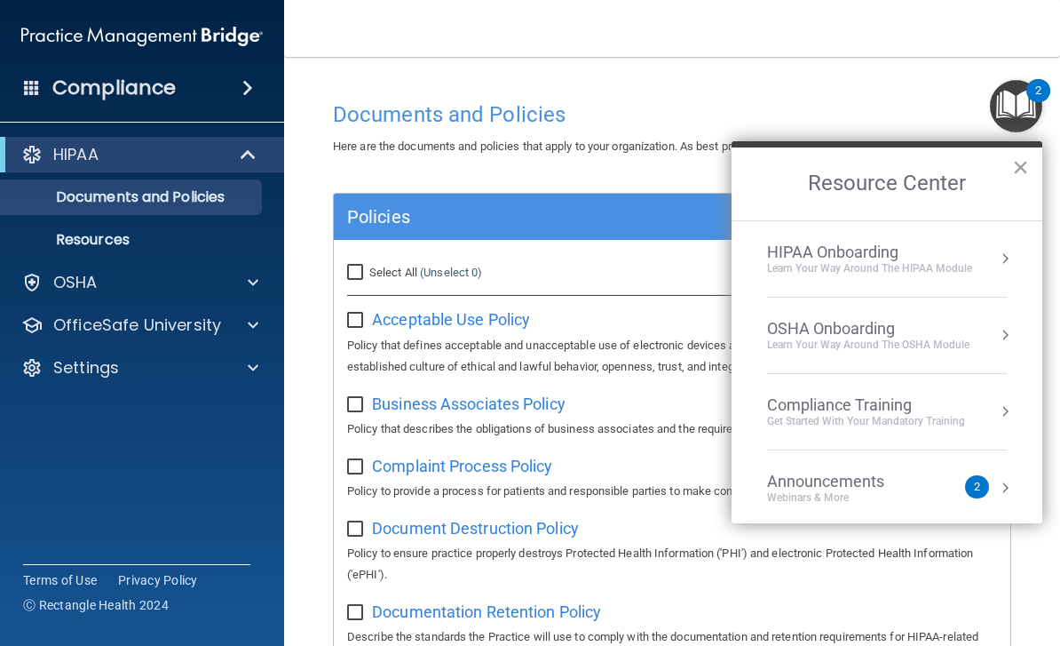
click at [1000, 254] on button "Resource Center" at bounding box center [1005, 259] width 18 height 18
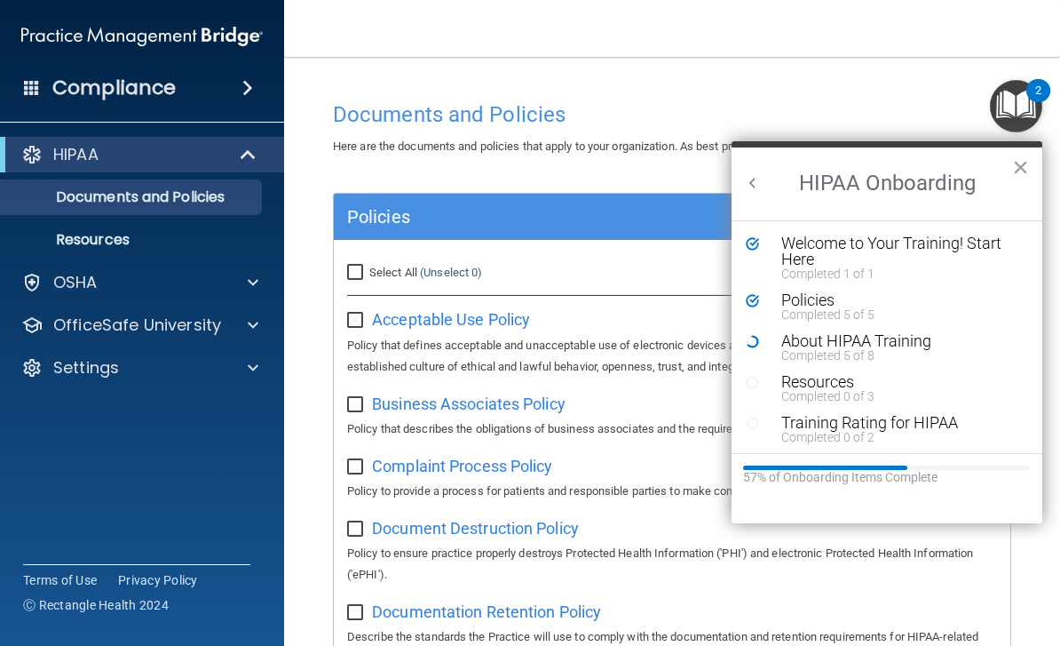
click at [889, 358] on div "Completed 5 of 8" at bounding box center [901, 355] width 238 height 12
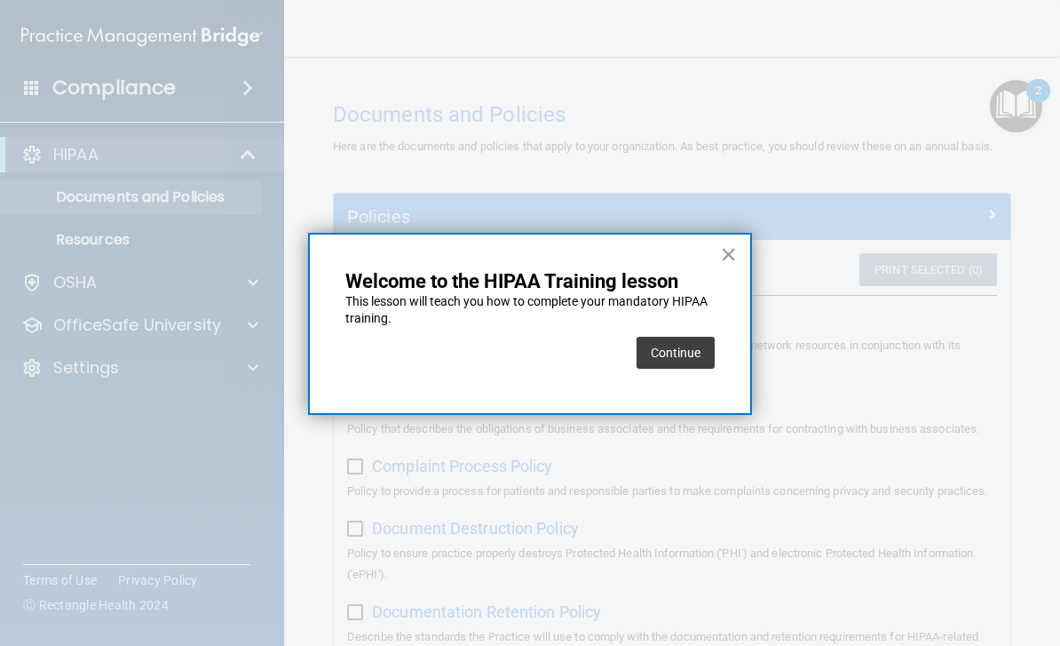
click at [689, 356] on button "Continue" at bounding box center [676, 353] width 78 height 32
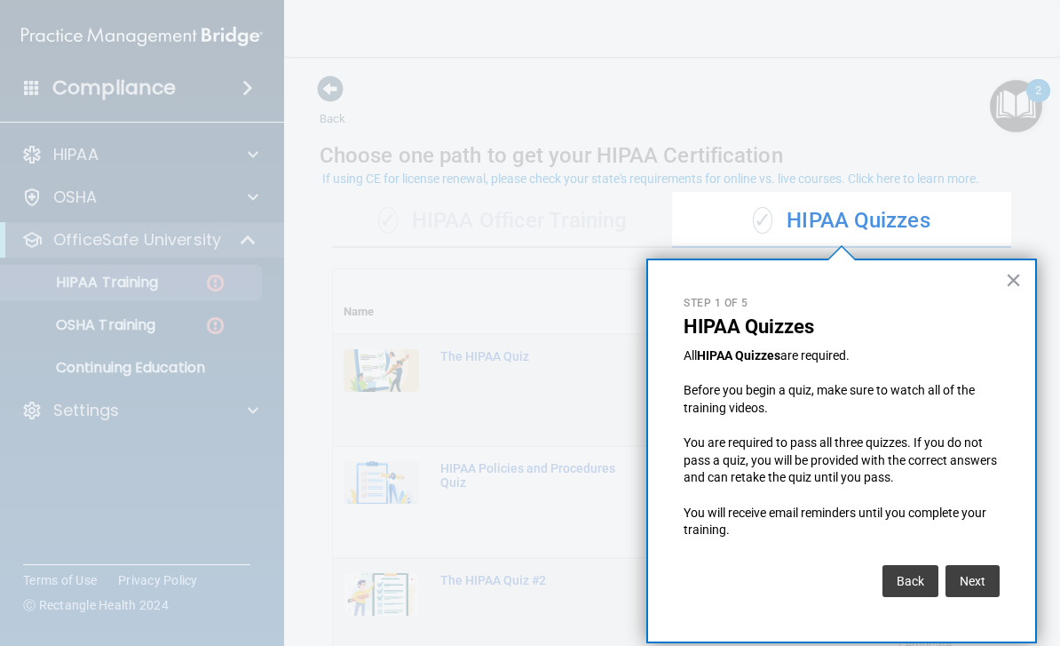
click at [979, 575] on button "Next" at bounding box center [973, 581] width 54 height 32
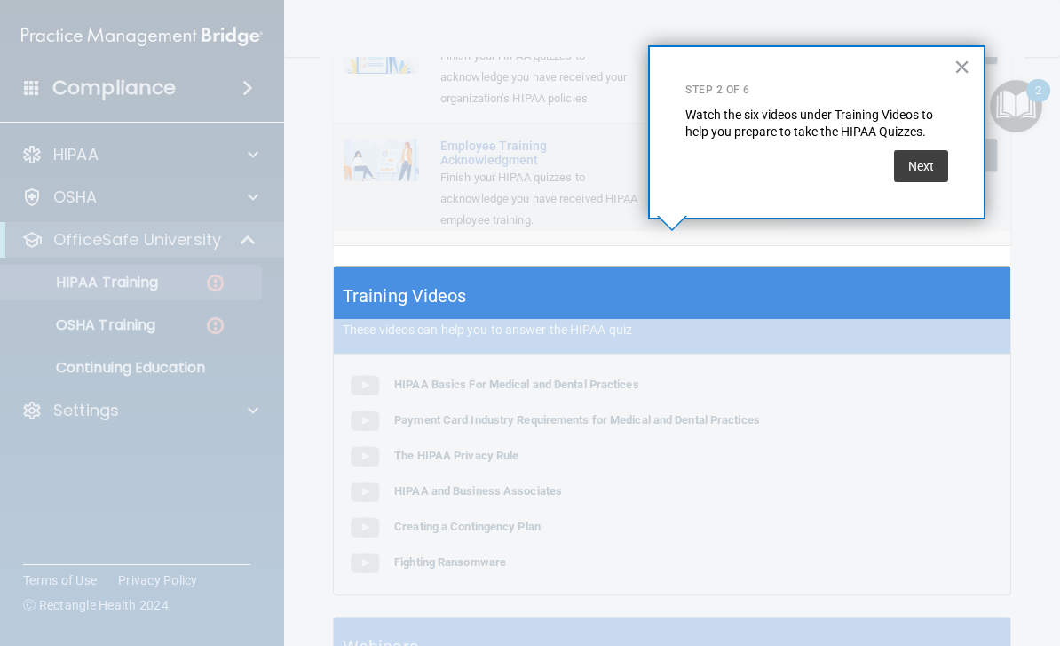
click at [947, 162] on button "Next" at bounding box center [921, 166] width 54 height 32
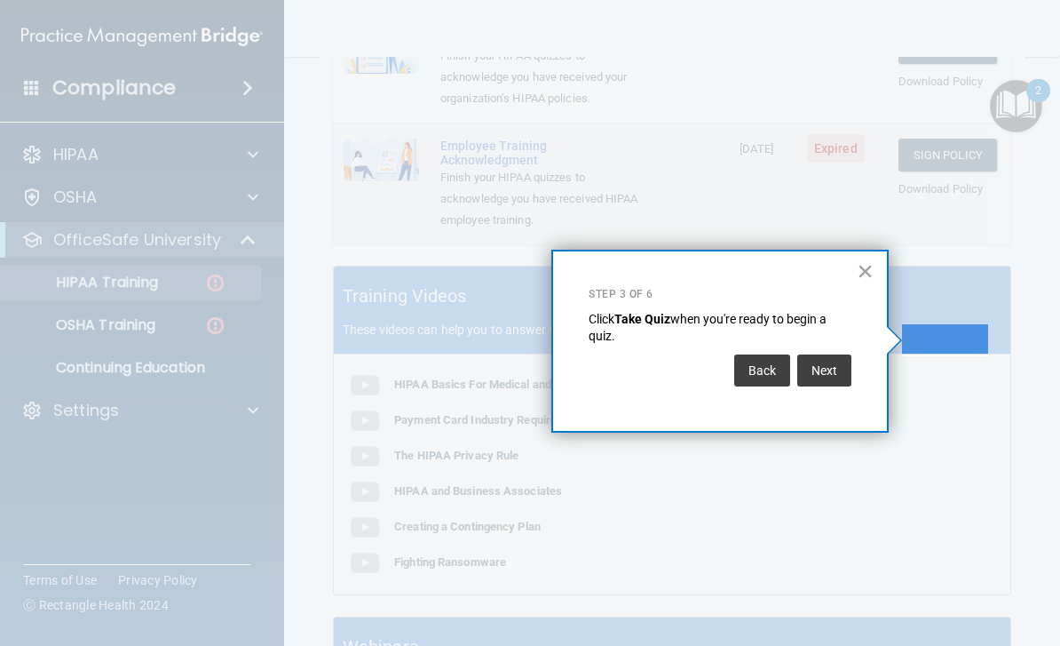
scroll to position [0, 0]
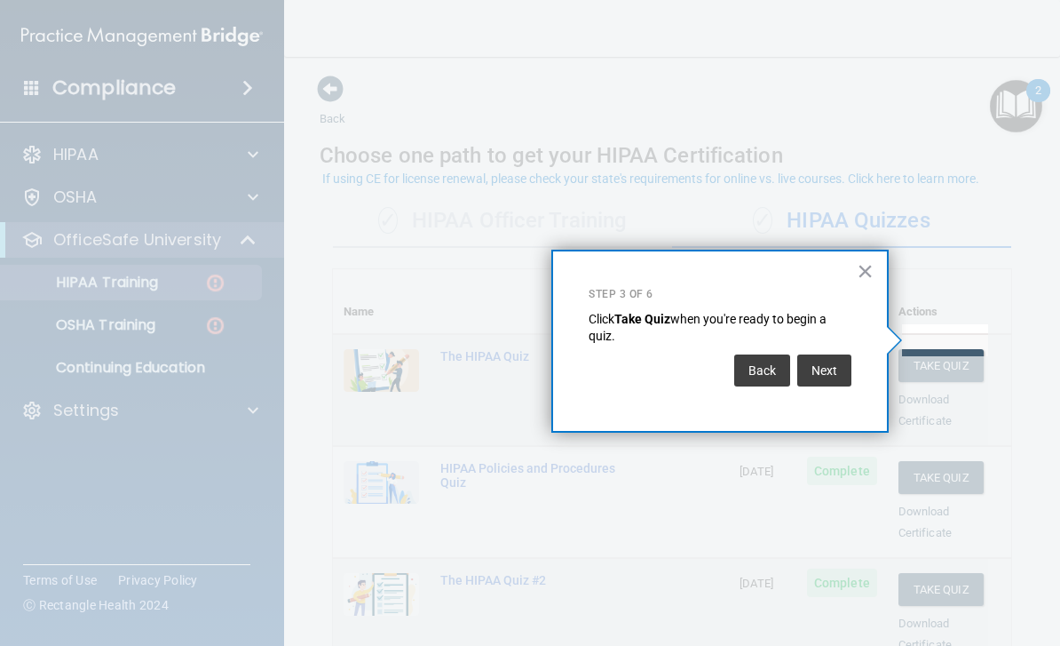
click at [837, 372] on button "Next" at bounding box center [825, 370] width 54 height 32
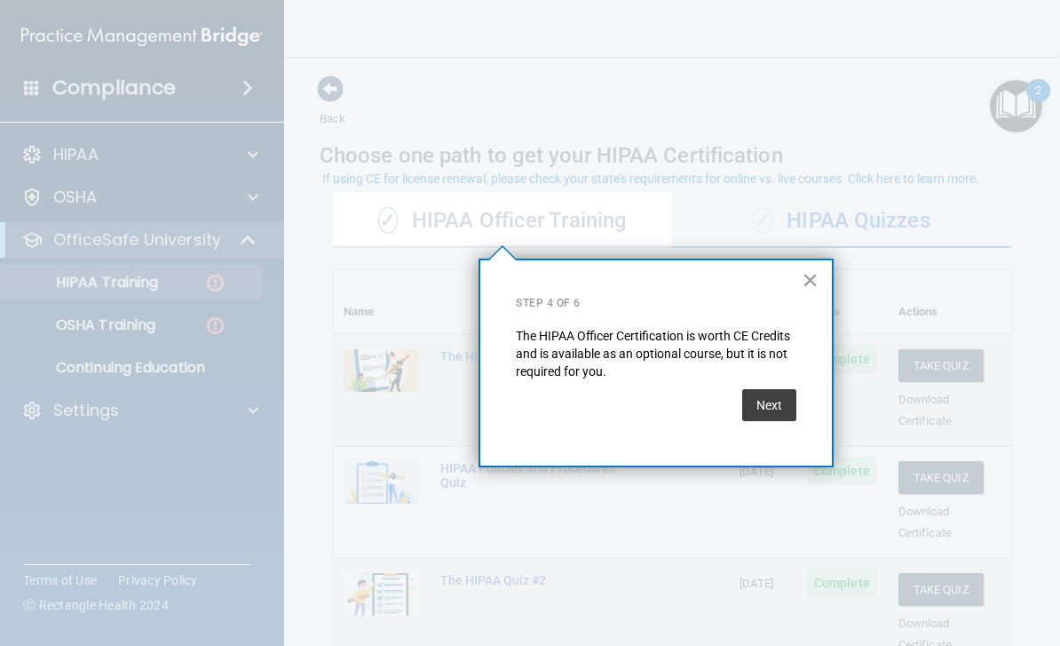
click at [769, 406] on button "Next" at bounding box center [769, 405] width 54 height 32
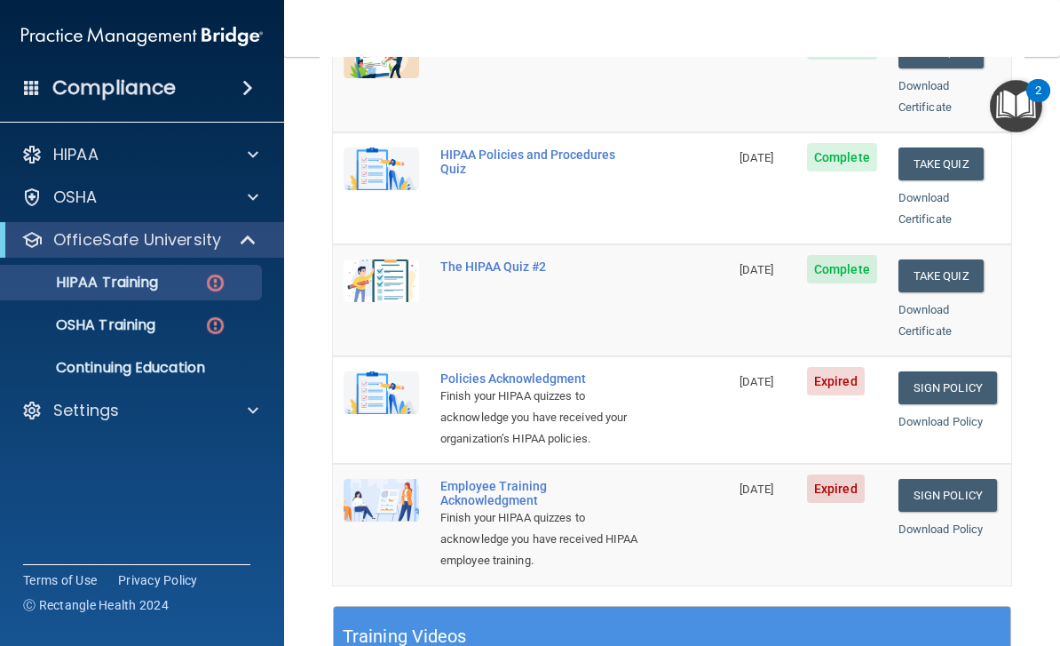
scroll to position [317, 0]
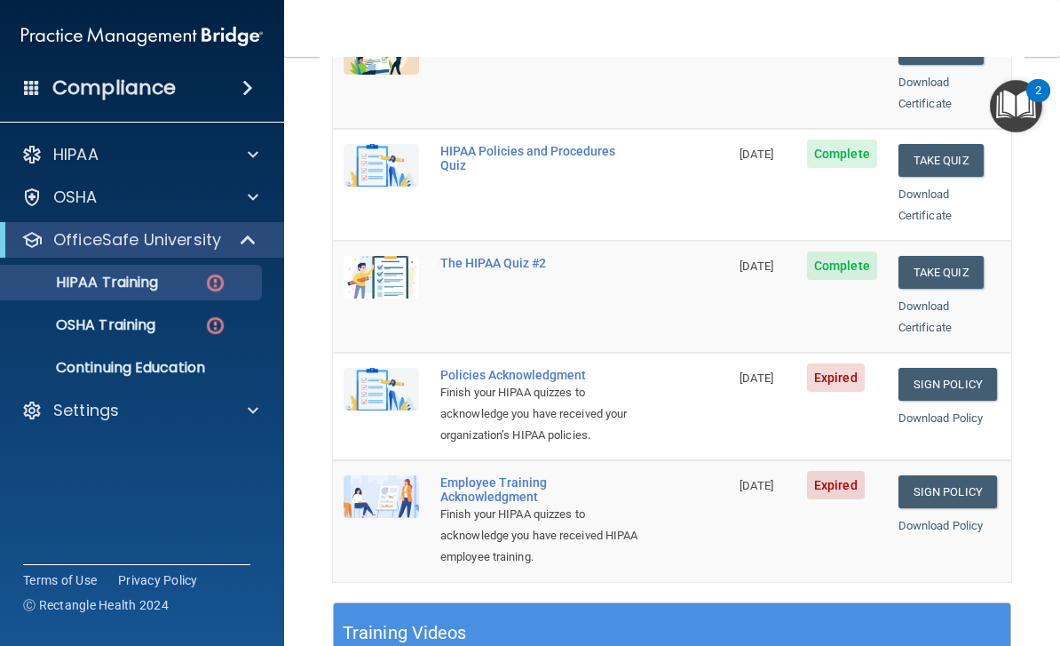
click at [947, 368] on link "Sign Policy" at bounding box center [948, 384] width 99 height 33
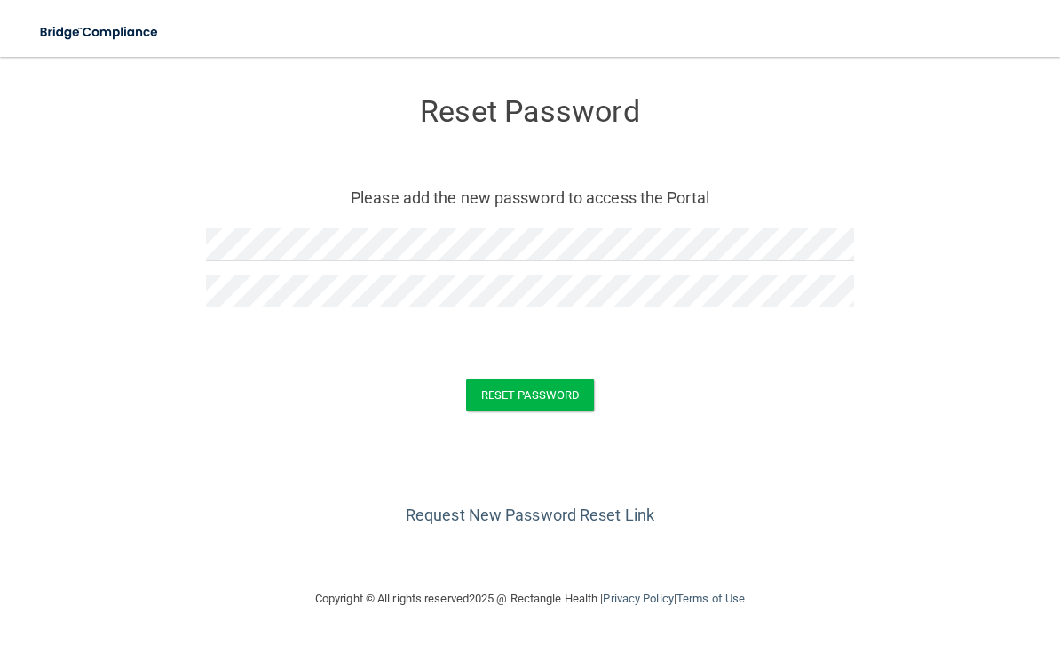
click at [548, 392] on button "Reset Password" at bounding box center [530, 394] width 128 height 33
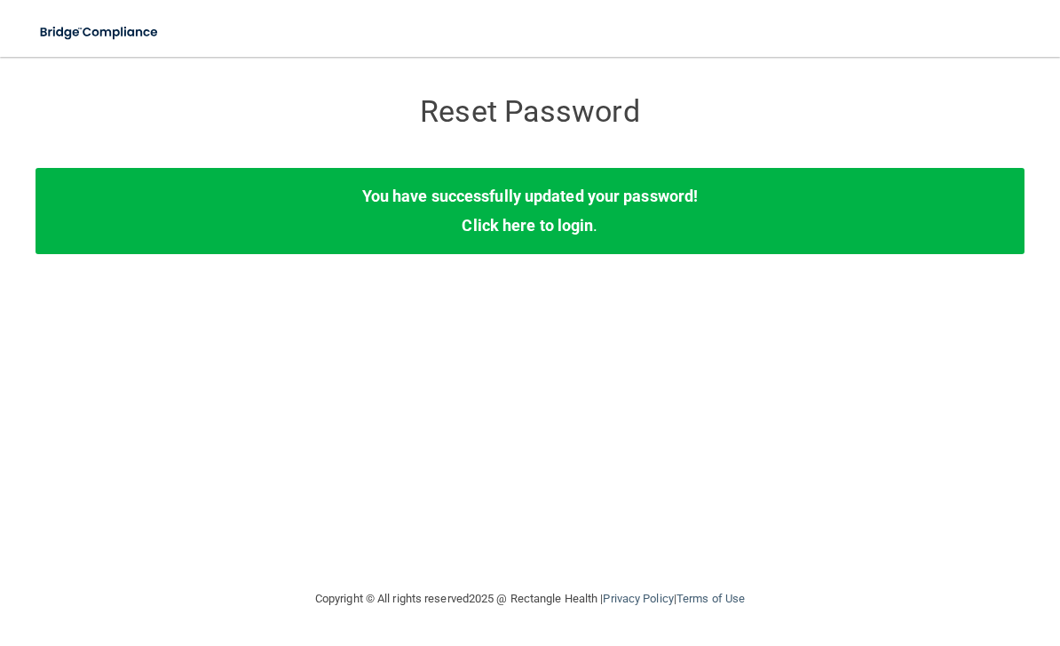
click at [552, 229] on link "Click here to login" at bounding box center [527, 225] width 131 height 19
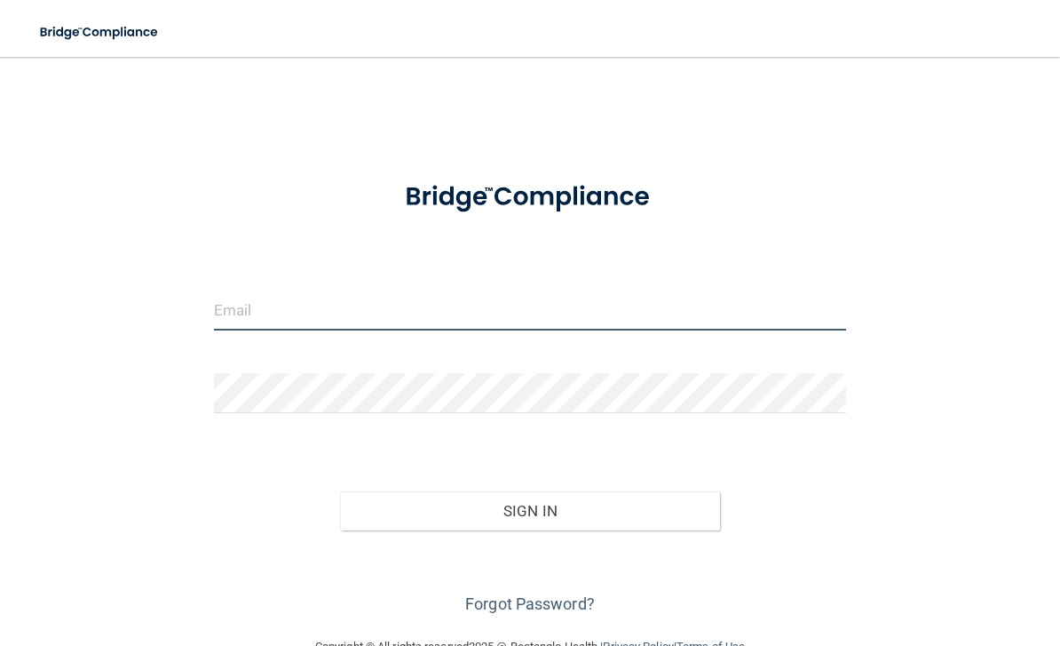
click at [370, 317] on input "email" at bounding box center [530, 310] width 633 height 40
type input "[EMAIL_ADDRESS][DOMAIN_NAME]"
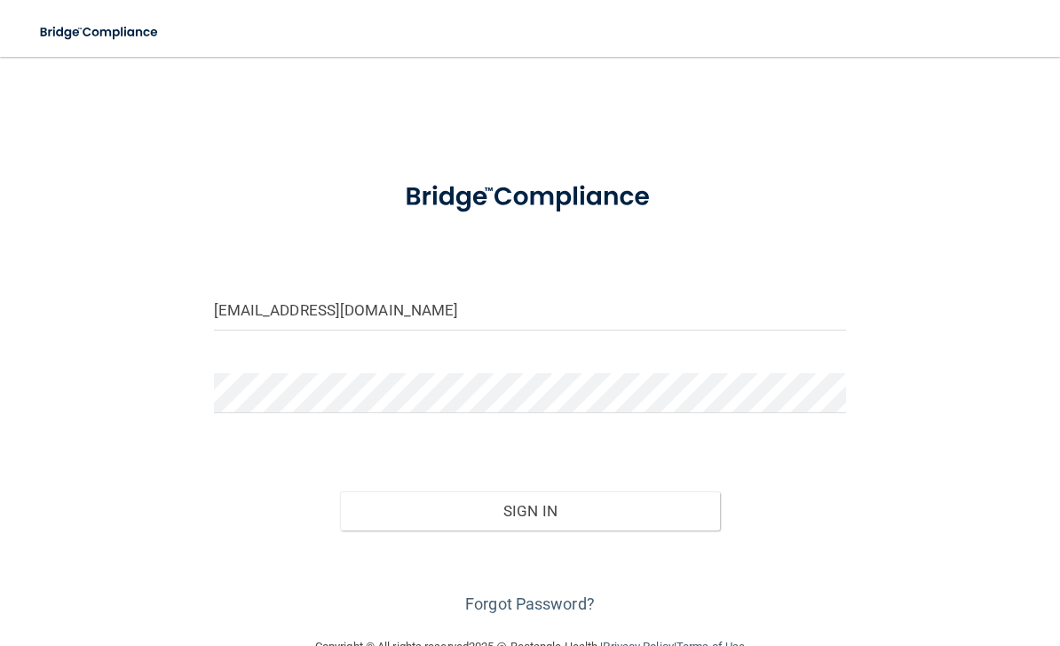
click at [530, 509] on button "Sign In" at bounding box center [530, 510] width 380 height 39
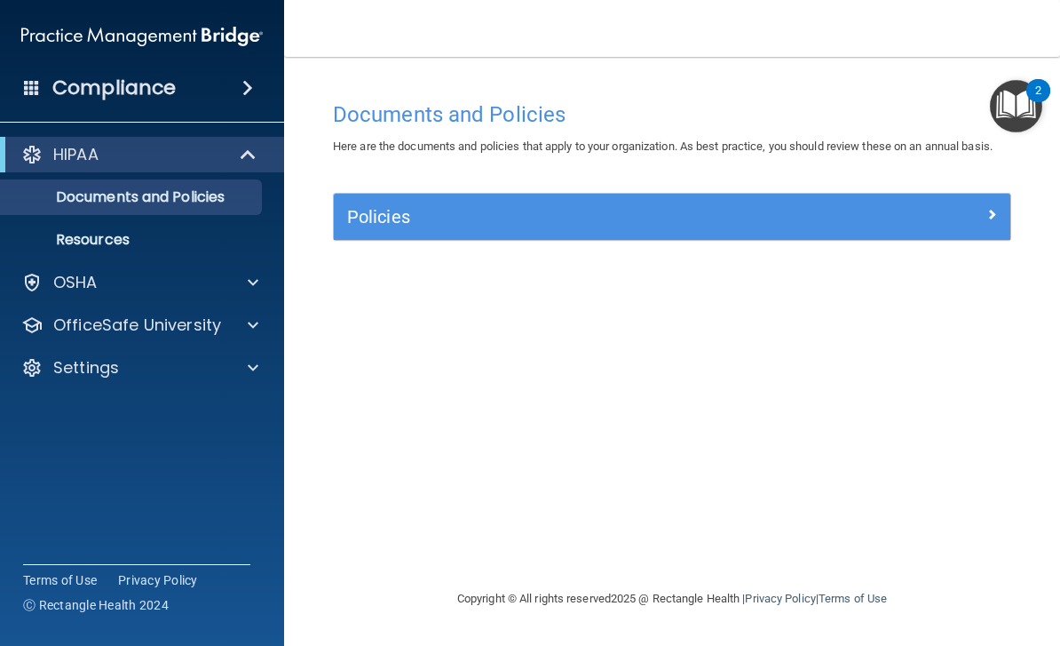
click at [987, 211] on span at bounding box center [992, 213] width 11 height 21
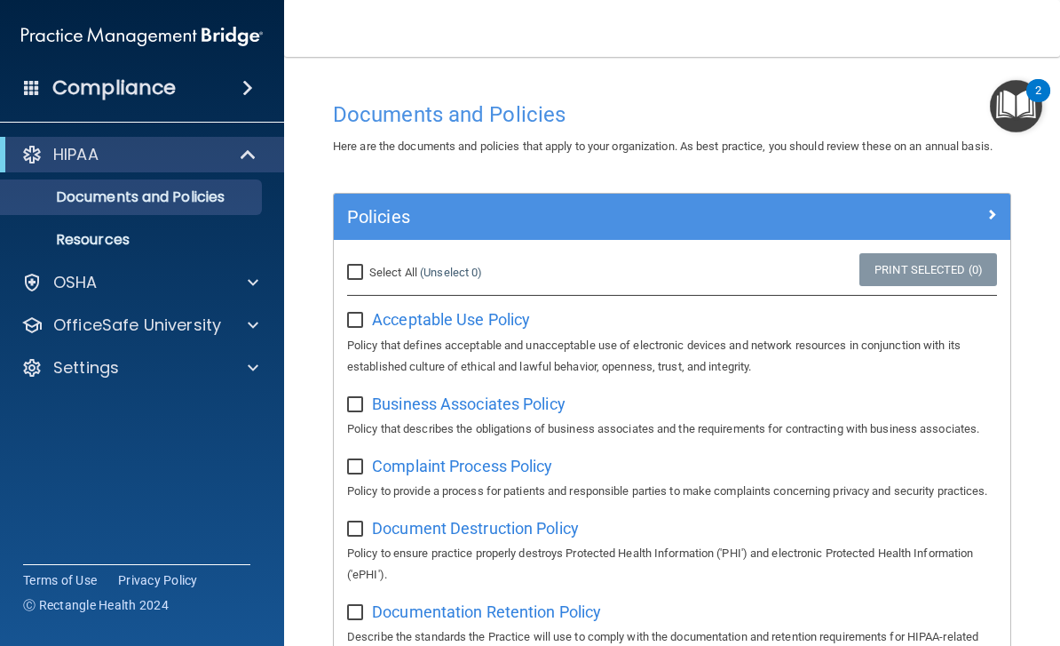
click at [360, 269] on input "Select All (Unselect 0) Unselect All" at bounding box center [357, 273] width 20 height 14
checkbox input "true"
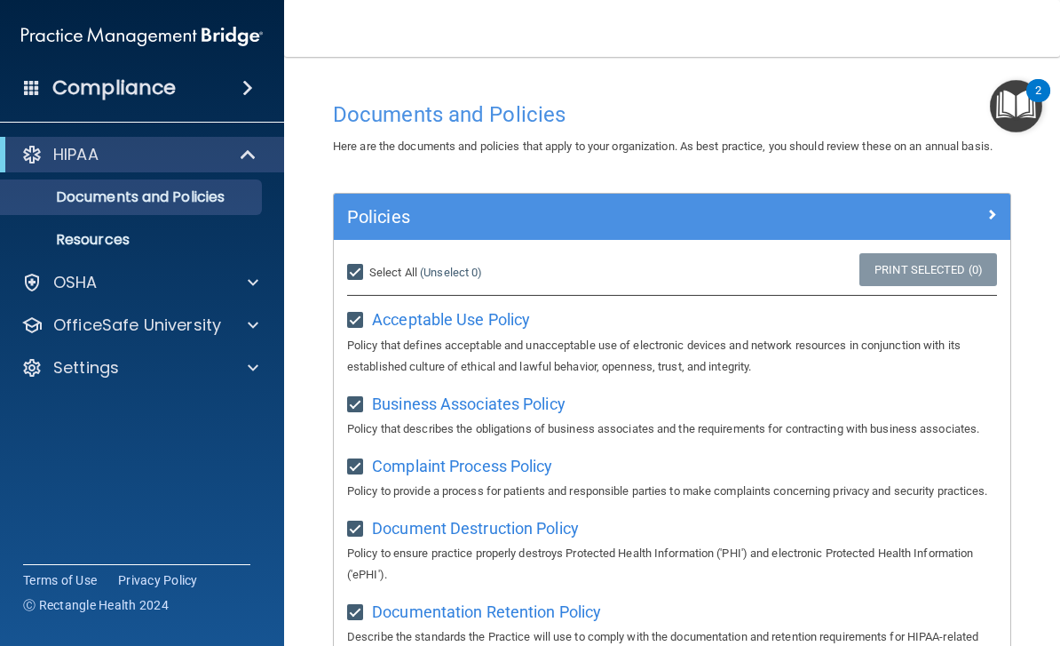
checkbox input "true"
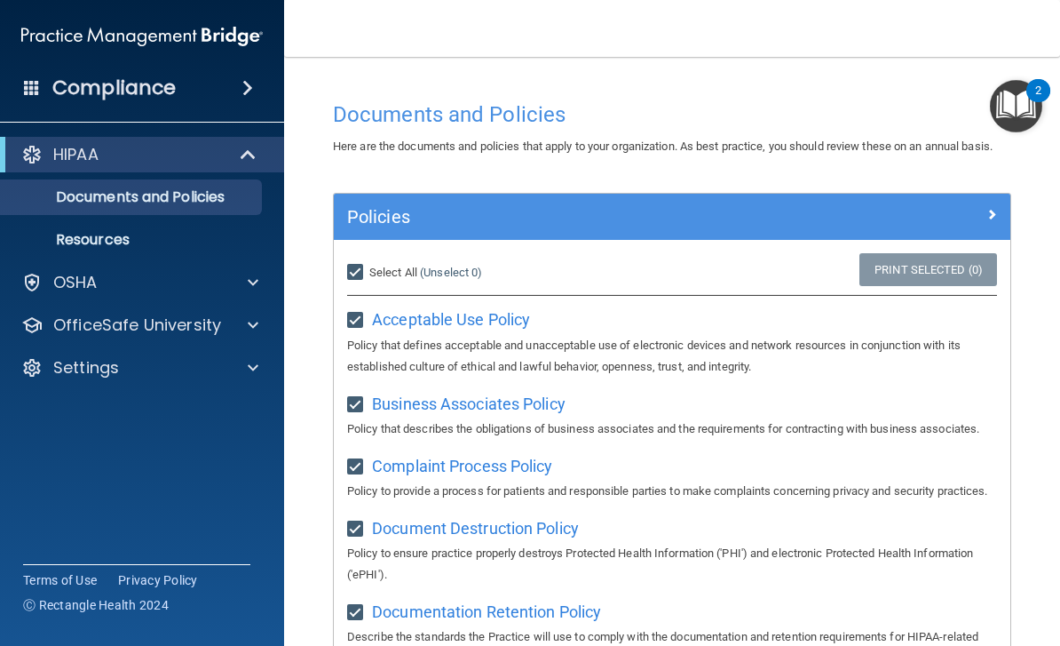
checkbox input "true"
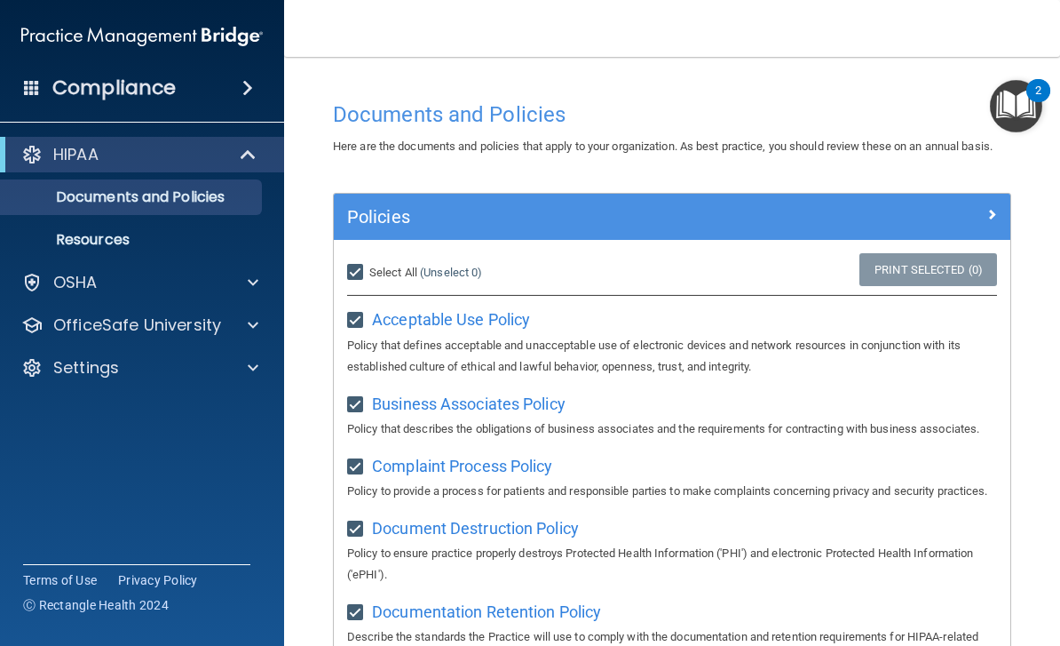
checkbox input "true"
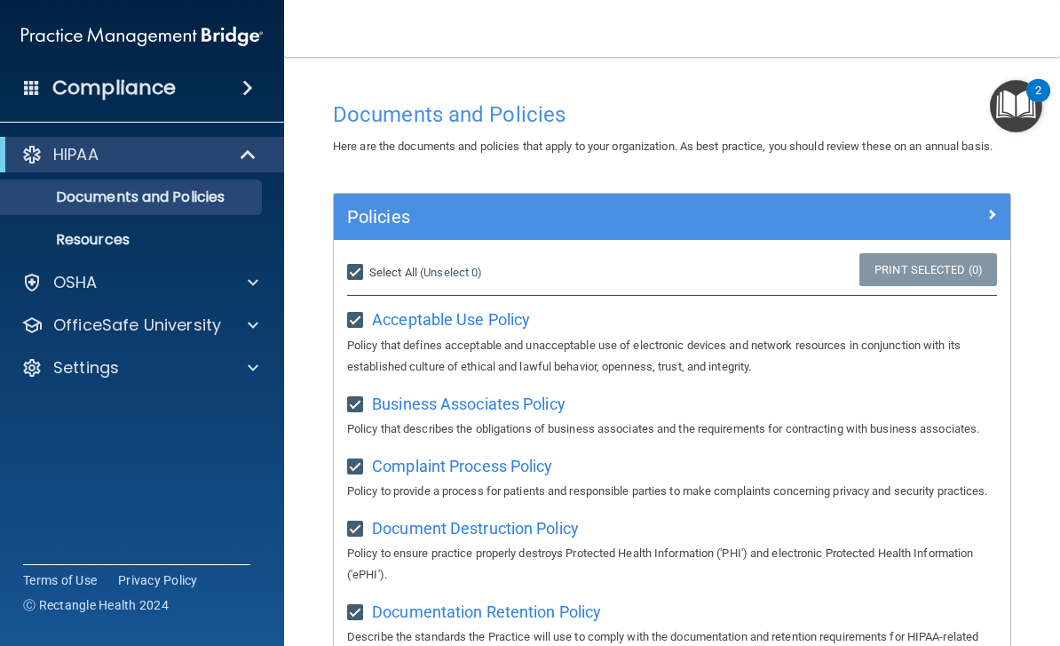
checkbox input "true"
click at [994, 213] on span at bounding box center [992, 213] width 11 height 21
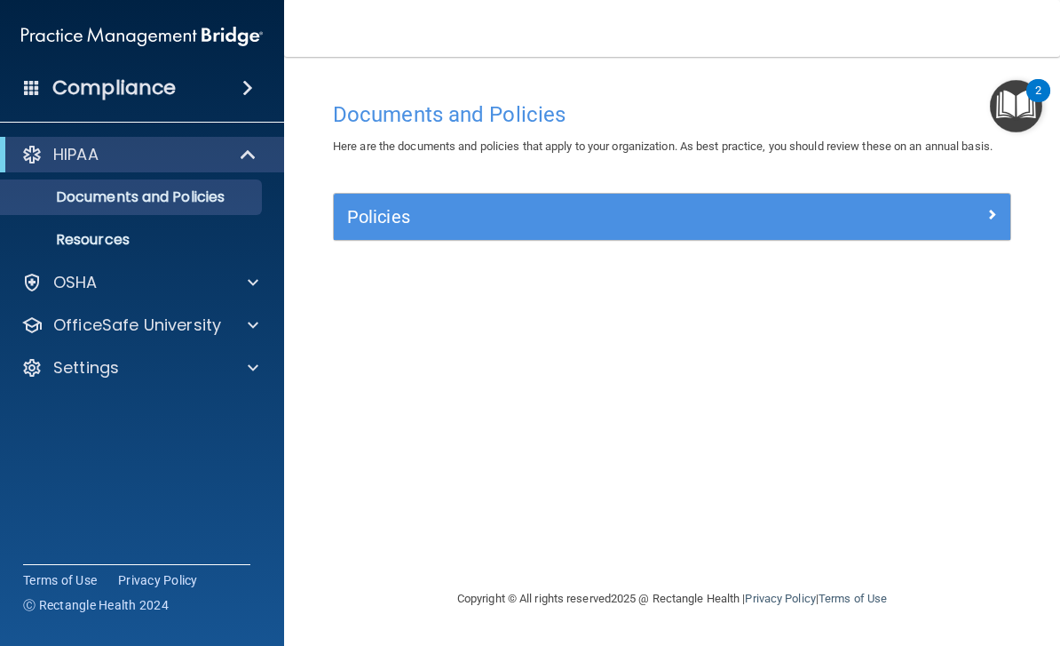
click at [979, 210] on div at bounding box center [927, 212] width 170 height 21
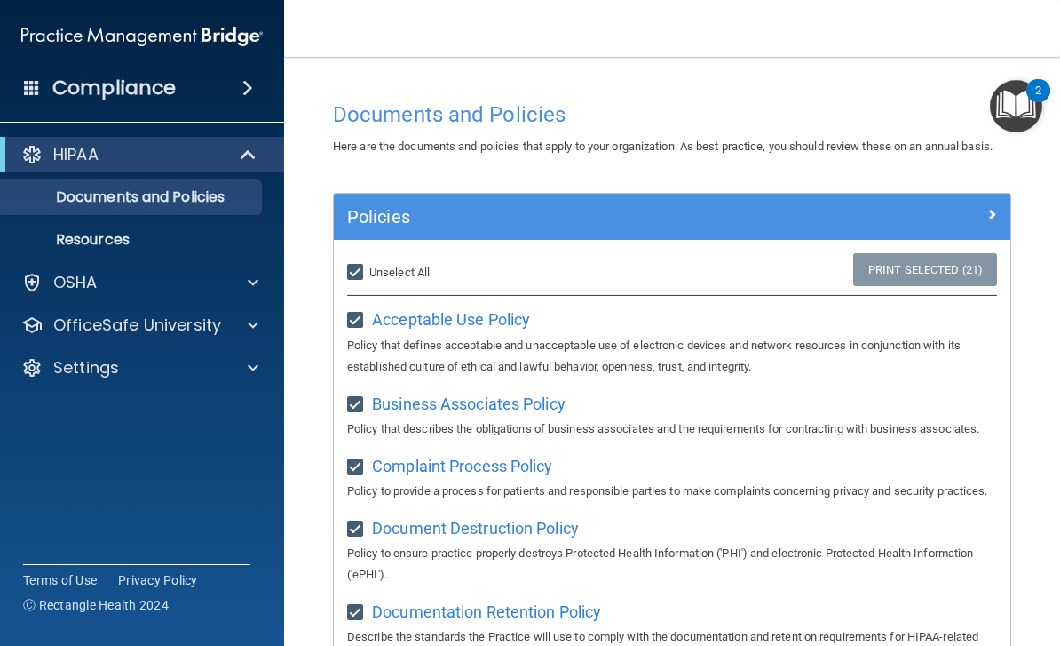
click at [991, 211] on span at bounding box center [992, 213] width 11 height 21
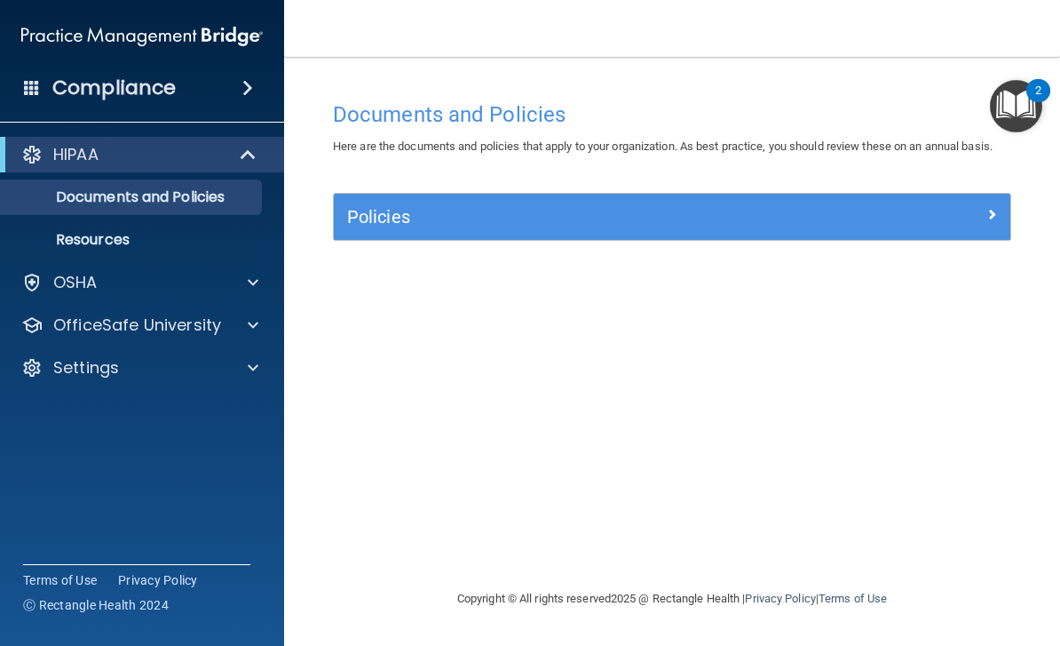
click at [243, 161] on span at bounding box center [249, 154] width 15 height 21
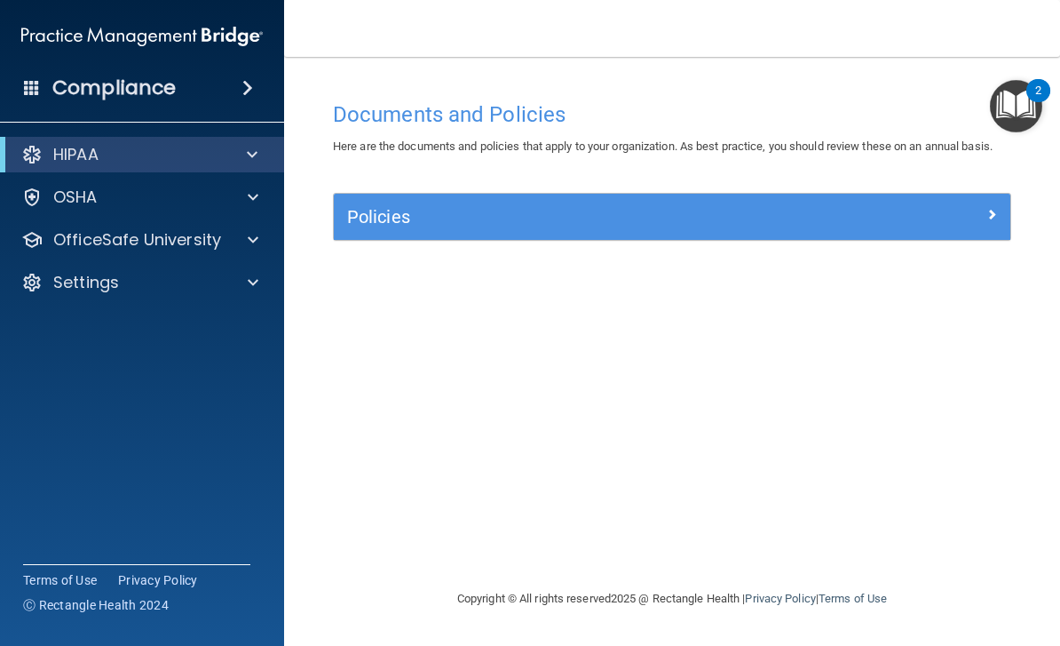
click at [242, 147] on div at bounding box center [249, 154] width 44 height 21
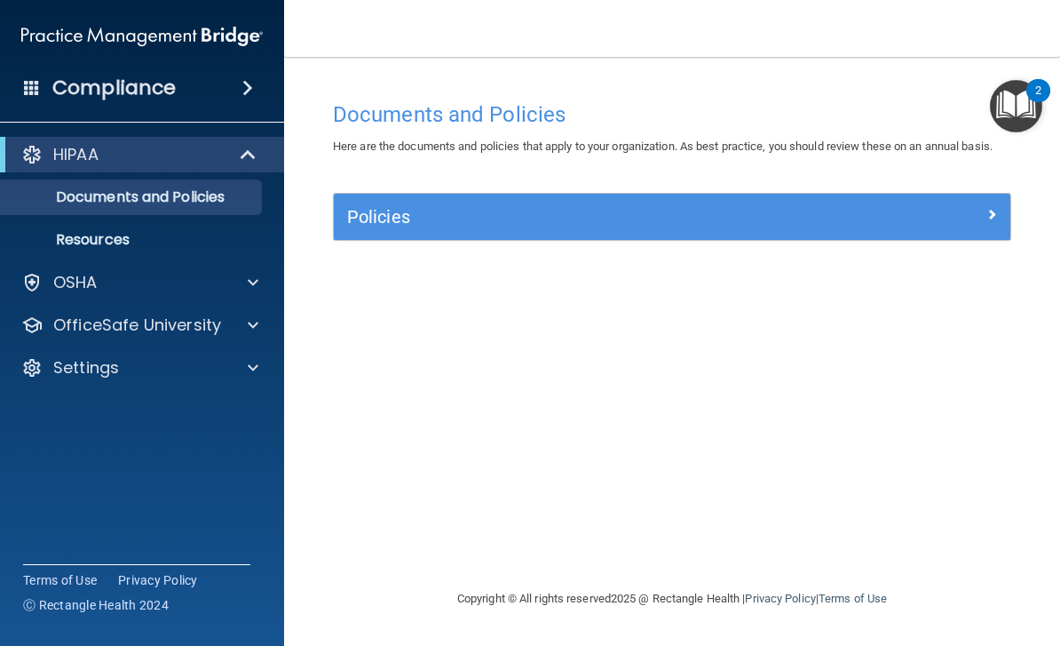
click at [147, 246] on p "Resources" at bounding box center [133, 240] width 242 height 18
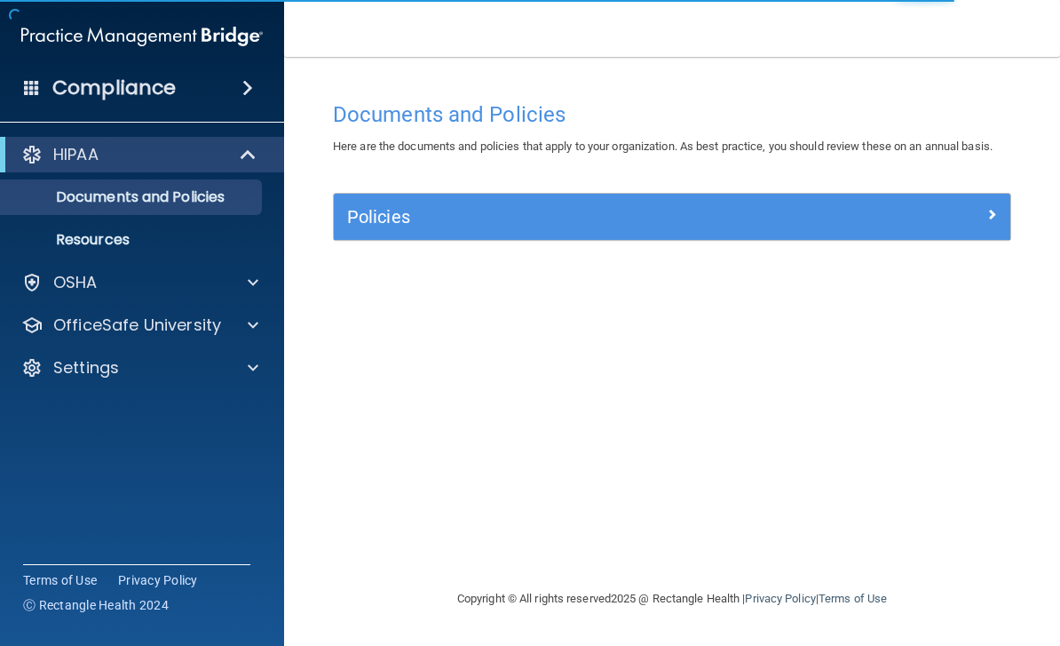
click at [233, 83] on div "Compliance" at bounding box center [142, 87] width 284 height 39
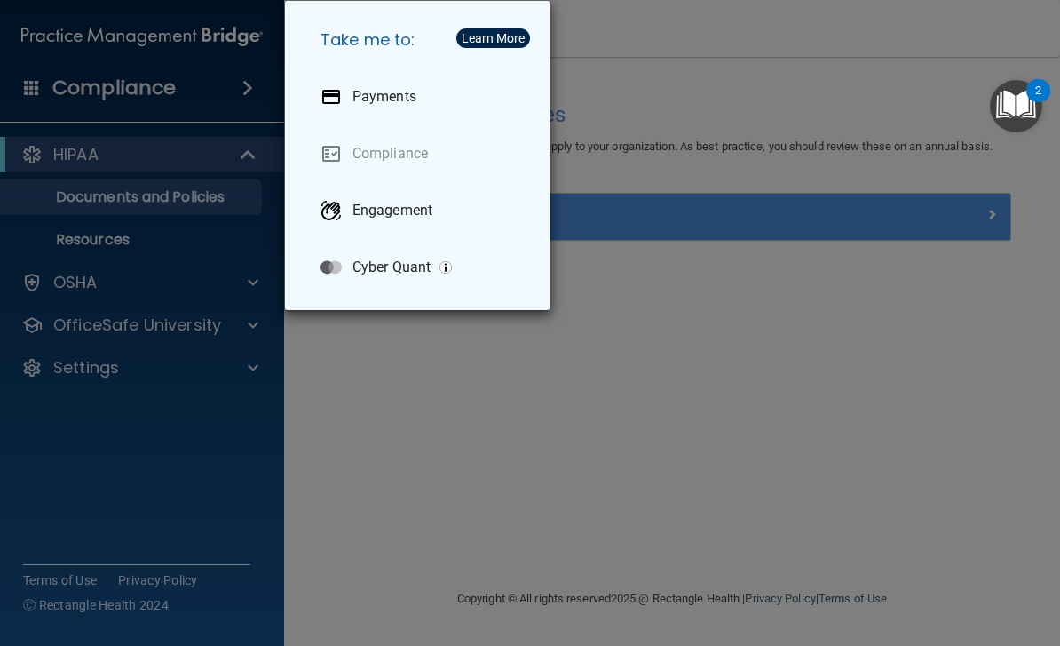
click at [350, 396] on div "Take me to: Payments Compliance Engagement Cyber Quant" at bounding box center [530, 323] width 1060 height 646
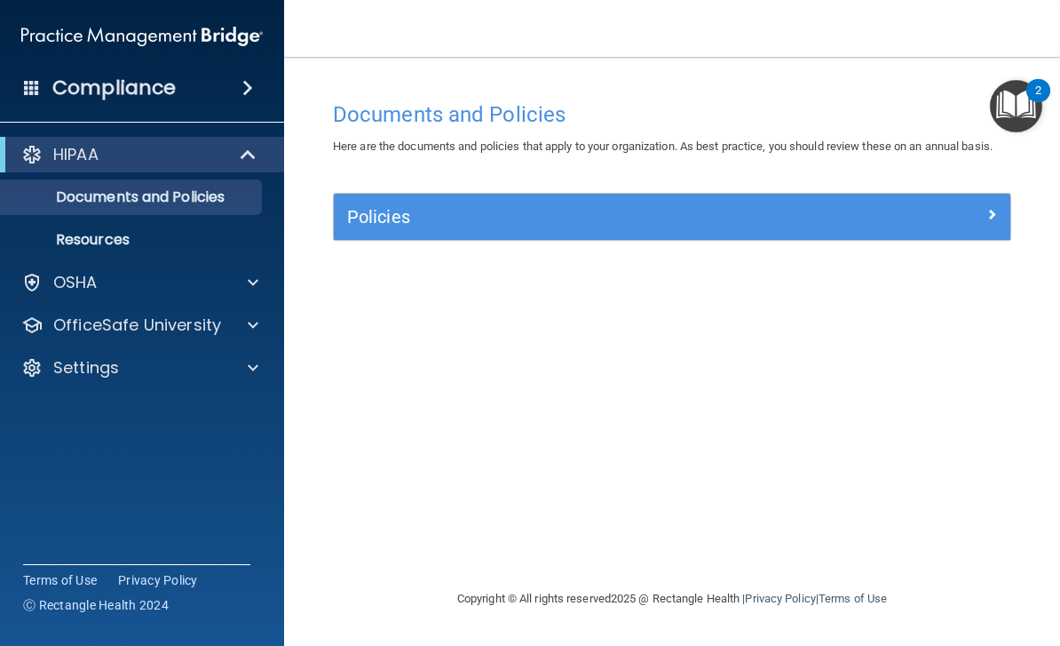
click at [191, 193] on p "Documents and Policies" at bounding box center [133, 197] width 242 height 18
click at [985, 210] on div at bounding box center [927, 212] width 170 height 21
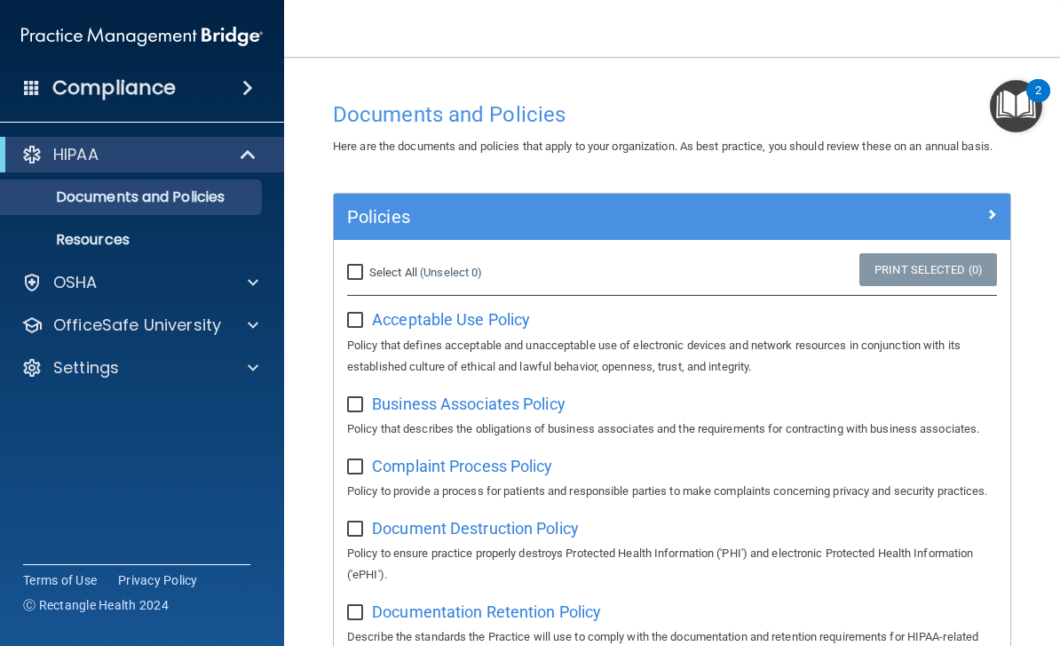
click at [1013, 103] on img "Open Resource Center, 2 new notifications" at bounding box center [1016, 106] width 52 height 52
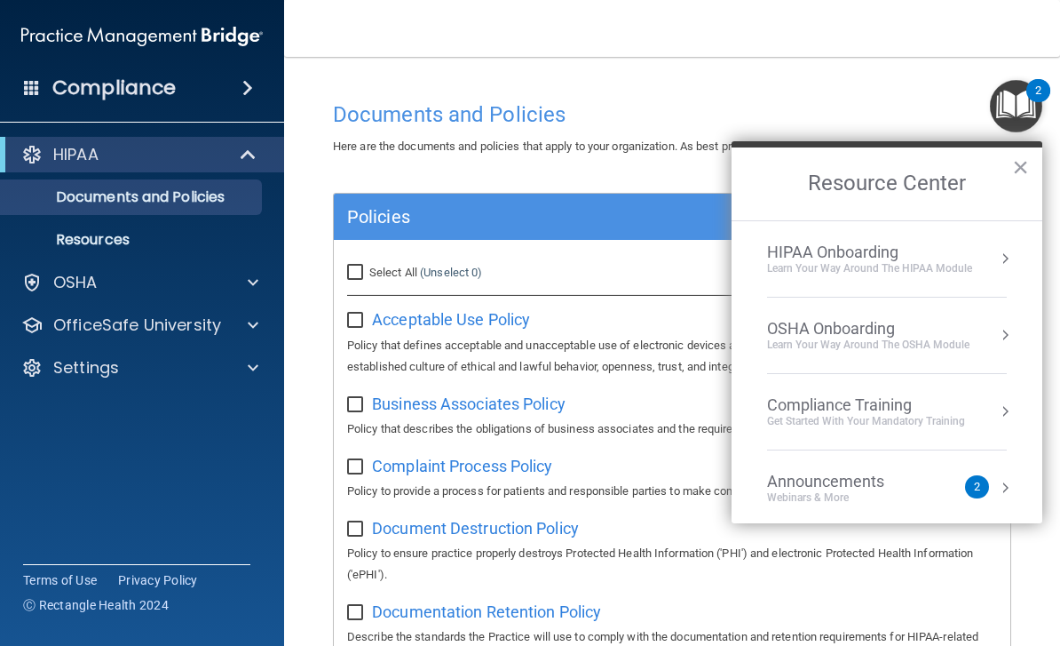
click at [961, 263] on div "Learn Your Way around the HIPAA module" at bounding box center [869, 268] width 205 height 15
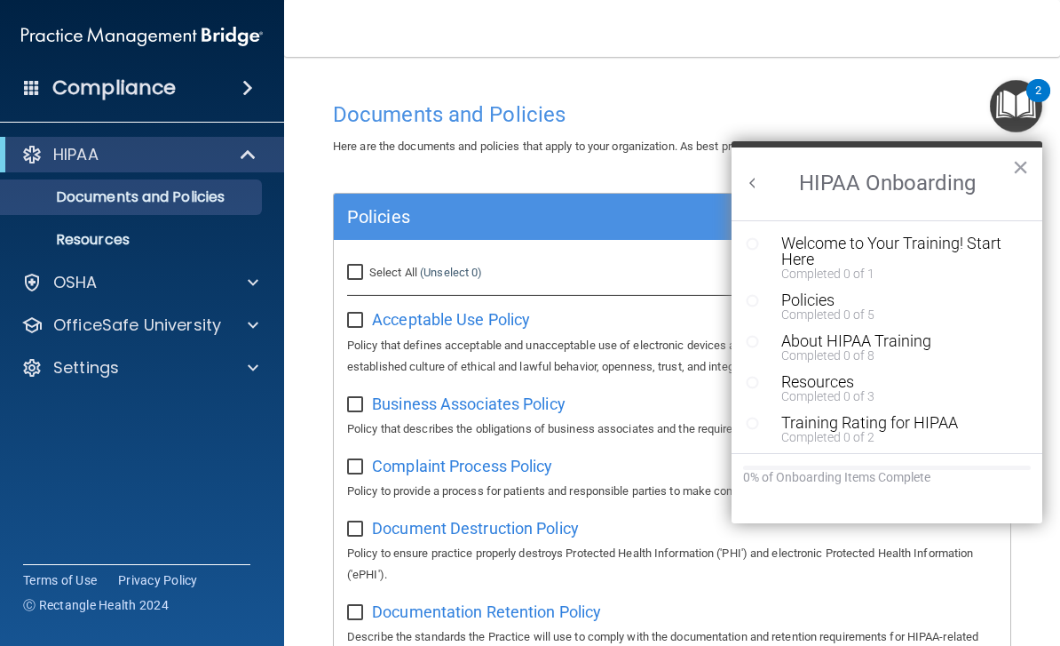
click at [827, 252] on div "Welcome to Your Training! Start Here" at bounding box center [901, 251] width 238 height 32
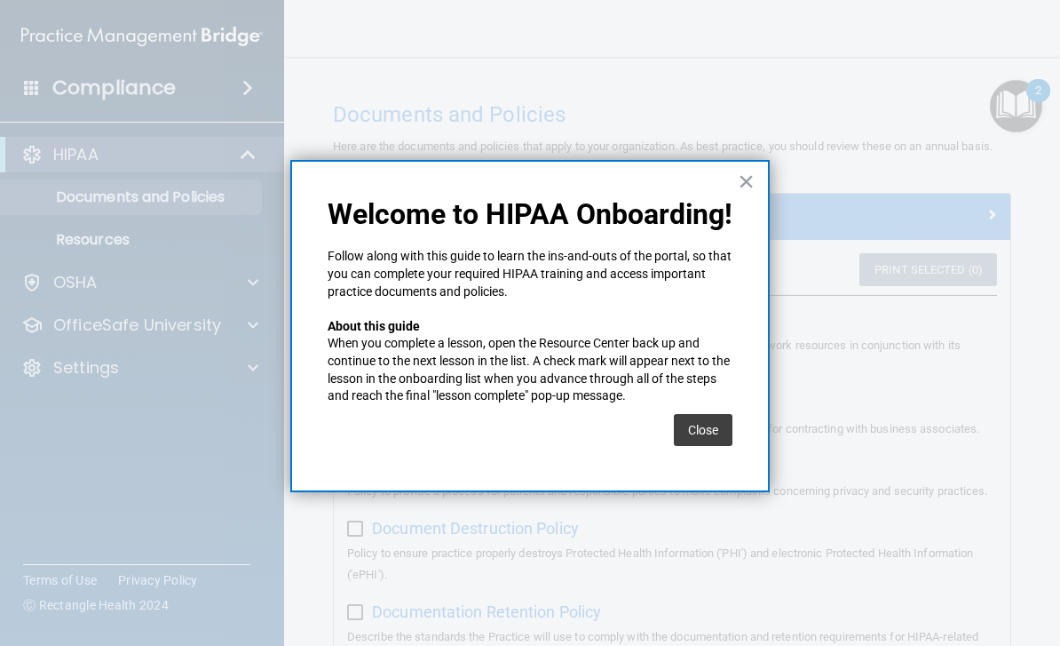
click at [749, 195] on button "×" at bounding box center [746, 181] width 17 height 28
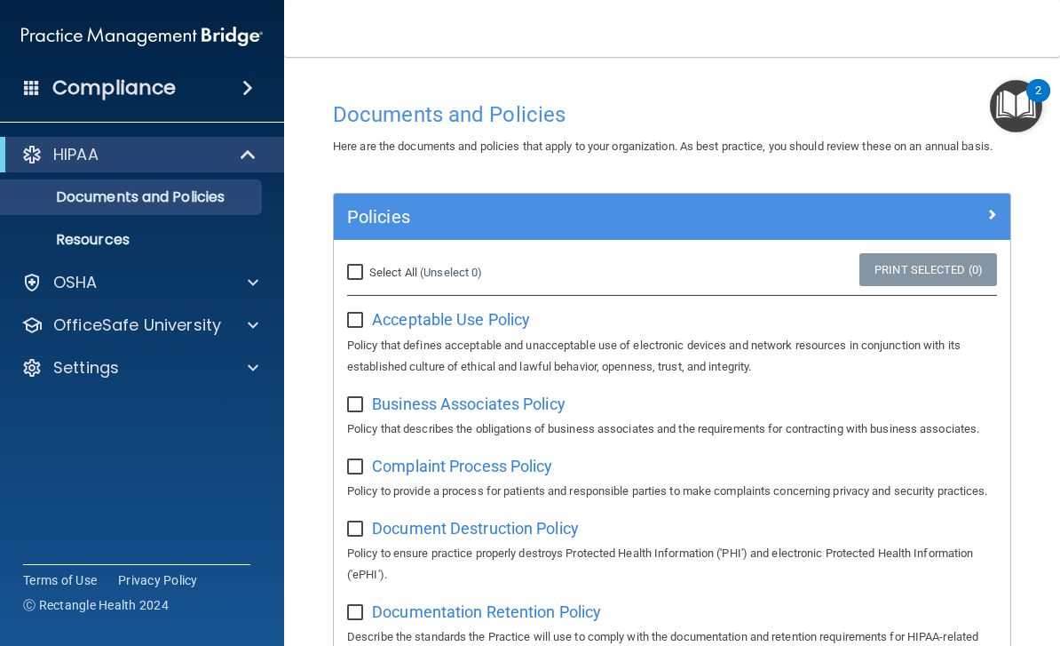
click at [1012, 110] on img "Open Resource Center, 2 new notifications" at bounding box center [1016, 106] width 52 height 52
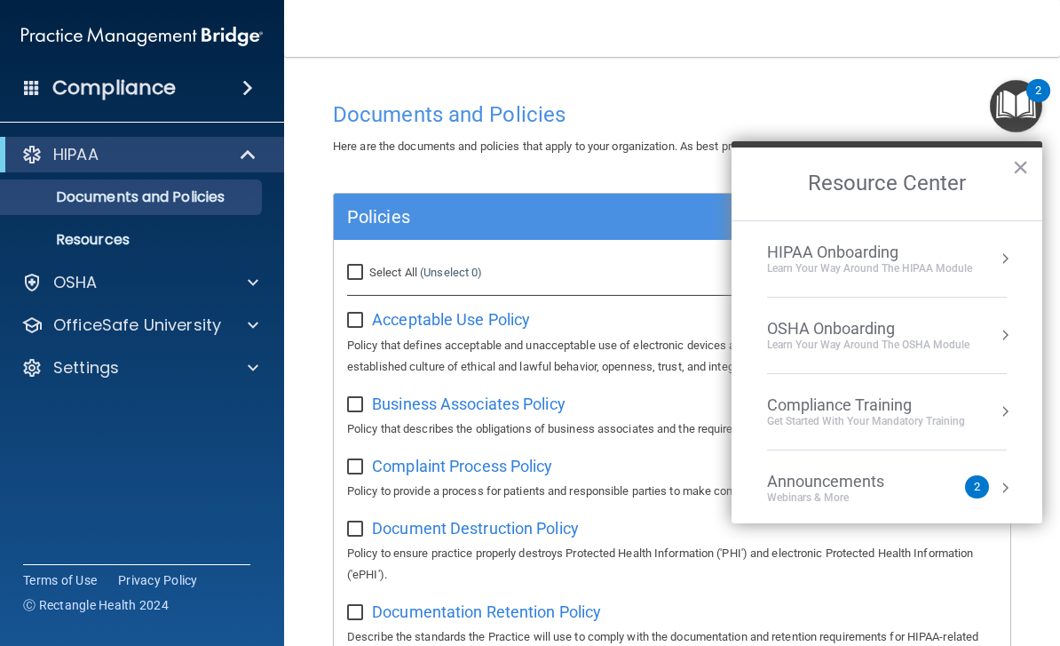
click at [977, 266] on div "HIPAA Onboarding Learn Your Way around the HIPAA module" at bounding box center [887, 258] width 240 height 33
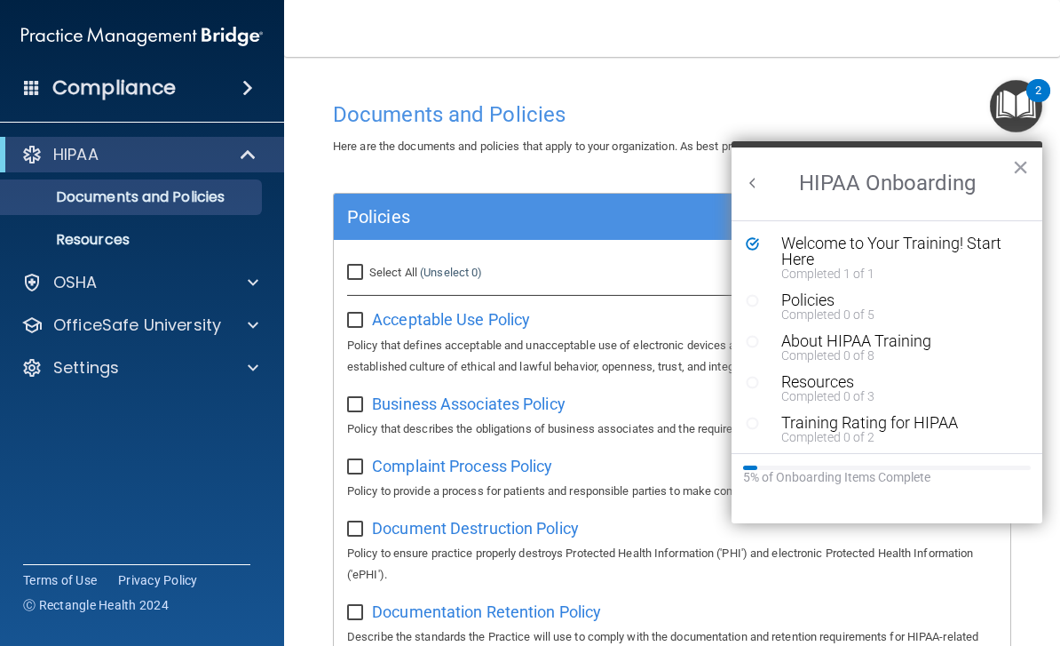
click at [748, 311] on div "Policies Completed 0 of 5" at bounding box center [887, 306] width 282 height 28
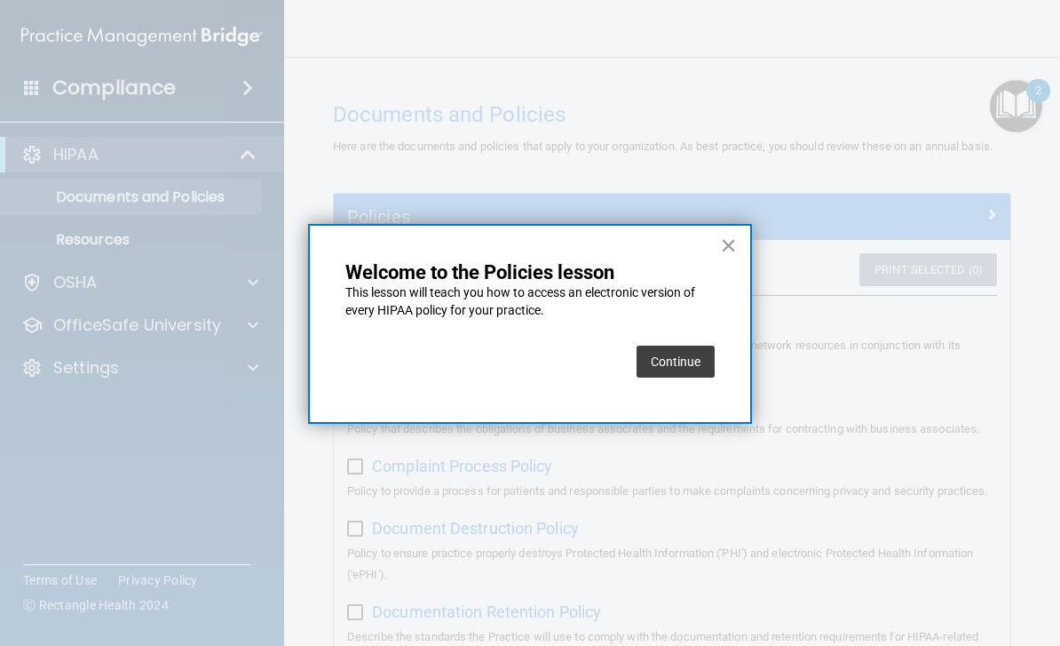
click at [730, 243] on button "×" at bounding box center [728, 245] width 17 height 28
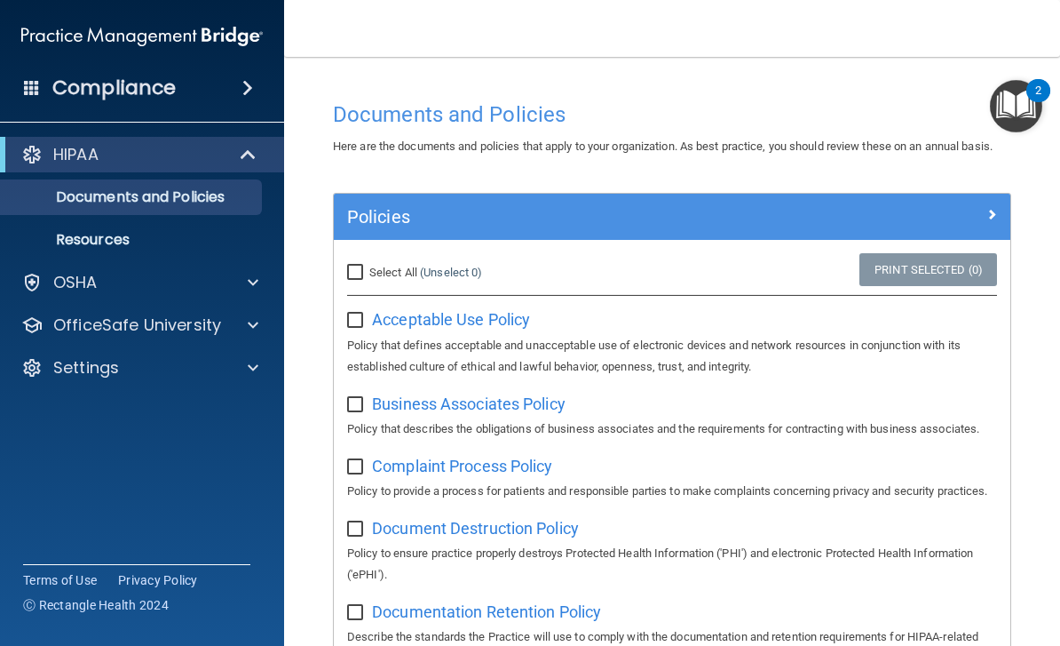
click at [1015, 101] on img "Open Resource Center, 2 new notifications" at bounding box center [1016, 106] width 52 height 52
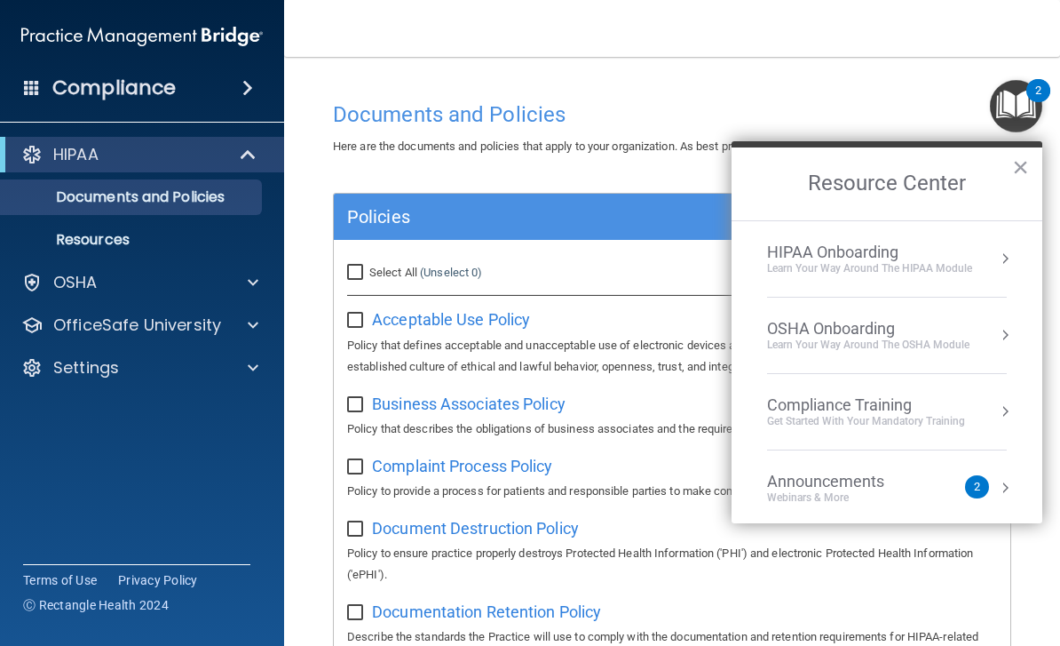
click at [1005, 262] on button "Resource Center" at bounding box center [1005, 259] width 18 height 18
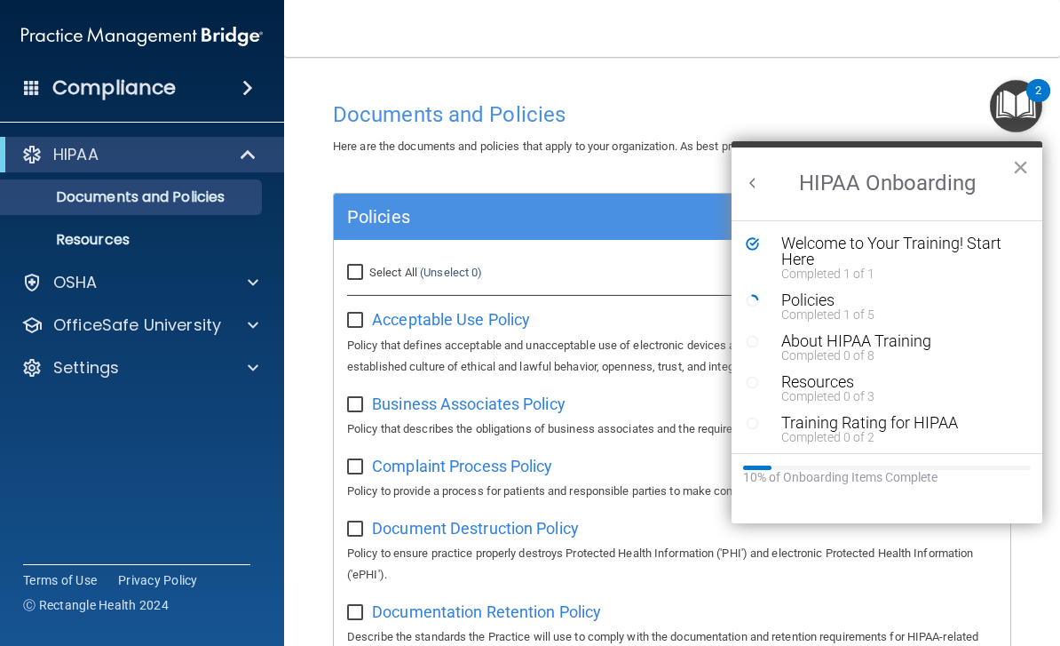
click at [754, 302] on icon "Resource Center" at bounding box center [752, 300] width 13 height 13
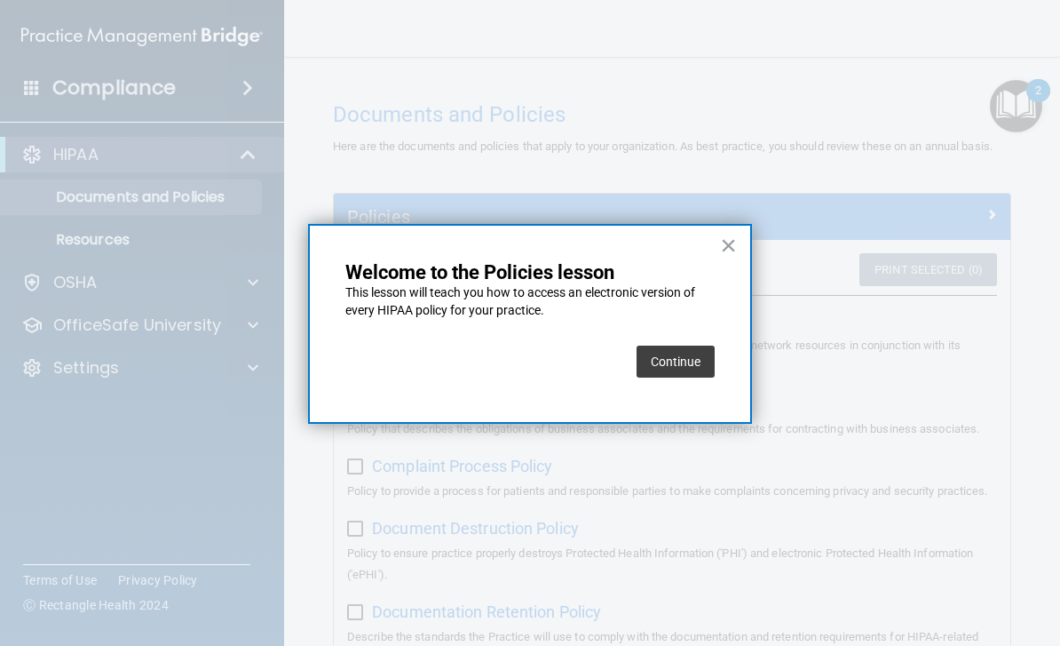
click at [720, 242] on button "×" at bounding box center [728, 245] width 17 height 28
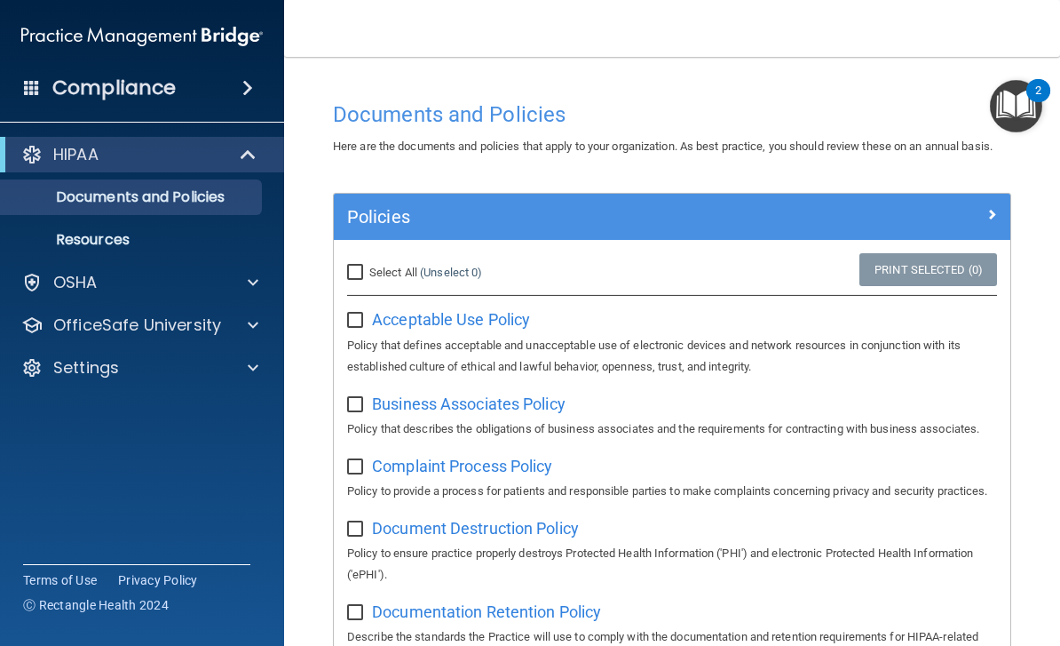
click at [994, 218] on span at bounding box center [992, 213] width 11 height 21
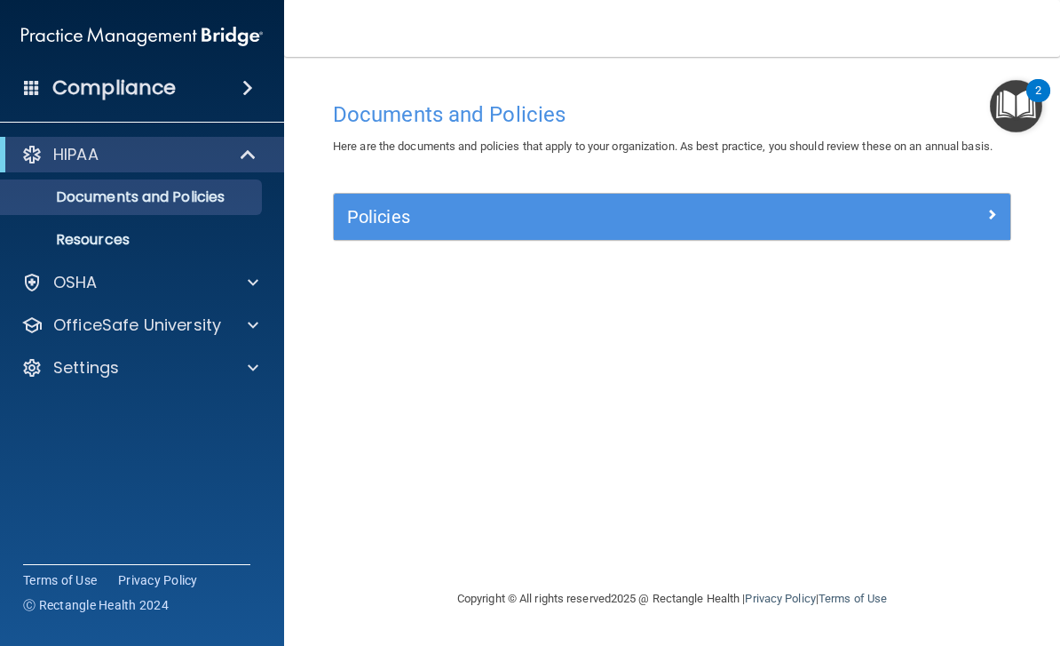
click at [1017, 101] on img "Open Resource Center, 2 new notifications" at bounding box center [1016, 106] width 52 height 52
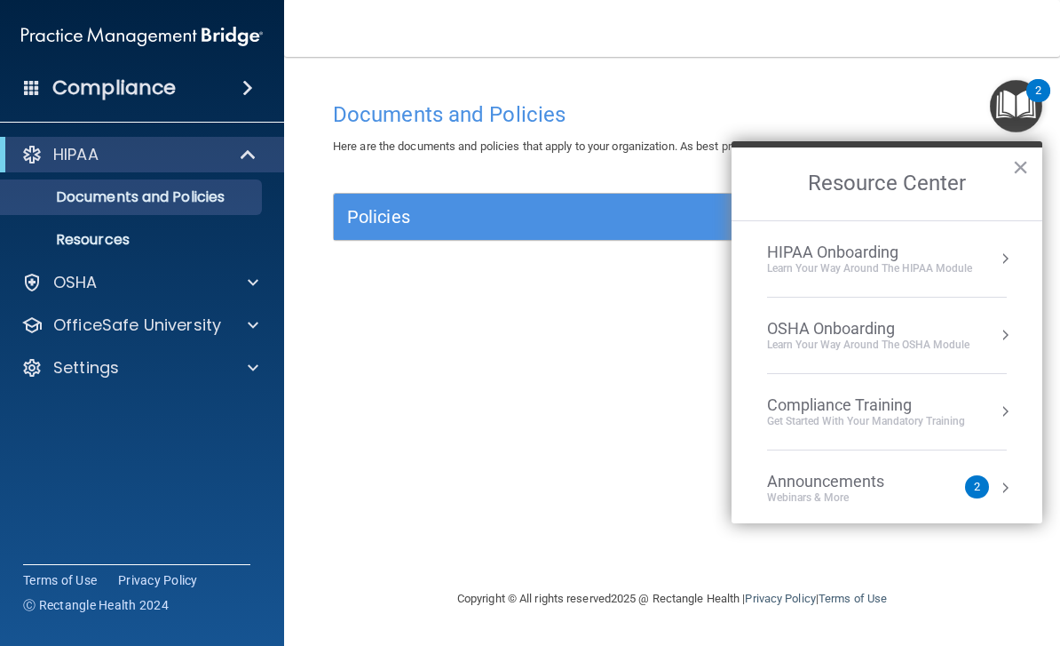
click at [837, 262] on div "Learn Your Way around the HIPAA module" at bounding box center [869, 268] width 205 height 15
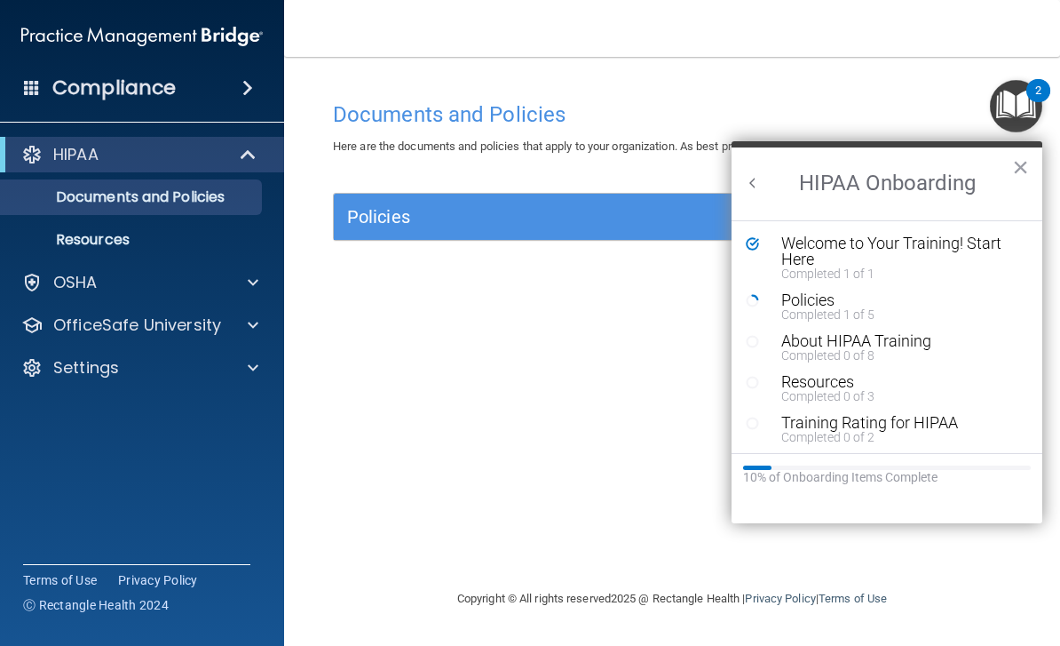
click at [875, 246] on div "Welcome to Your Training! Start Here" at bounding box center [901, 251] width 238 height 32
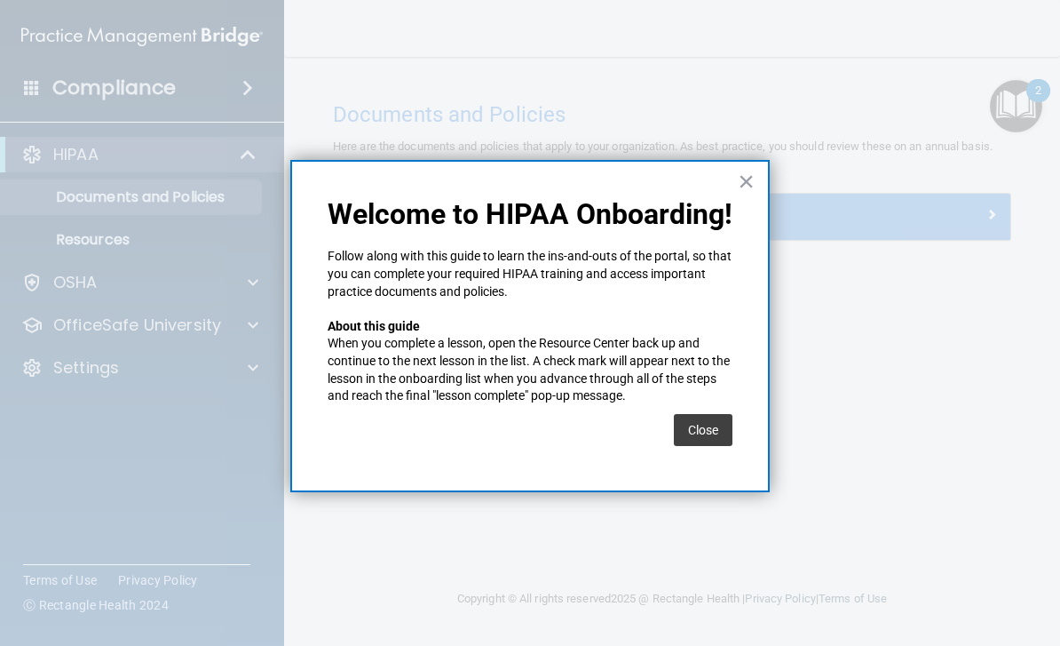
click at [701, 424] on button "Close" at bounding box center [703, 430] width 59 height 32
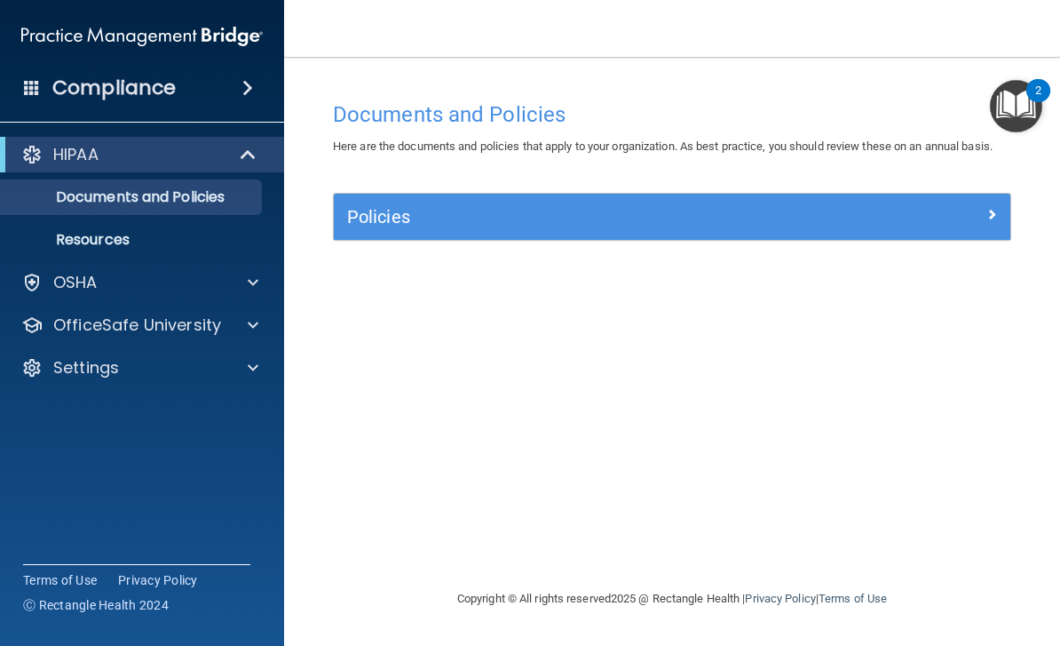
click at [232, 76] on div "Compliance" at bounding box center [142, 87] width 284 height 39
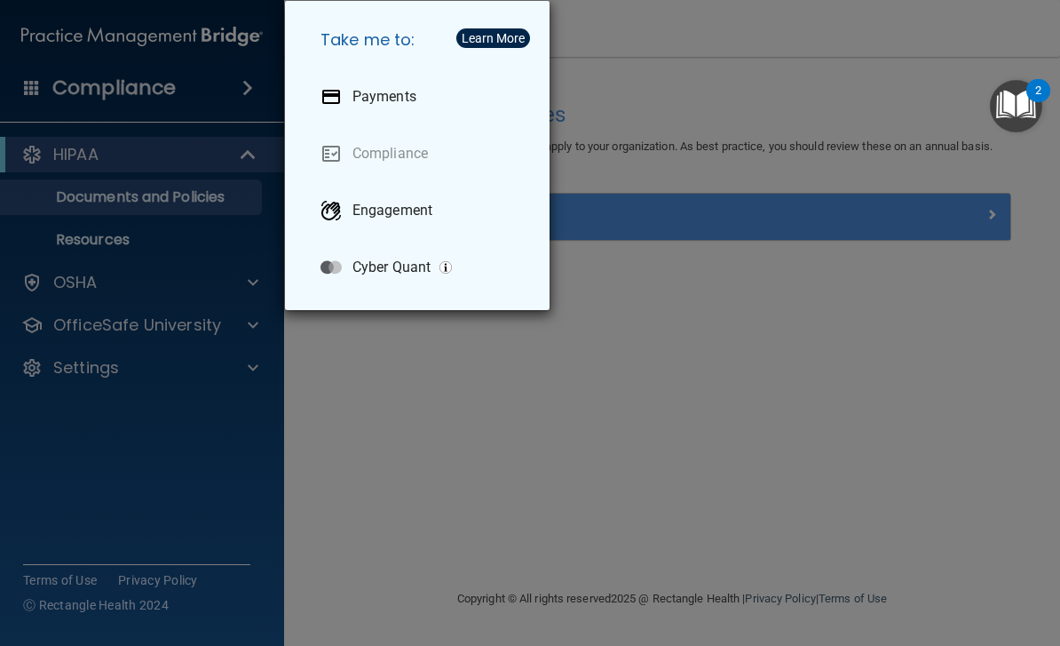
click at [488, 379] on div "Take me to: Payments Compliance Engagement Cyber Quant" at bounding box center [530, 323] width 1060 height 646
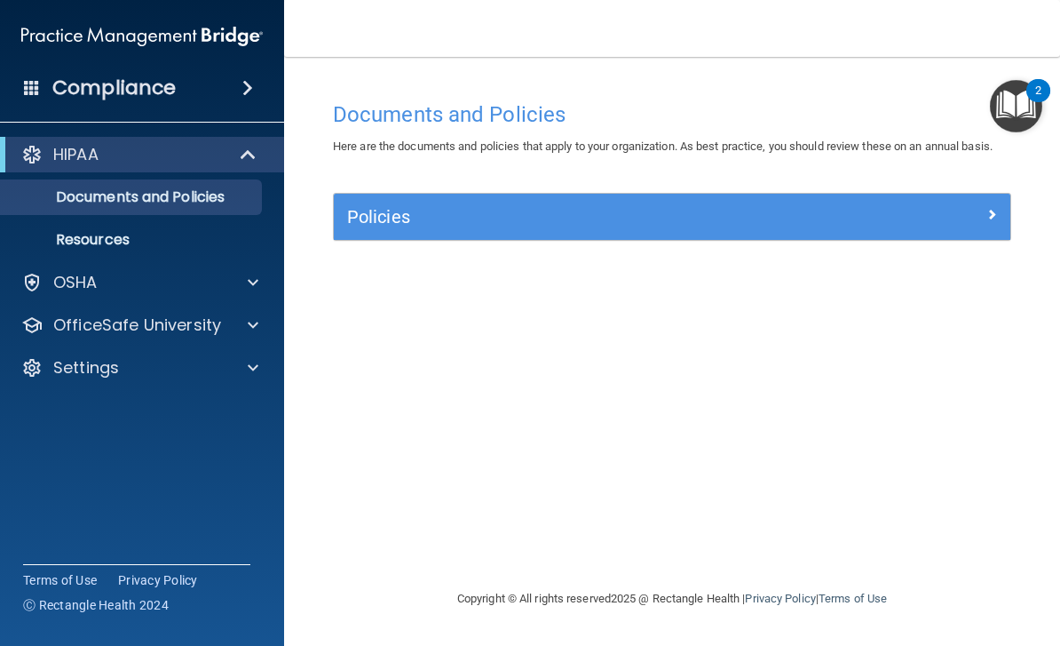
click at [1020, 107] on img "Open Resource Center, 2 new notifications" at bounding box center [1016, 106] width 52 height 52
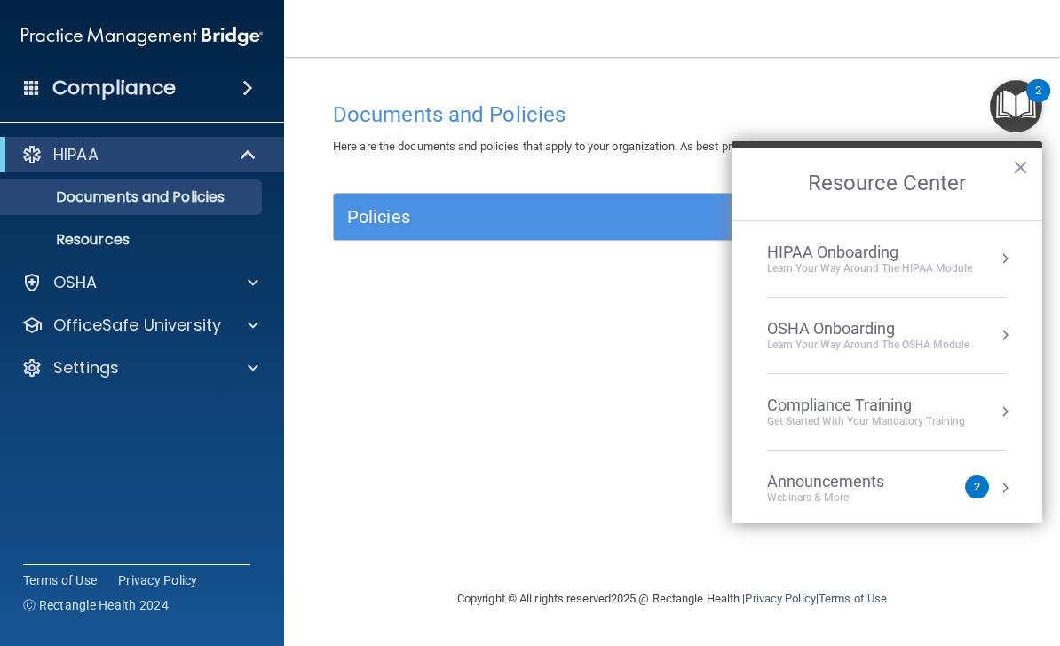
click at [1003, 264] on button "Resource Center" at bounding box center [1005, 259] width 18 height 18
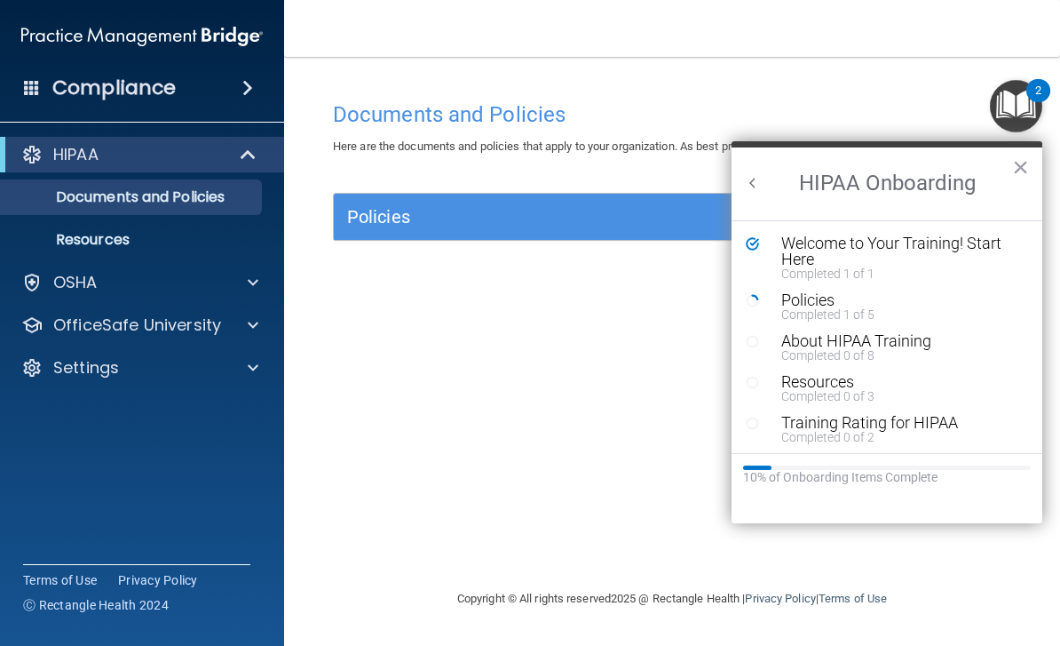
click at [796, 250] on div "Welcome to Your Training! Start Here" at bounding box center [901, 251] width 238 height 32
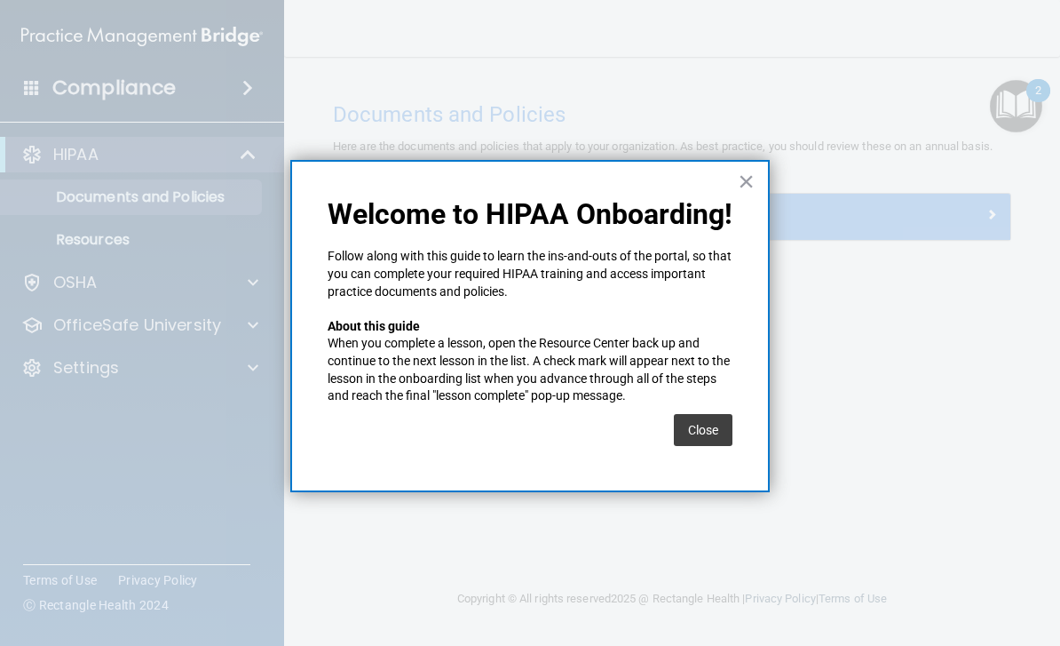
click at [754, 192] on button "×" at bounding box center [746, 181] width 17 height 28
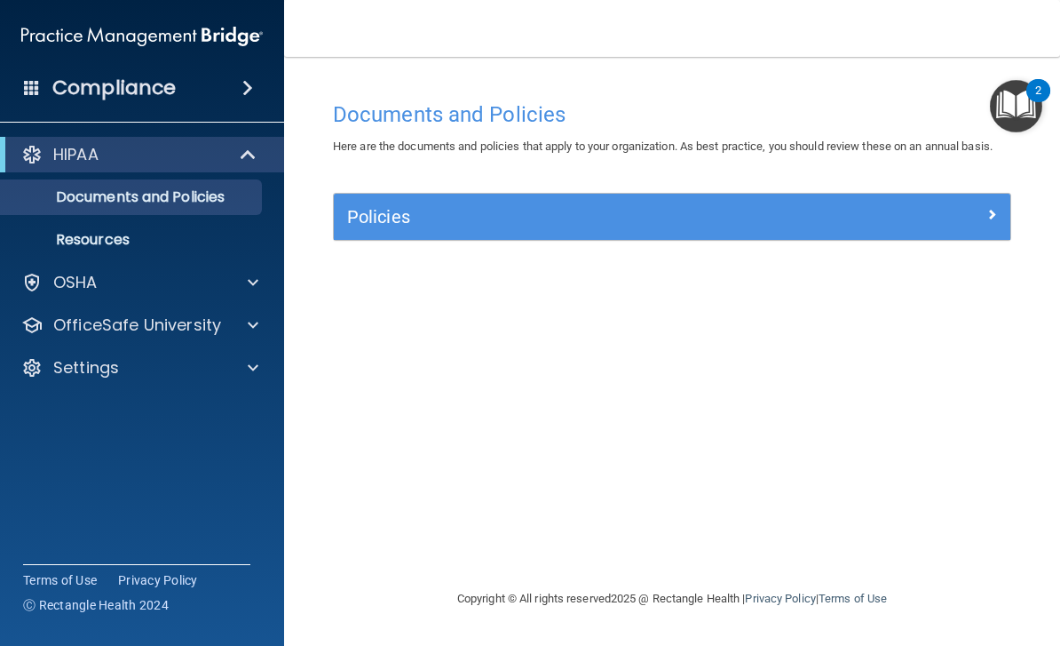
click at [972, 208] on div at bounding box center [927, 212] width 170 height 21
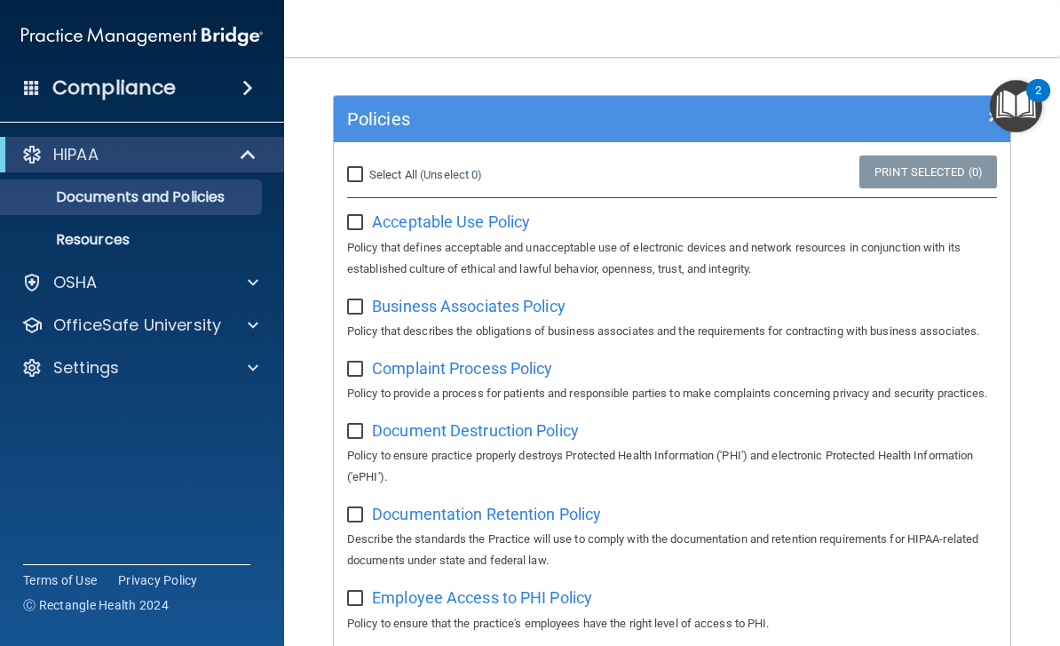
scroll to position [78, 0]
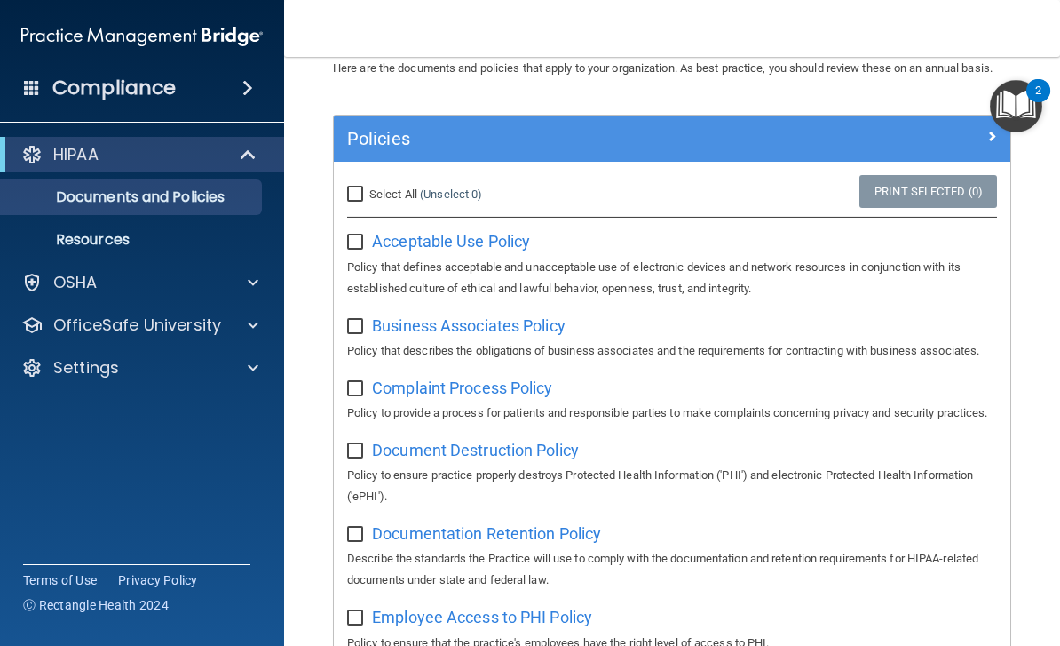
click at [355, 193] on input "Select All (Unselect 0) Unselect All" at bounding box center [357, 194] width 20 height 14
checkbox input "true"
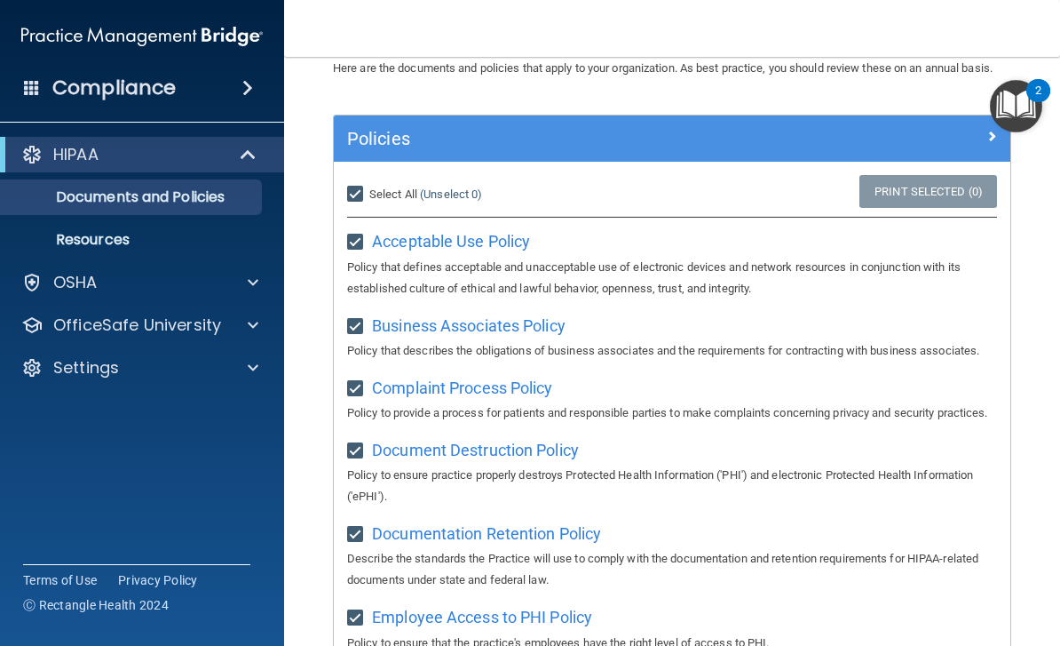
checkbox input "true"
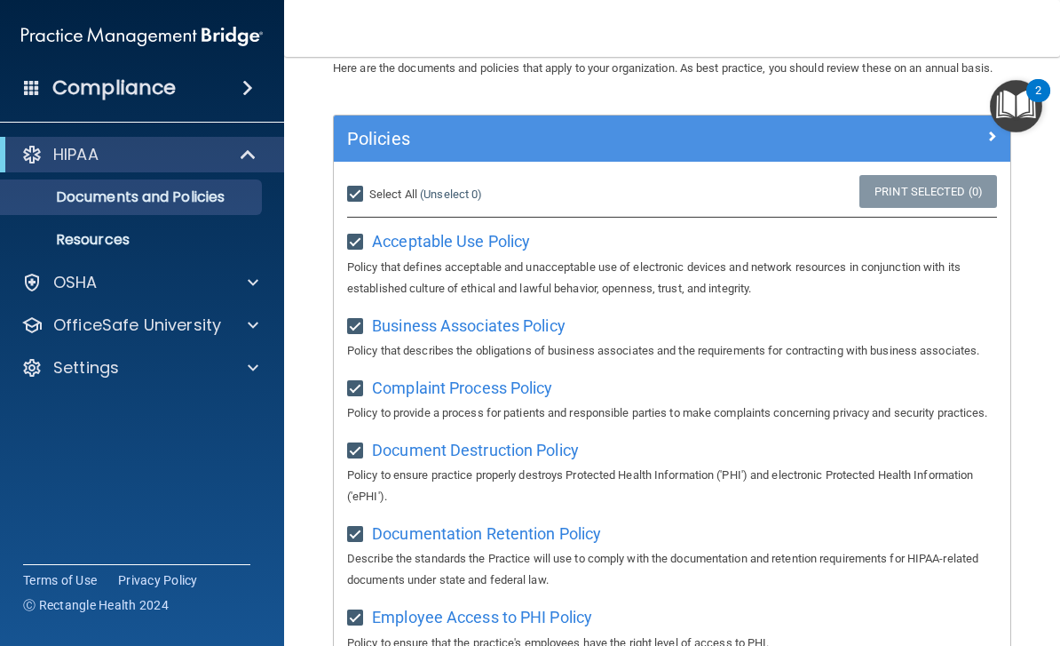
checkbox input "true"
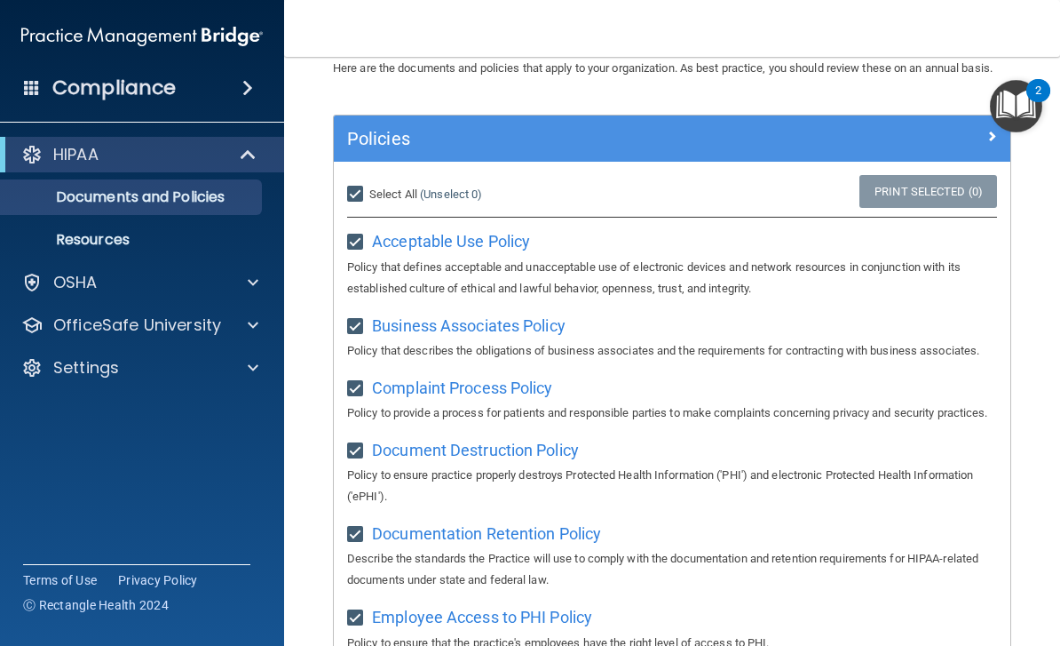
checkbox input "true"
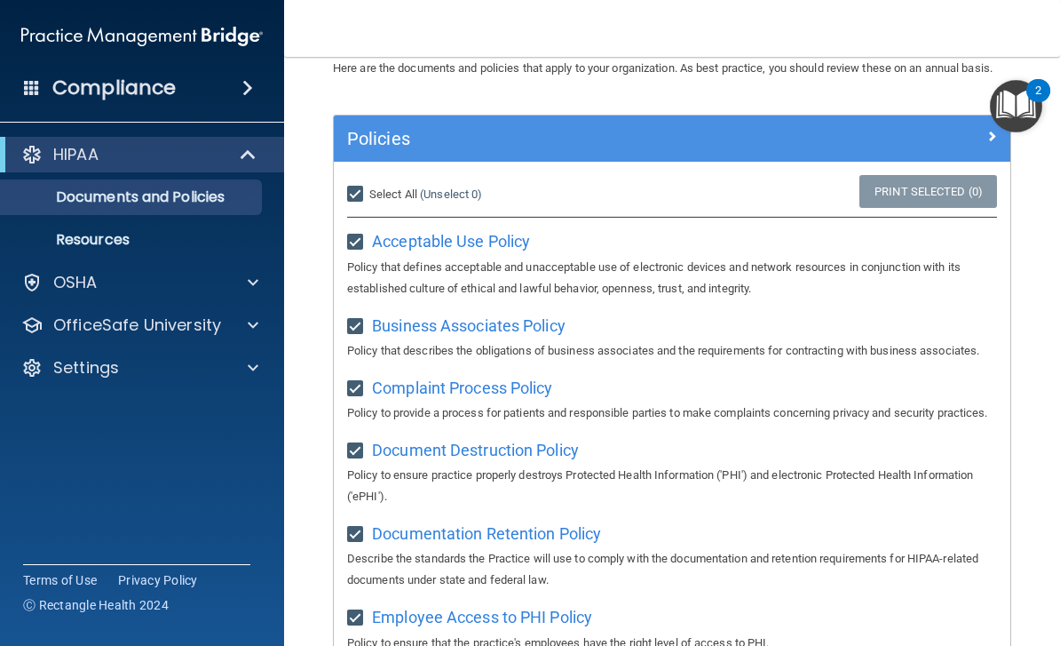
checkbox input "true"
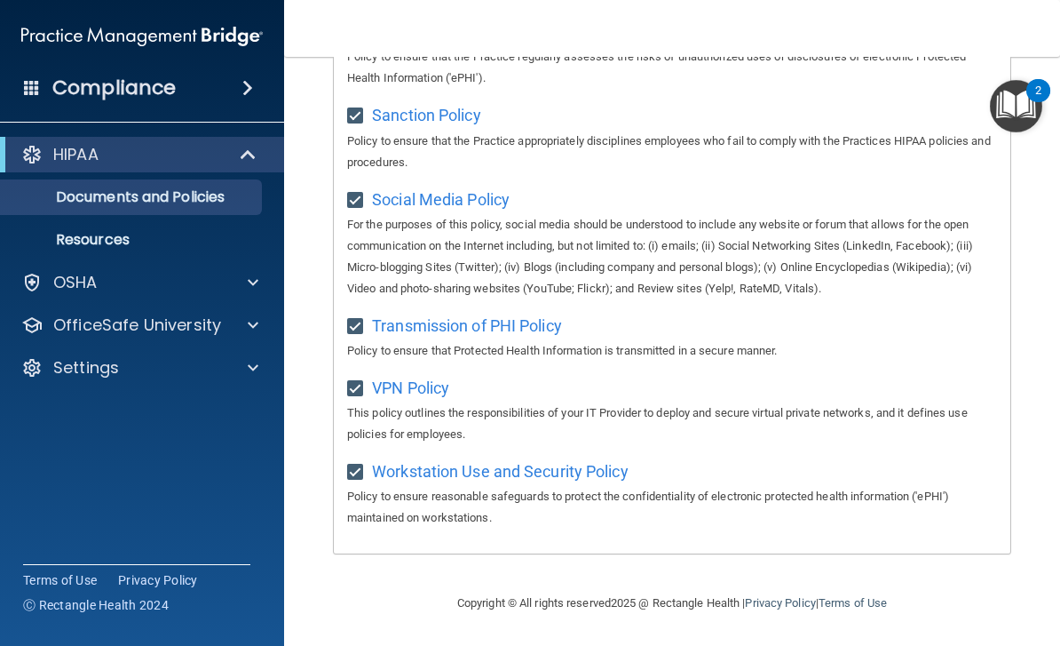
scroll to position [1456, 0]
click at [1015, 102] on img "Open Resource Center, 2 new notifications" at bounding box center [1016, 106] width 52 height 52
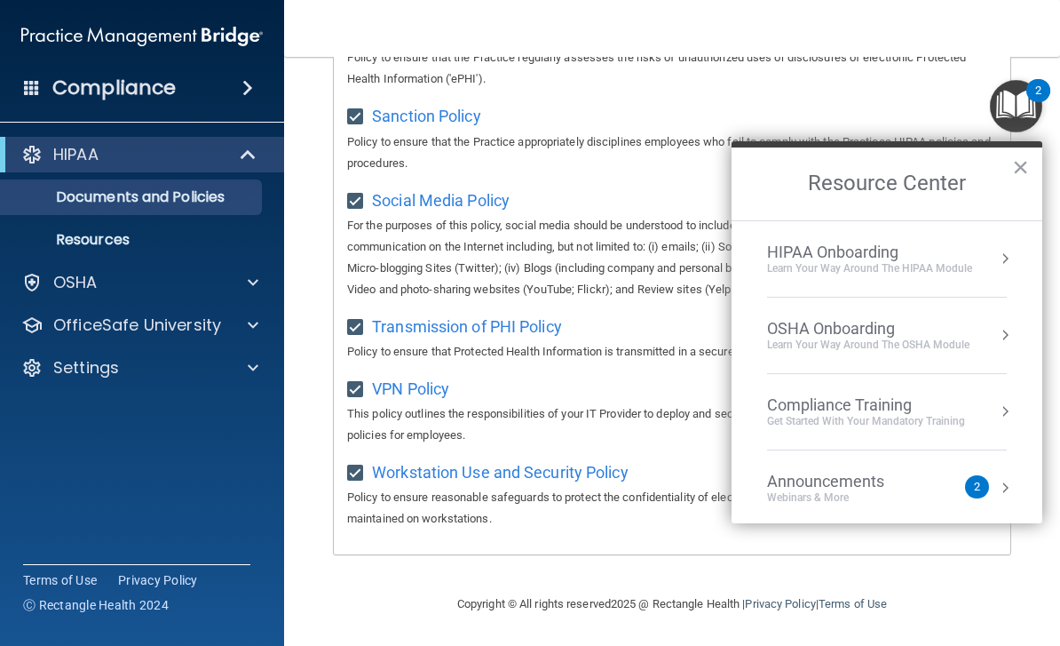
click at [912, 265] on div "Learn Your Way around the HIPAA module" at bounding box center [869, 268] width 205 height 15
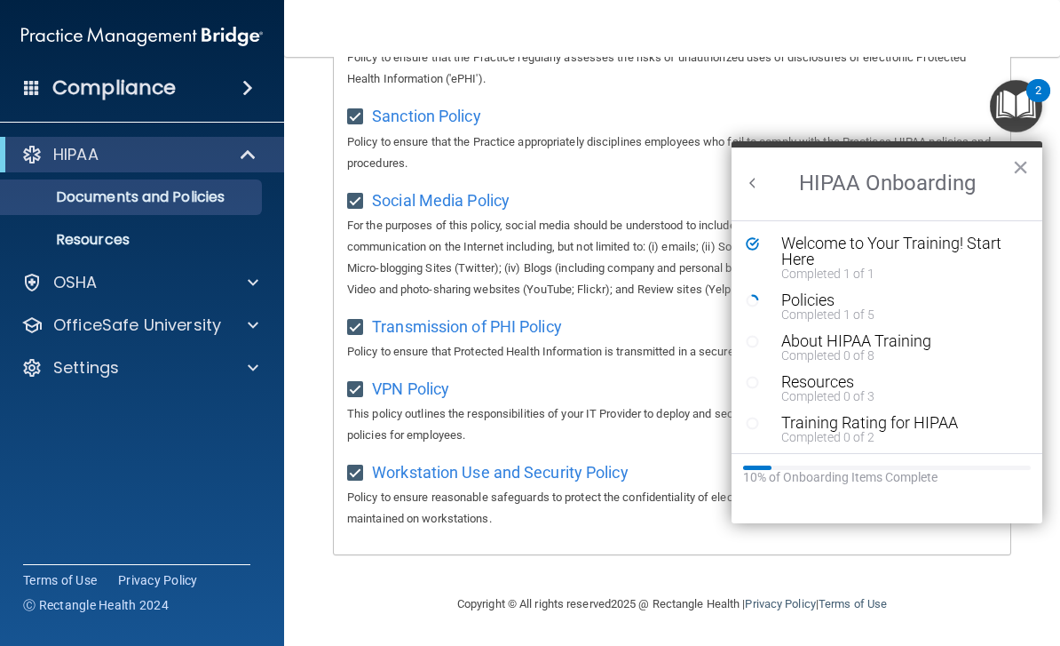
scroll to position [0, 0]
click at [938, 470] on div "10% of Onboarding Items Complete" at bounding box center [887, 477] width 288 height 15
click at [843, 259] on div "Welcome to Your Training! Start Here" at bounding box center [901, 251] width 238 height 32
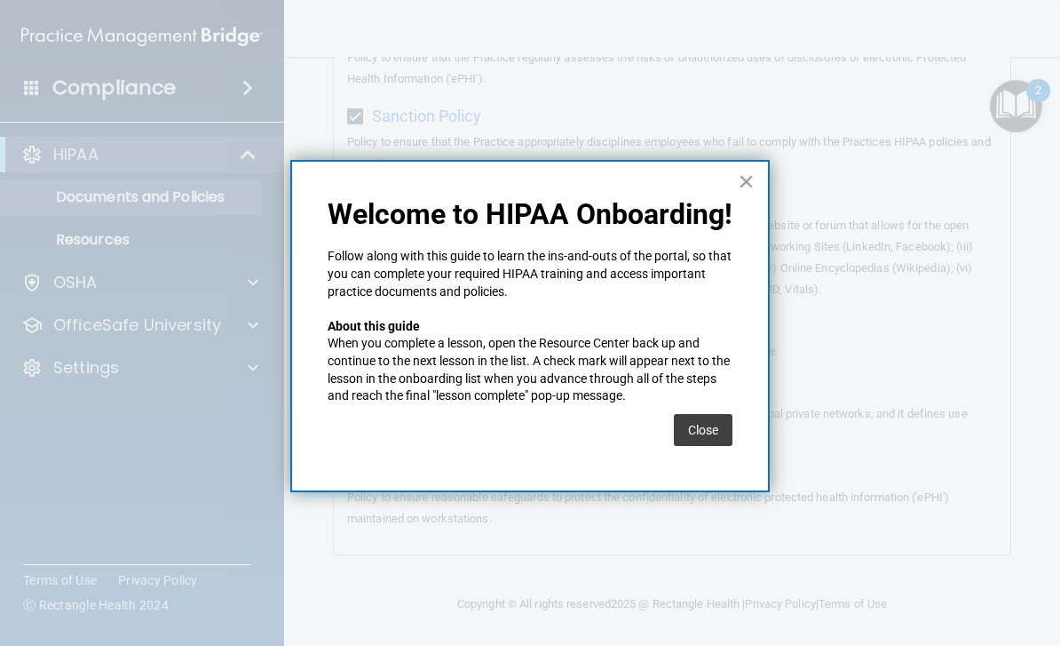
click at [744, 183] on button "×" at bounding box center [746, 181] width 17 height 28
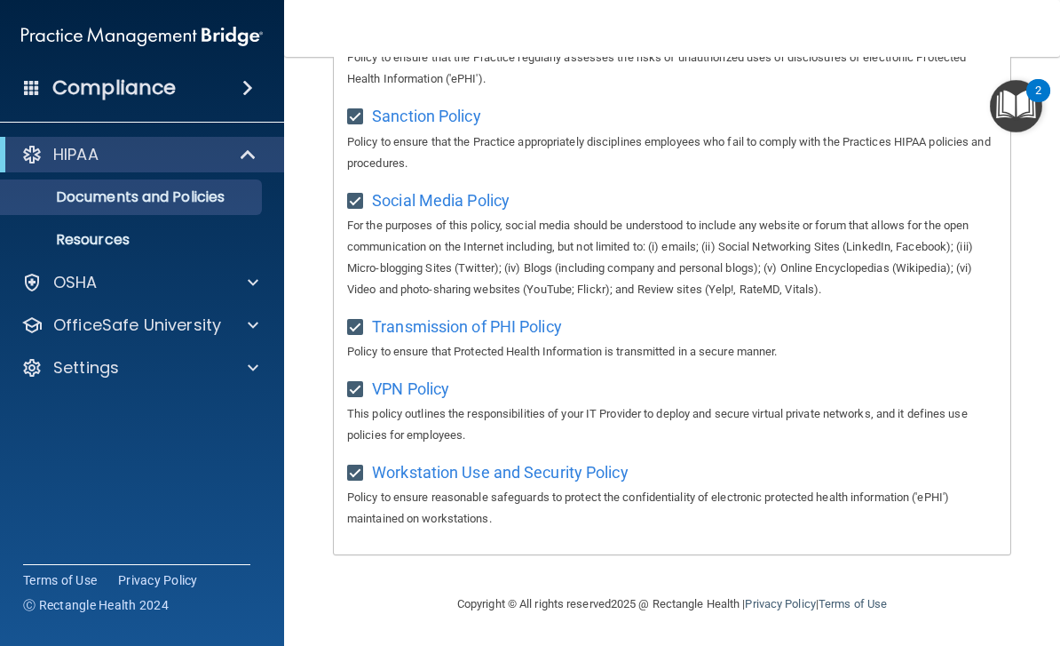
click at [1008, 109] on img "Open Resource Center, 2 new notifications" at bounding box center [1016, 106] width 52 height 52
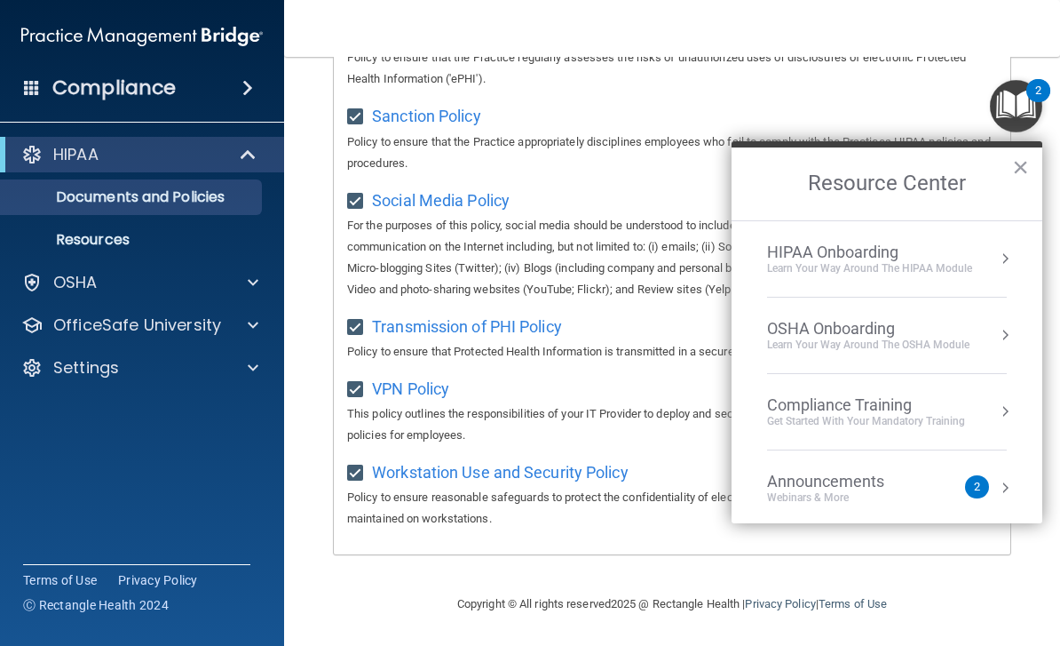
click at [1003, 261] on button "Resource Center" at bounding box center [1005, 259] width 18 height 18
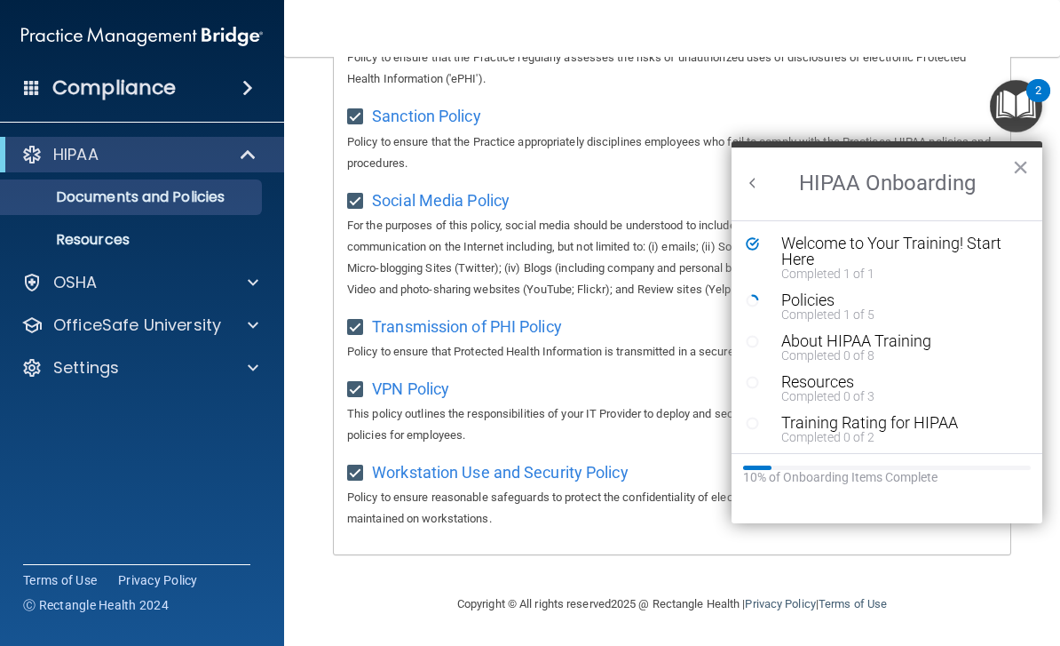
click at [796, 313] on div "Completed 1 of 5" at bounding box center [901, 314] width 238 height 12
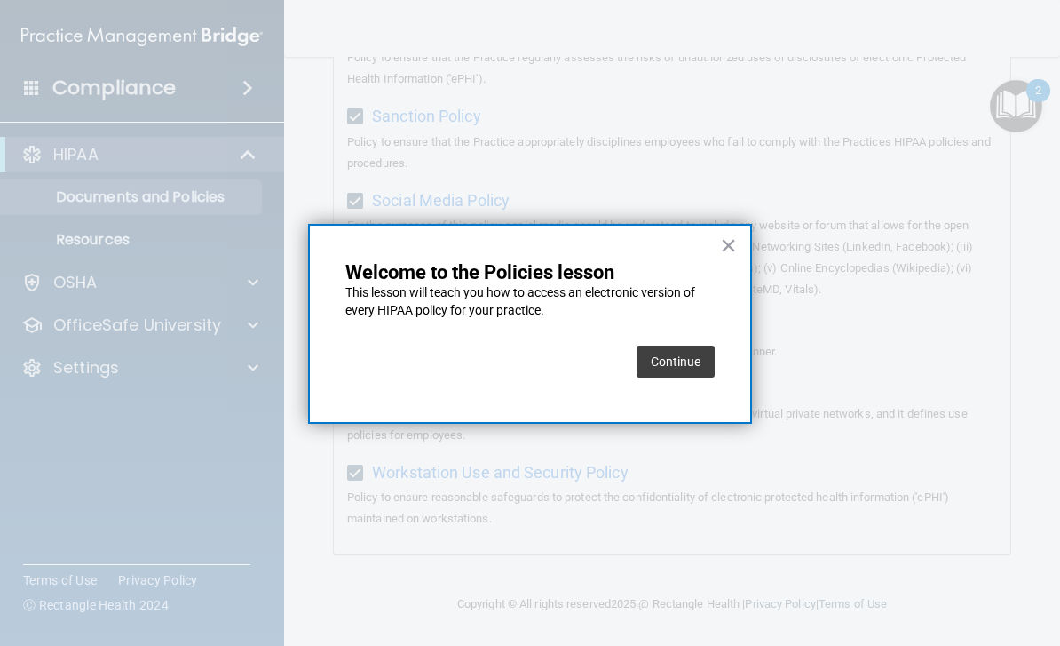
click at [682, 358] on button "Continue" at bounding box center [676, 361] width 78 height 32
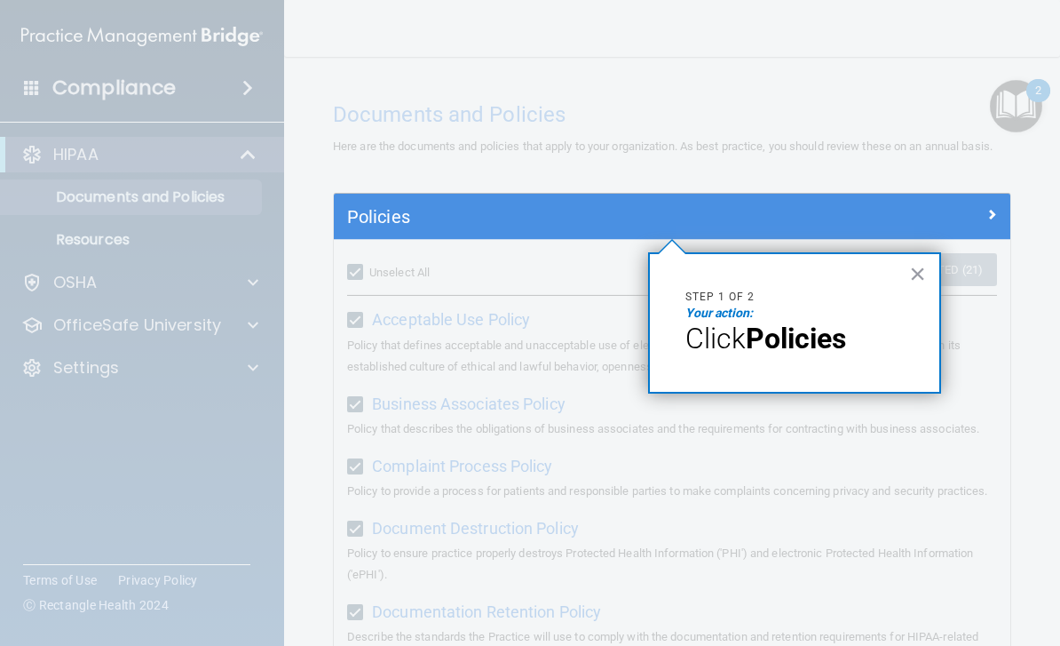
click at [488, 211] on h5 "Policies" at bounding box center [587, 217] width 481 height 20
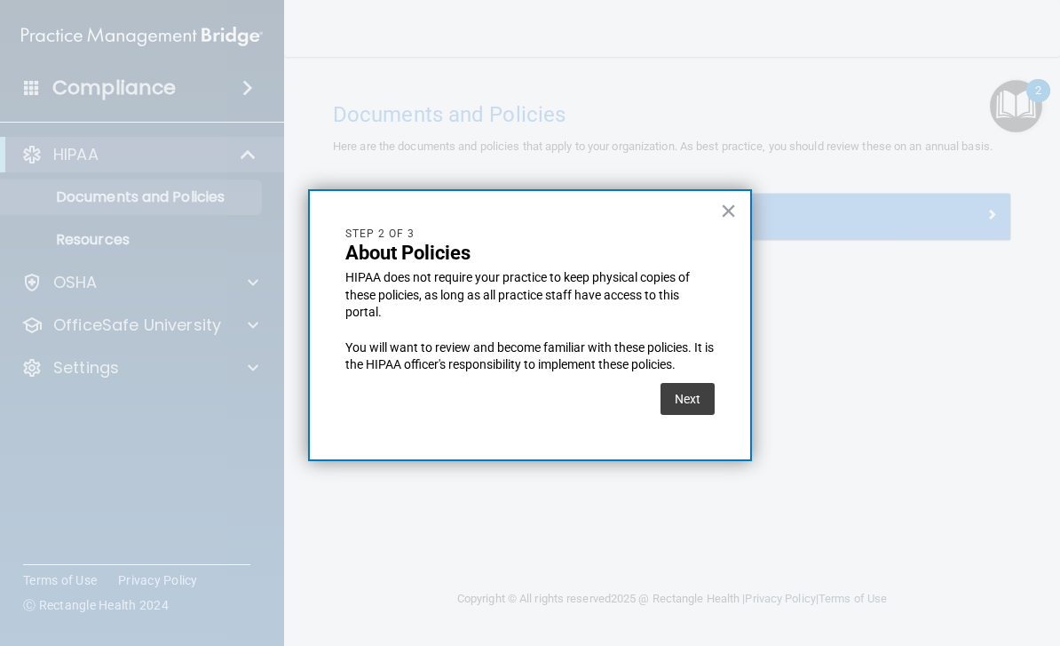
click at [702, 388] on button "Next" at bounding box center [688, 399] width 54 height 32
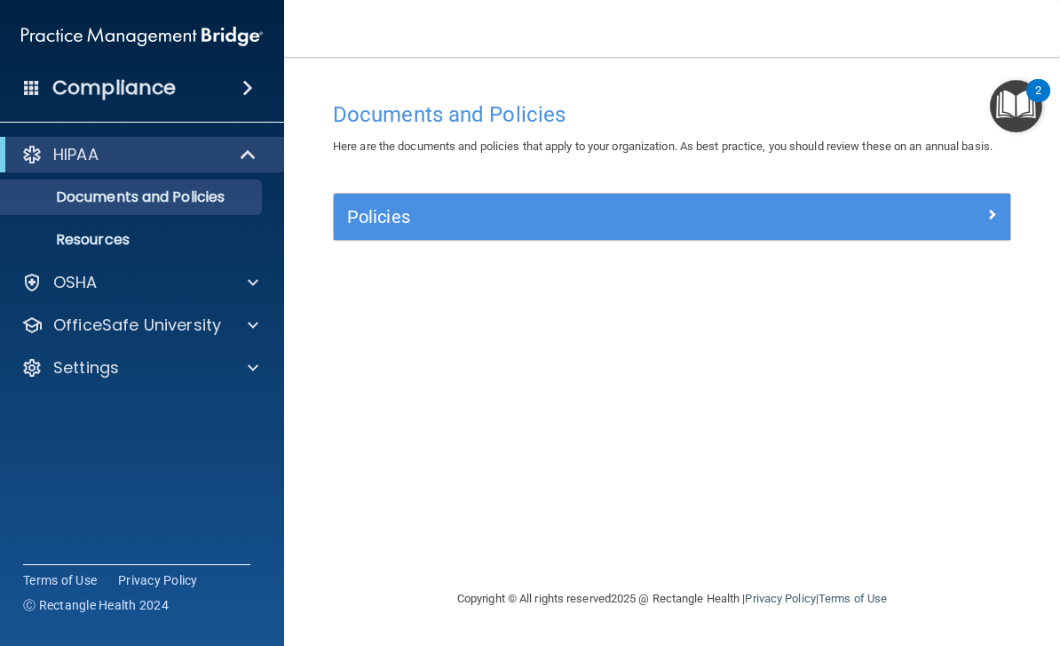
click at [990, 227] on div "Policies" at bounding box center [672, 216] width 677 height 28
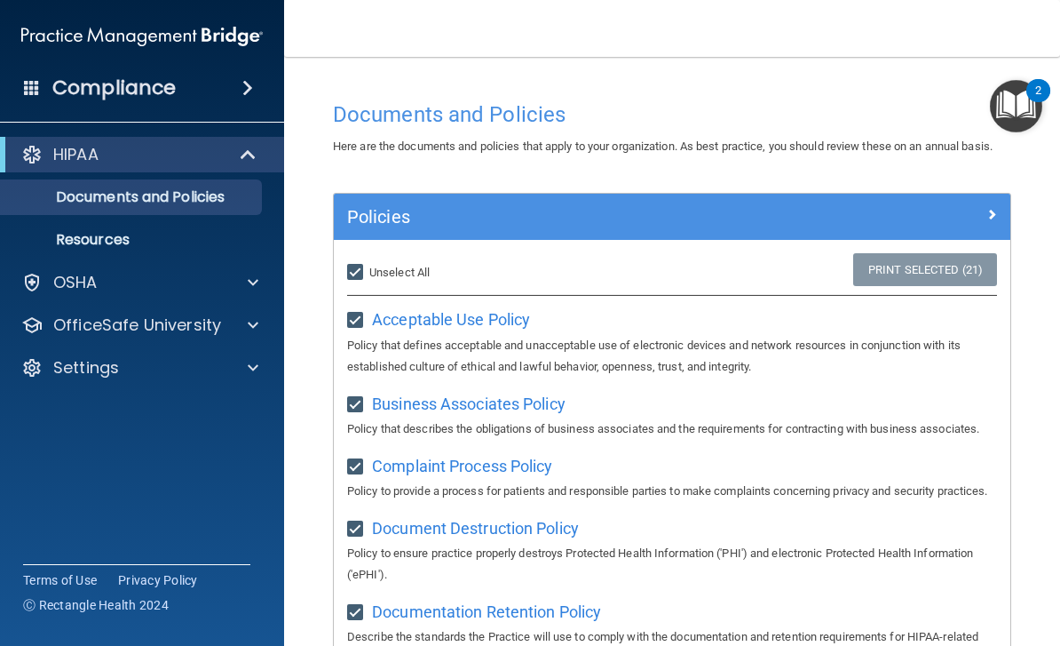
click at [515, 339] on p "Policy that defines acceptable and unacceptable use of electronic devices and n…" at bounding box center [672, 356] width 650 height 43
click at [408, 324] on span "Acceptable Use Policy" at bounding box center [451, 319] width 158 height 19
click at [1018, 109] on img "Open Resource Center, 2 new notifications" at bounding box center [1016, 106] width 52 height 52
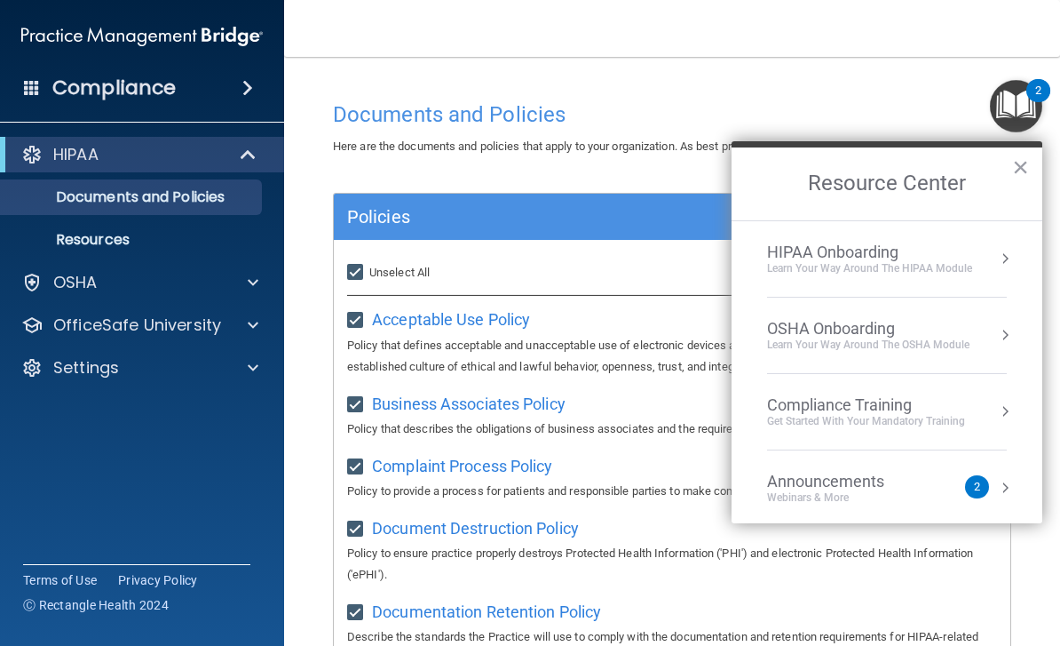
click at [986, 258] on div "HIPAA Onboarding Learn Your Way around the HIPAA module" at bounding box center [887, 258] width 240 height 33
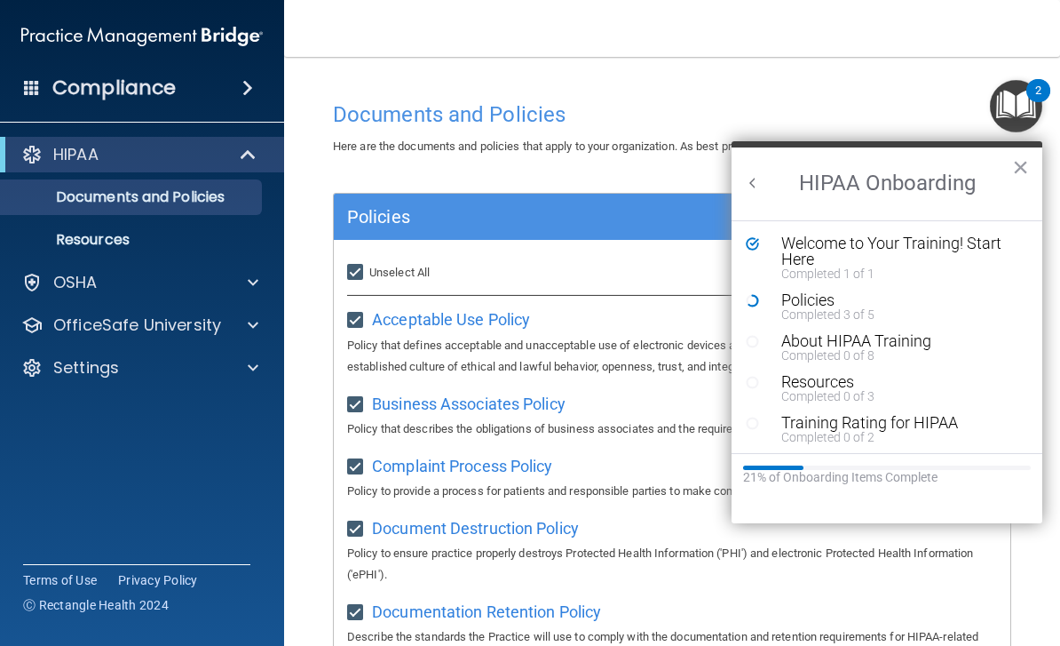
click at [806, 299] on div "Policies" at bounding box center [901, 300] width 238 height 16
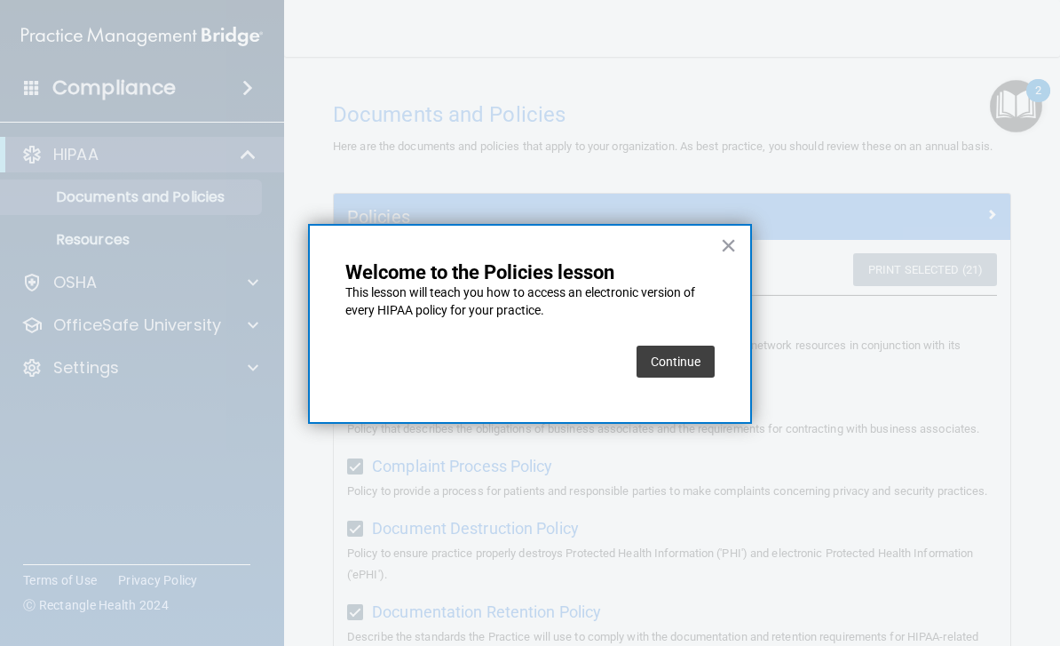
click at [668, 350] on button "Continue" at bounding box center [676, 361] width 78 height 32
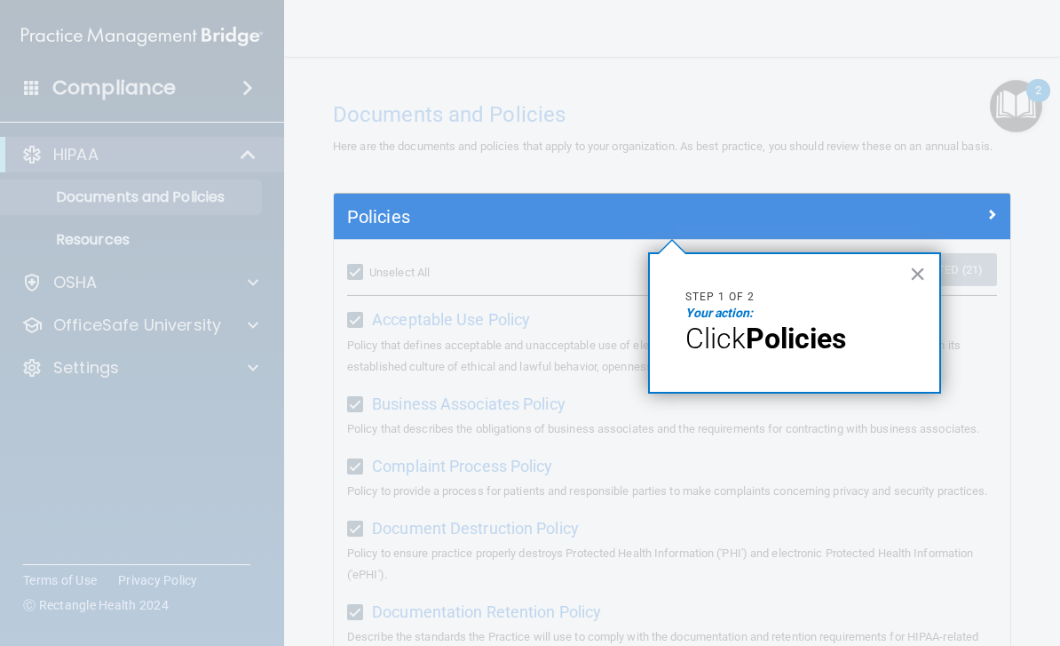
click at [776, 344] on strong "Policies" at bounding box center [796, 338] width 100 height 34
click at [805, 344] on strong "Policies" at bounding box center [796, 338] width 100 height 34
click at [615, 228] on div "Policies" at bounding box center [588, 216] width 508 height 28
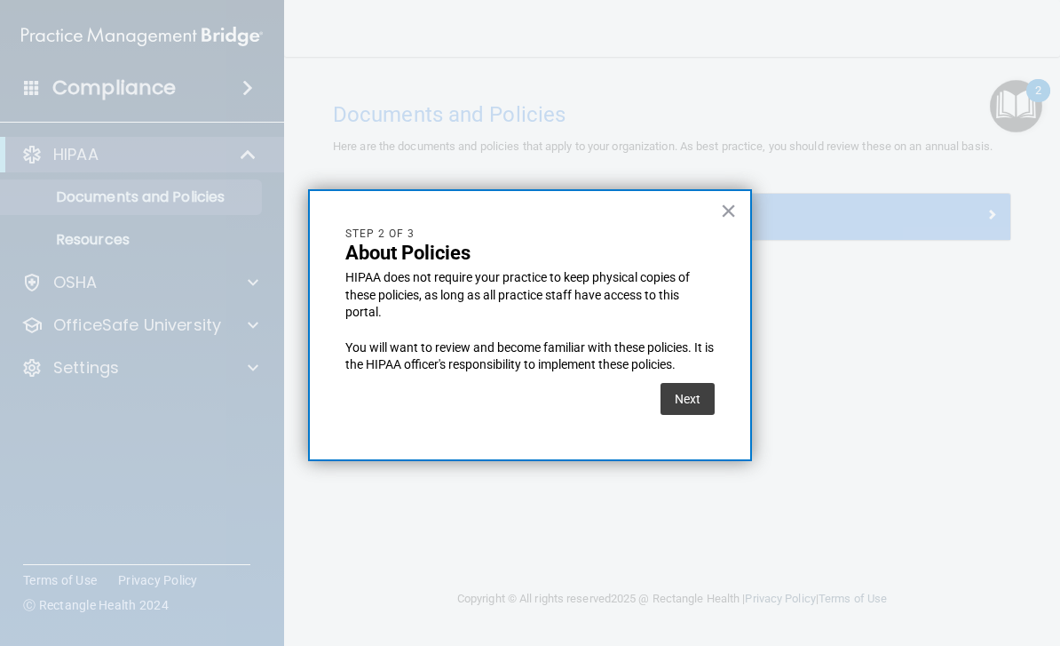
click at [691, 386] on button "Next" at bounding box center [688, 399] width 54 height 32
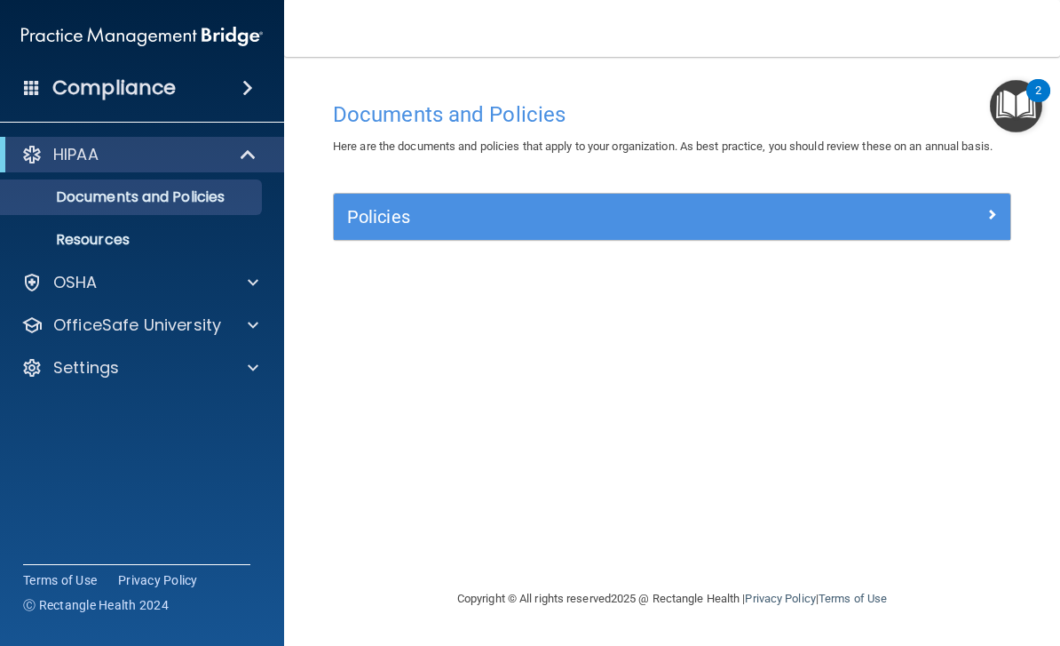
click at [994, 213] on span at bounding box center [992, 213] width 11 height 21
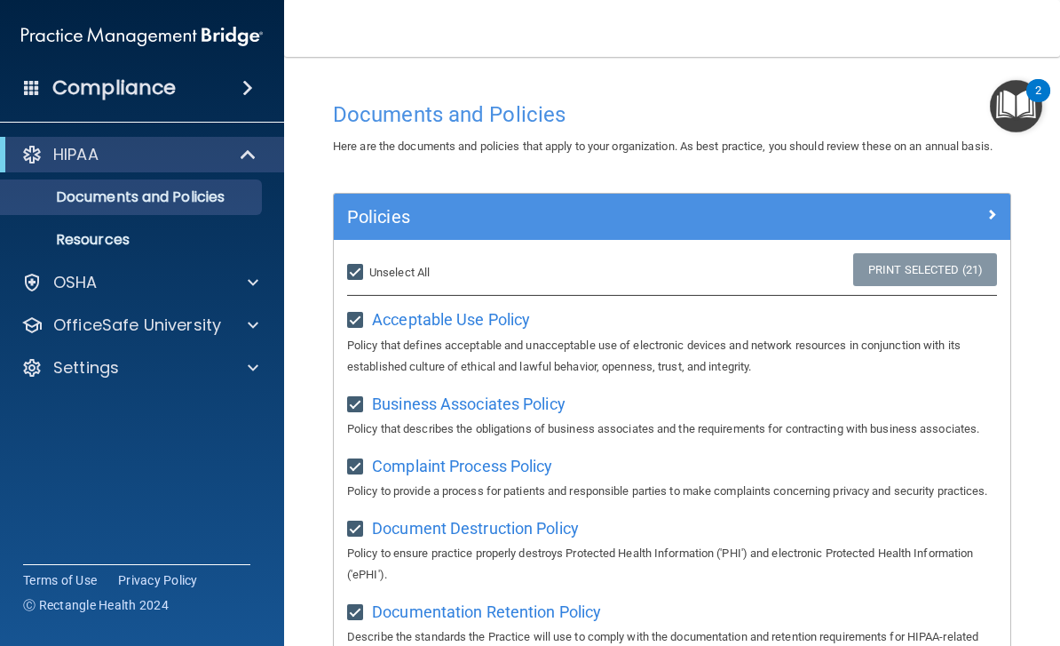
click at [479, 310] on span "Acceptable Use Policy" at bounding box center [451, 319] width 158 height 19
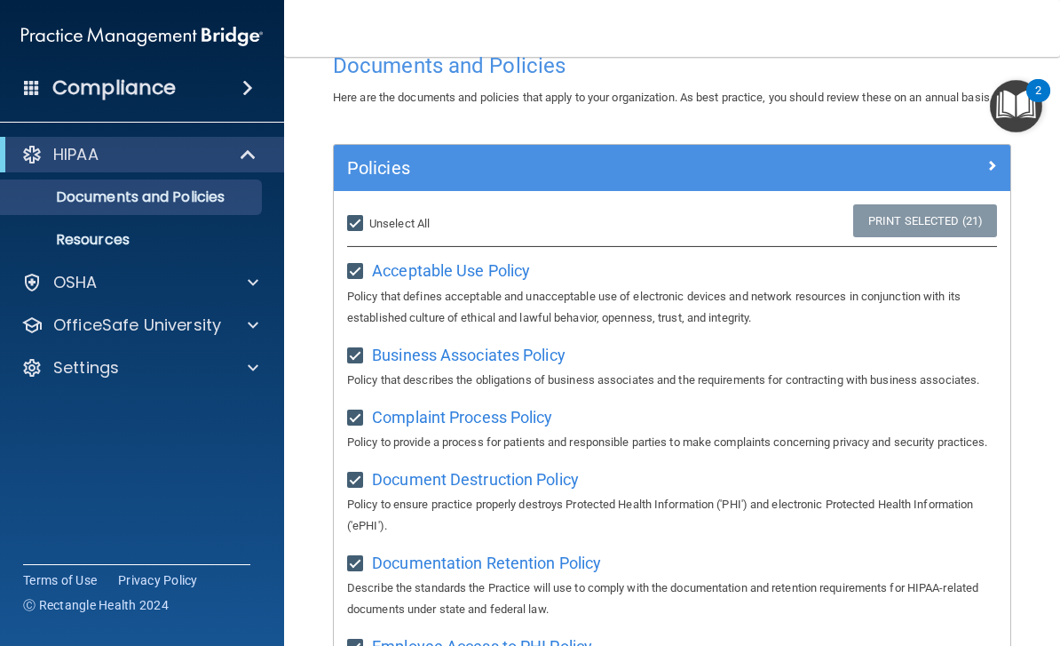
scroll to position [105, 0]
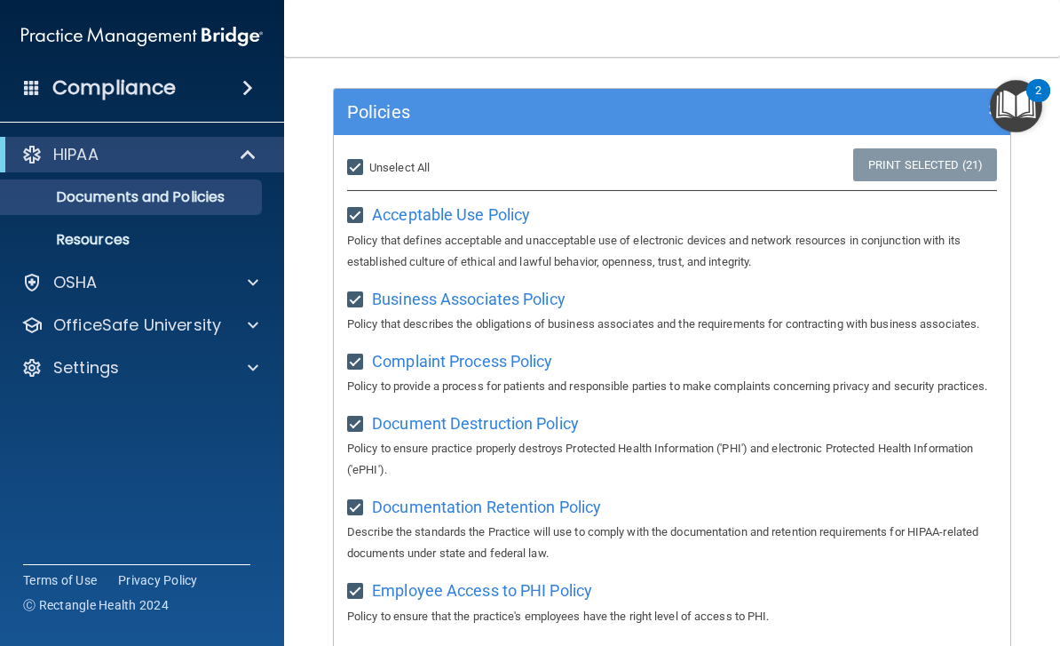
click at [103, 160] on div "HIPAA" at bounding box center [117, 154] width 219 height 21
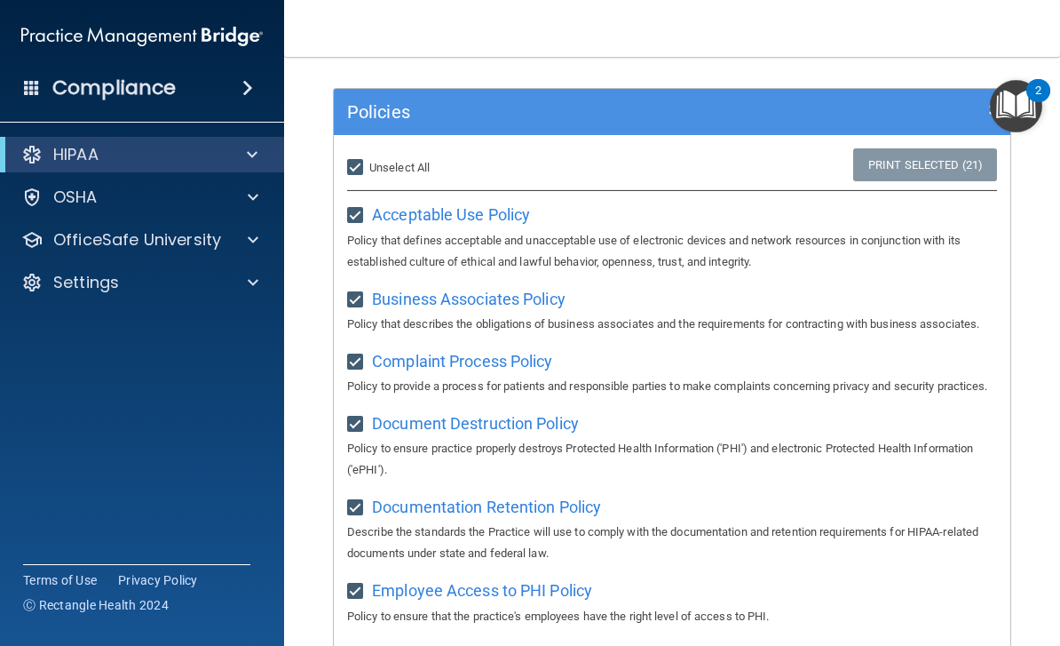
click at [252, 156] on span at bounding box center [252, 154] width 11 height 21
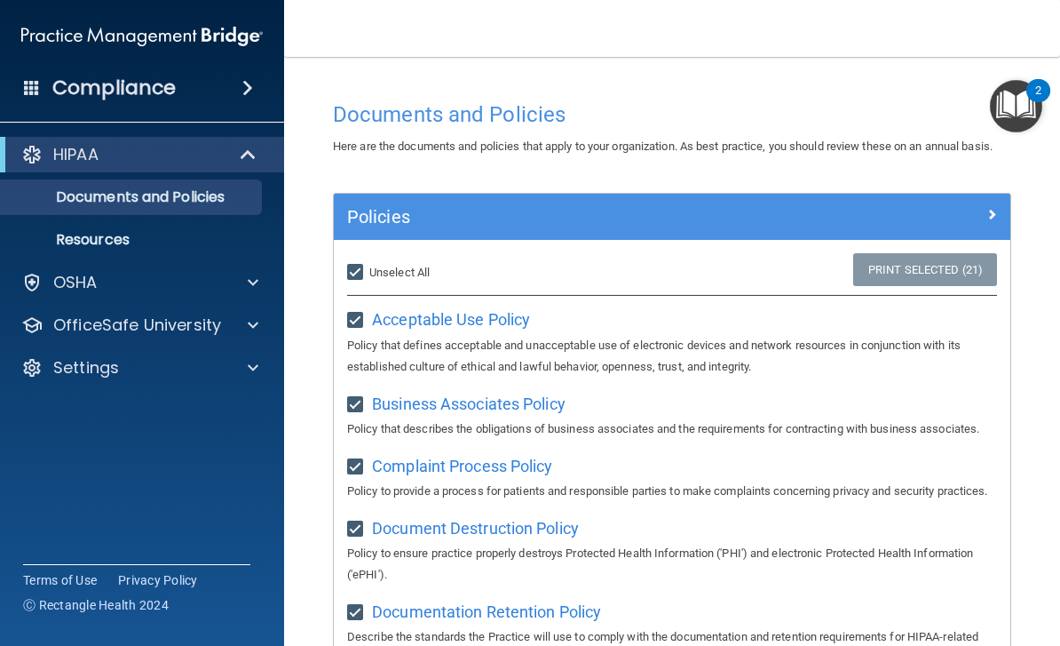
scroll to position [0, 0]
click at [370, 267] on span "Unselect All" at bounding box center [399, 272] width 60 height 13
click at [368, 267] on input "Select All (Unselect 21) Unselect All" at bounding box center [357, 273] width 20 height 14
checkbox input "false"
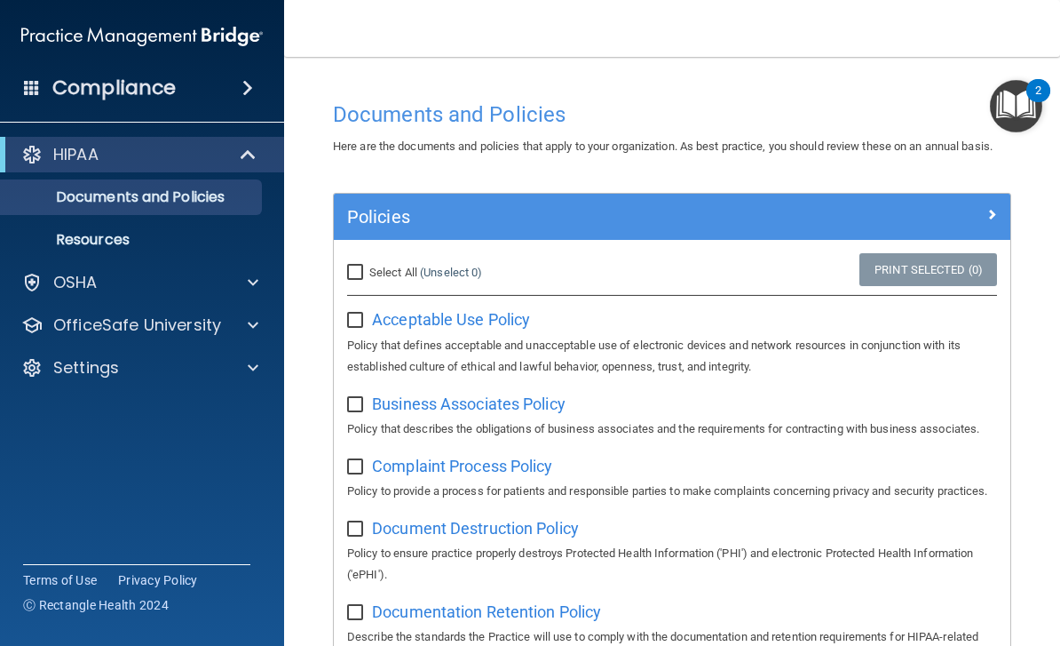
checkbox input "false"
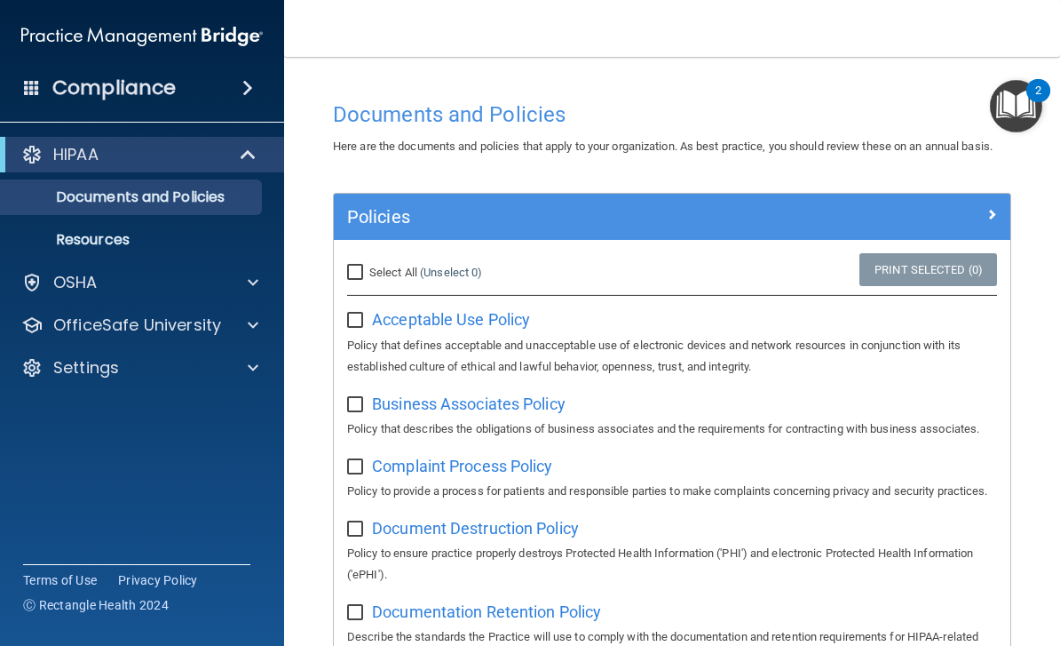
checkbox input "false"
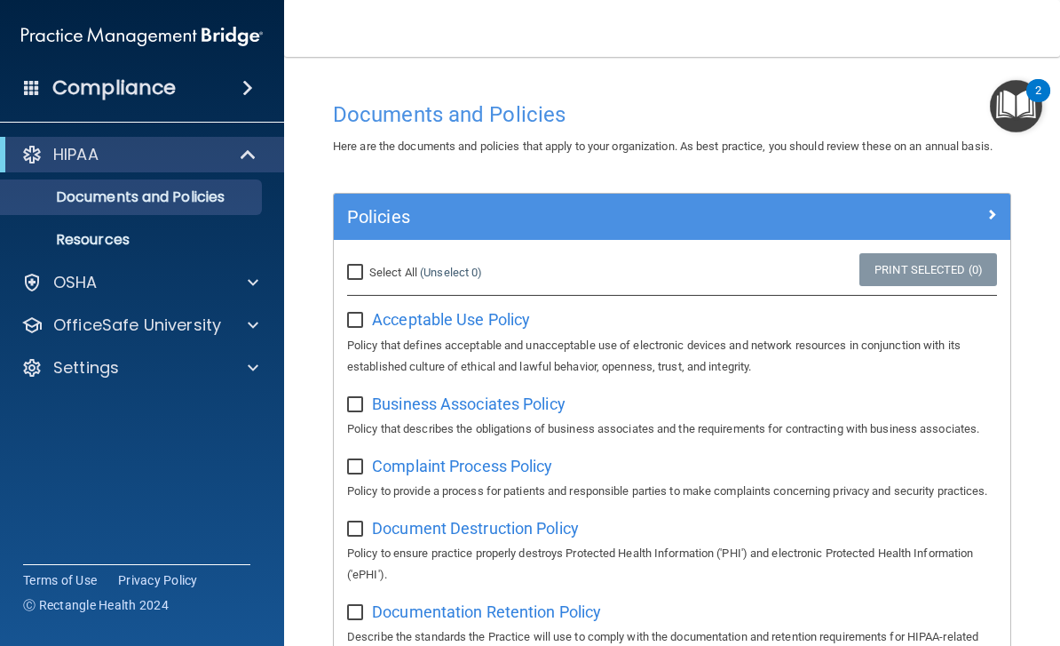
checkbox input "false"
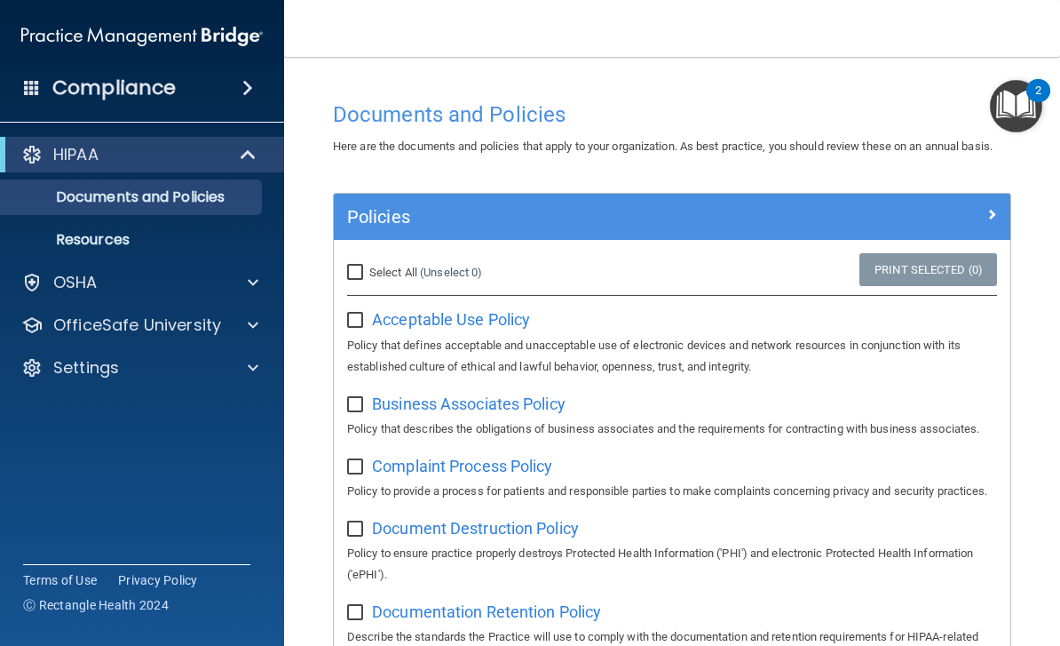
checkbox input "false"
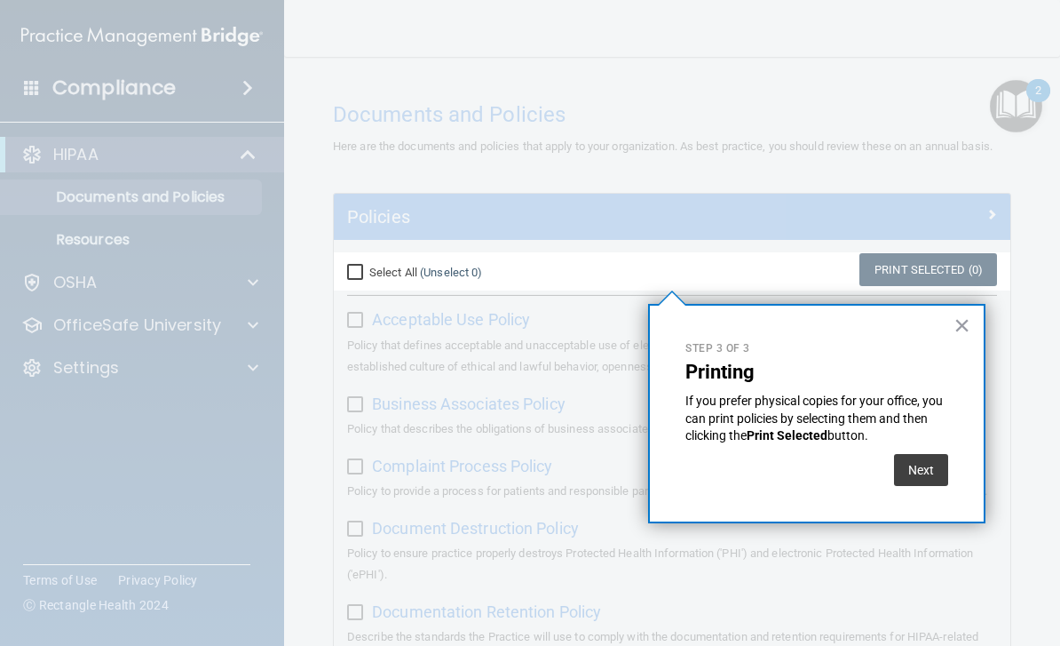
click at [969, 327] on button "×" at bounding box center [962, 325] width 17 height 28
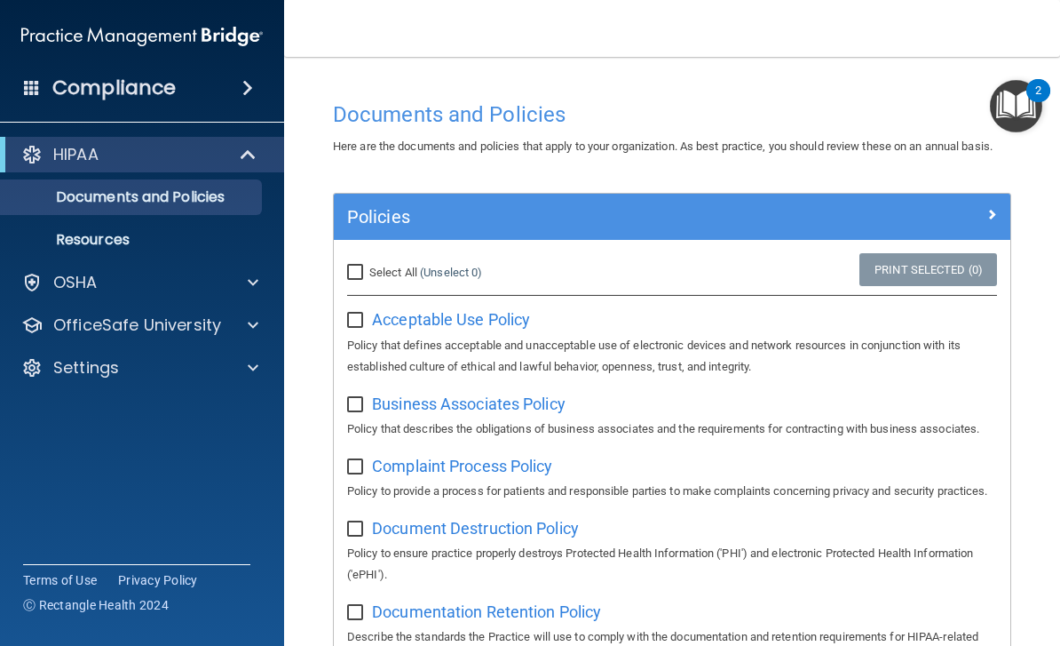
click at [207, 88] on div "Compliance" at bounding box center [142, 87] width 284 height 39
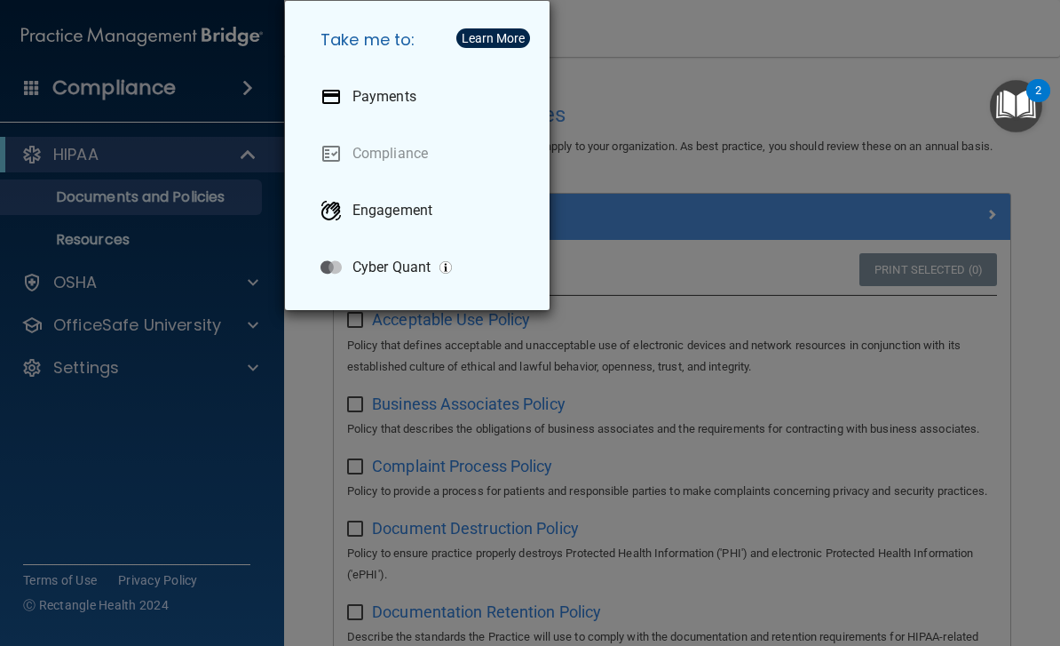
click at [417, 158] on link "Compliance" at bounding box center [420, 154] width 229 height 50
click at [186, 237] on div "Take me to: Payments Compliance Engagement Cyber Quant" at bounding box center [530, 323] width 1060 height 646
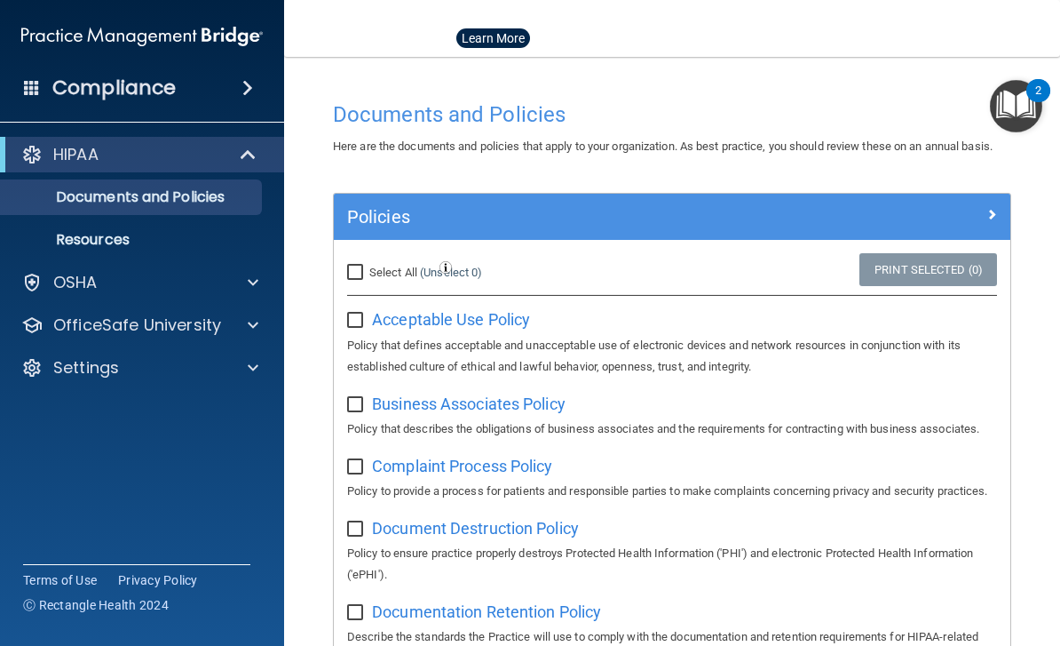
click at [151, 246] on p "Resources" at bounding box center [133, 240] width 242 height 18
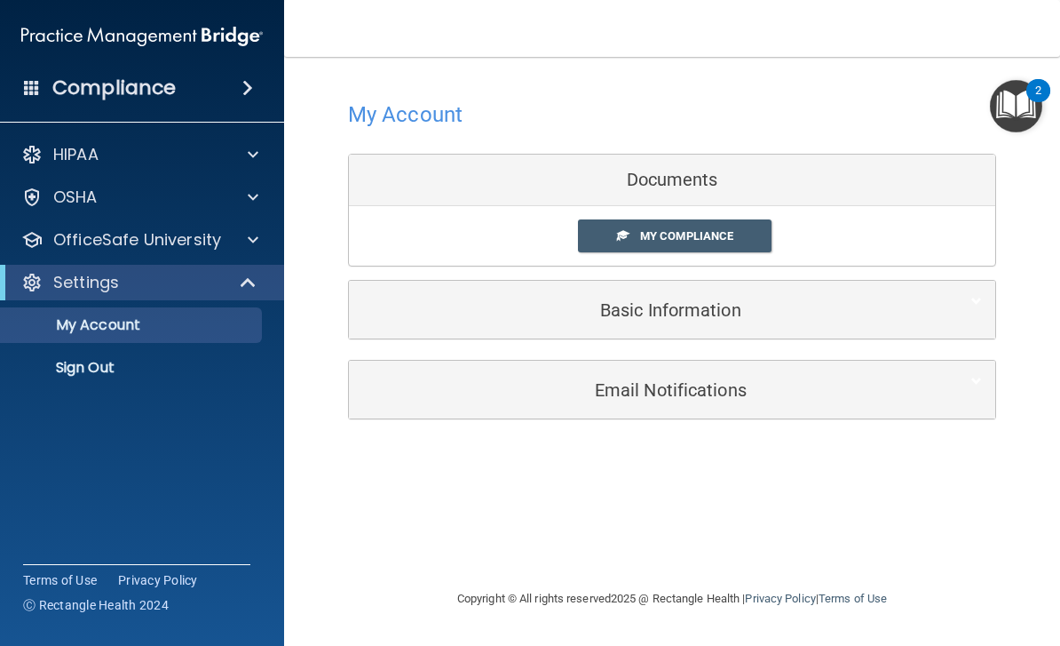
click at [689, 226] on link "My Compliance" at bounding box center [675, 235] width 194 height 33
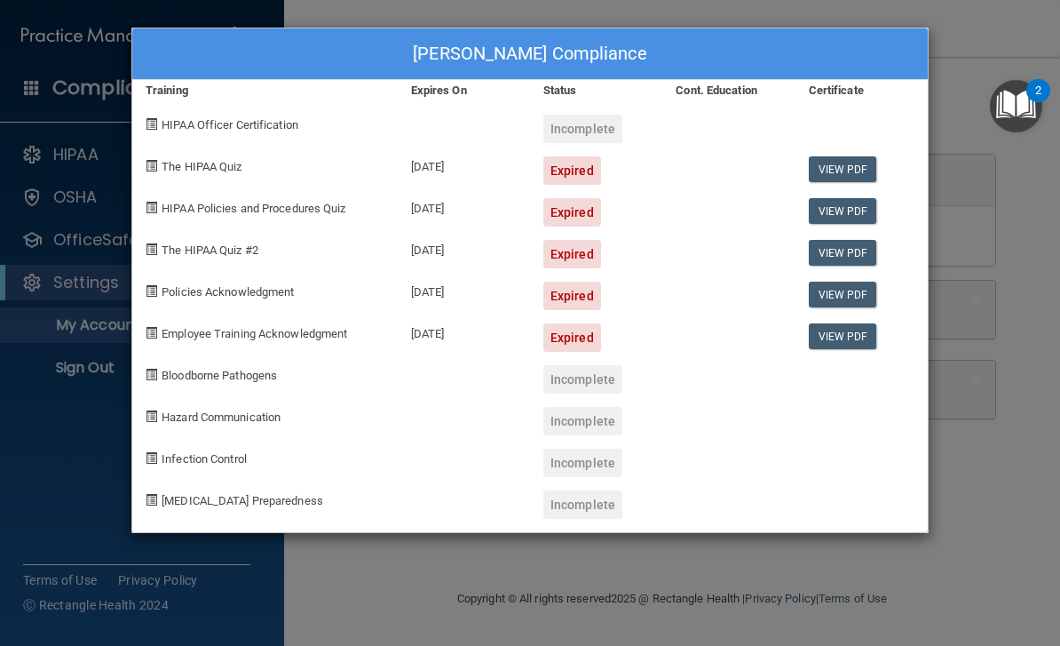
click at [845, 156] on link "View PDF" at bounding box center [843, 169] width 68 height 26
click at [51, 446] on div "Shelly Fillipi's Compliance Training Expires On Status Cont. Education Certific…" at bounding box center [530, 323] width 1060 height 646
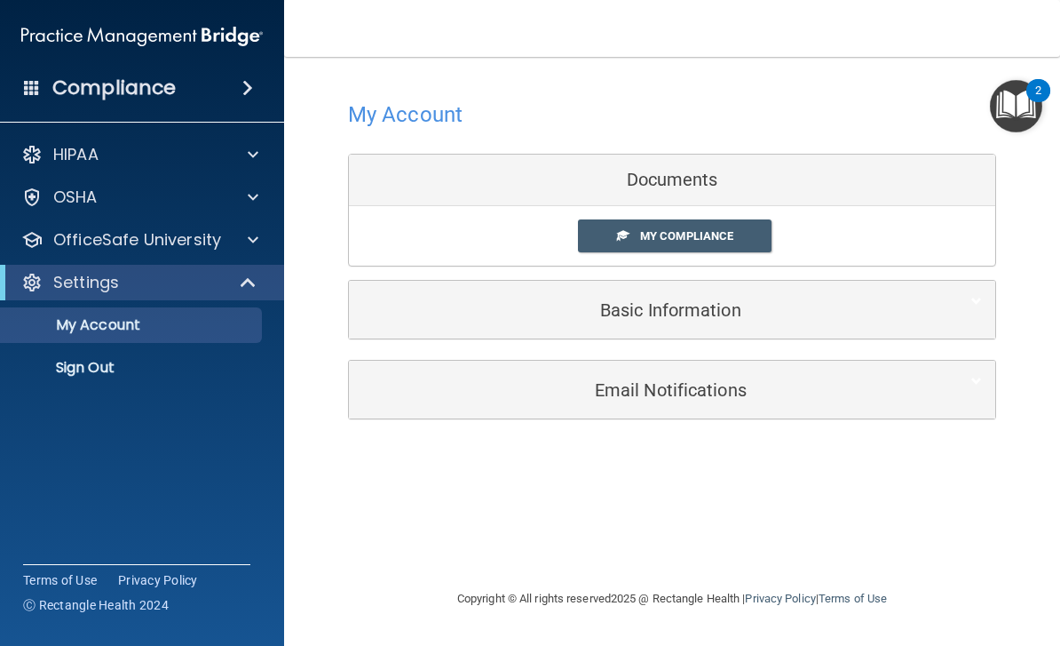
click at [567, 321] on div "Basic Information" at bounding box center [645, 310] width 592 height 40
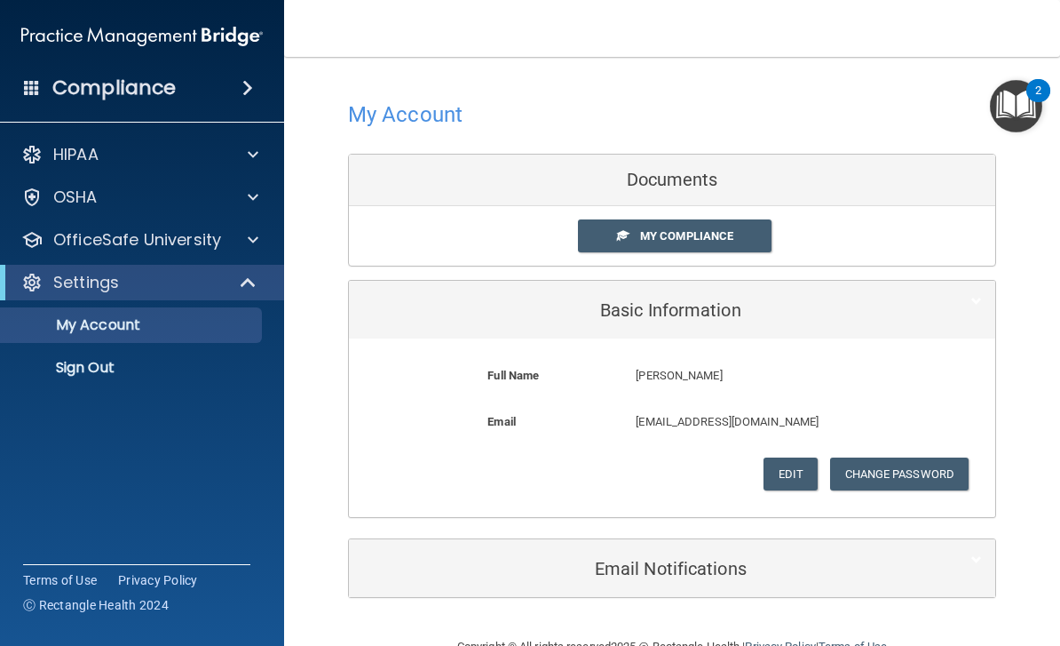
click at [99, 309] on link "My Account" at bounding box center [122, 325] width 280 height 36
click at [103, 323] on p "My Account" at bounding box center [133, 325] width 242 height 18
click at [718, 233] on span "My Compliance" at bounding box center [686, 235] width 93 height 13
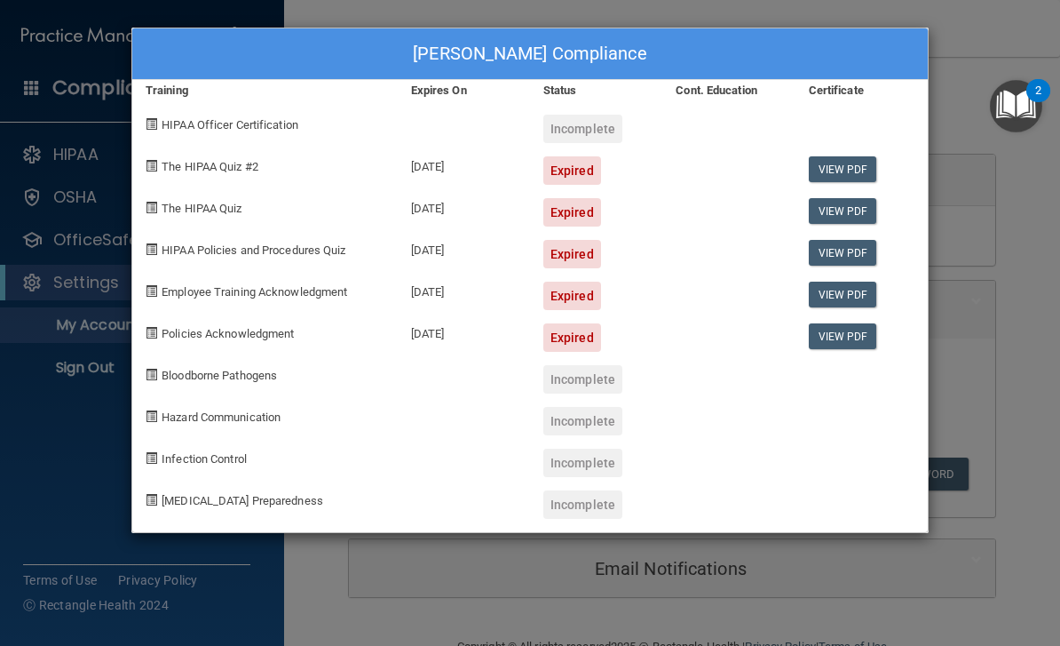
click at [566, 171] on div "Expired" at bounding box center [573, 170] width 58 height 28
click at [577, 178] on div "Expired" at bounding box center [573, 170] width 58 height 28
click at [446, 175] on div "[DATE]" at bounding box center [464, 164] width 132 height 42
click at [1005, 233] on div "Shelly Fillipi's Compliance Training Expires On Status Cont. Education Certific…" at bounding box center [530, 323] width 1060 height 646
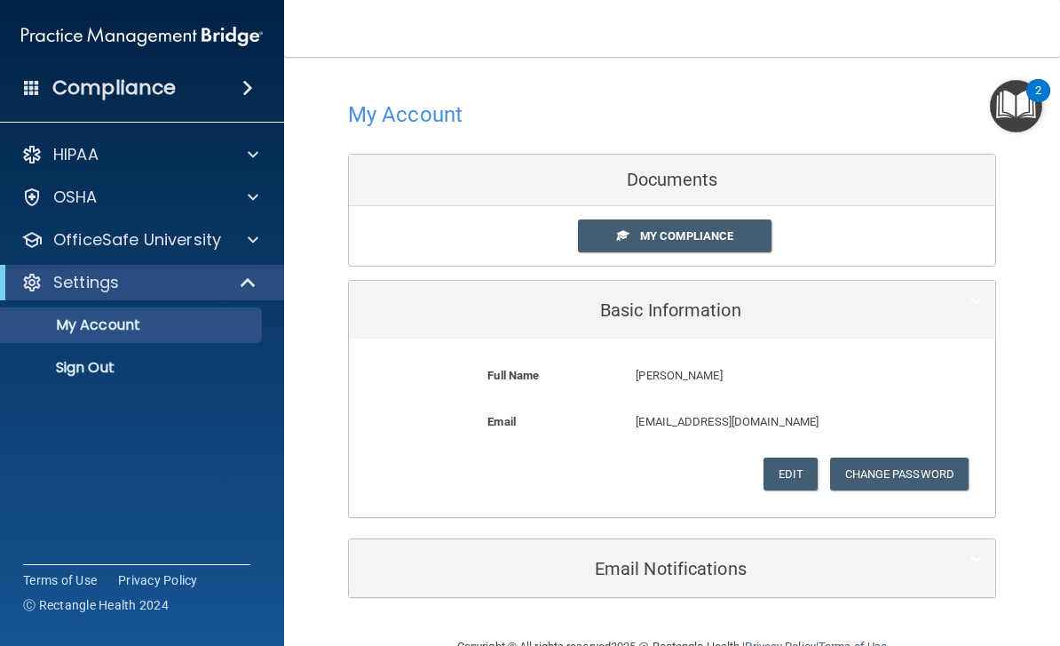
click at [241, 161] on div at bounding box center [250, 154] width 44 height 21
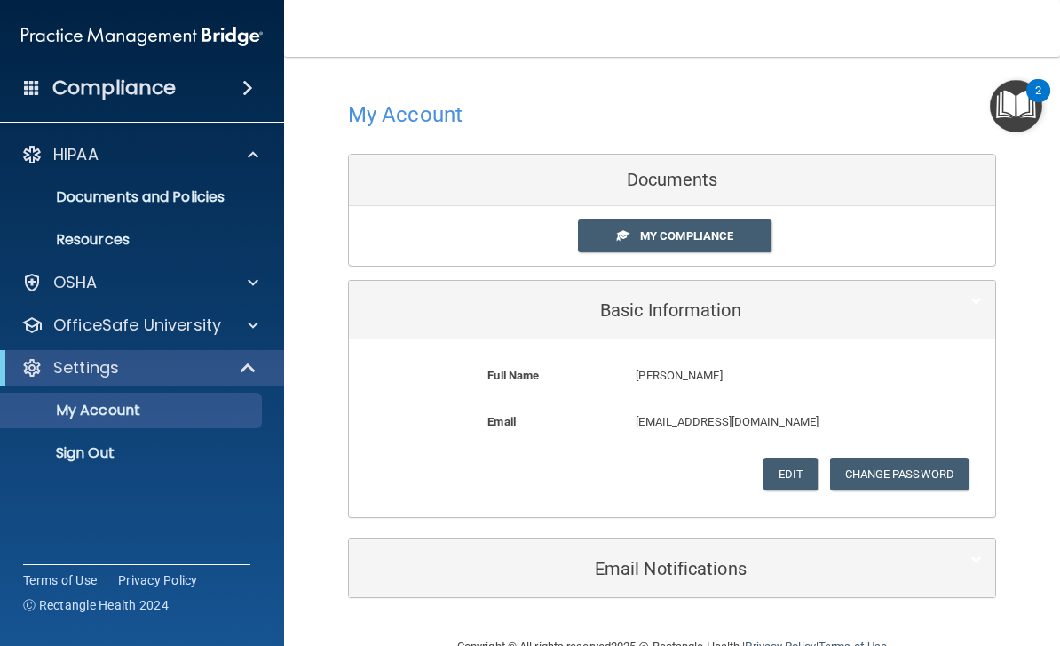
click at [207, 185] on link "Documents and Policies" at bounding box center [122, 197] width 280 height 36
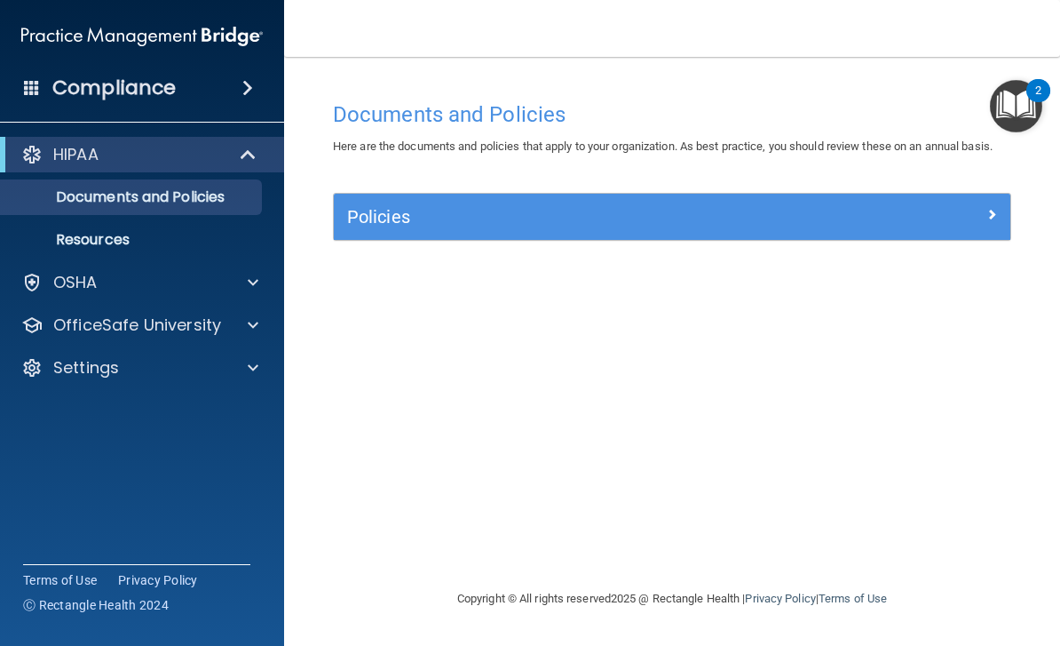
click at [1014, 96] on img "Open Resource Center, 2 new notifications" at bounding box center [1016, 106] width 52 height 52
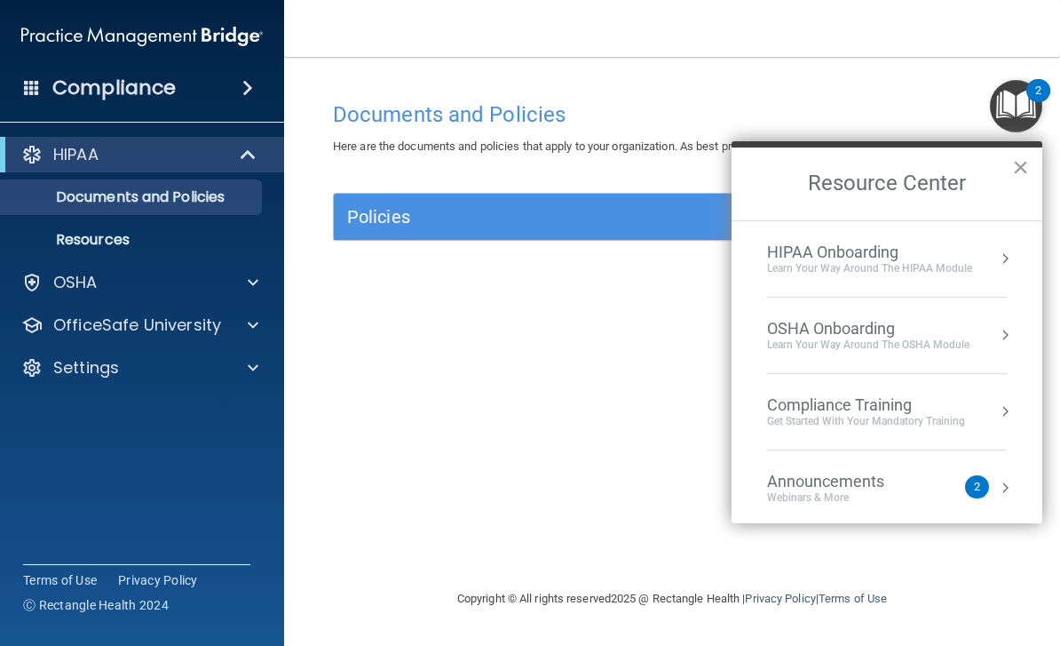
click at [625, 433] on div "Documents and Policies Here are the documents and policies that apply to your o…" at bounding box center [672, 340] width 705 height 496
click at [212, 201] on p "Documents and Policies" at bounding box center [133, 197] width 242 height 18
click at [119, 239] on p "Resources" at bounding box center [133, 240] width 242 height 18
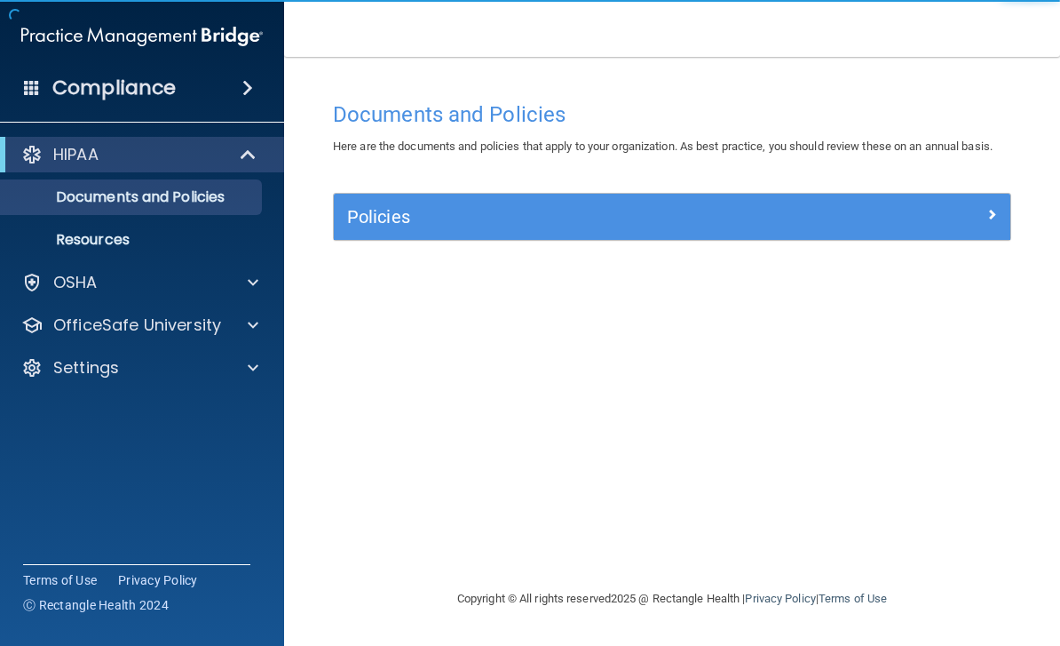
click at [982, 221] on div at bounding box center [927, 212] width 170 height 21
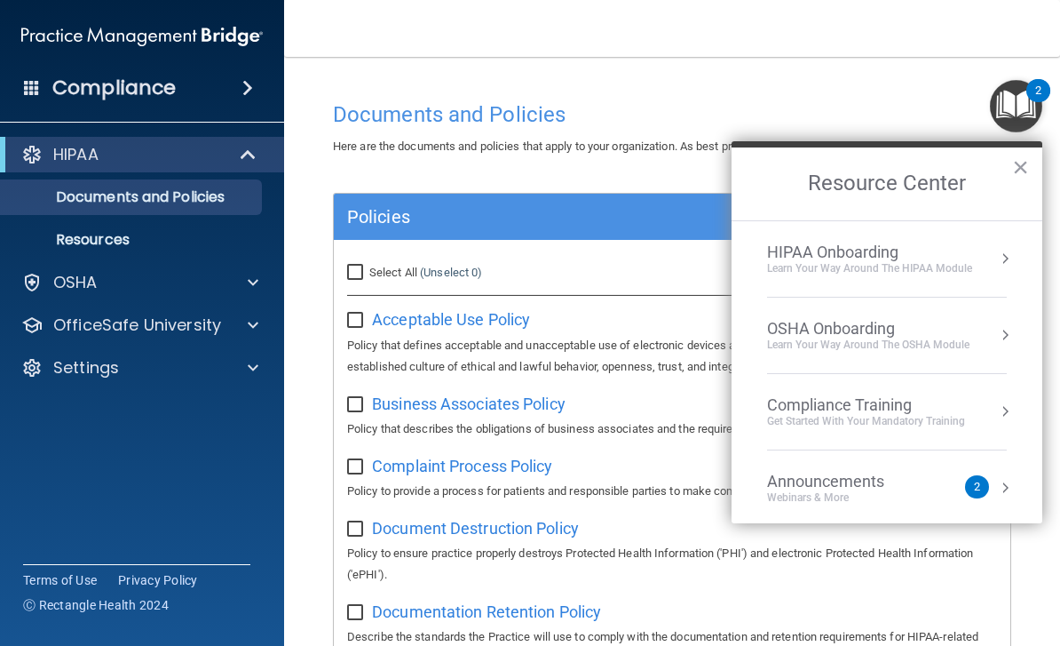
click at [956, 254] on div "HIPAA Onboarding" at bounding box center [869, 252] width 205 height 20
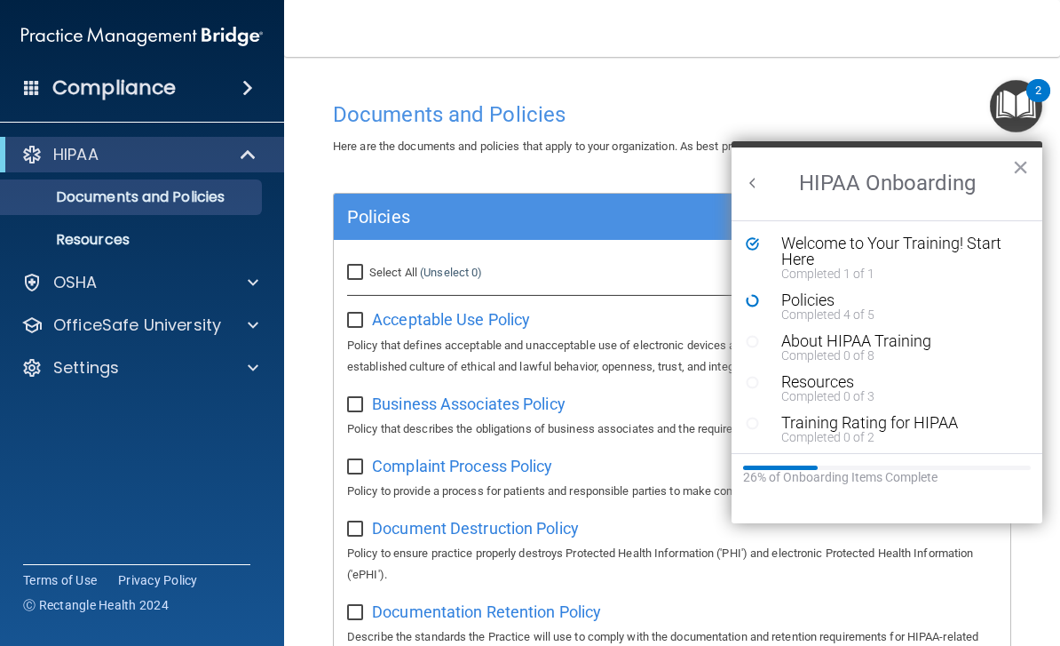
click at [895, 250] on div "Welcome to Your Training! Start Here" at bounding box center [901, 251] width 238 height 32
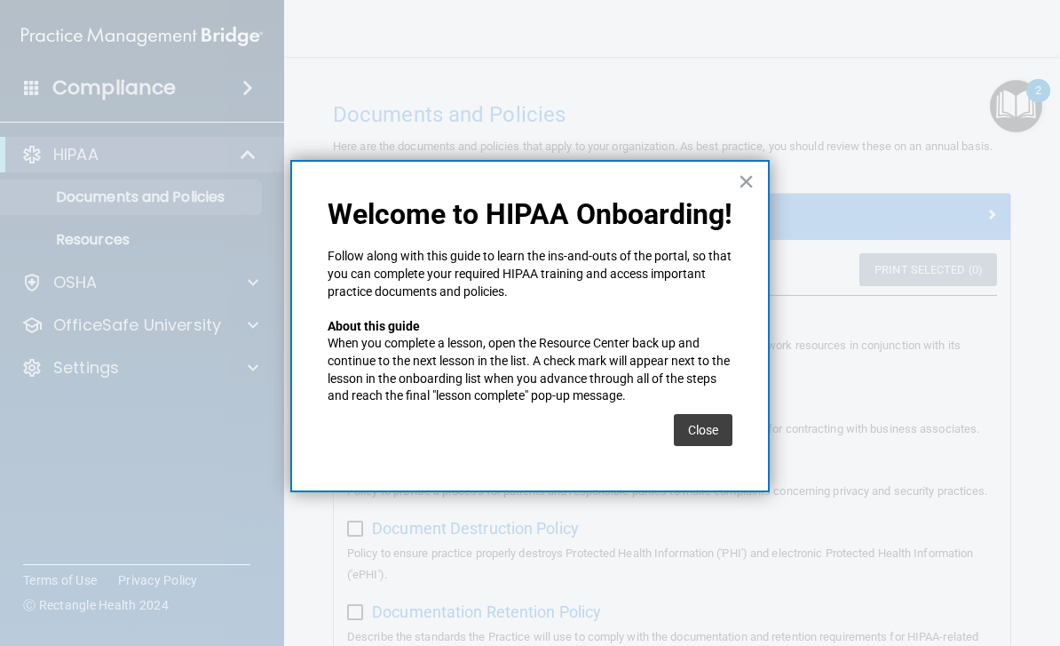
click at [742, 181] on button "×" at bounding box center [746, 181] width 17 height 28
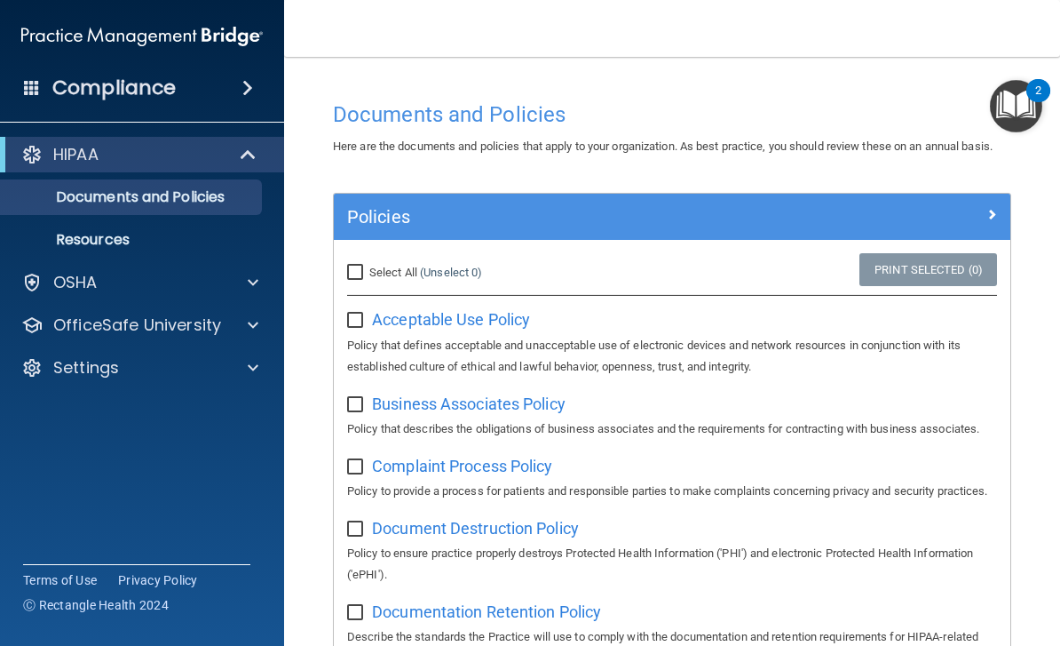
click at [988, 195] on div "Policies" at bounding box center [672, 217] width 677 height 46
click at [1015, 101] on img "Open Resource Center, 2 new notifications" at bounding box center [1016, 106] width 52 height 52
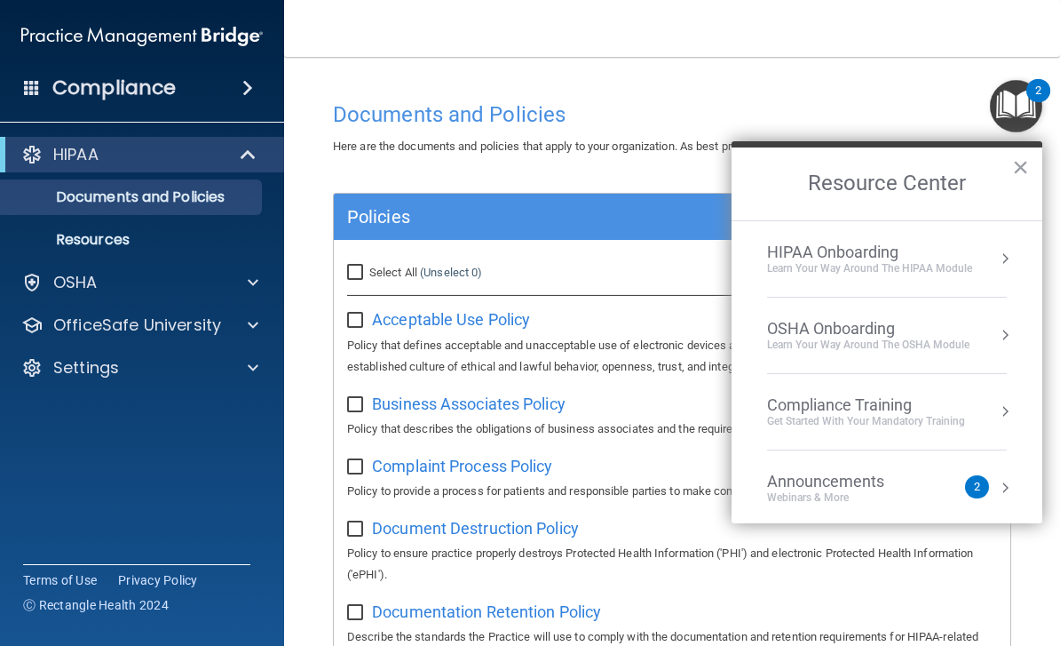
click at [986, 258] on div "HIPAA Onboarding Learn Your Way around the HIPAA module" at bounding box center [887, 258] width 240 height 33
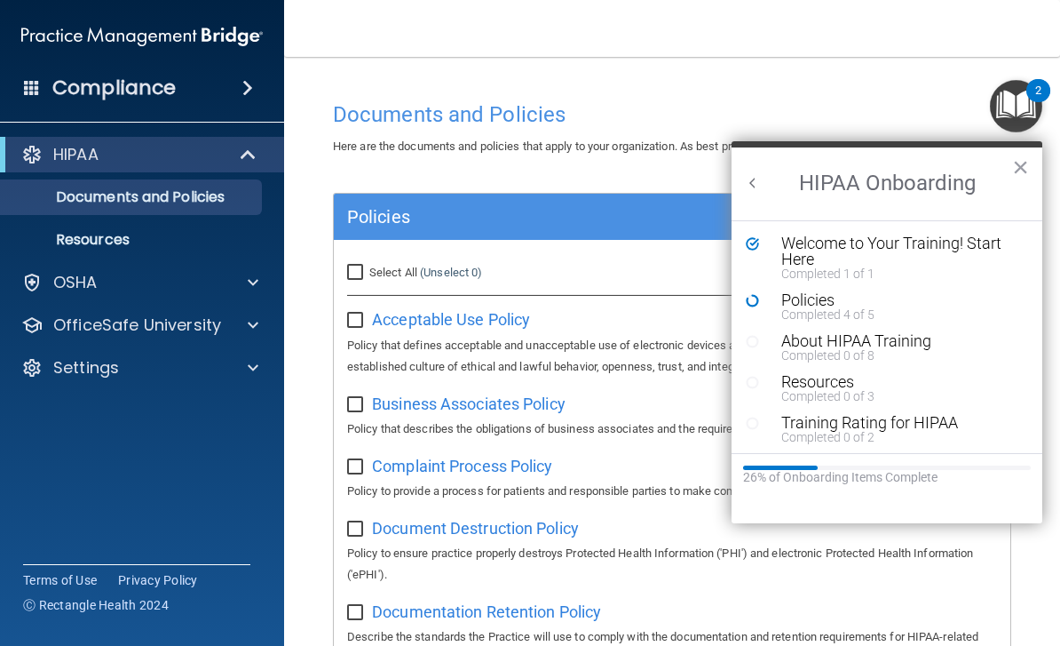
click at [837, 305] on div "Policies" at bounding box center [901, 300] width 238 height 16
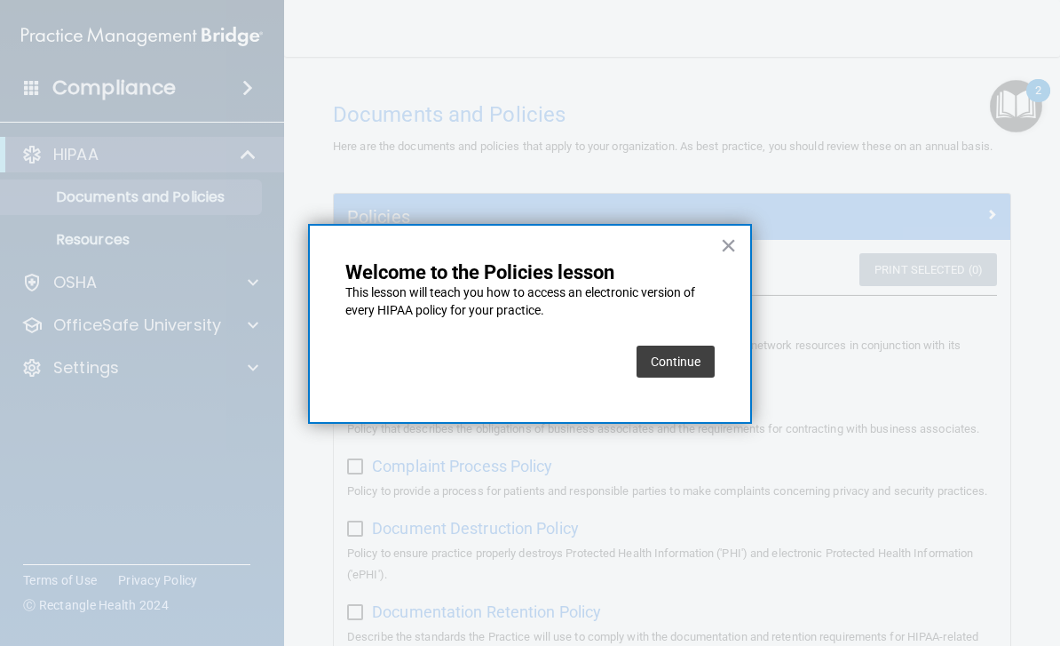
click at [734, 244] on button "×" at bounding box center [728, 245] width 17 height 28
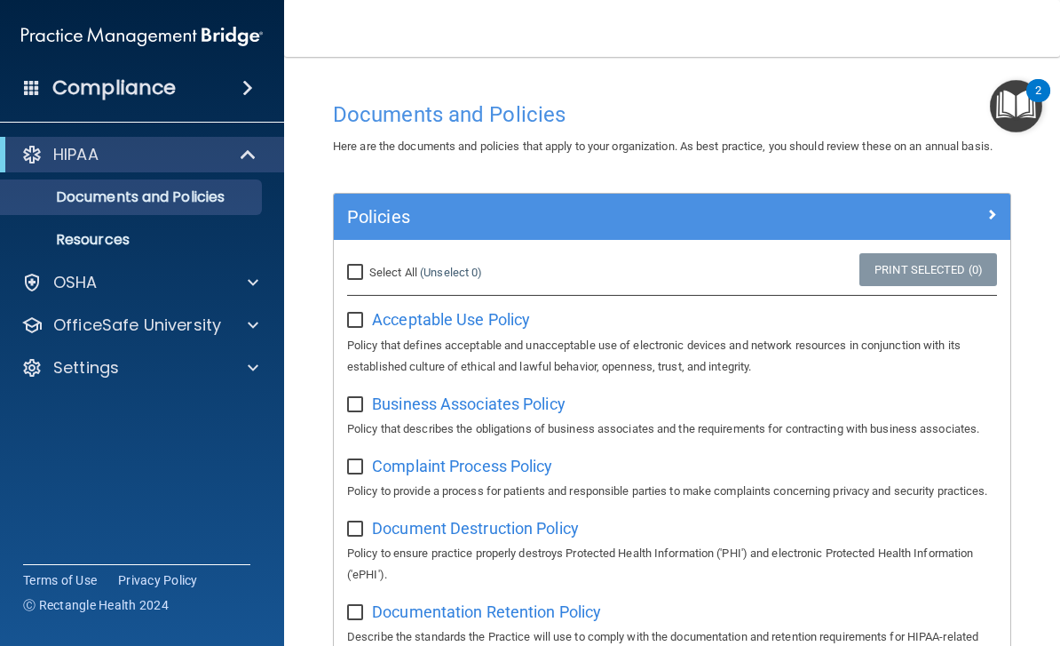
click at [999, 198] on div "Policies" at bounding box center [672, 217] width 677 height 46
click at [979, 216] on div at bounding box center [927, 212] width 170 height 21
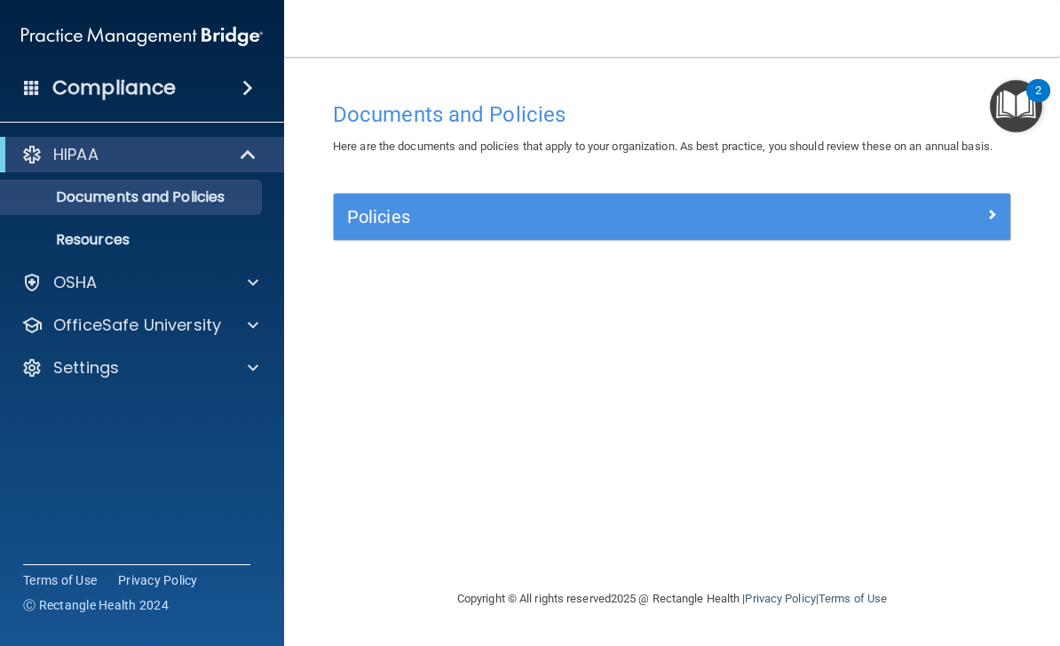
click at [1011, 114] on img "Open Resource Center, 2 new notifications" at bounding box center [1016, 106] width 52 height 52
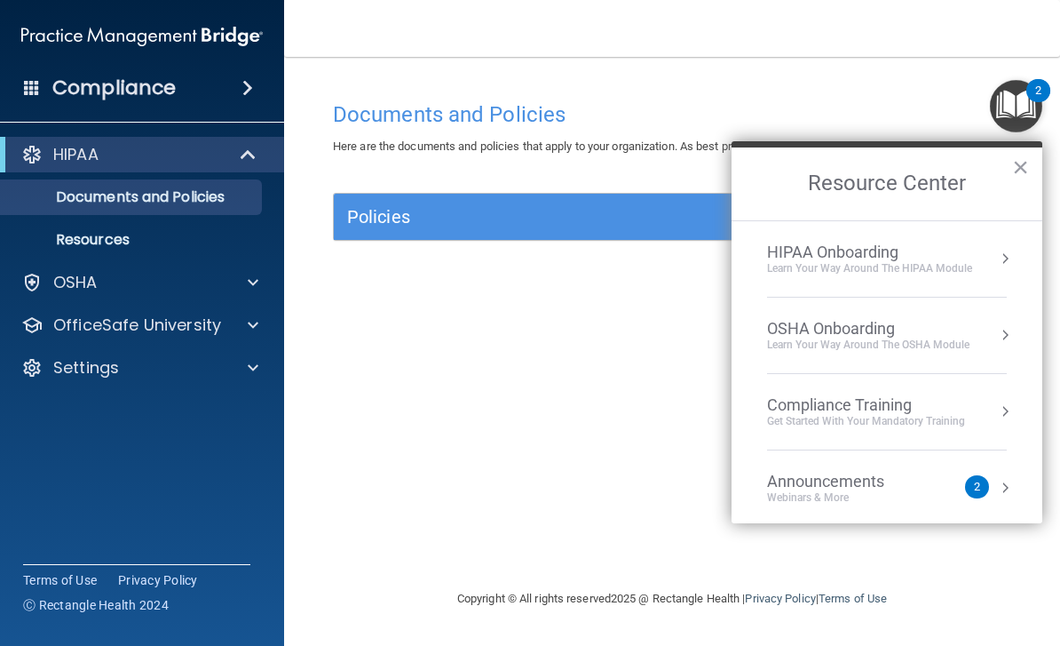
click at [1008, 254] on button "Resource Center" at bounding box center [1005, 259] width 18 height 18
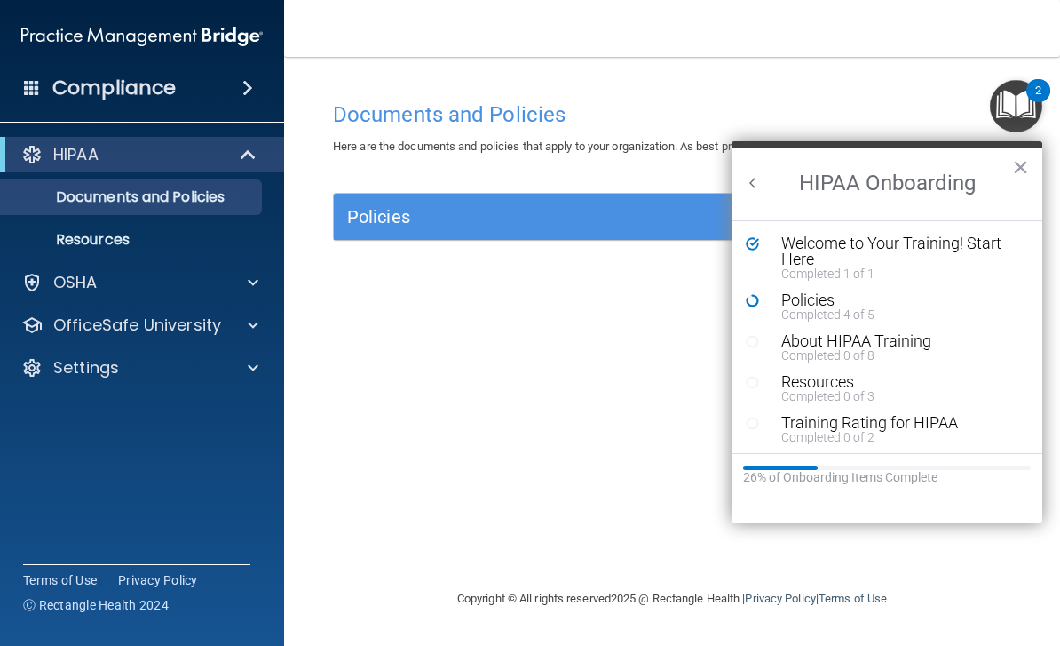
click at [536, 211] on h5 "Policies" at bounding box center [587, 217] width 481 height 20
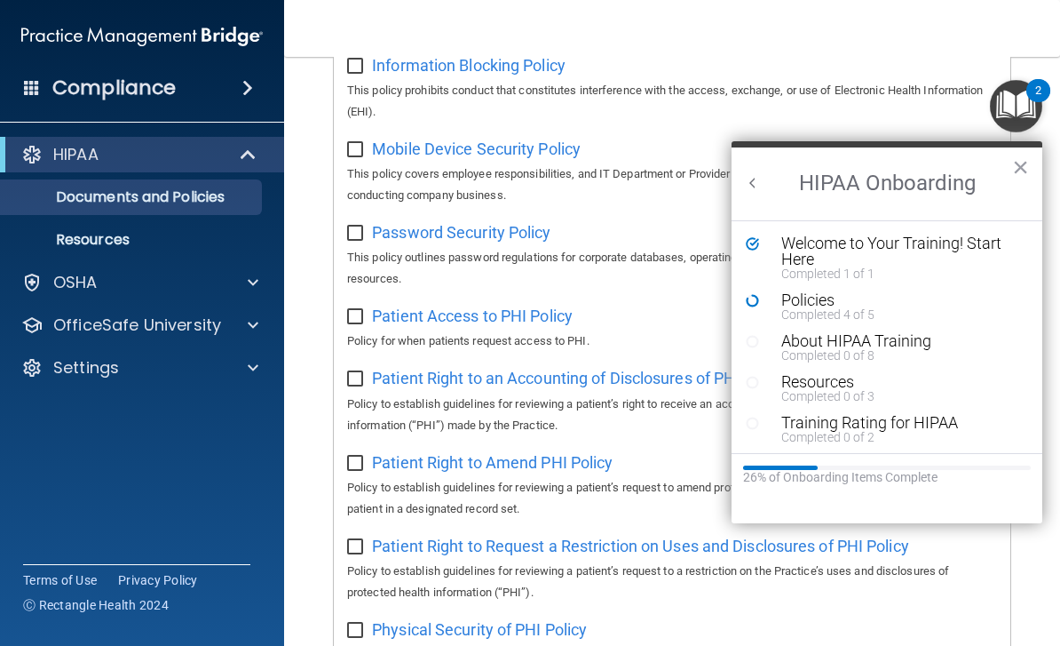
scroll to position [798, 0]
click at [774, 314] on button "Policies Completed 4 of 5" at bounding box center [896, 306] width 247 height 28
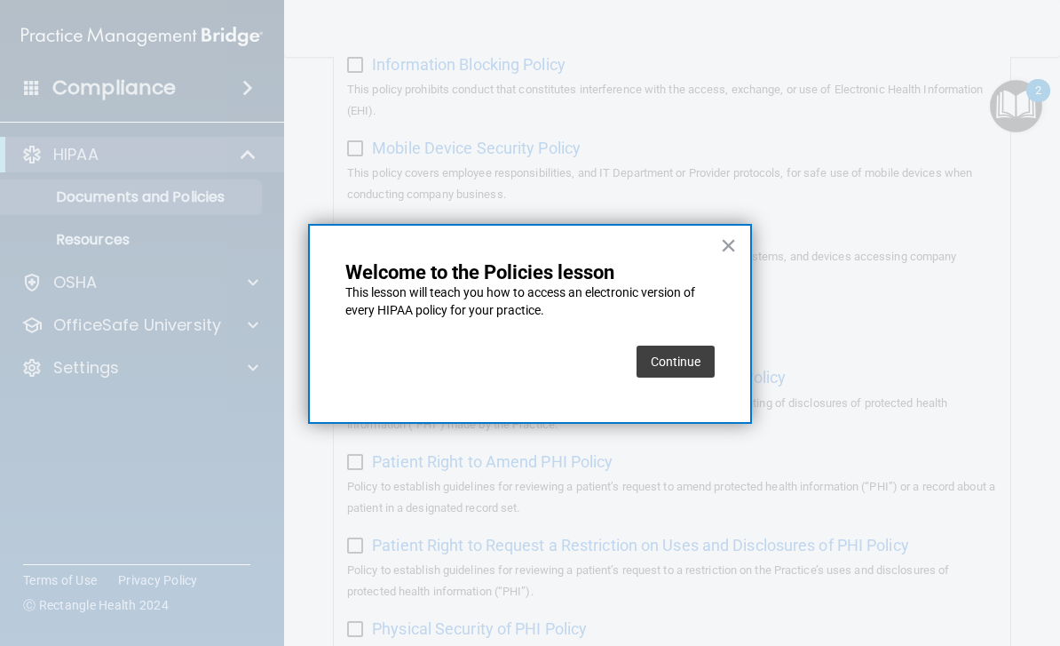
click at [666, 360] on button "Continue" at bounding box center [676, 361] width 78 height 32
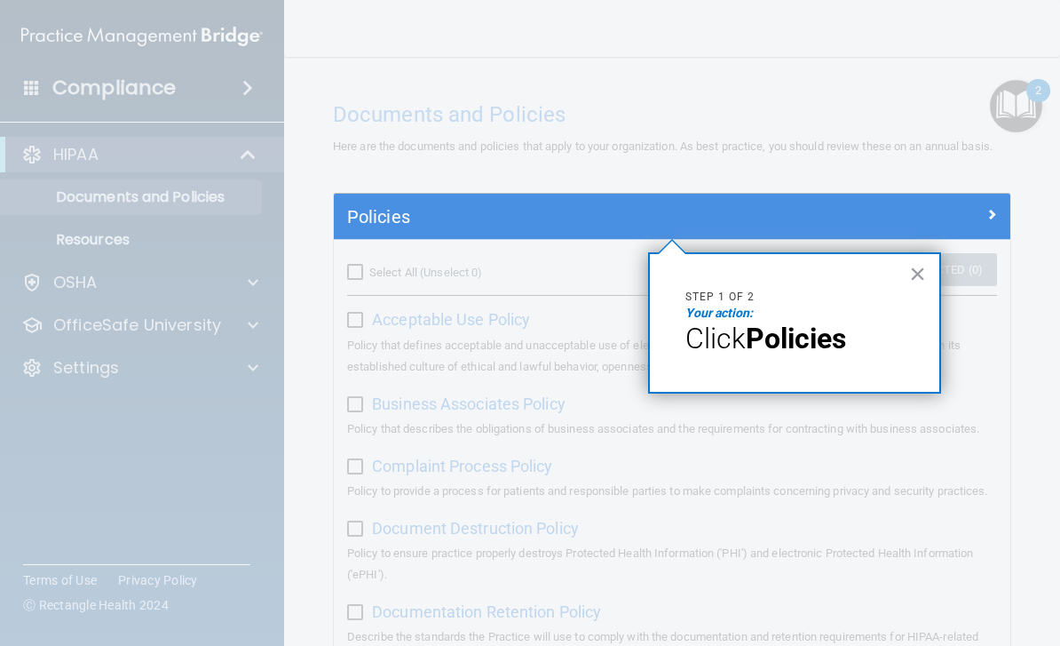
click at [643, 207] on h5 "Policies" at bounding box center [587, 217] width 481 height 20
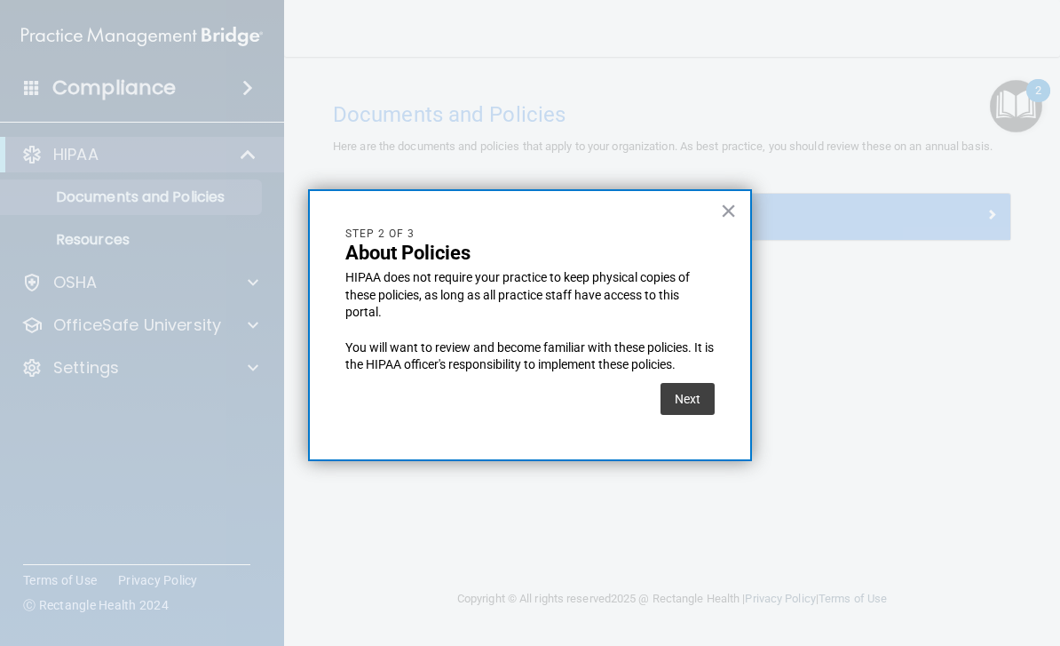
click at [680, 403] on button "Next" at bounding box center [688, 399] width 54 height 32
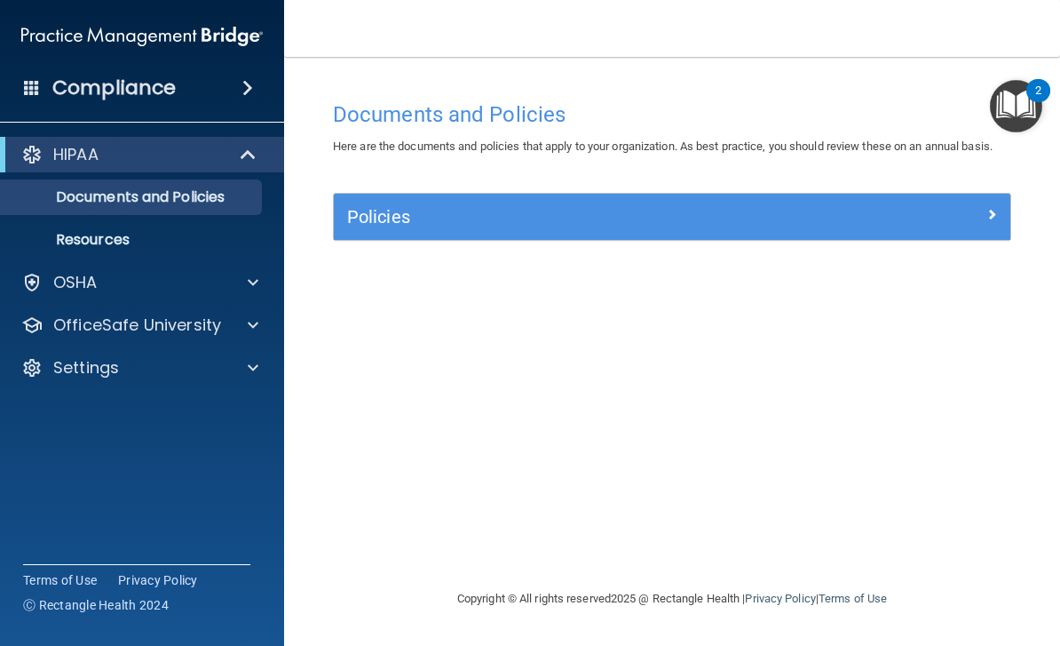
click at [688, 226] on div "Policies" at bounding box center [588, 216] width 508 height 28
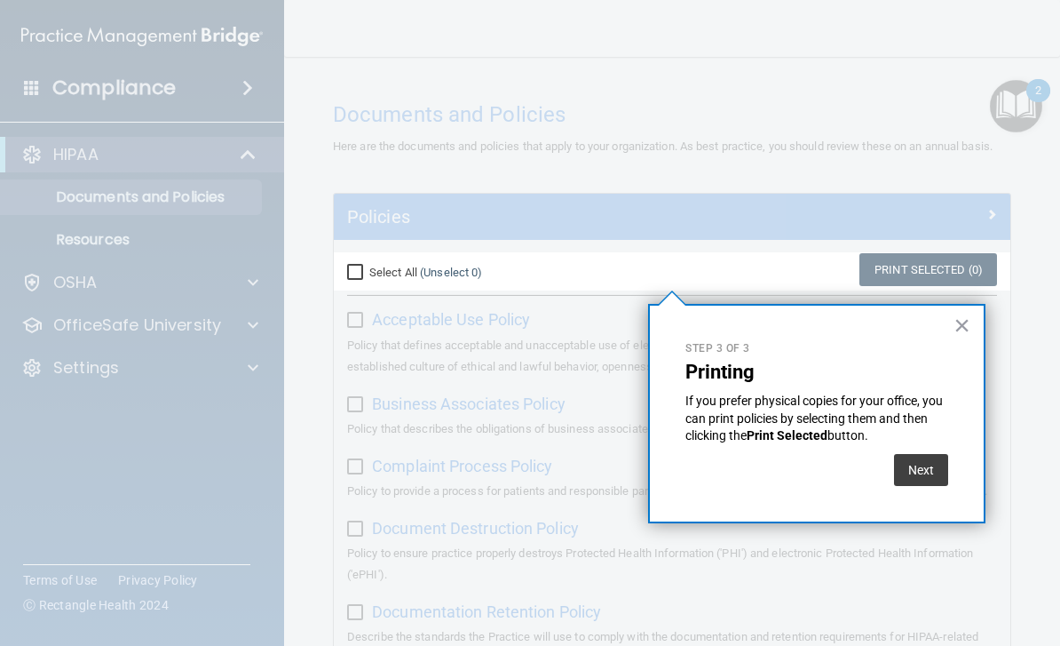
click at [925, 464] on button "Next" at bounding box center [921, 470] width 54 height 32
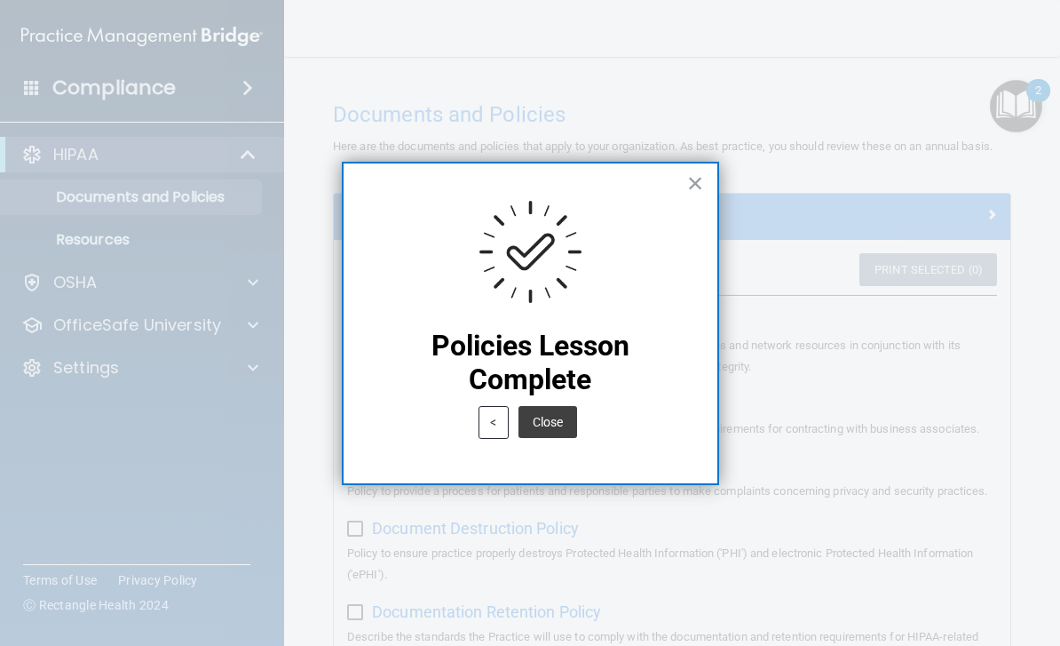
click at [535, 434] on button "Close" at bounding box center [548, 422] width 59 height 32
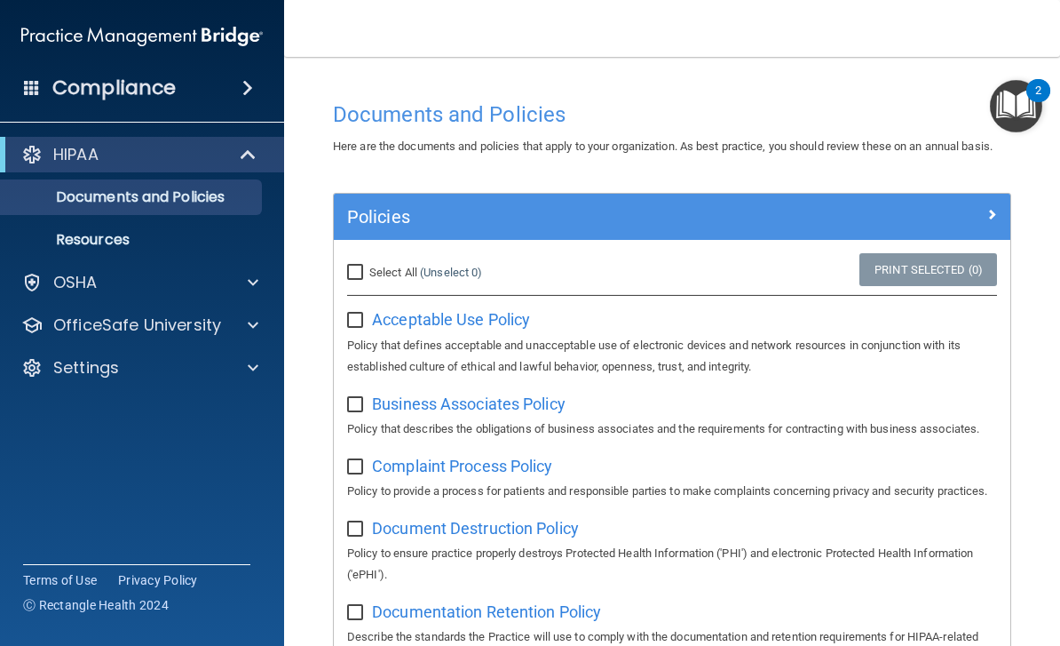
click at [1002, 113] on img "Open Resource Center, 2 new notifications" at bounding box center [1016, 106] width 52 height 52
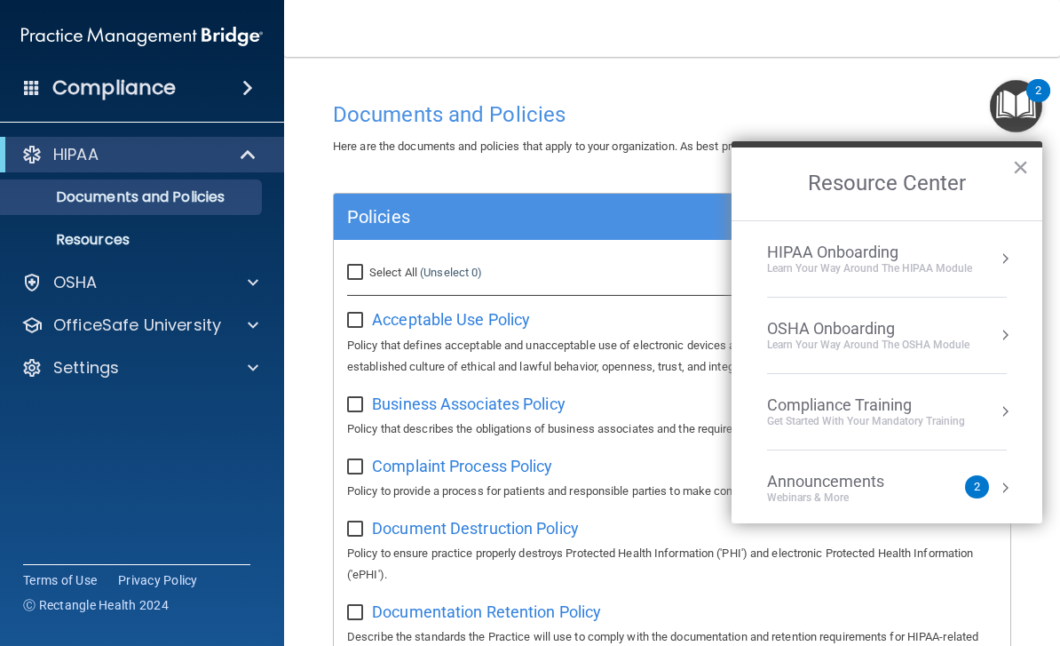
click at [971, 267] on div "Learn Your Way around the HIPAA module" at bounding box center [869, 268] width 205 height 15
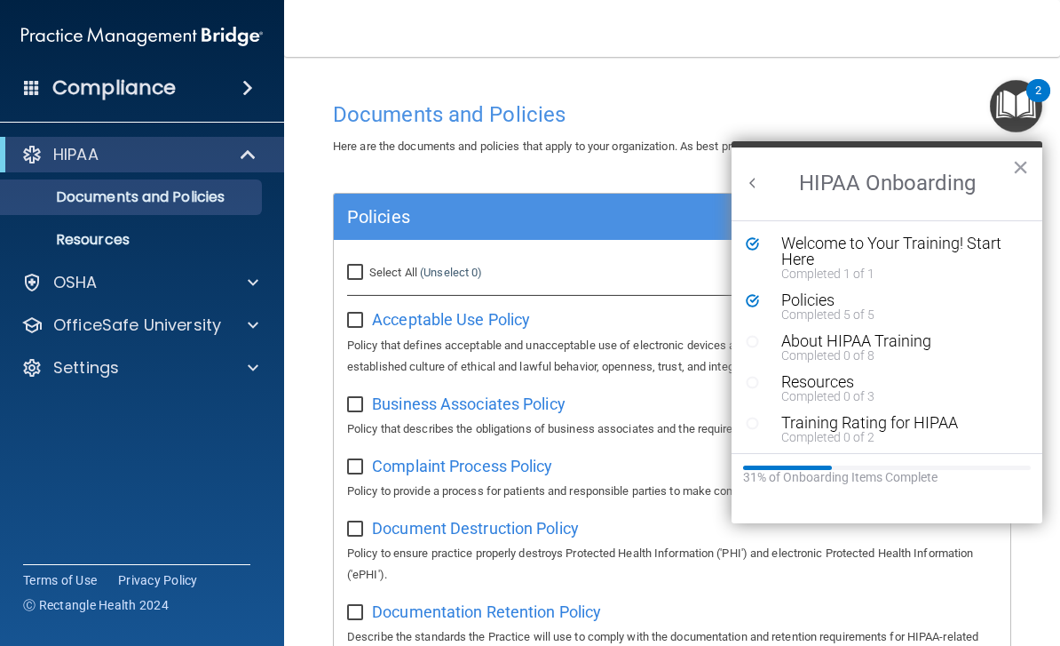
click at [919, 341] on div "About HIPAA Training" at bounding box center [901, 341] width 238 height 16
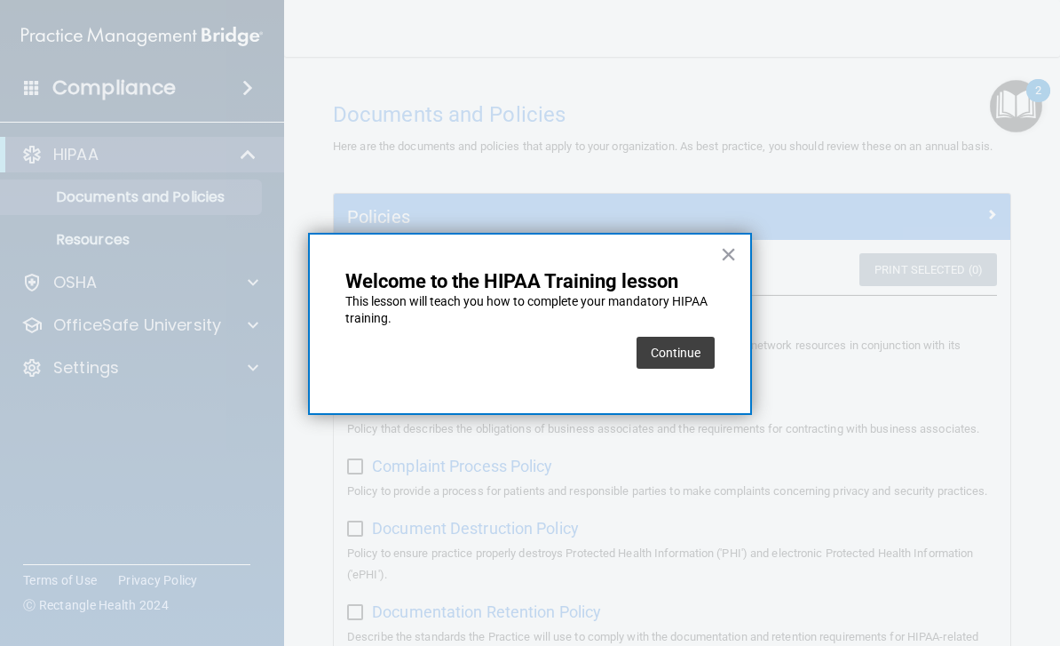
click at [667, 344] on button "Continue" at bounding box center [676, 353] width 78 height 32
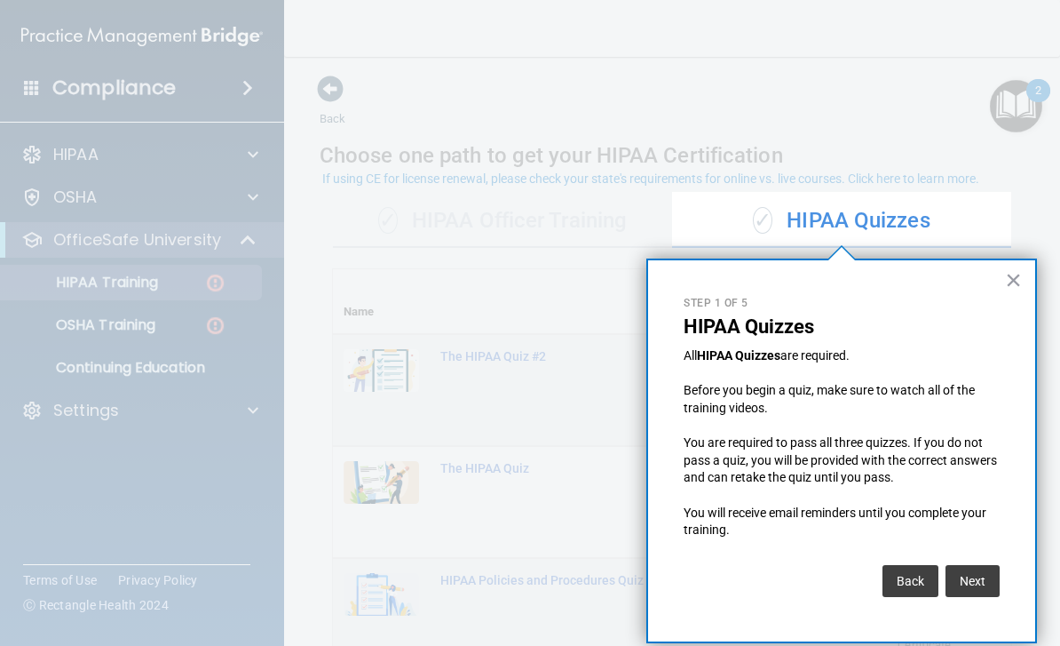
click at [1018, 283] on button "×" at bounding box center [1013, 280] width 17 height 28
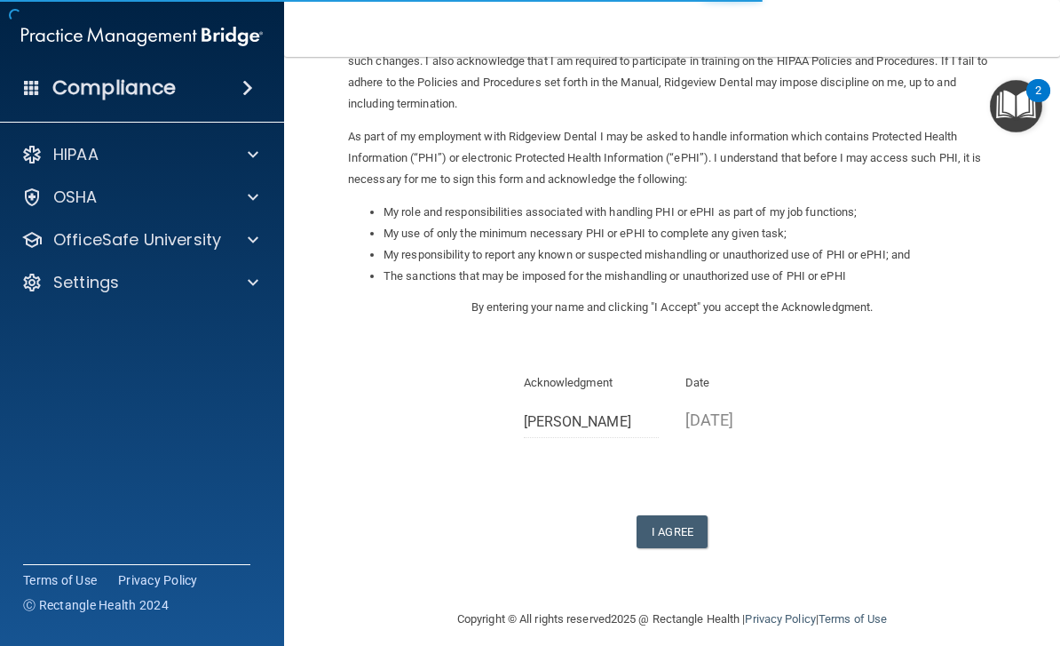
scroll to position [151, 0]
click at [662, 516] on button "I Agree" at bounding box center [672, 532] width 71 height 33
click at [683, 516] on button "I Agree" at bounding box center [672, 532] width 71 height 33
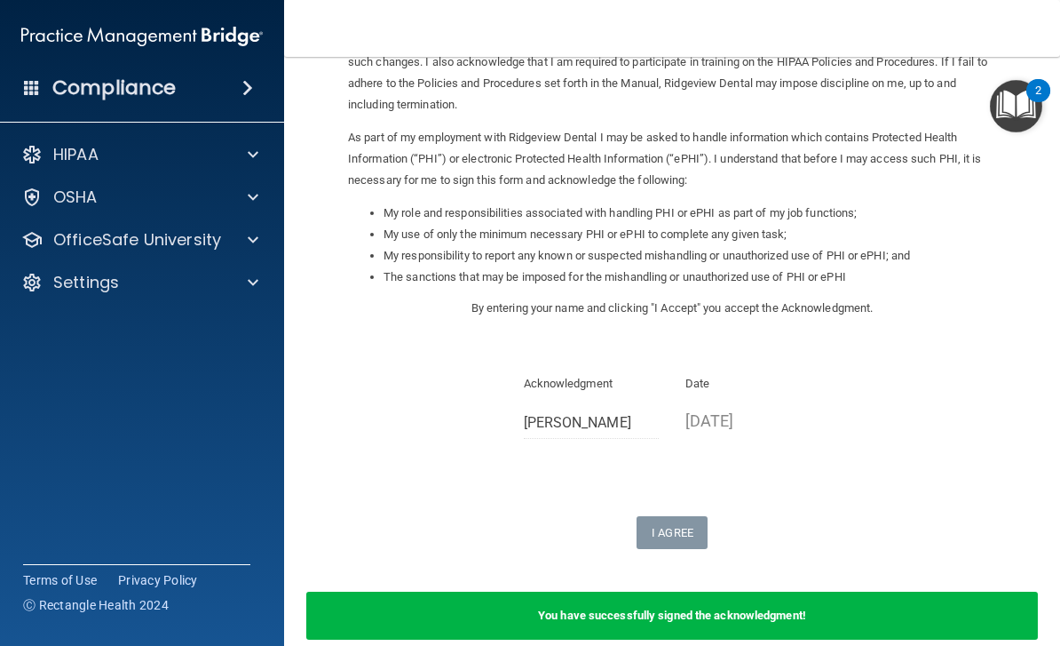
click at [1012, 109] on img "Open Resource Center, 2 new notifications" at bounding box center [1016, 106] width 52 height 52
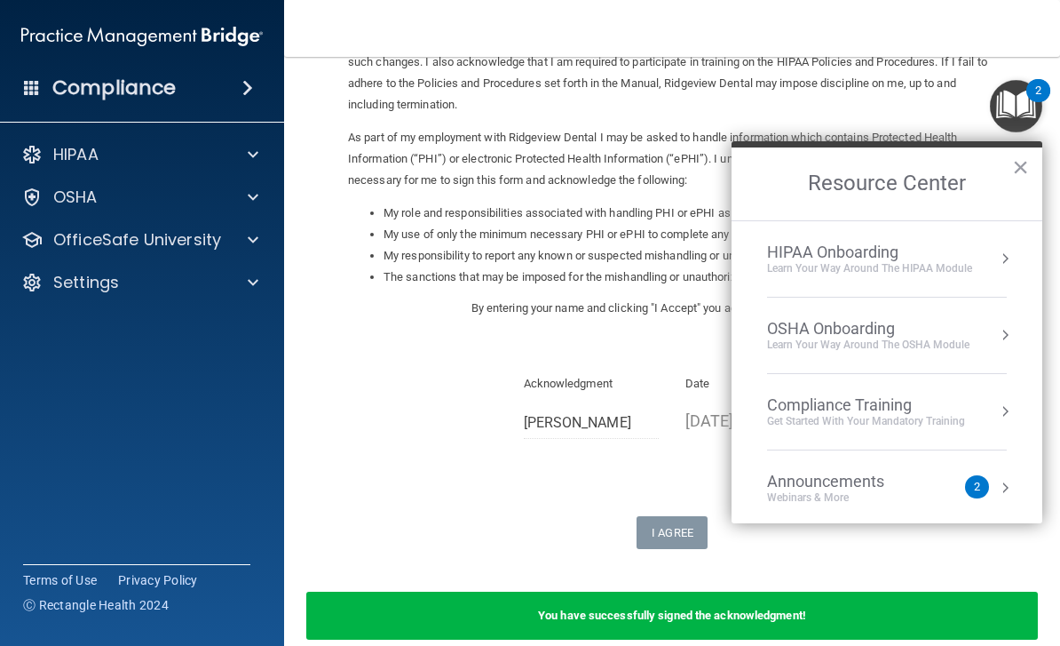
click at [982, 253] on div "HIPAA Onboarding Learn Your Way around the HIPAA module" at bounding box center [887, 258] width 240 height 33
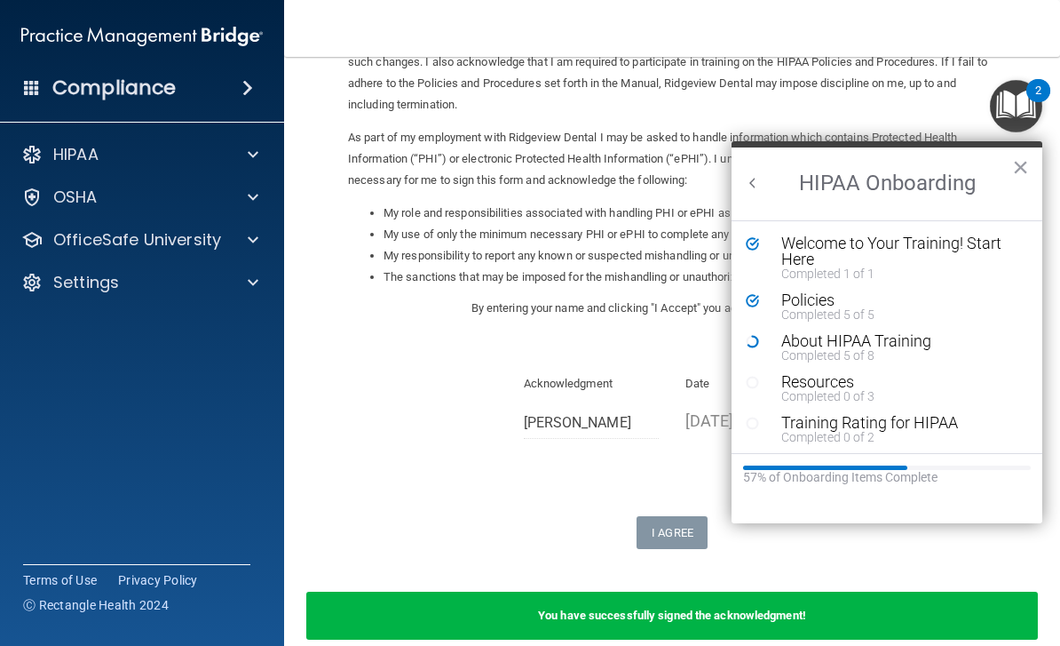
scroll to position [0, 0]
click at [840, 349] on div "Completed 5 of 8" at bounding box center [901, 355] width 238 height 12
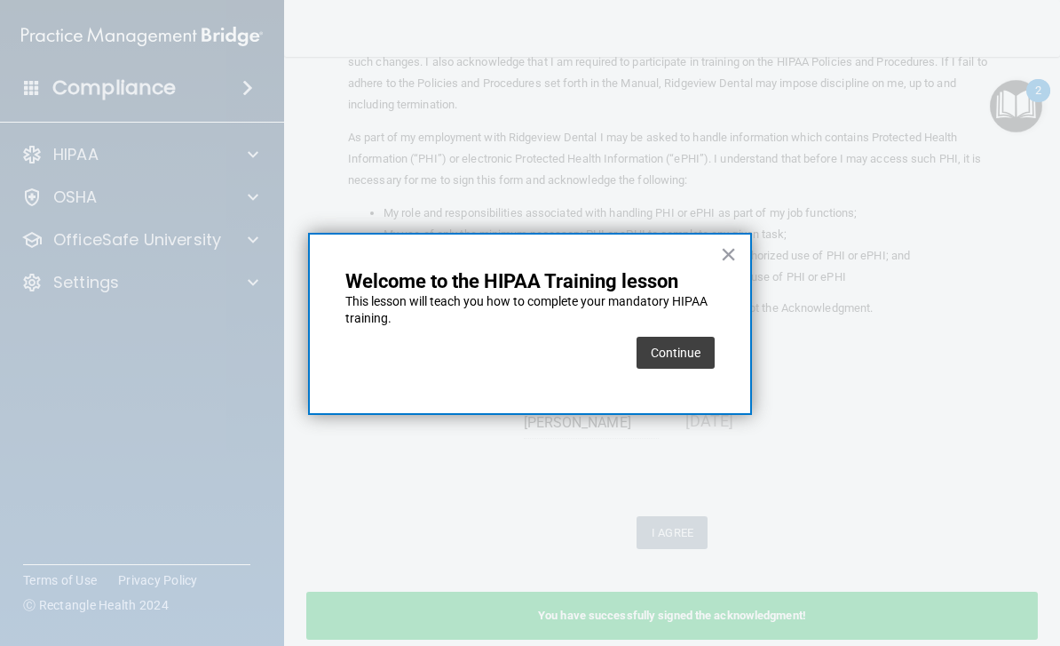
click at [682, 347] on button "Continue" at bounding box center [676, 353] width 78 height 32
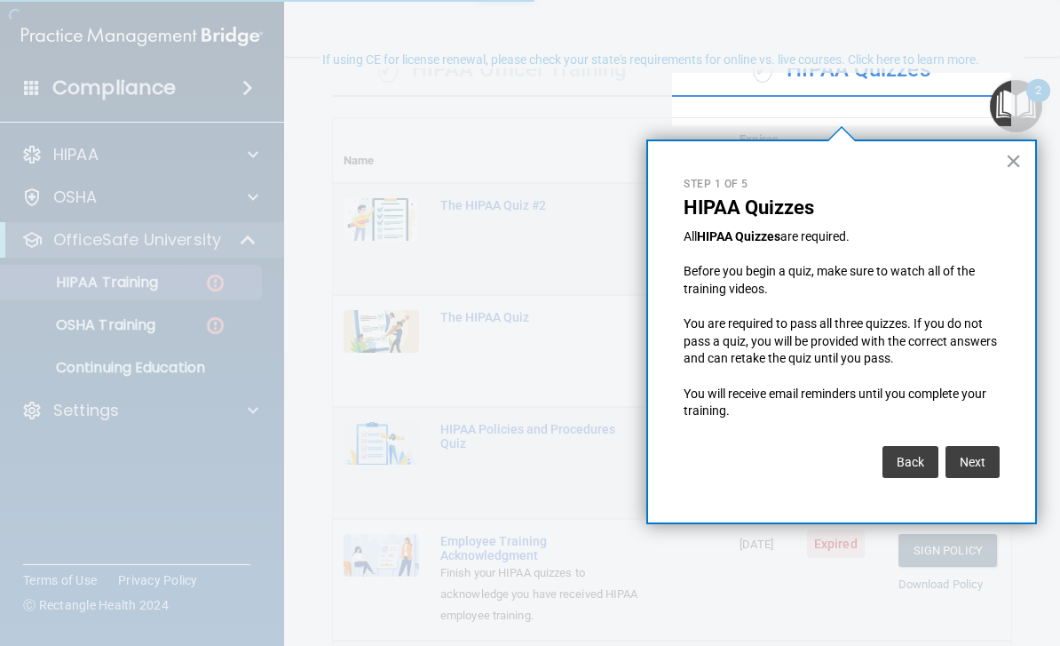
scroll to position [119, 0]
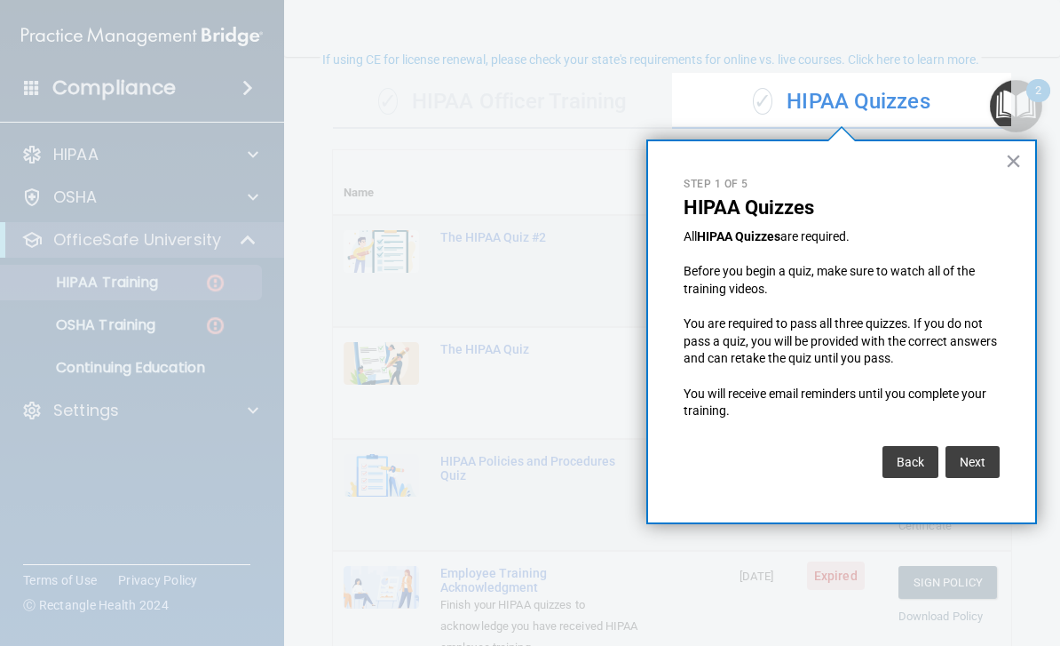
click at [972, 457] on button "Next" at bounding box center [973, 462] width 54 height 32
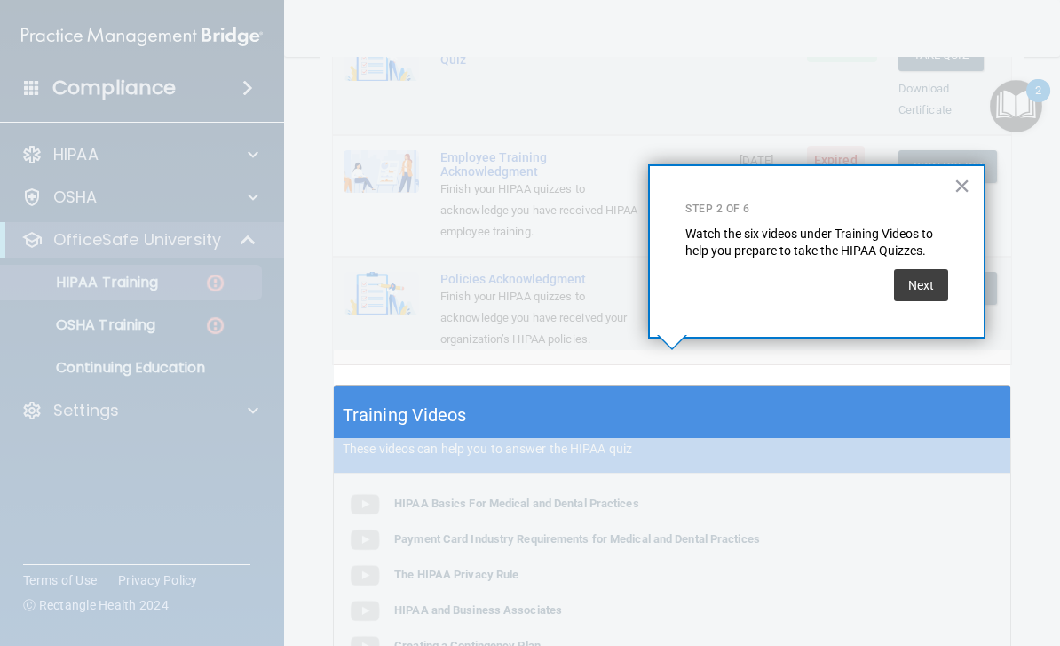
click at [935, 269] on button "Next" at bounding box center [921, 285] width 54 height 32
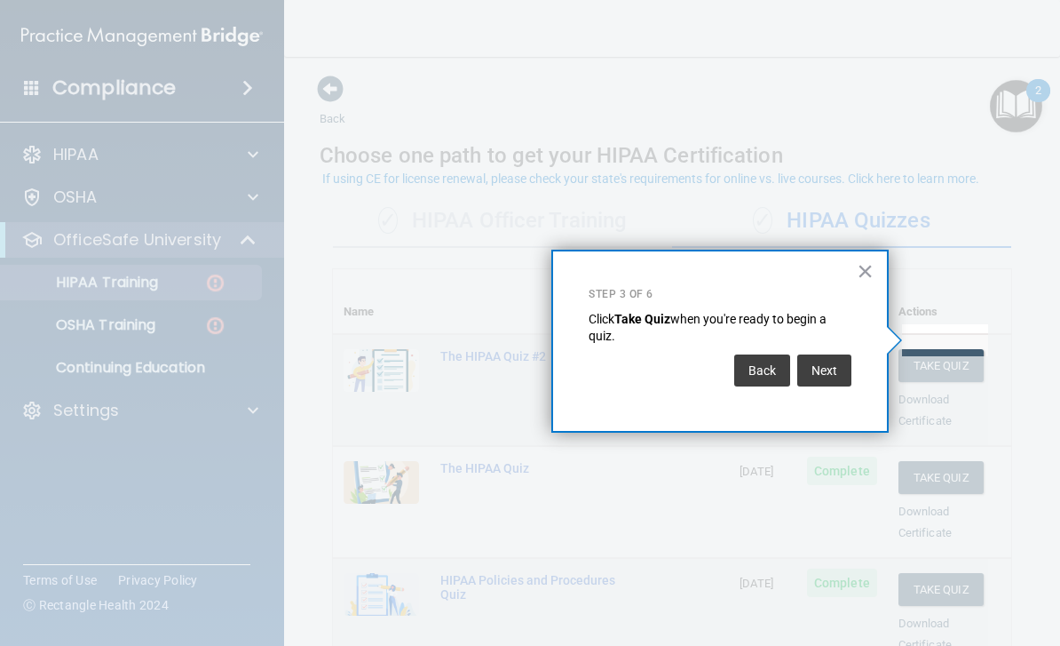
click at [829, 375] on button "Next" at bounding box center [825, 370] width 54 height 32
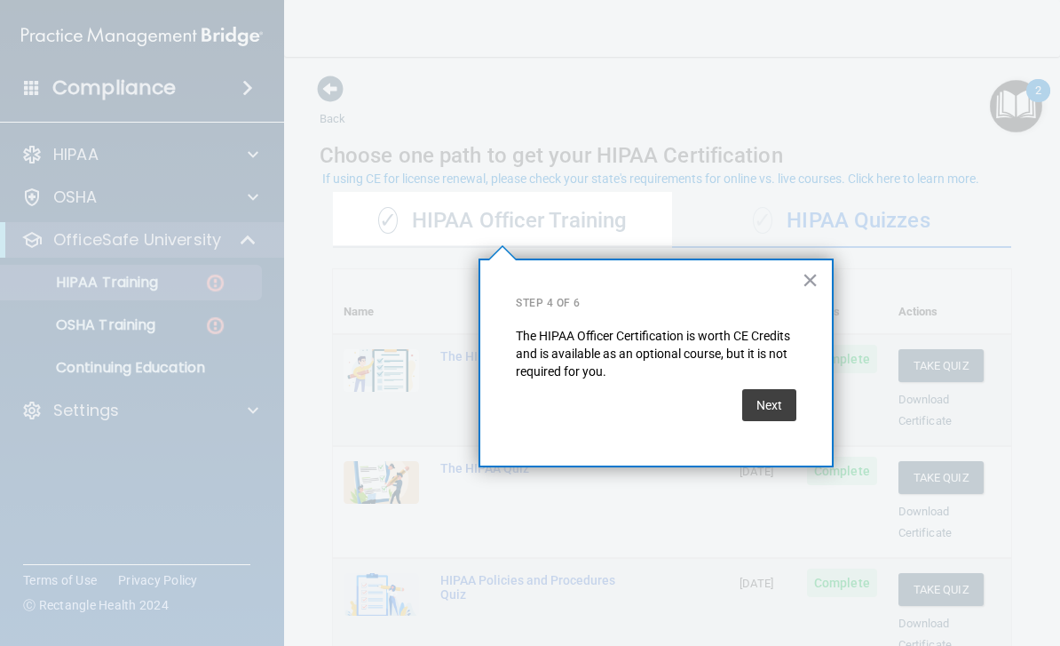
click at [767, 401] on button "Next" at bounding box center [769, 405] width 54 height 32
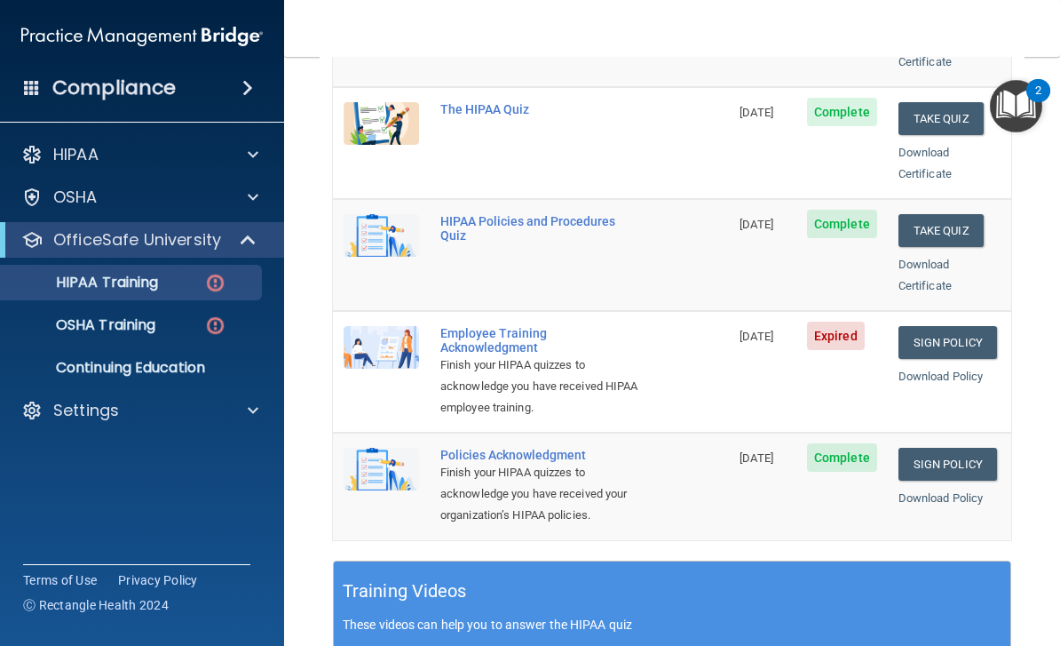
scroll to position [395, 0]
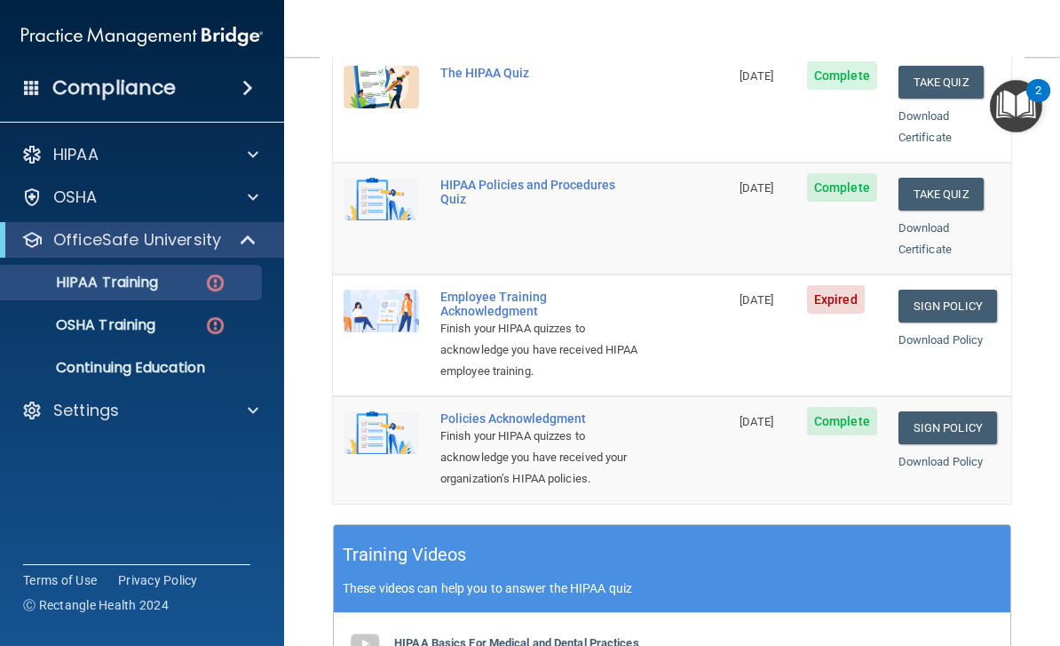
click at [952, 290] on link "Sign Policy" at bounding box center [948, 306] width 99 height 33
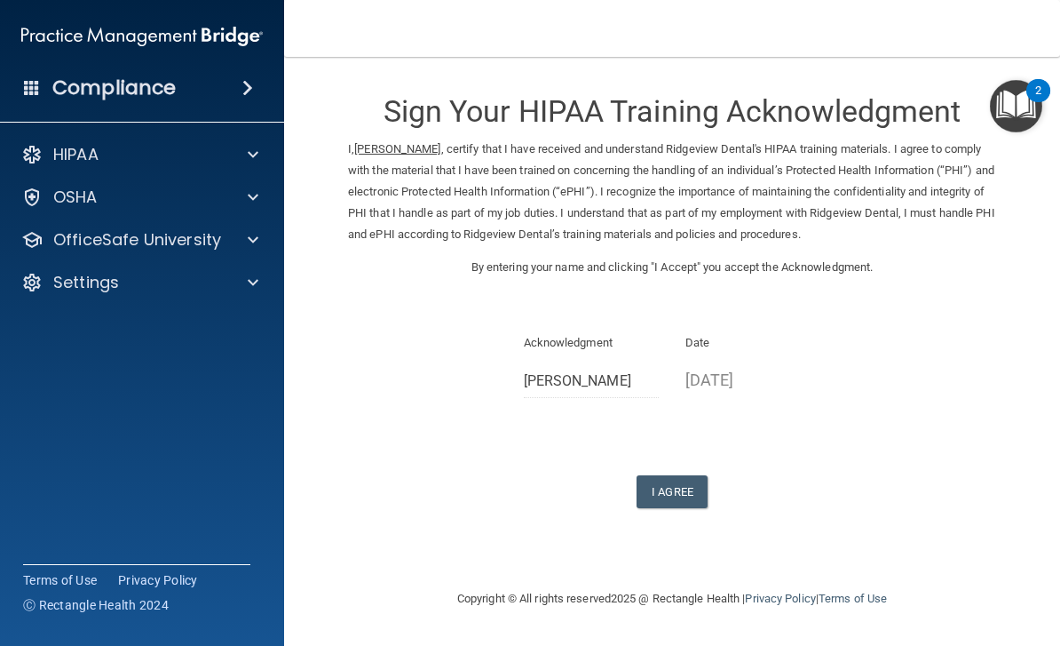
click at [678, 481] on button "I Agree" at bounding box center [672, 491] width 71 height 33
click at [683, 476] on button "I Agree" at bounding box center [672, 491] width 71 height 33
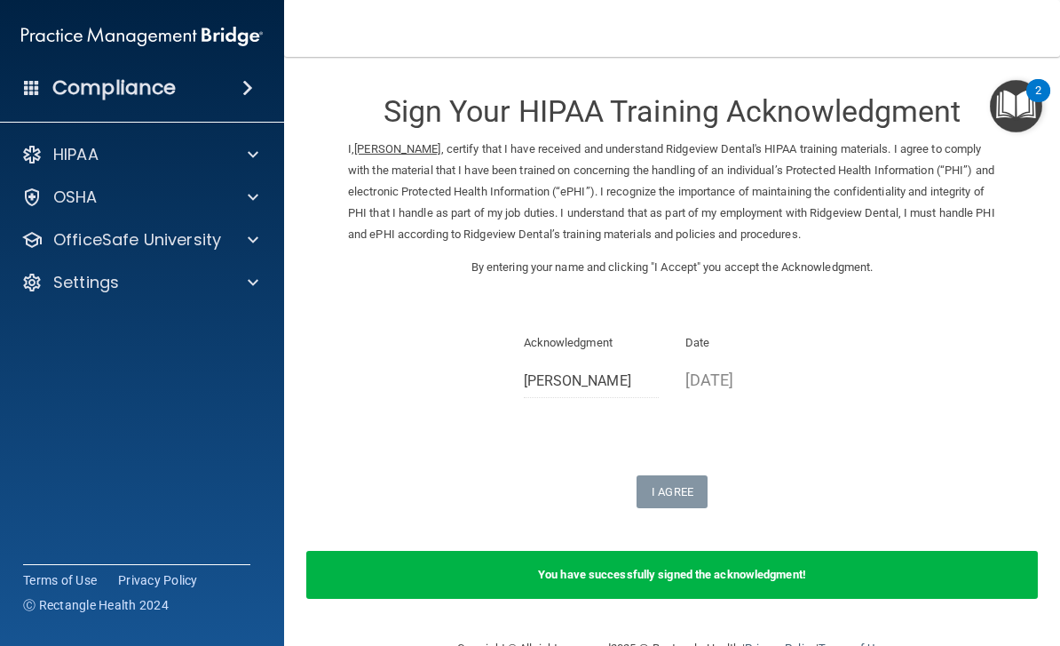
click at [1017, 90] on img "Open Resource Center, 2 new notifications" at bounding box center [1016, 106] width 52 height 52
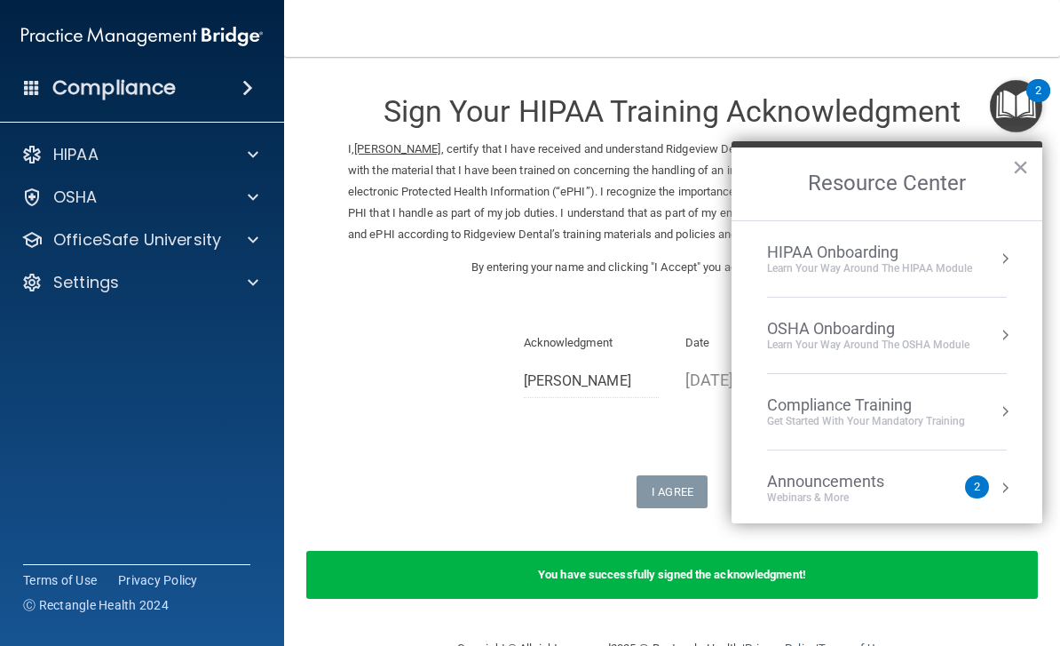
click at [996, 265] on div "HIPAA Onboarding Learn Your Way around the HIPAA module" at bounding box center [887, 258] width 240 height 33
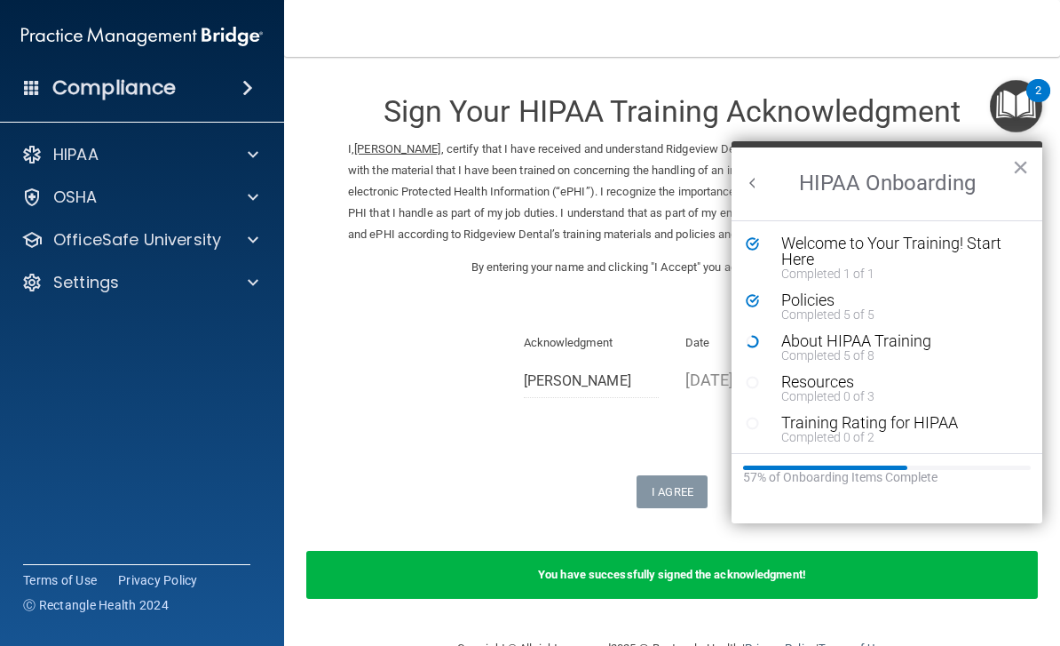
click at [836, 339] on div "About HIPAA Training" at bounding box center [901, 341] width 238 height 16
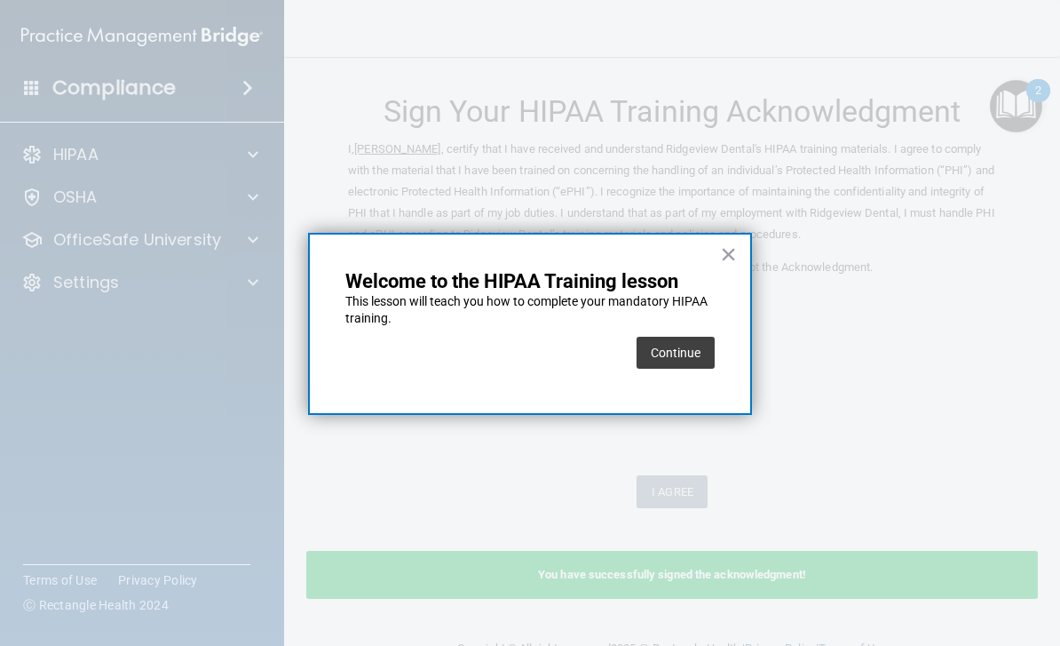
click at [690, 364] on button "Continue" at bounding box center [676, 353] width 78 height 32
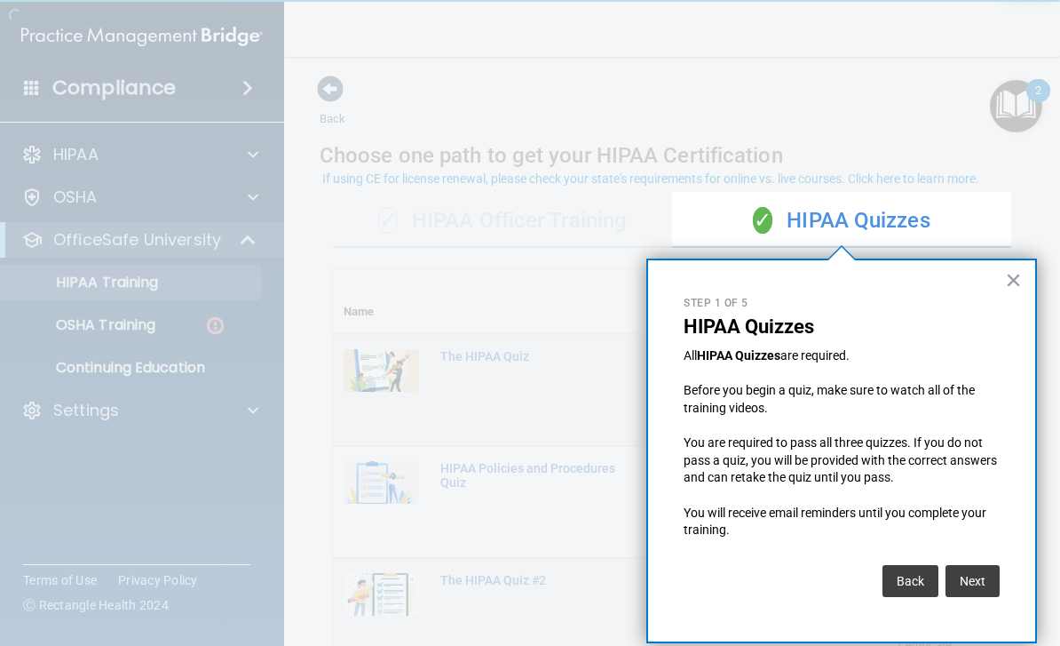
click at [978, 575] on button "Next" at bounding box center [973, 581] width 54 height 32
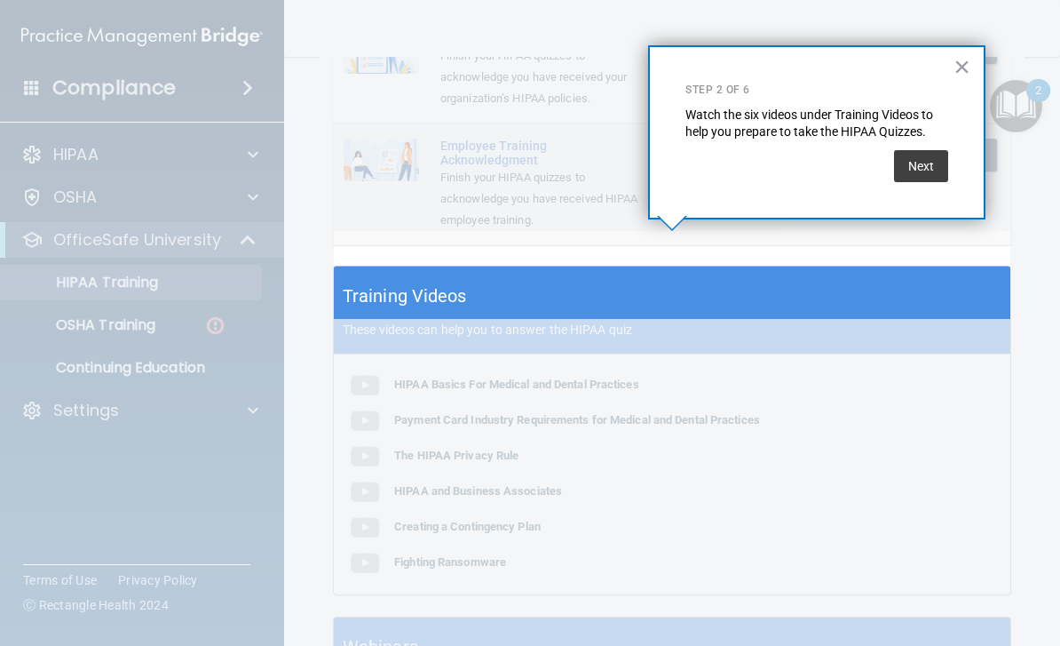
click at [928, 164] on button "Next" at bounding box center [921, 166] width 54 height 32
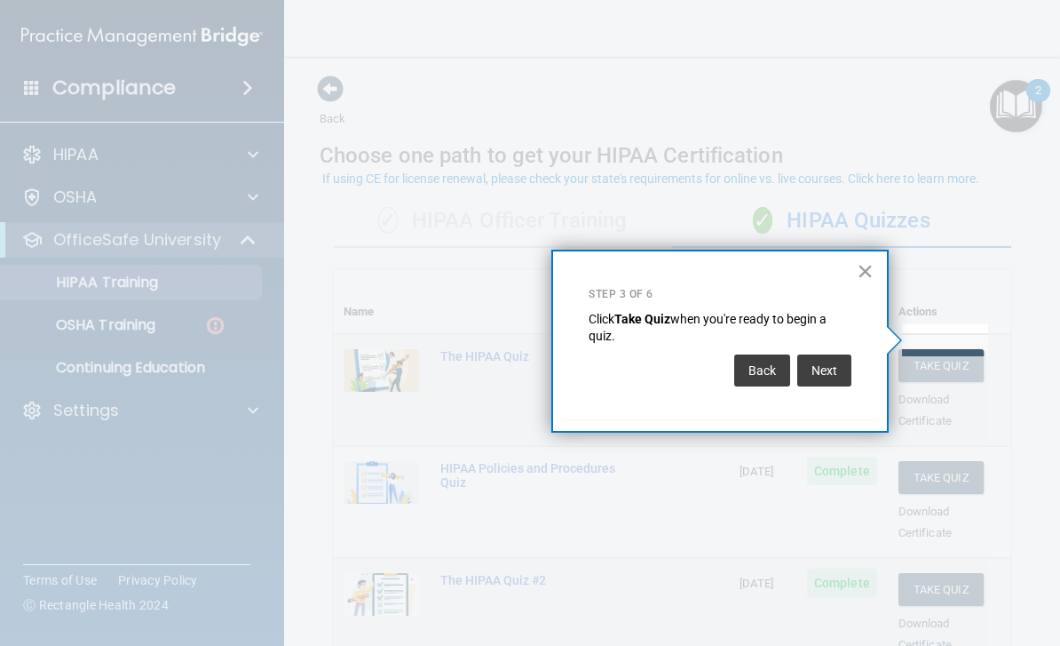
click at [832, 361] on button "Next" at bounding box center [825, 370] width 54 height 32
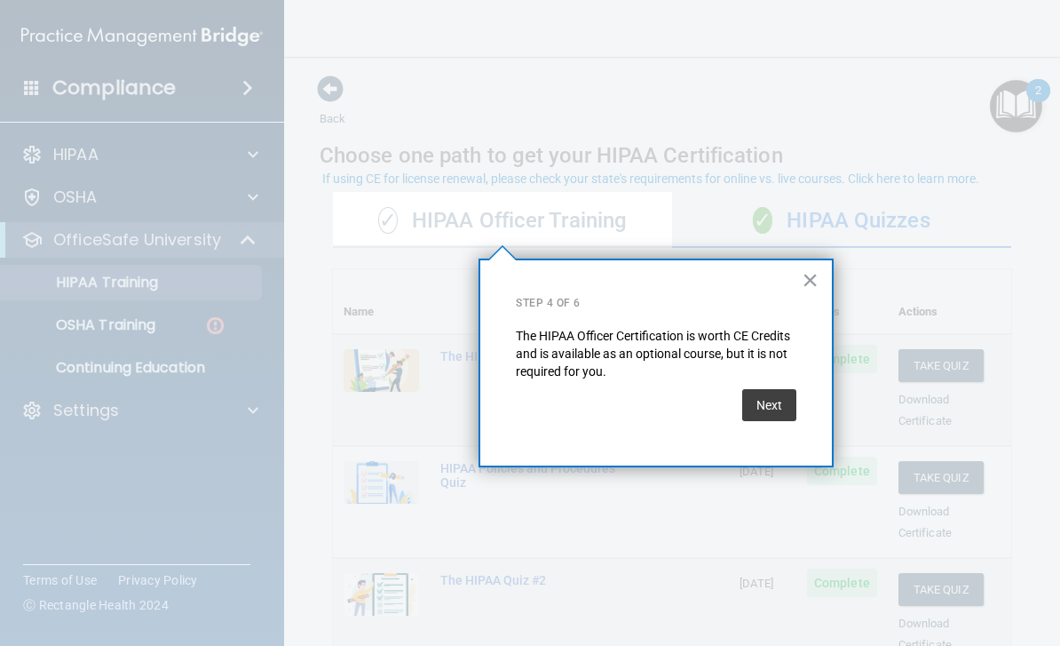
click at [771, 398] on button "Next" at bounding box center [769, 405] width 54 height 32
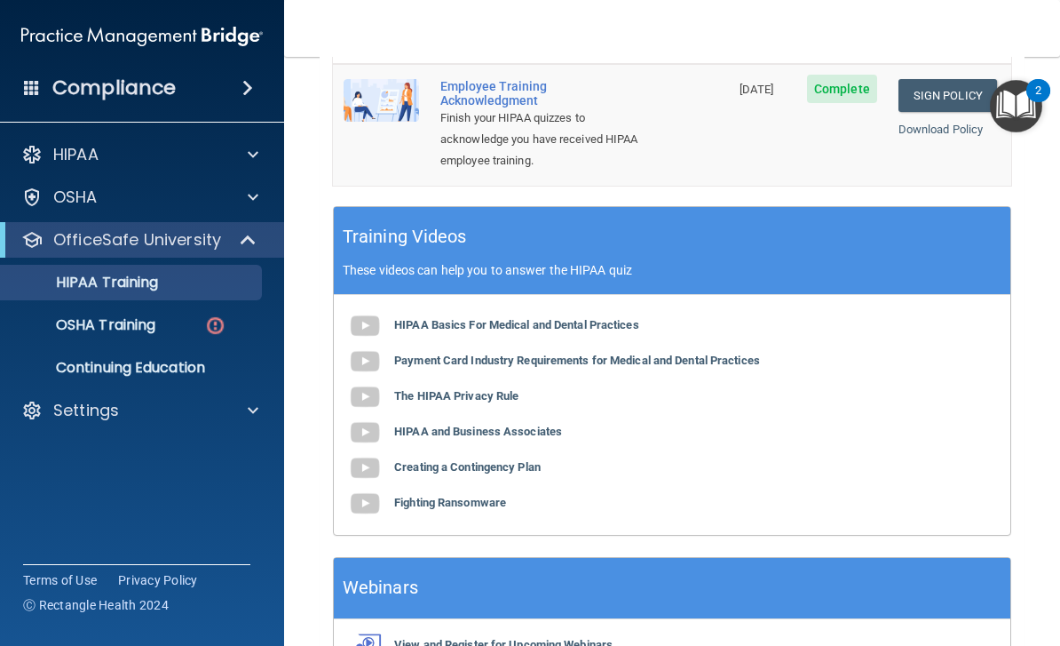
scroll to position [731, 0]
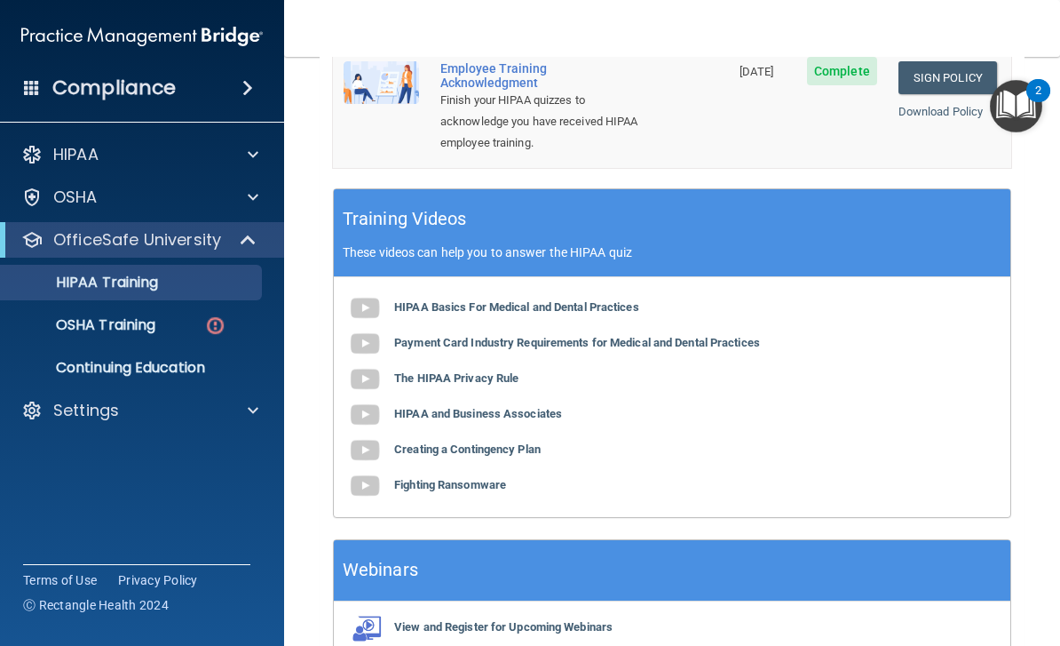
click at [252, 410] on span at bounding box center [253, 410] width 11 height 21
click at [91, 454] on p "My Account" at bounding box center [133, 453] width 242 height 18
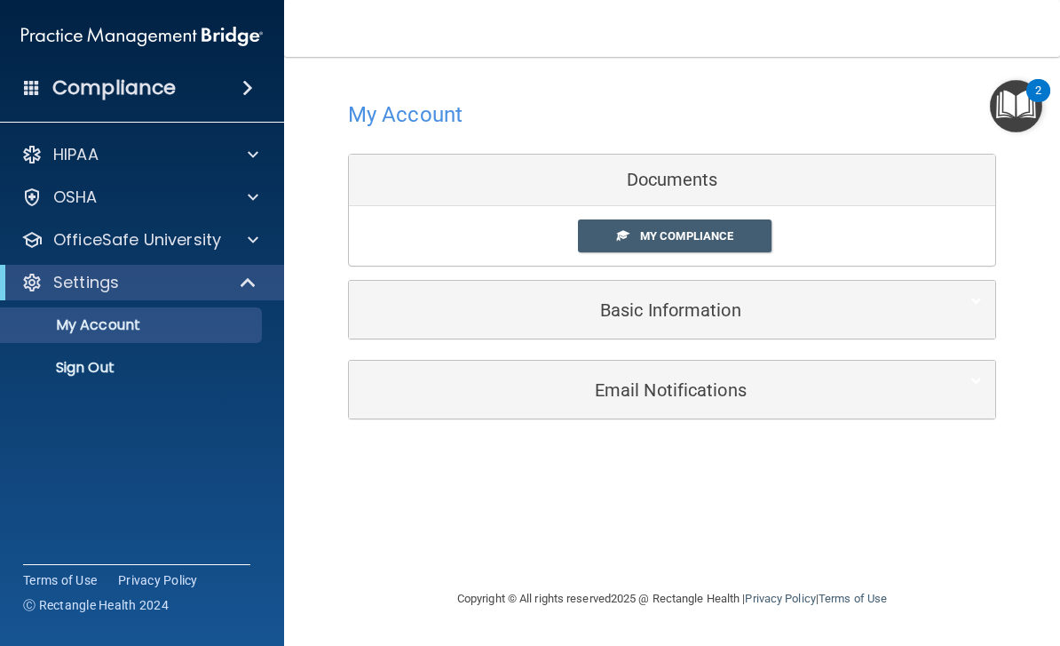
click at [822, 193] on div "Documents" at bounding box center [672, 181] width 647 height 52
click at [734, 233] on link "My Compliance" at bounding box center [675, 235] width 194 height 33
click at [699, 225] on link "My Compliance" at bounding box center [675, 235] width 194 height 33
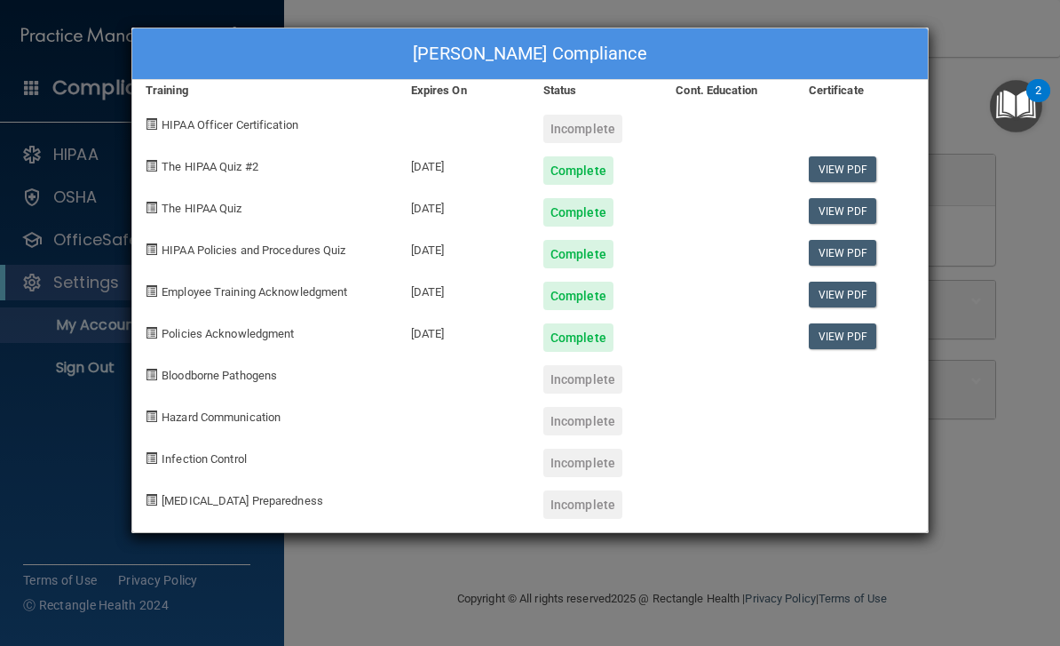
click at [1004, 171] on div "[PERSON_NAME] Compliance Training Expires On Status Cont. Education Certificate…" at bounding box center [530, 323] width 1060 height 646
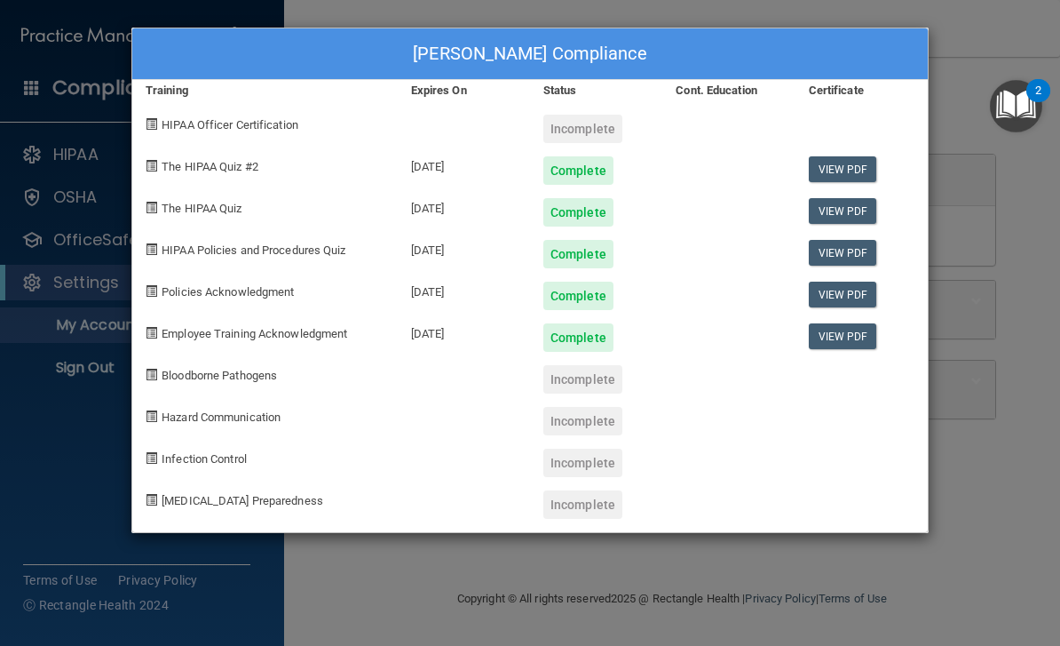
click at [79, 426] on div "[PERSON_NAME] Compliance Training Expires On Status Cont. Education Certificate…" at bounding box center [530, 323] width 1060 height 646
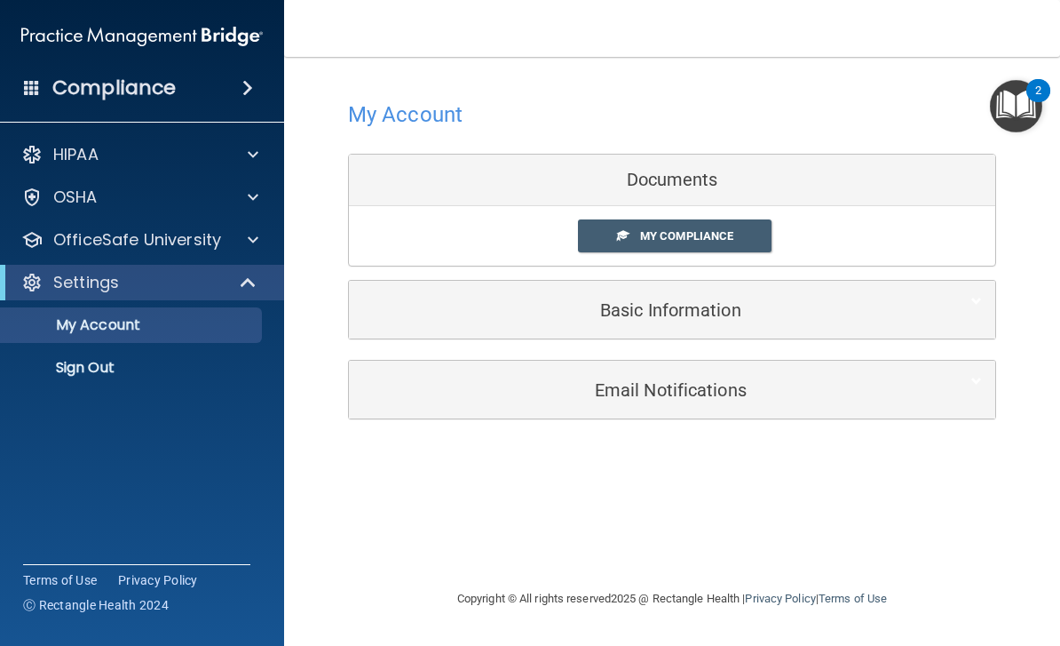
click at [1021, 103] on img "Open Resource Center, 2 new notifications" at bounding box center [1016, 106] width 52 height 52
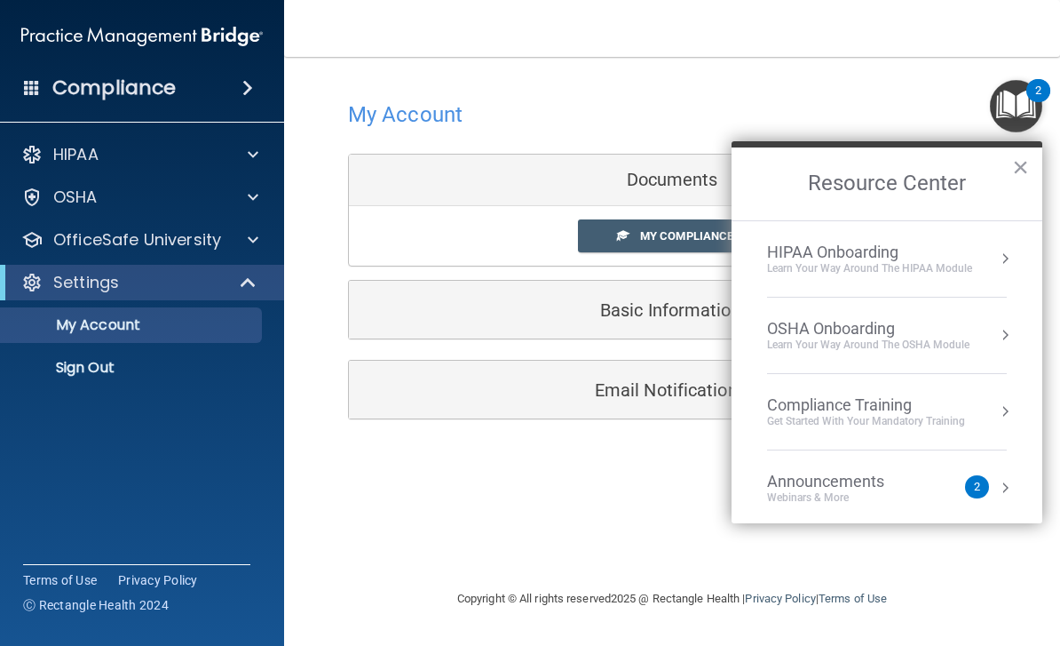
click at [1002, 341] on button "Resource Center" at bounding box center [1005, 335] width 18 height 18
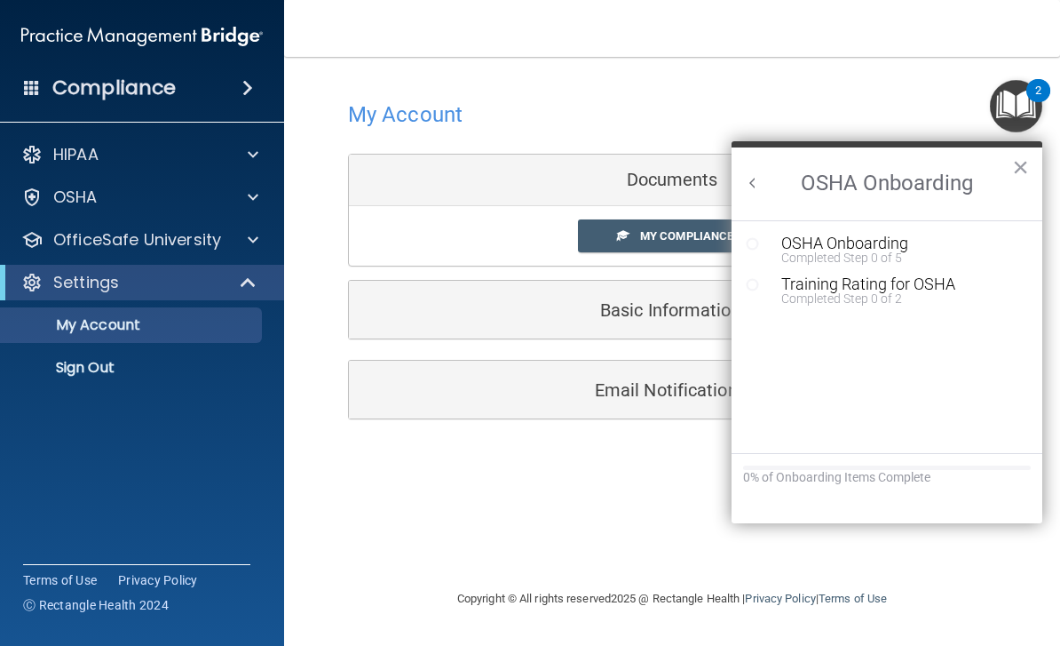
click at [1025, 165] on button "×" at bounding box center [1020, 167] width 17 height 28
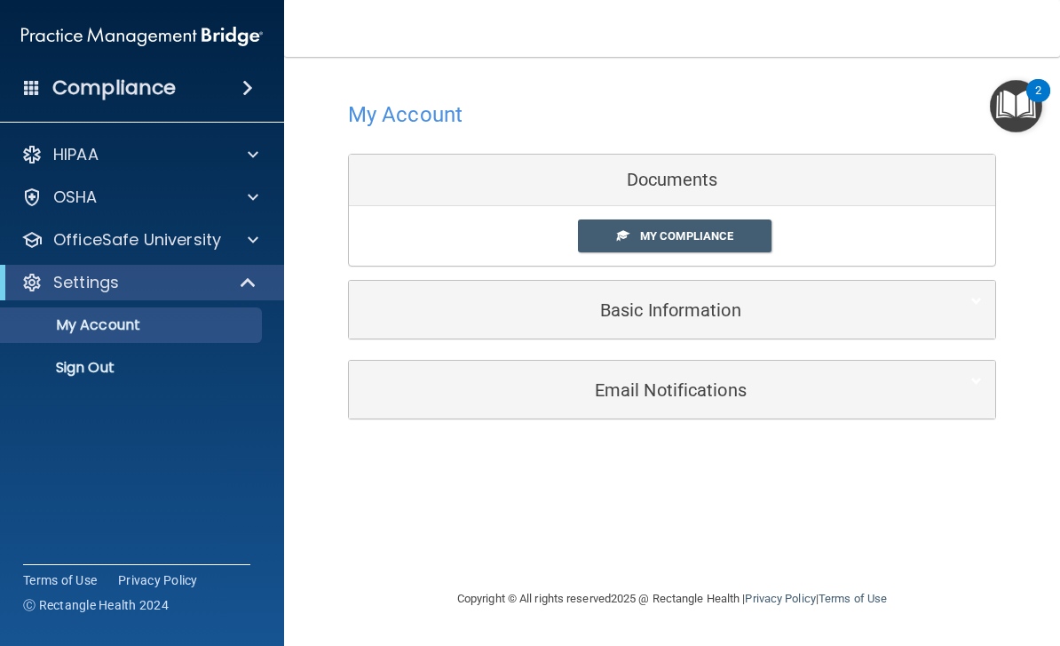
click at [1019, 104] on img "Open Resource Center, 2 new notifications" at bounding box center [1016, 106] width 52 height 52
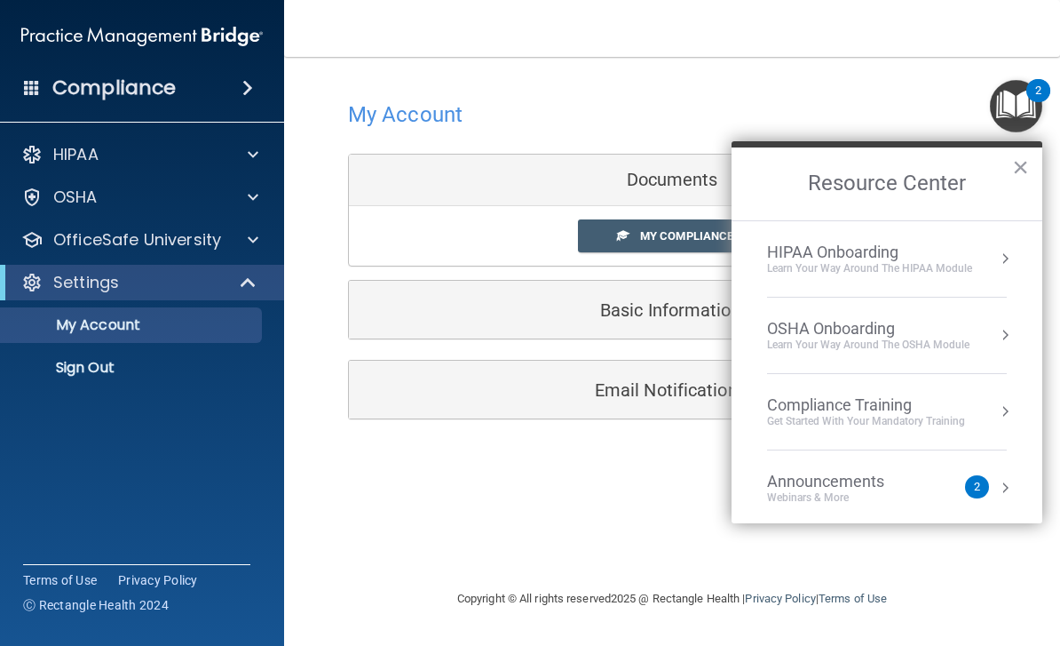
click at [1012, 170] on button "×" at bounding box center [1020, 167] width 17 height 28
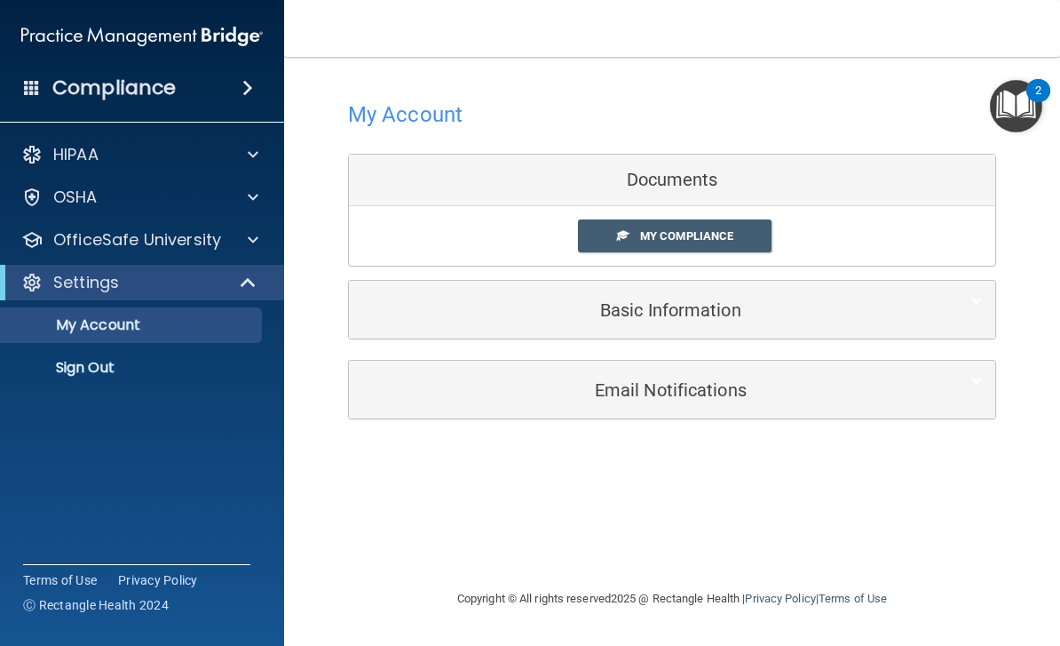
click at [1029, 107] on img "Open Resource Center, 2 new notifications" at bounding box center [1016, 106] width 52 height 52
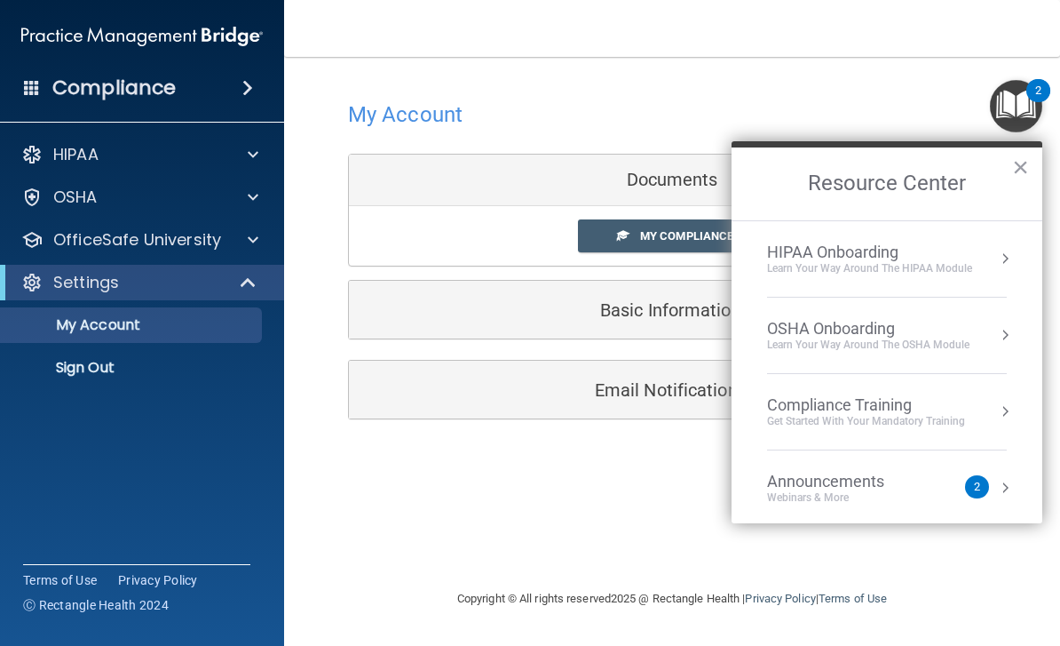
click at [964, 255] on div "HIPAA Onboarding" at bounding box center [869, 252] width 205 height 20
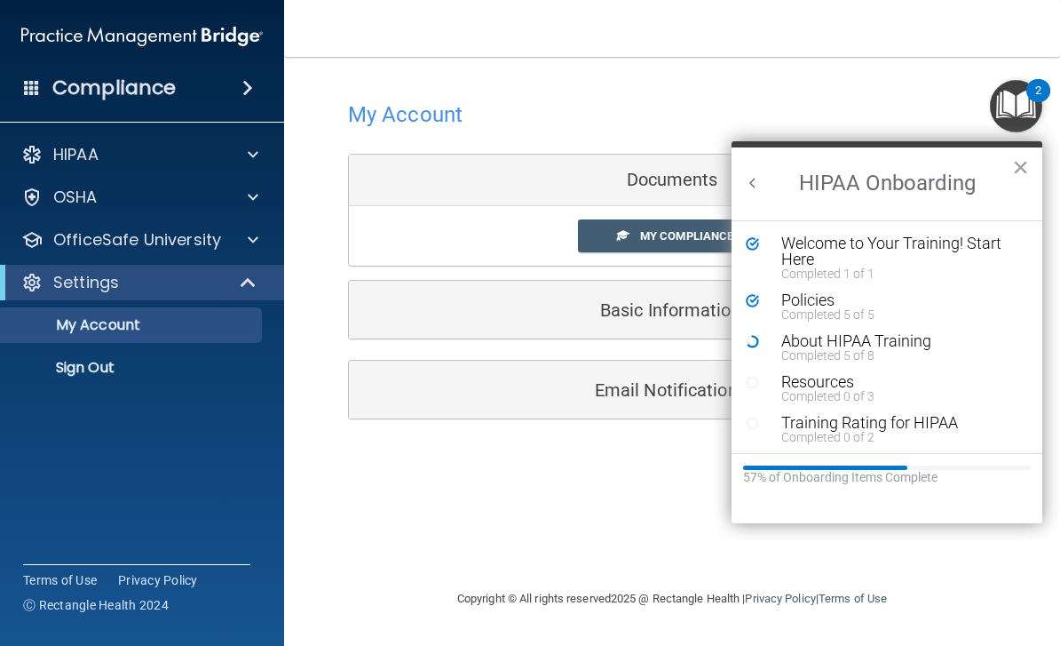
click at [852, 343] on div "About HIPAA Training" at bounding box center [901, 341] width 238 height 16
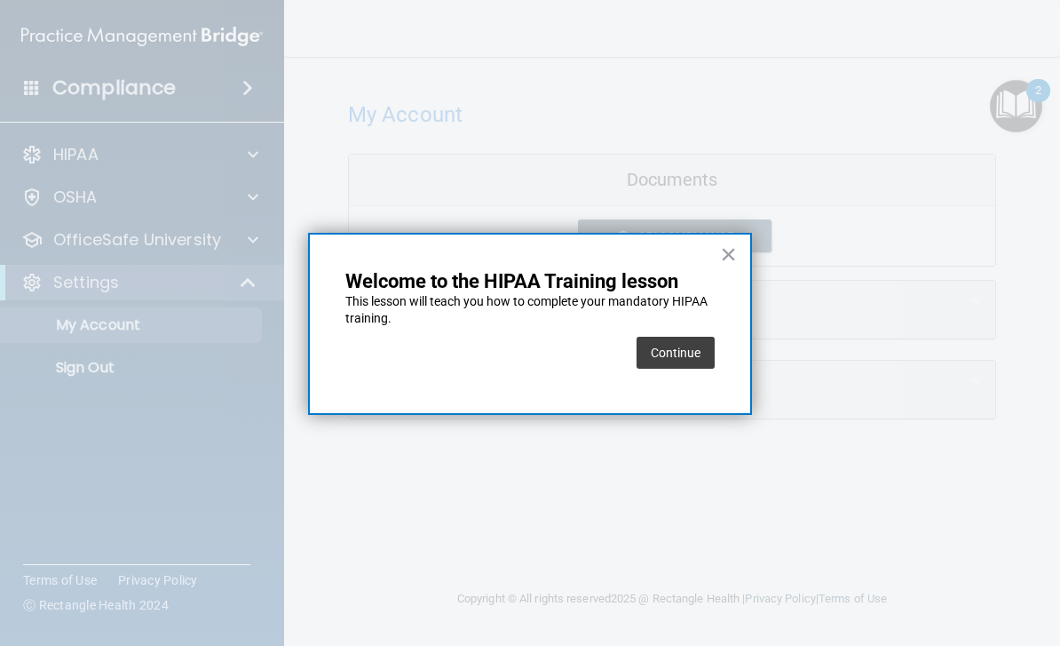
click at [679, 344] on button "Continue" at bounding box center [676, 353] width 78 height 32
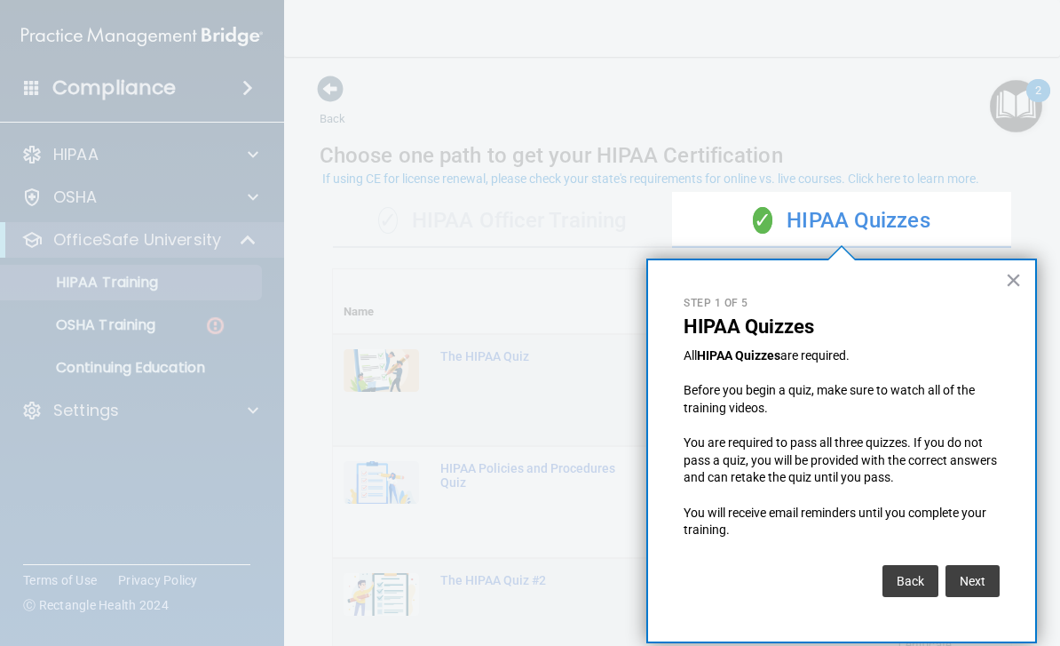
click at [979, 570] on button "Next" at bounding box center [973, 581] width 54 height 32
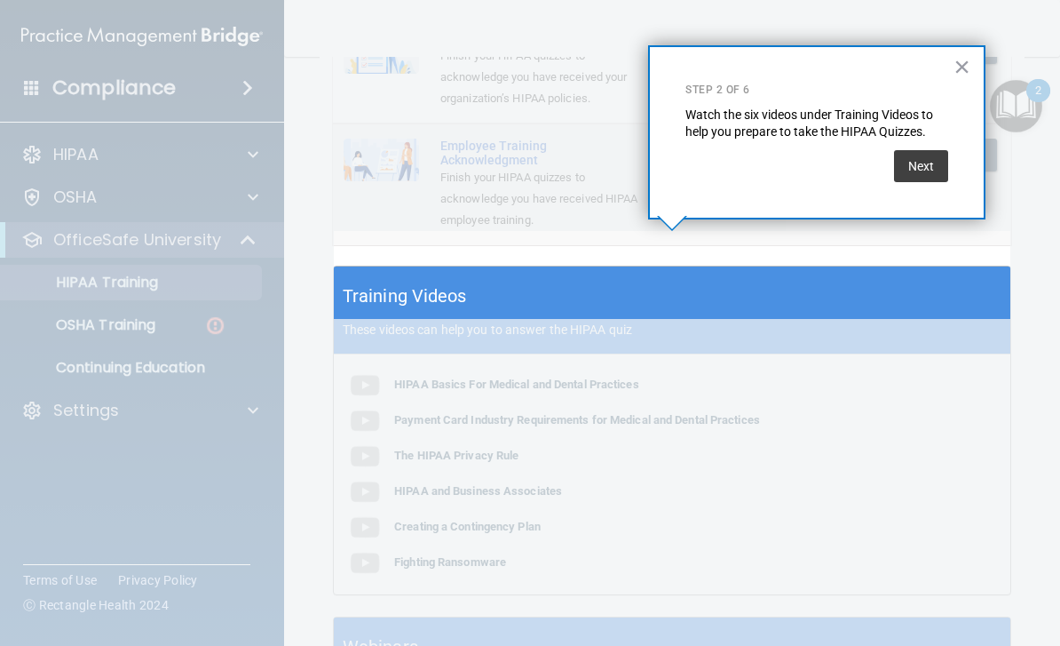
click at [925, 177] on button "Next" at bounding box center [921, 166] width 54 height 32
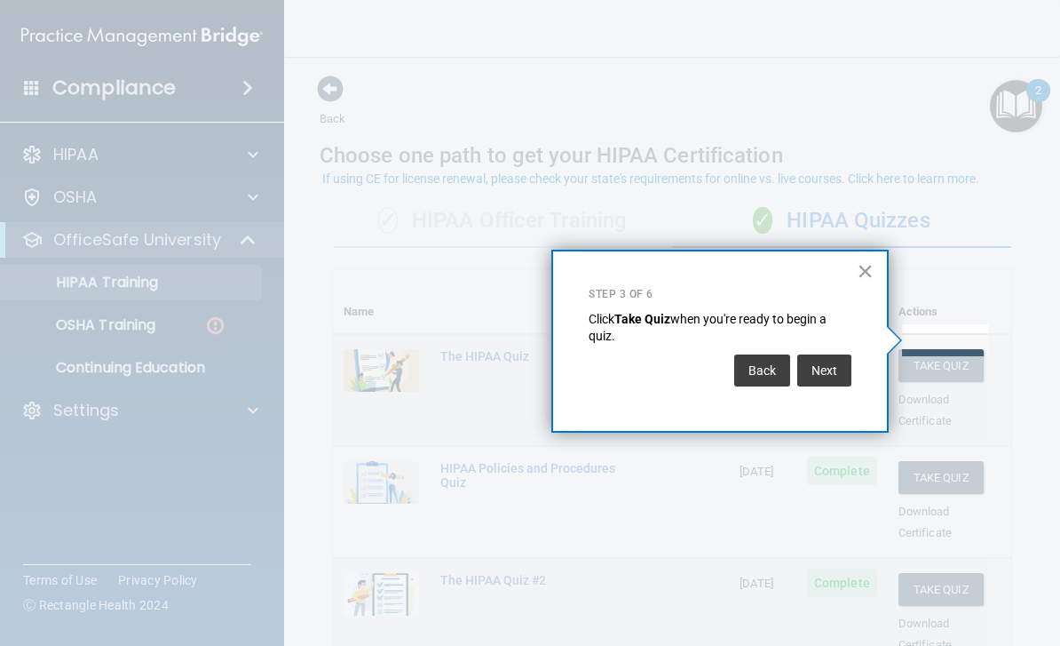
click at [832, 366] on button "Next" at bounding box center [825, 370] width 54 height 32
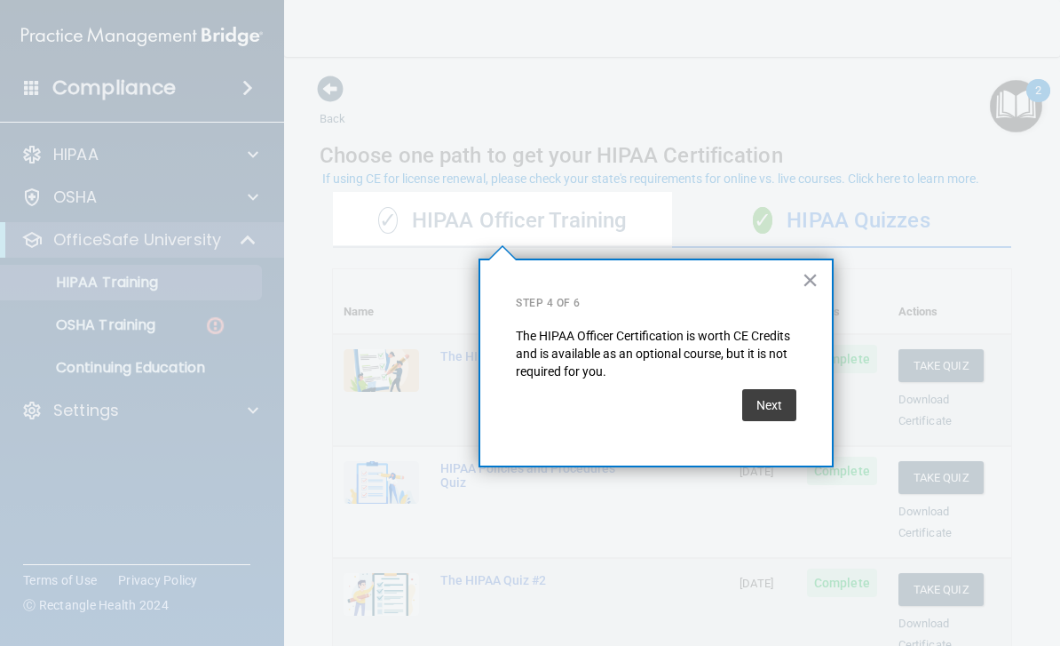
click at [781, 392] on button "Next" at bounding box center [769, 405] width 54 height 32
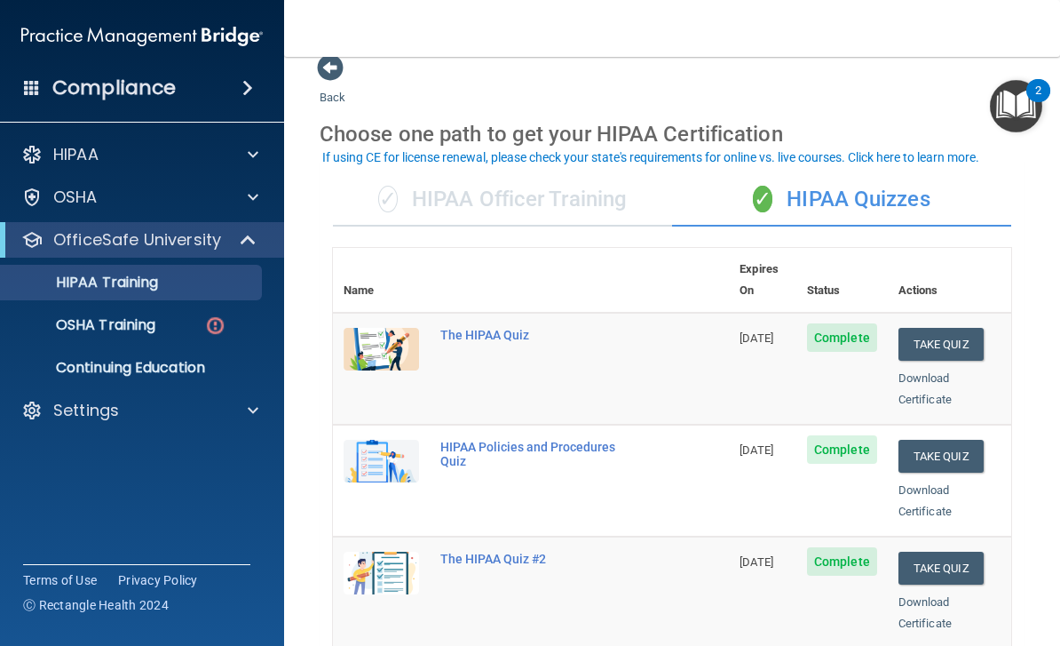
scroll to position [18, 0]
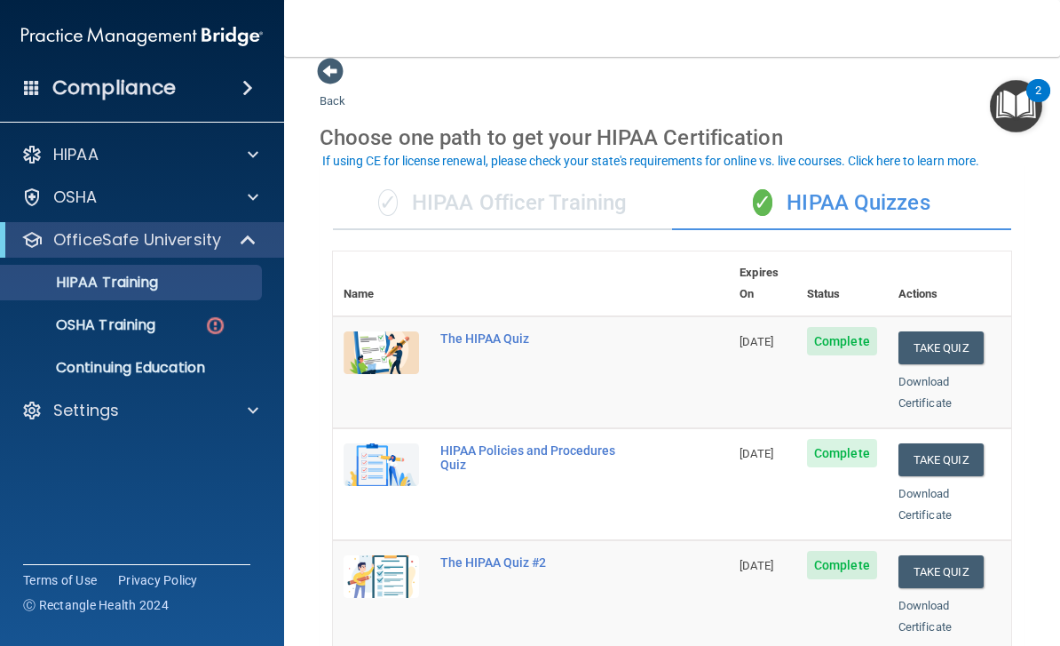
click at [137, 326] on p "OSHA Training" at bounding box center [84, 325] width 144 height 18
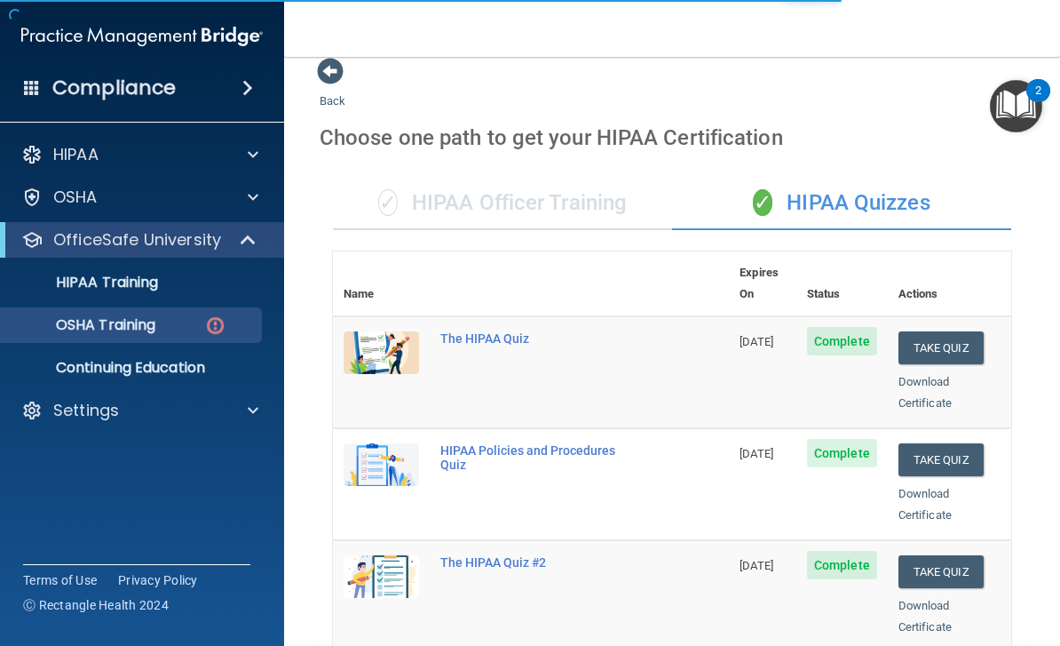
click at [1020, 110] on img "Open Resource Center, 2 new notifications" at bounding box center [1016, 106] width 52 height 52
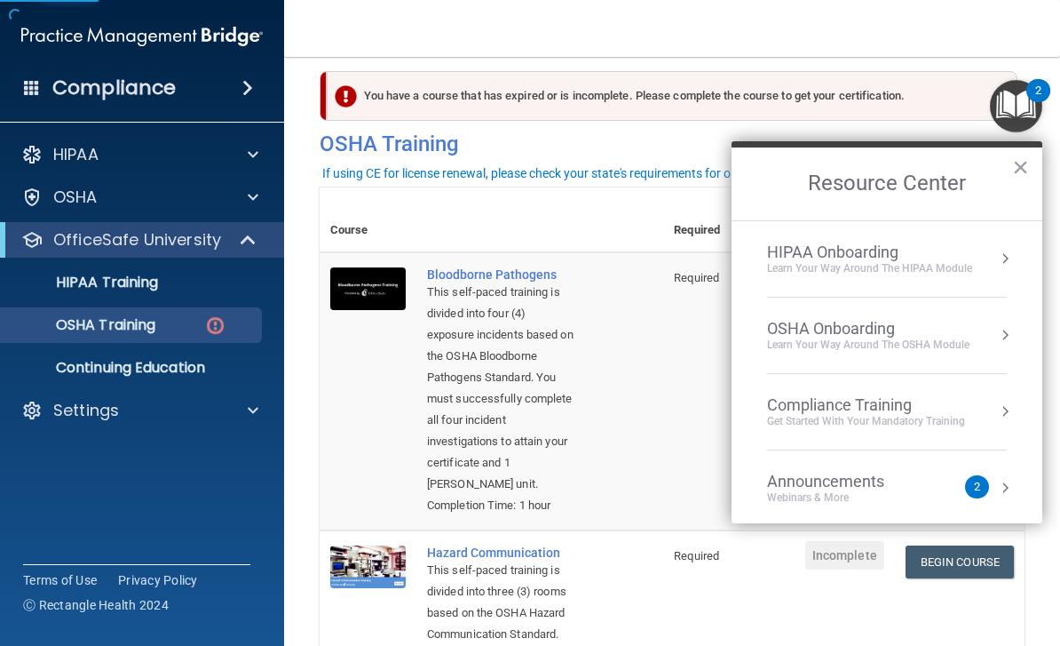
click at [970, 255] on div "HIPAA Onboarding" at bounding box center [869, 252] width 205 height 20
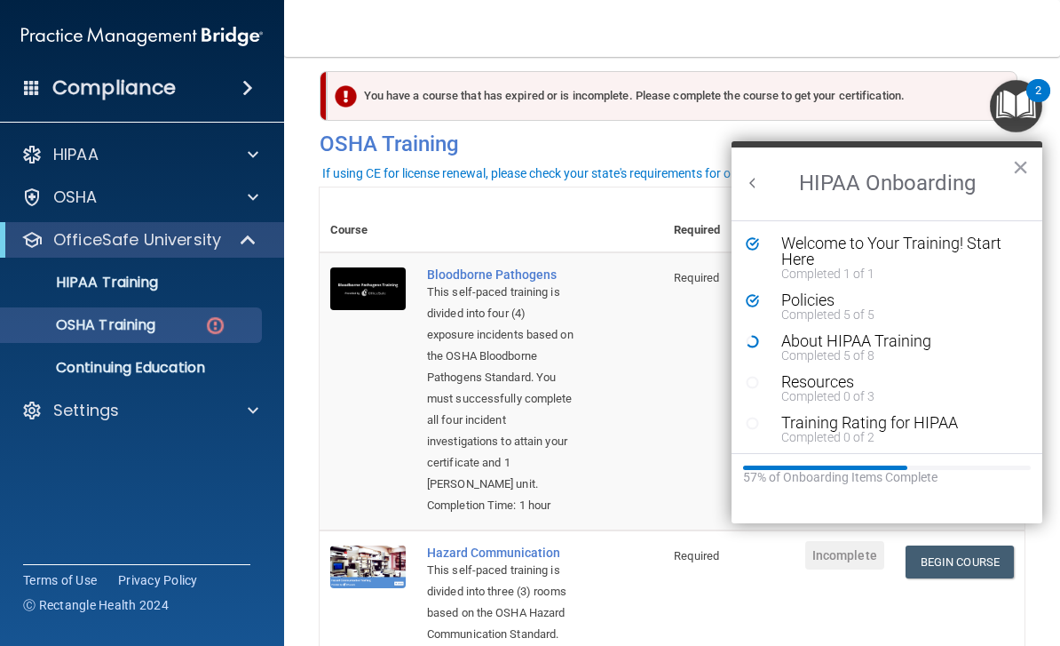
click at [821, 382] on div "Resources" at bounding box center [901, 382] width 238 height 16
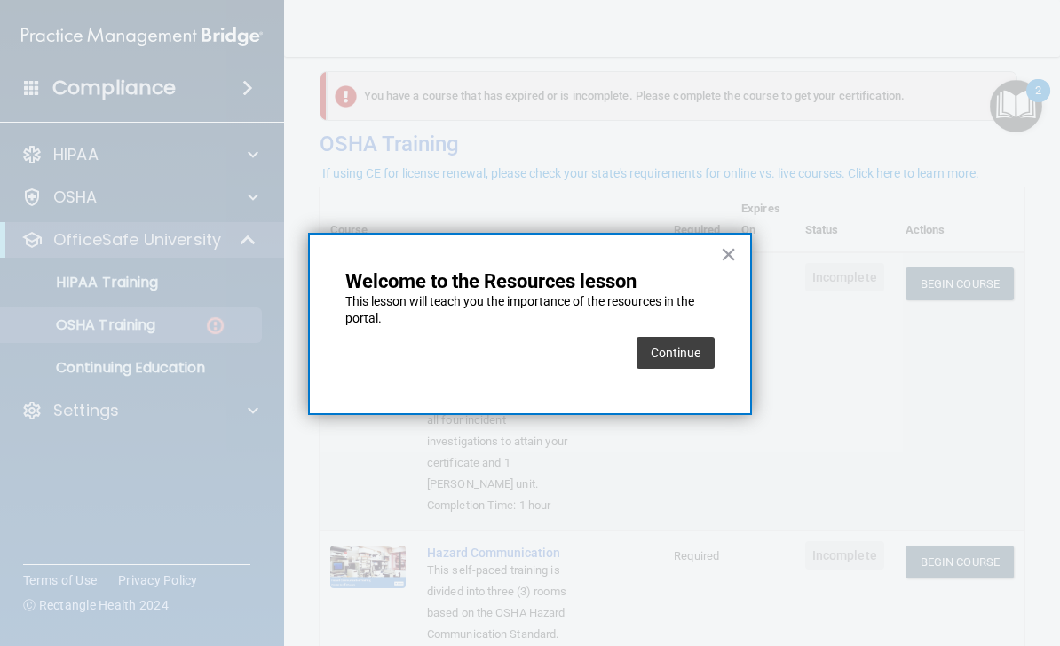
click at [683, 340] on button "Continue" at bounding box center [676, 353] width 78 height 32
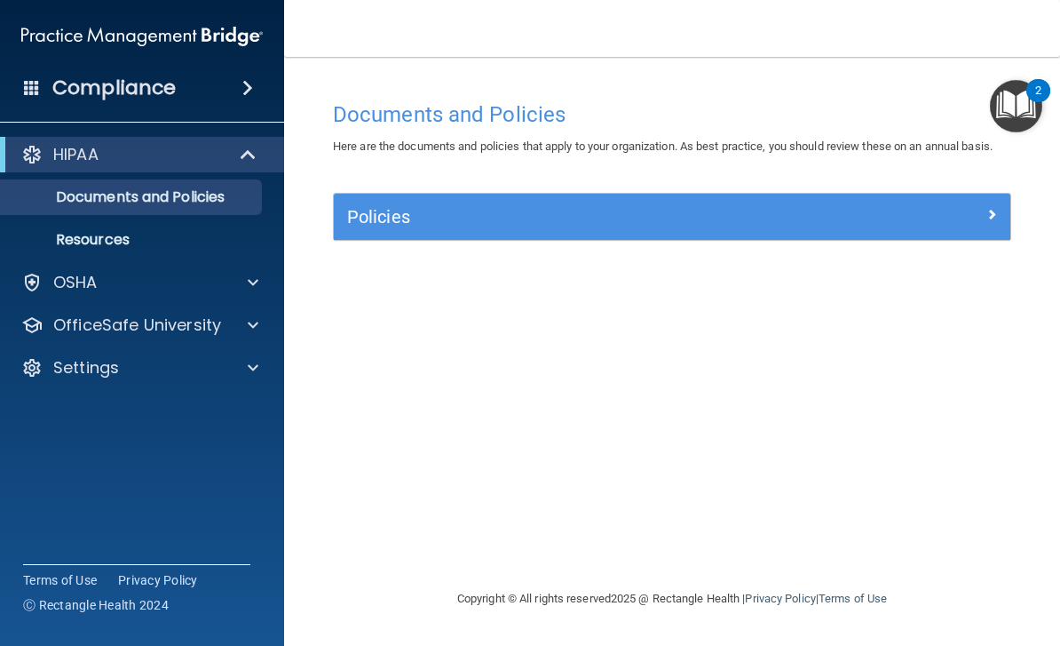
click at [998, 202] on div at bounding box center [927, 212] width 170 height 21
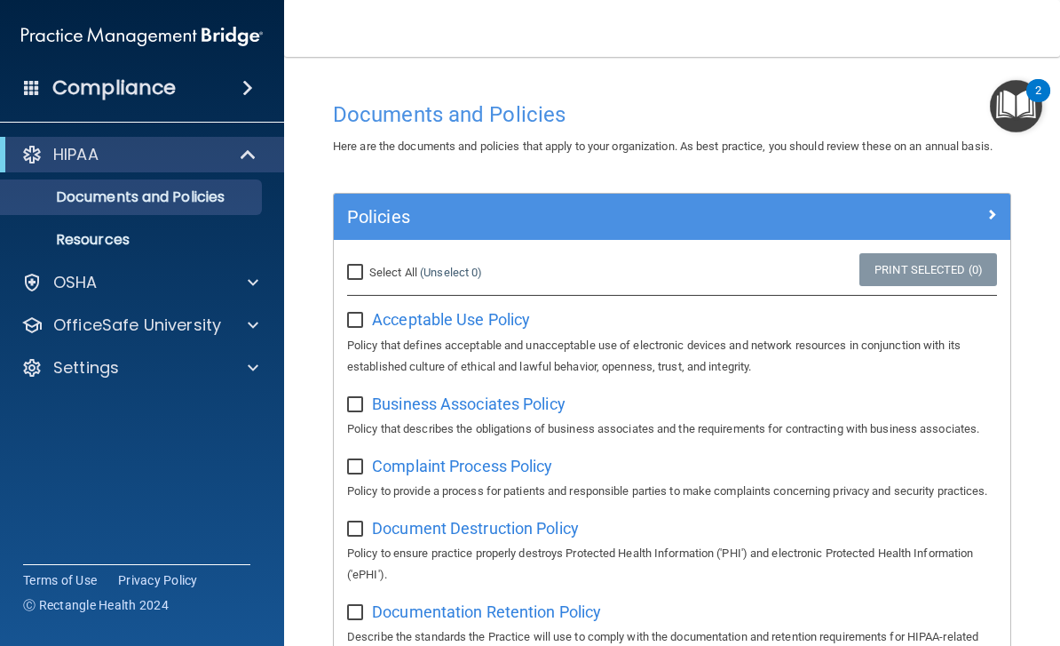
click at [1026, 92] on img "Open Resource Center, 2 new notifications" at bounding box center [1016, 106] width 52 height 52
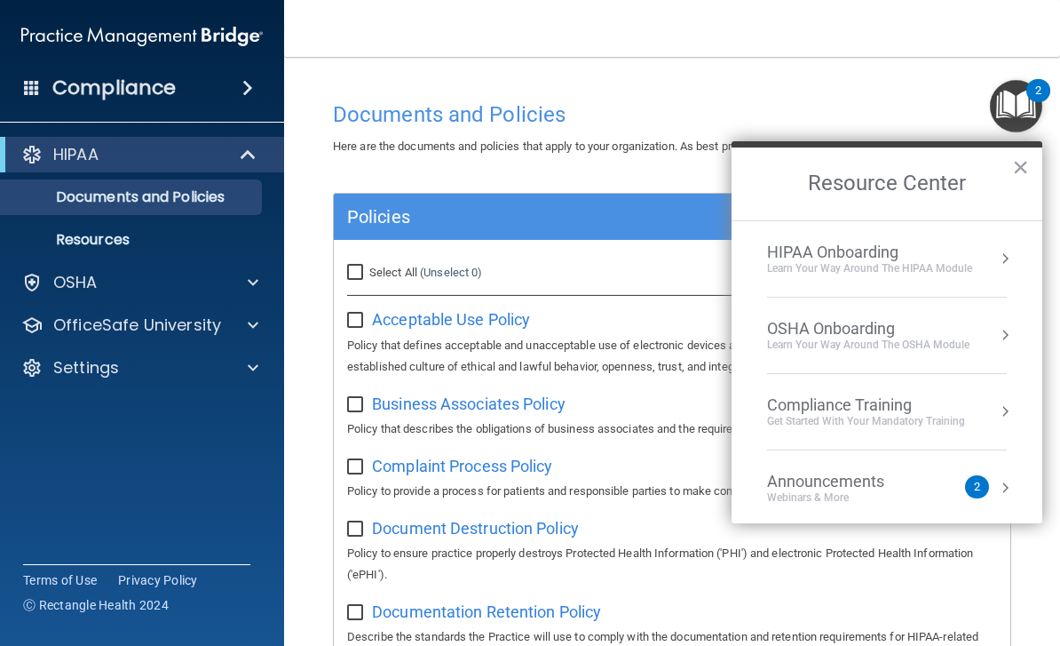
click at [996, 270] on div "HIPAA Onboarding Learn Your Way around the HIPAA module" at bounding box center [887, 258] width 240 height 33
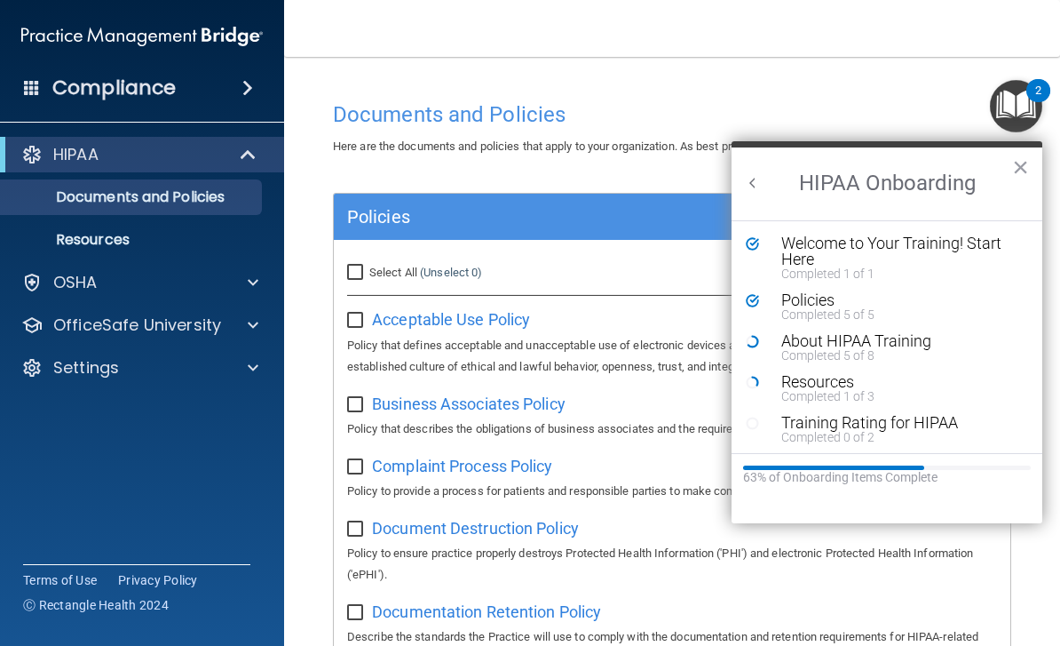
click at [839, 349] on div "Completed 5 of 8" at bounding box center [901, 355] width 238 height 12
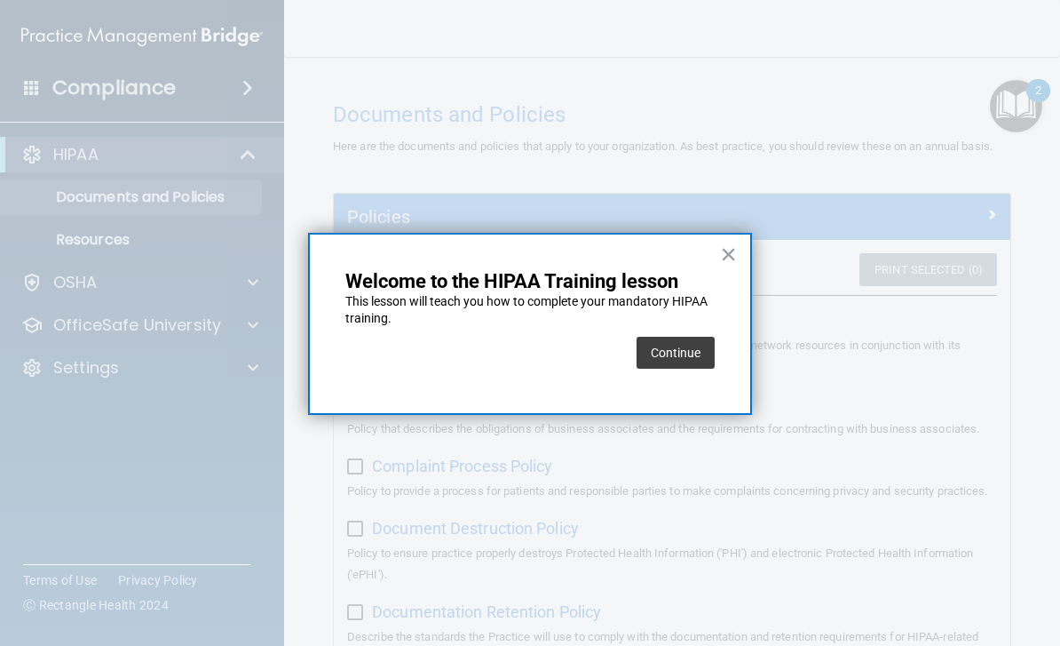
click at [673, 354] on button "Continue" at bounding box center [676, 353] width 78 height 32
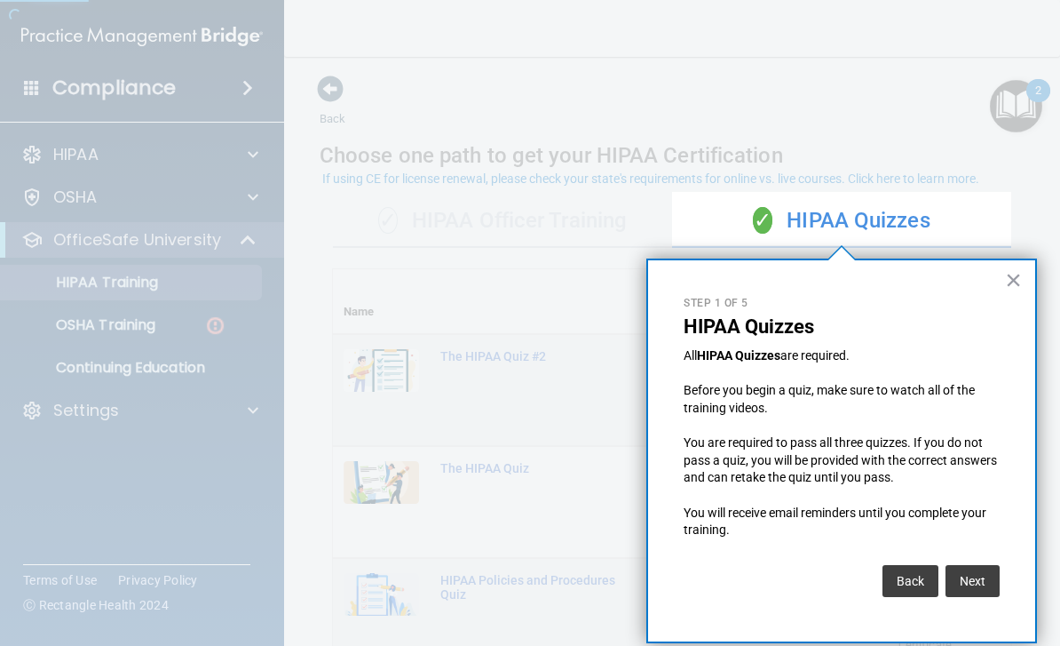
click at [1019, 280] on button "×" at bounding box center [1013, 280] width 17 height 28
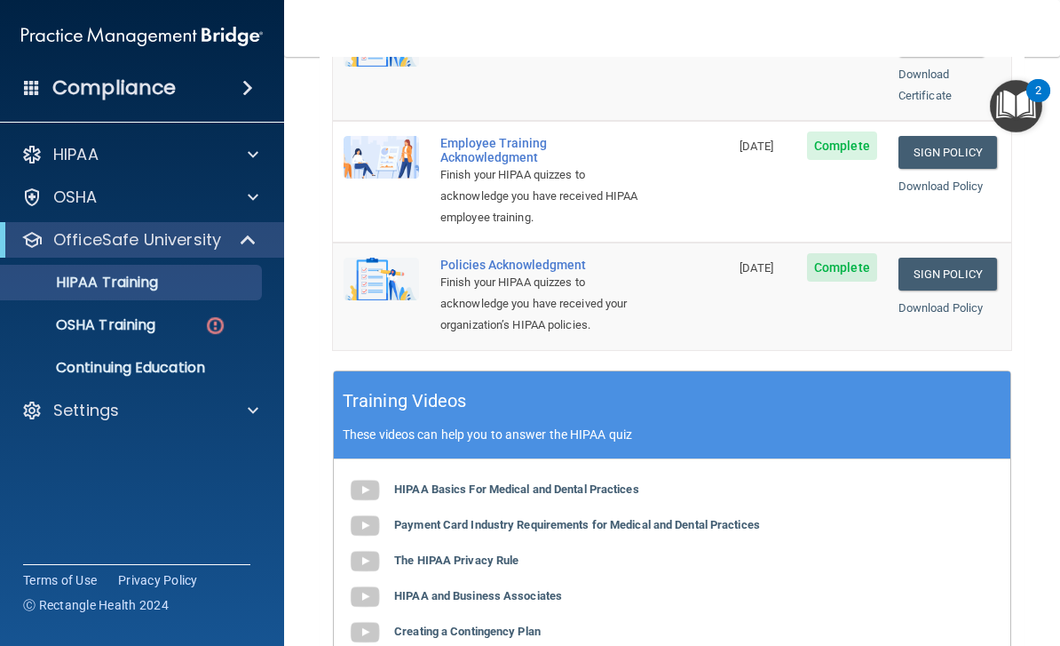
scroll to position [552, 0]
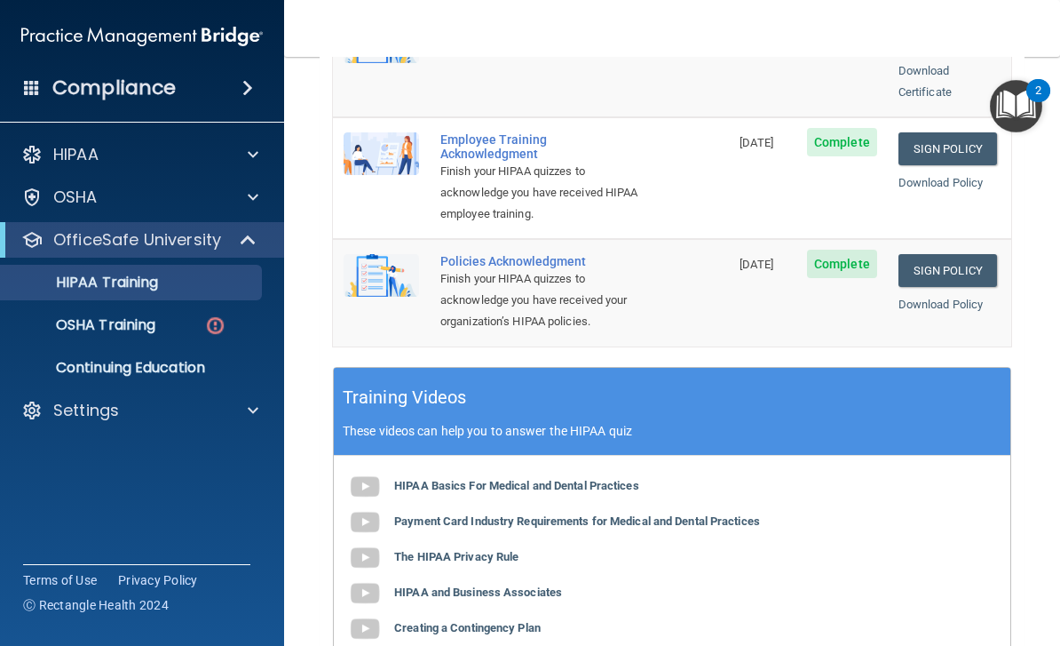
click at [459, 378] on div "Training Videos These videos can help you to answer the HIPAA quiz" at bounding box center [672, 412] width 677 height 88
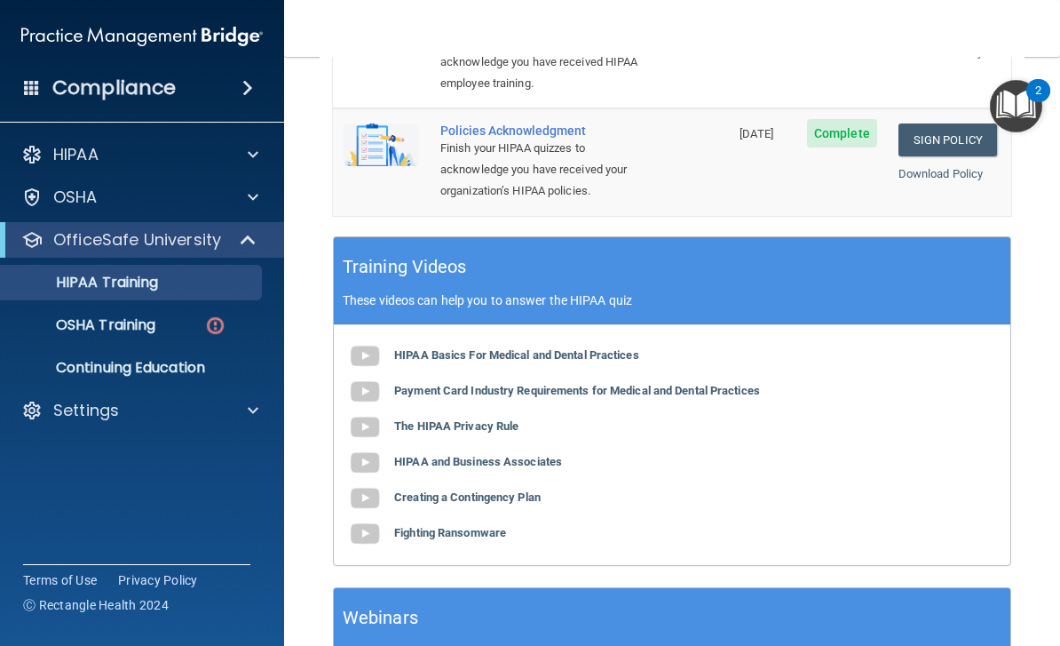
scroll to position [686, 0]
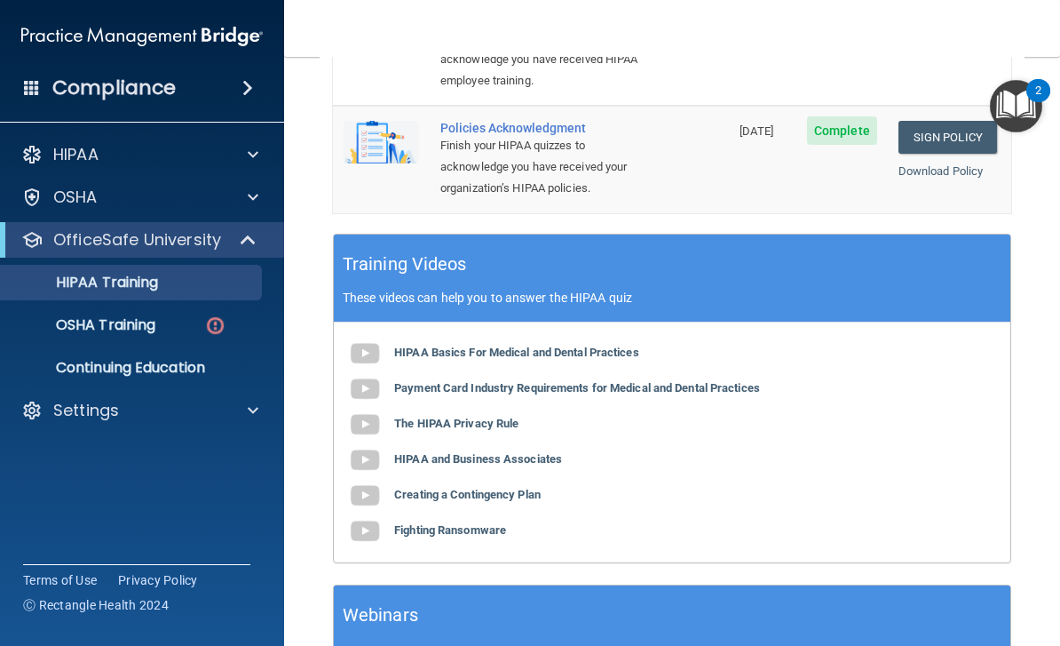
click at [375, 442] on img at bounding box center [365, 460] width 36 height 36
click at [396, 488] on b "Creating a Contingency Plan" at bounding box center [467, 494] width 147 height 13
click at [409, 523] on b "Fighting Ransomware" at bounding box center [450, 529] width 112 height 13
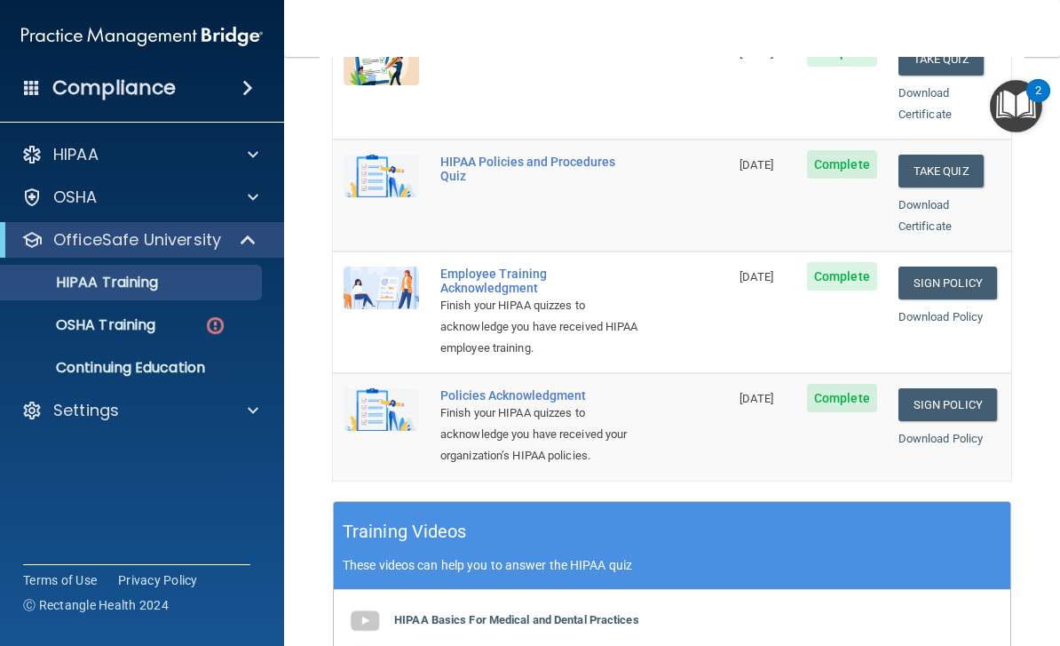
scroll to position [416, 0]
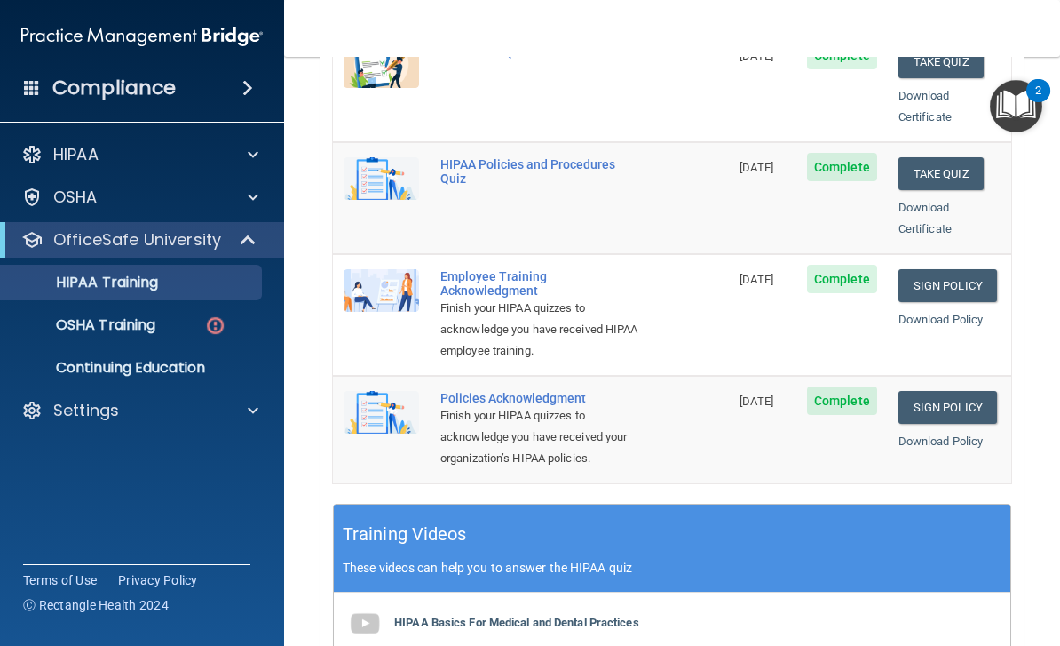
click at [1024, 89] on img "Open Resource Center, 2 new notifications" at bounding box center [1016, 106] width 52 height 52
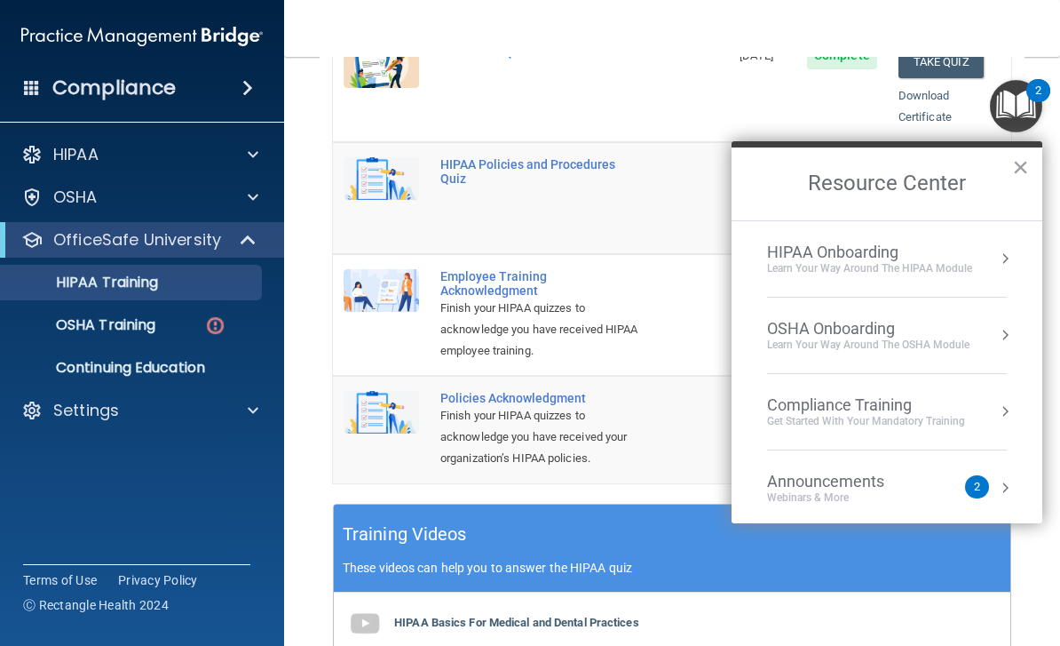
click at [878, 262] on div "Learn Your Way around the HIPAA module" at bounding box center [869, 268] width 205 height 15
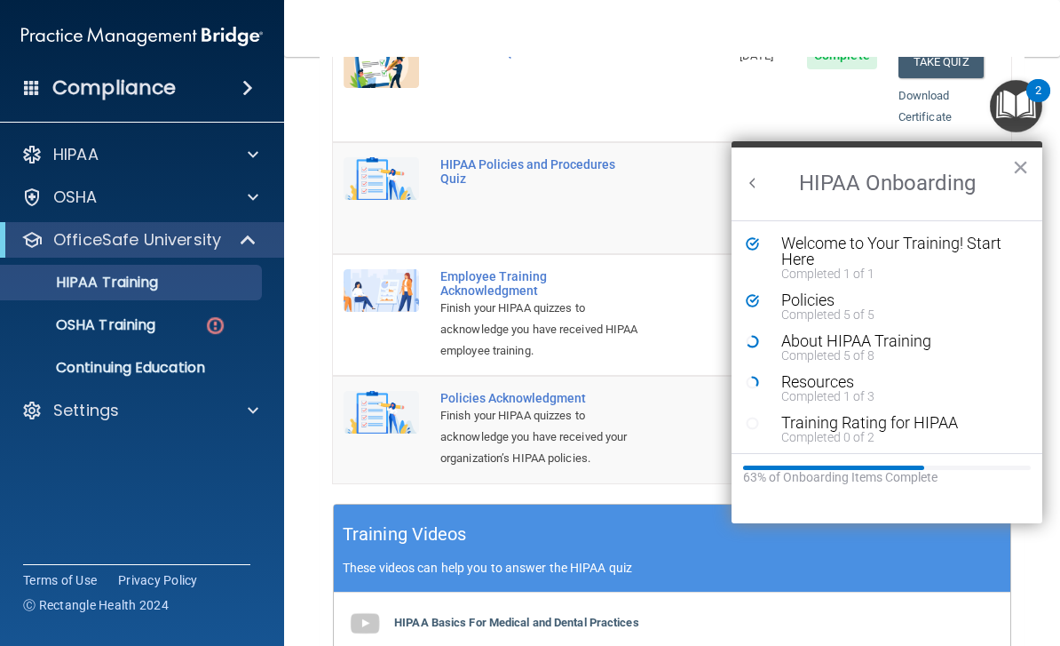
scroll to position [0, 0]
click at [804, 416] on div "Training Rating for HIPAA" at bounding box center [901, 423] width 238 height 16
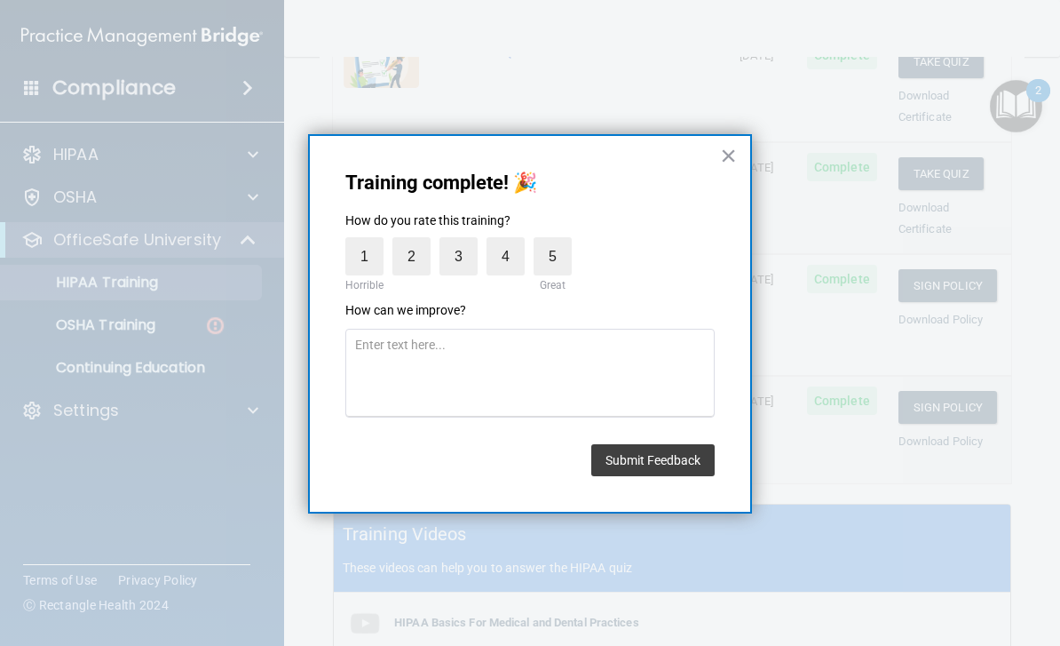
click at [500, 257] on label "4" at bounding box center [506, 256] width 38 height 38
click at [464, 242] on input "4" at bounding box center [464, 242] width 0 height 0
click at [621, 464] on button "Submit Feedback" at bounding box center [652, 460] width 123 height 32
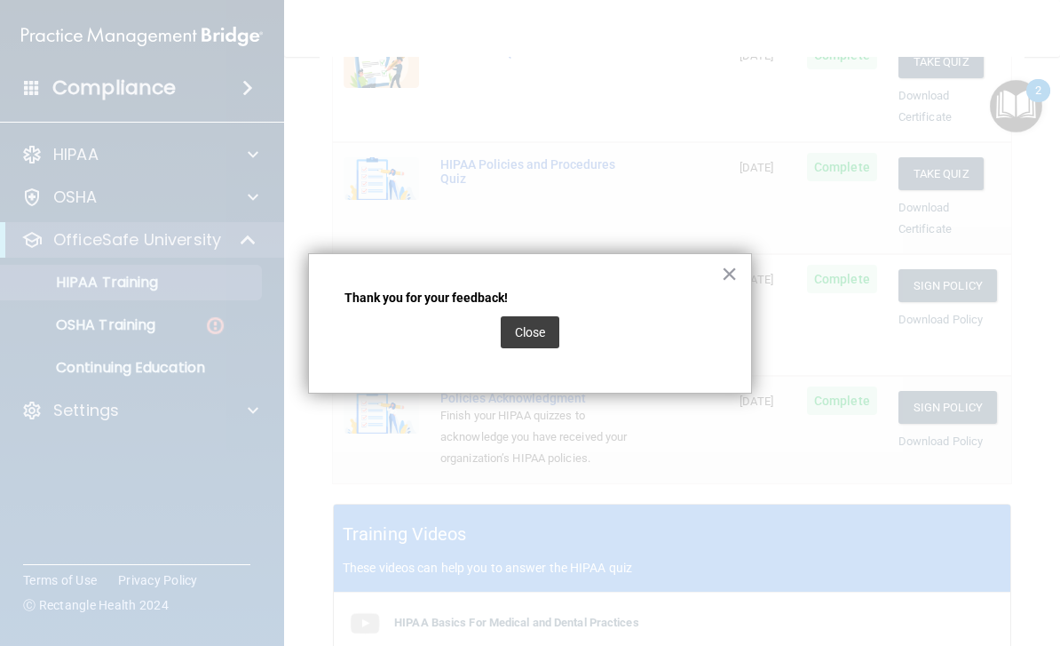
click at [509, 329] on button "Close" at bounding box center [530, 332] width 59 height 32
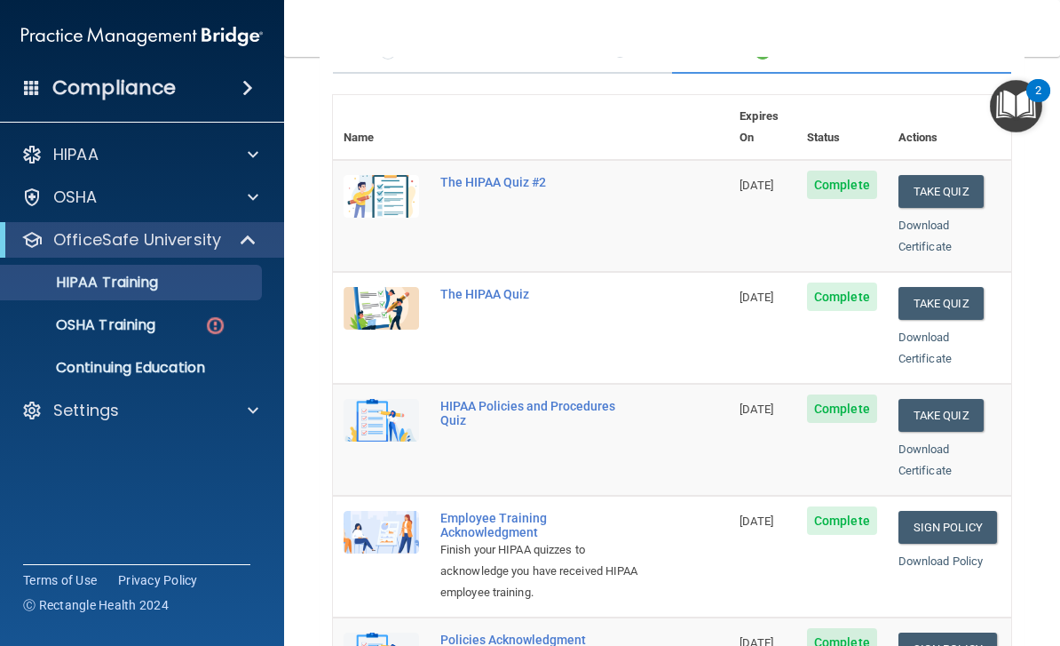
click at [1020, 90] on img "Open Resource Center, 2 new notifications" at bounding box center [1016, 106] width 52 height 52
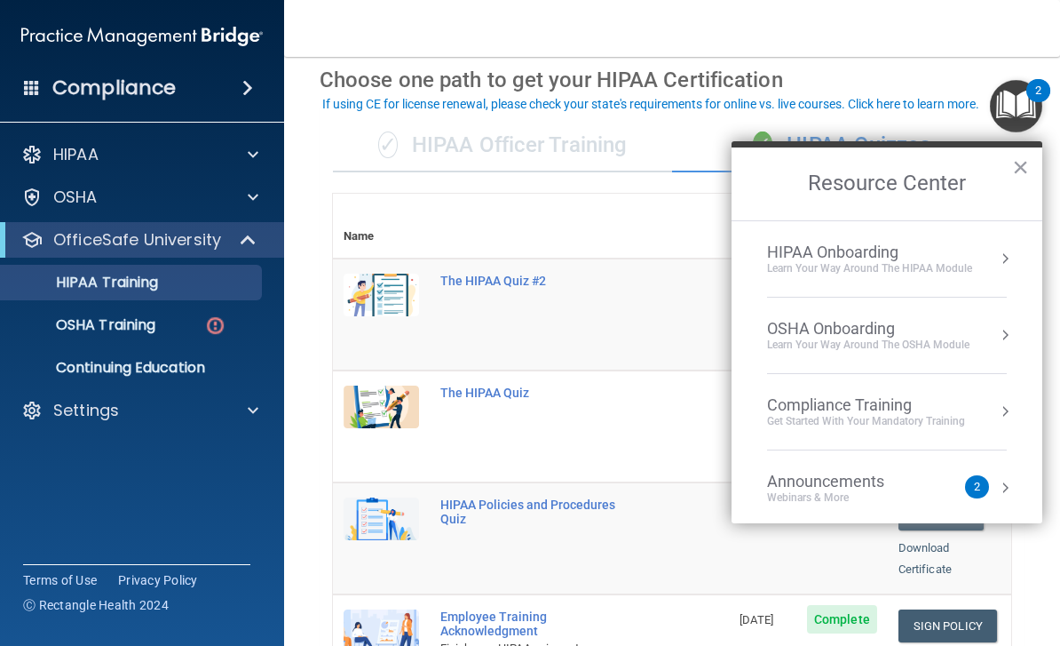
scroll to position [75, 0]
click at [1006, 242] on div "HIPAA Onboarding Learn Your Way around the HIPAA module" at bounding box center [887, 258] width 240 height 33
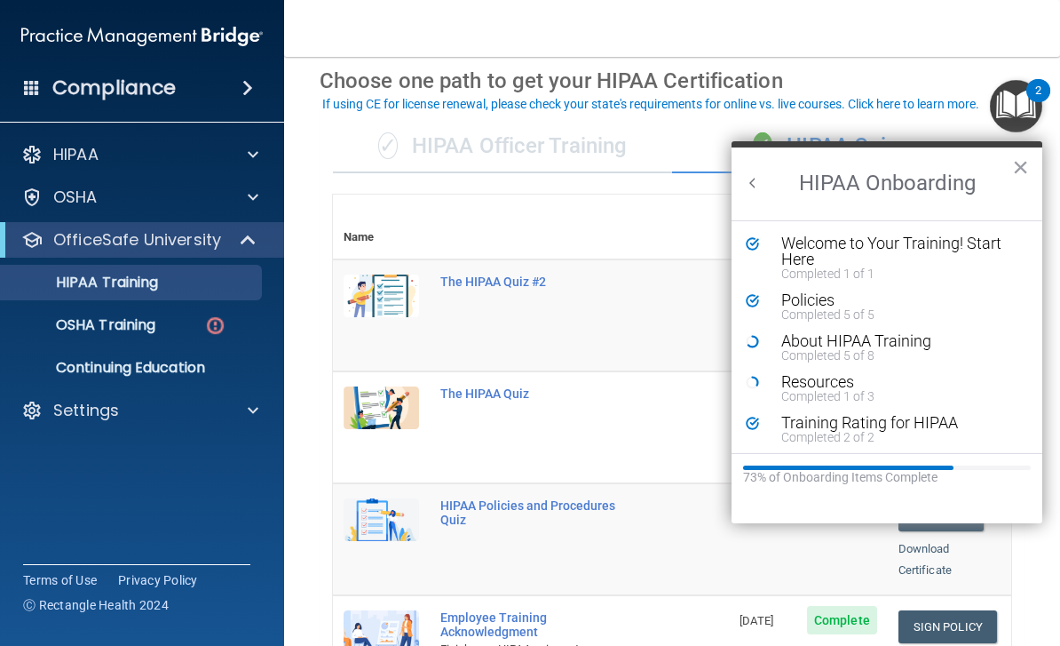
scroll to position [0, 0]
click at [828, 345] on div "About HIPAA Training" at bounding box center [901, 341] width 238 height 16
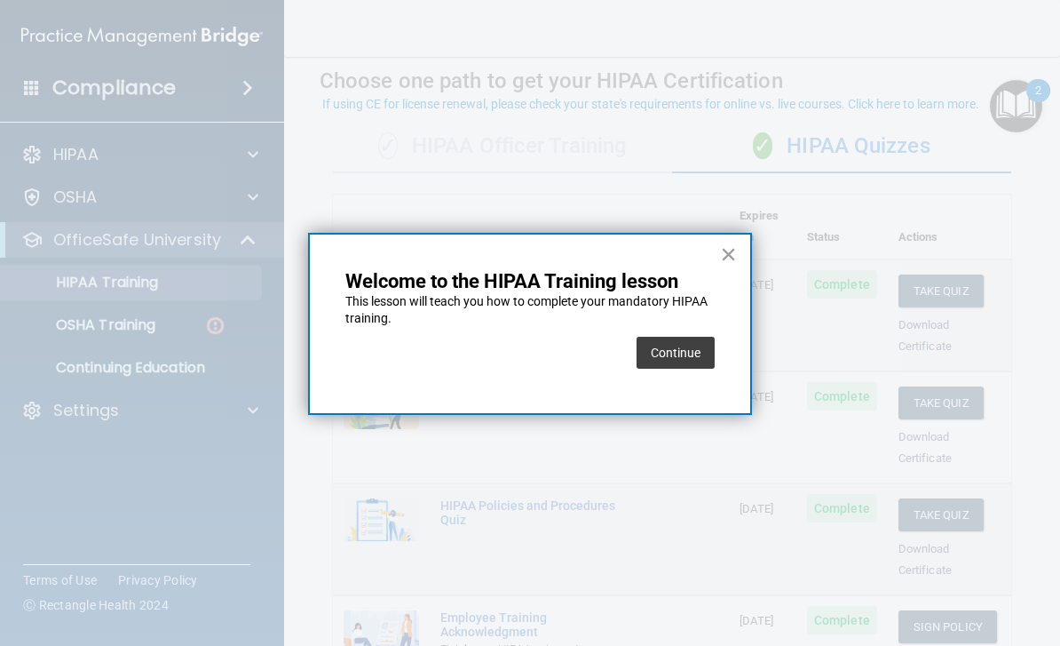
click at [674, 355] on button "Continue" at bounding box center [676, 353] width 78 height 32
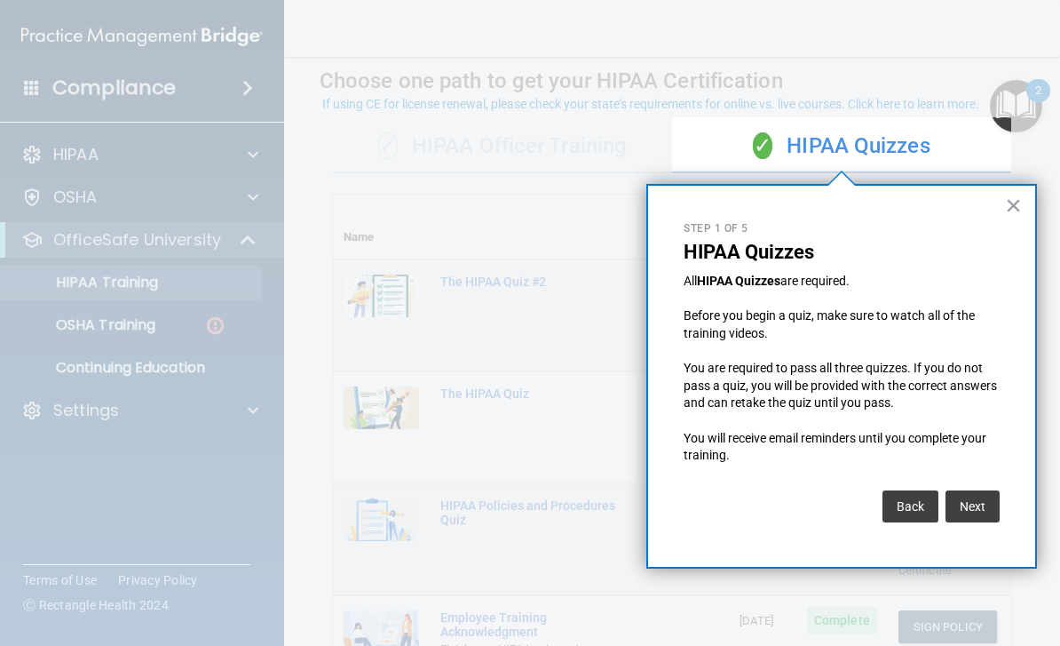
click at [969, 493] on button "Next" at bounding box center [973, 506] width 54 height 32
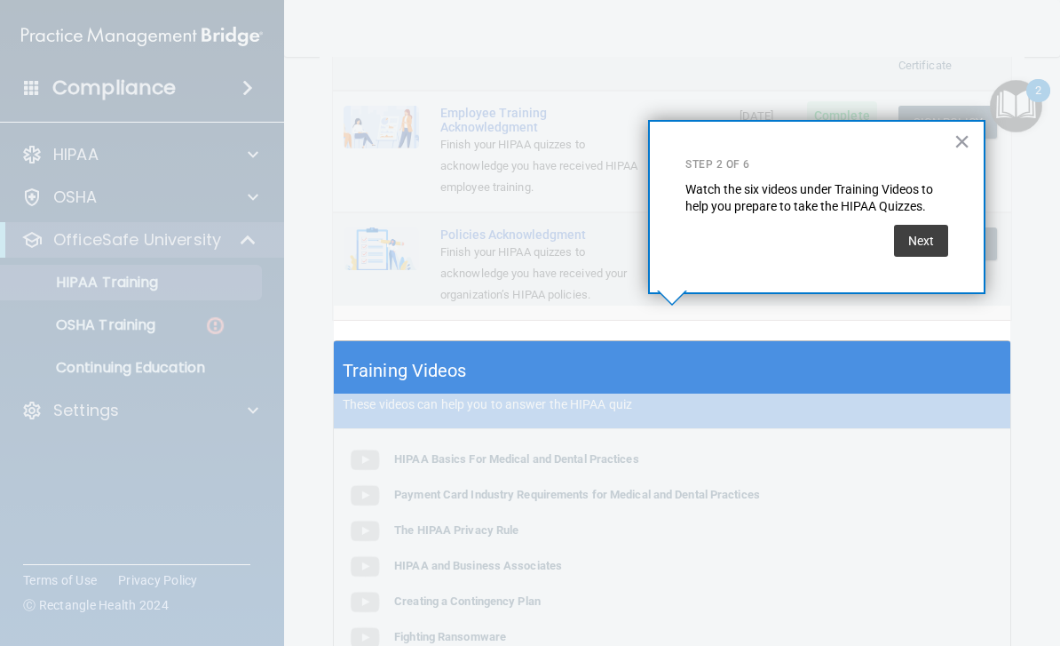
click at [925, 237] on button "Next" at bounding box center [921, 241] width 54 height 32
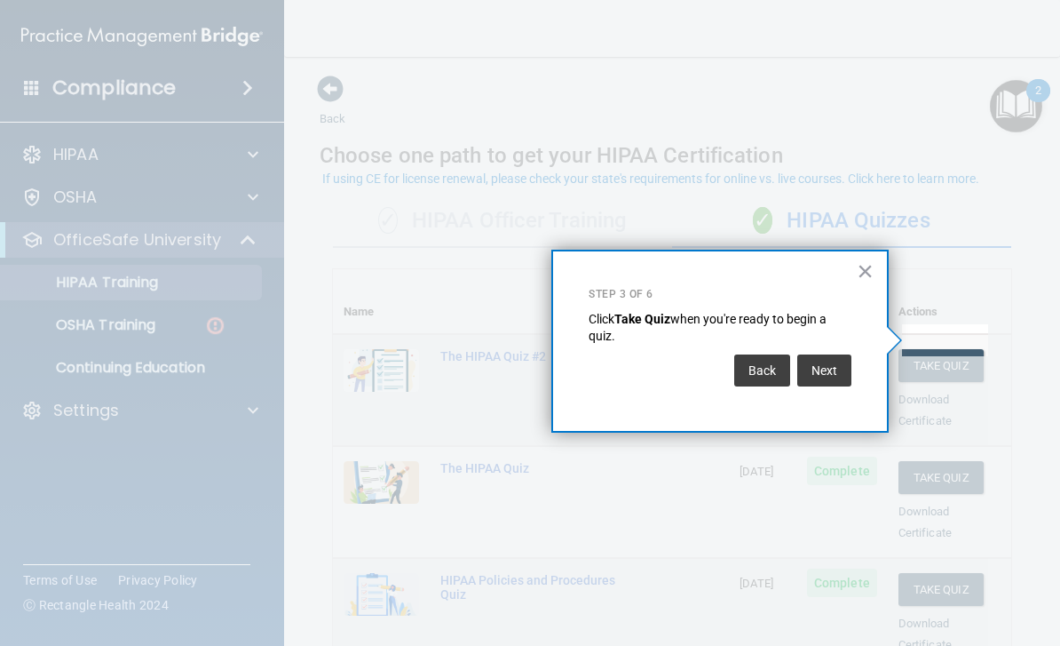
click at [816, 362] on button "Next" at bounding box center [825, 370] width 54 height 32
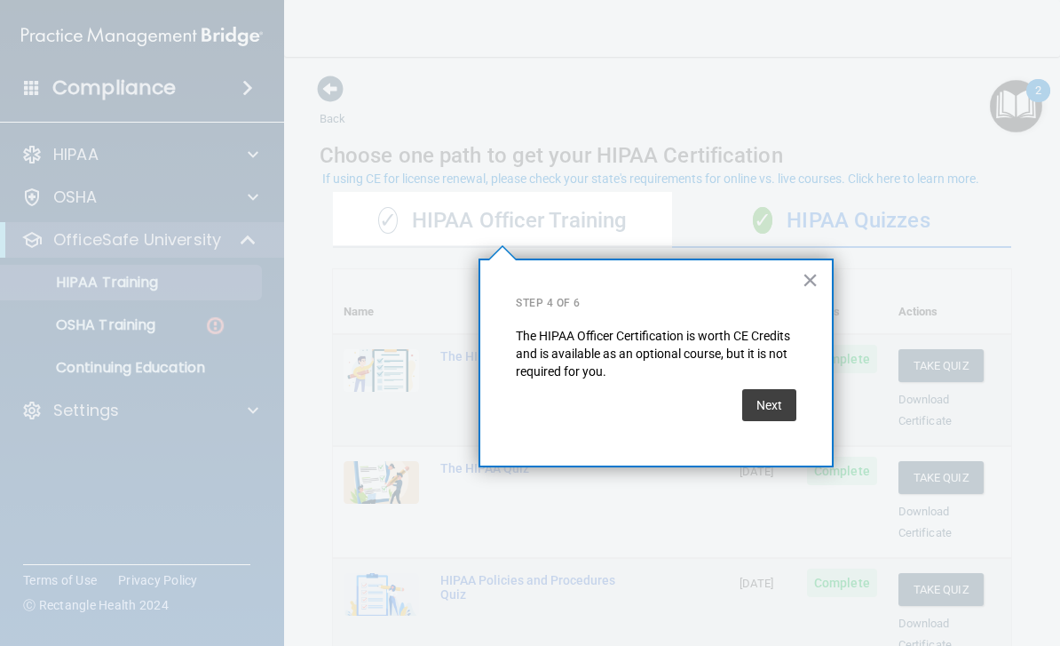
click at [771, 401] on button "Next" at bounding box center [769, 405] width 54 height 32
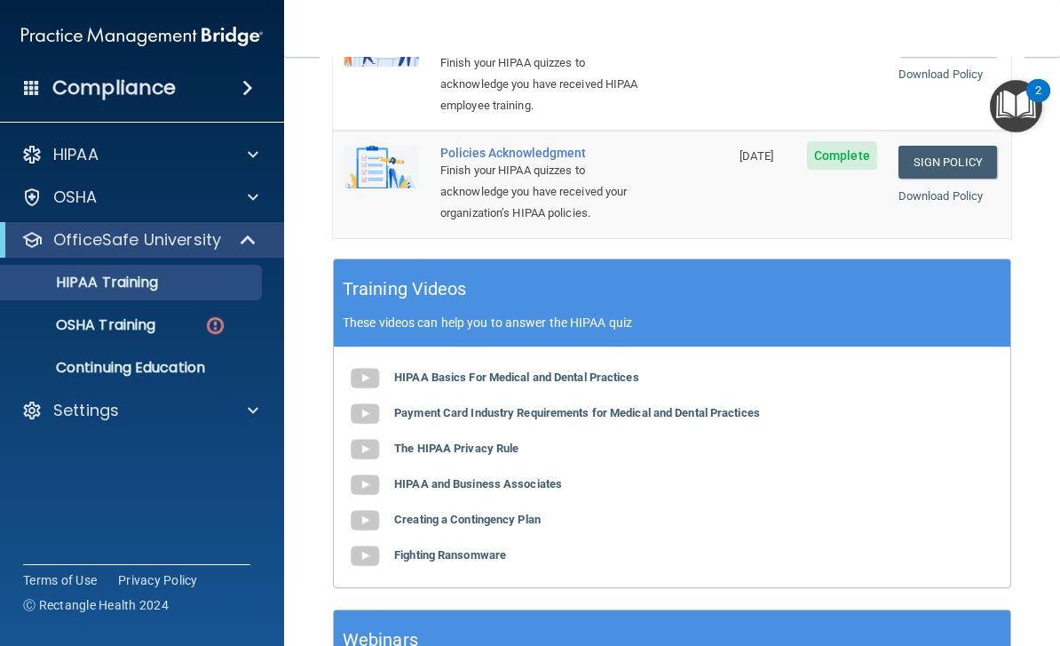
scroll to position [662, 0]
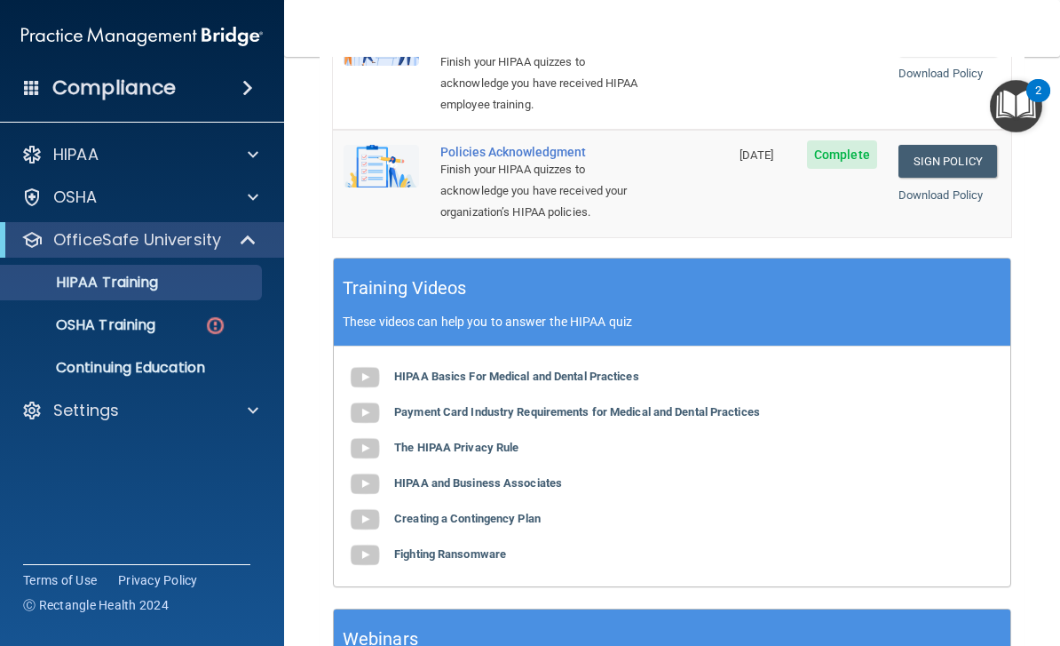
click at [367, 431] on img at bounding box center [365, 449] width 36 height 36
click at [468, 440] on b "The HIPAA Privacy Rule" at bounding box center [456, 446] width 124 height 13
click at [480, 476] on b "HIPAA and Business Associates" at bounding box center [478, 482] width 168 height 13
click at [472, 440] on b "The HIPAA Privacy Rule" at bounding box center [456, 446] width 124 height 13
click at [1029, 103] on img "Open Resource Center, 2 new notifications" at bounding box center [1016, 106] width 52 height 52
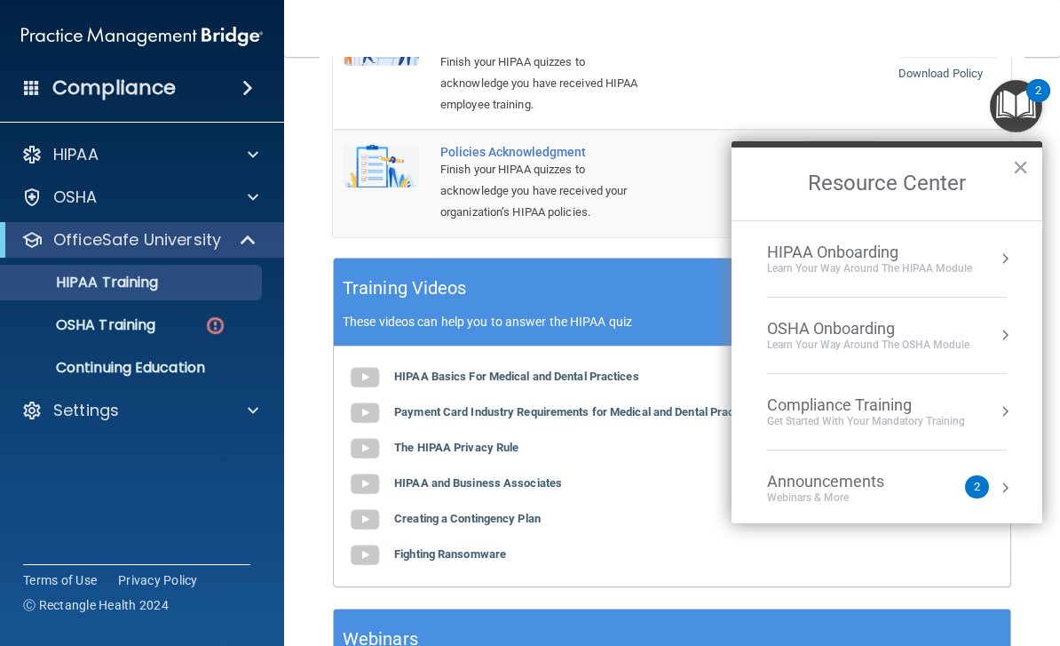
click at [993, 253] on div "HIPAA Onboarding Learn Your Way around the HIPAA module" at bounding box center [887, 258] width 240 height 33
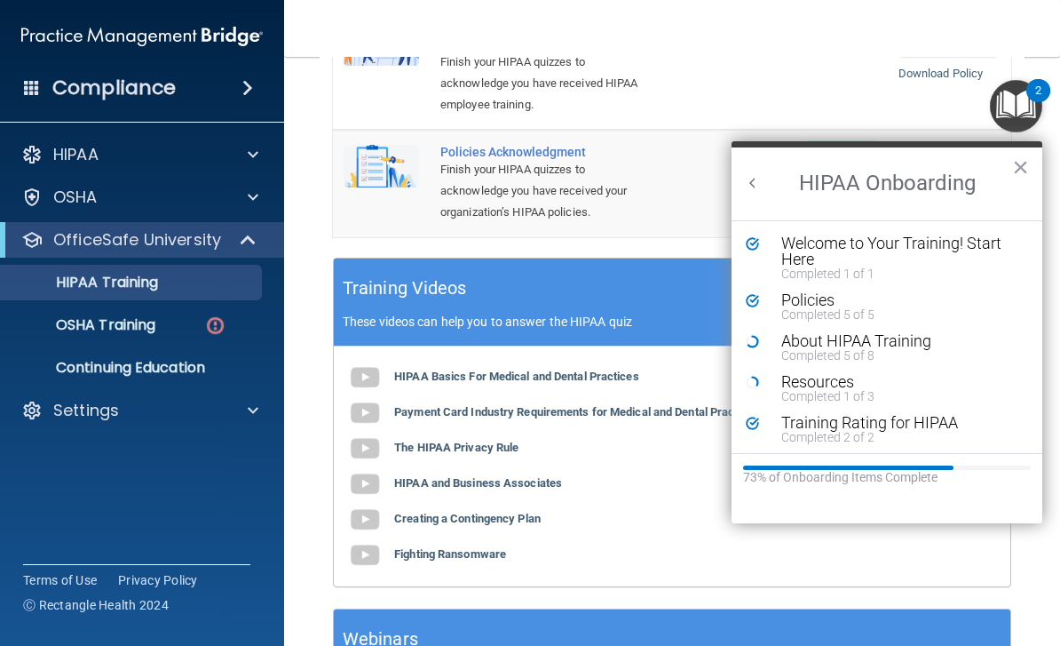
scroll to position [0, 0]
click at [873, 345] on div "About HIPAA Training" at bounding box center [901, 341] width 238 height 16
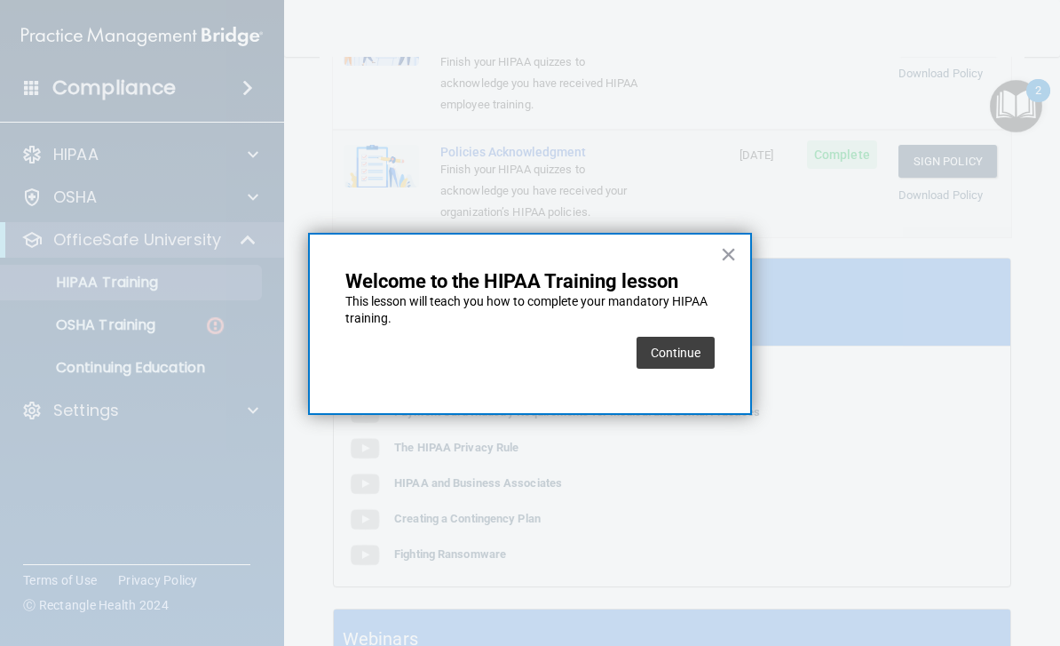
click at [694, 345] on button "Continue" at bounding box center [676, 353] width 78 height 32
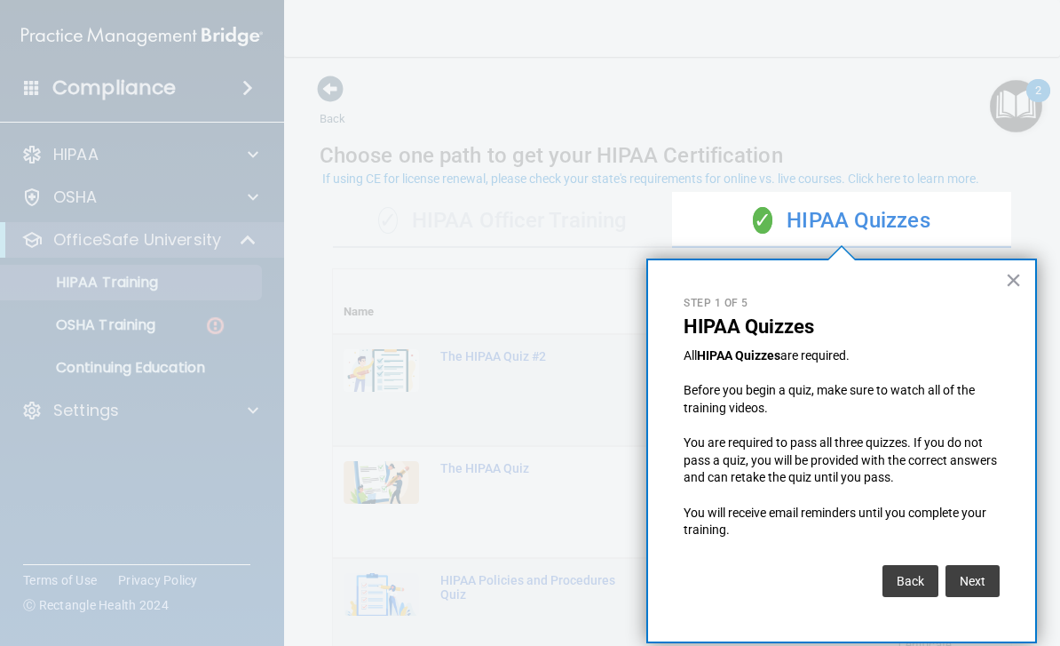
click at [978, 565] on button "Next" at bounding box center [973, 581] width 54 height 32
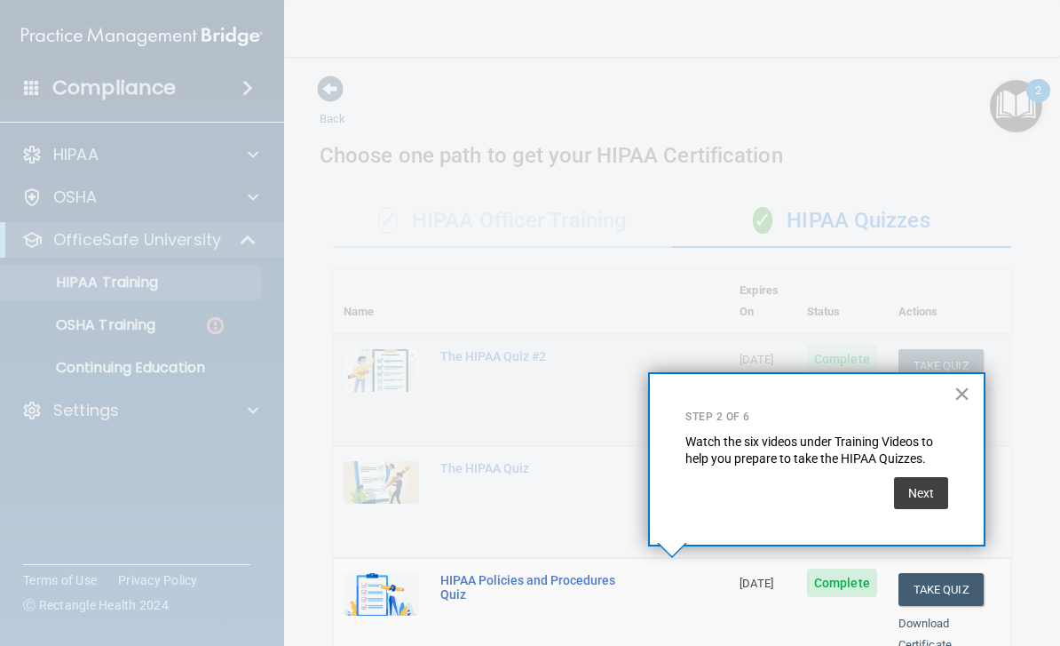
scroll to position [654, 0]
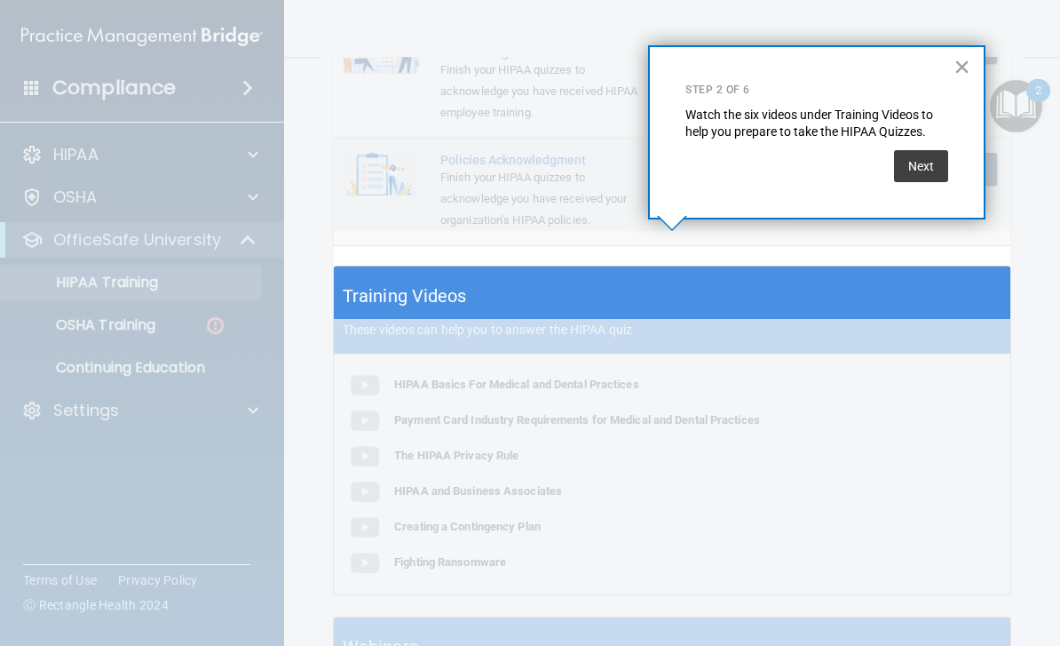
click at [938, 163] on button "Next" at bounding box center [921, 166] width 54 height 32
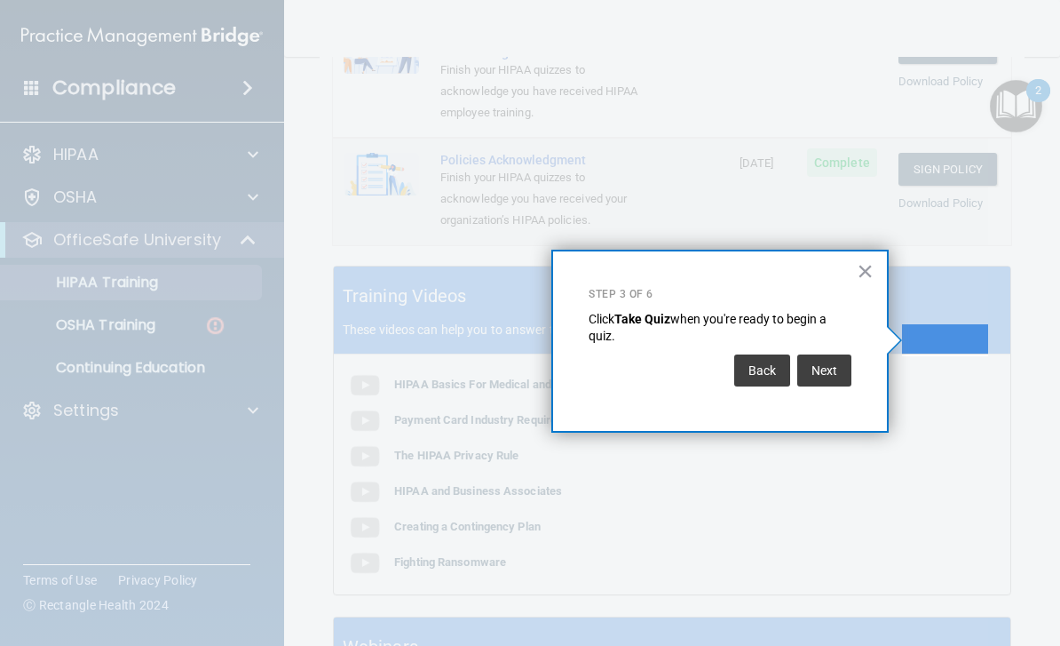
scroll to position [0, 0]
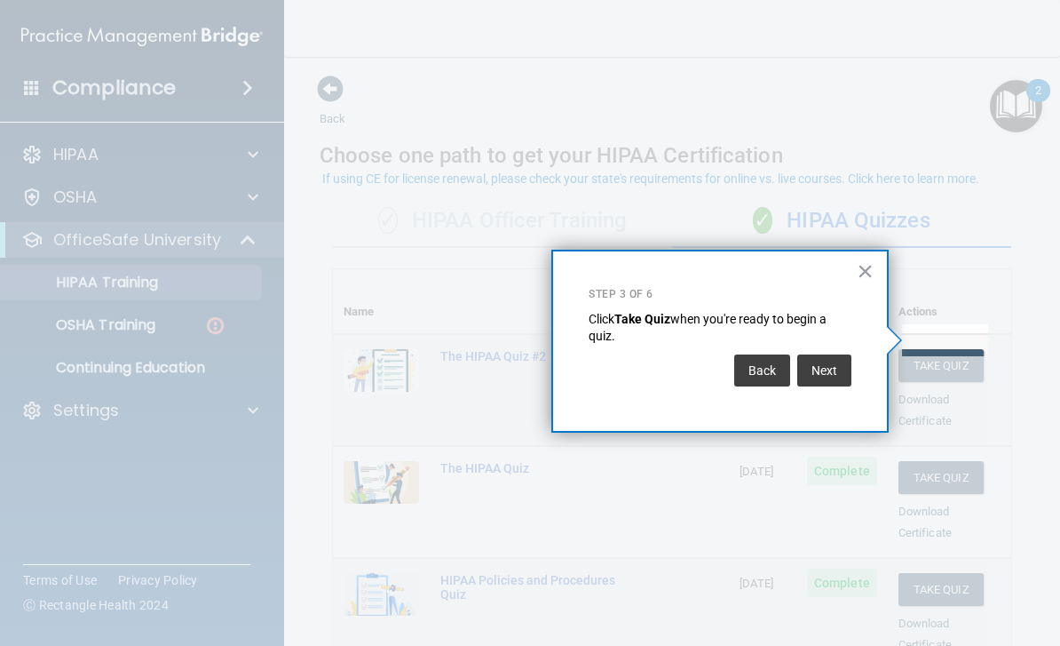
click at [842, 366] on button "Next" at bounding box center [825, 370] width 54 height 32
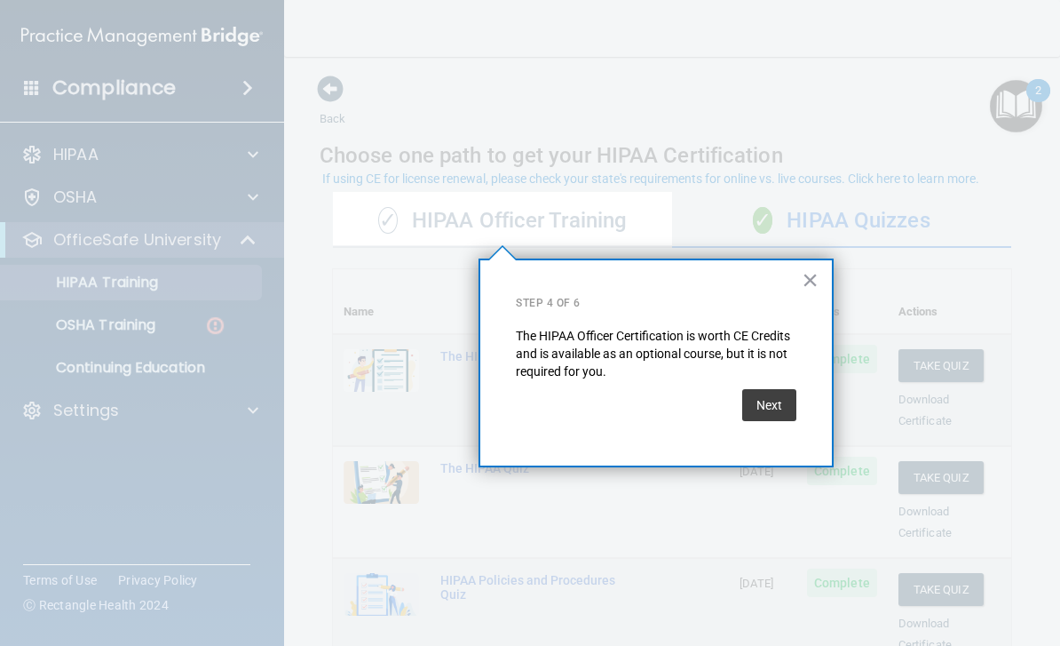
click at [783, 399] on button "Next" at bounding box center [769, 405] width 54 height 32
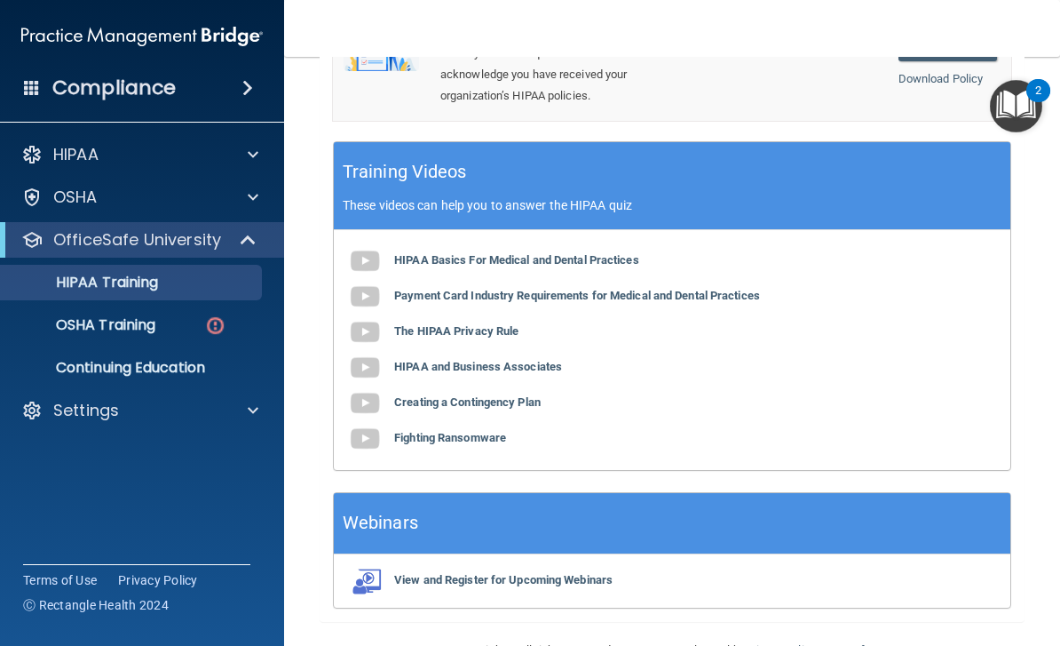
scroll to position [782, 0]
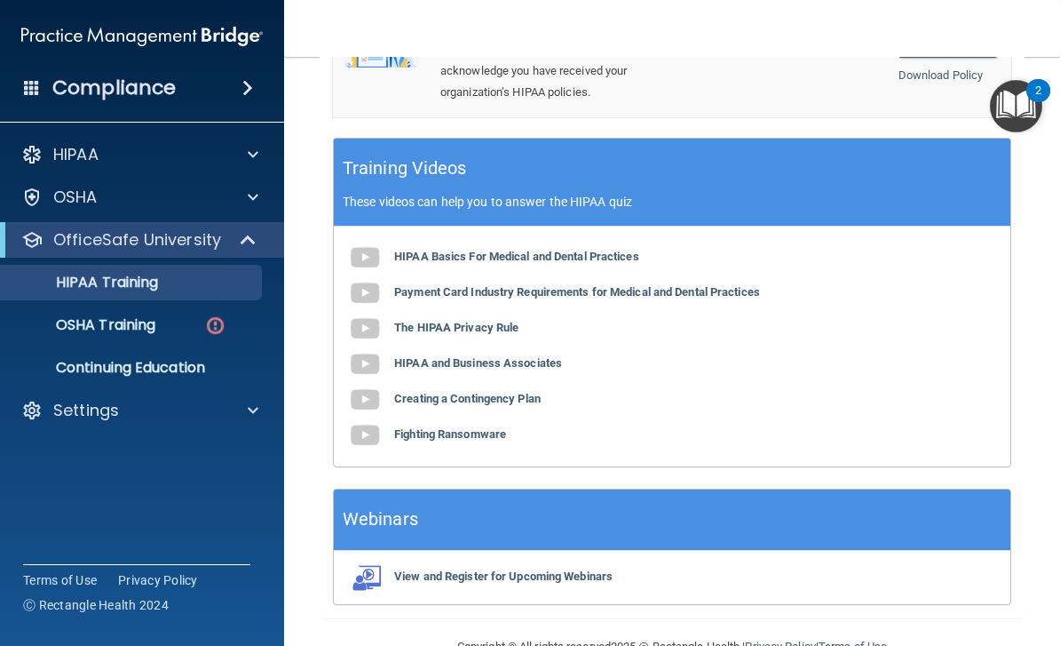
click at [561, 250] on b "HIPAA Basics For Medical and Dental Practices" at bounding box center [516, 256] width 245 height 13
click at [563, 250] on b "HIPAA Basics For Medical and Dental Practices" at bounding box center [516, 256] width 245 height 13
click at [467, 285] on b "Payment Card Industry Requirements for Medical and Dental Practices" at bounding box center [577, 291] width 366 height 13
click at [1020, 112] on img "Open Resource Center, 2 new notifications" at bounding box center [1016, 106] width 52 height 52
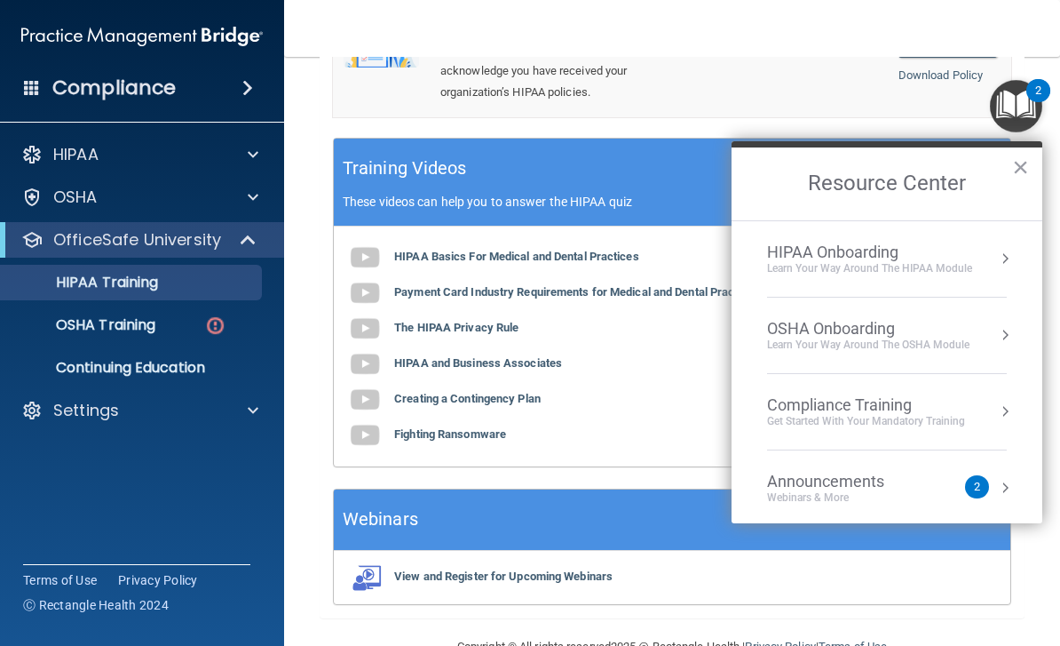
click at [997, 258] on button "Resource Center" at bounding box center [1005, 259] width 18 height 18
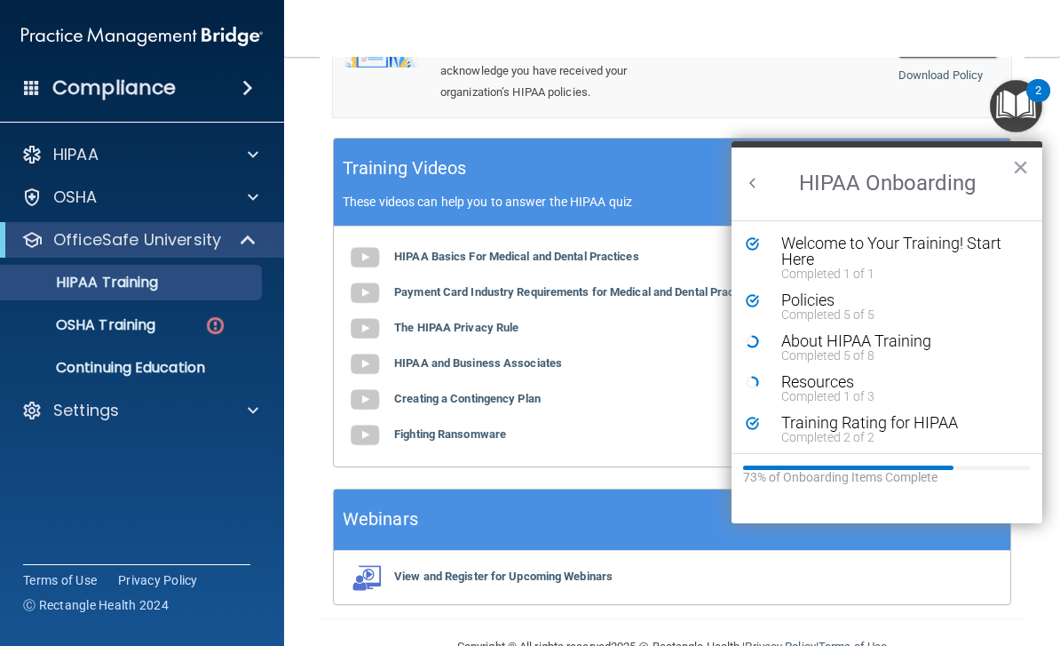
scroll to position [0, 0]
click at [860, 340] on div "About HIPAA Training" at bounding box center [901, 341] width 238 height 16
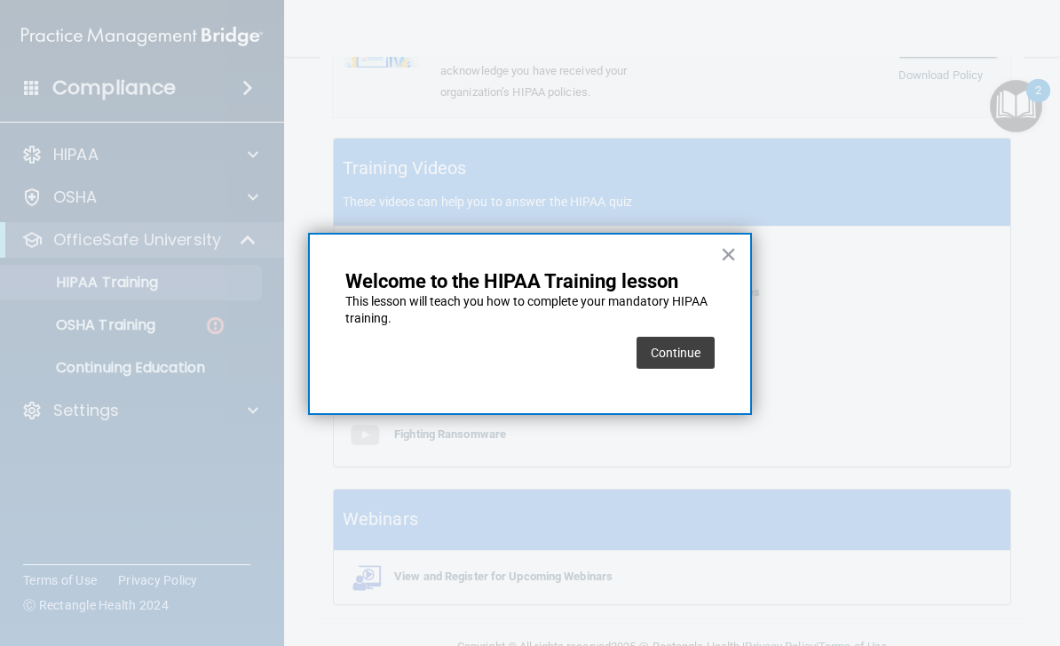
click at [693, 352] on button "Continue" at bounding box center [676, 353] width 78 height 32
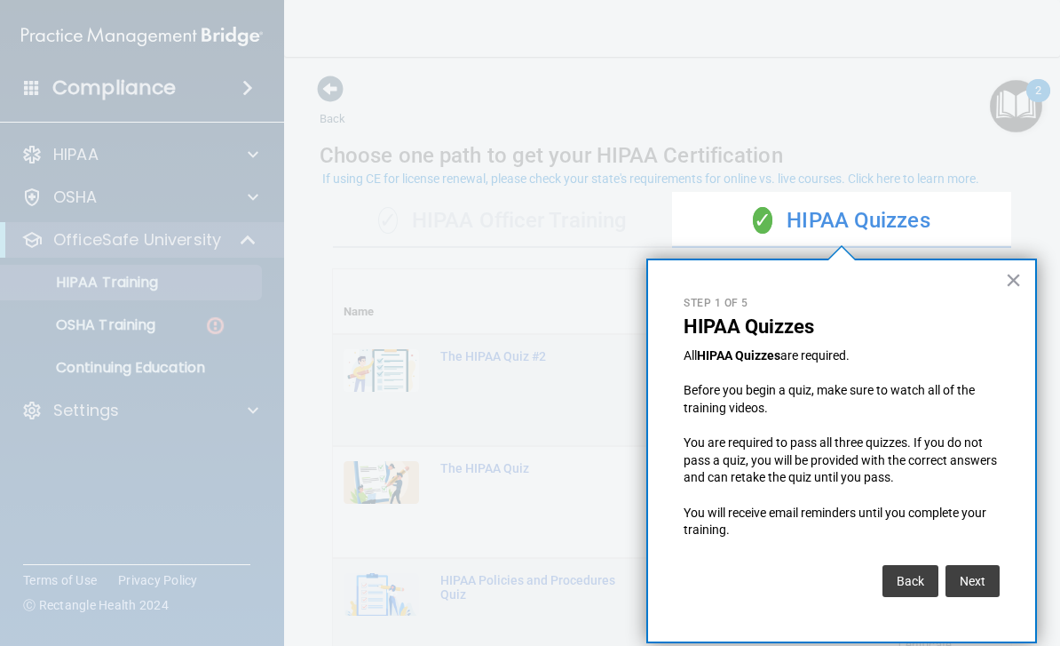
click at [961, 575] on button "Next" at bounding box center [973, 581] width 54 height 32
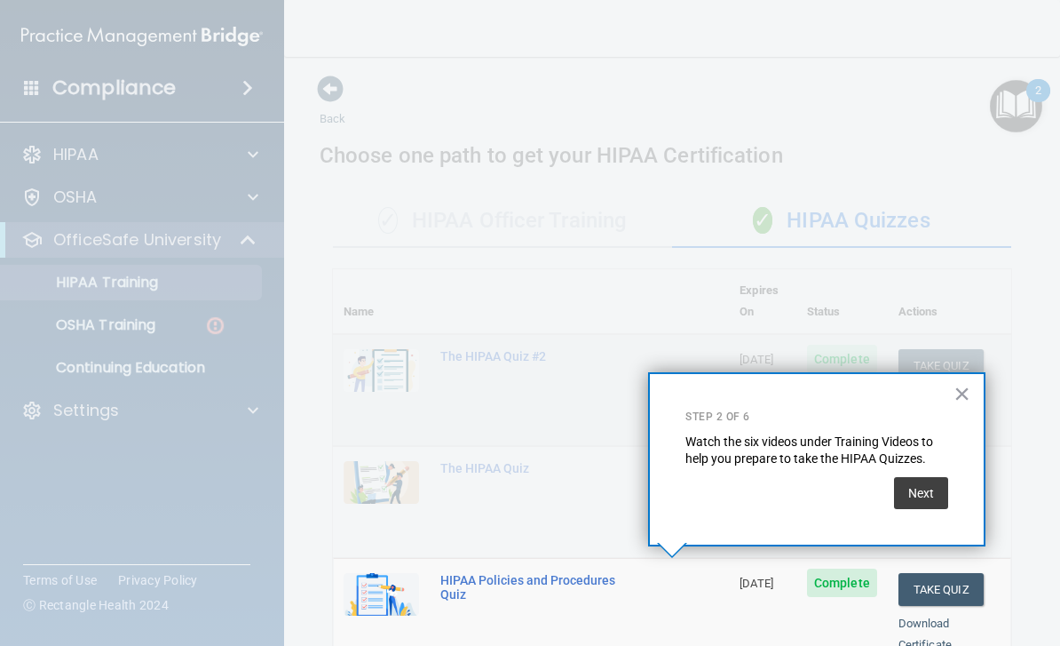
scroll to position [654, 0]
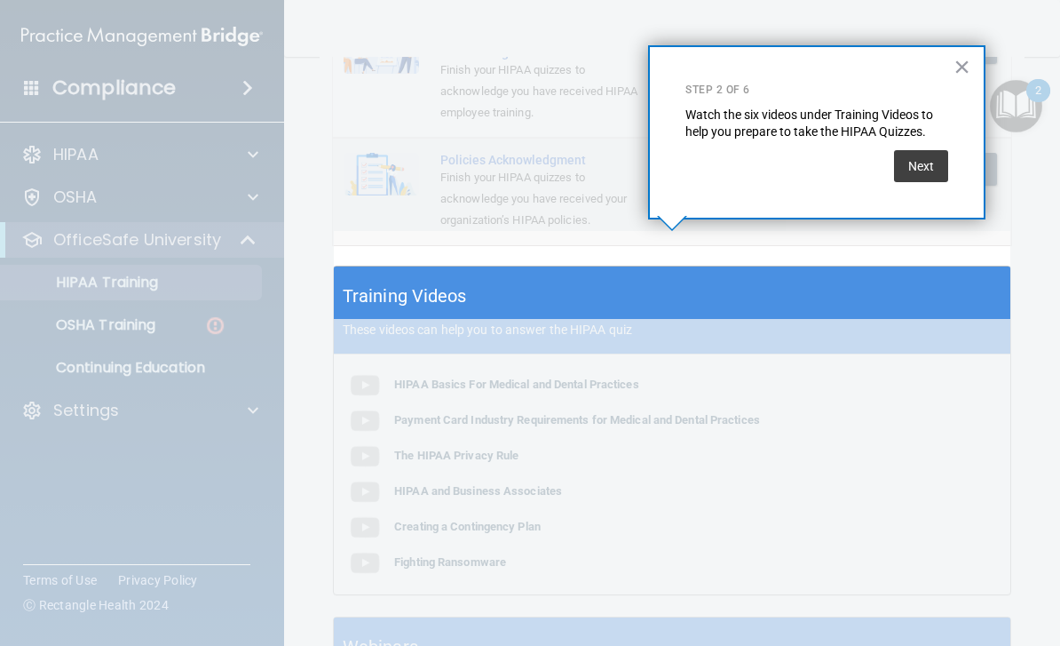
click at [932, 166] on button "Next" at bounding box center [921, 166] width 54 height 32
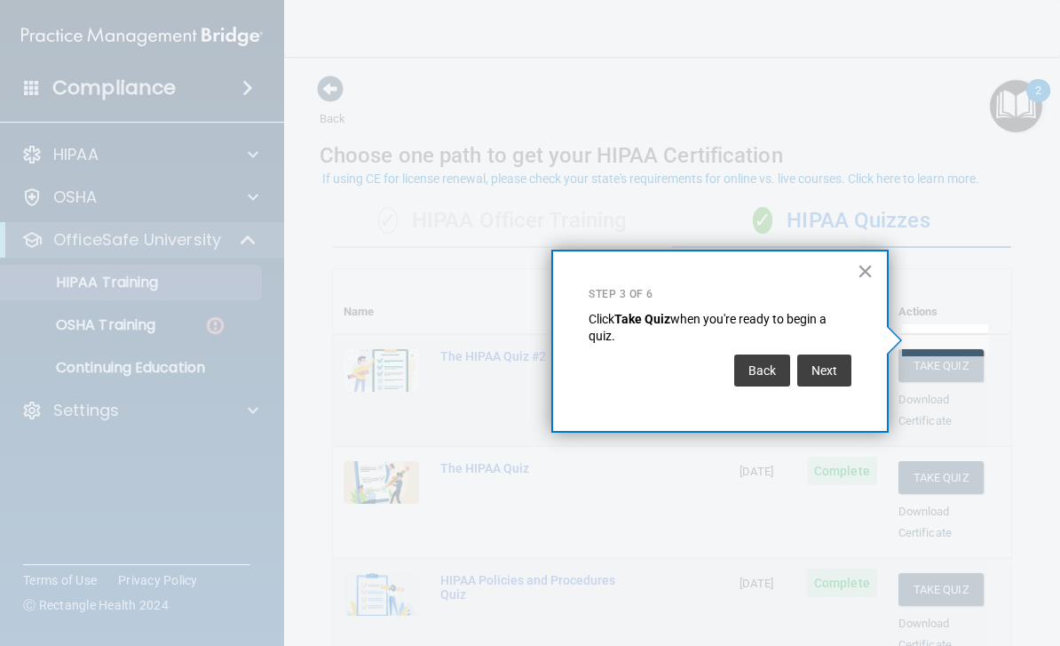
click at [838, 365] on button "Next" at bounding box center [825, 370] width 54 height 32
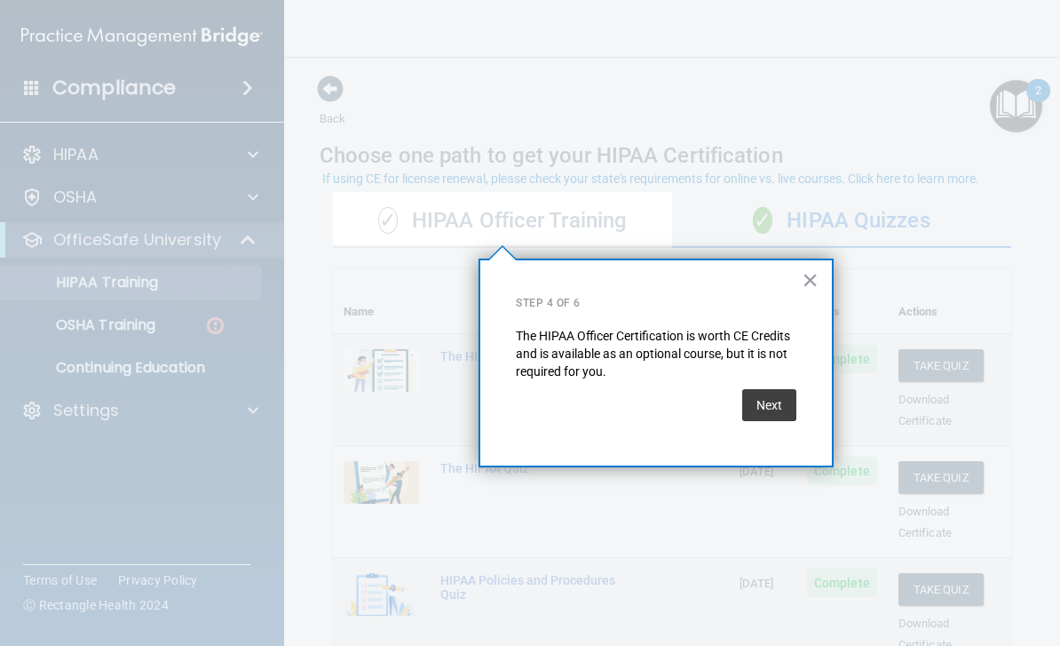
click at [779, 398] on button "Next" at bounding box center [769, 405] width 54 height 32
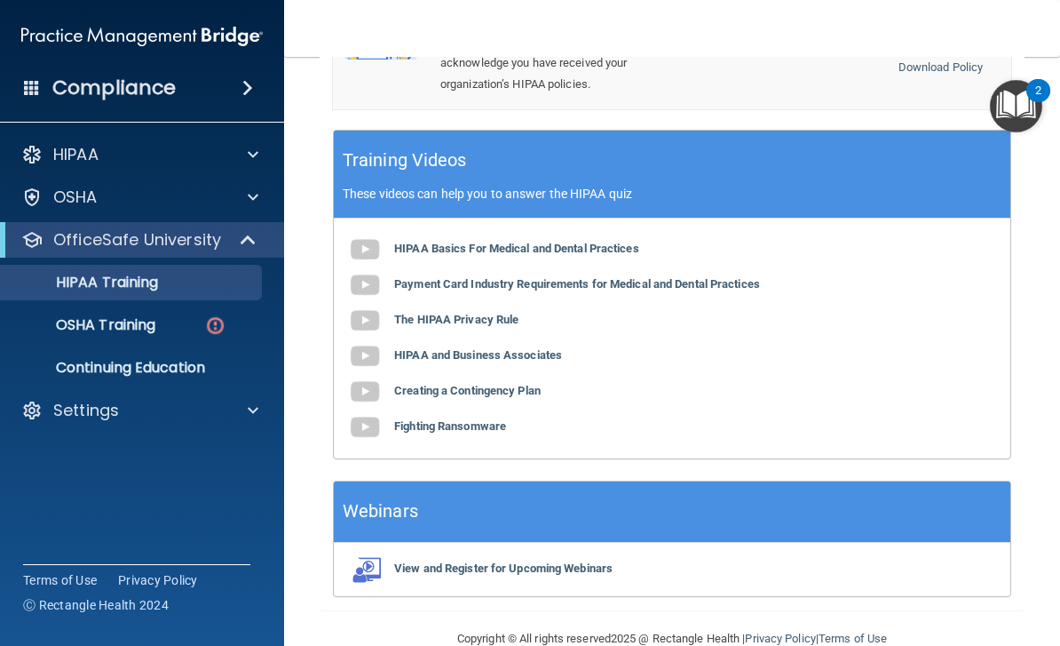
scroll to position [789, 0]
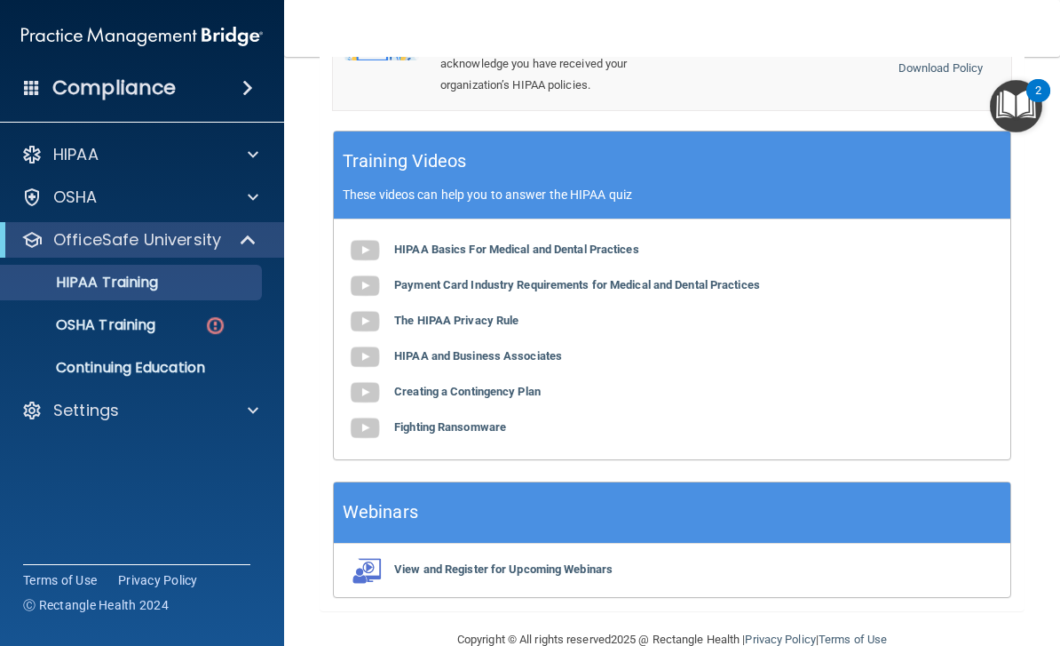
click at [523, 349] on b "HIPAA and Business Associates" at bounding box center [478, 355] width 168 height 13
click at [573, 242] on b "HIPAA Basics For Medical and Dental Practices" at bounding box center [516, 248] width 245 height 13
click at [1023, 118] on img "Open Resource Center, 2 new notifications" at bounding box center [1016, 106] width 52 height 52
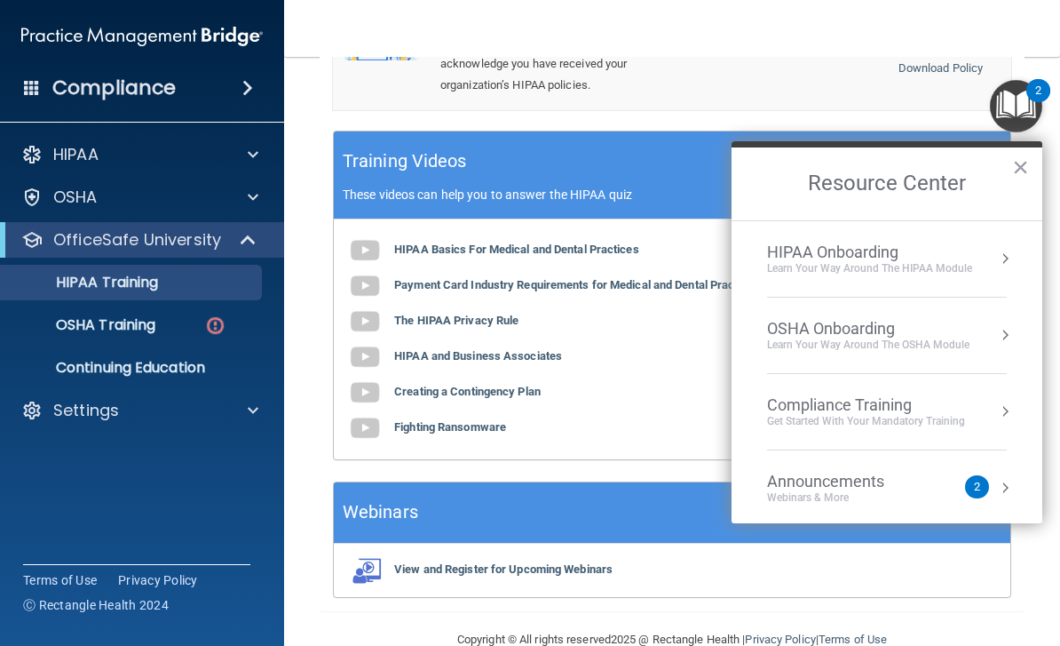
click at [993, 263] on div "HIPAA Onboarding Learn Your Way around the HIPAA module" at bounding box center [887, 258] width 240 height 33
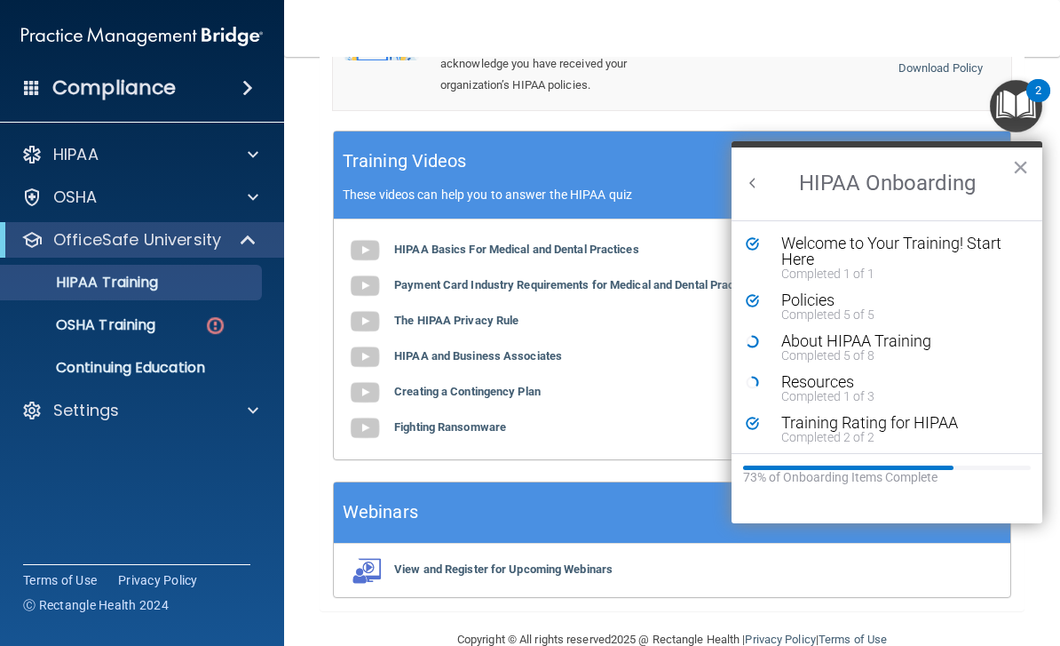
scroll to position [0, 0]
click at [859, 301] on div "Policies" at bounding box center [901, 300] width 238 height 16
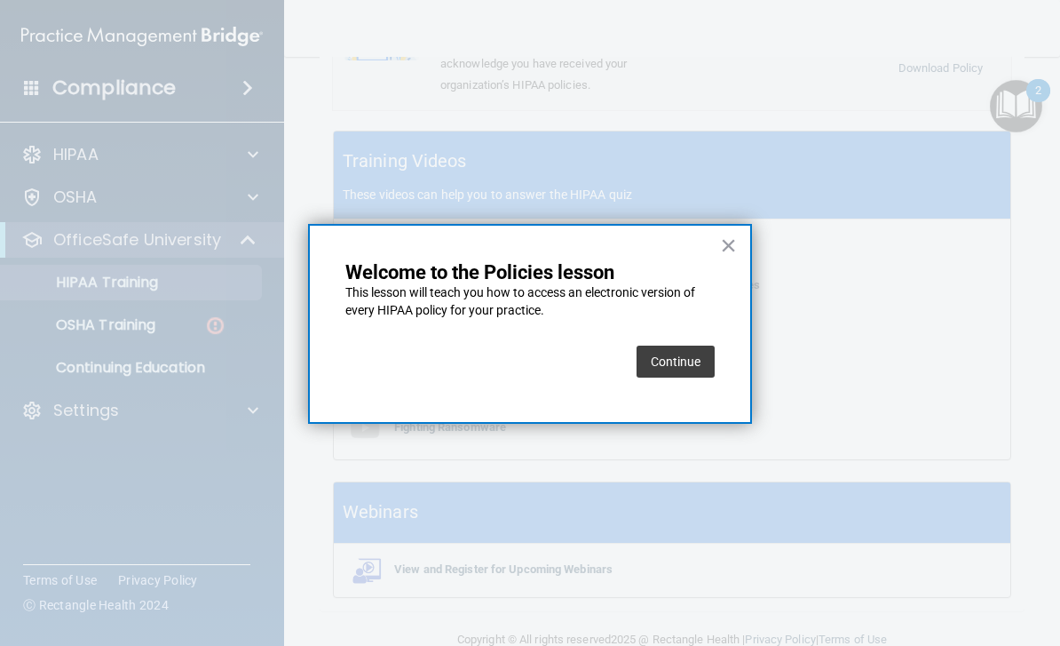
click at [688, 362] on button "Continue" at bounding box center [676, 361] width 78 height 32
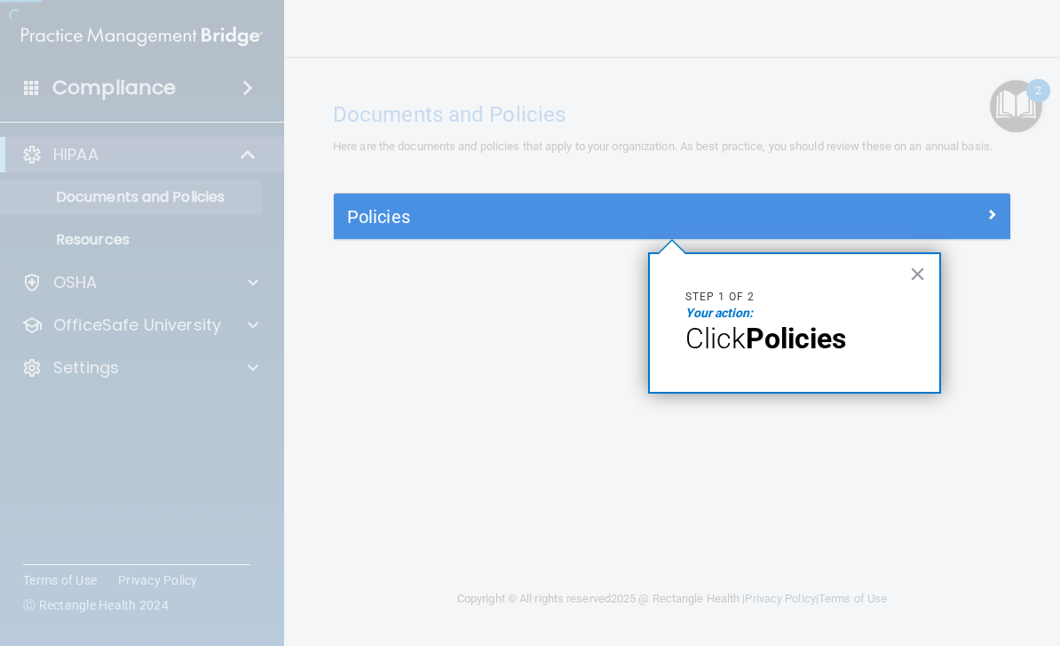
click at [1012, 99] on div at bounding box center [1036, 323] width 50 height 646
click at [840, 222] on div "Policies" at bounding box center [588, 216] width 508 height 28
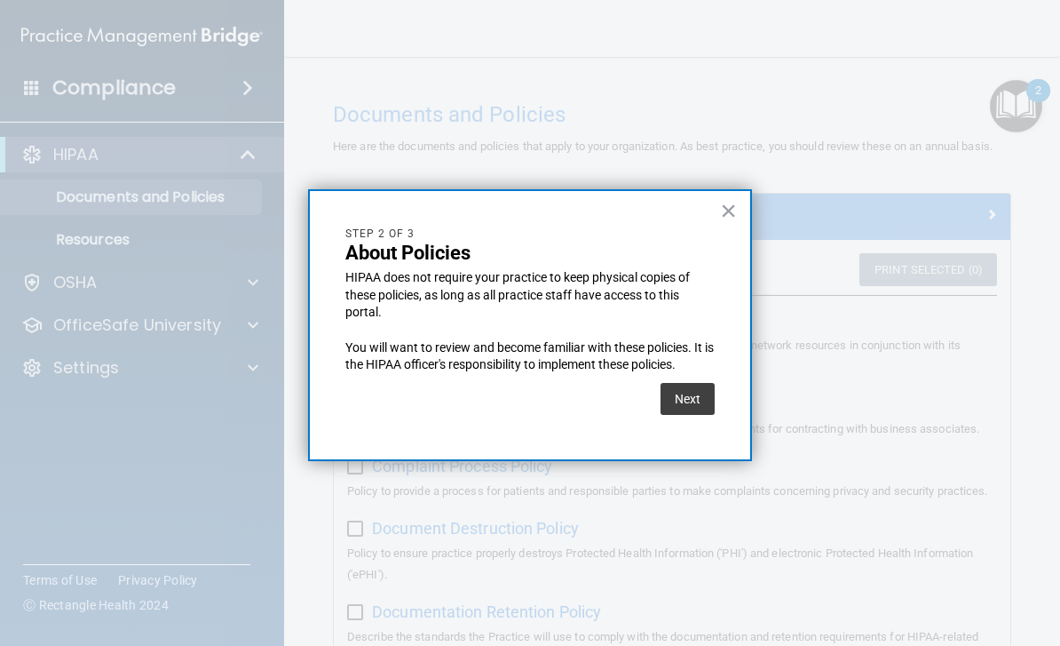
click at [678, 409] on button "Next" at bounding box center [688, 399] width 54 height 32
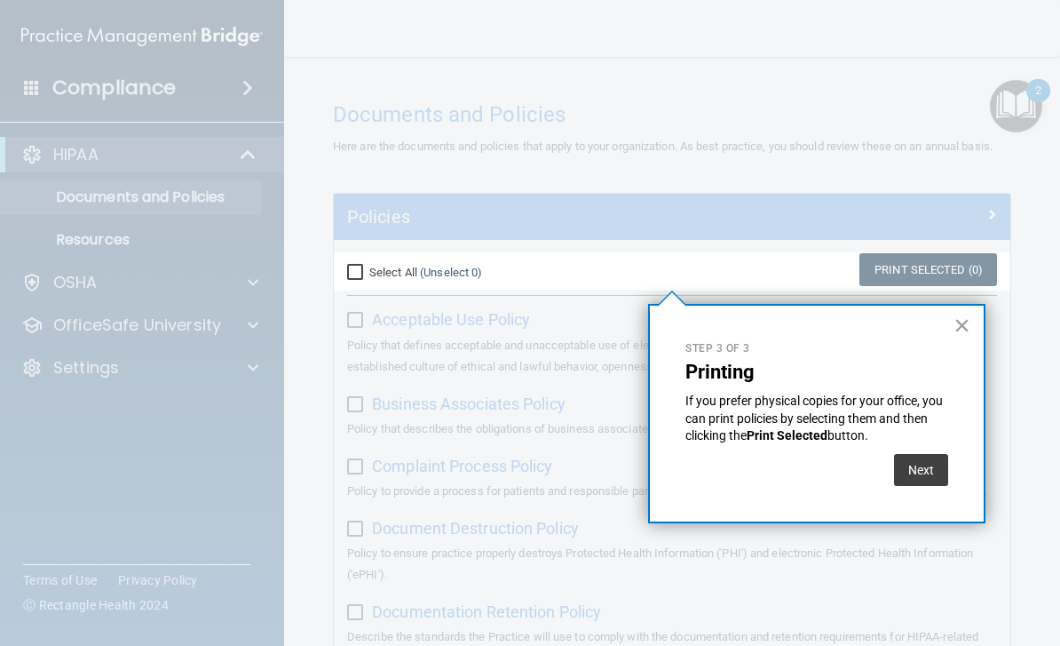
click at [956, 323] on button "×" at bounding box center [962, 325] width 17 height 28
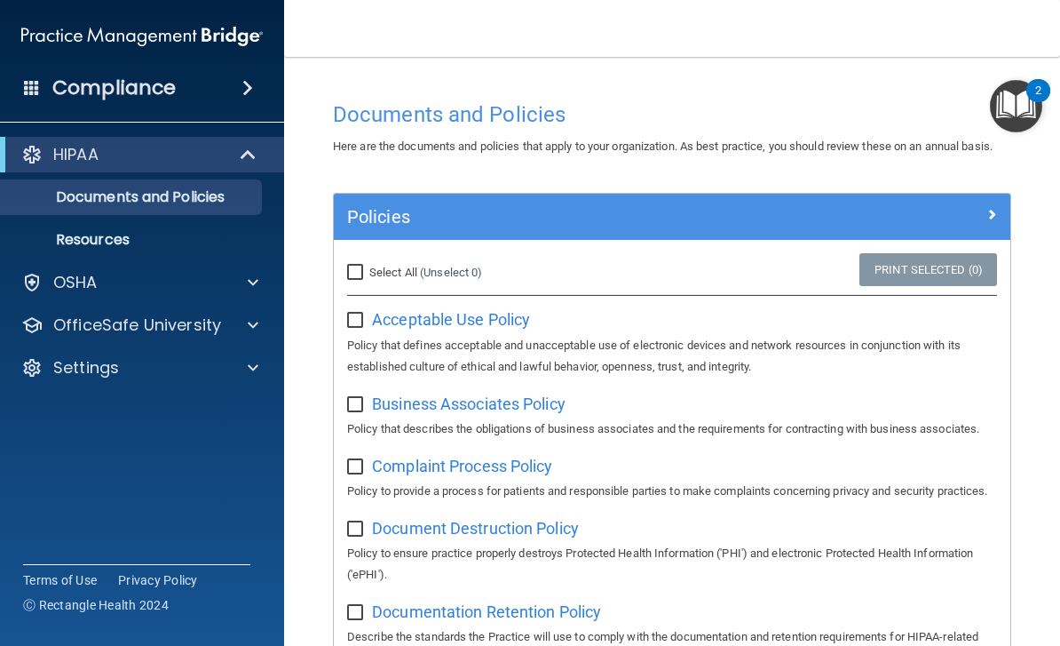
click at [1025, 99] on img "Open Resource Center, 2 new notifications" at bounding box center [1016, 106] width 52 height 52
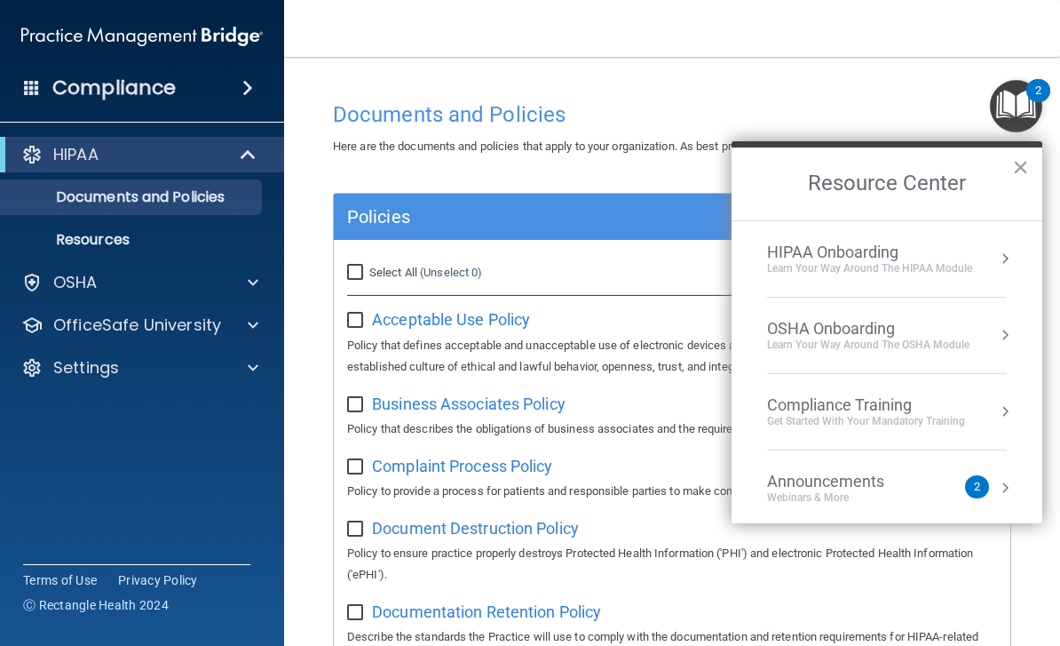
click at [933, 256] on div "HIPAA Onboarding" at bounding box center [869, 252] width 205 height 20
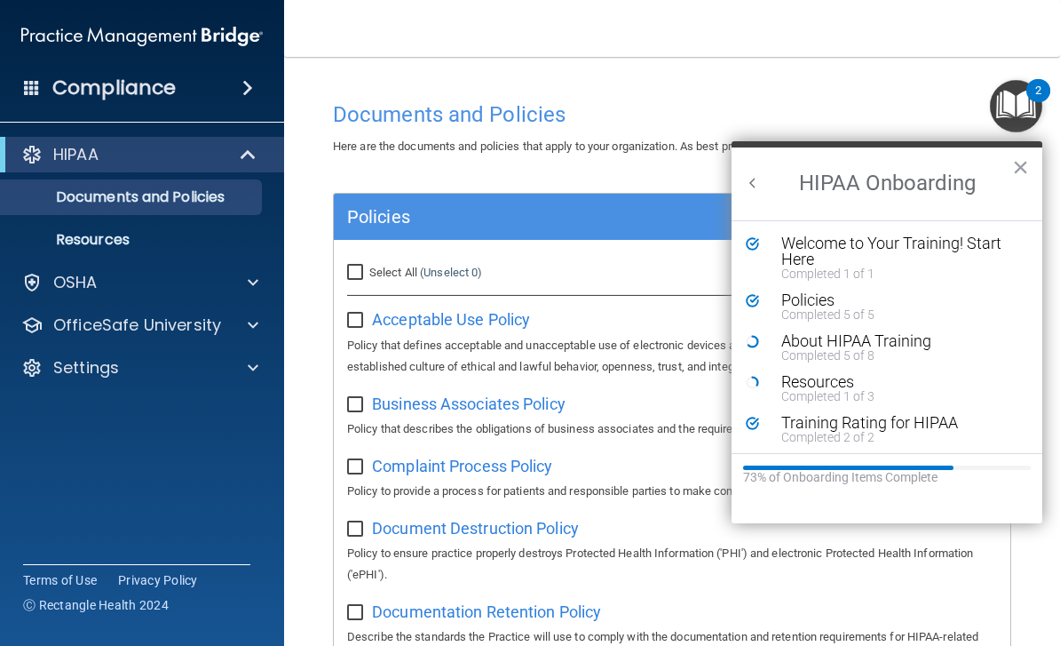
click at [821, 356] on div "Completed 5 of 8" at bounding box center [901, 355] width 238 height 12
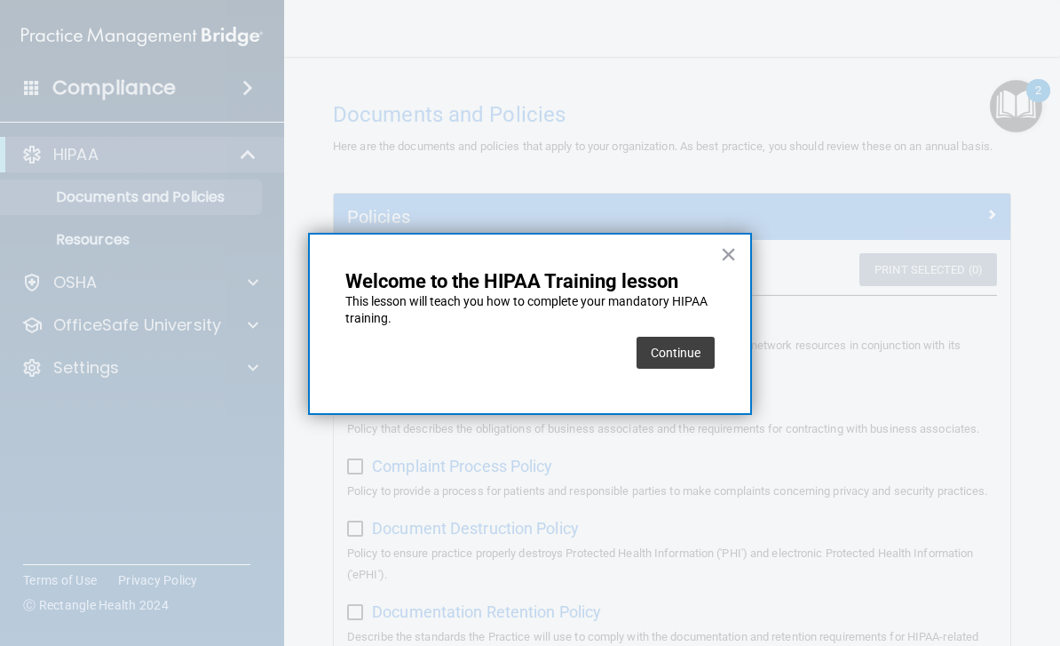
click at [684, 359] on button "Continue" at bounding box center [676, 353] width 78 height 32
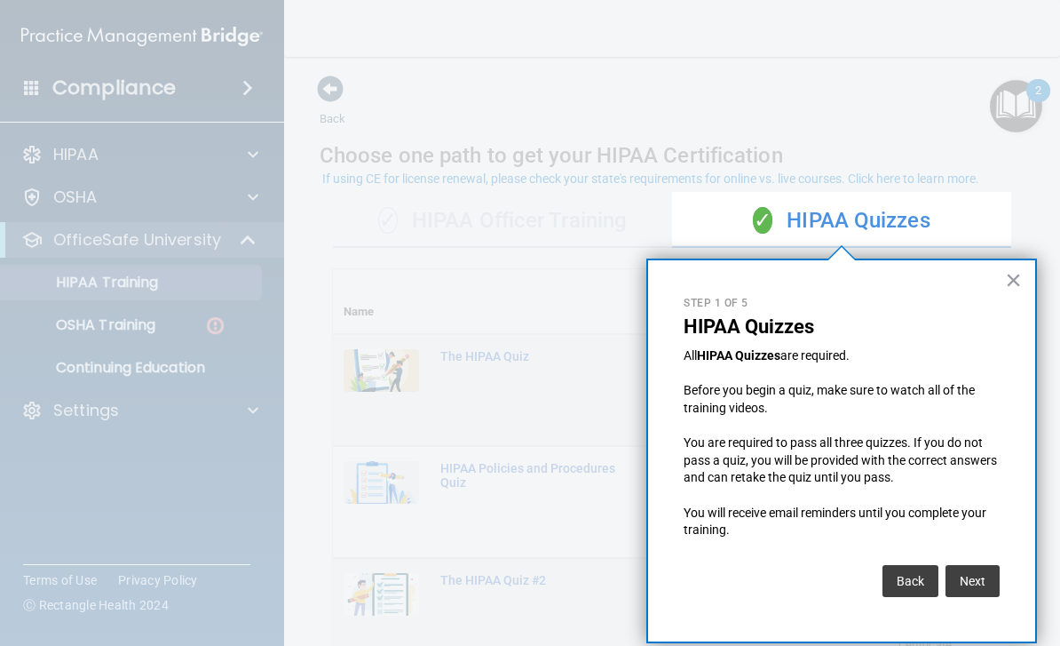
click at [982, 584] on button "Next" at bounding box center [973, 581] width 54 height 32
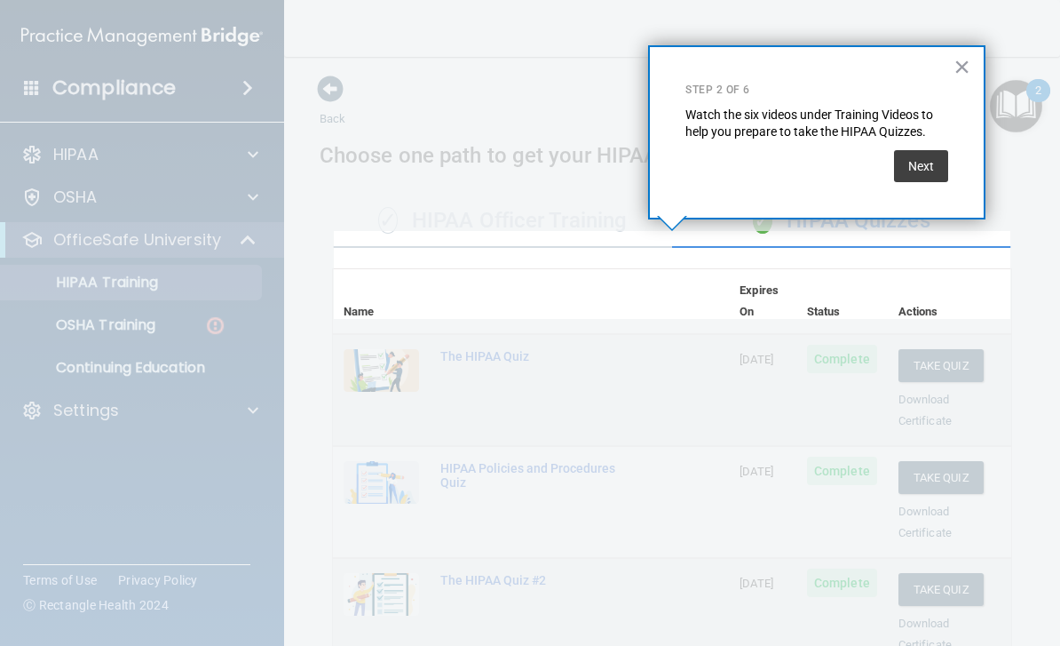
scroll to position [654, 0]
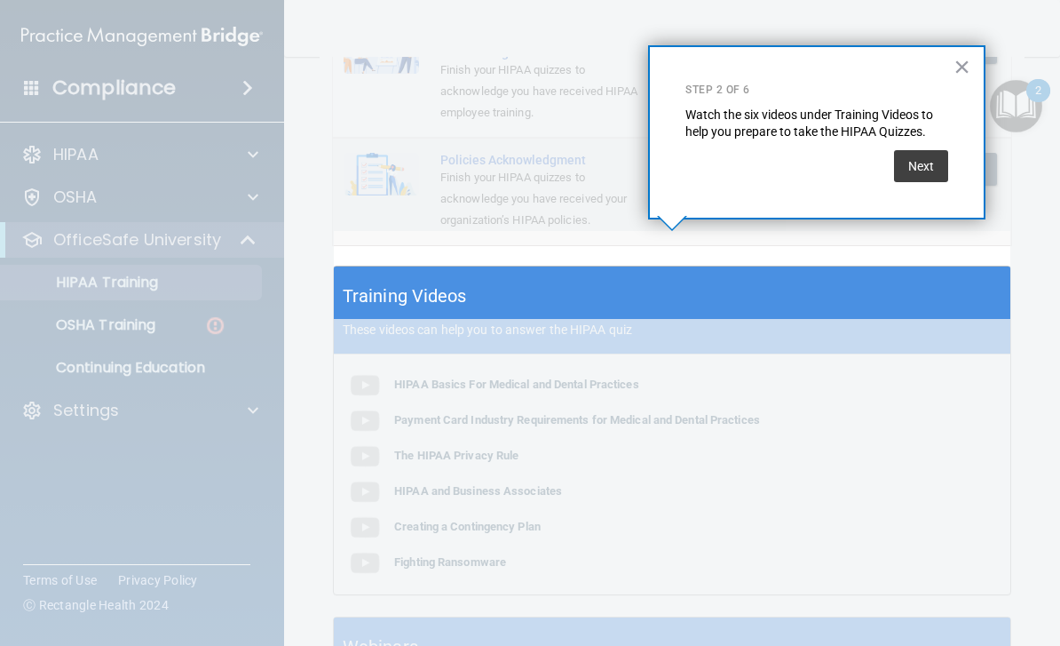
click at [924, 166] on button "Next" at bounding box center [921, 166] width 54 height 32
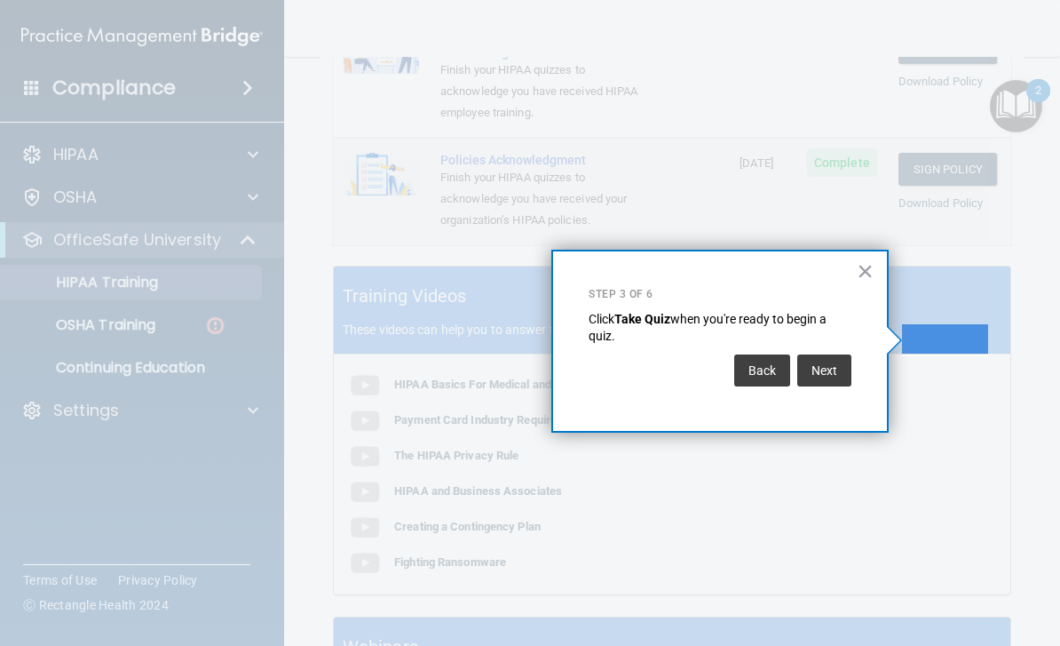
scroll to position [0, 0]
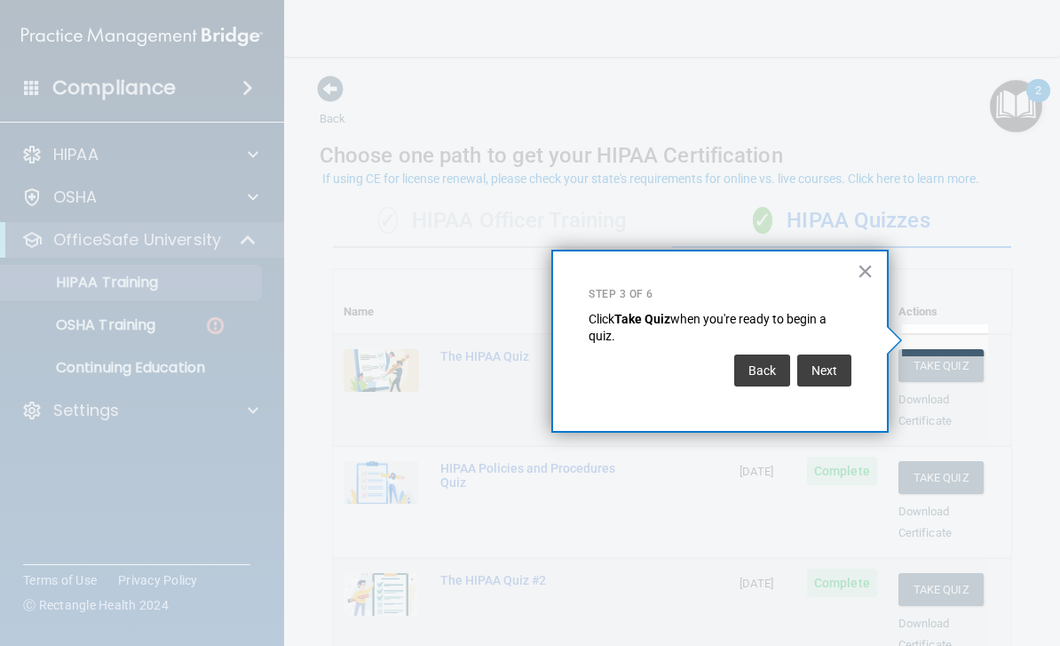
click at [836, 361] on button "Next" at bounding box center [825, 370] width 54 height 32
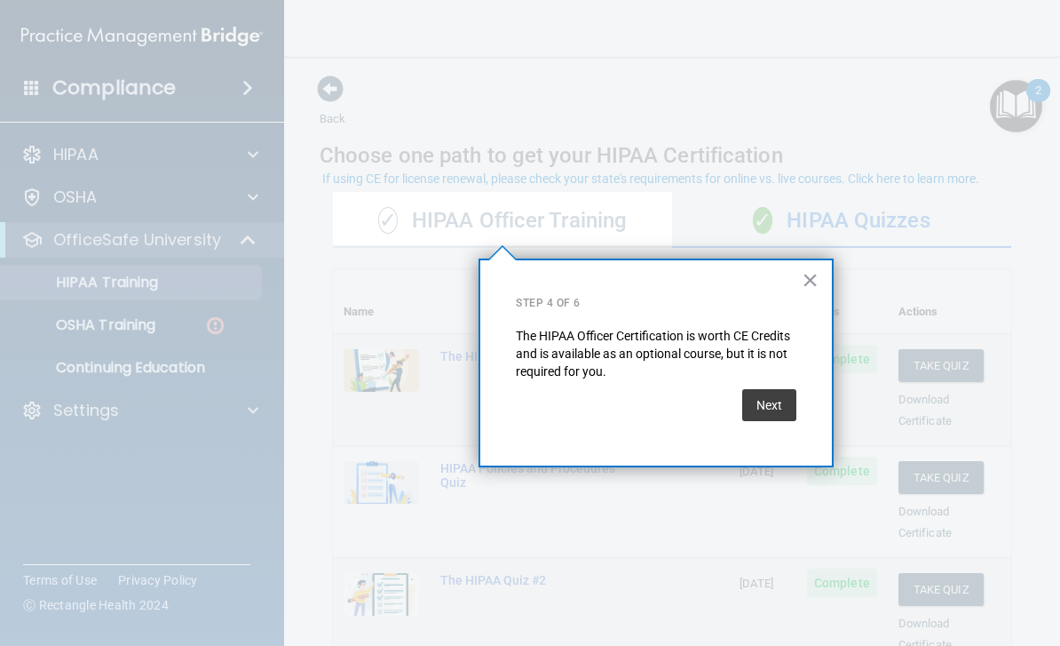
click at [782, 397] on button "Next" at bounding box center [769, 405] width 54 height 32
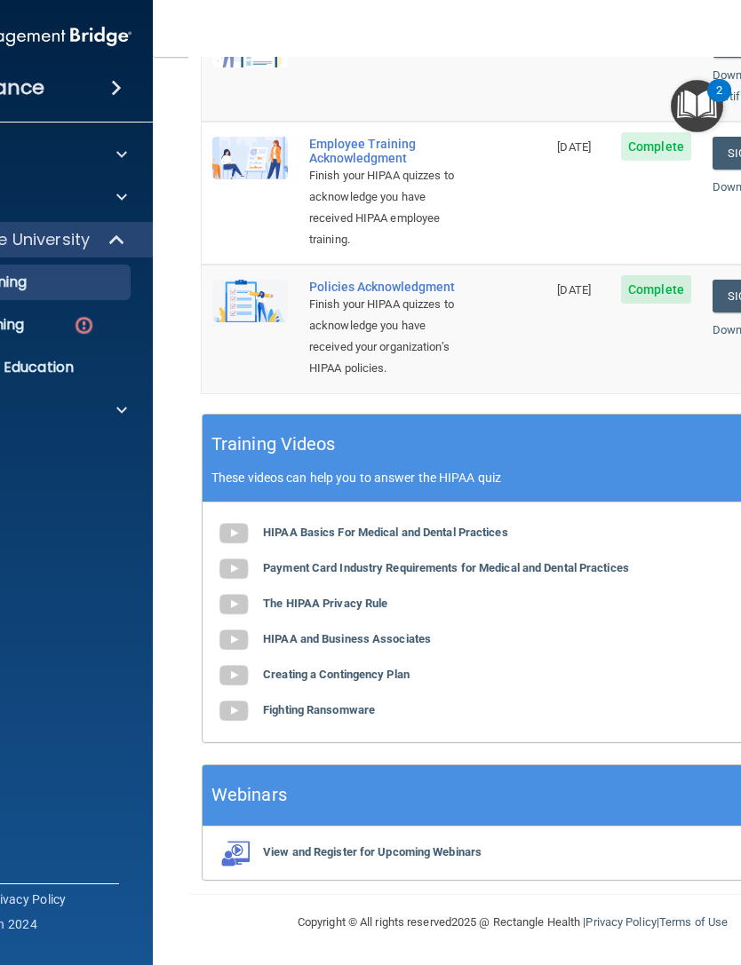
scroll to position [545, 0]
